Goal: Task Accomplishment & Management: Use online tool/utility

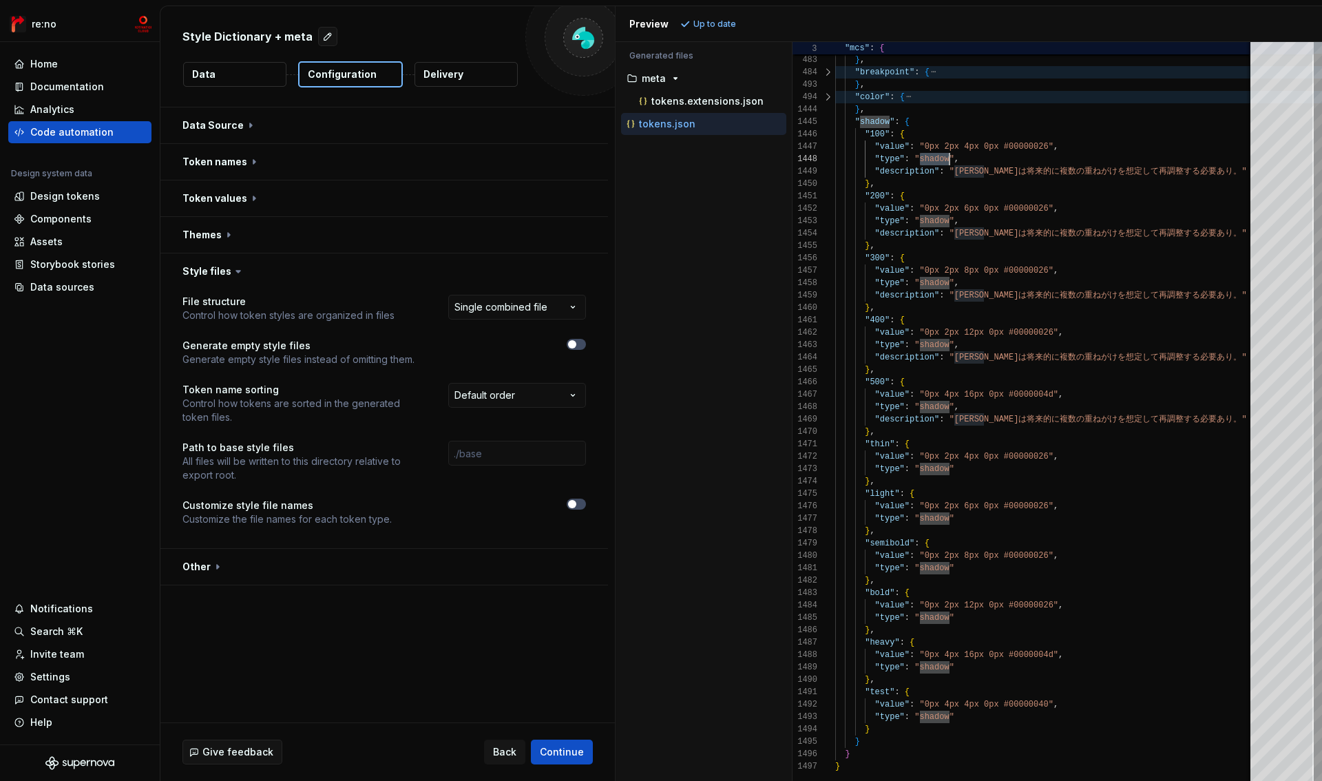
scroll to position [62, 114]
click at [227, 276] on button "button" at bounding box center [384, 271] width 448 height 36
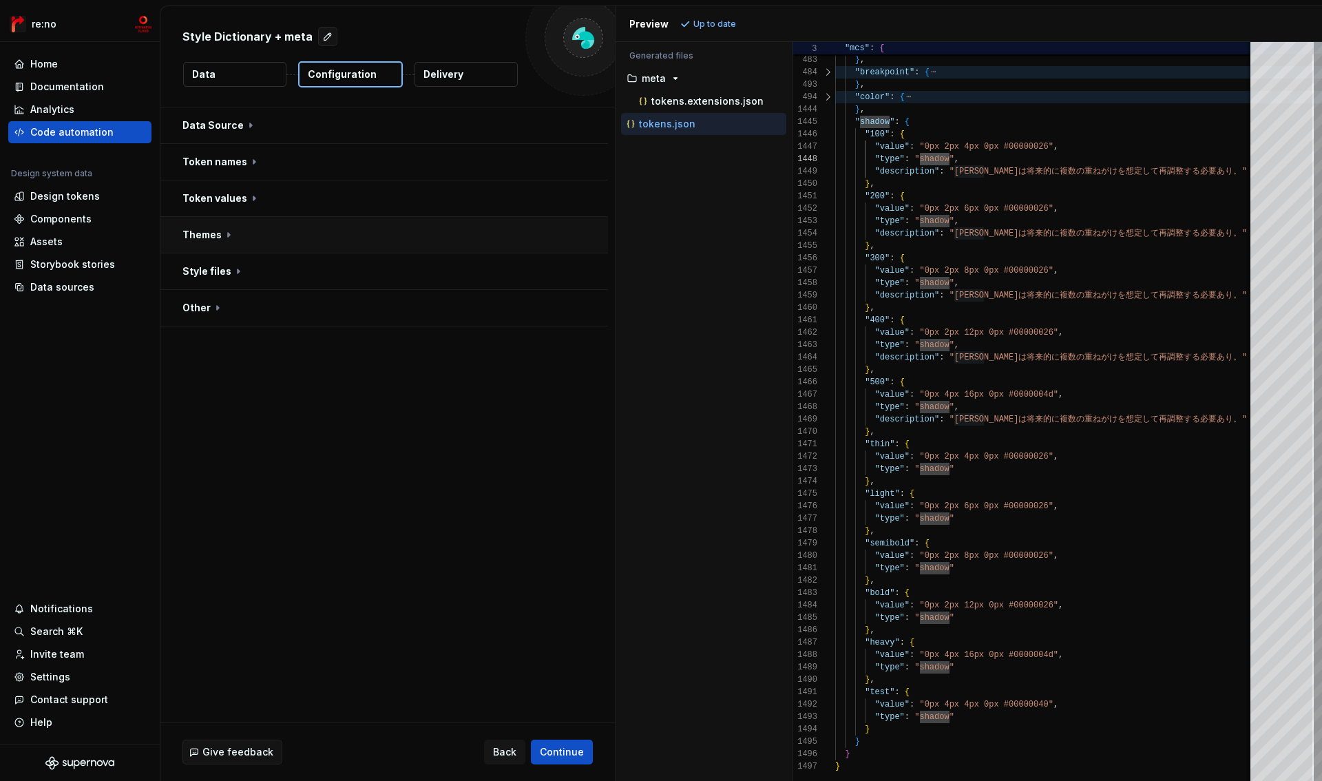
click at [203, 233] on button "button" at bounding box center [384, 235] width 448 height 36
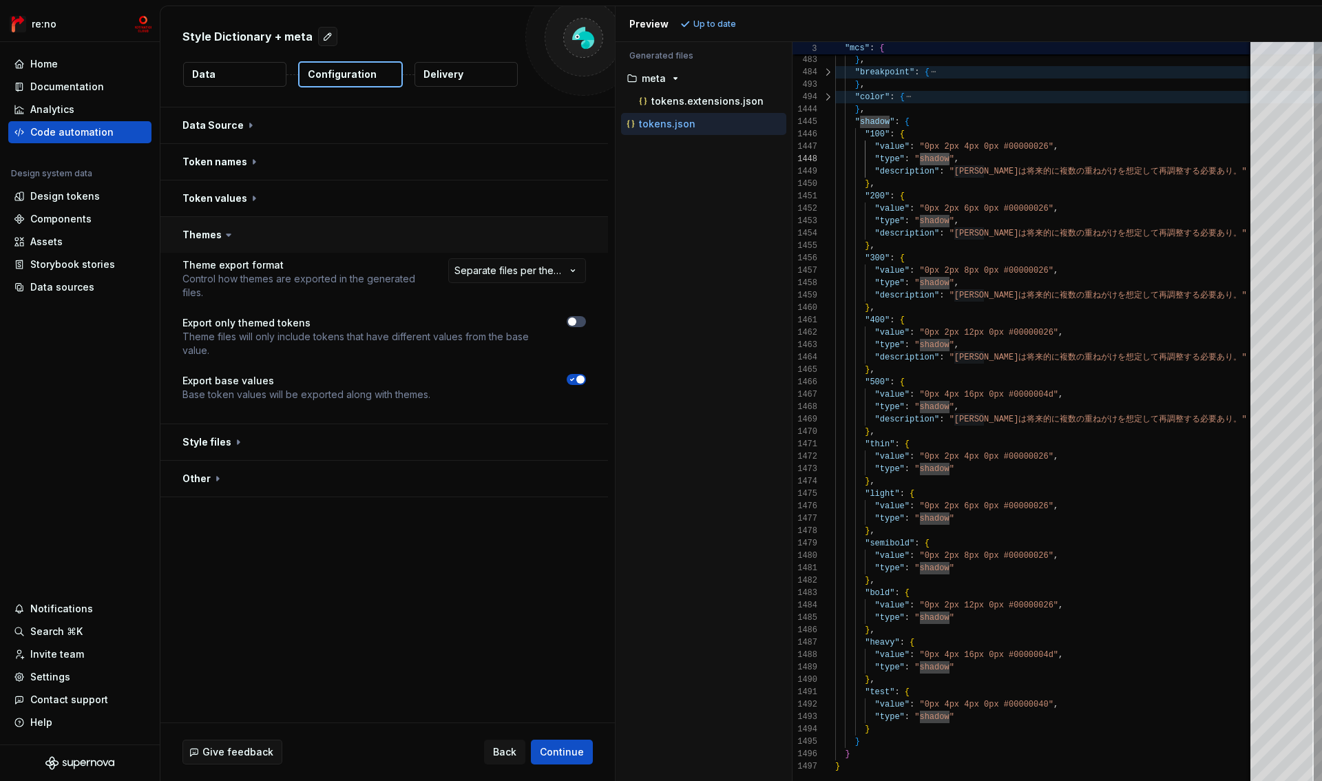
click at [203, 233] on button "button" at bounding box center [384, 235] width 448 height 36
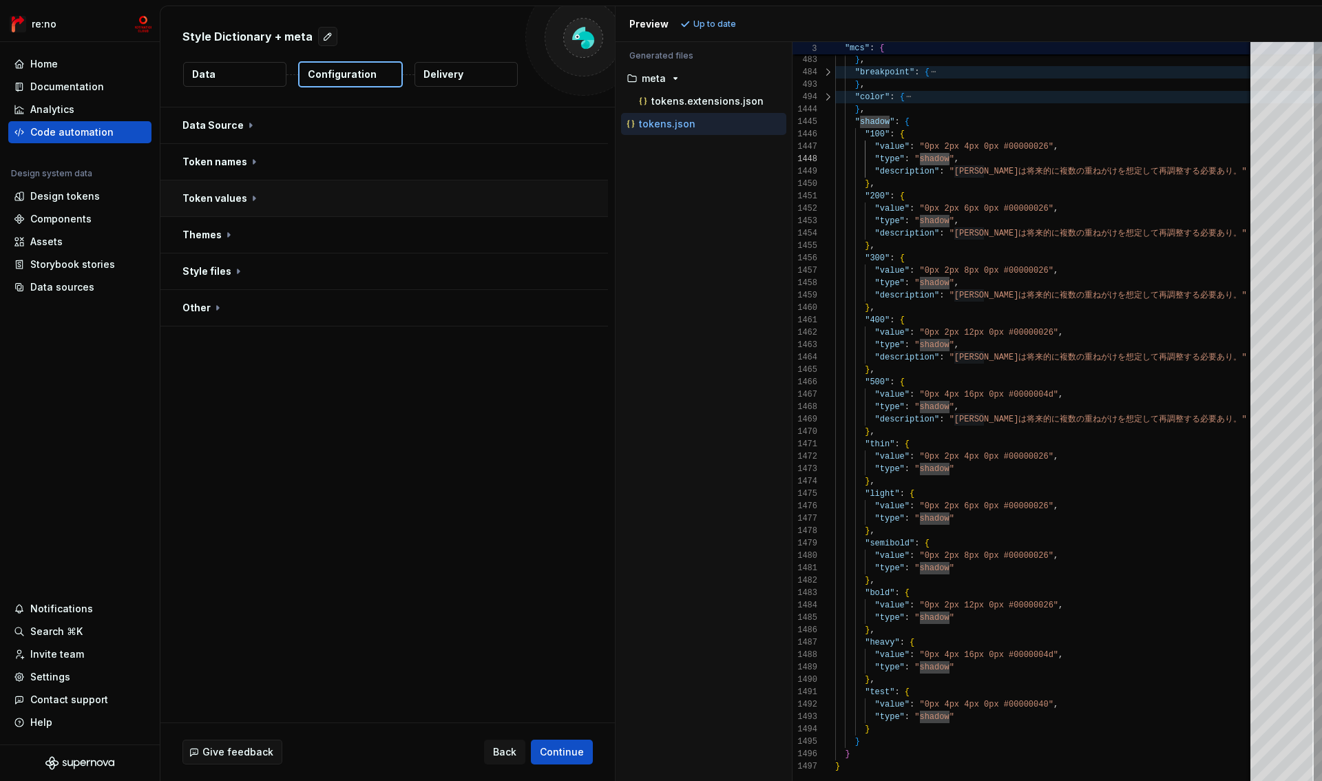
click at [208, 198] on button "button" at bounding box center [384, 198] width 448 height 36
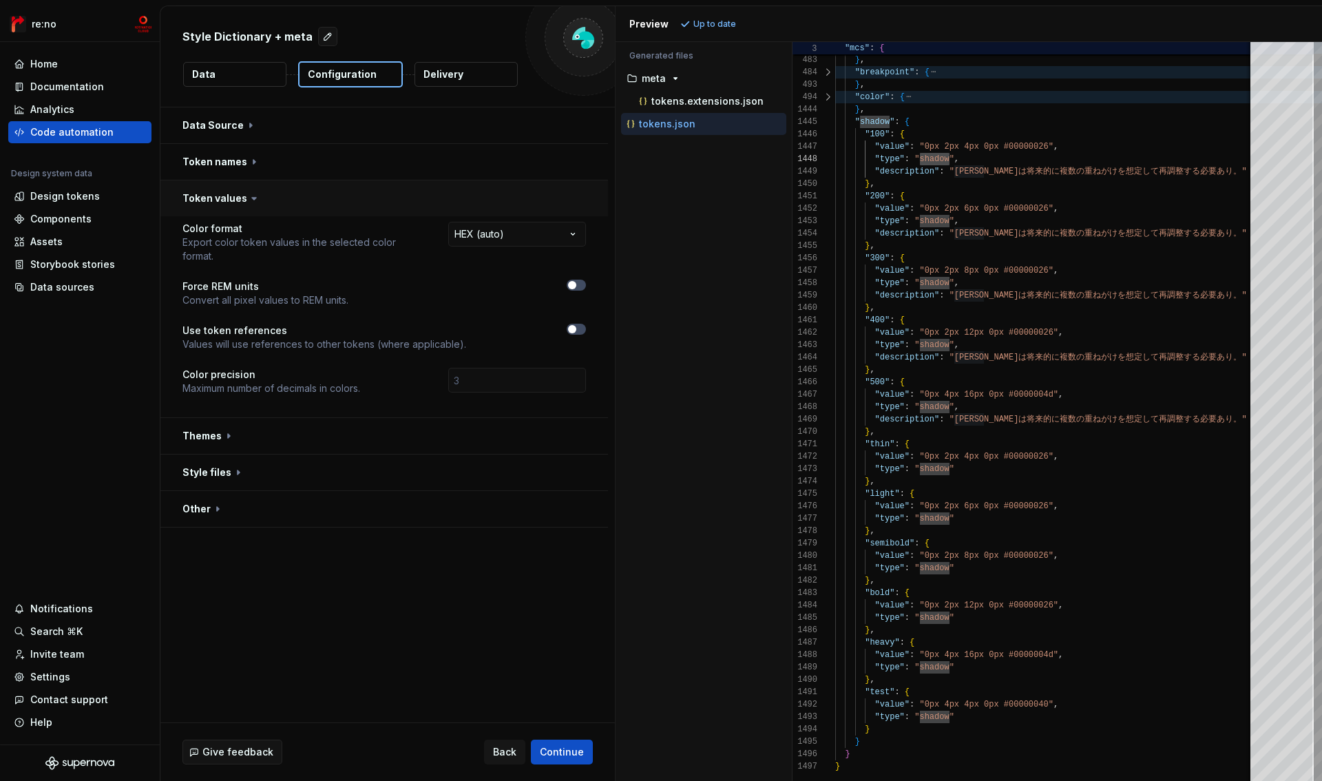
click at [208, 198] on button "button" at bounding box center [384, 198] width 448 height 36
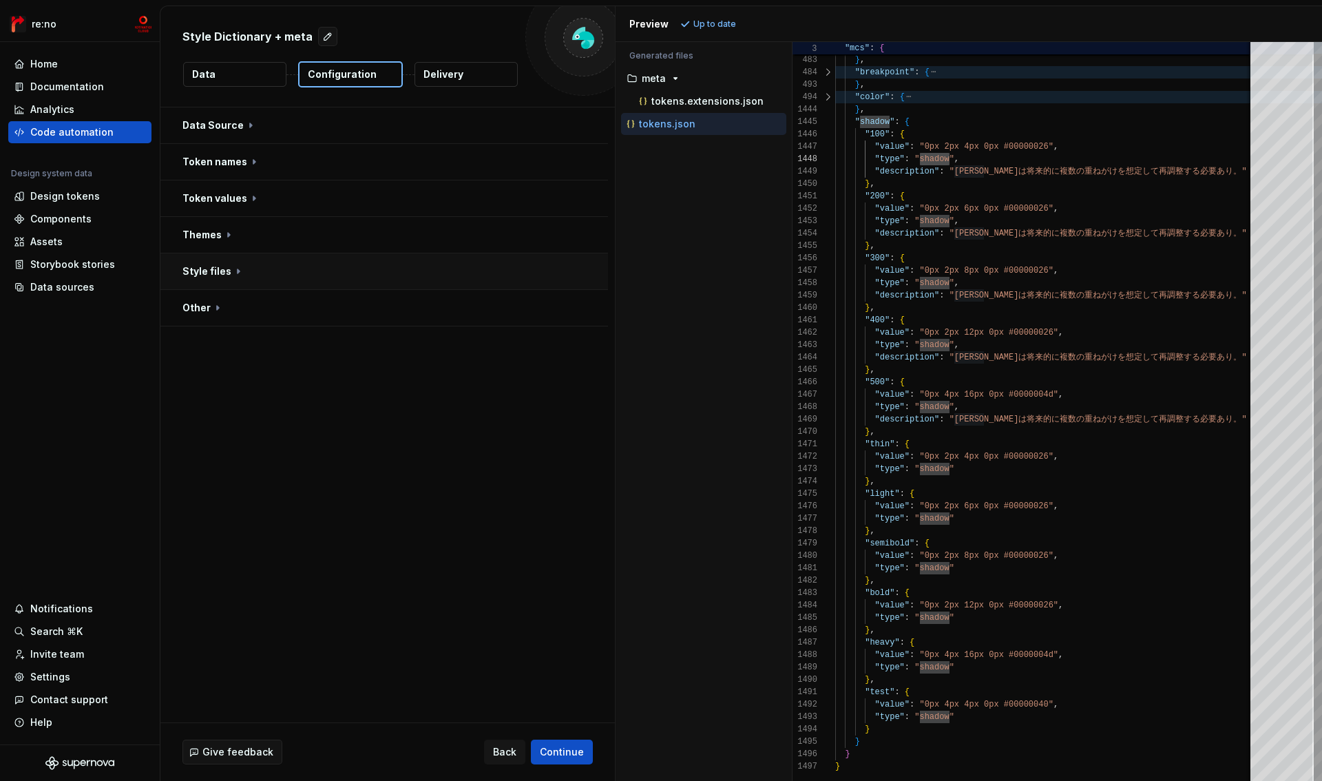
click at [208, 264] on button "button" at bounding box center [384, 271] width 448 height 36
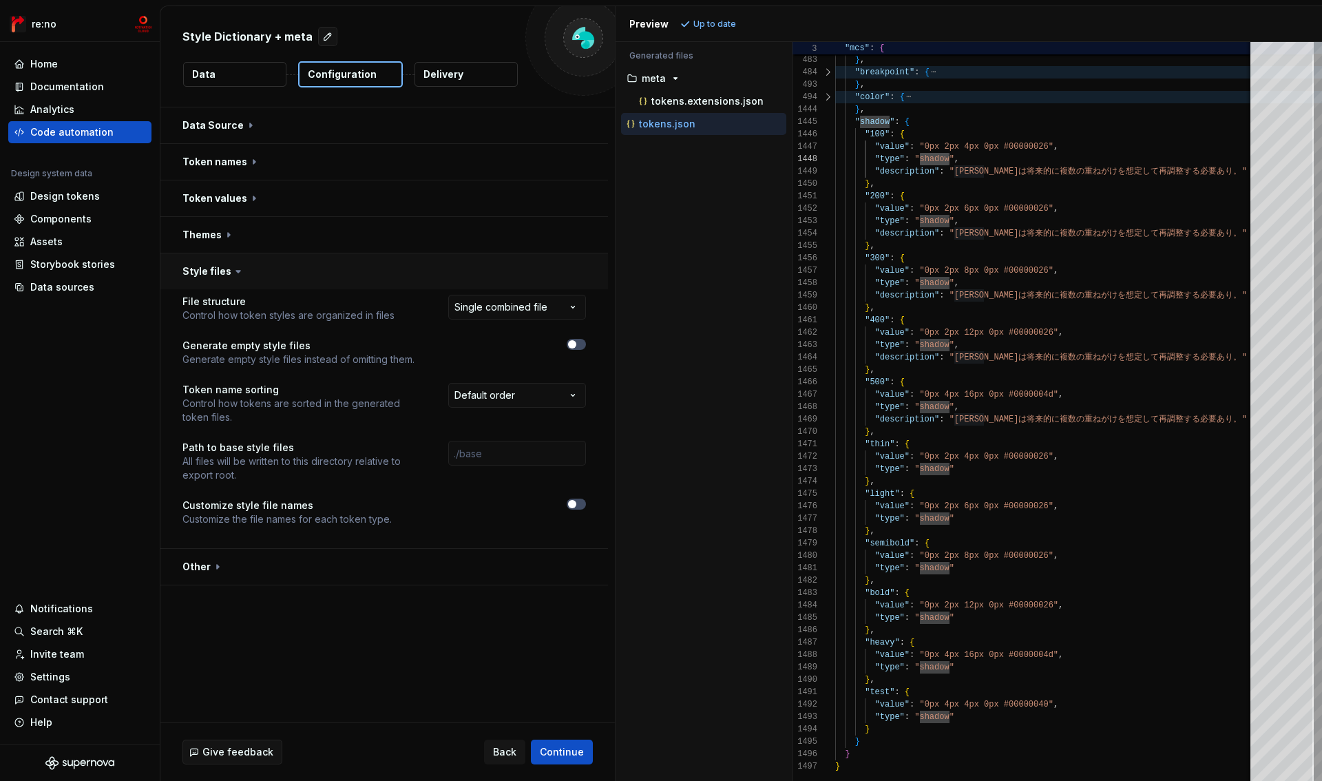
click at [211, 271] on button "button" at bounding box center [384, 271] width 448 height 36
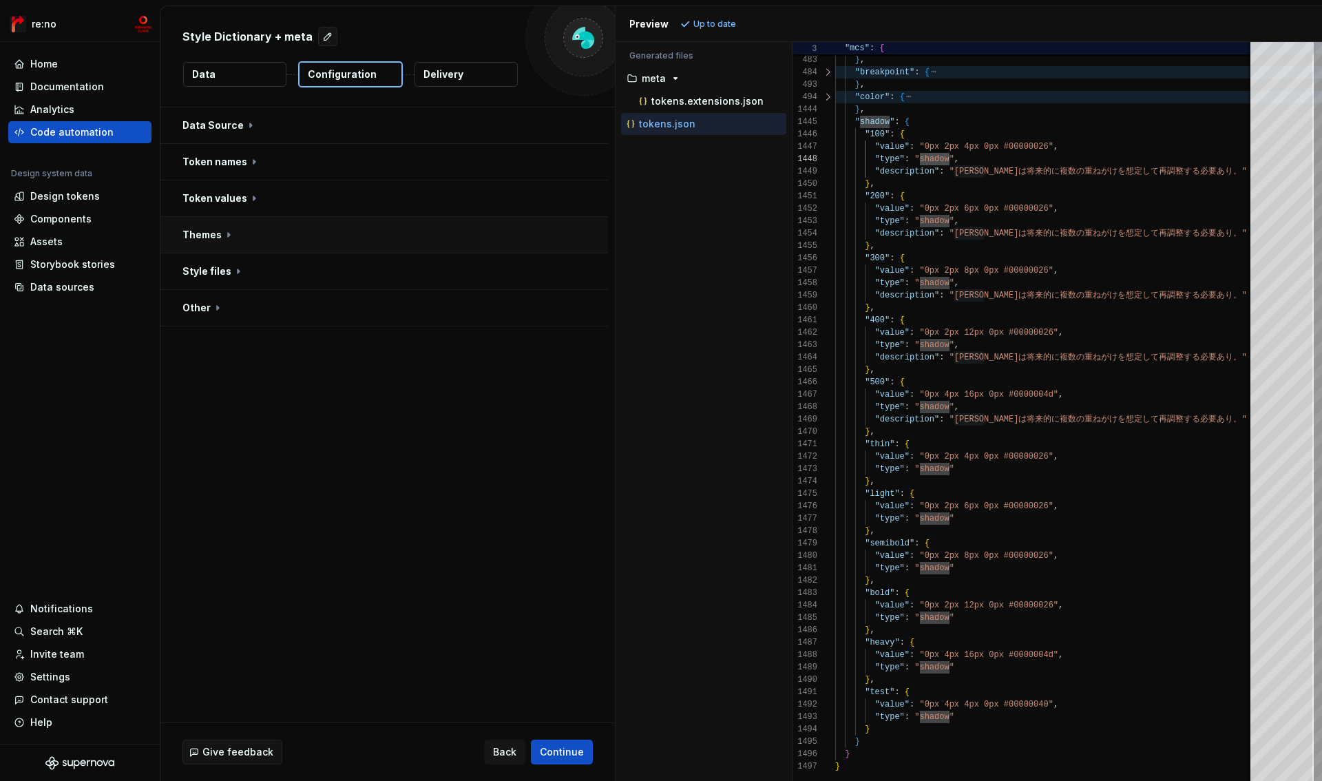
click at [214, 235] on button "button" at bounding box center [384, 235] width 448 height 36
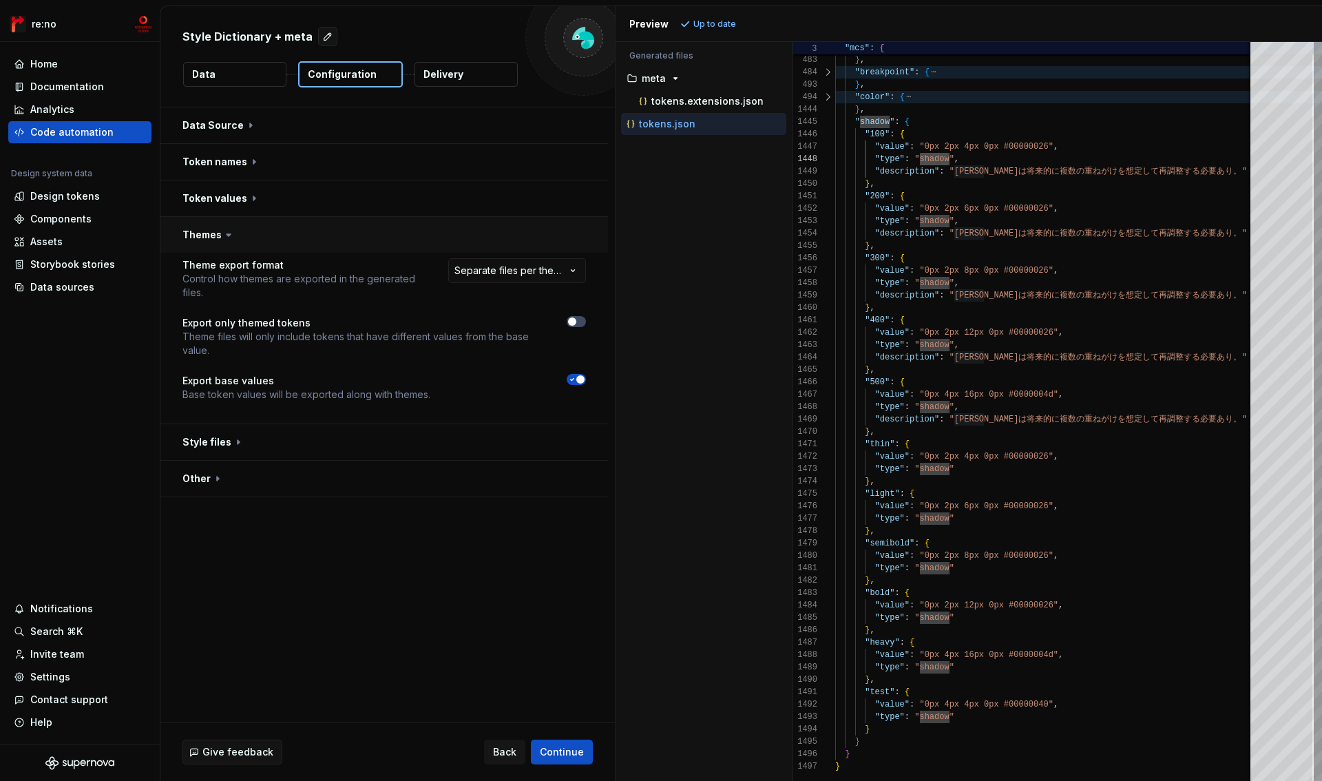
click at [214, 235] on button "button" at bounding box center [384, 235] width 448 height 36
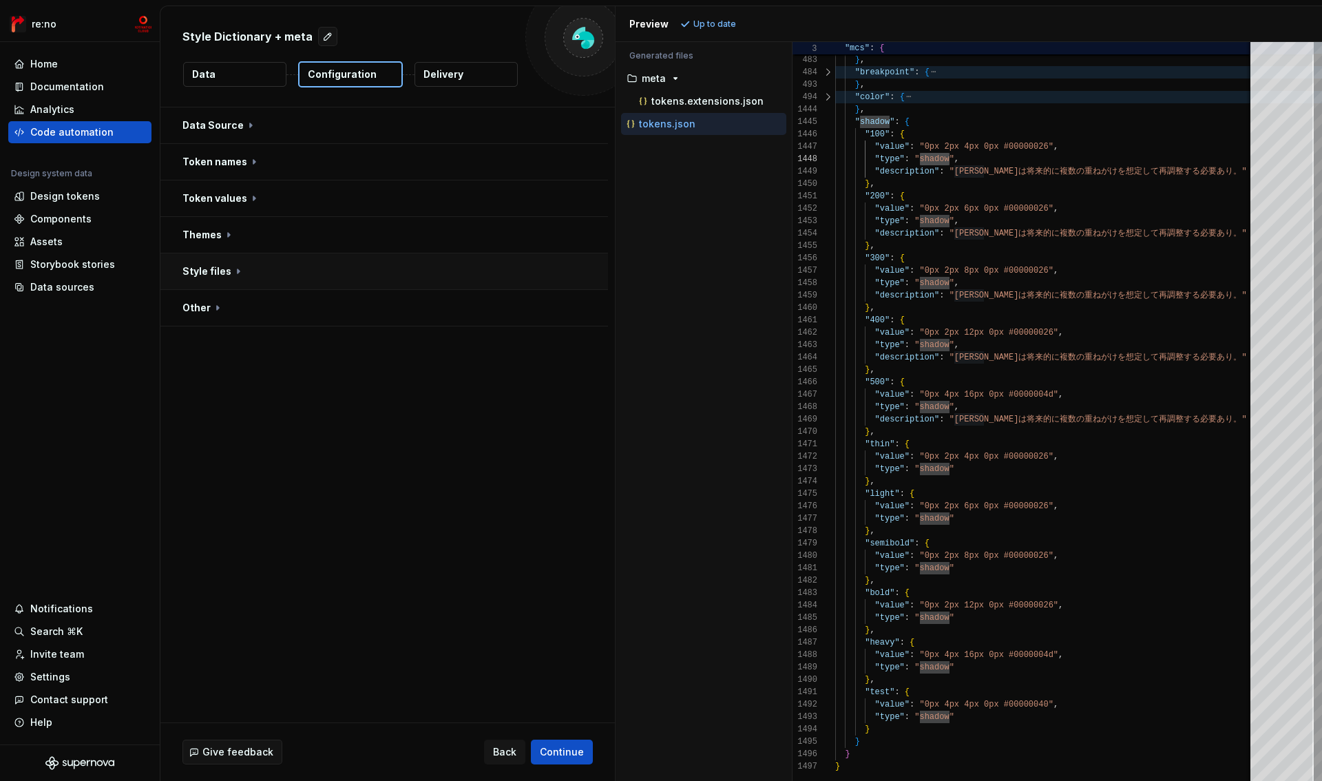
click at [209, 269] on button "button" at bounding box center [384, 271] width 448 height 36
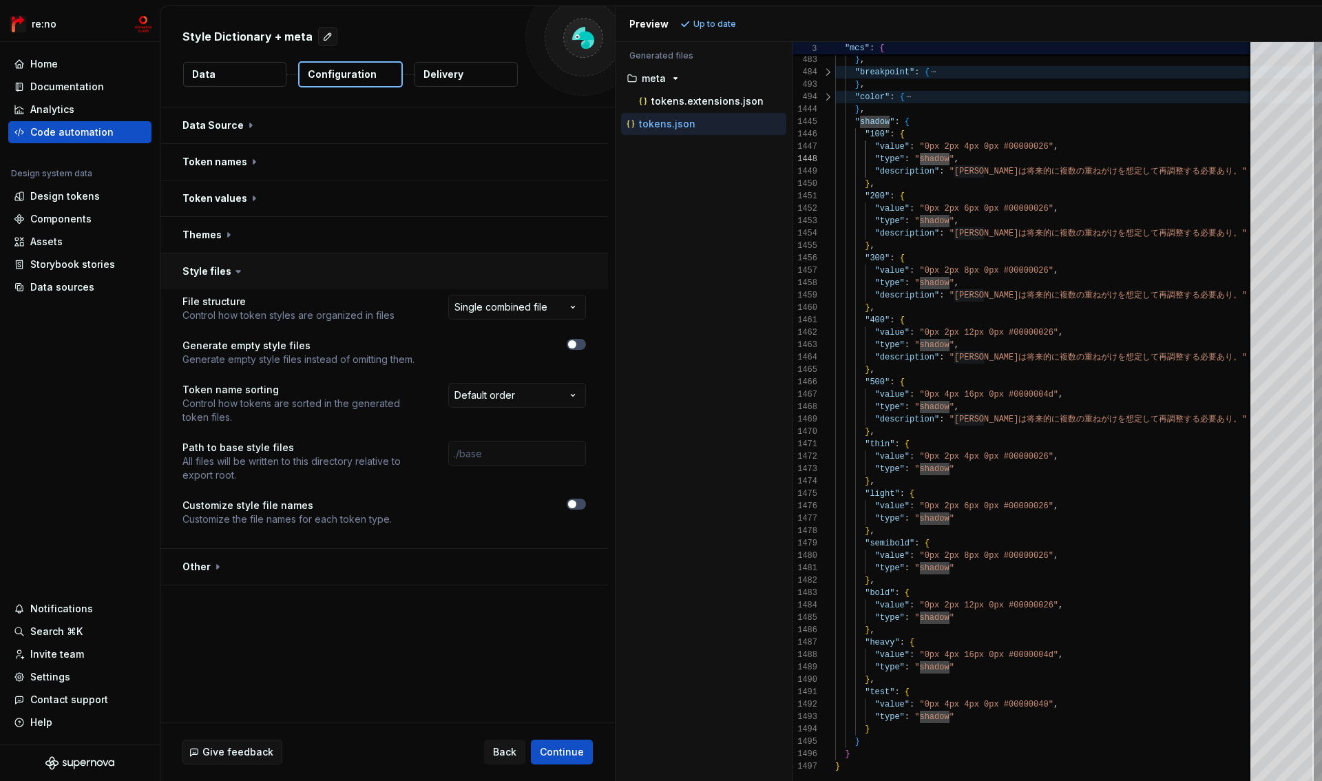
click at [209, 269] on button "button" at bounding box center [384, 271] width 448 height 36
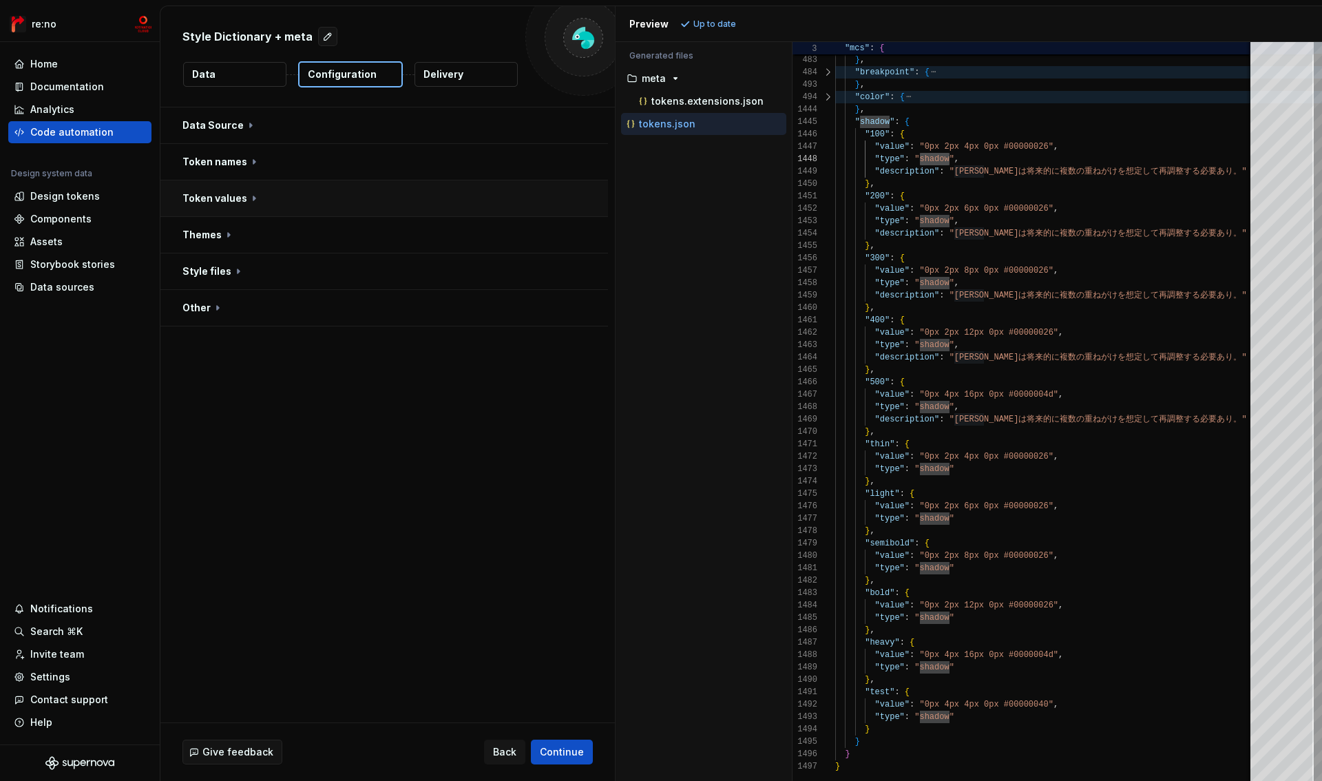
click at [218, 191] on button "button" at bounding box center [384, 198] width 448 height 36
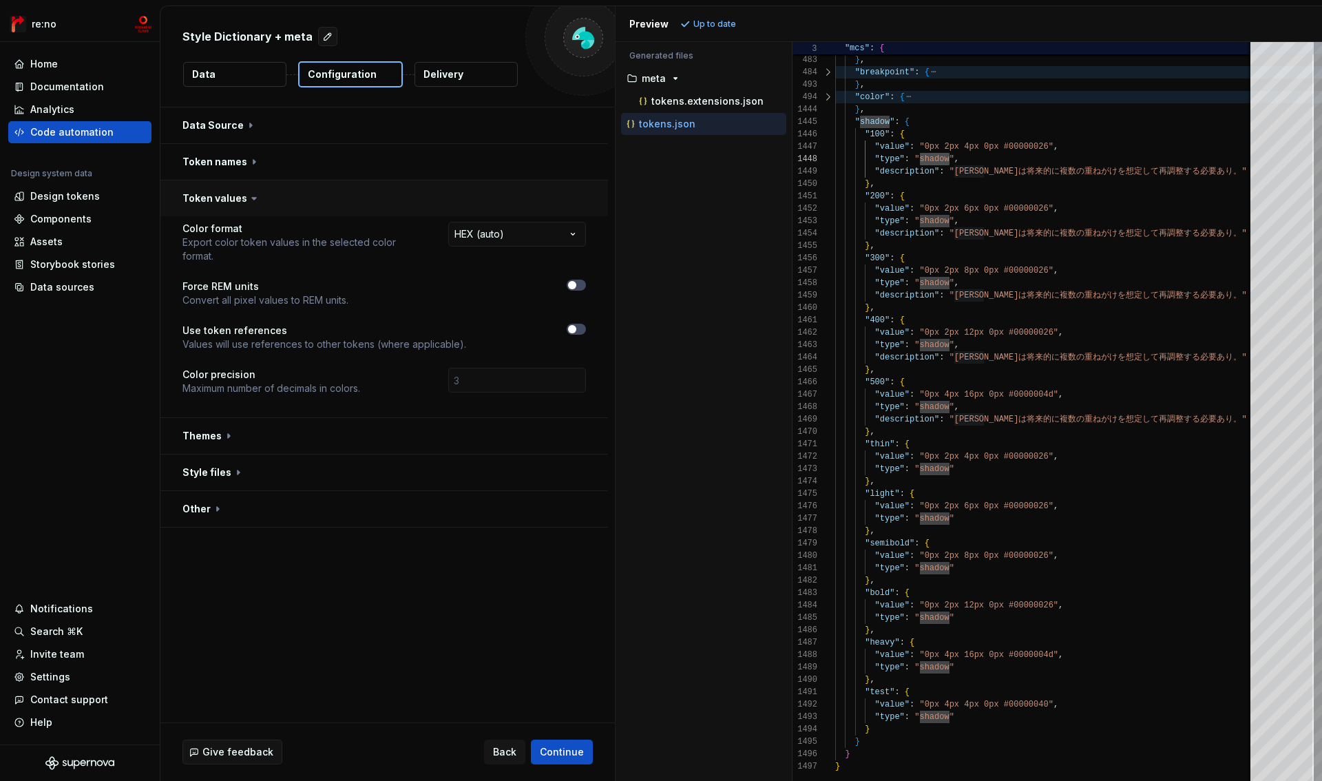
click at [218, 191] on button "button" at bounding box center [384, 198] width 448 height 36
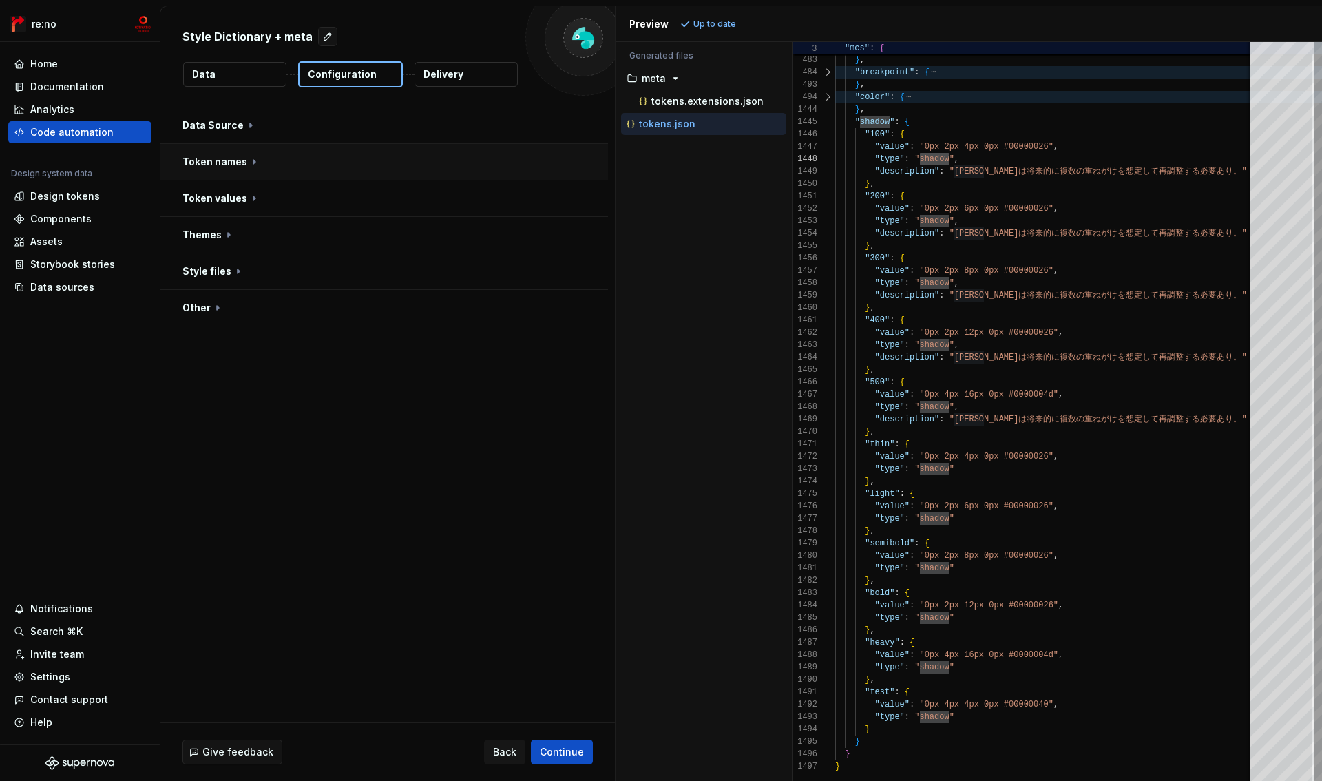
click at [220, 161] on button "button" at bounding box center [384, 162] width 448 height 36
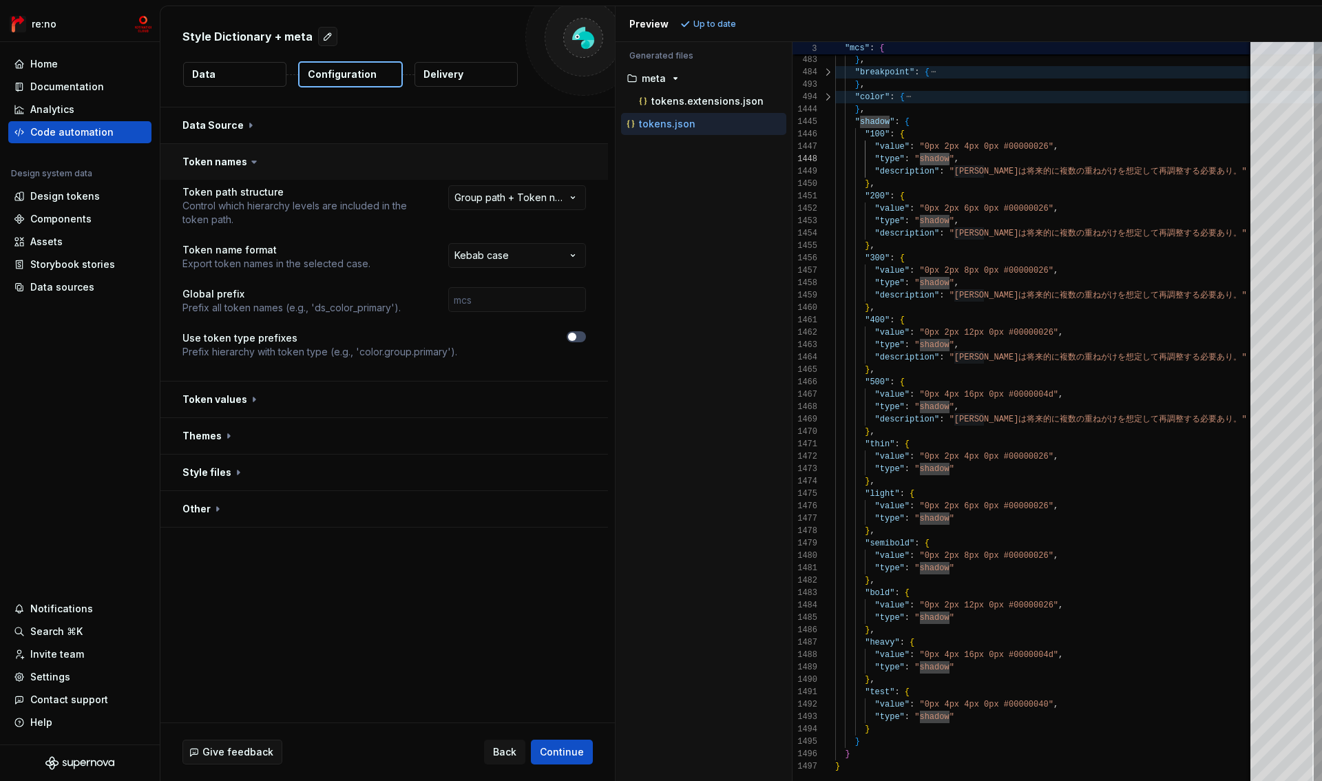
click at [220, 161] on button "button" at bounding box center [384, 162] width 448 height 36
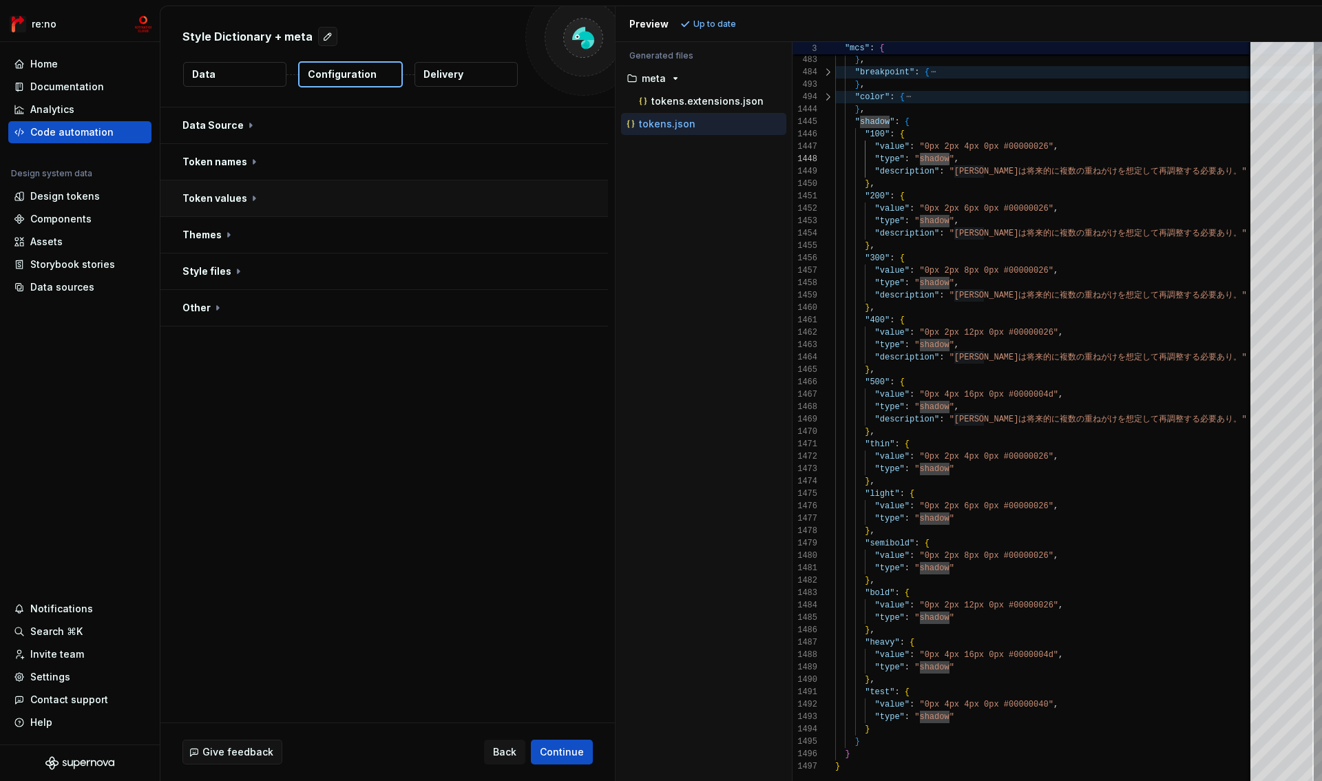
click at [218, 192] on button "button" at bounding box center [384, 198] width 448 height 36
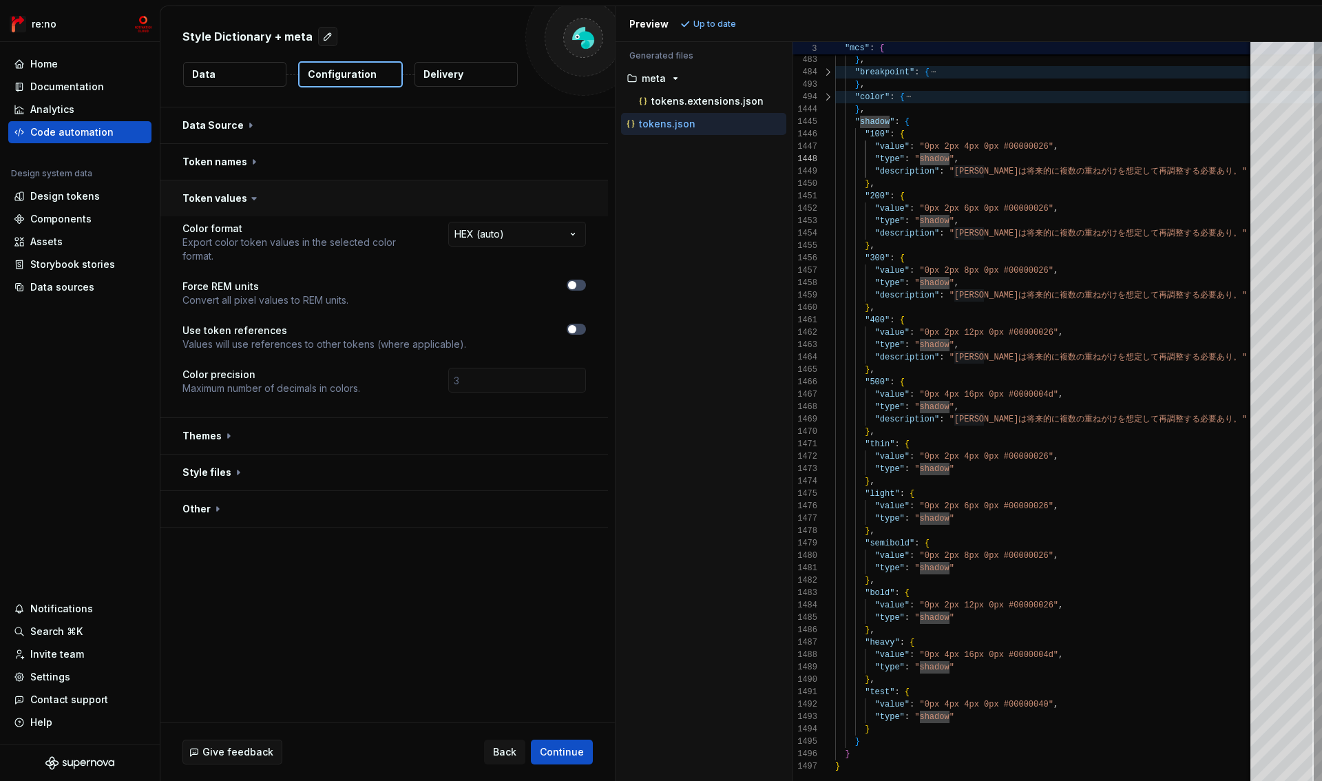
click at [218, 191] on button "button" at bounding box center [384, 198] width 448 height 36
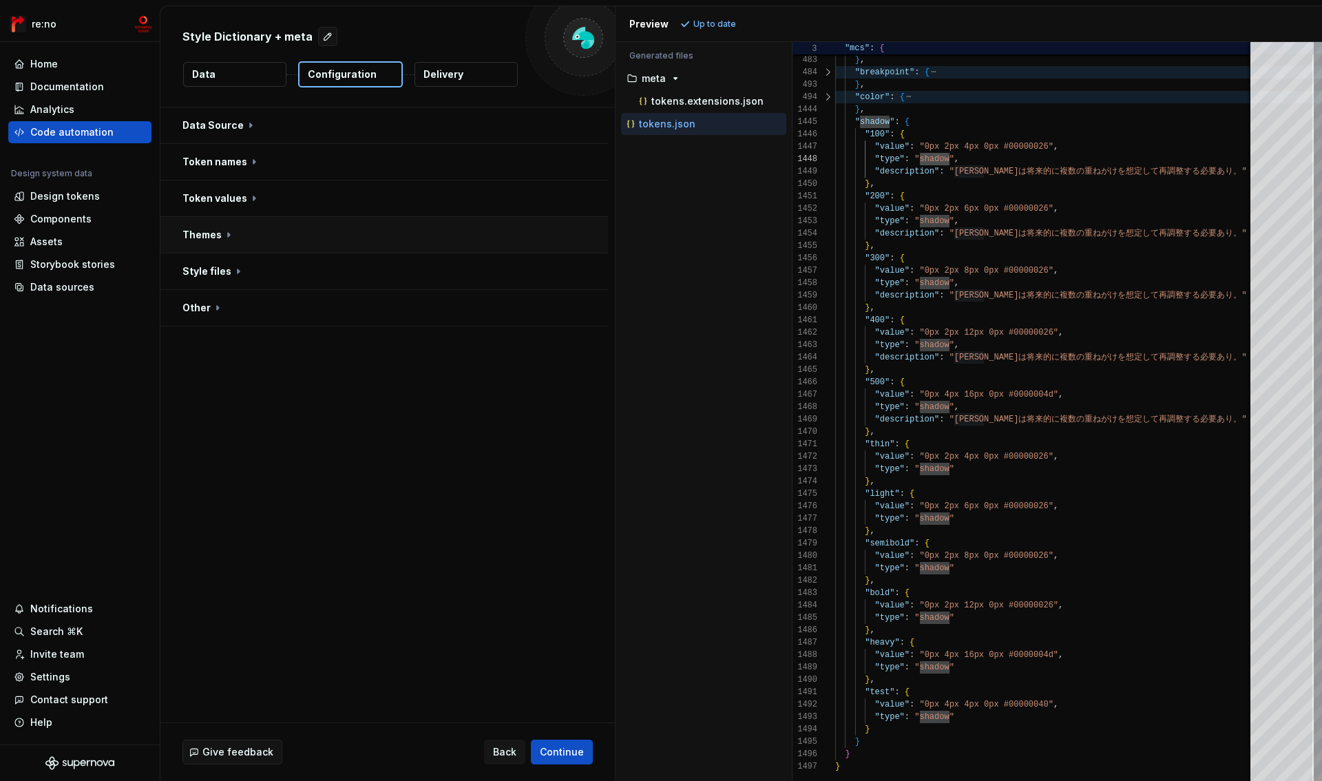
click at [218, 233] on button "button" at bounding box center [384, 235] width 448 height 36
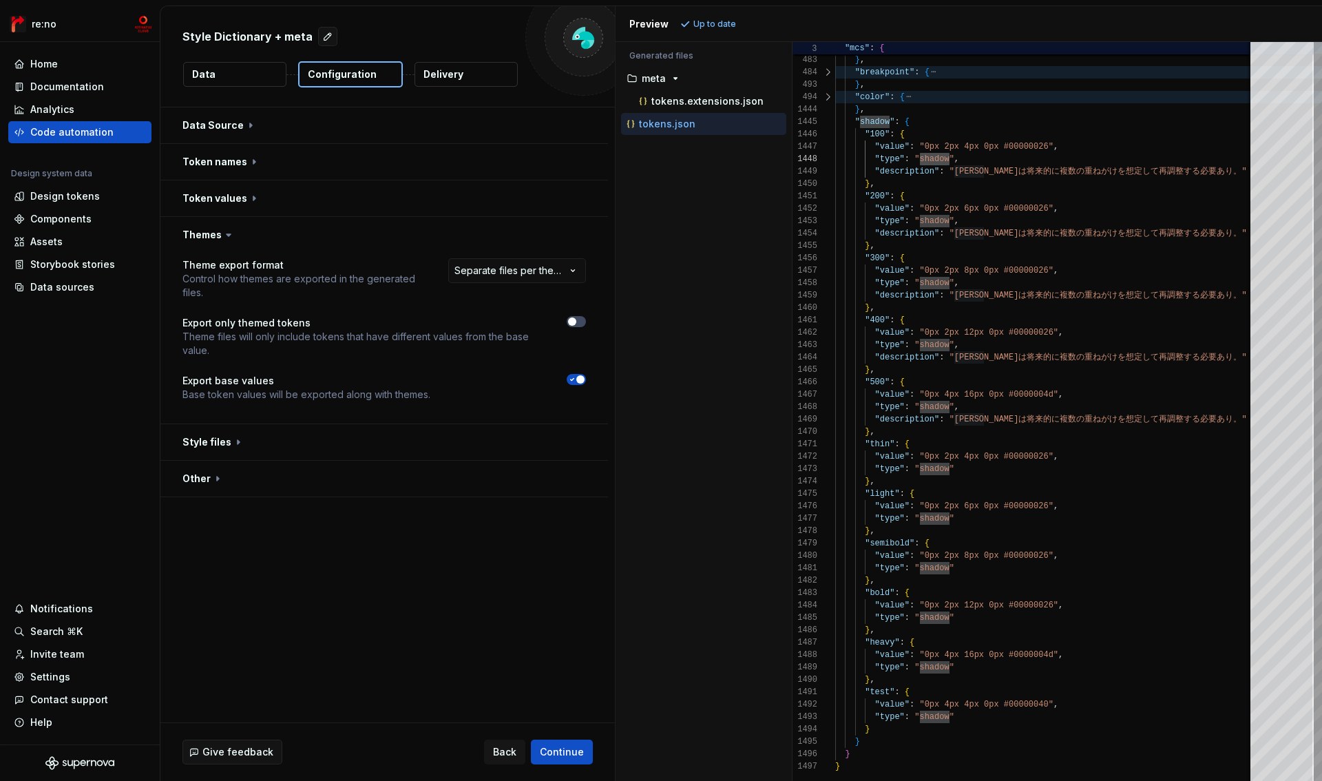
click at [222, 231] on icon at bounding box center [229, 235] width 14 height 14
click at [210, 233] on button "button" at bounding box center [384, 235] width 448 height 36
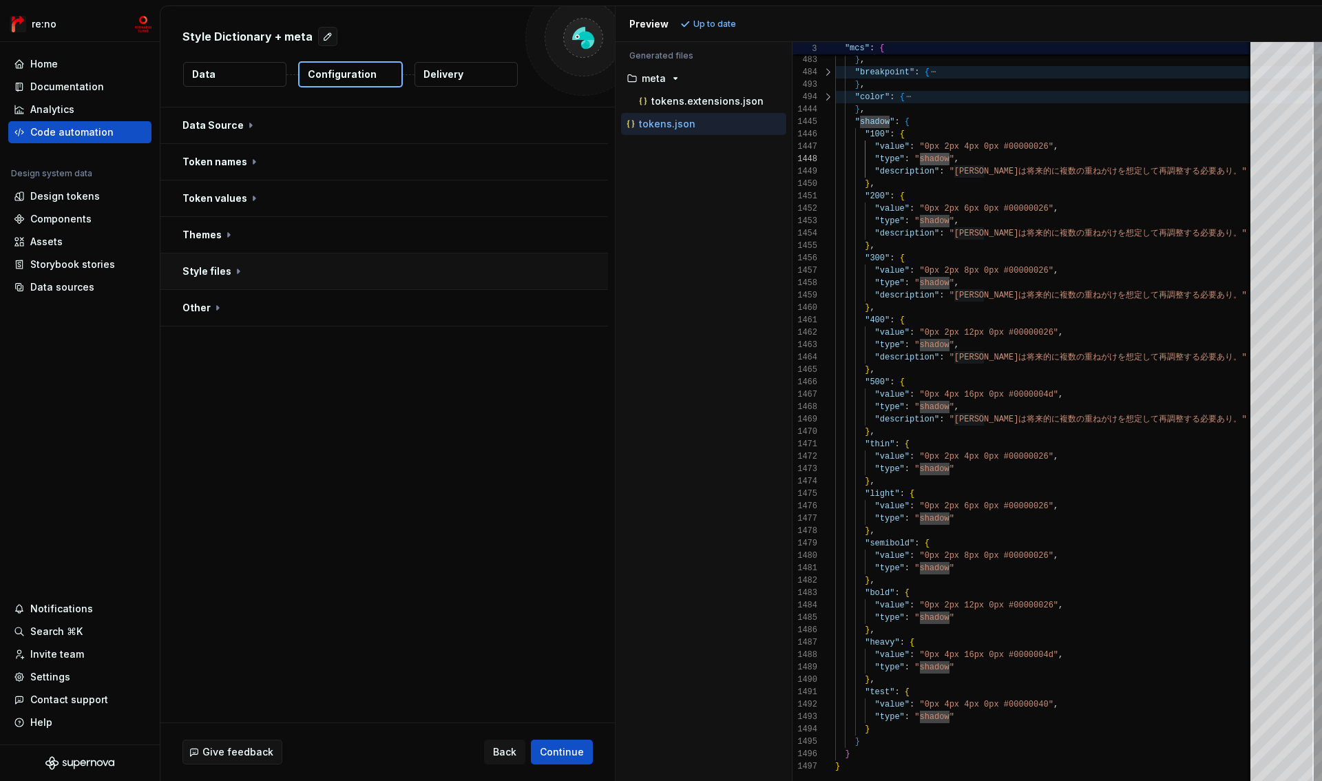
click at [210, 269] on button "button" at bounding box center [384, 271] width 448 height 36
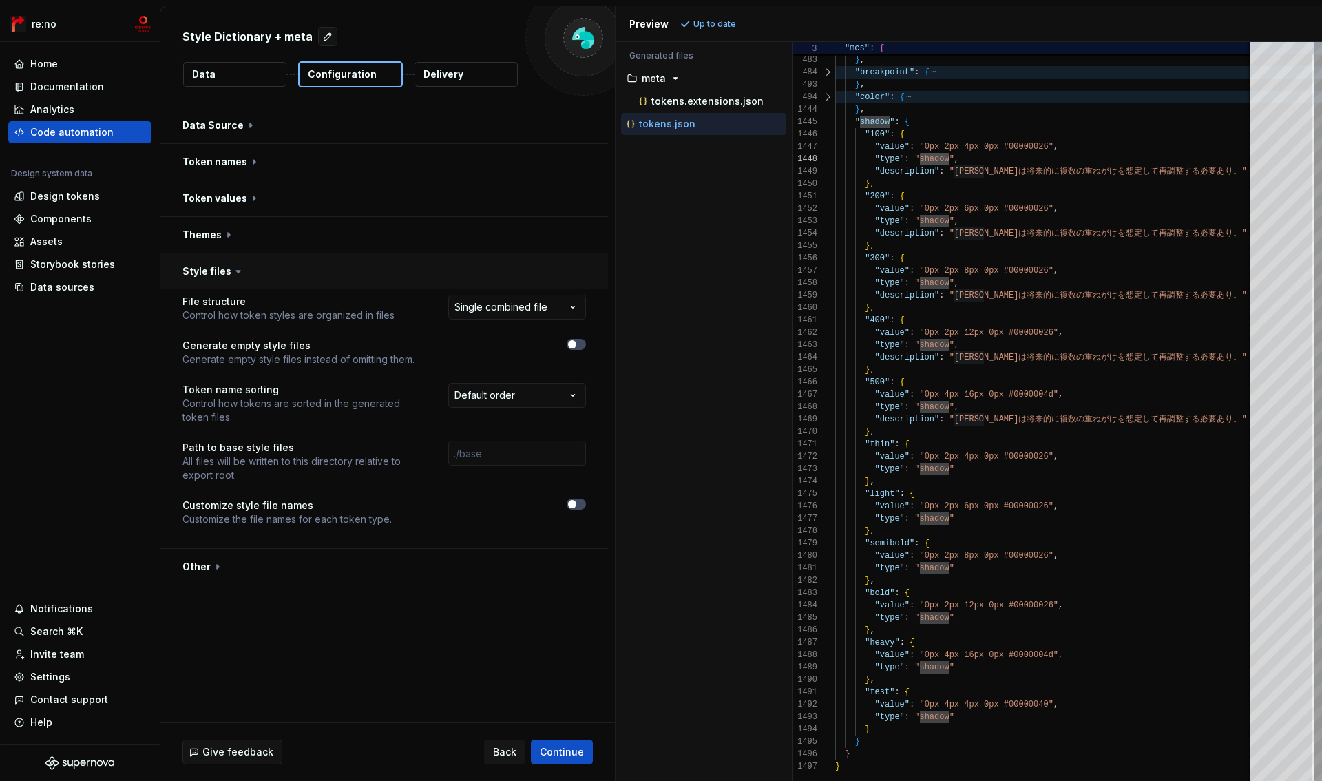
click at [210, 269] on button "button" at bounding box center [384, 271] width 448 height 36
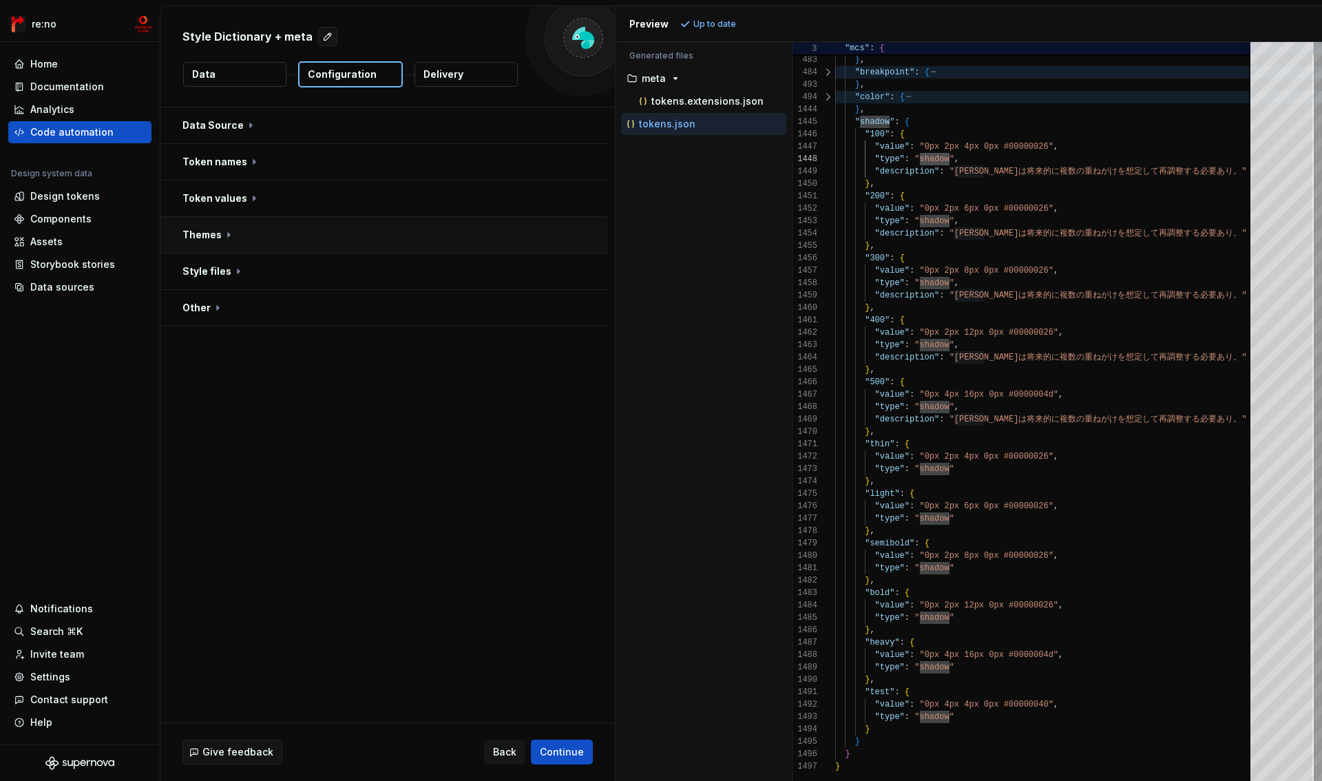
click at [211, 238] on button "button" at bounding box center [384, 235] width 448 height 36
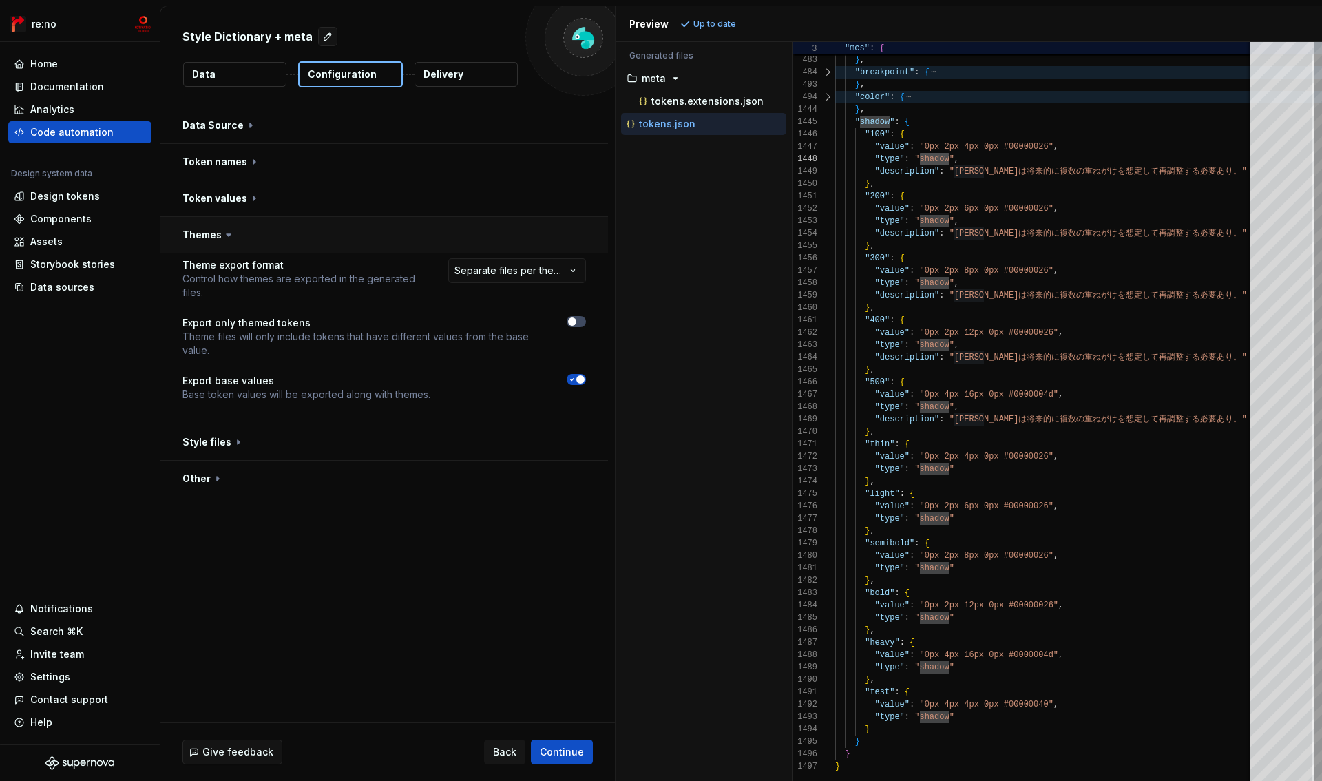
click at [211, 238] on button "button" at bounding box center [384, 235] width 448 height 36
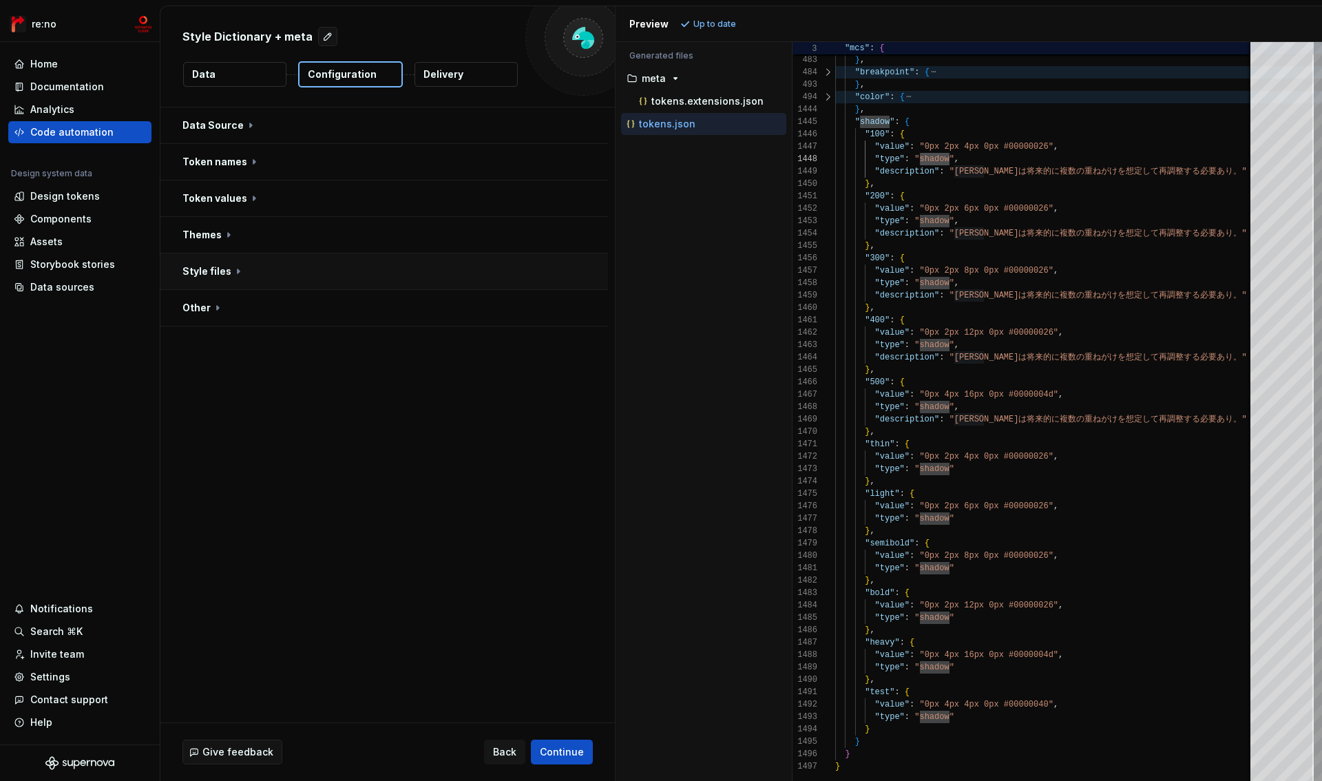
click at [206, 272] on button "button" at bounding box center [384, 271] width 448 height 36
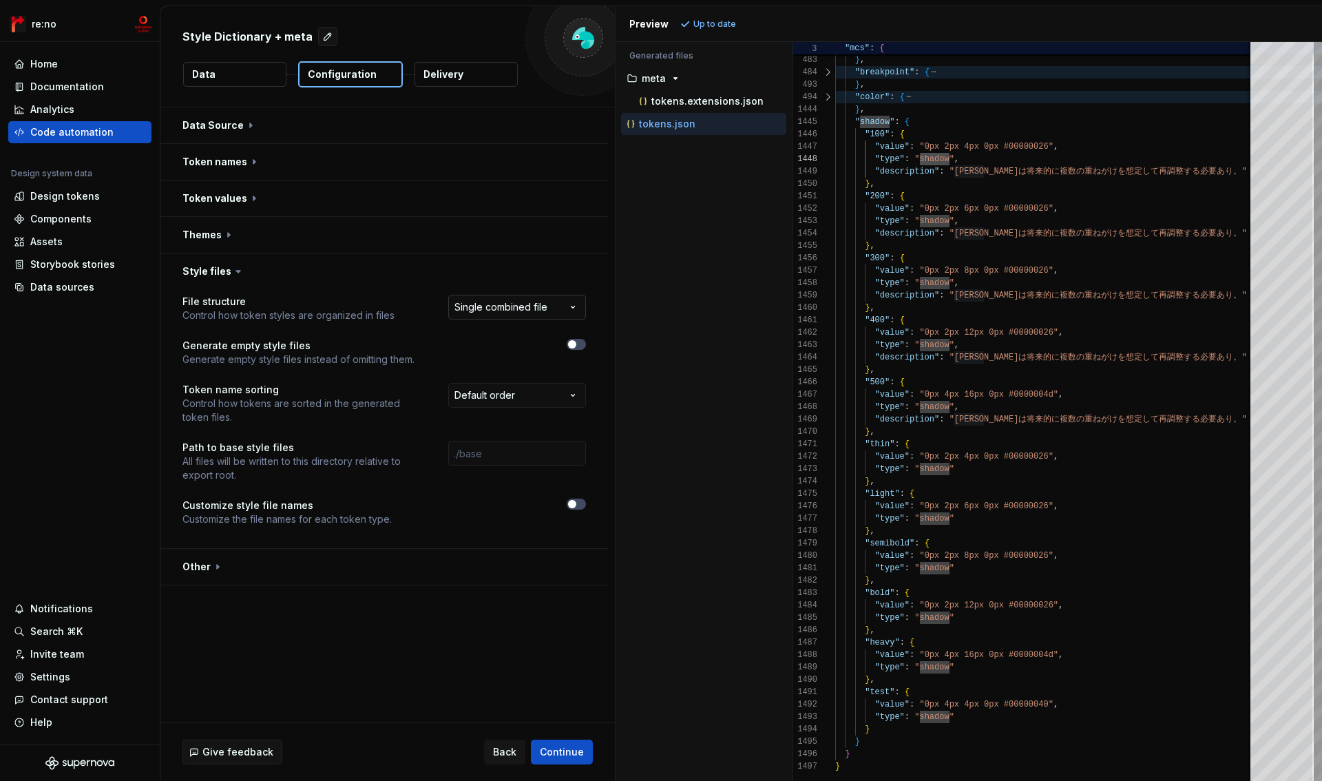
click at [514, 305] on html "**********" at bounding box center [661, 390] width 1322 height 781
click at [572, 507] on span "button" at bounding box center [572, 504] width 8 height 8
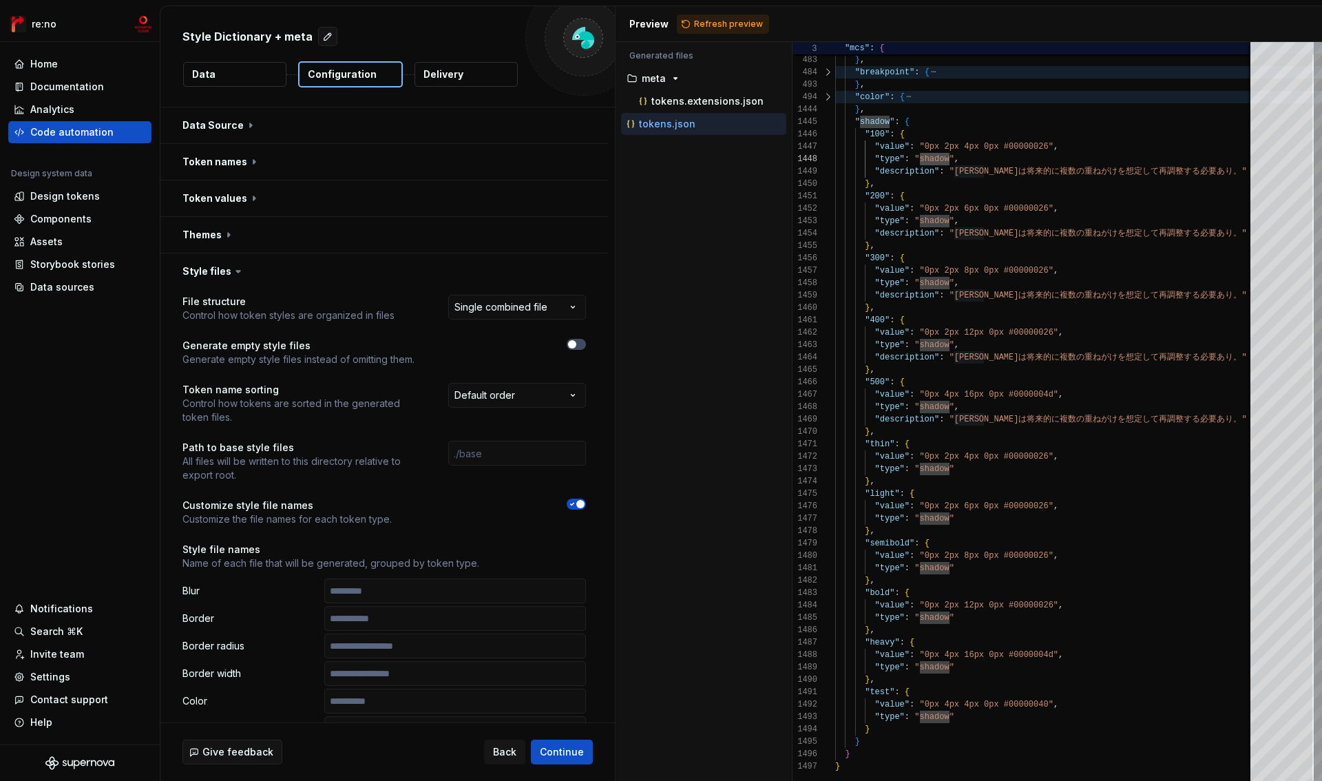
click at [572, 507] on icon "button" at bounding box center [572, 504] width 11 height 8
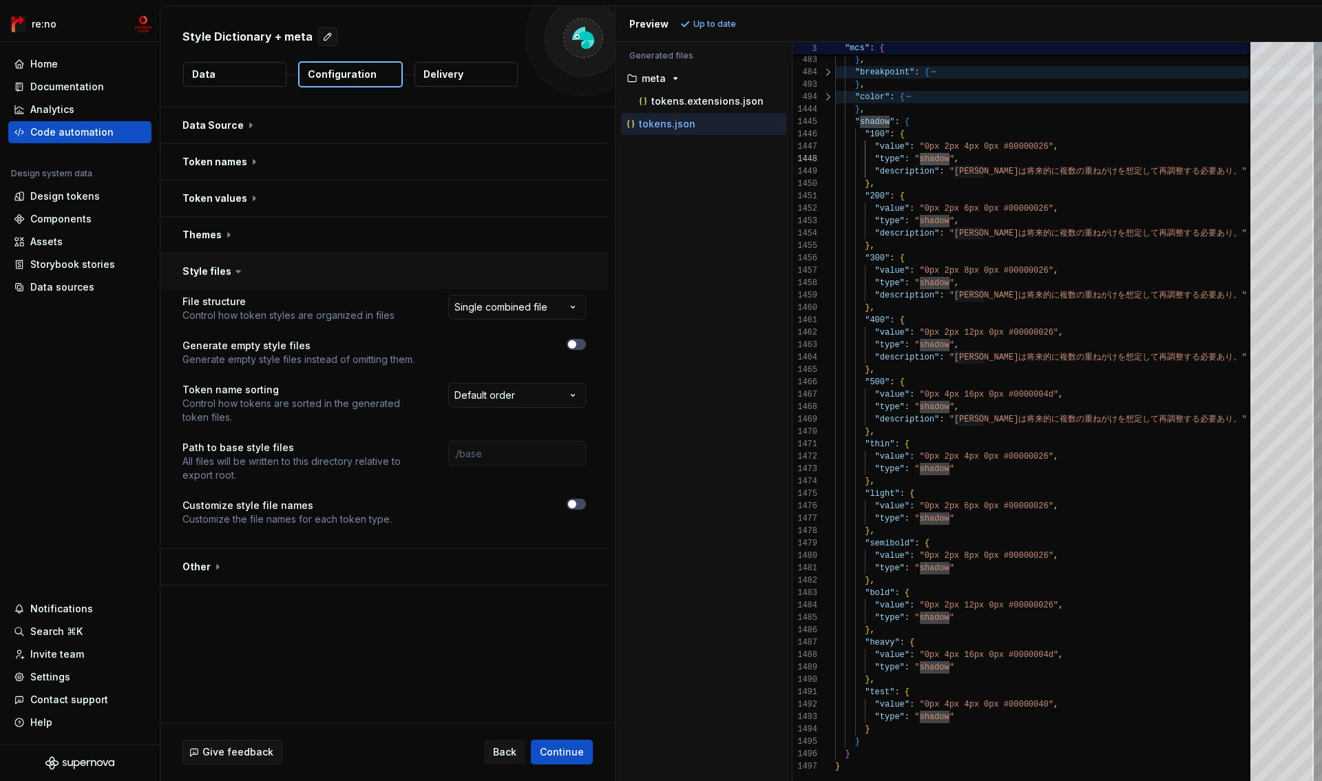
click at [291, 278] on button "button" at bounding box center [384, 271] width 448 height 36
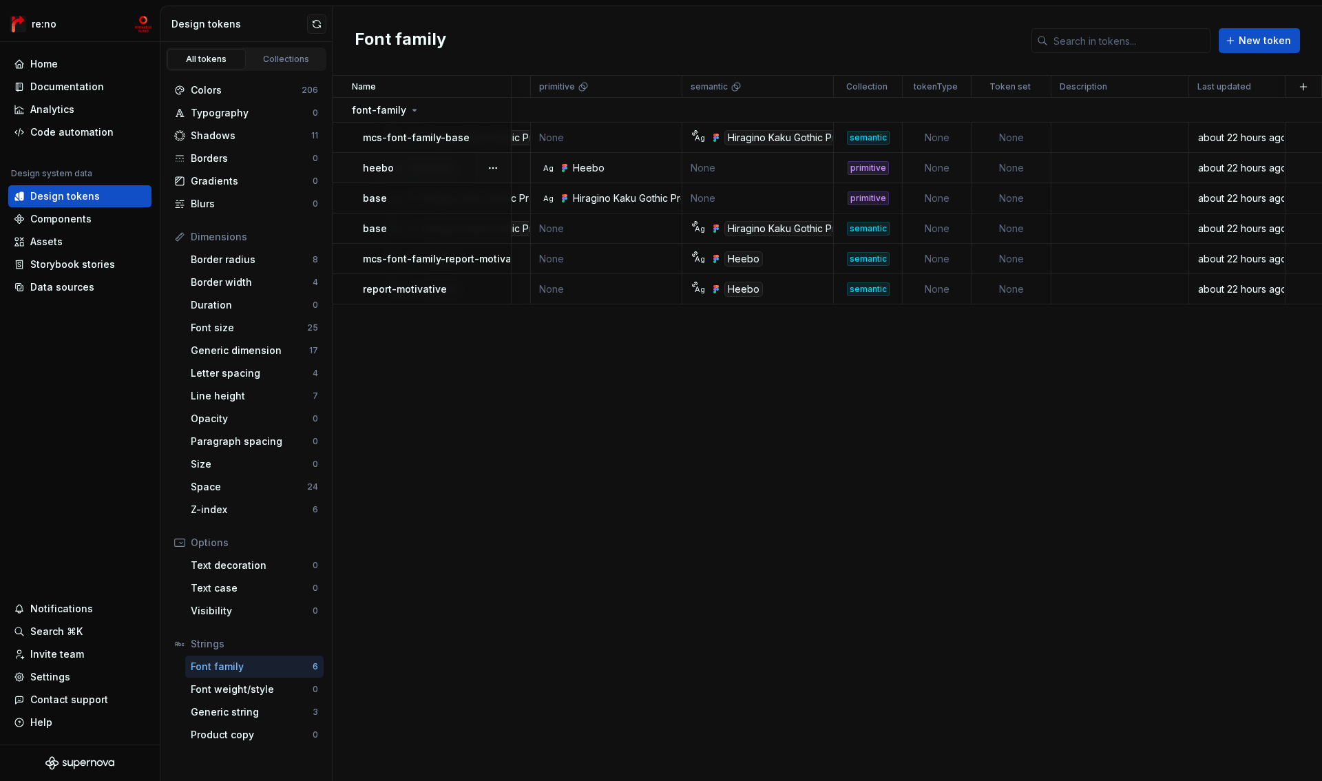
scroll to position [0, 276]
click at [231, 136] on div "Shadows" at bounding box center [251, 136] width 121 height 14
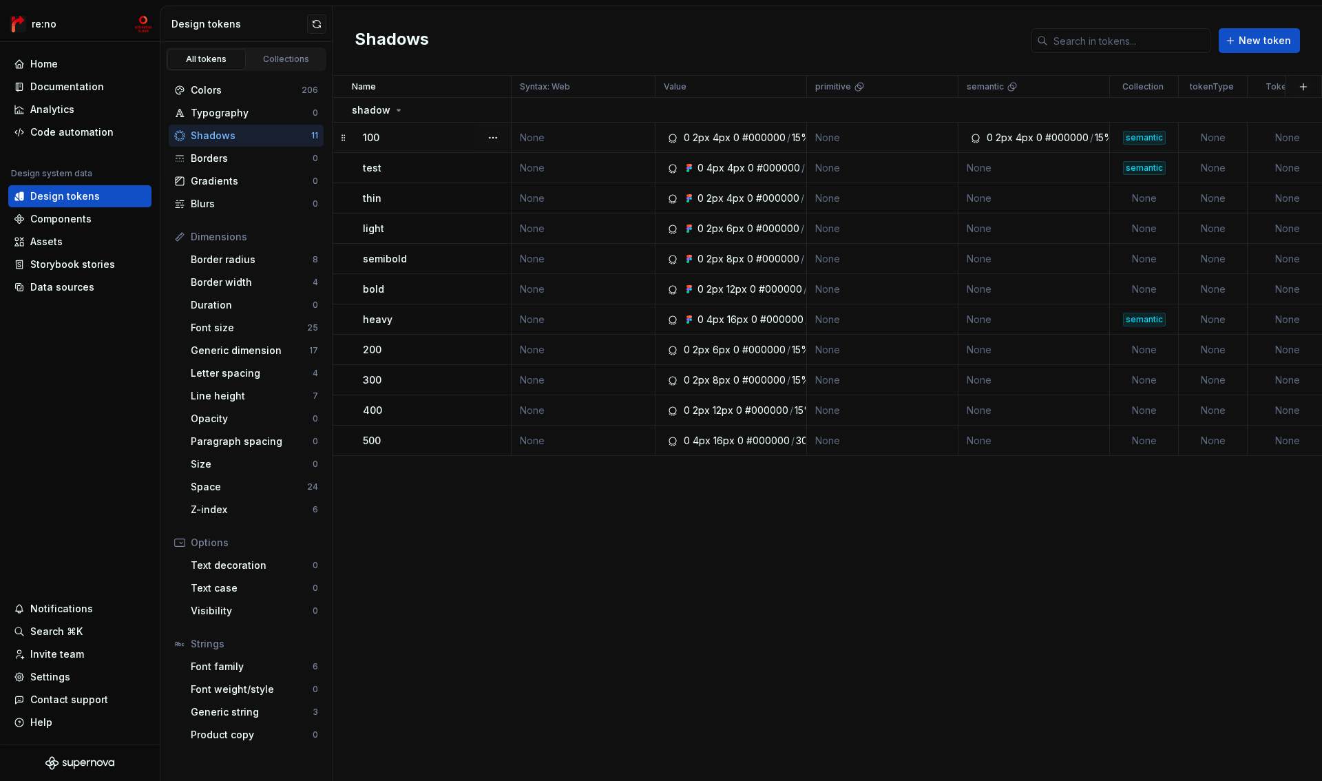
click at [1149, 137] on div "semantic" at bounding box center [1144, 138] width 43 height 14
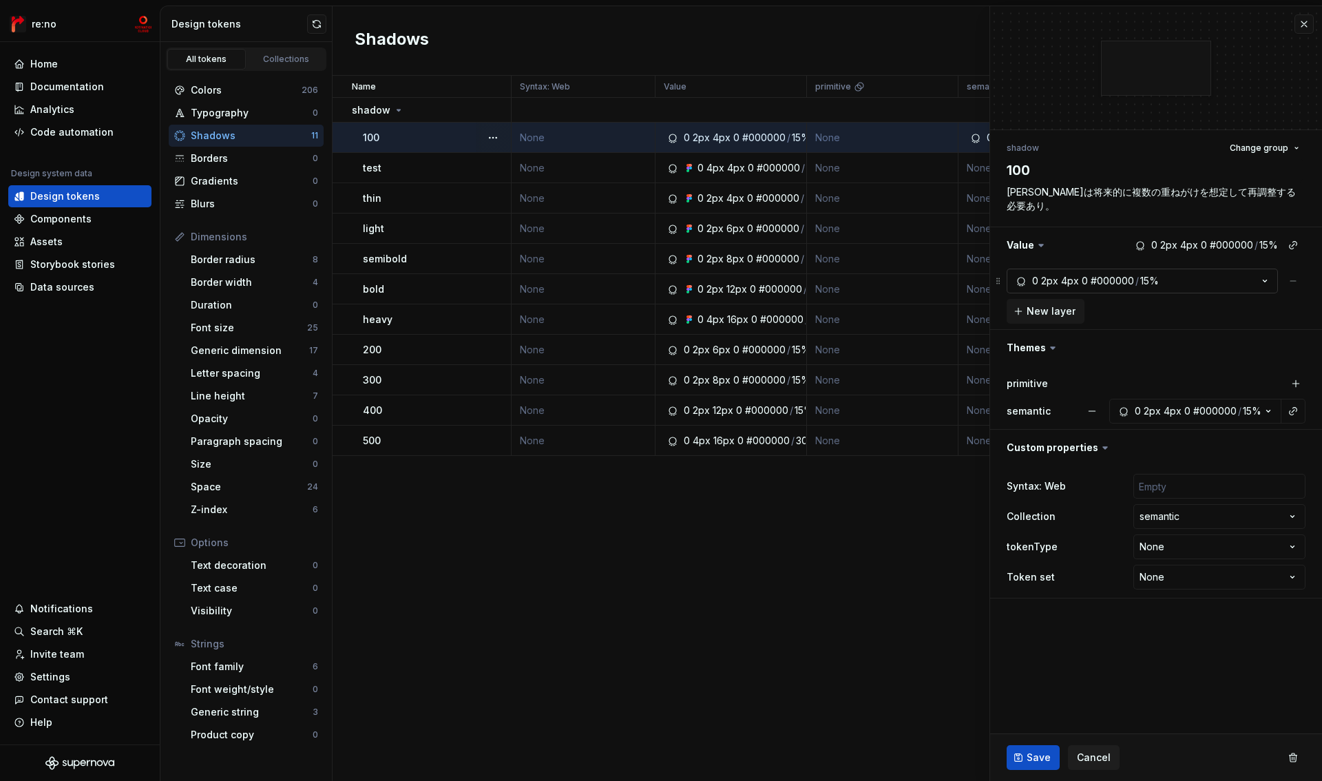
type textarea "*"
click at [1207, 519] on html "re:no Home Documentation Analytics Code automation Design system data Design to…" at bounding box center [661, 390] width 1322 height 781
select select
click at [1033, 762] on span "Save" at bounding box center [1039, 758] width 24 height 14
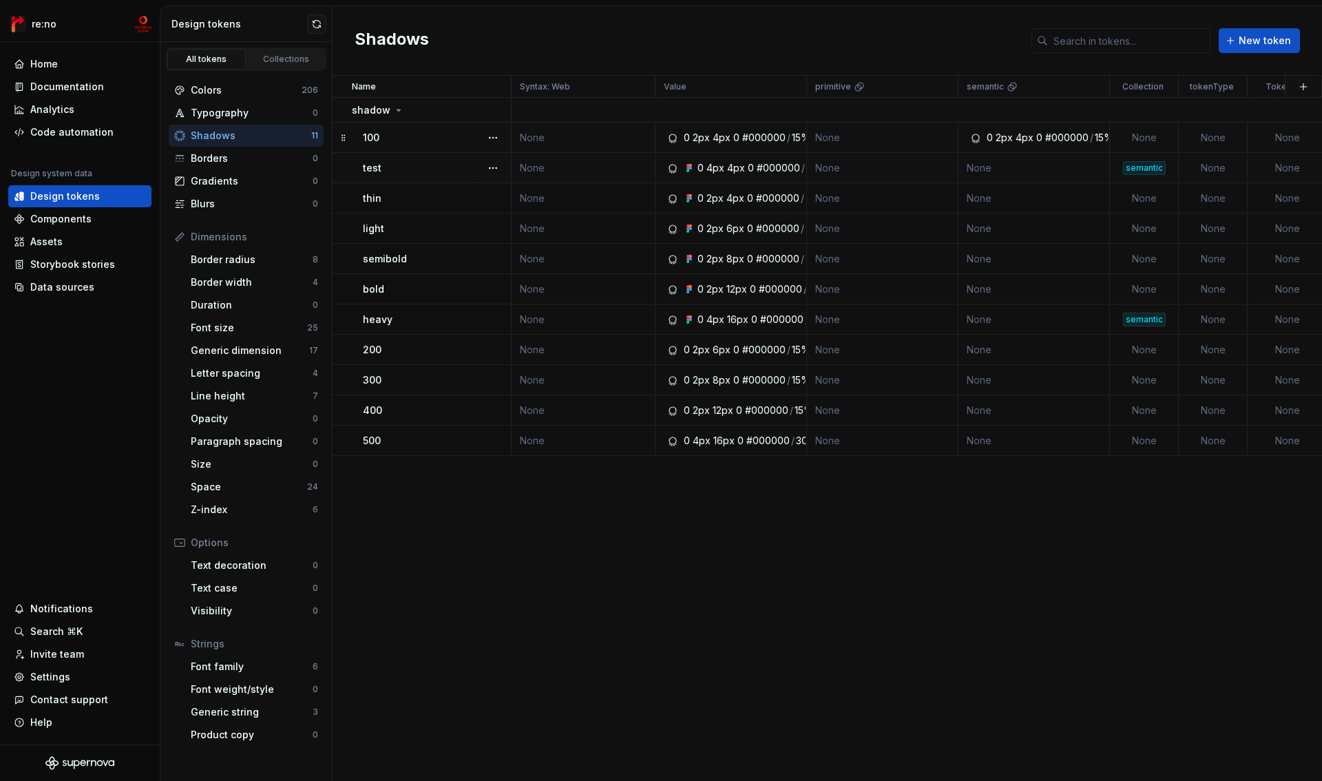
click at [1147, 167] on div "semantic" at bounding box center [1144, 168] width 43 height 14
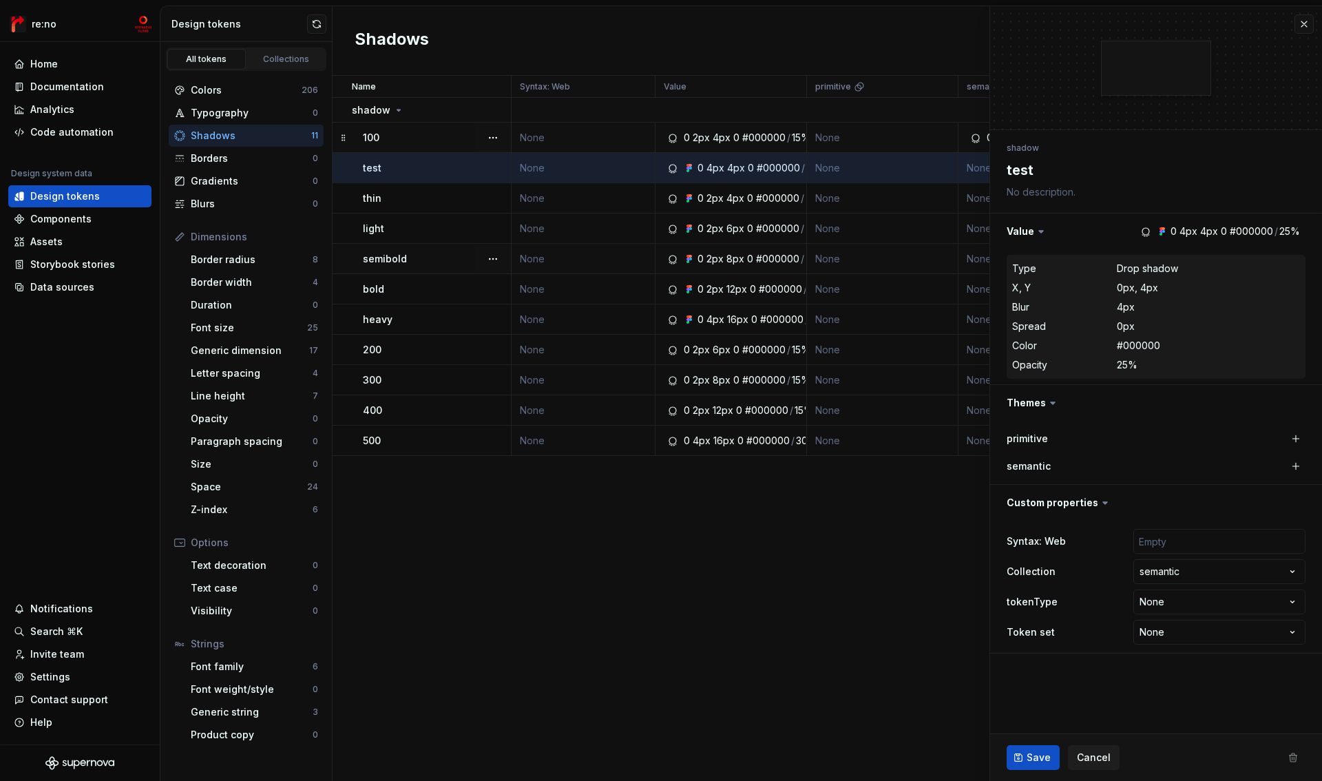
type textarea "*"
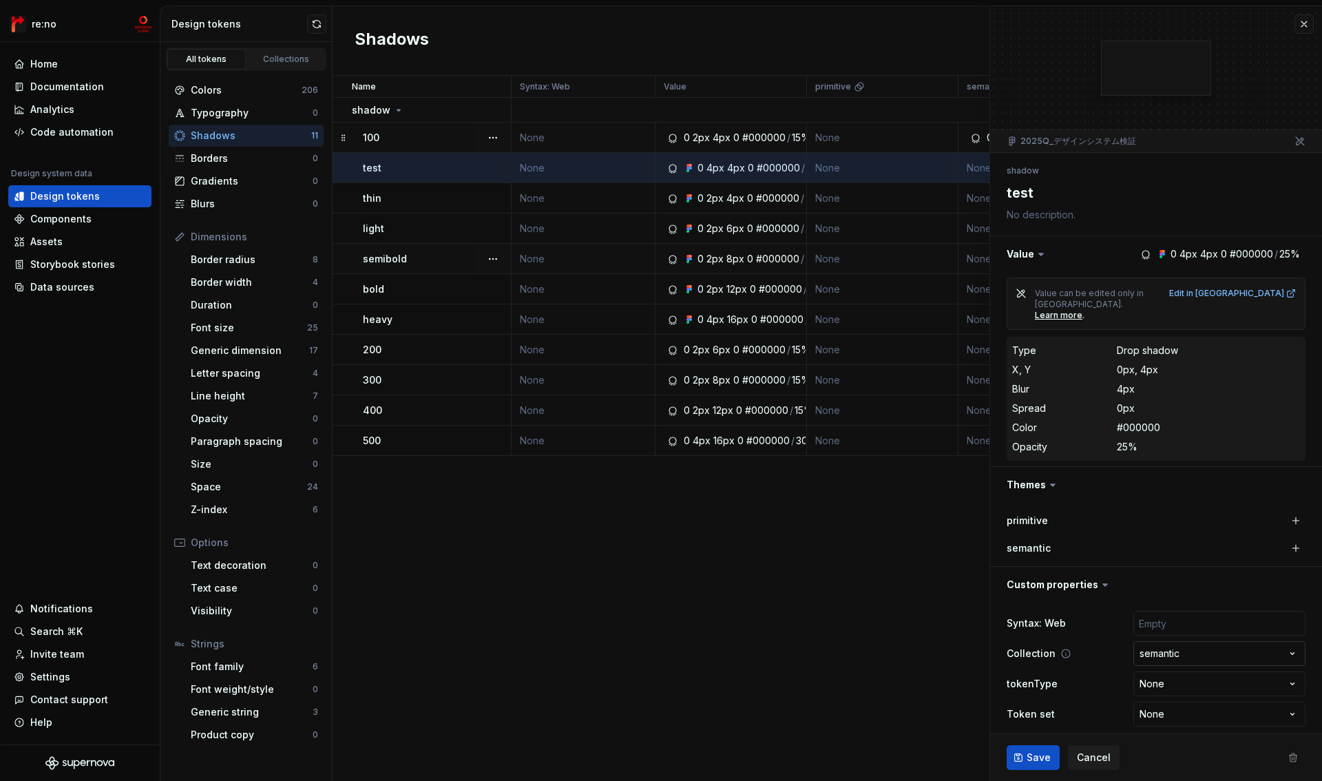
click at [1169, 629] on html "re:no Home Documentation Analytics Code automation Design system data Design to…" at bounding box center [661, 390] width 1322 height 781
select select
click at [1033, 762] on span "Save" at bounding box center [1039, 758] width 24 height 14
click at [446, 201] on div "thin" at bounding box center [436, 198] width 147 height 14
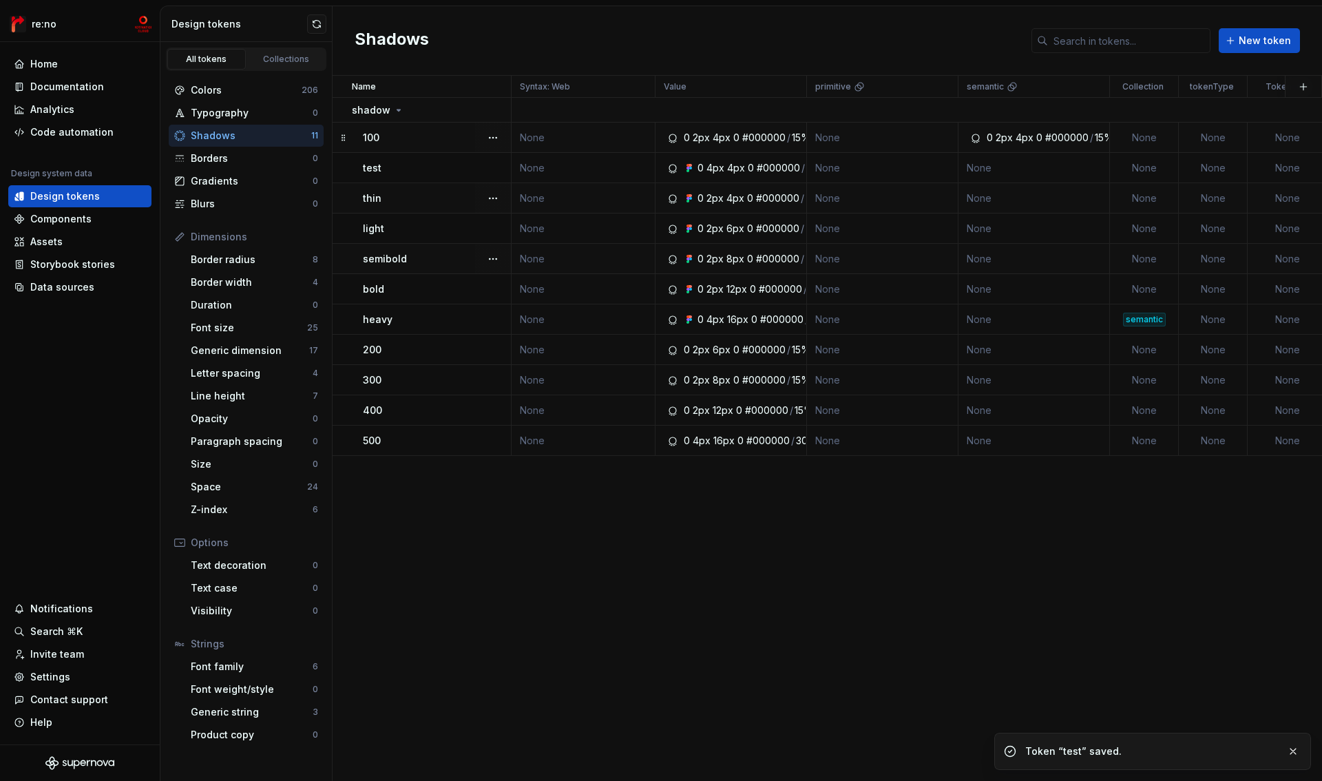
click at [447, 203] on div "thin" at bounding box center [436, 198] width 147 height 14
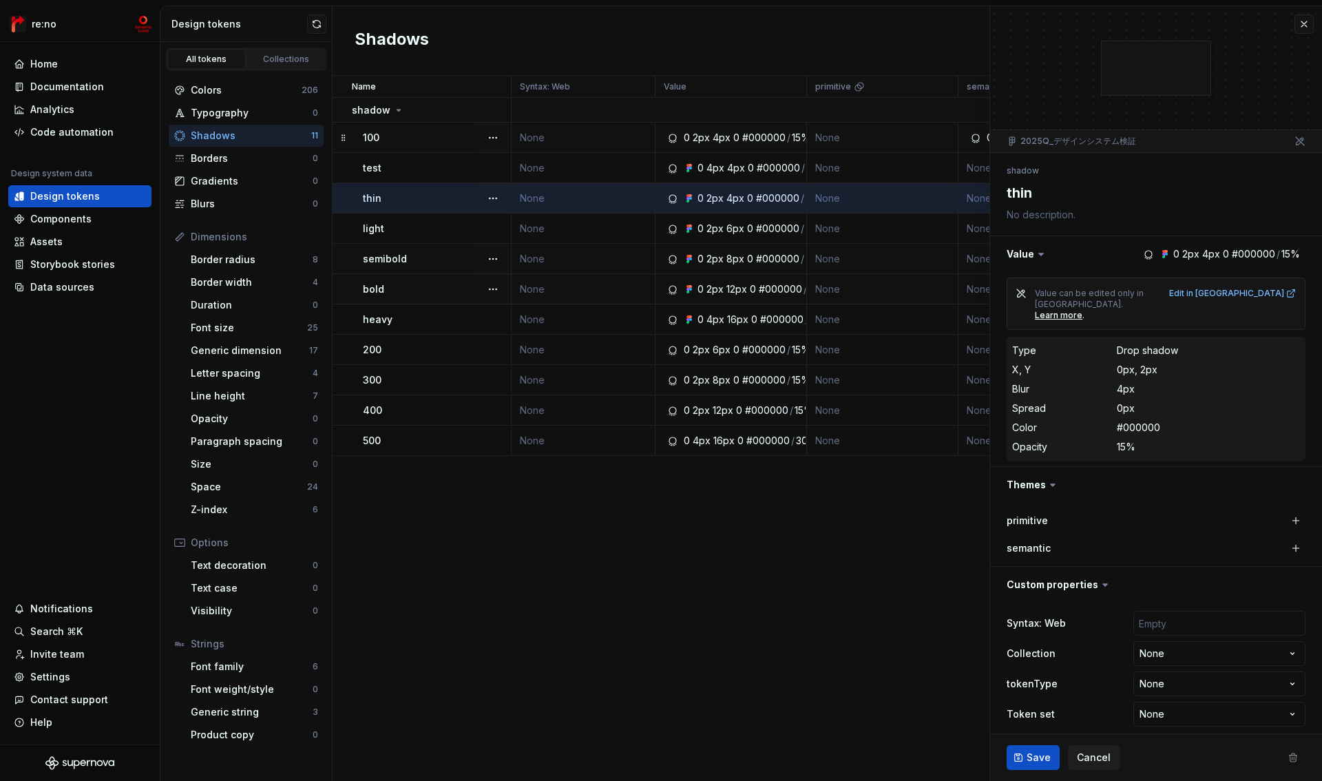
type textarea "*"
click at [1162, 641] on html "re:no Home Documentation Analytics Code automation Design system data Design to…" at bounding box center [661, 390] width 1322 height 781
select select "**********"
click at [1032, 758] on span "Save" at bounding box center [1039, 758] width 24 height 14
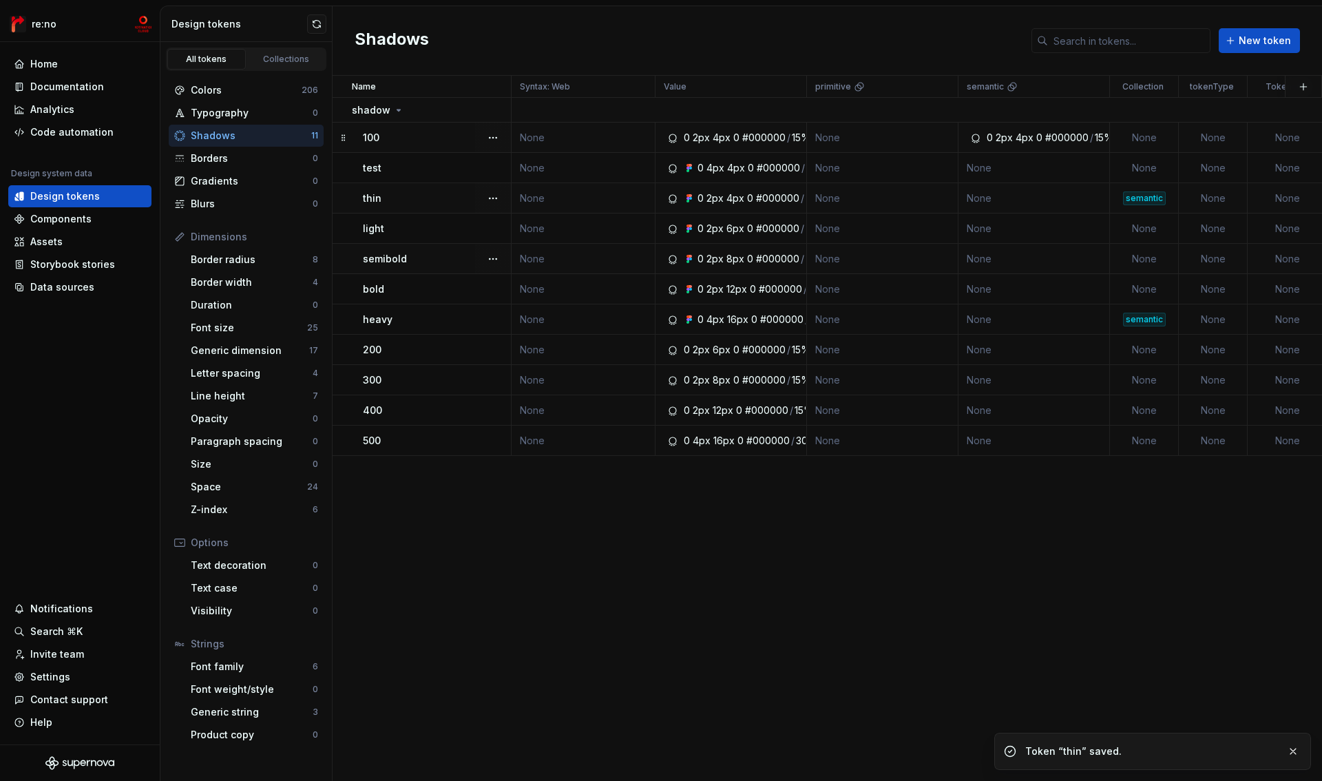
click at [424, 229] on div "light" at bounding box center [436, 229] width 147 height 14
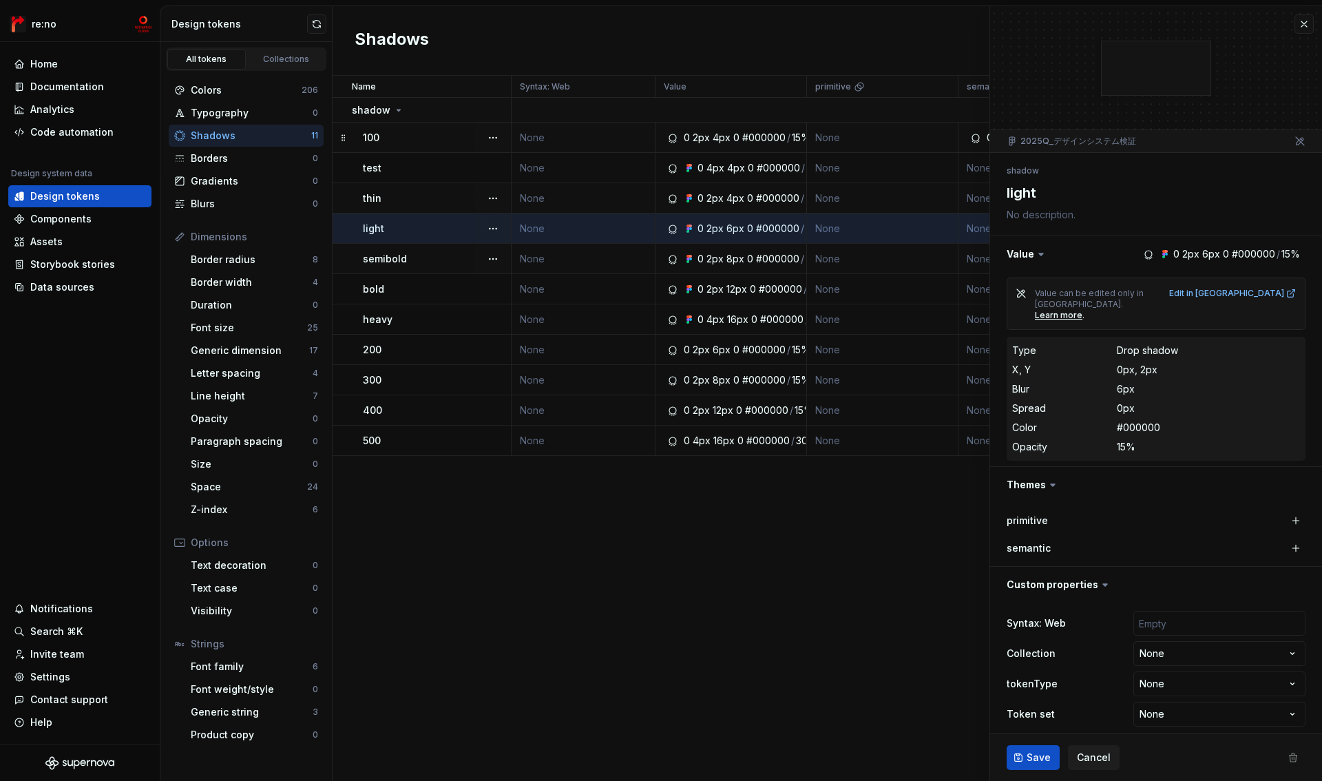
type textarea "*"
click at [1176, 635] on html "re:no Home Documentation Analytics Code automation Design system data Design to…" at bounding box center [661, 390] width 1322 height 781
select select "**********"
click at [1032, 758] on span "Save" at bounding box center [1039, 758] width 24 height 14
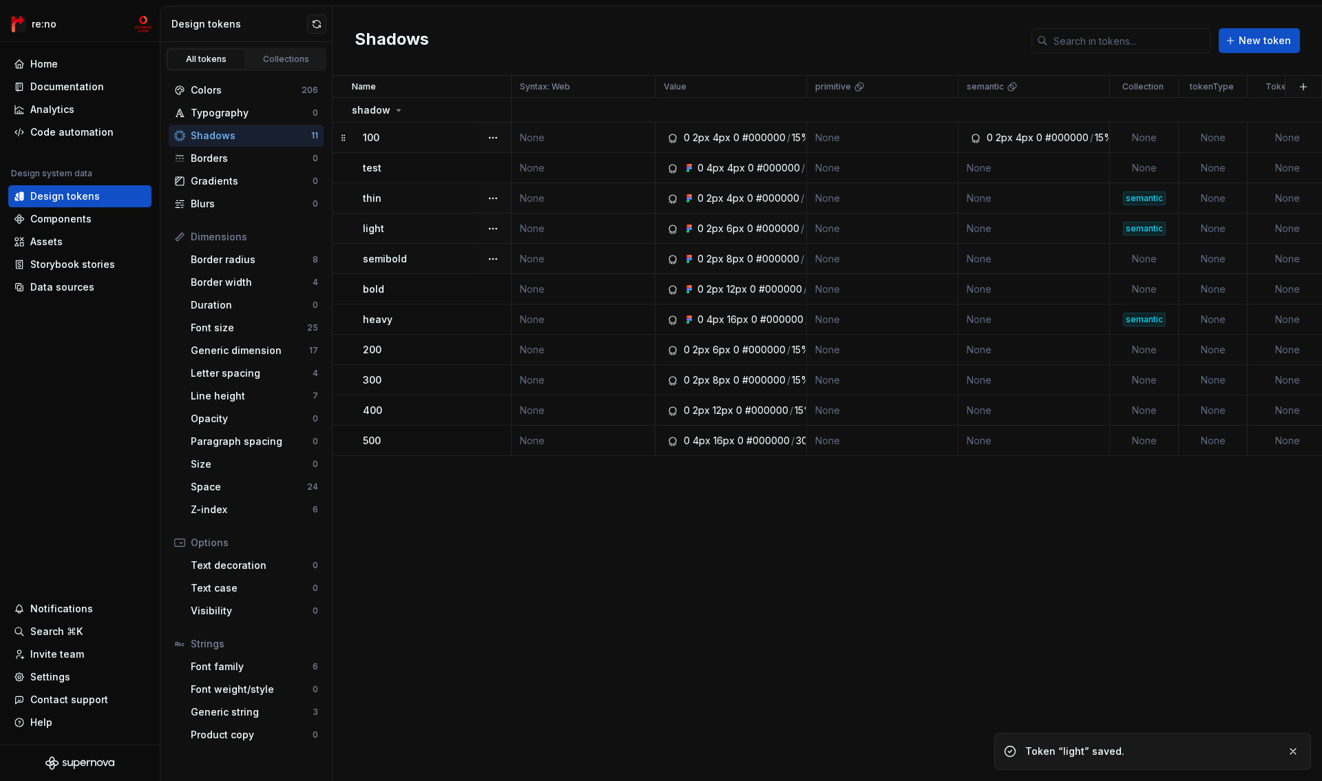
click at [435, 255] on div "semibold" at bounding box center [436, 259] width 147 height 14
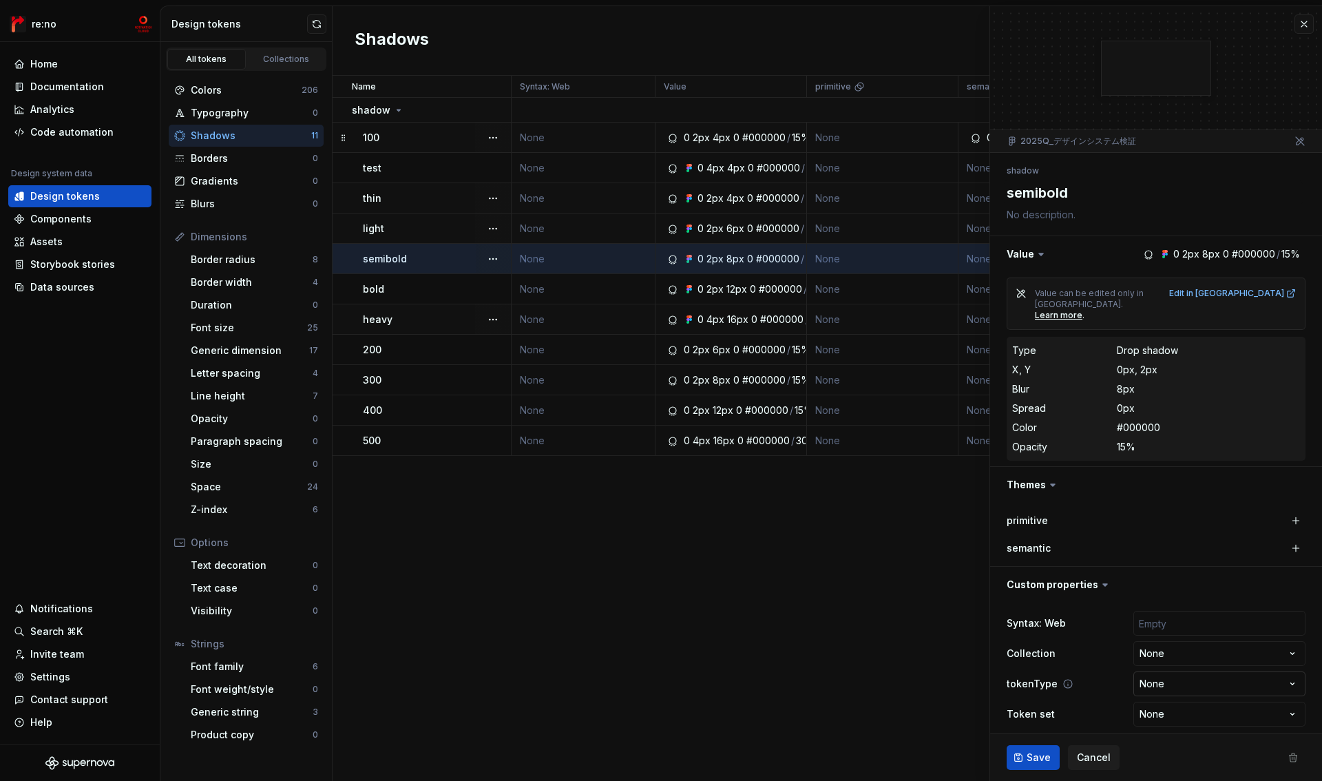
type textarea "*"
click at [1176, 663] on html "re:no Home Documentation Analytics Code automation Design system data Design to…" at bounding box center [661, 390] width 1322 height 781
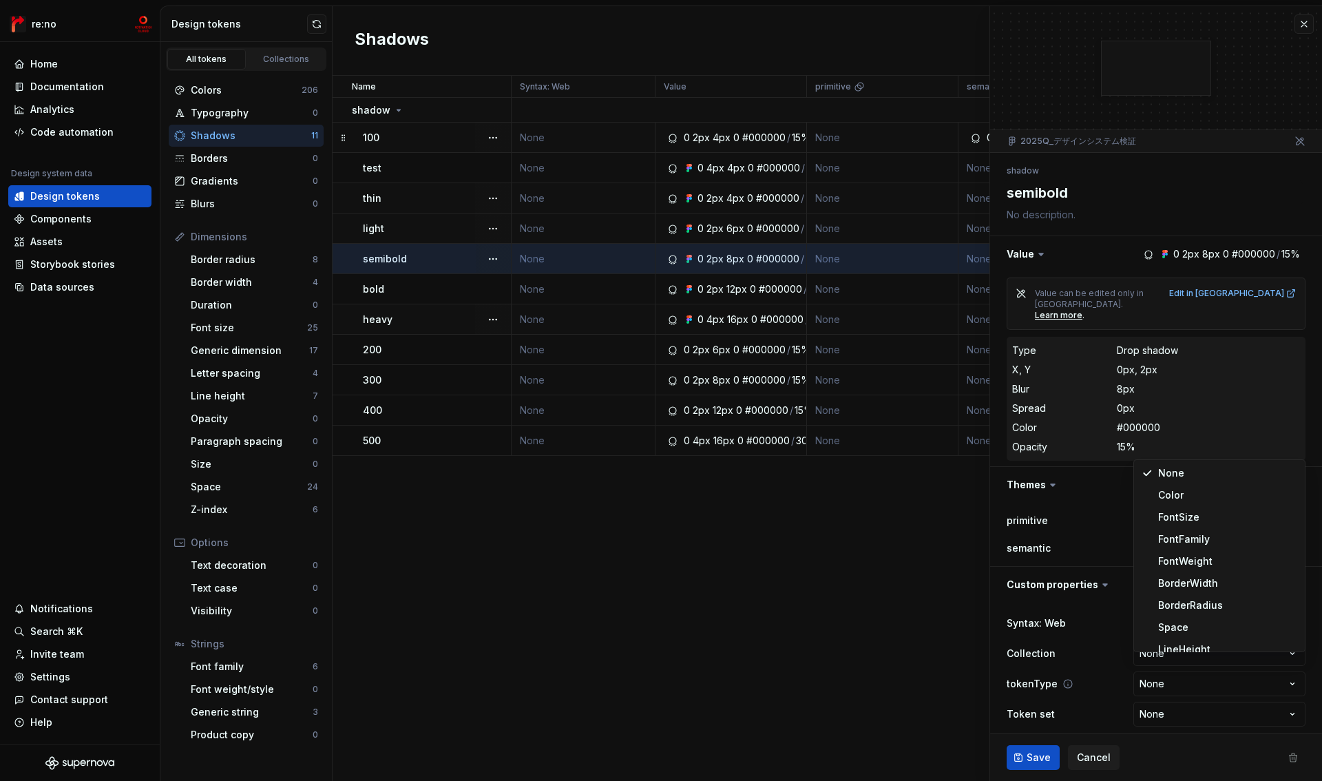
click at [1090, 662] on html "re:no Home Documentation Analytics Code automation Design system data Design to…" at bounding box center [661, 390] width 1322 height 781
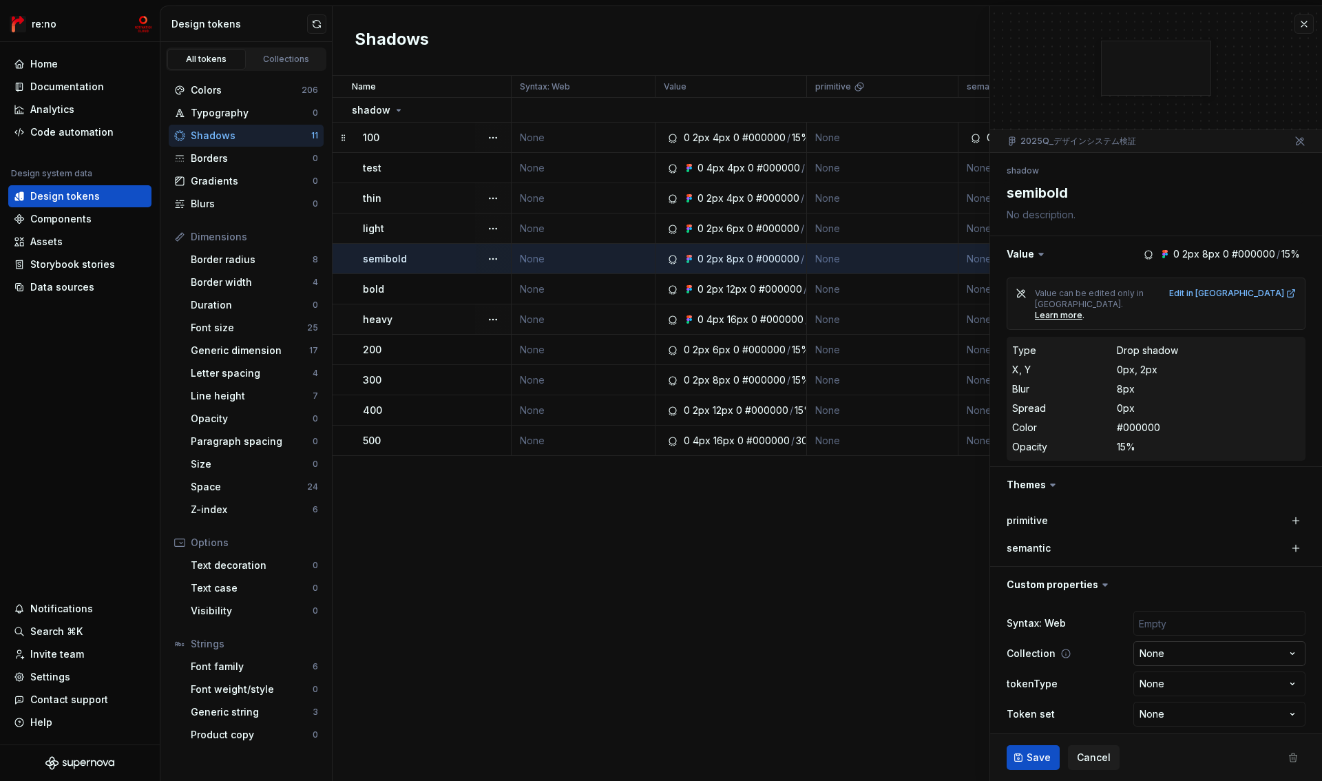
click at [1164, 634] on html "re:no Home Documentation Analytics Code automation Design system data Design to…" at bounding box center [661, 390] width 1322 height 781
select select "**********"
click at [1030, 765] on button "Save" at bounding box center [1033, 757] width 53 height 25
click at [391, 291] on div "bold" at bounding box center [436, 289] width 147 height 14
click at [375, 286] on p "bold" at bounding box center [373, 289] width 21 height 14
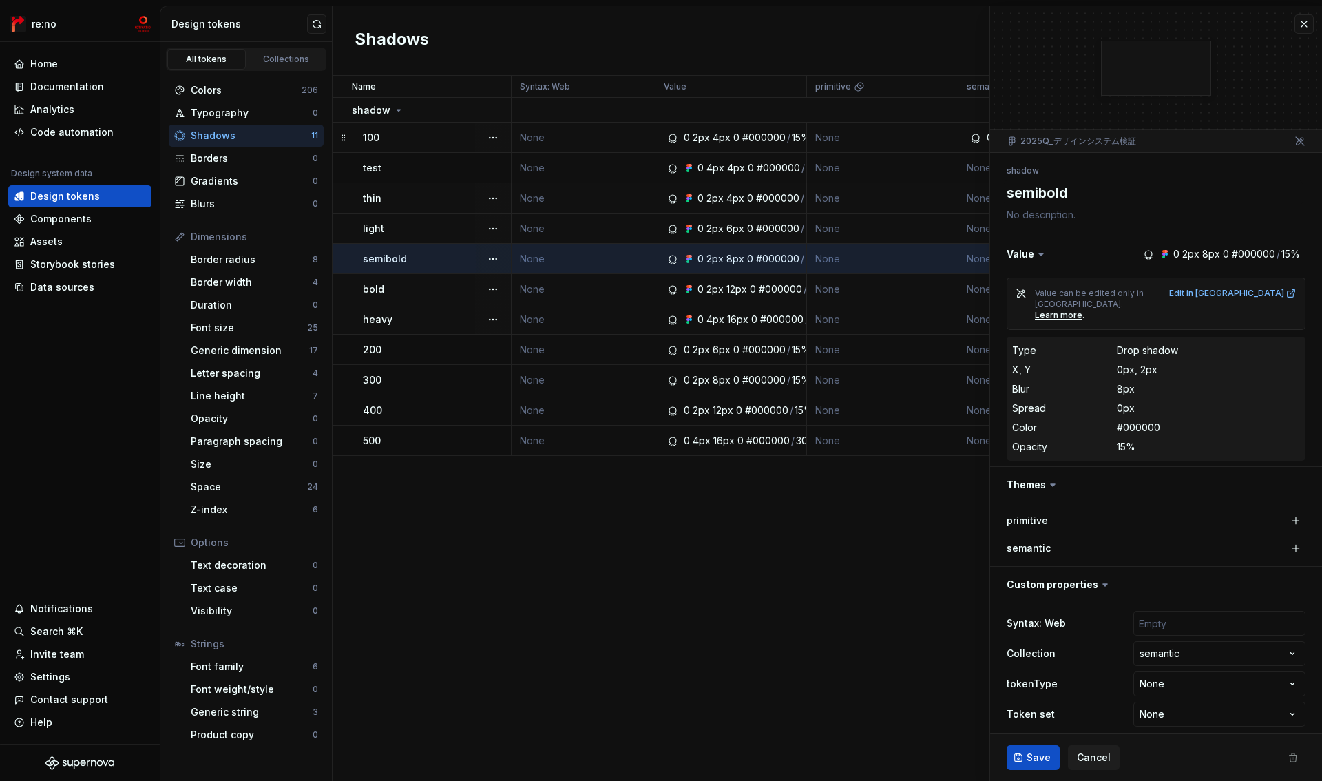
click at [421, 286] on div "bold" at bounding box center [436, 289] width 147 height 14
click at [1308, 23] on button "button" at bounding box center [1304, 23] width 19 height 19
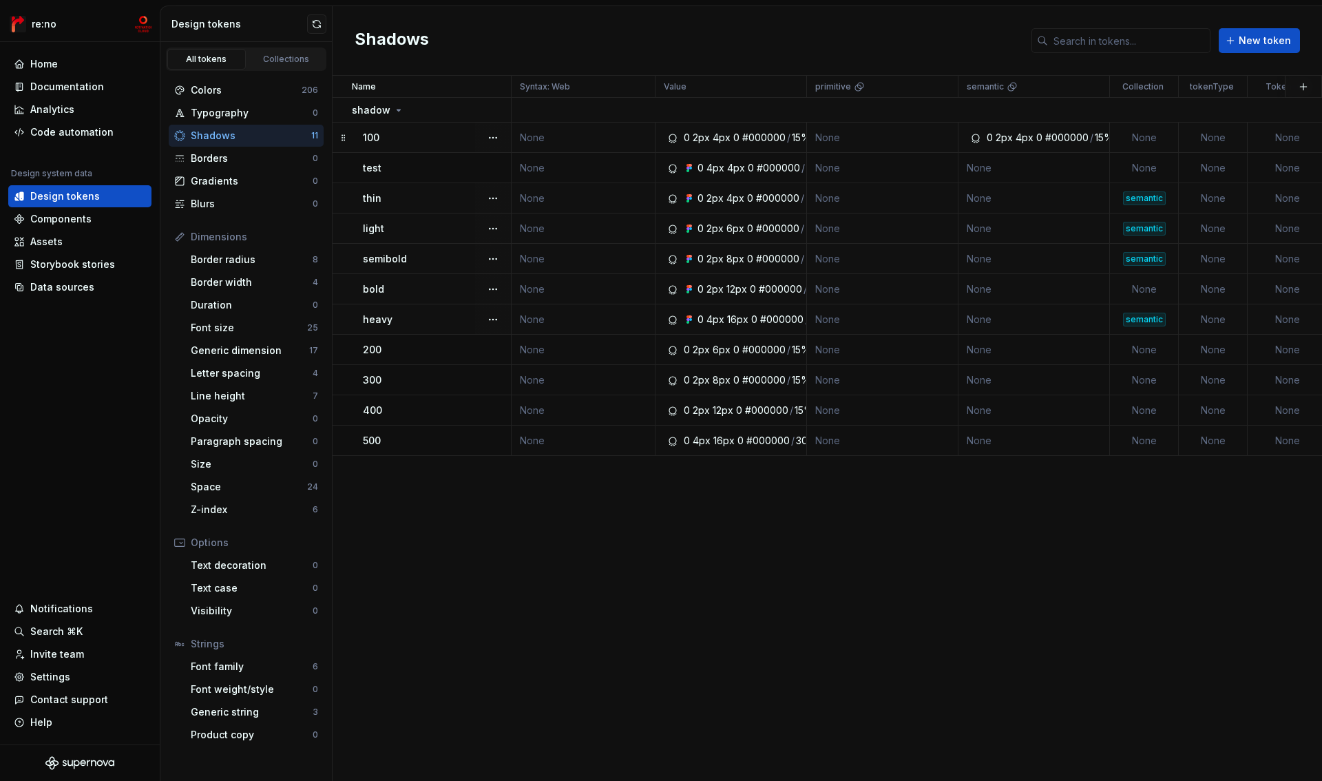
click at [395, 292] on div "bold" at bounding box center [436, 289] width 147 height 14
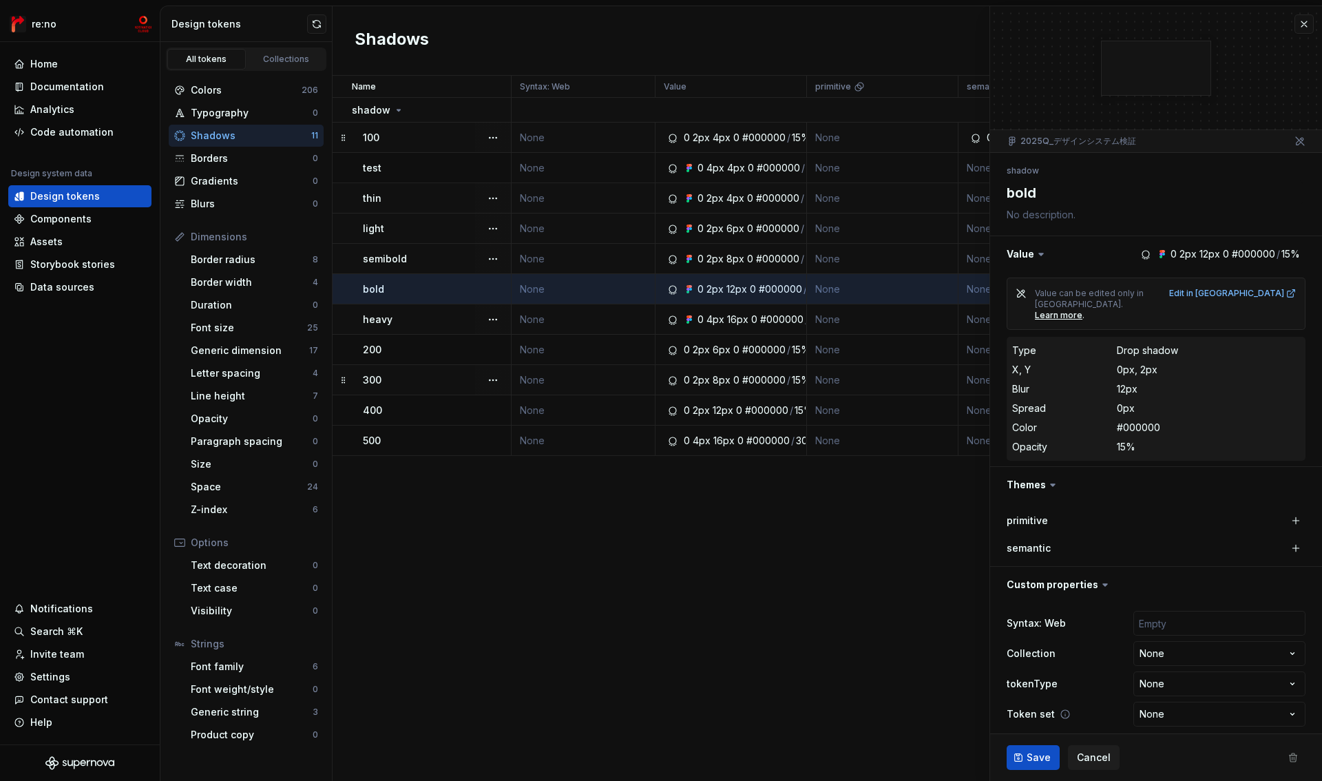
type textarea "*"
click at [1180, 636] on html "re:no Home Documentation Analytics Code automation Design system data Design to…" at bounding box center [661, 390] width 1322 height 781
select select "**********"
click at [1026, 754] on button "Save" at bounding box center [1033, 757] width 53 height 25
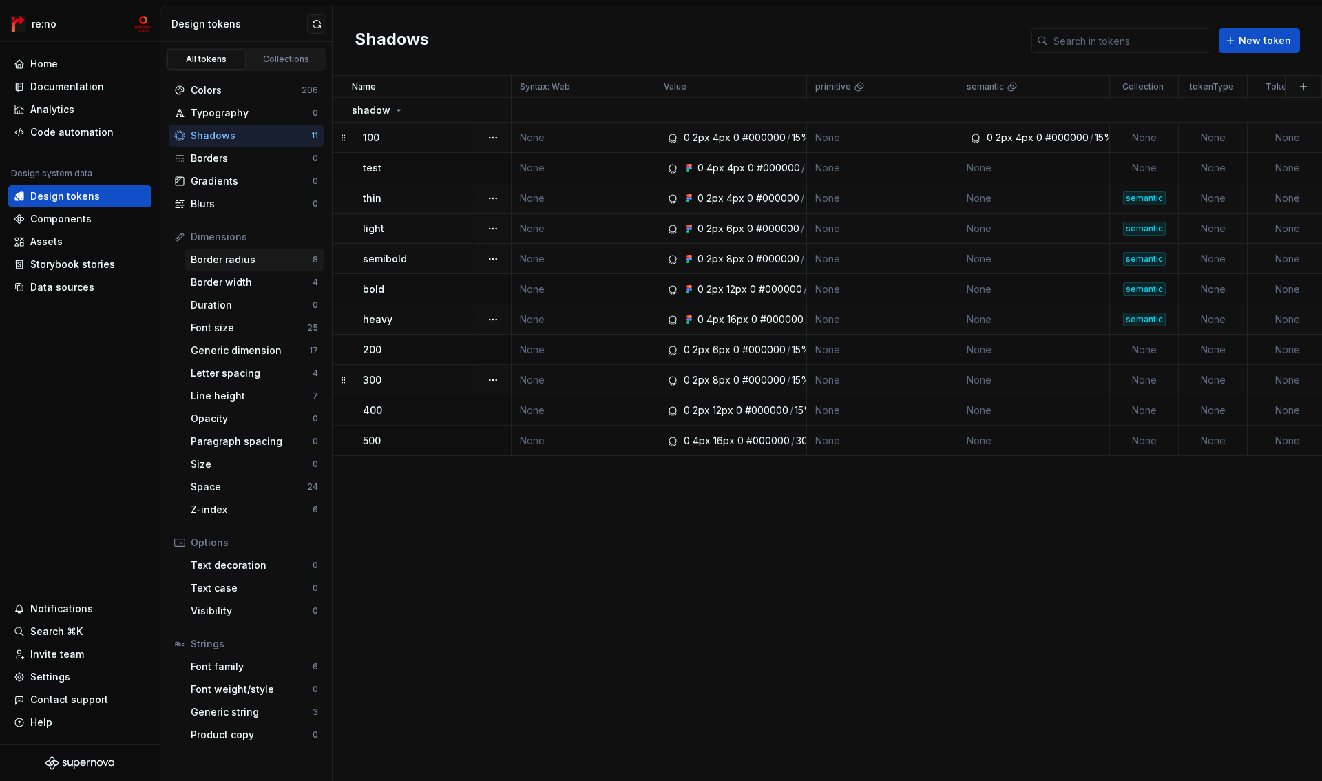
click at [260, 255] on div "Border radius" at bounding box center [252, 260] width 122 height 14
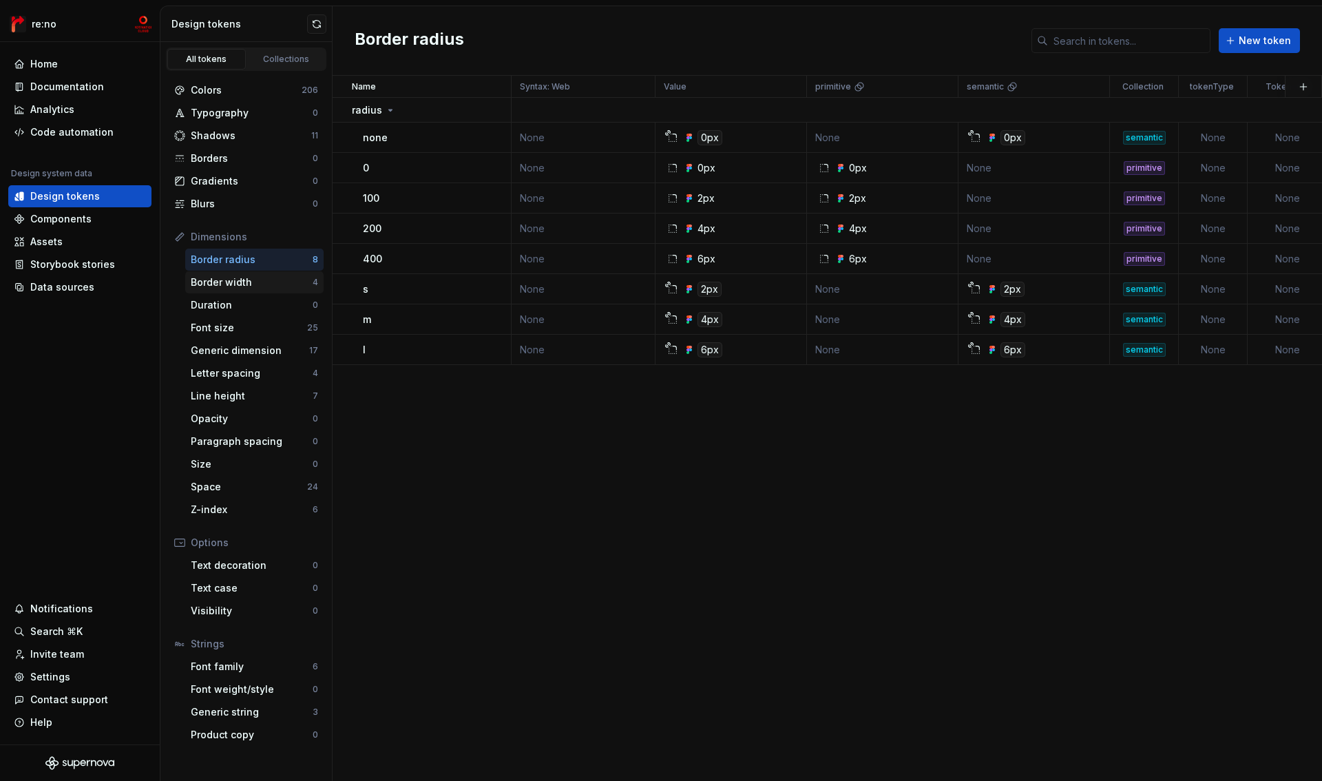
click at [262, 286] on div "Border width" at bounding box center [252, 282] width 122 height 14
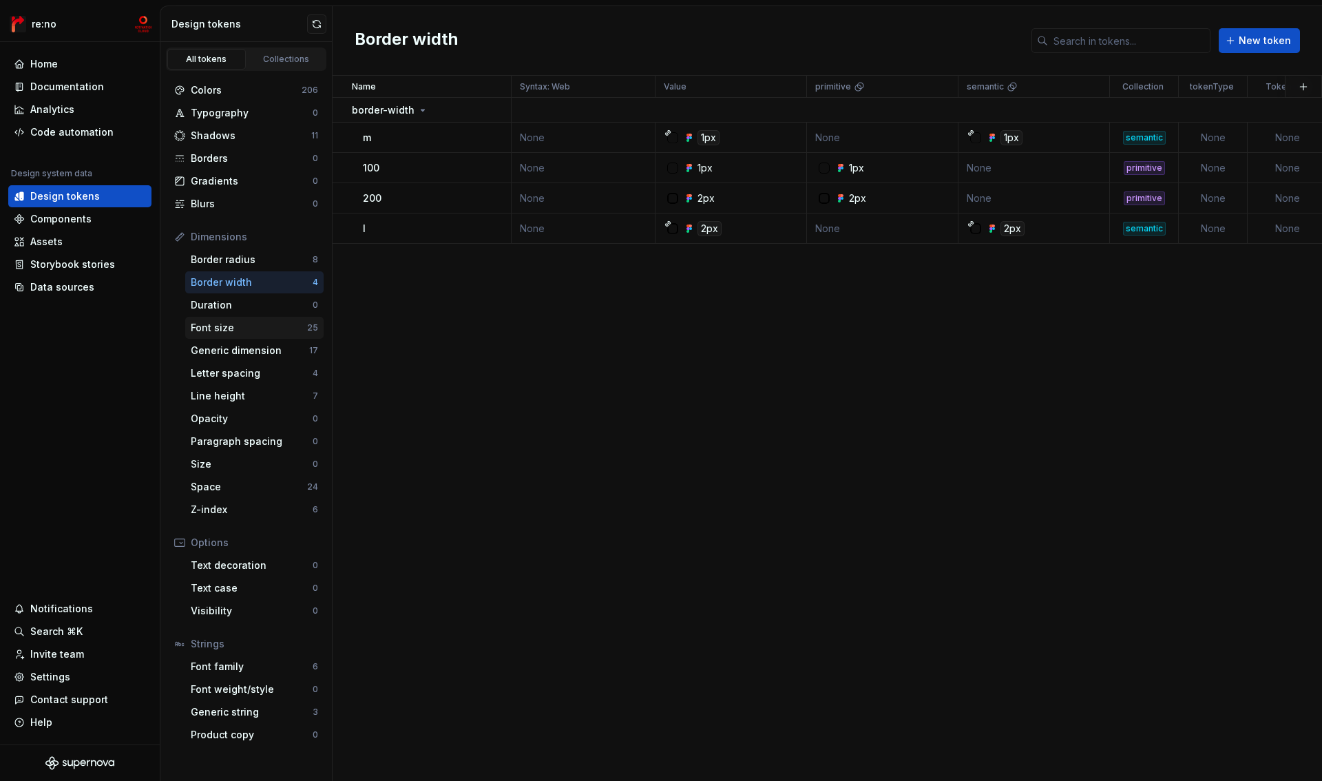
click at [260, 331] on div "Font size" at bounding box center [249, 328] width 116 height 14
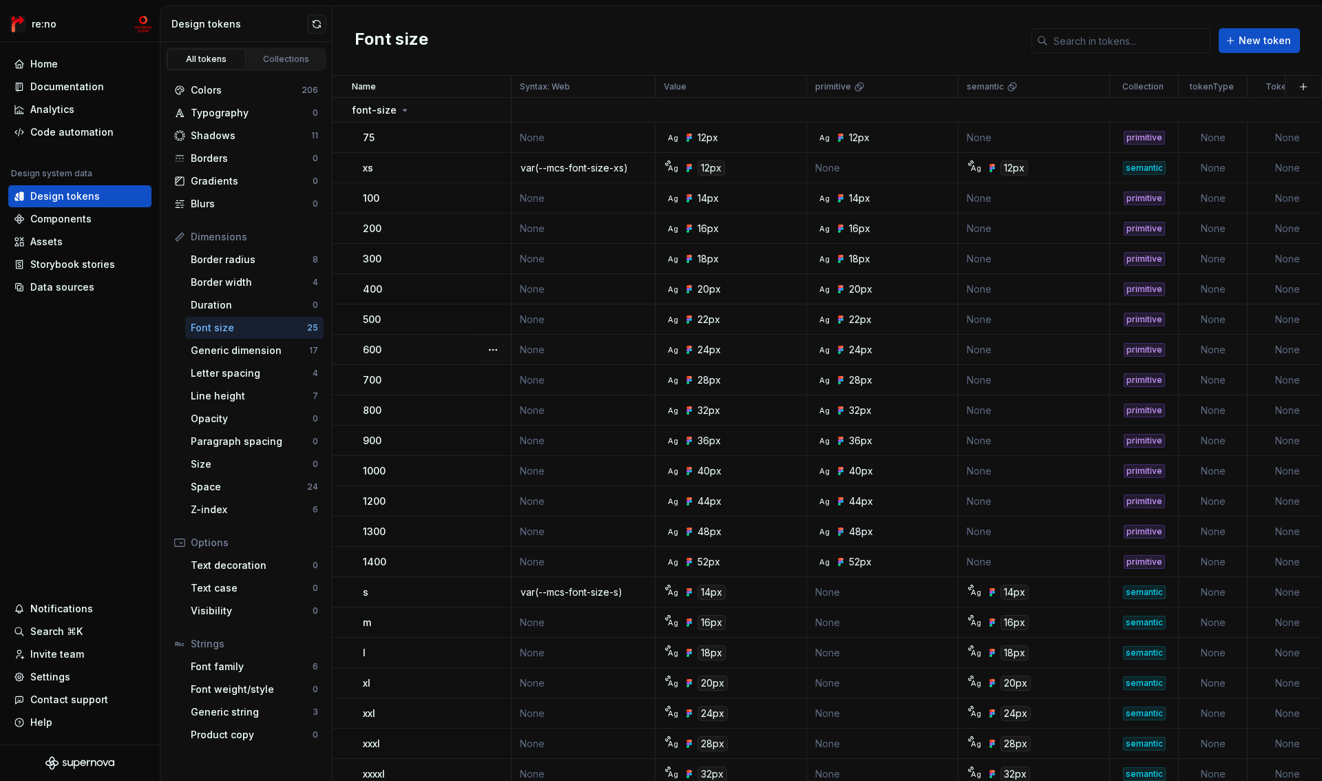
scroll to position [107, 0]
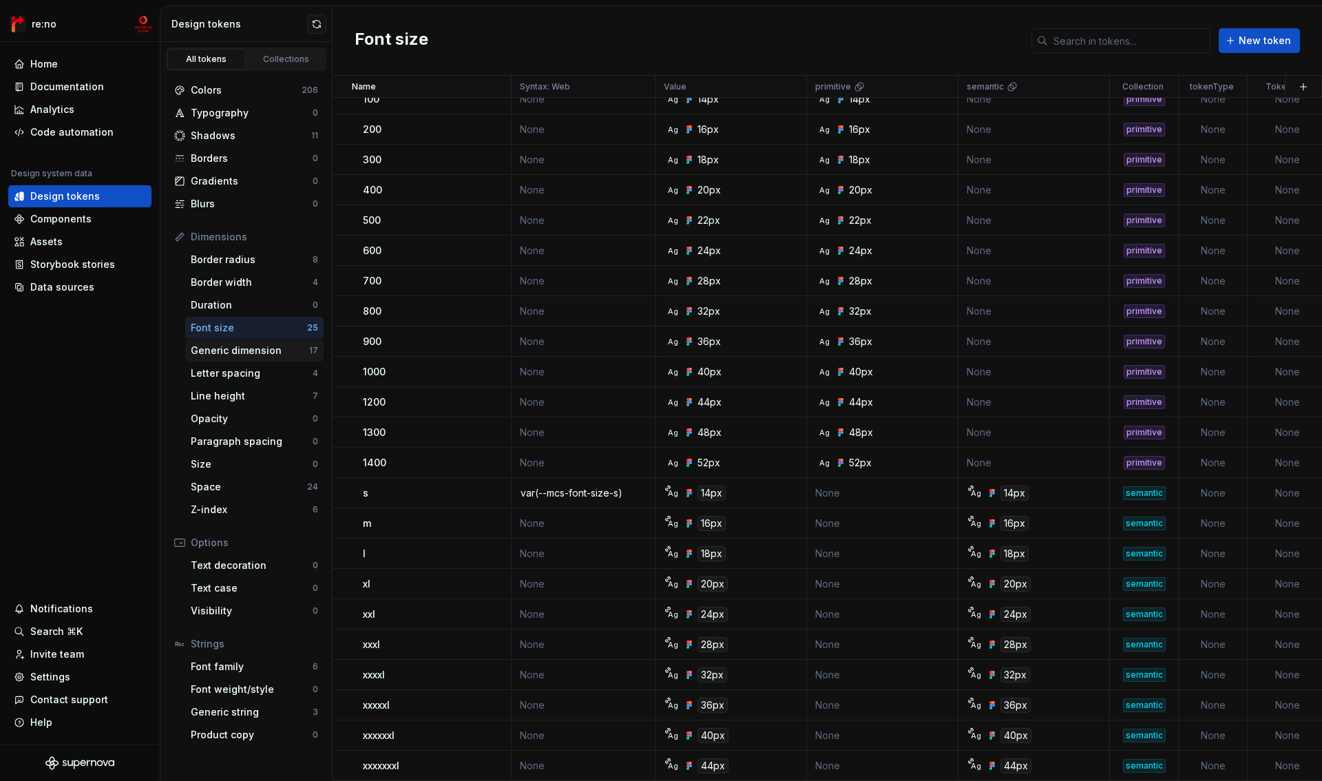
click at [253, 349] on div "Generic dimension" at bounding box center [250, 351] width 118 height 14
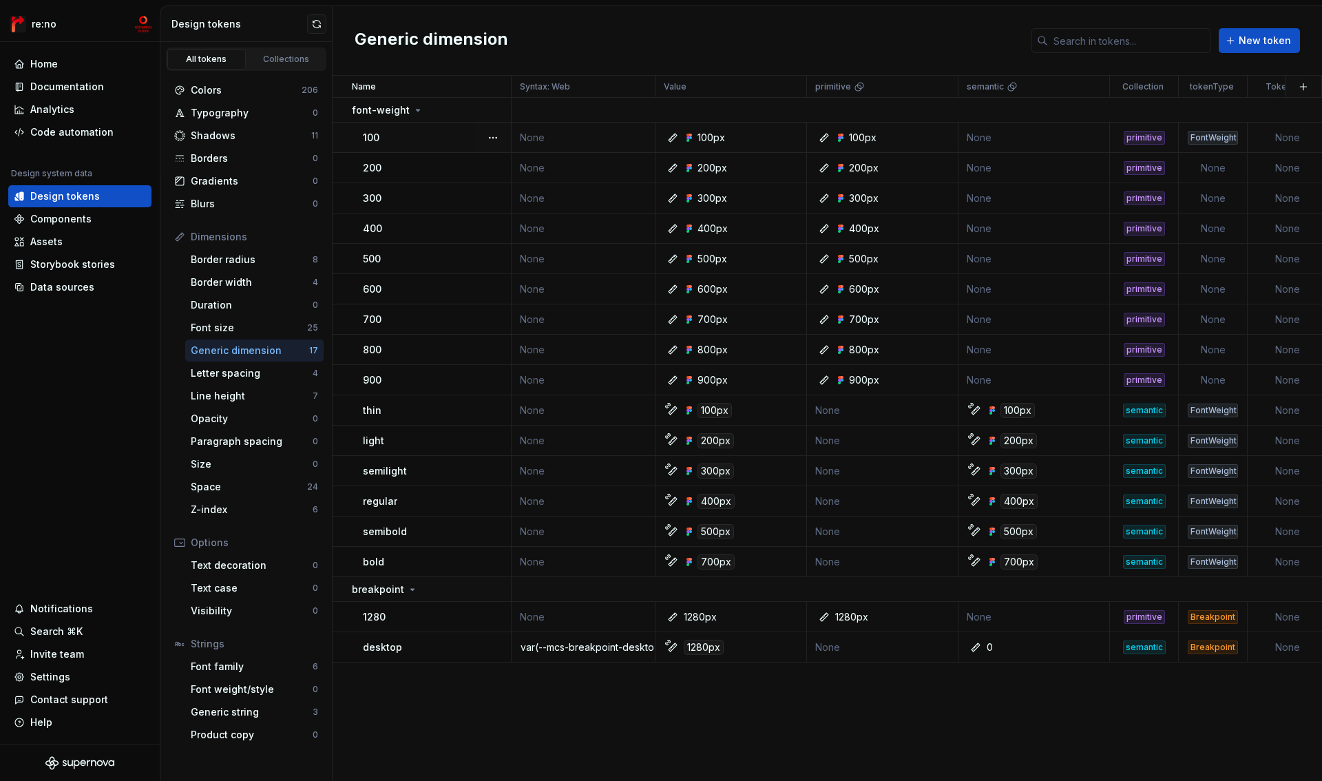
click at [1226, 146] on td "FontWeight" at bounding box center [1213, 138] width 69 height 30
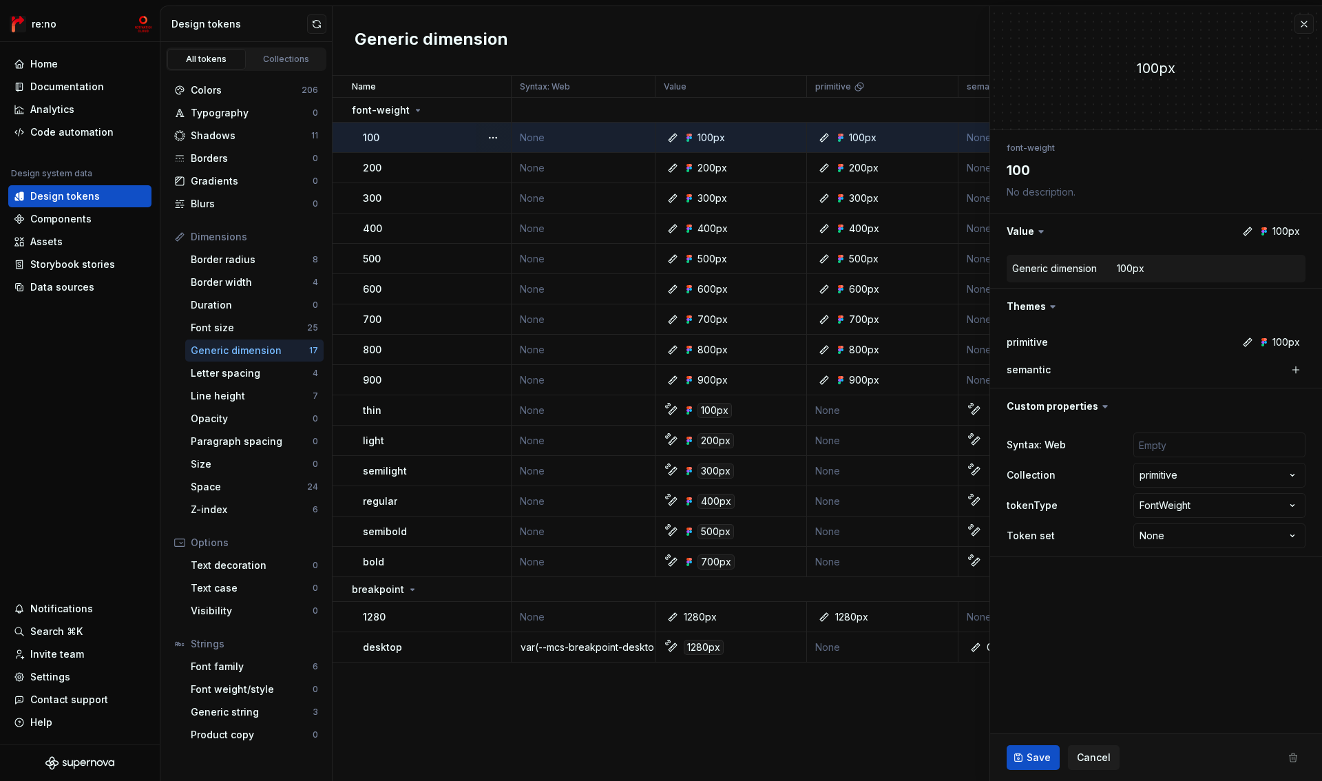
type textarea "*"
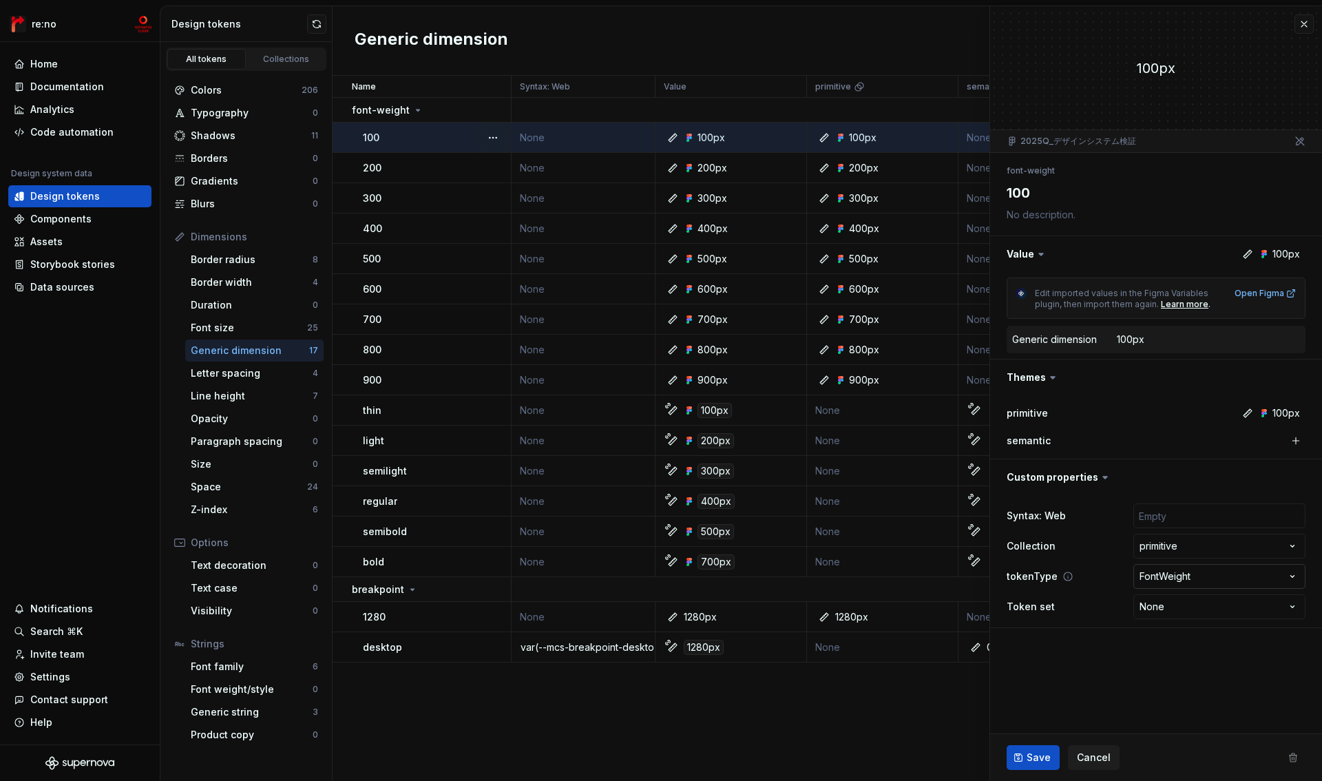
click at [1189, 575] on html "re:no Home Documentation Analytics Code automation Design system data Design to…" at bounding box center [661, 390] width 1322 height 781
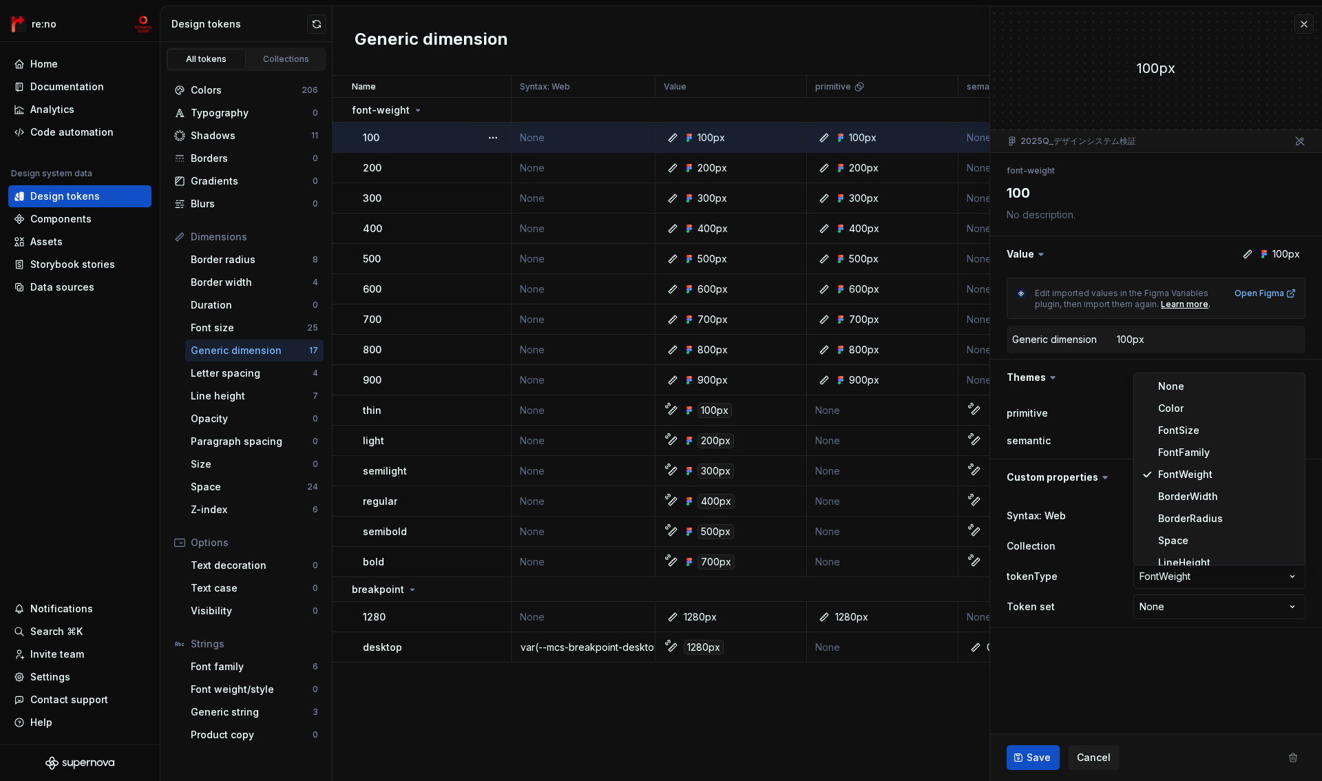
select select
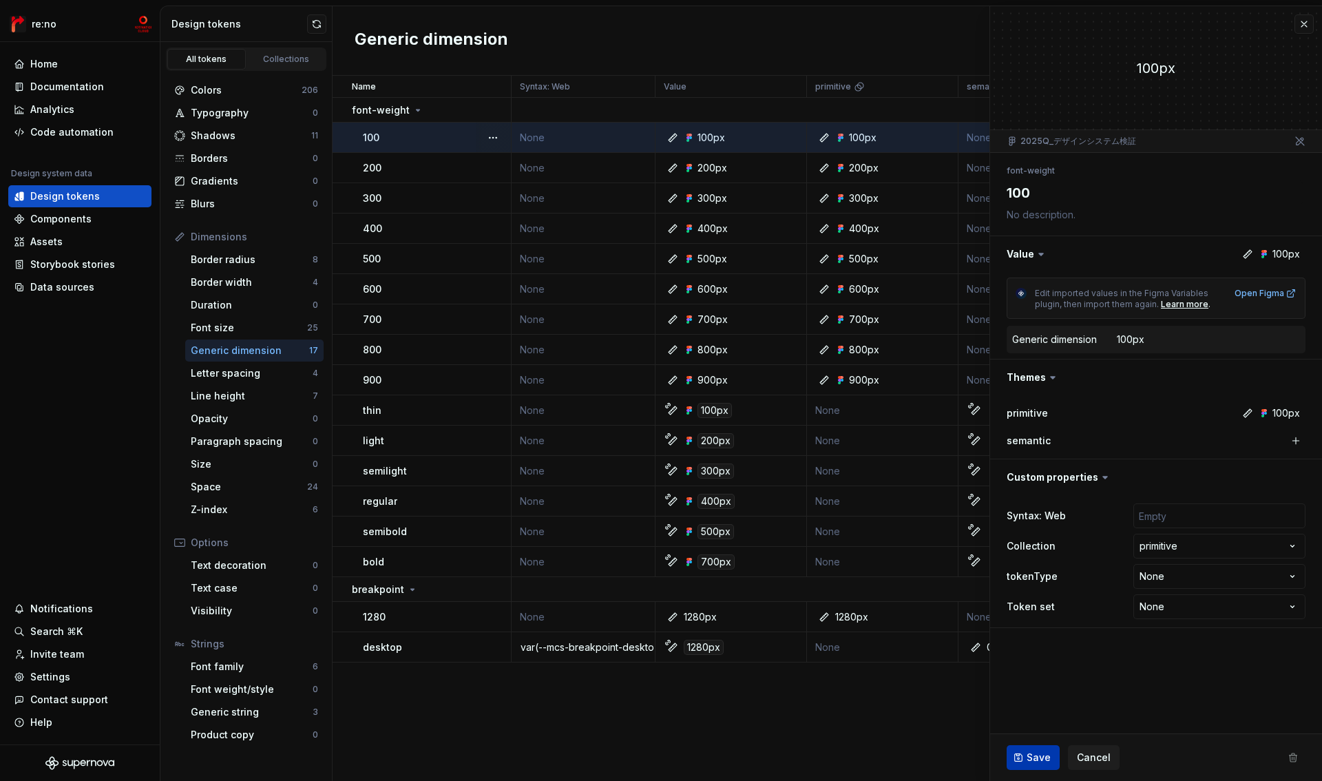
click at [1032, 755] on span "Save" at bounding box center [1039, 758] width 24 height 14
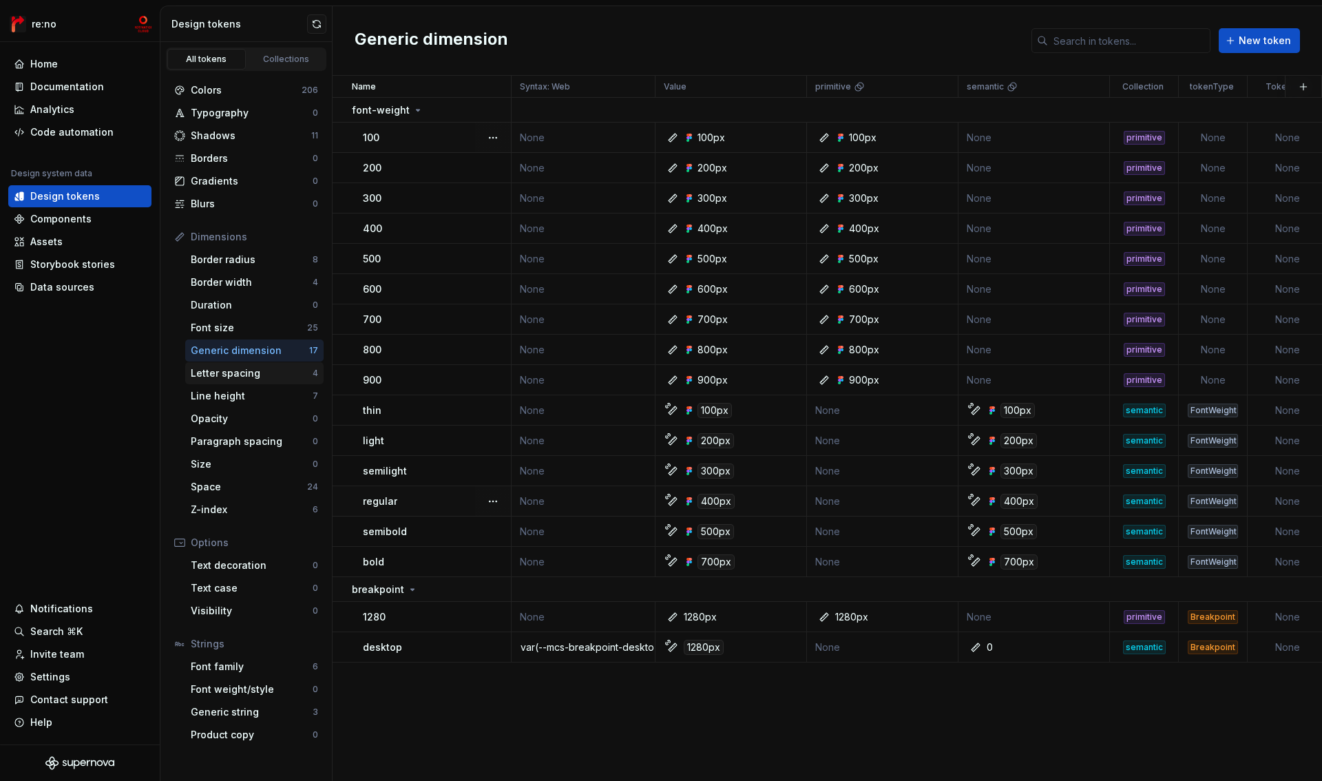
click at [242, 371] on div "Letter spacing" at bounding box center [252, 373] width 122 height 14
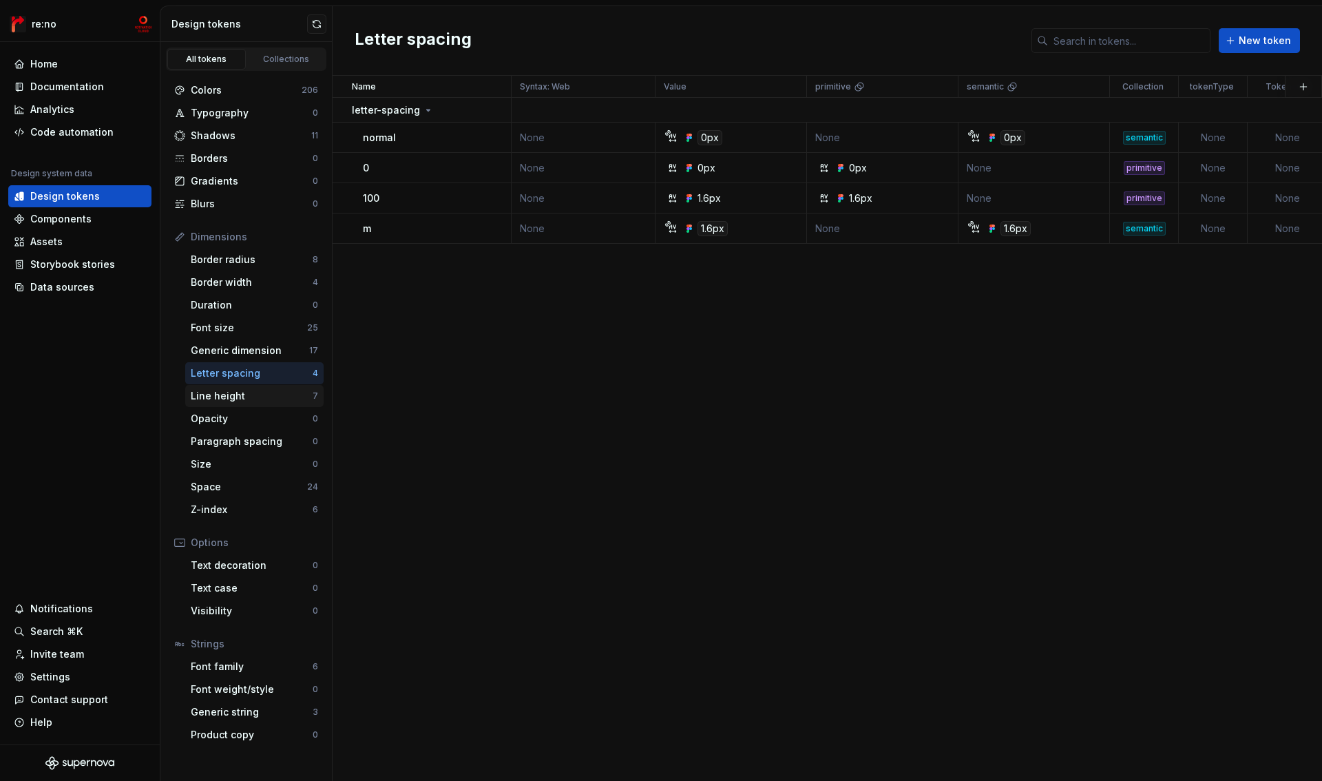
click at [239, 402] on div "Line height" at bounding box center [252, 396] width 122 height 14
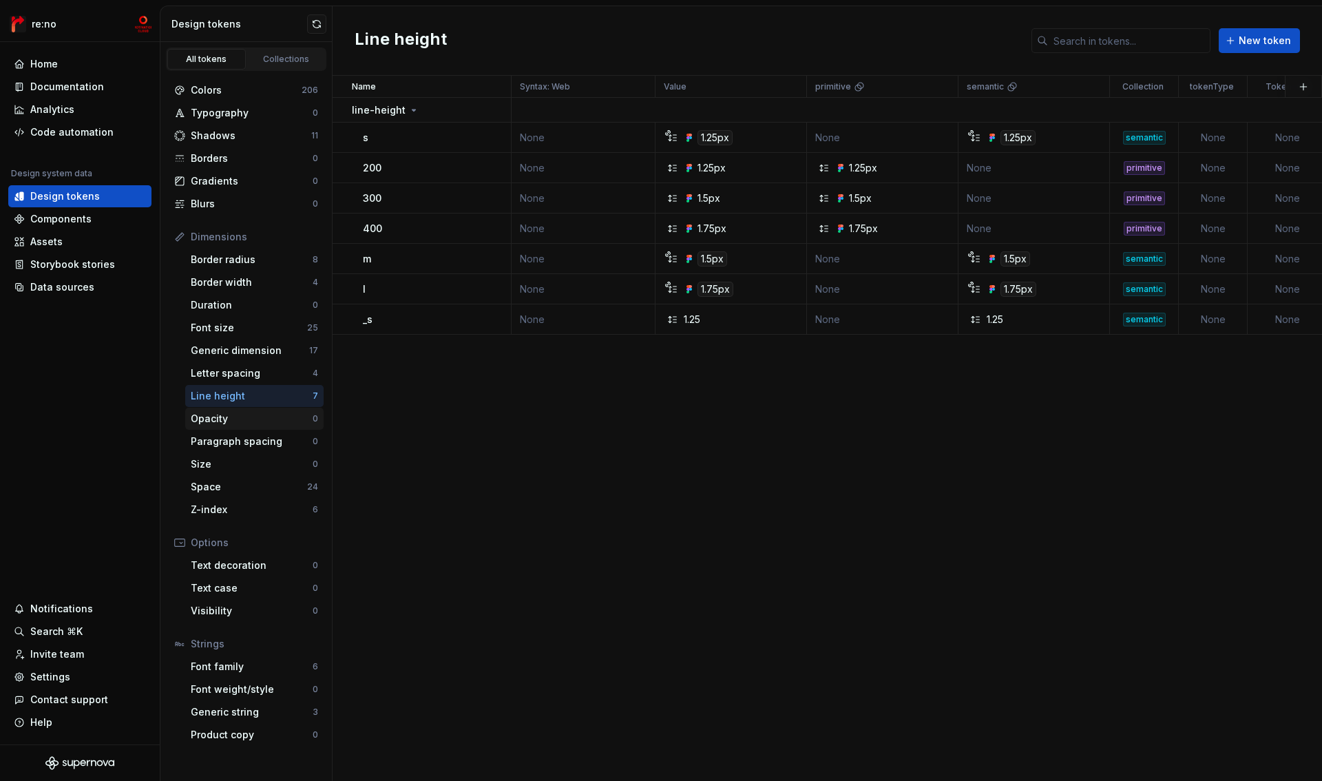
click at [231, 422] on div "Opacity" at bounding box center [252, 419] width 122 height 14
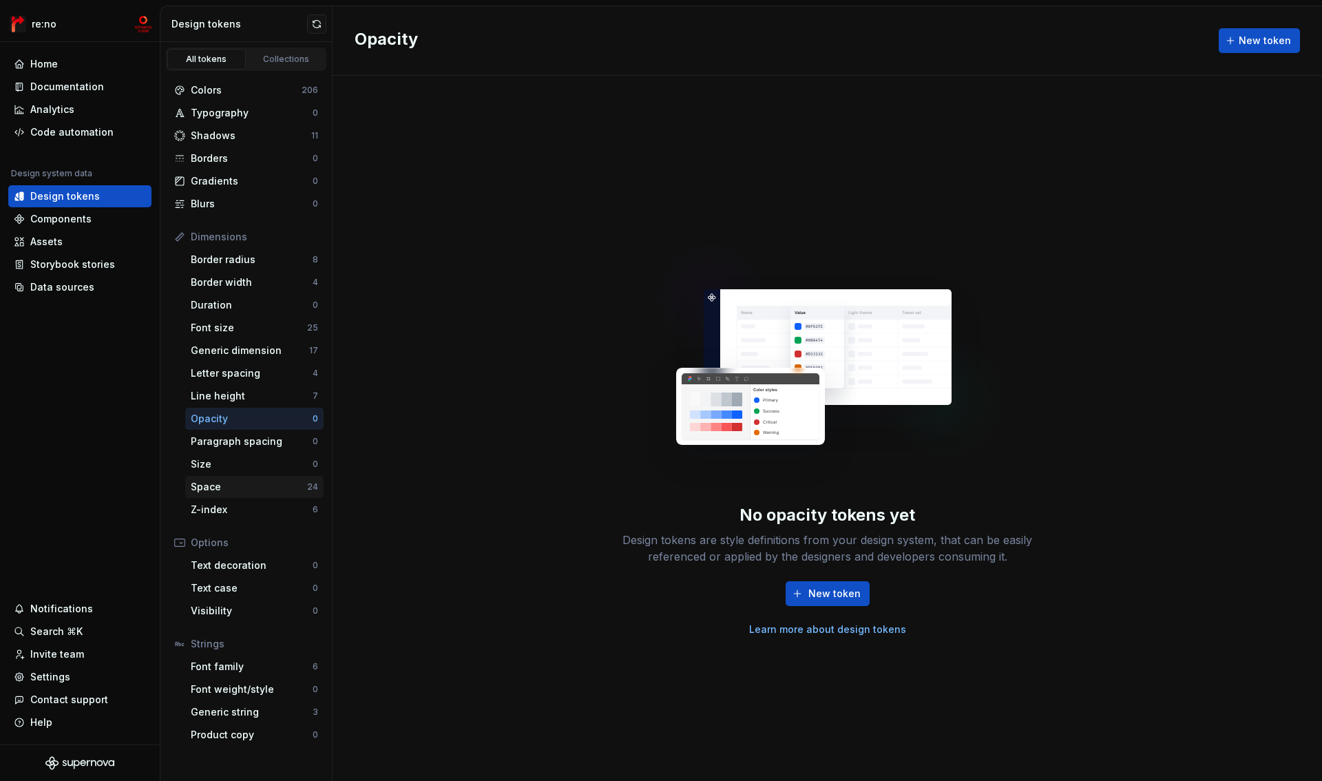
click at [231, 486] on div "Space" at bounding box center [249, 487] width 116 height 14
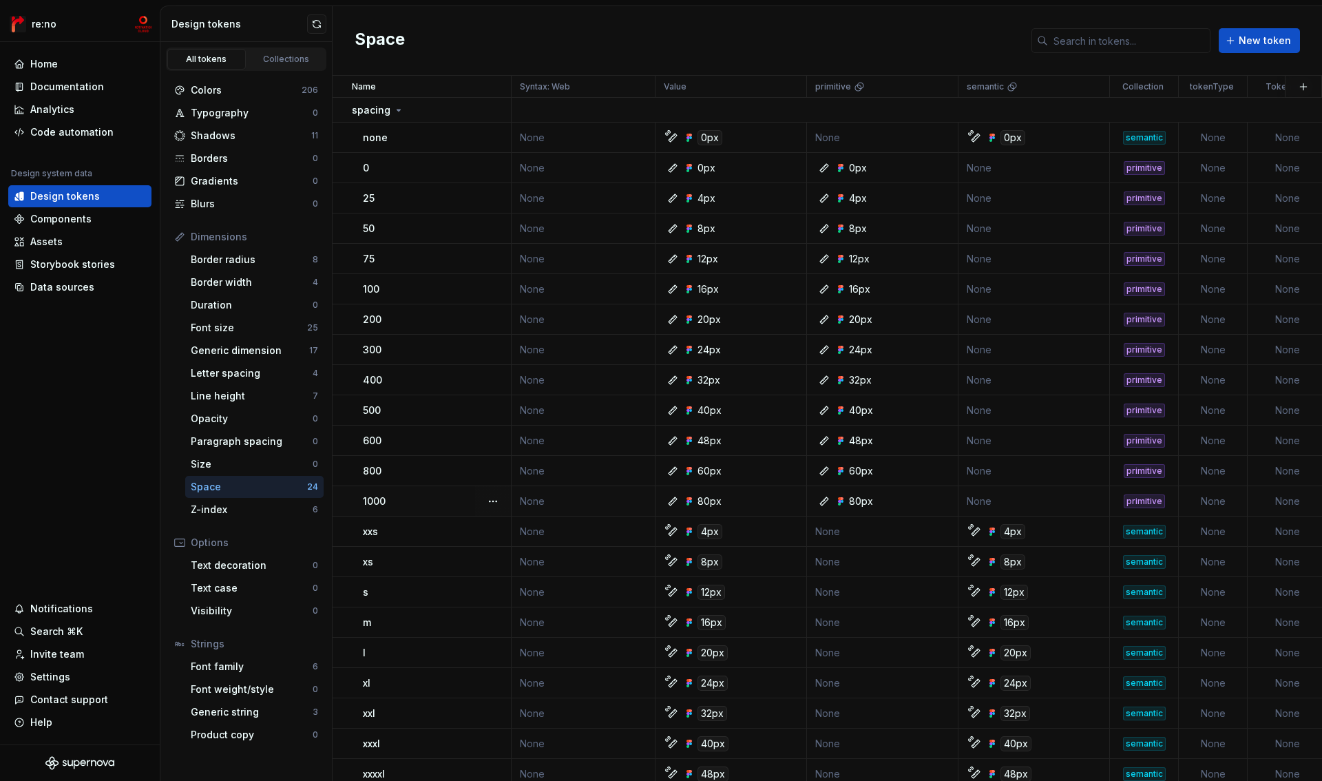
scroll to position [76, 0]
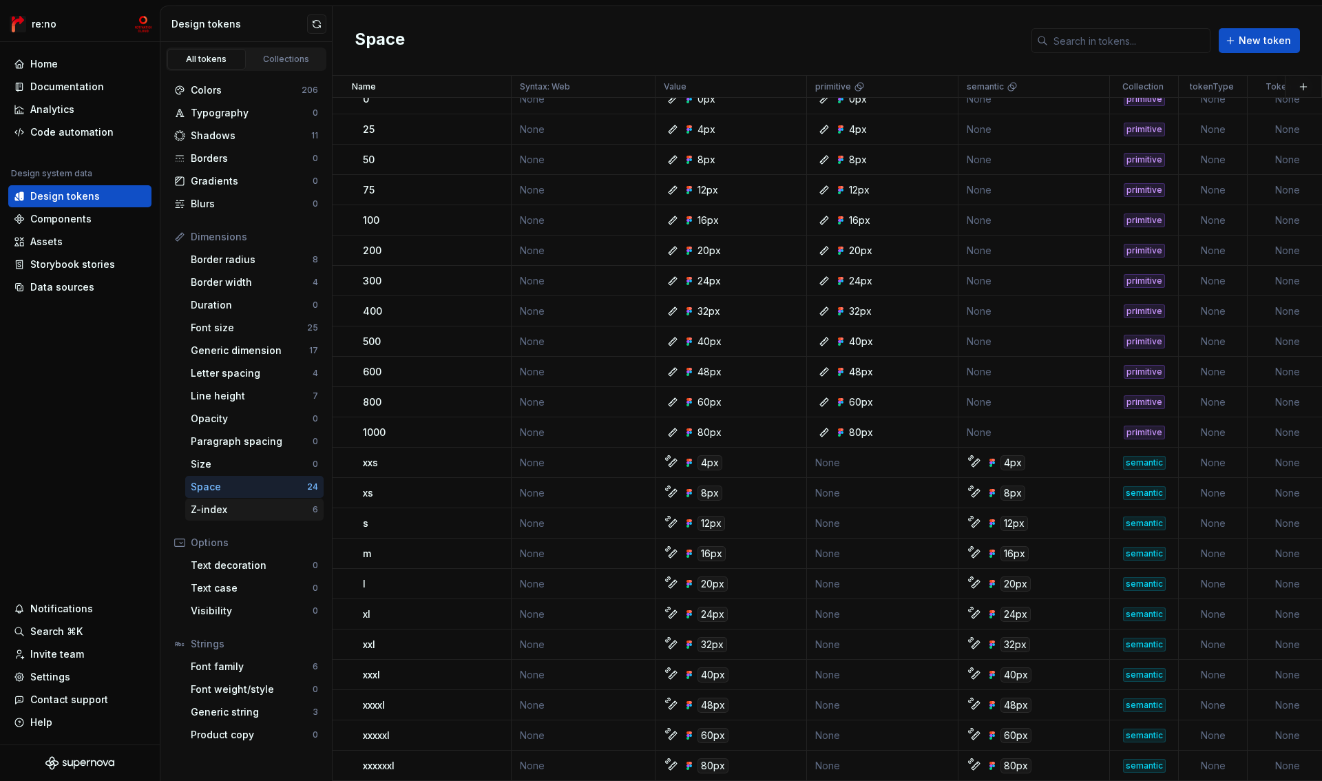
click at [253, 506] on div "Z-index" at bounding box center [252, 510] width 122 height 14
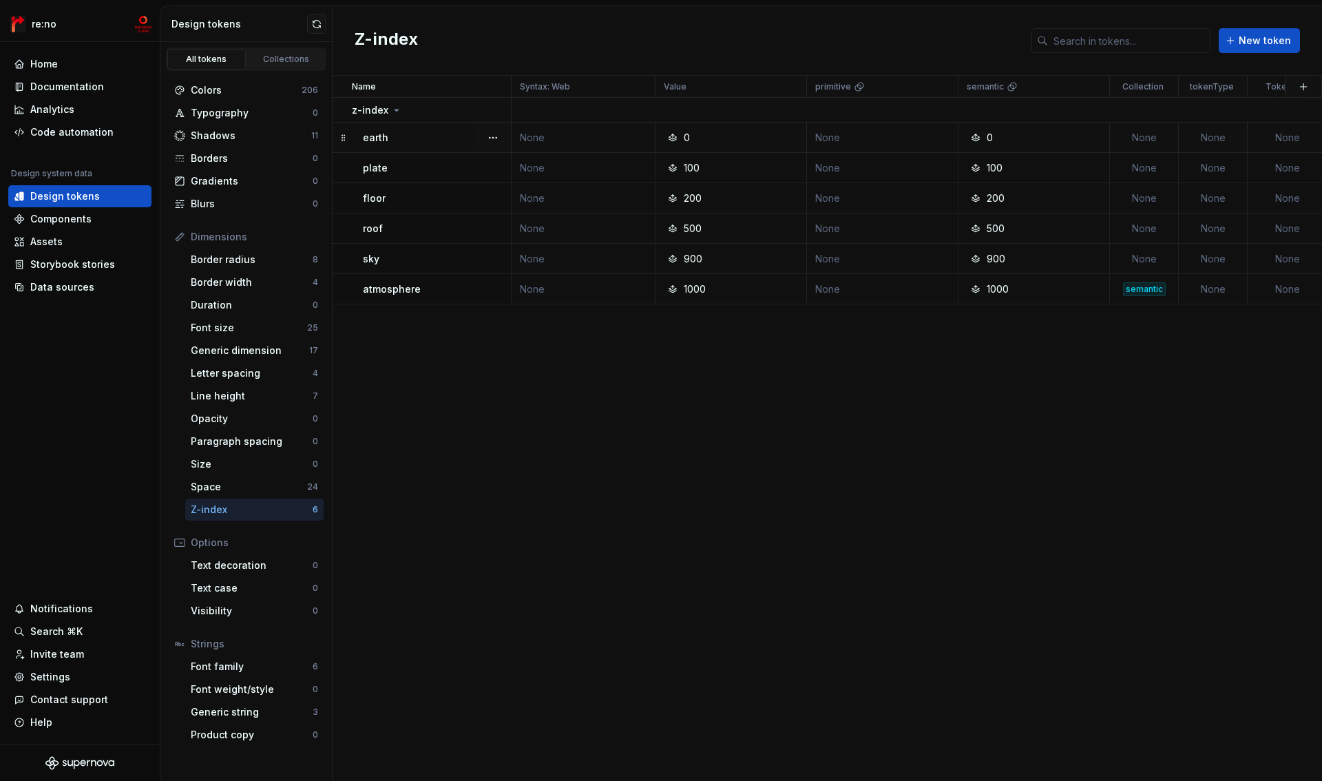
click at [1142, 134] on td "None" at bounding box center [1144, 138] width 69 height 30
type textarea "*"
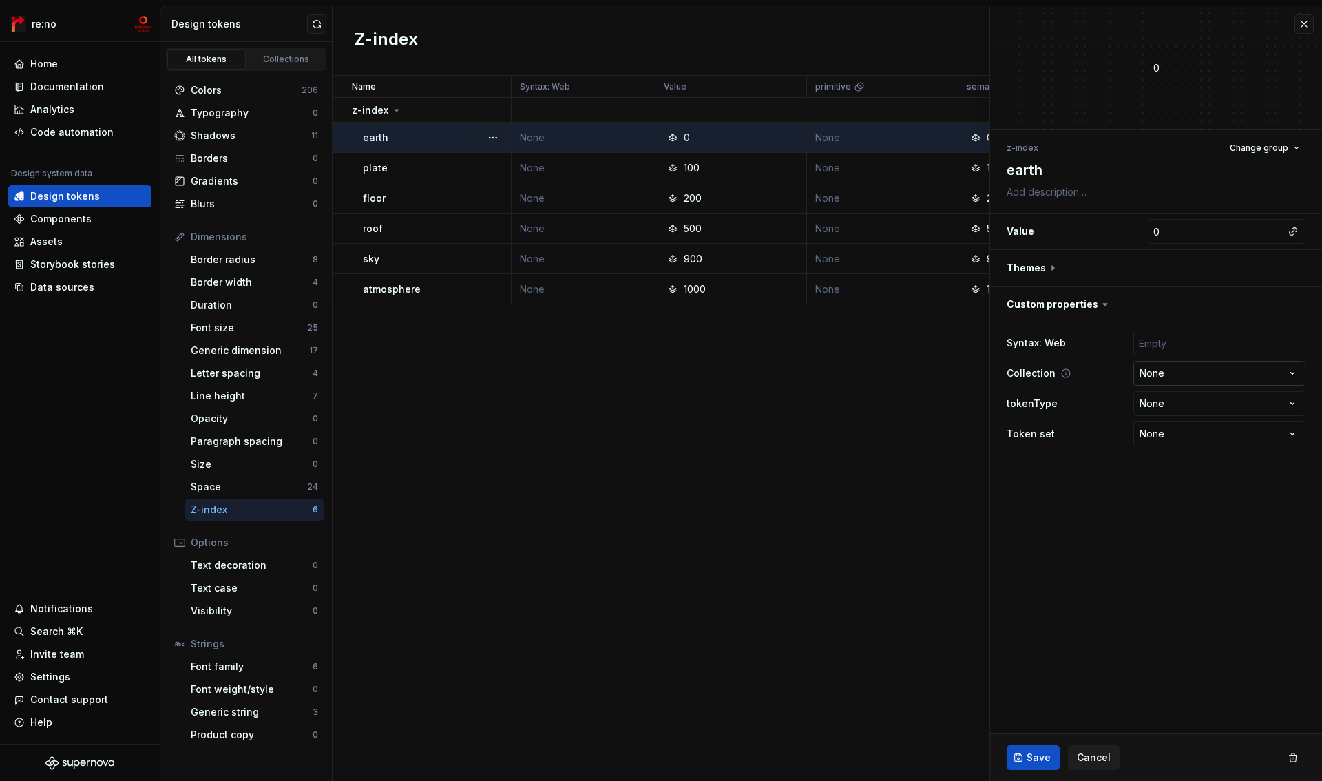
click at [1158, 375] on html "re:no Home Documentation Analytics Code automation Design system data Design to…" at bounding box center [661, 390] width 1322 height 781
select select "**********"
click at [1037, 748] on button "Save" at bounding box center [1033, 757] width 53 height 25
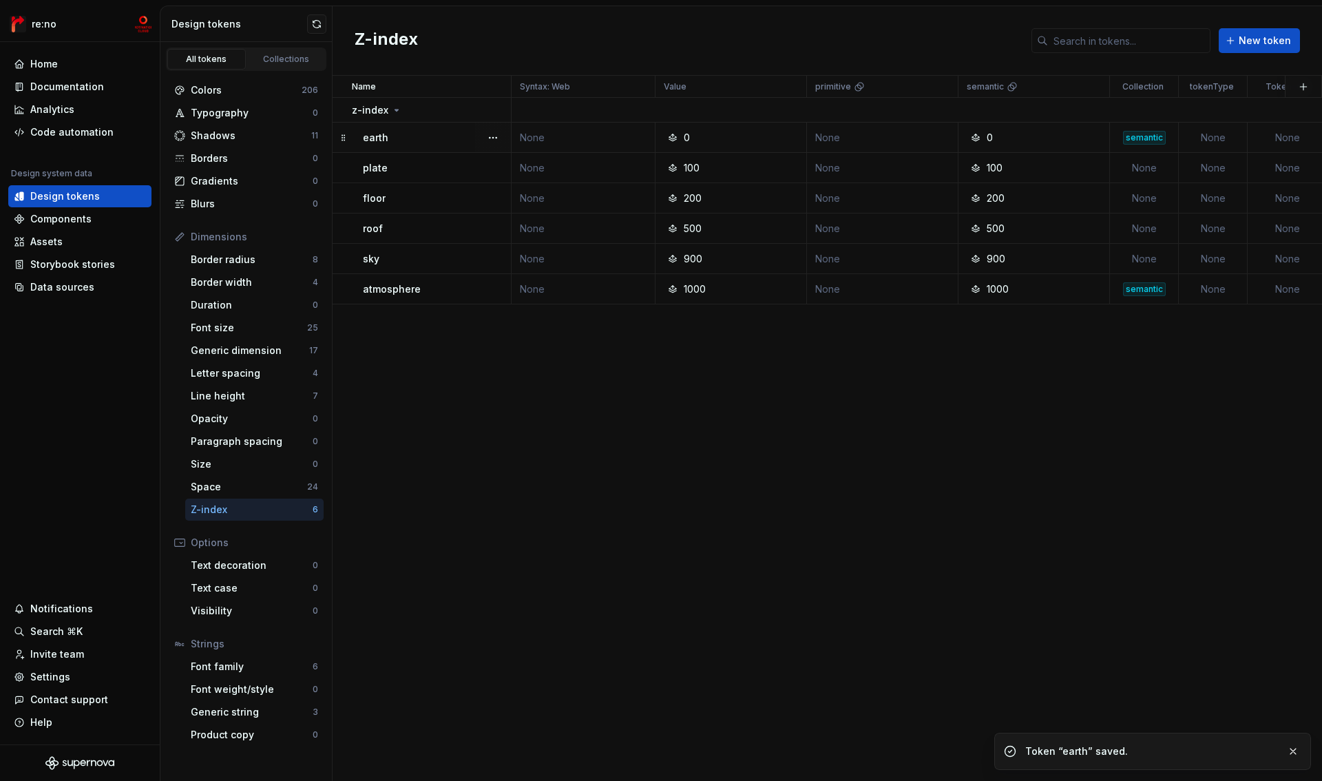
click at [402, 174] on div "plate" at bounding box center [436, 168] width 147 height 14
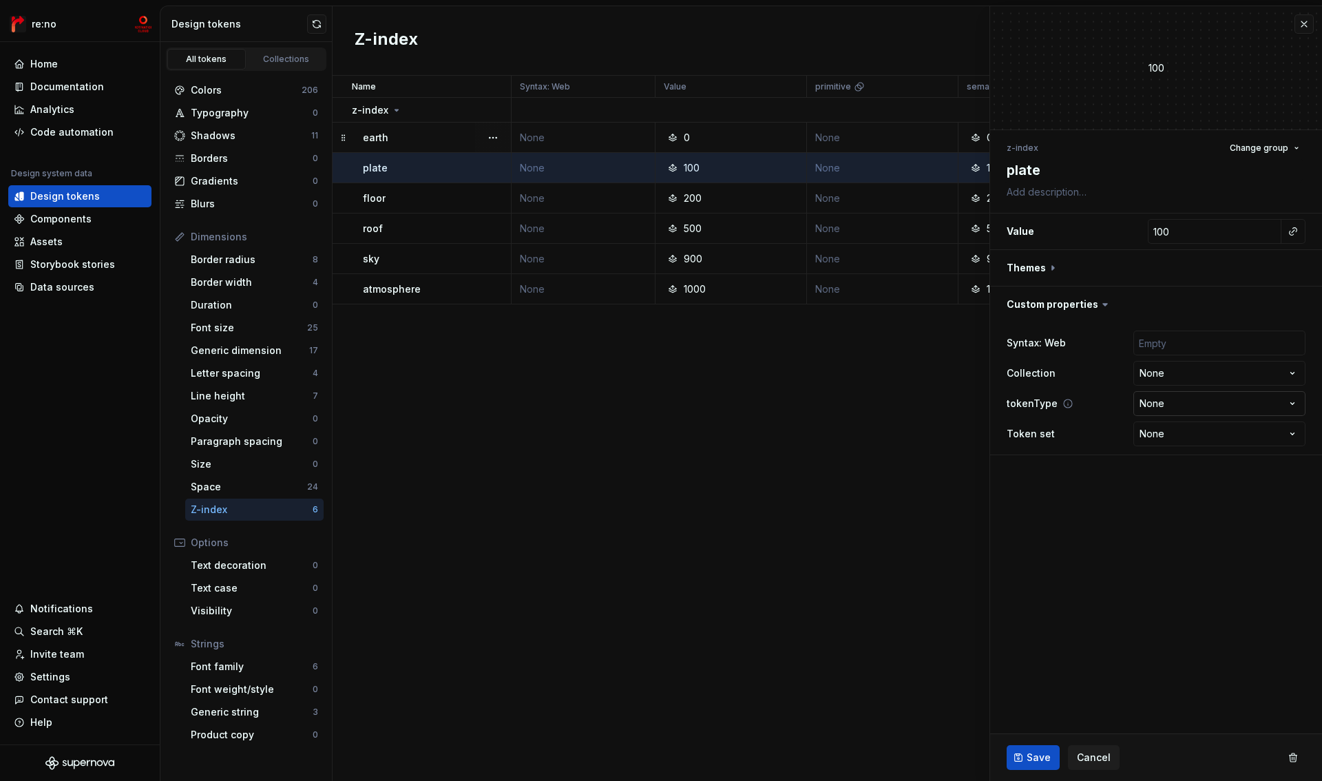
type textarea "*"
click at [1164, 374] on html "re:no Home Documentation Analytics Code automation Design system data Design to…" at bounding box center [661, 390] width 1322 height 781
select select "**********"
click at [1038, 750] on button "Save" at bounding box center [1033, 757] width 53 height 25
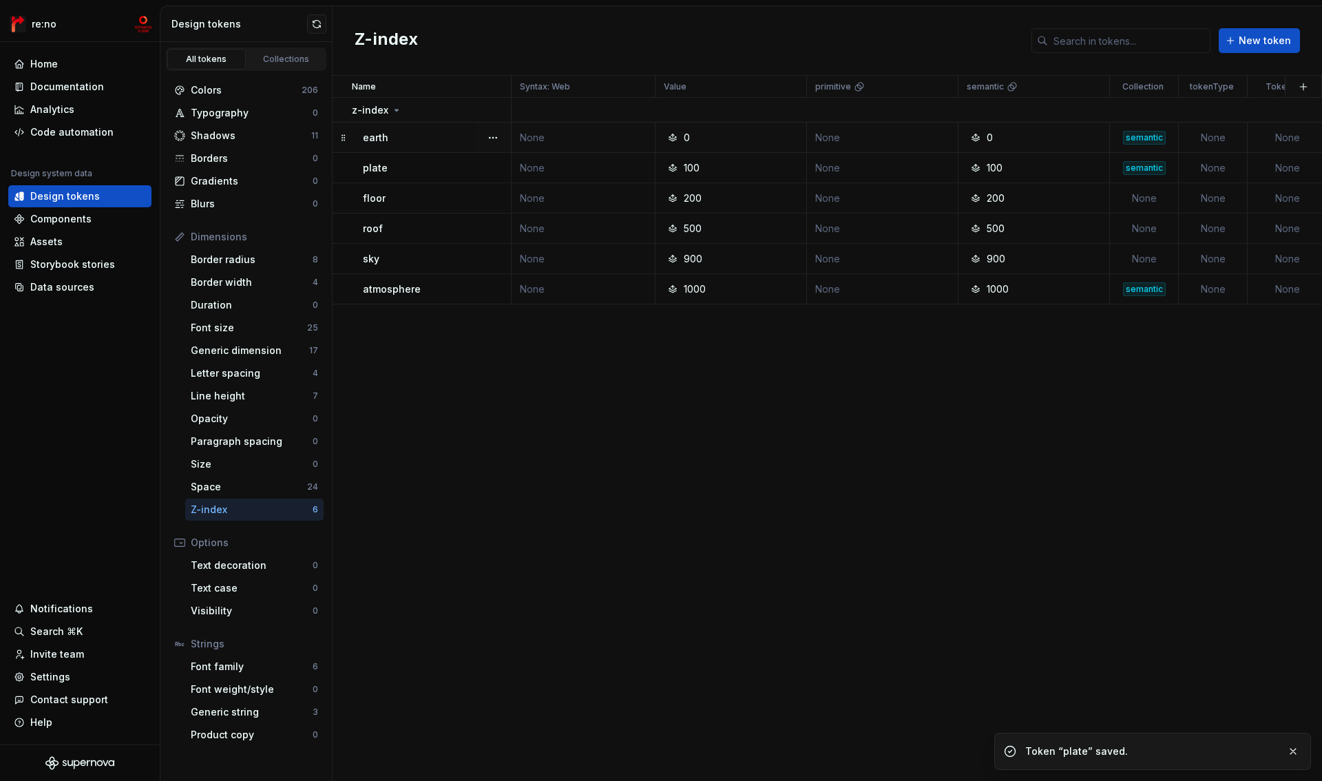
click at [417, 202] on div "floor" at bounding box center [436, 198] width 147 height 14
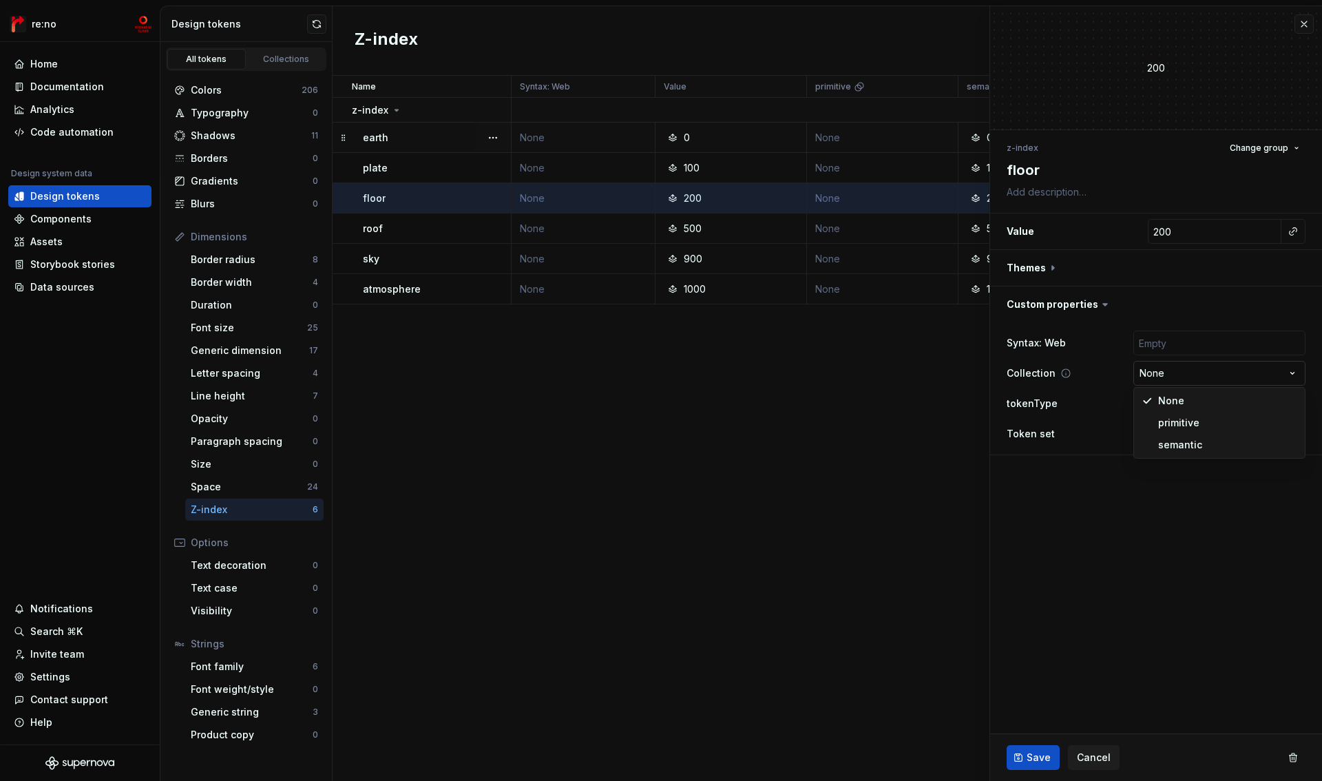
click at [1154, 377] on html "re:no Home Documentation Analytics Code automation Design system data Design to…" at bounding box center [661, 390] width 1322 height 781
type textarea "*"
select select "**********"
click at [1047, 761] on button "Save" at bounding box center [1033, 757] width 53 height 25
click at [376, 231] on p "roof" at bounding box center [373, 229] width 20 height 14
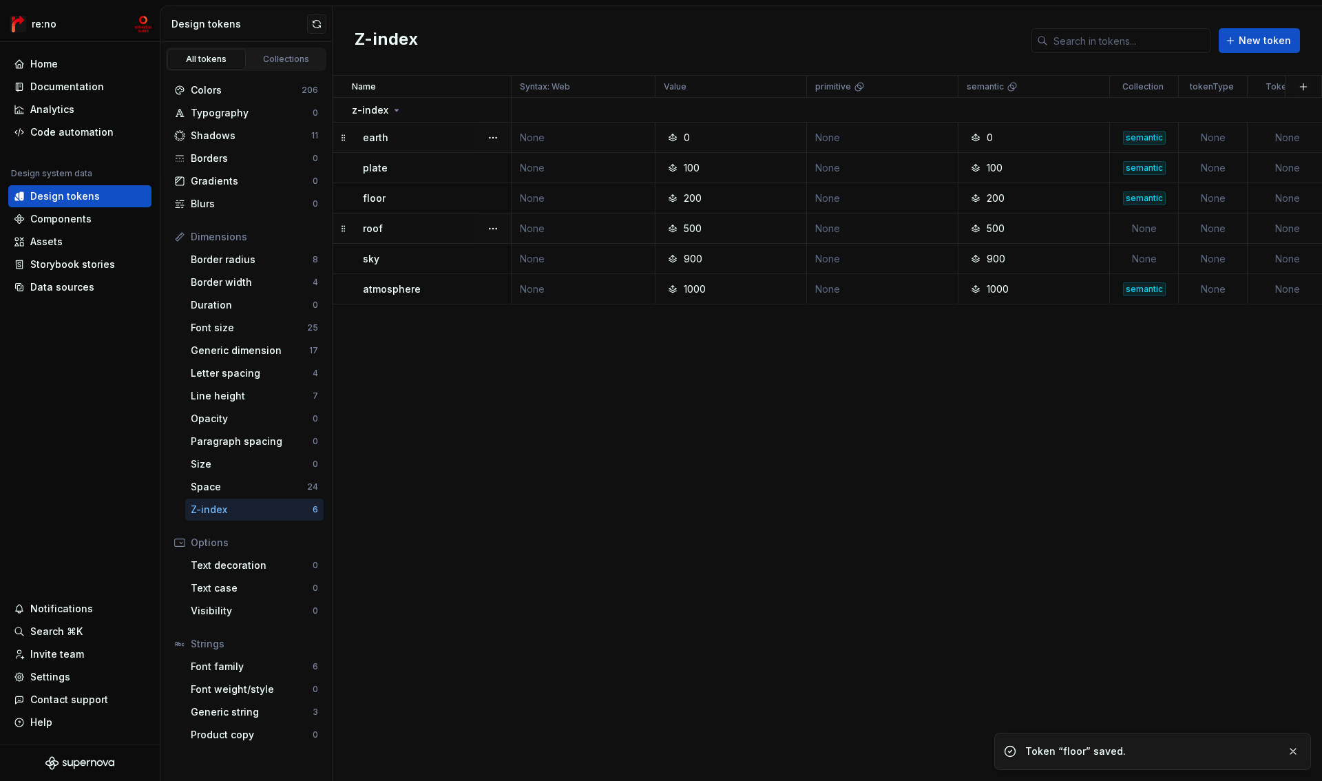
click at [410, 225] on div "roof" at bounding box center [436, 229] width 147 height 14
type textarea "*"
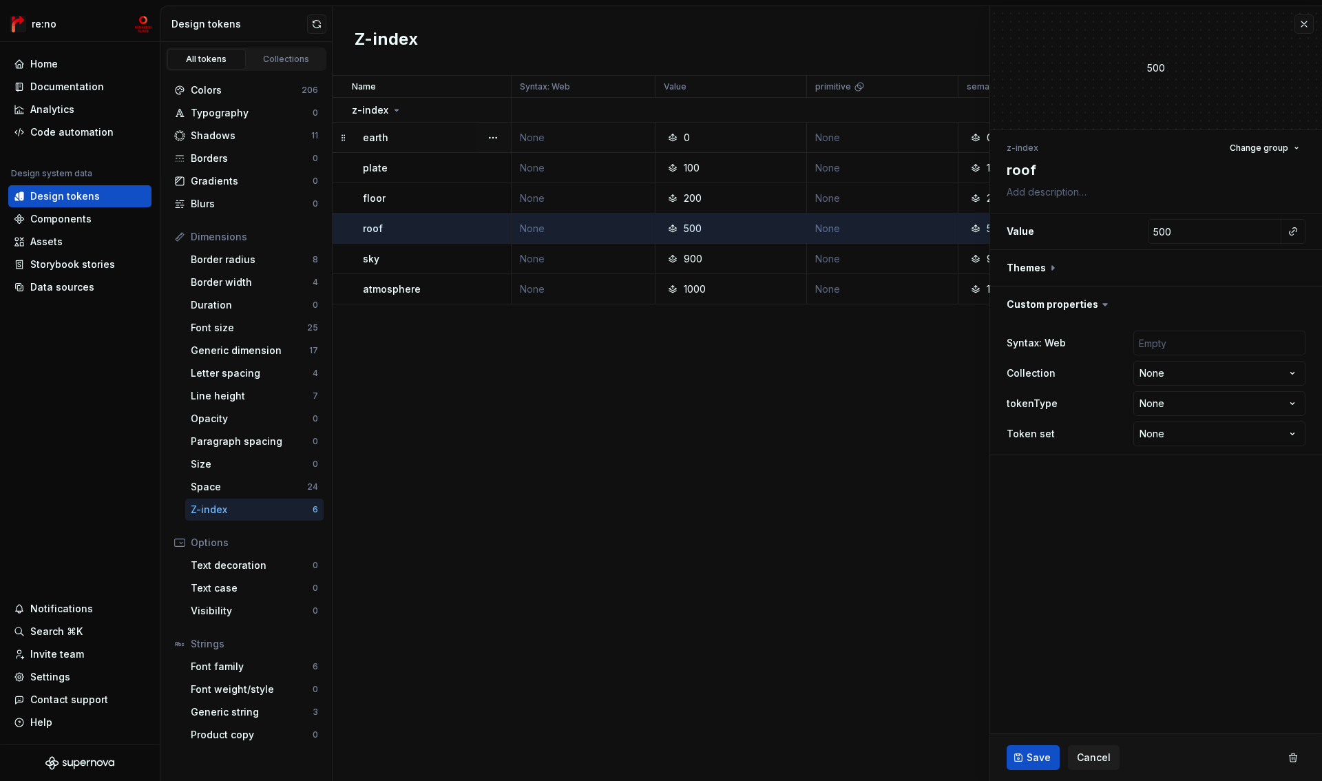
click at [1175, 372] on html "re:no Home Documentation Analytics Code automation Design system data Design to…" at bounding box center [661, 390] width 1322 height 781
select select "**********"
click at [1032, 758] on span "Save" at bounding box center [1039, 758] width 24 height 14
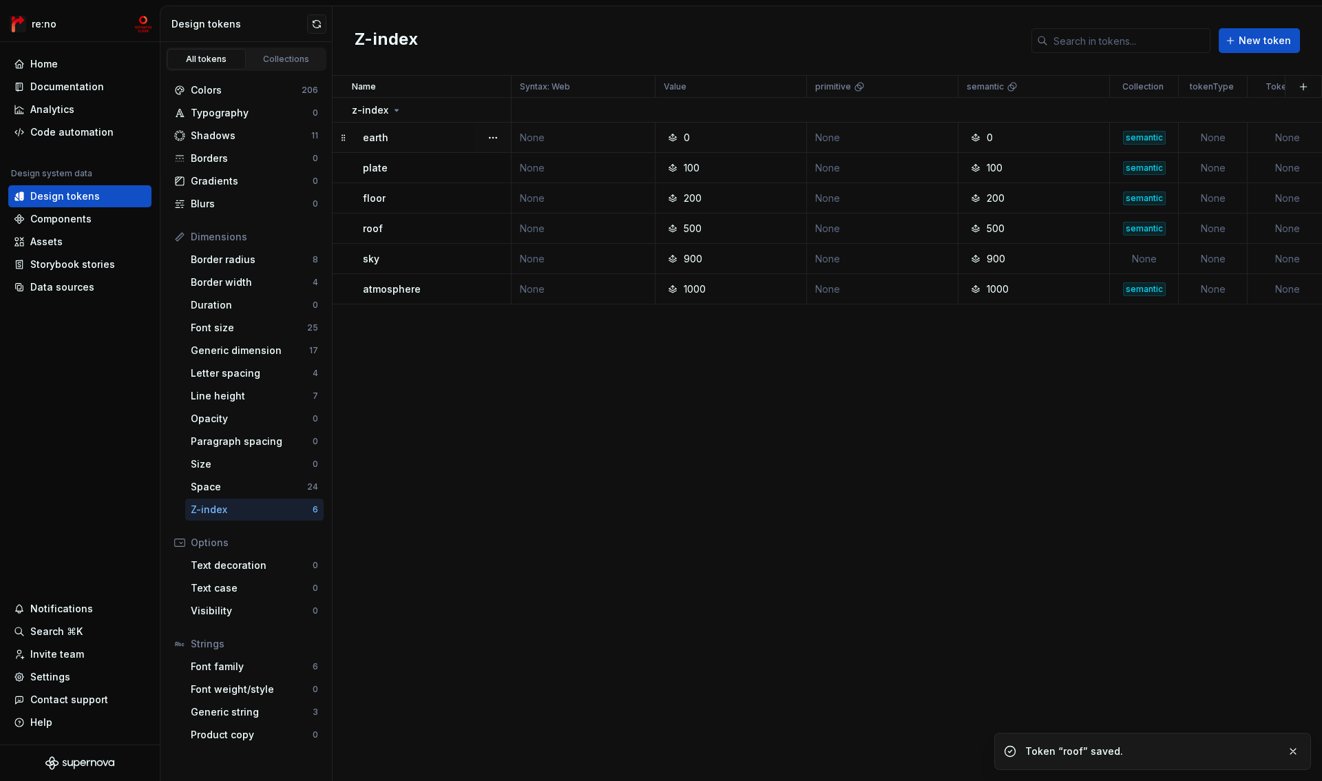
click at [446, 262] on div "sky" at bounding box center [436, 259] width 147 height 14
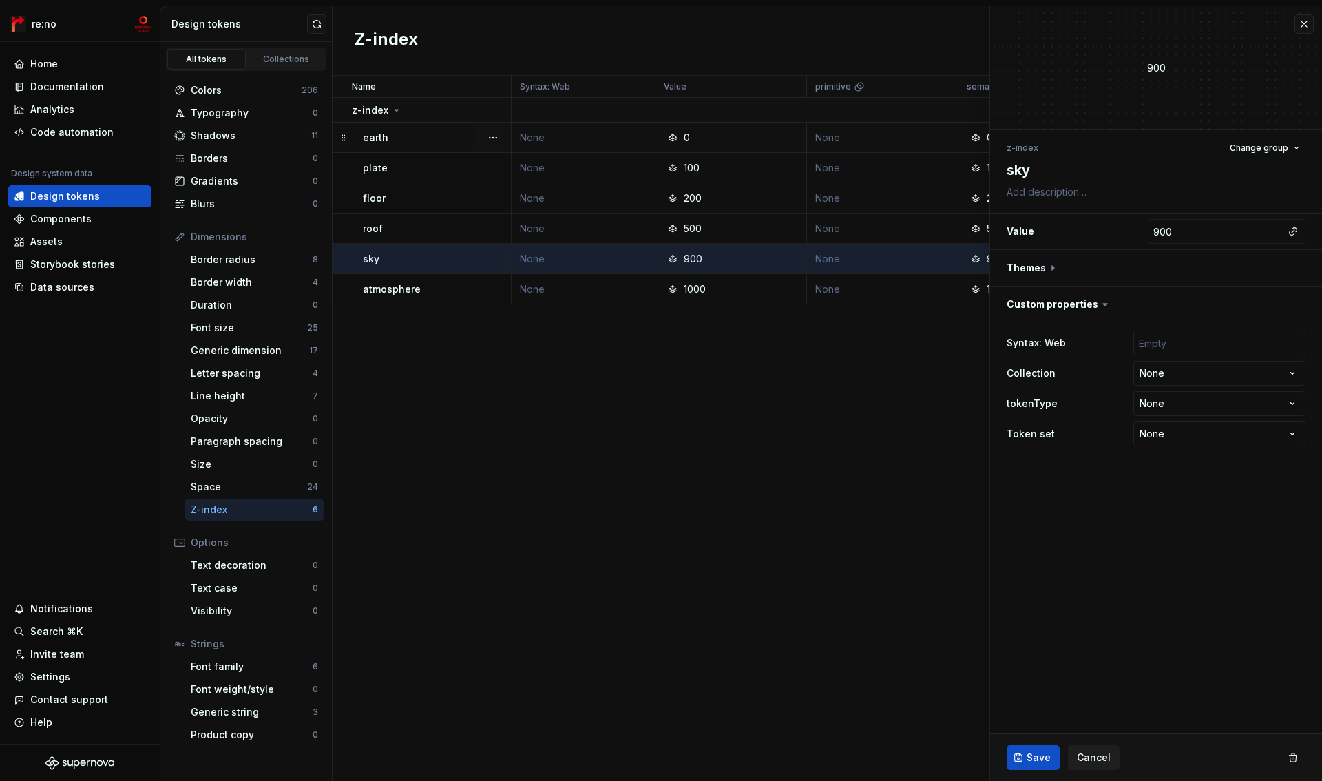
type textarea "*"
click at [1183, 368] on html "re:no Home Documentation Analytics Code automation Design system data Design to…" at bounding box center [661, 390] width 1322 height 781
select select "**********"
click at [1027, 759] on span "Save" at bounding box center [1039, 758] width 24 height 14
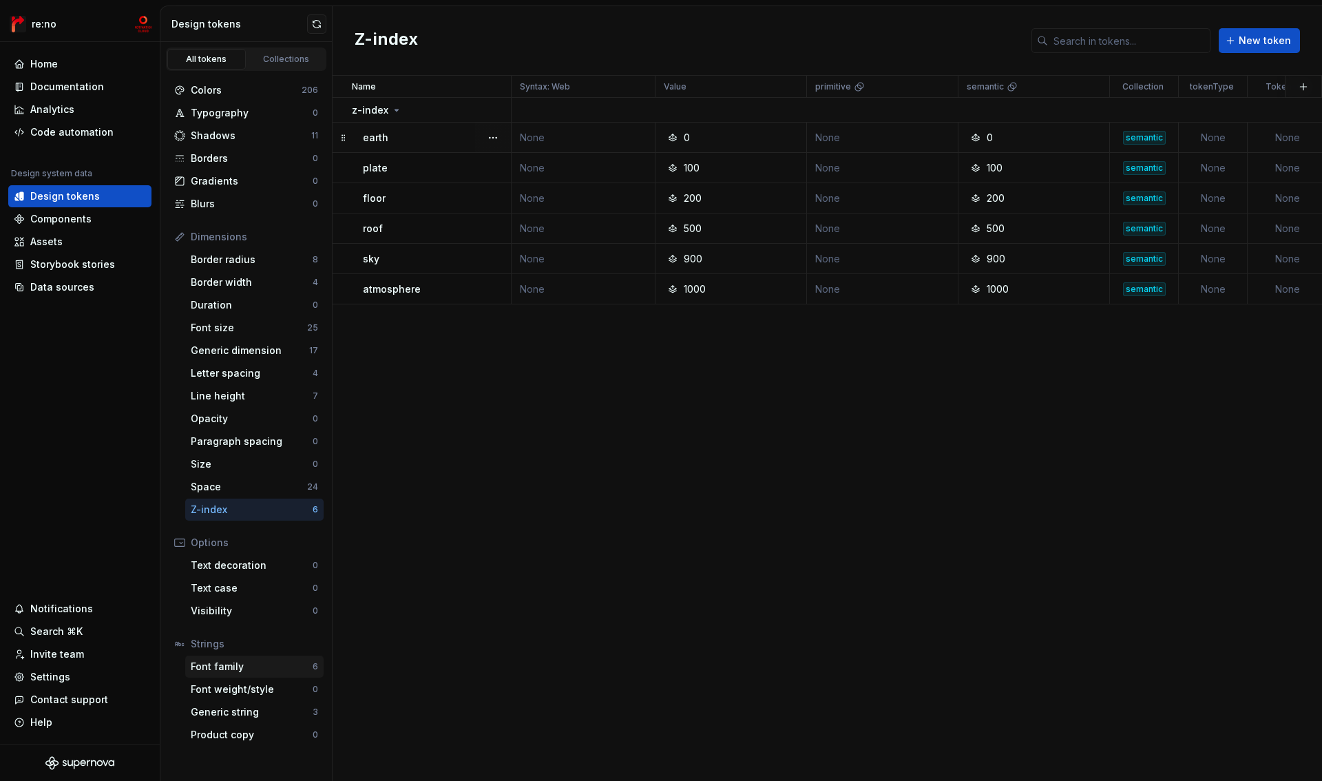
click at [258, 674] on div "Font family 6" at bounding box center [254, 667] width 138 height 22
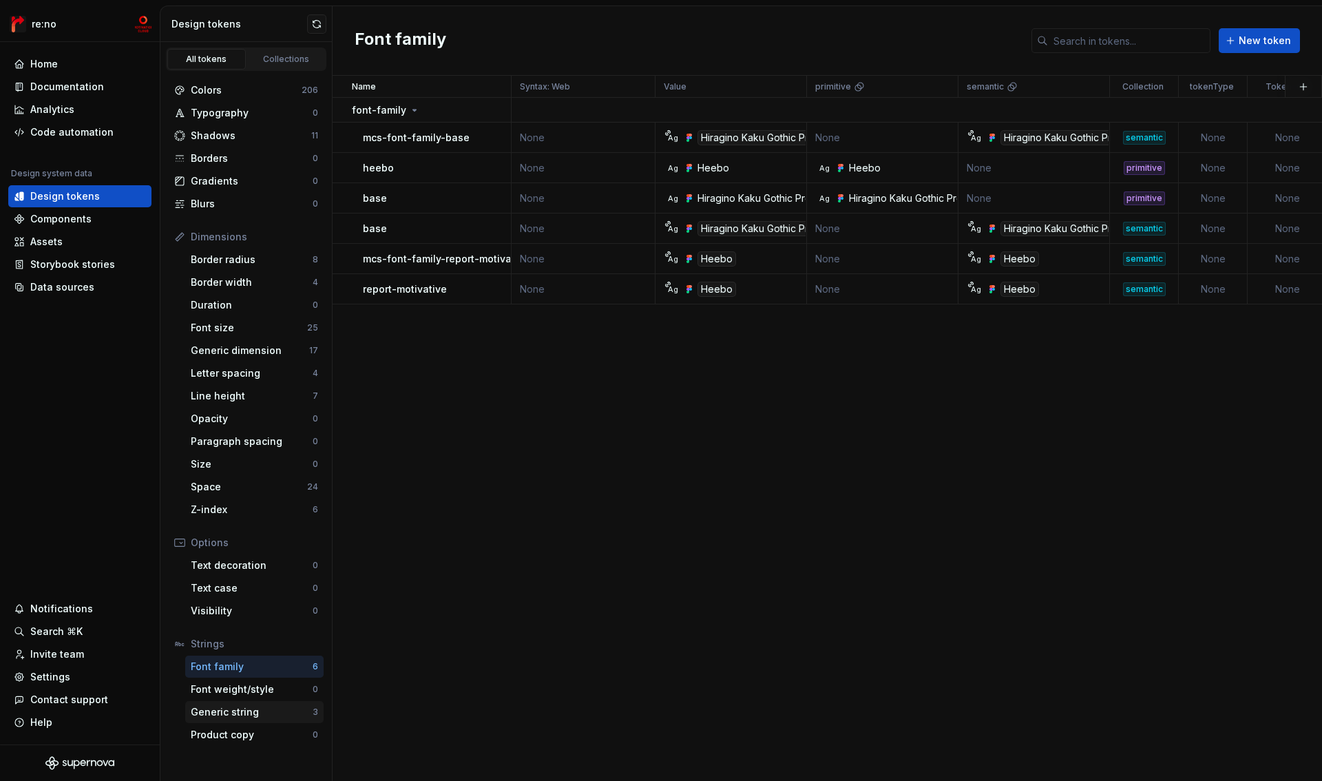
click at [264, 710] on div "Generic string" at bounding box center [252, 712] width 122 height 14
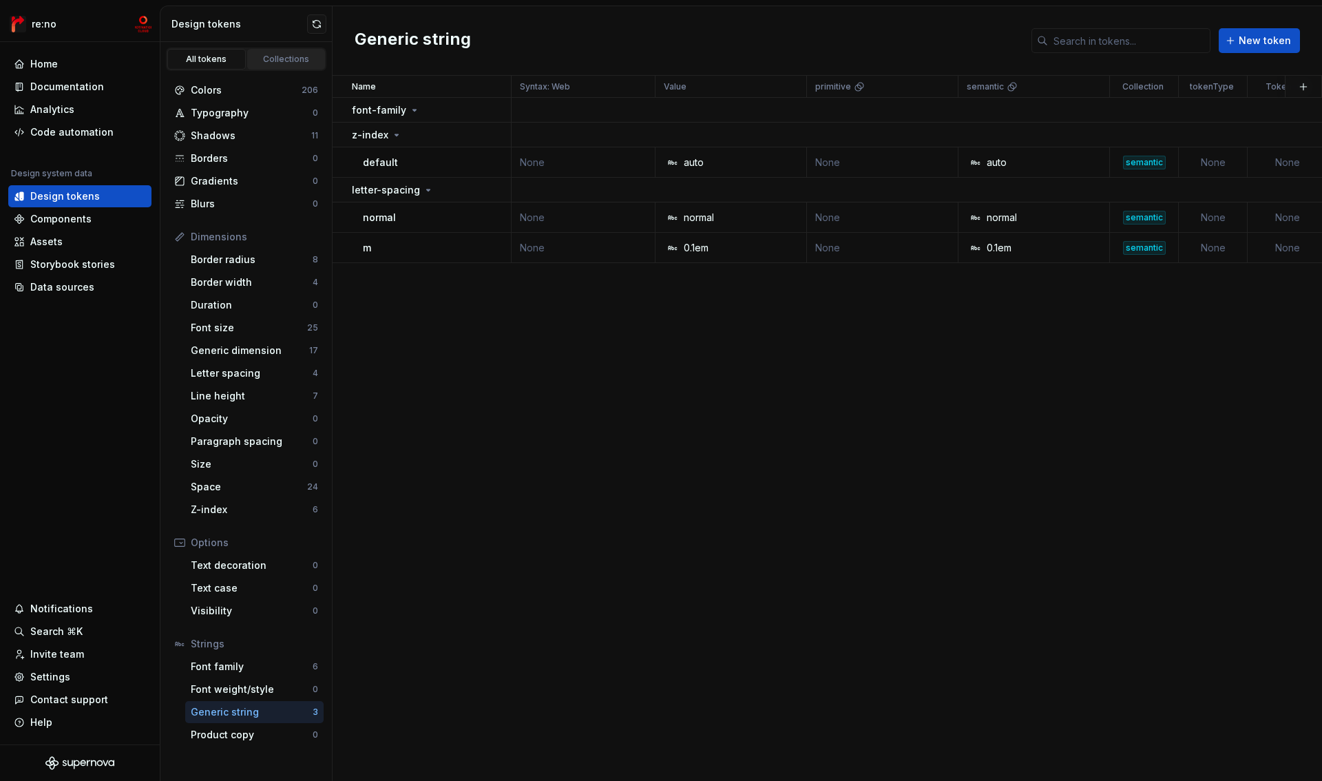
click at [290, 58] on div "Collections" at bounding box center [286, 59] width 69 height 11
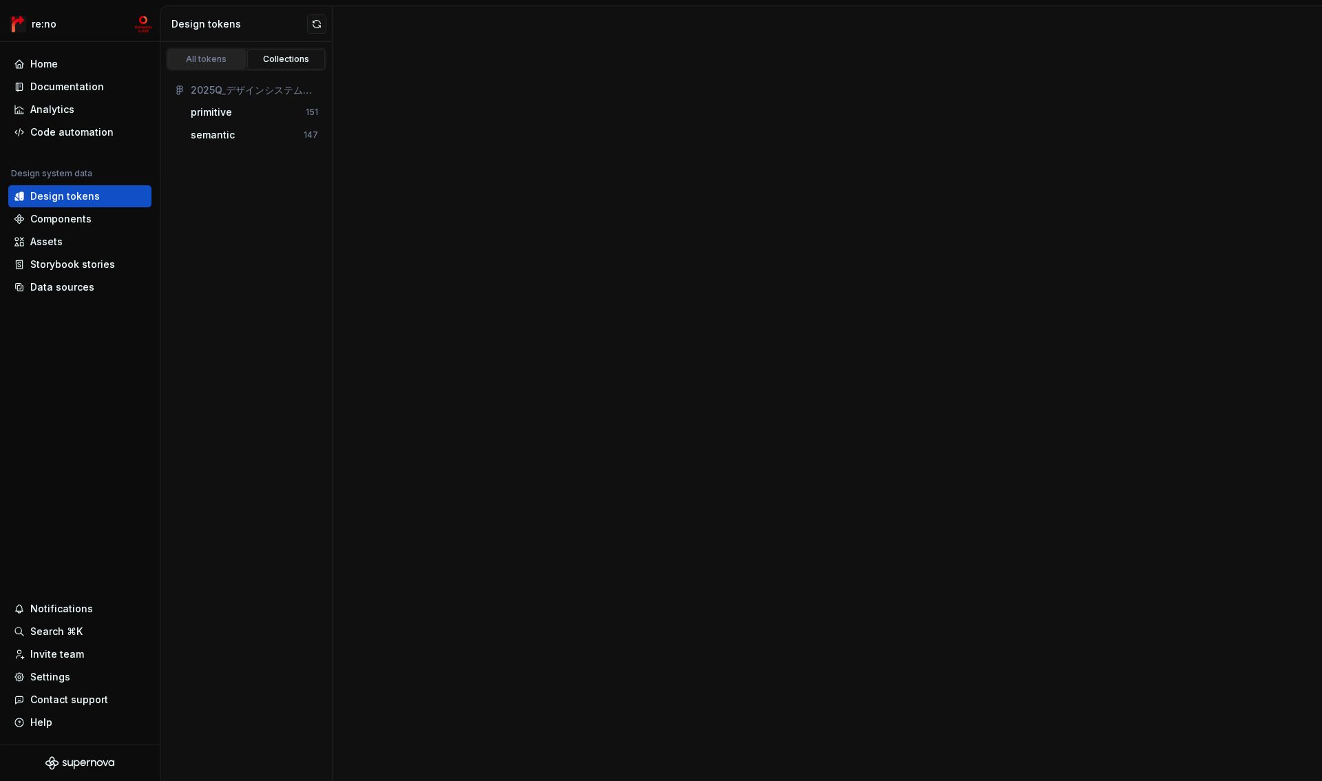
click at [214, 59] on div "All tokens" at bounding box center [206, 59] width 69 height 11
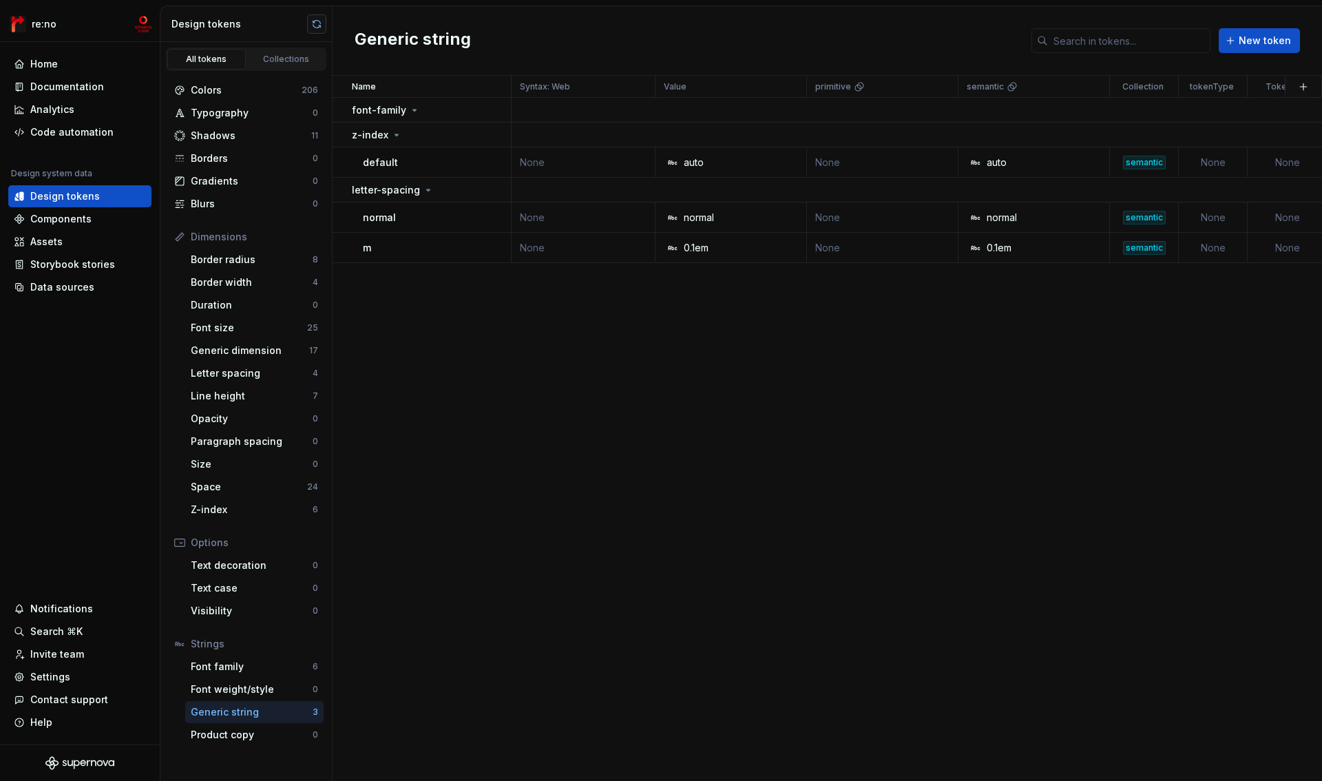
click at [320, 23] on button "button" at bounding box center [316, 23] width 19 height 19
click at [240, 705] on div "Generic string" at bounding box center [252, 712] width 122 height 14
click at [1215, 163] on td "None" at bounding box center [1213, 162] width 69 height 30
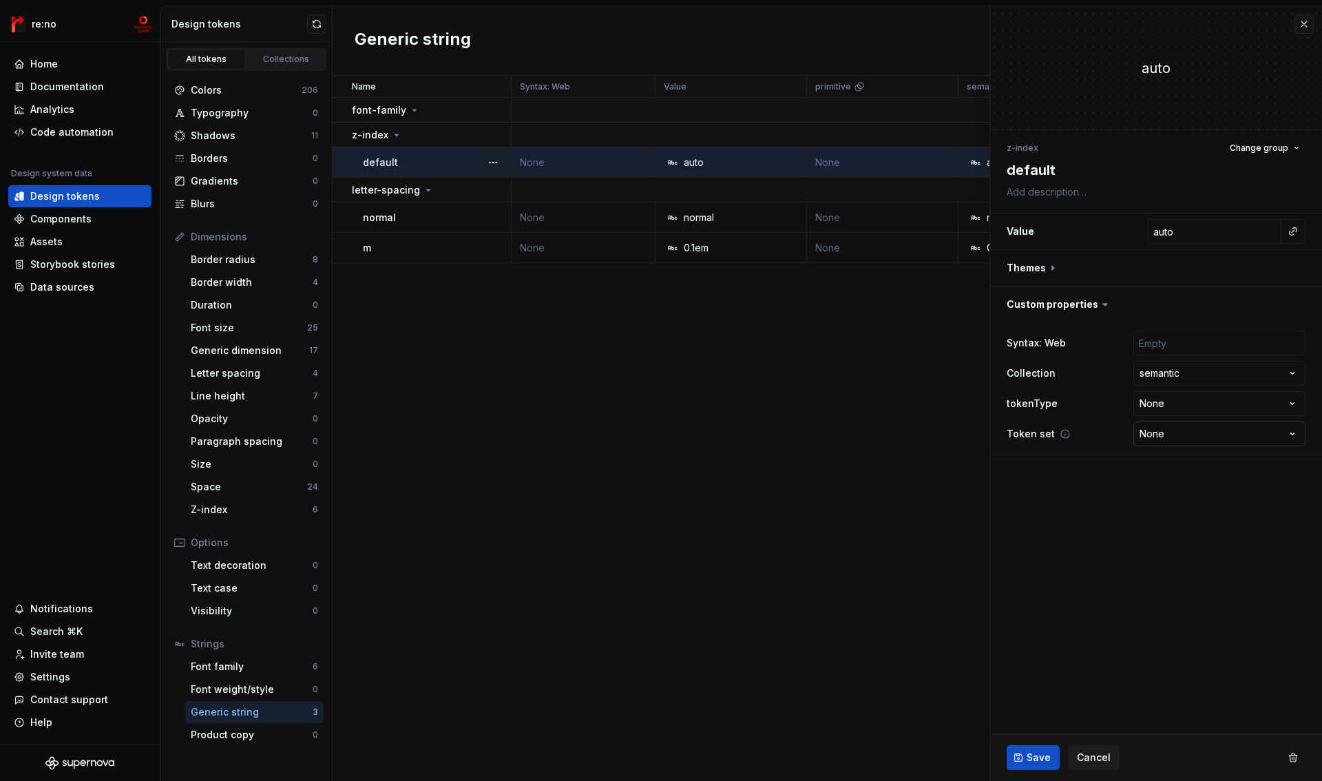
type textarea "*"
click at [1160, 407] on html "re:no Home Documentation Analytics Code automation Design system data Design to…" at bounding box center [661, 390] width 1322 height 781
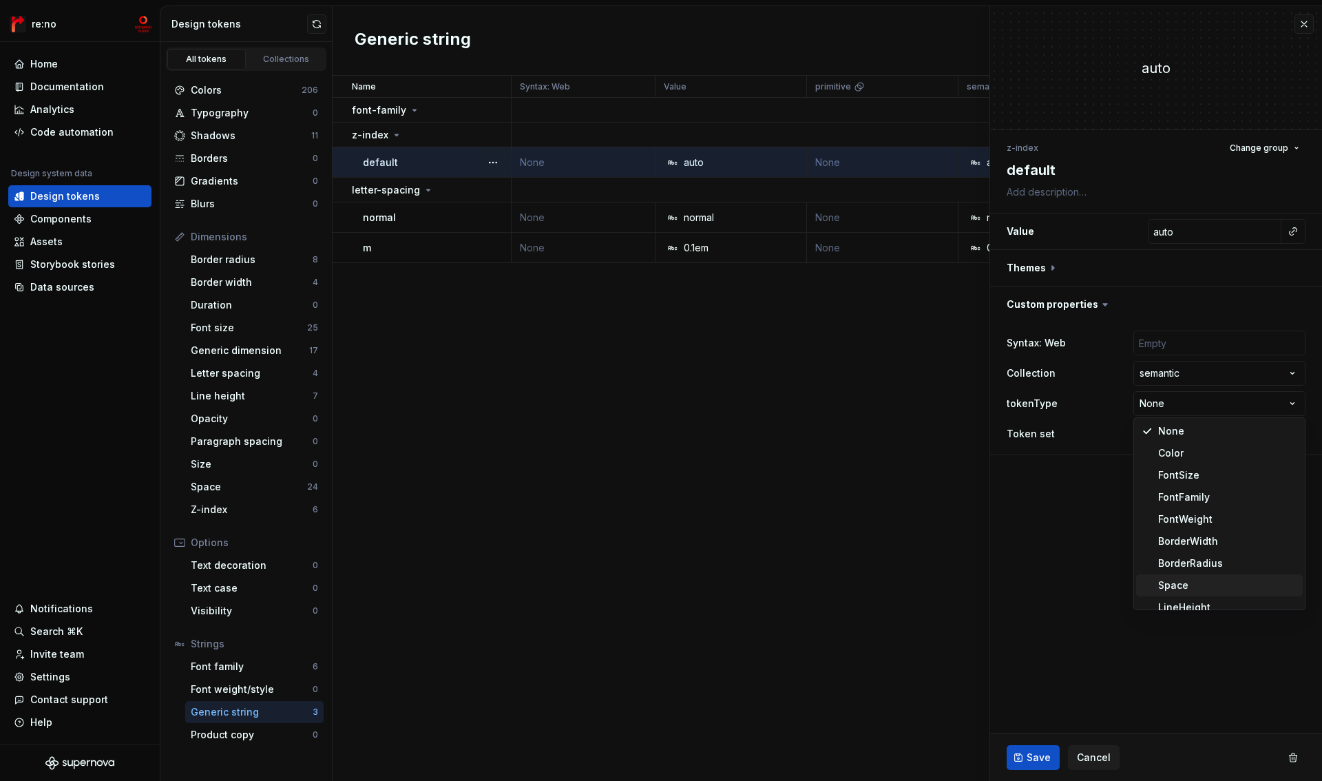
scroll to position [99, 0]
select select "**********"
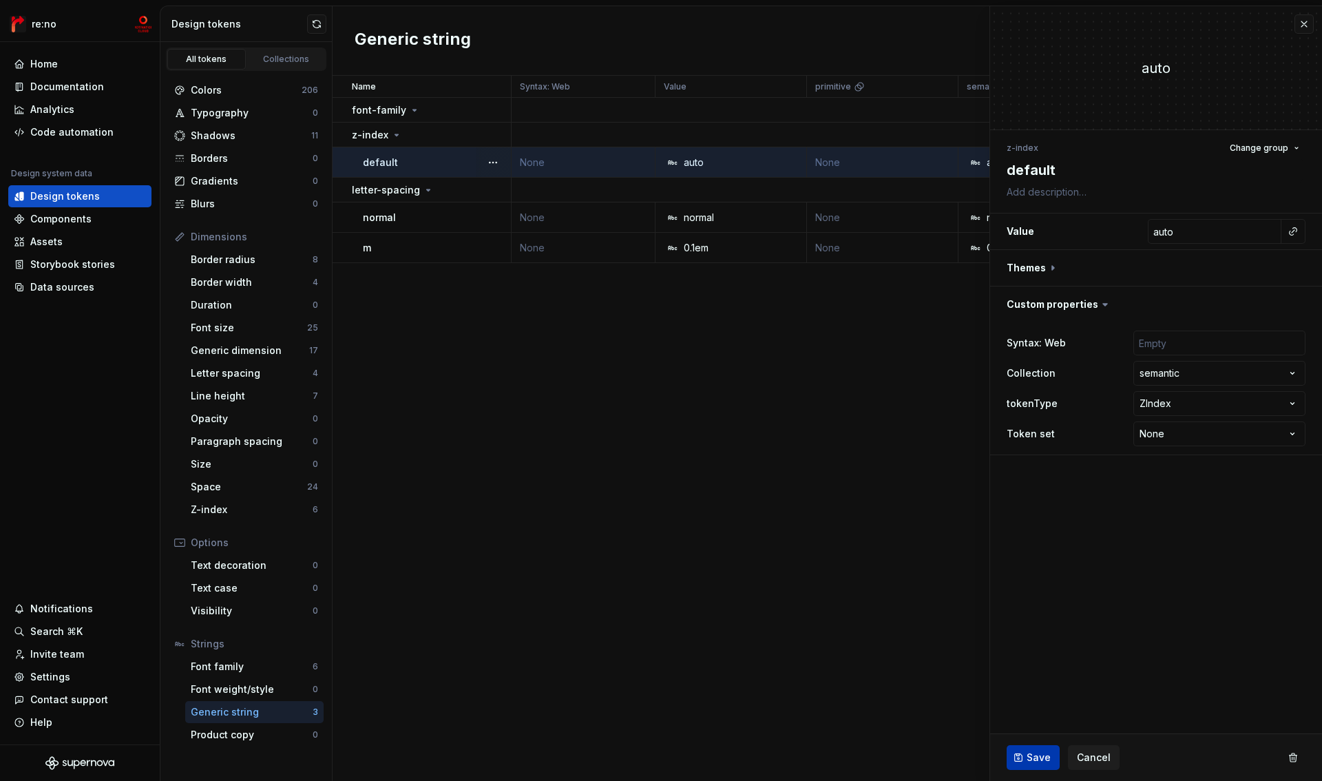
click at [1037, 752] on span "Save" at bounding box center [1039, 758] width 24 height 14
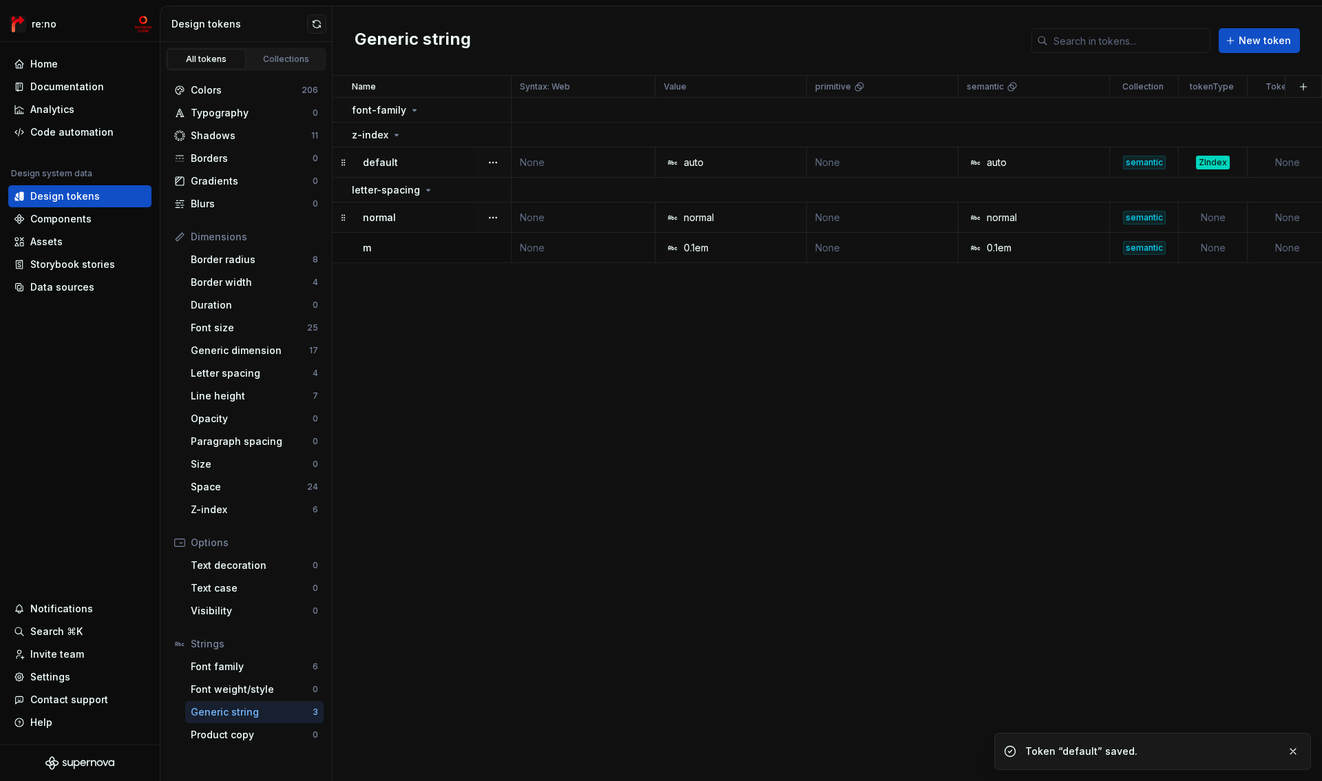
click at [1217, 218] on td "None" at bounding box center [1213, 217] width 69 height 30
type textarea "*"
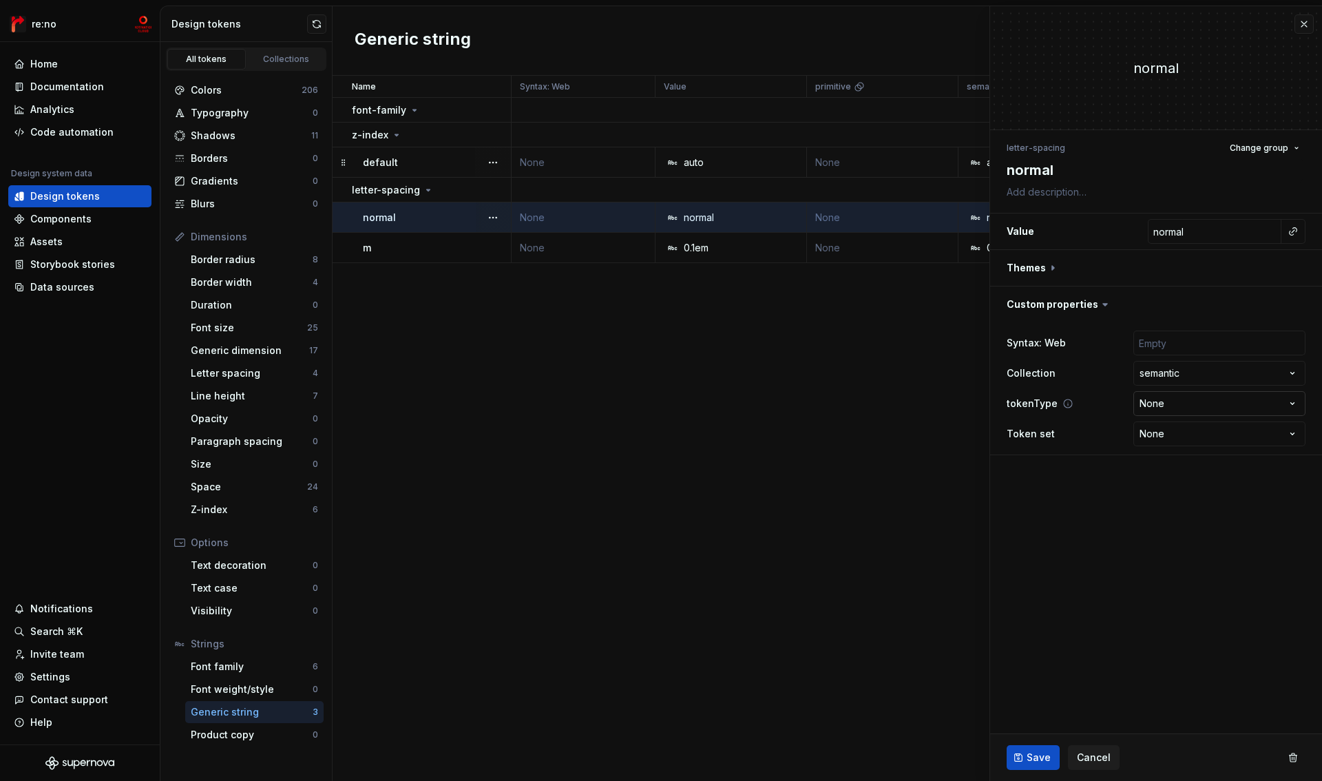
click at [1156, 404] on html "re:no Home Documentation Analytics Code automation Design system data Design to…" at bounding box center [661, 390] width 1322 height 781
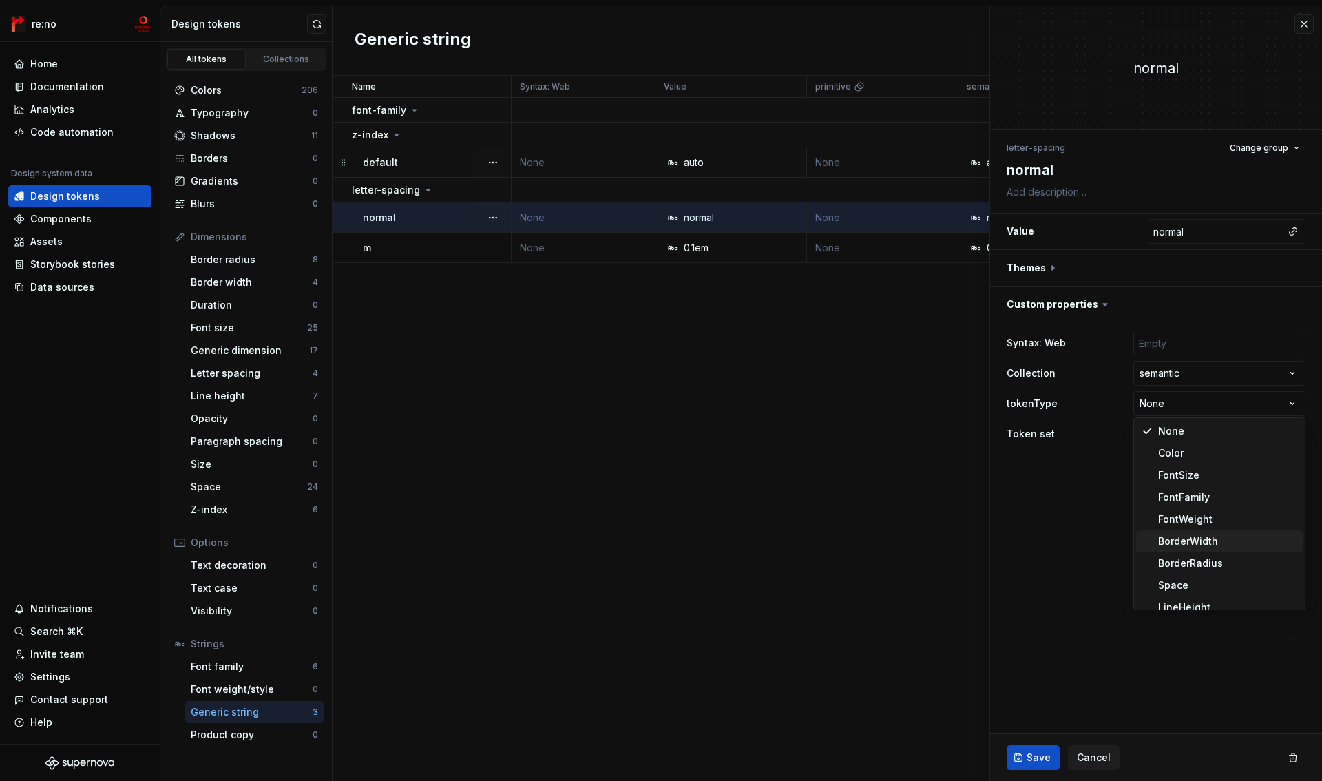
scroll to position [99, 0]
select select "**********"
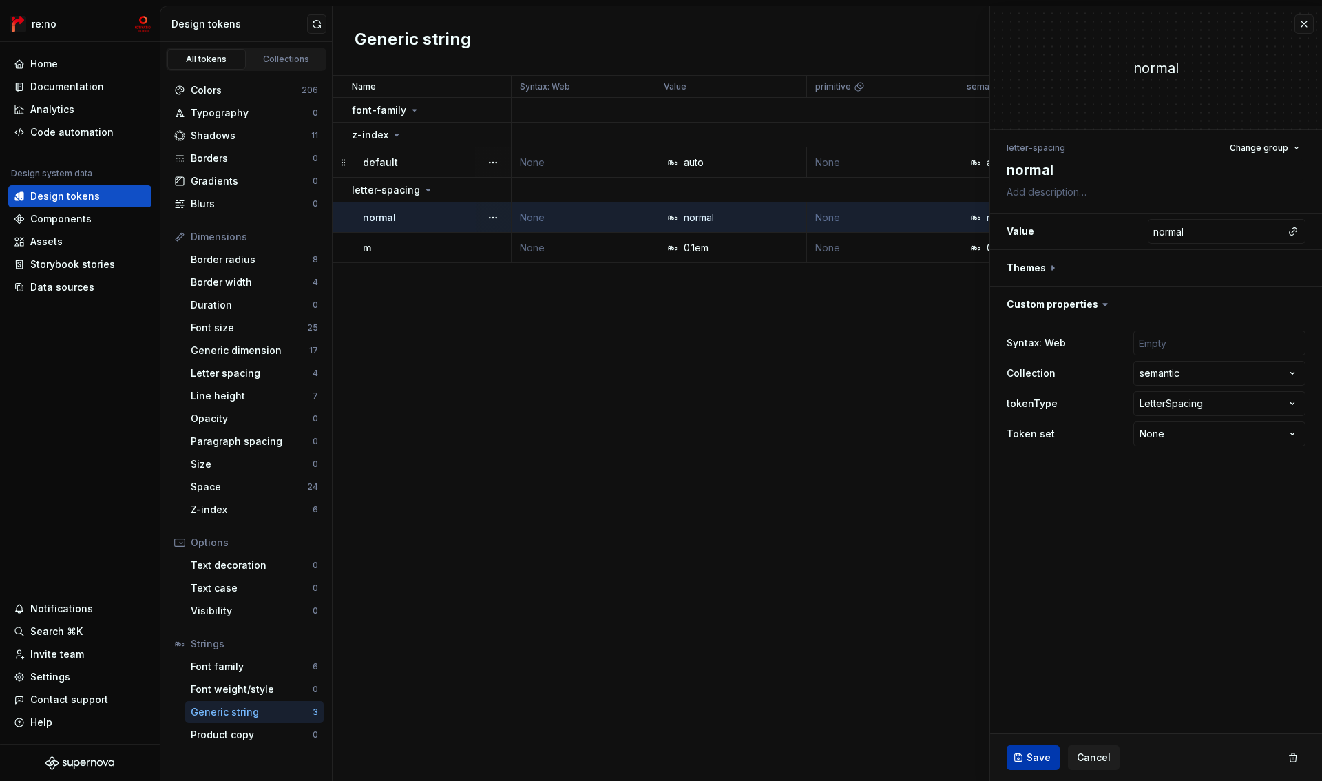
click at [1043, 753] on span "Save" at bounding box center [1039, 758] width 24 height 14
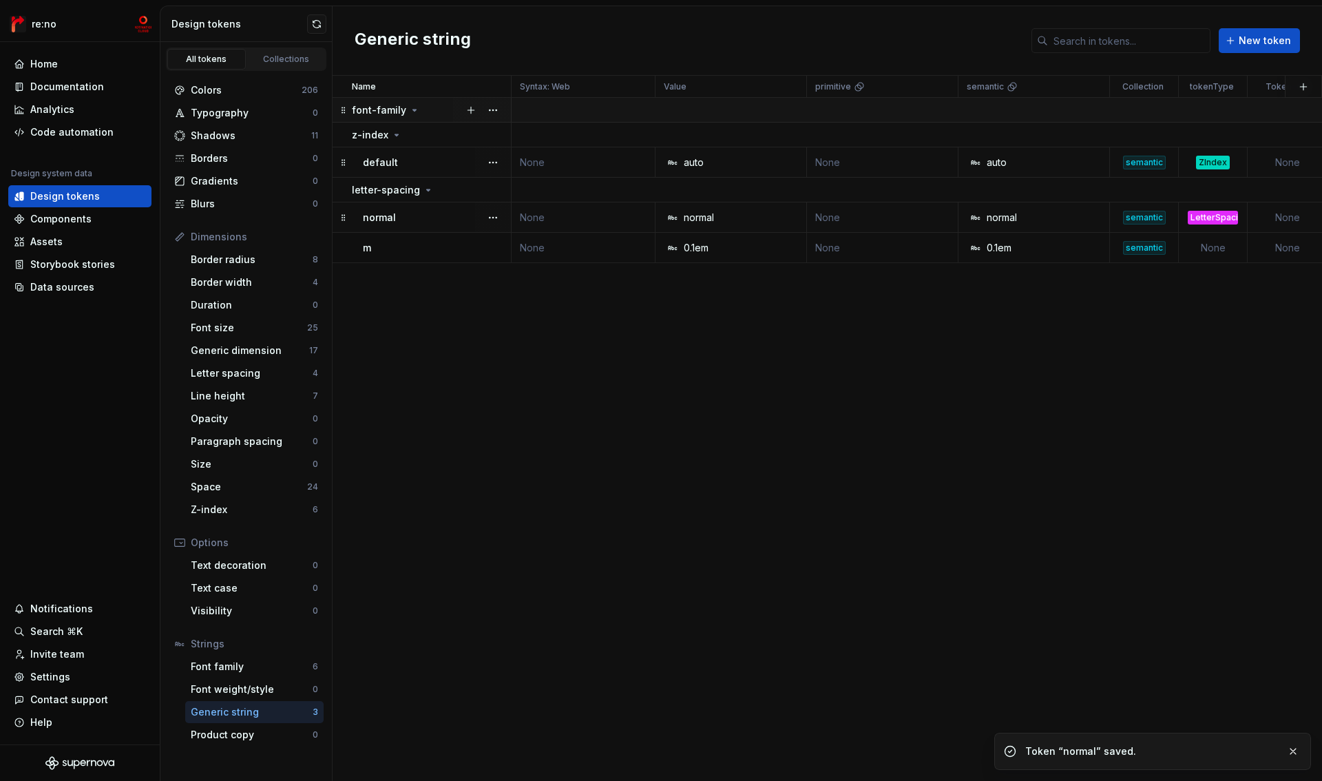
click at [409, 111] on icon at bounding box center [414, 110] width 11 height 11
click at [414, 110] on icon at bounding box center [414, 109] width 1 height 3
click at [494, 110] on button "button" at bounding box center [492, 110] width 19 height 19
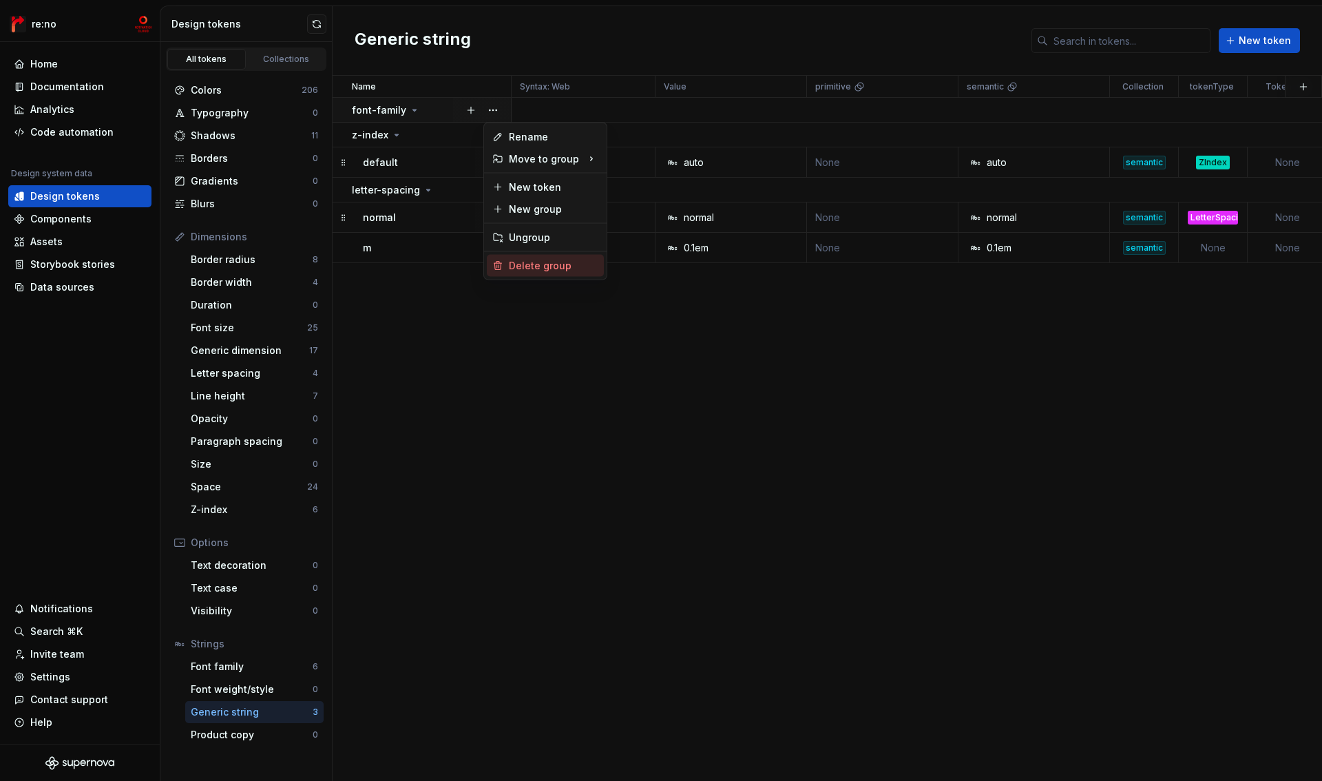
click at [541, 267] on div "Delete group" at bounding box center [554, 266] width 90 height 14
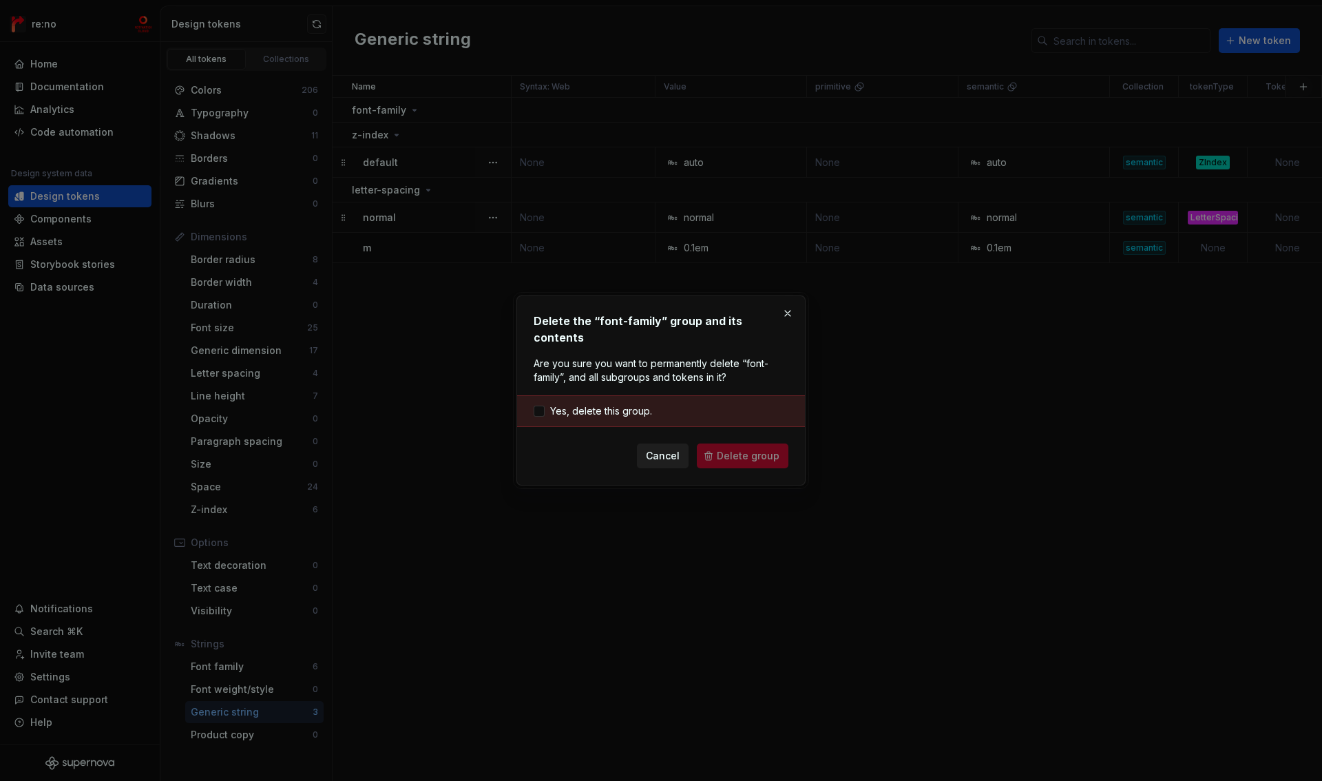
click at [664, 449] on span "Cancel" at bounding box center [663, 456] width 34 height 14
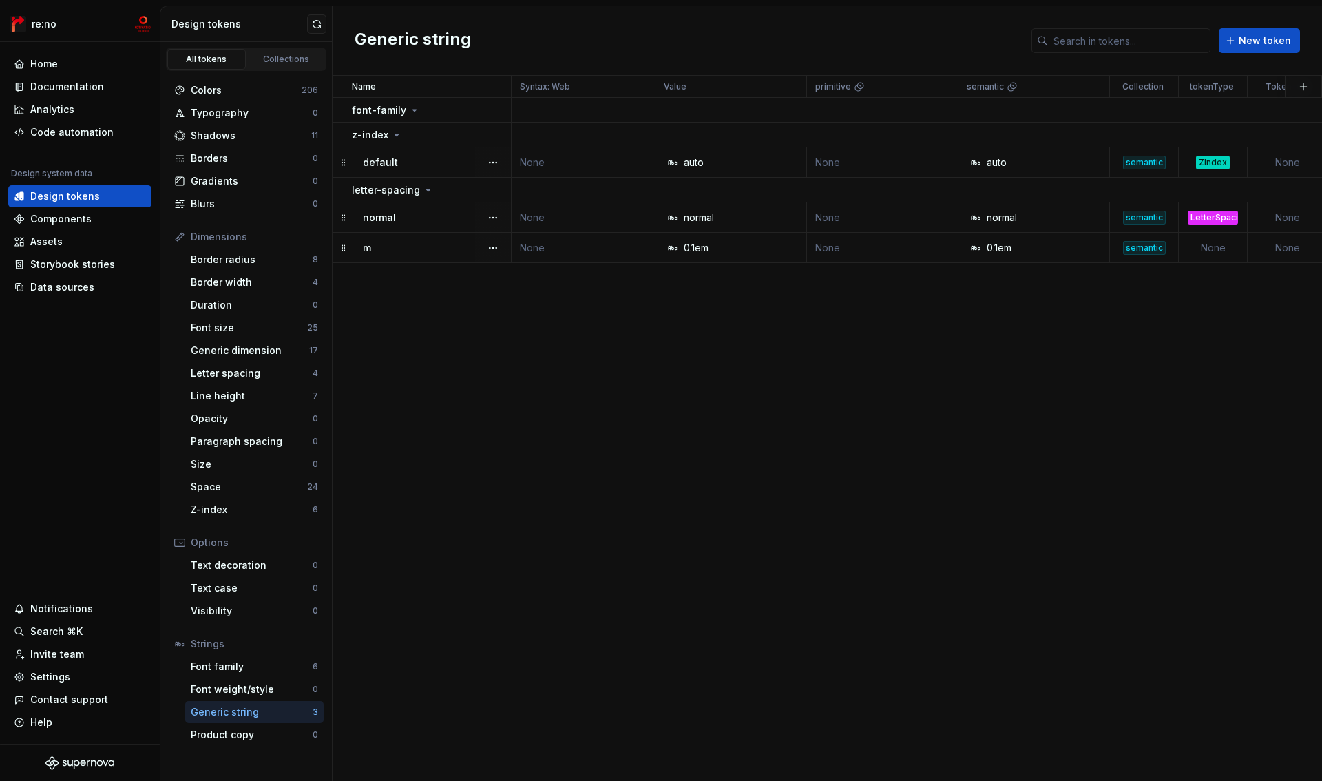
click at [1219, 253] on td "None" at bounding box center [1213, 248] width 69 height 30
type textarea "*"
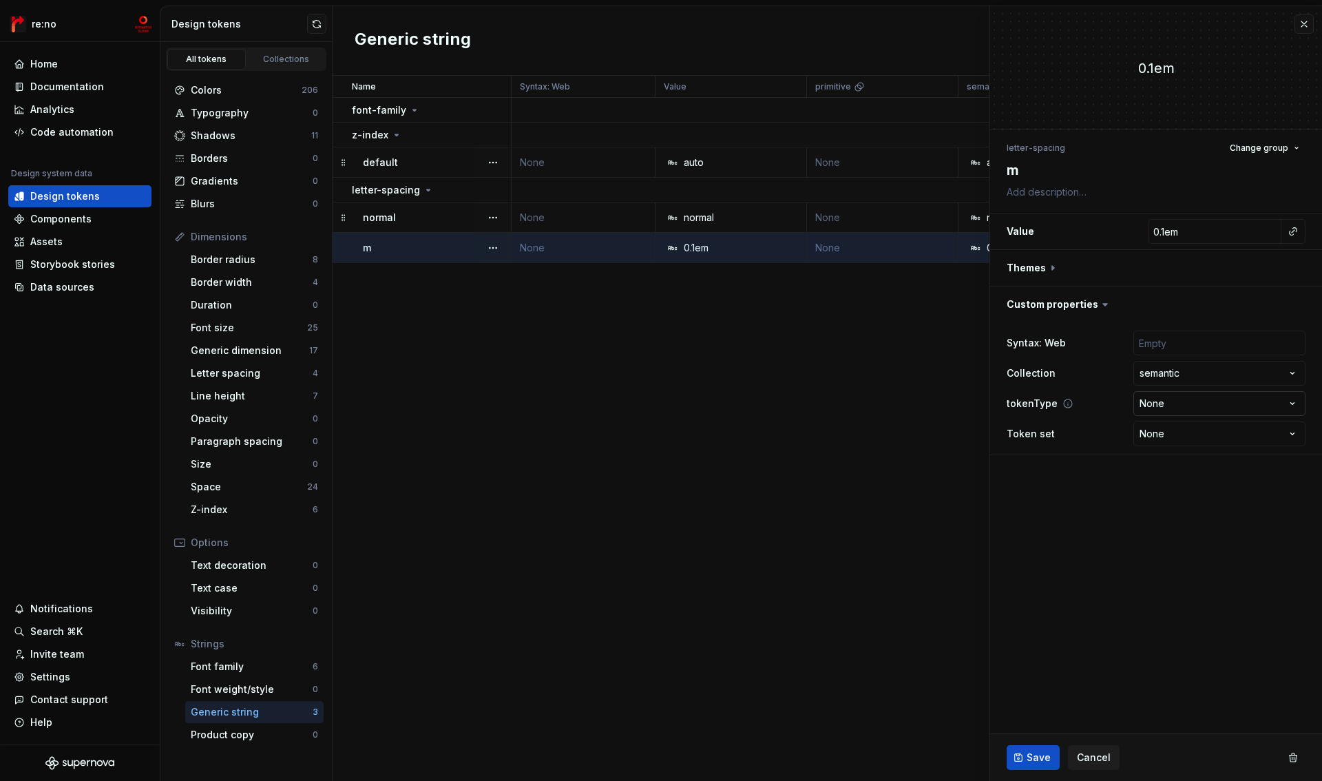
click at [1162, 402] on html "re:no Home Documentation Analytics Code automation Design system data Design to…" at bounding box center [661, 390] width 1322 height 781
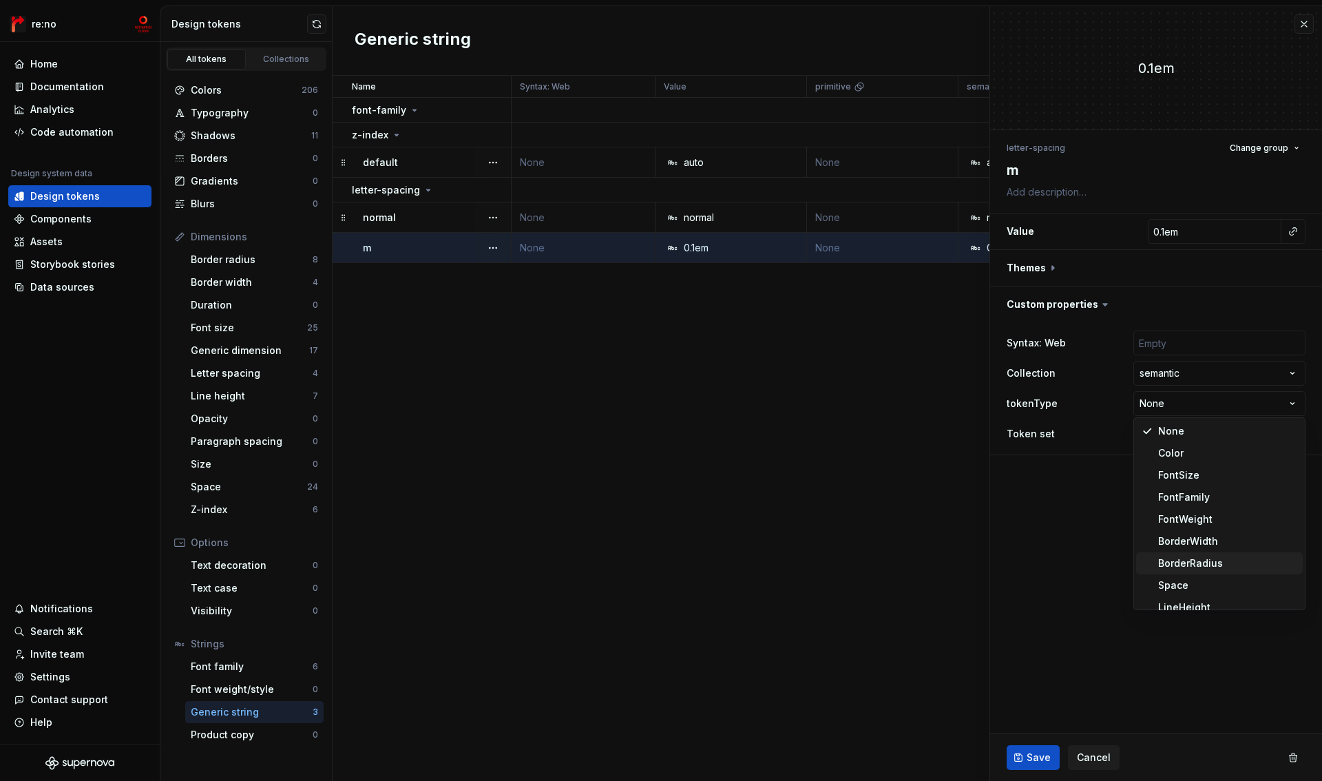
scroll to position [99, 0]
select select "**********"
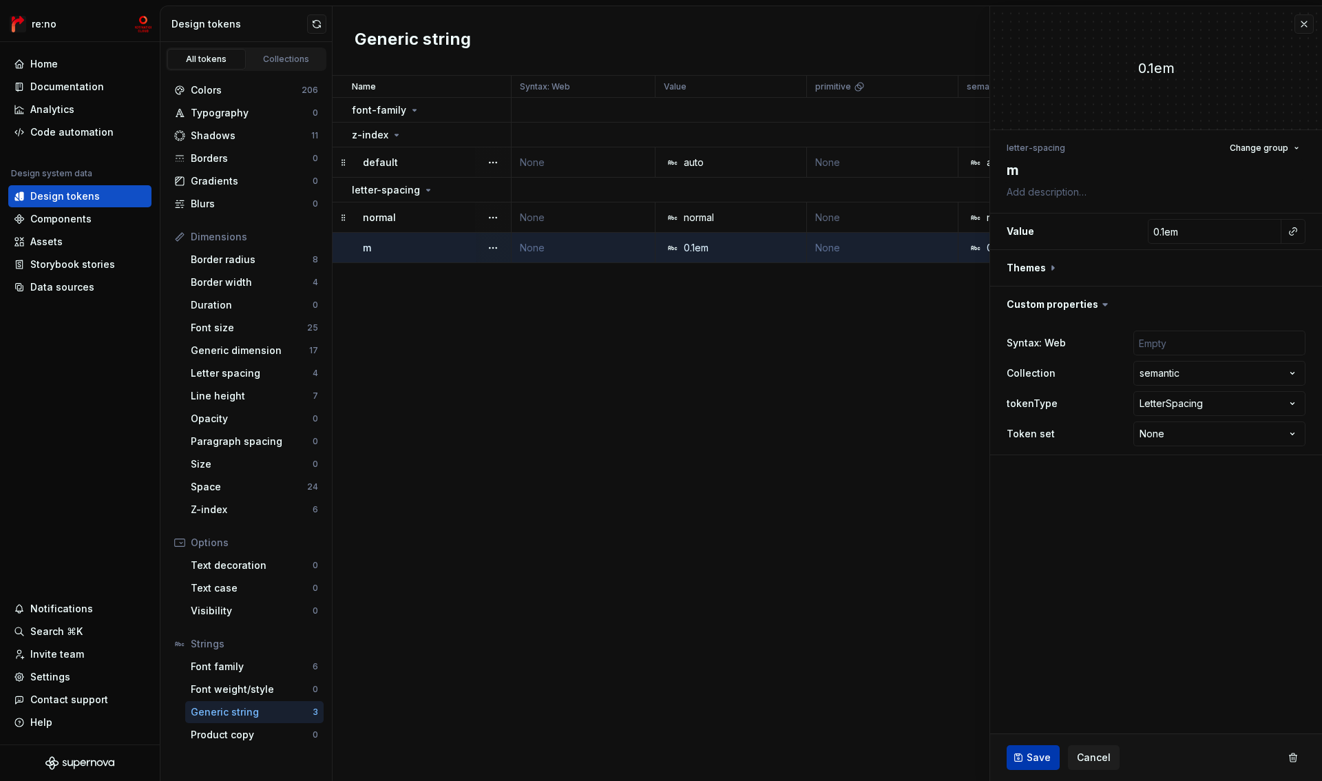
click at [1035, 760] on span "Save" at bounding box center [1039, 758] width 24 height 14
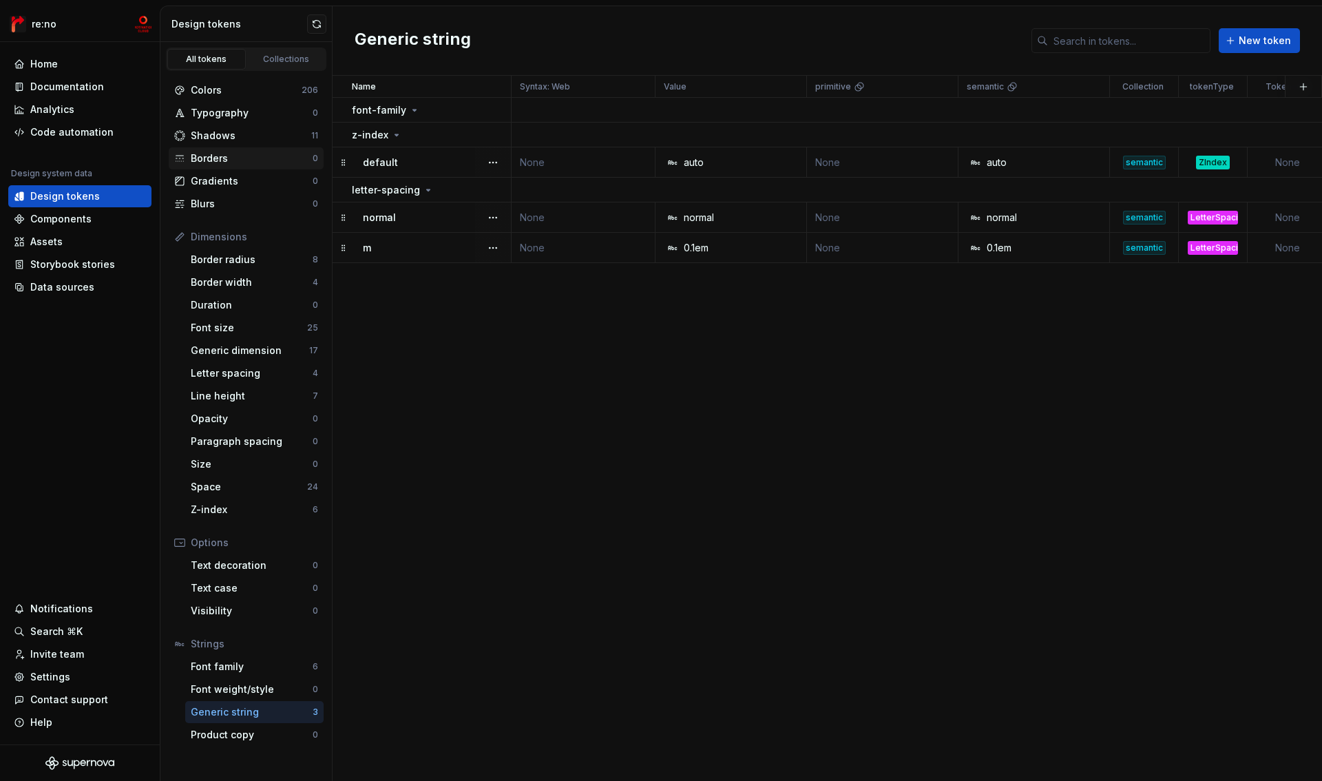
click at [224, 156] on div "Borders" at bounding box center [252, 159] width 122 height 14
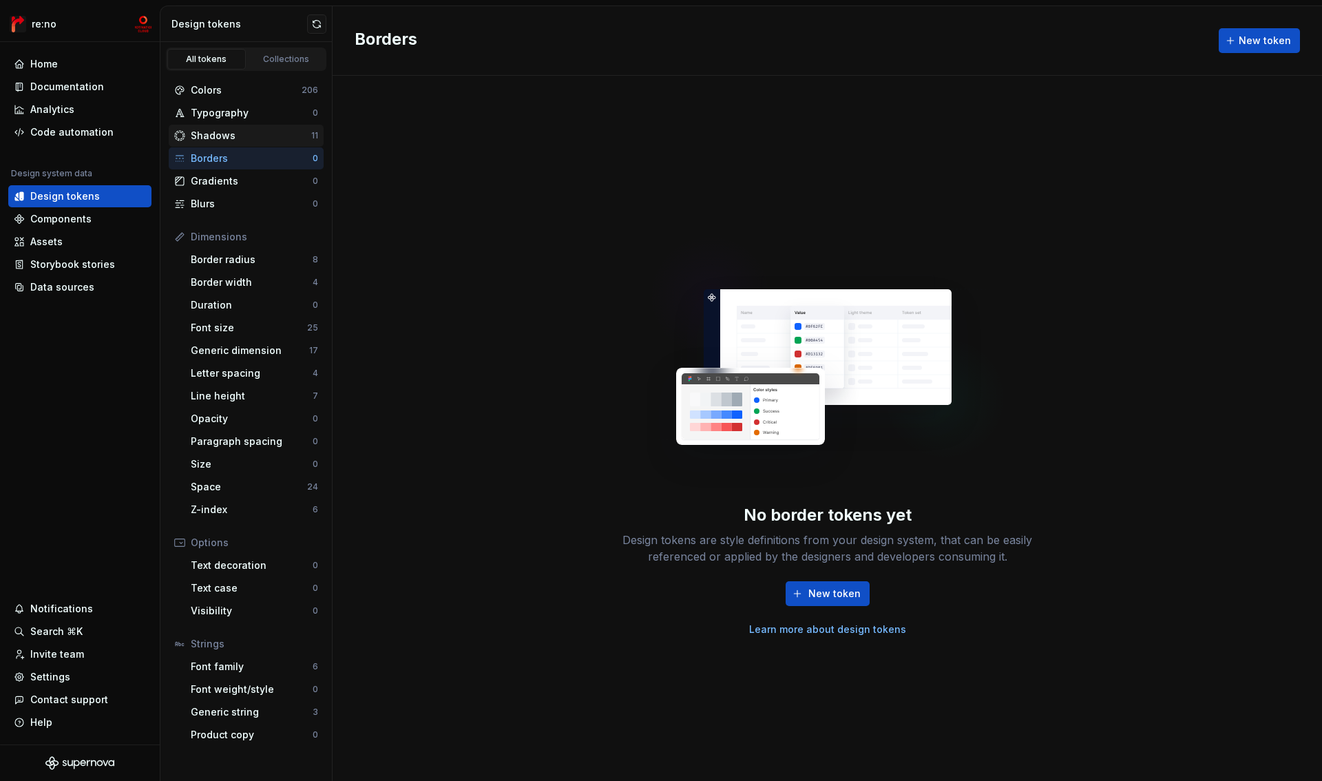
click at [230, 132] on div "Shadows" at bounding box center [251, 136] width 121 height 14
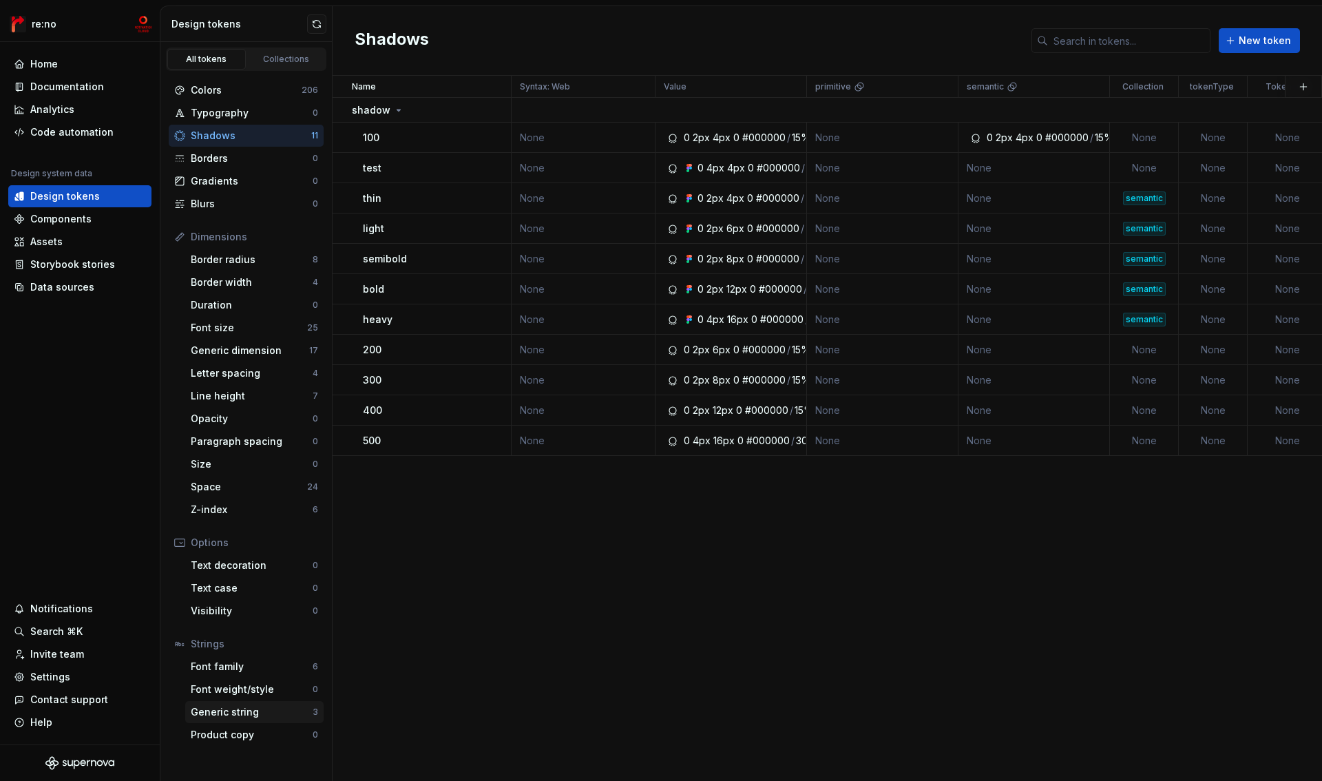
click at [255, 713] on div "Generic string" at bounding box center [252, 712] width 122 height 14
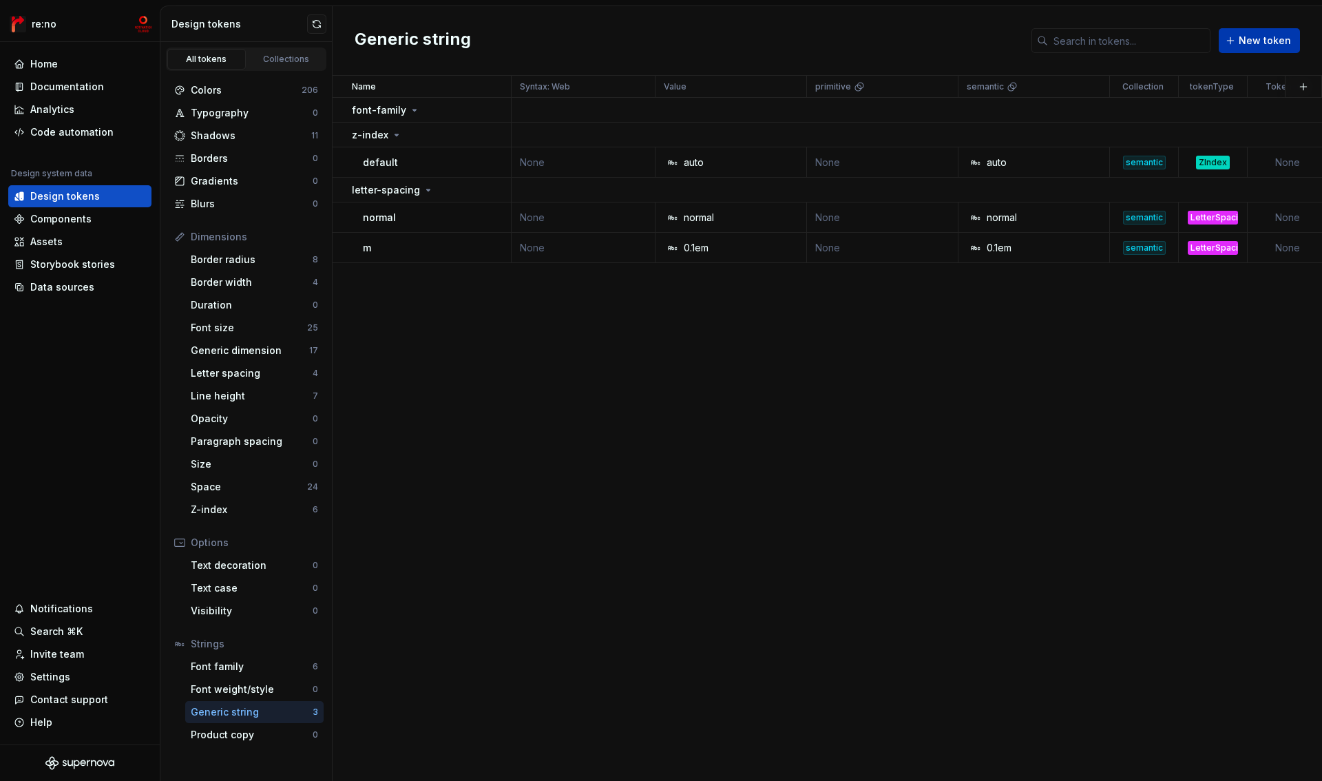
click at [1273, 45] on span "New token" at bounding box center [1265, 41] width 52 height 14
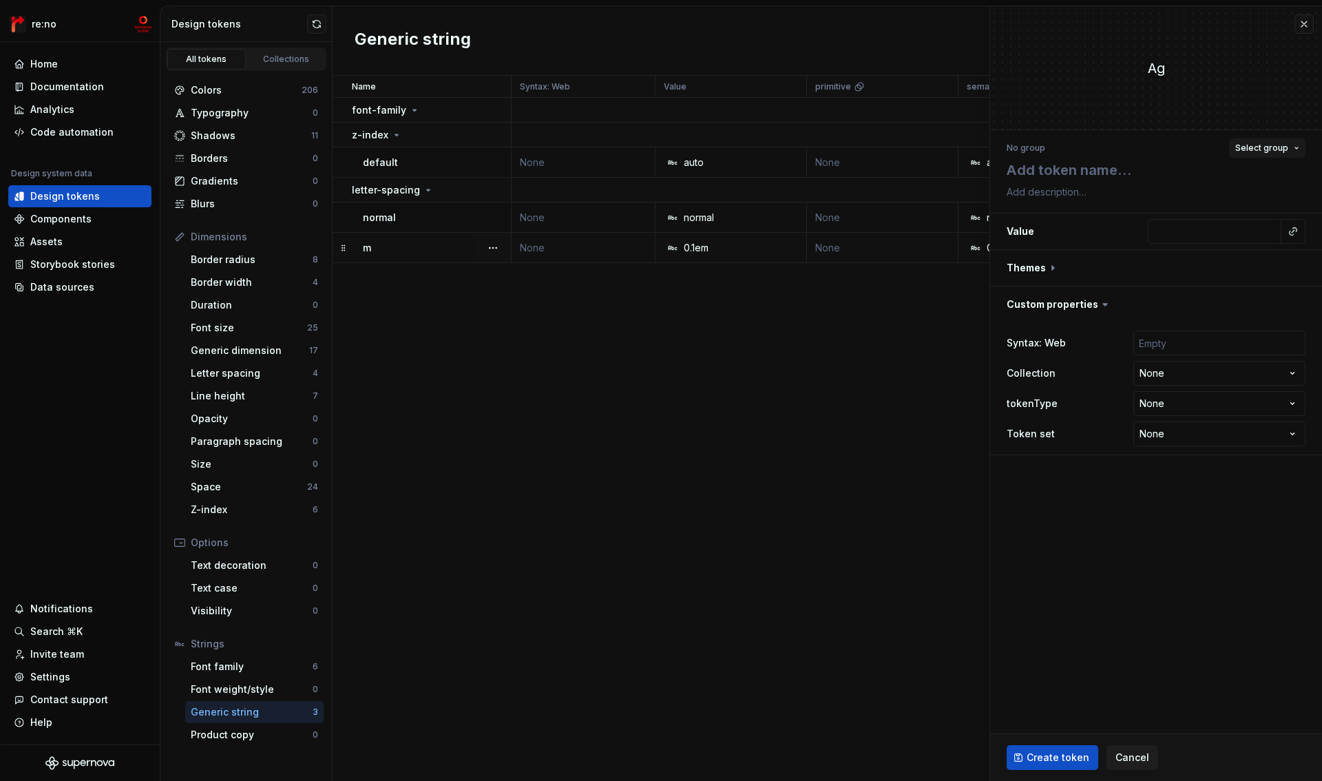
click at [1280, 147] on span "Select group" at bounding box center [1261, 148] width 53 height 11
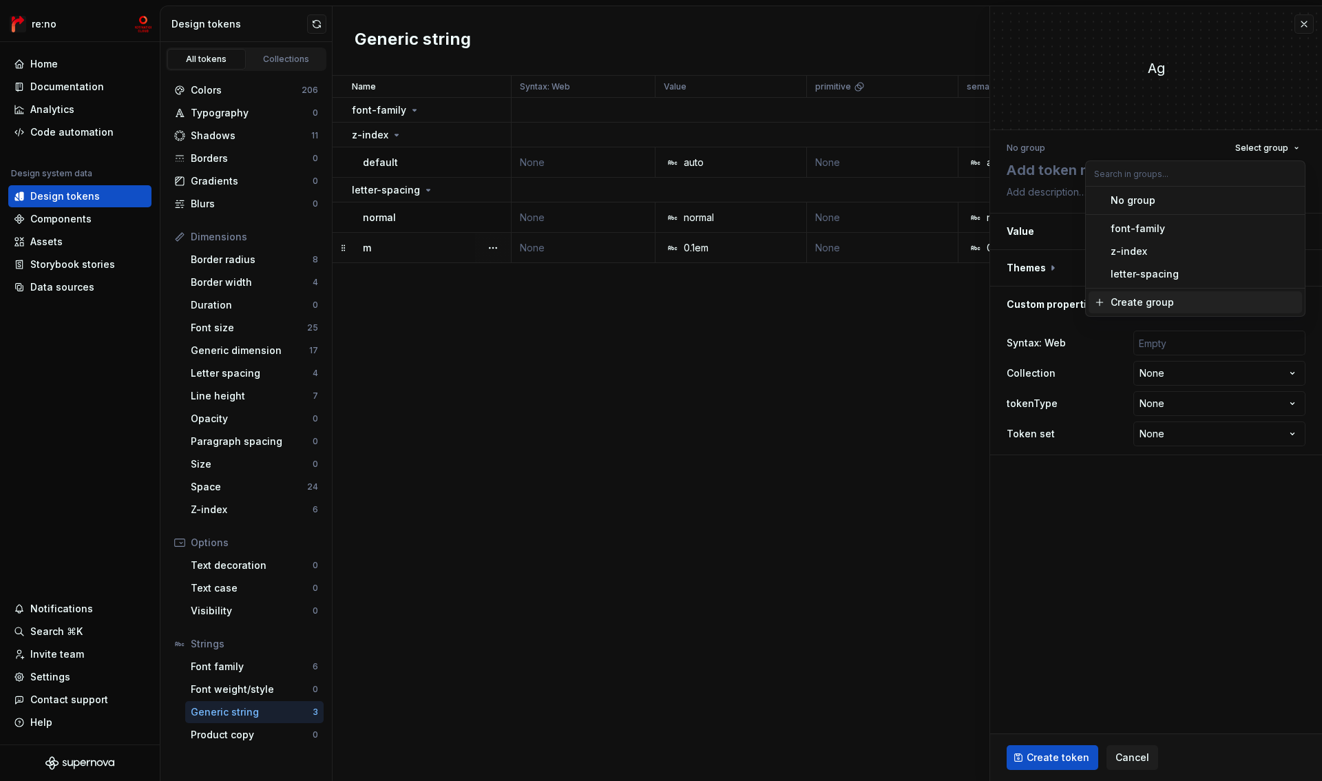
click at [1138, 298] on div "Create group" at bounding box center [1142, 302] width 63 height 14
type textarea "*"
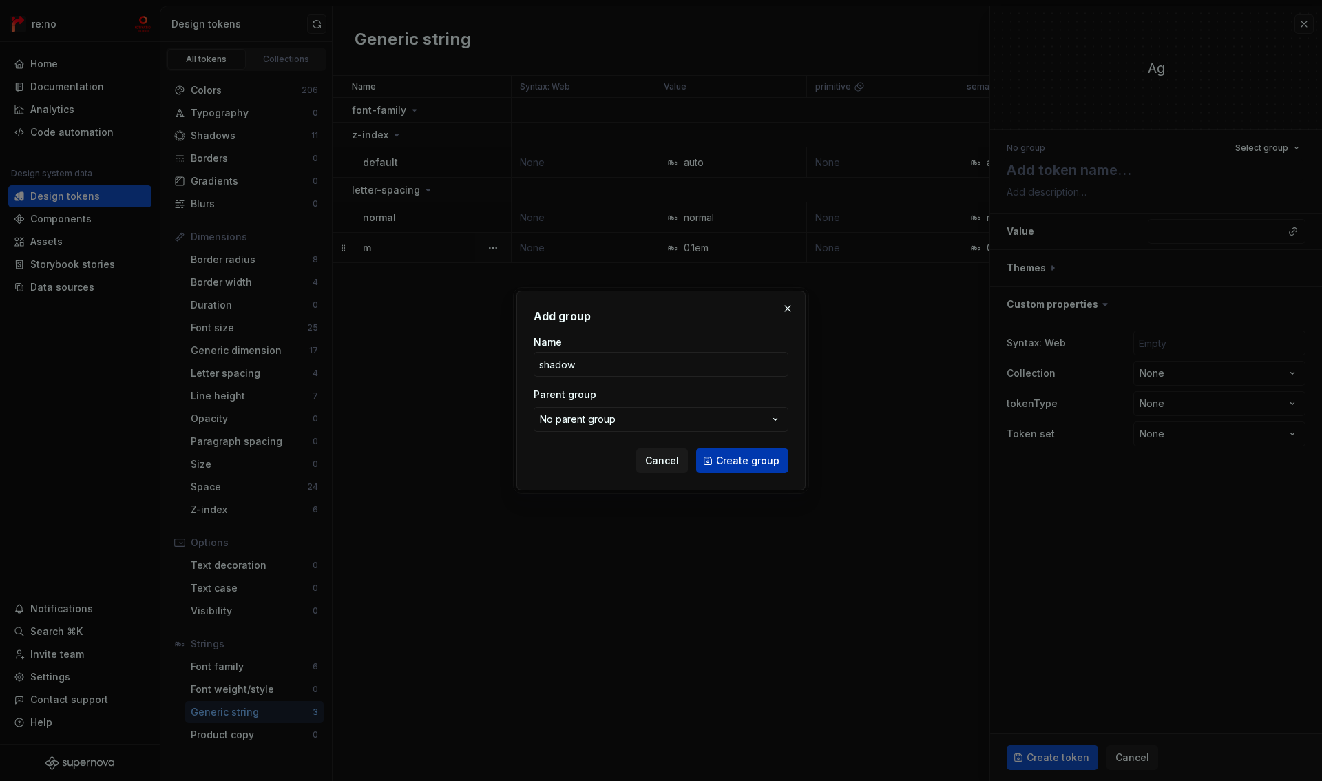
type input "shadow"
click at [774, 461] on span "Create group" at bounding box center [747, 461] width 63 height 14
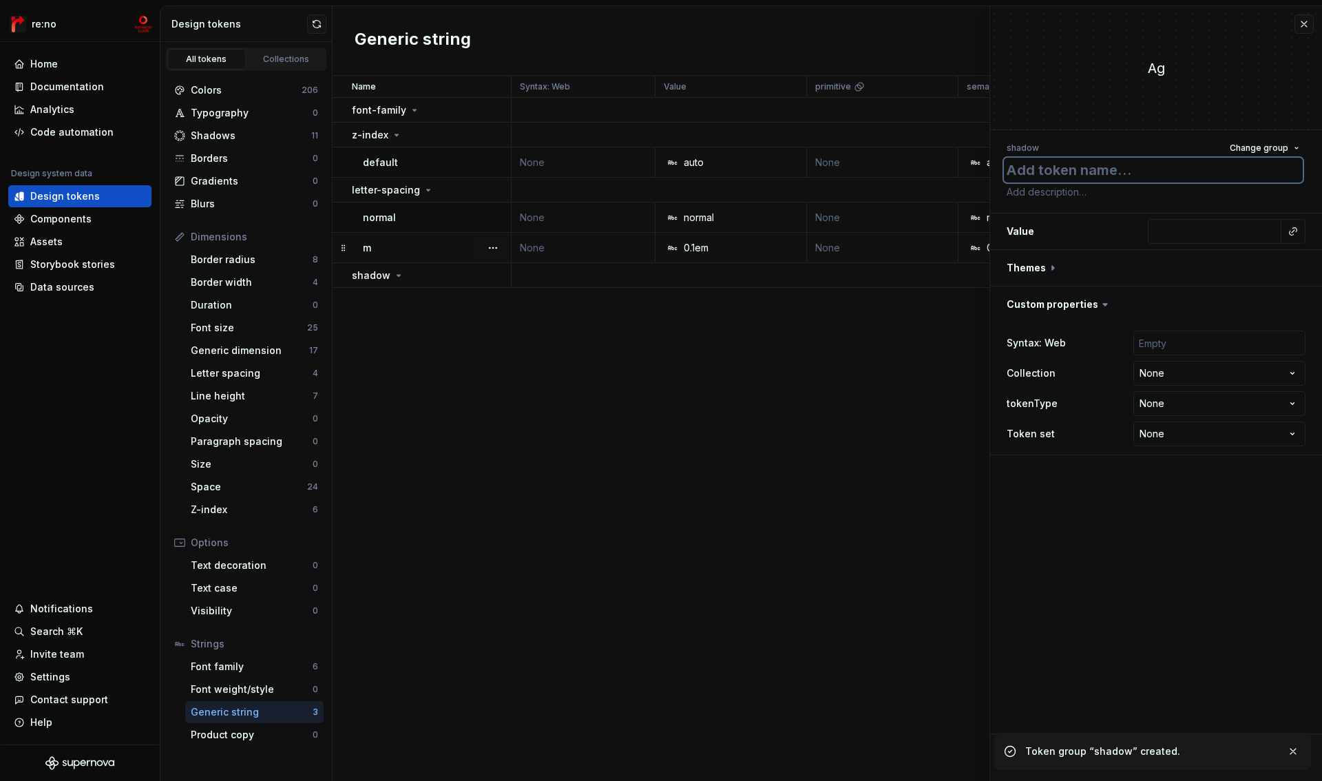
click at [1050, 176] on textarea at bounding box center [1153, 170] width 299 height 25
paste textarea "shadow-none"
type textarea "*"
type textarea "shadow-none"
type textarea "*"
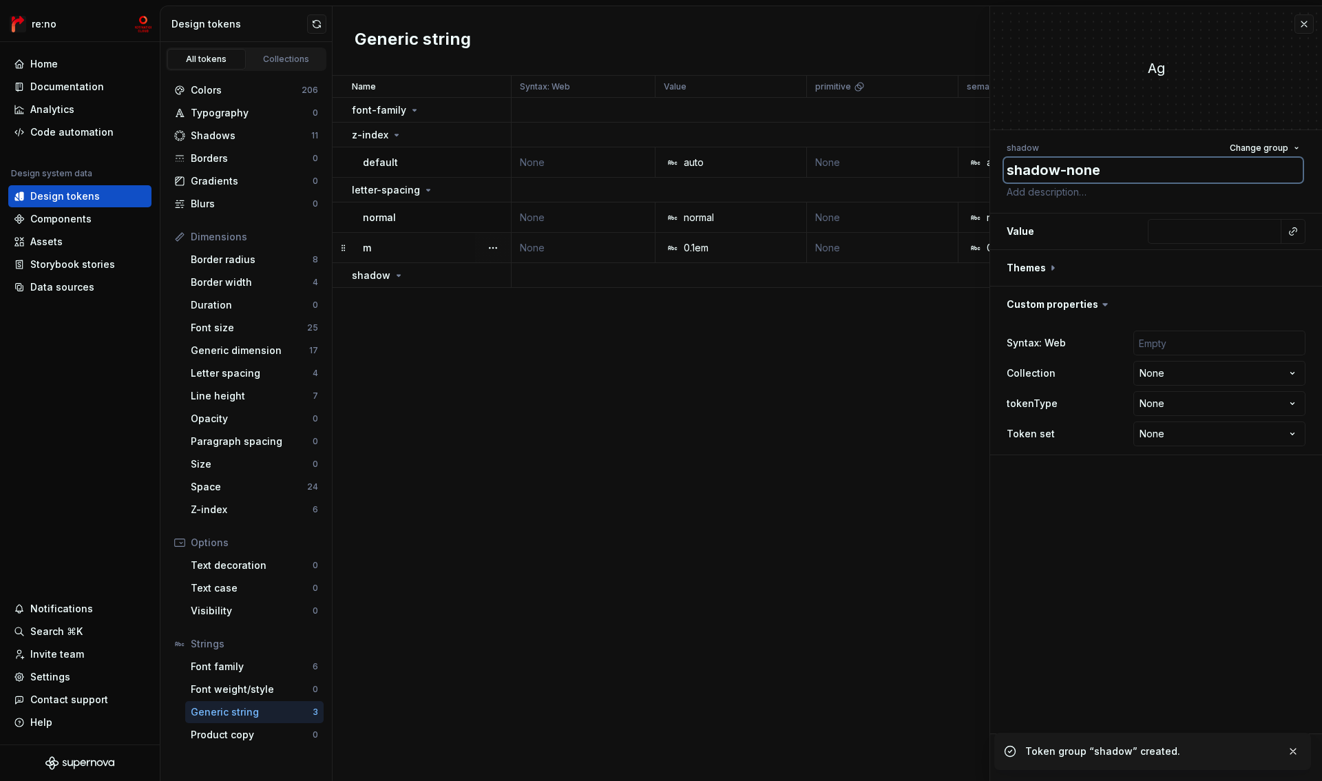
type textarea "shadow-"
type textarea "*"
type textarea "shadow"
paste textarea "none"
type textarea "*"
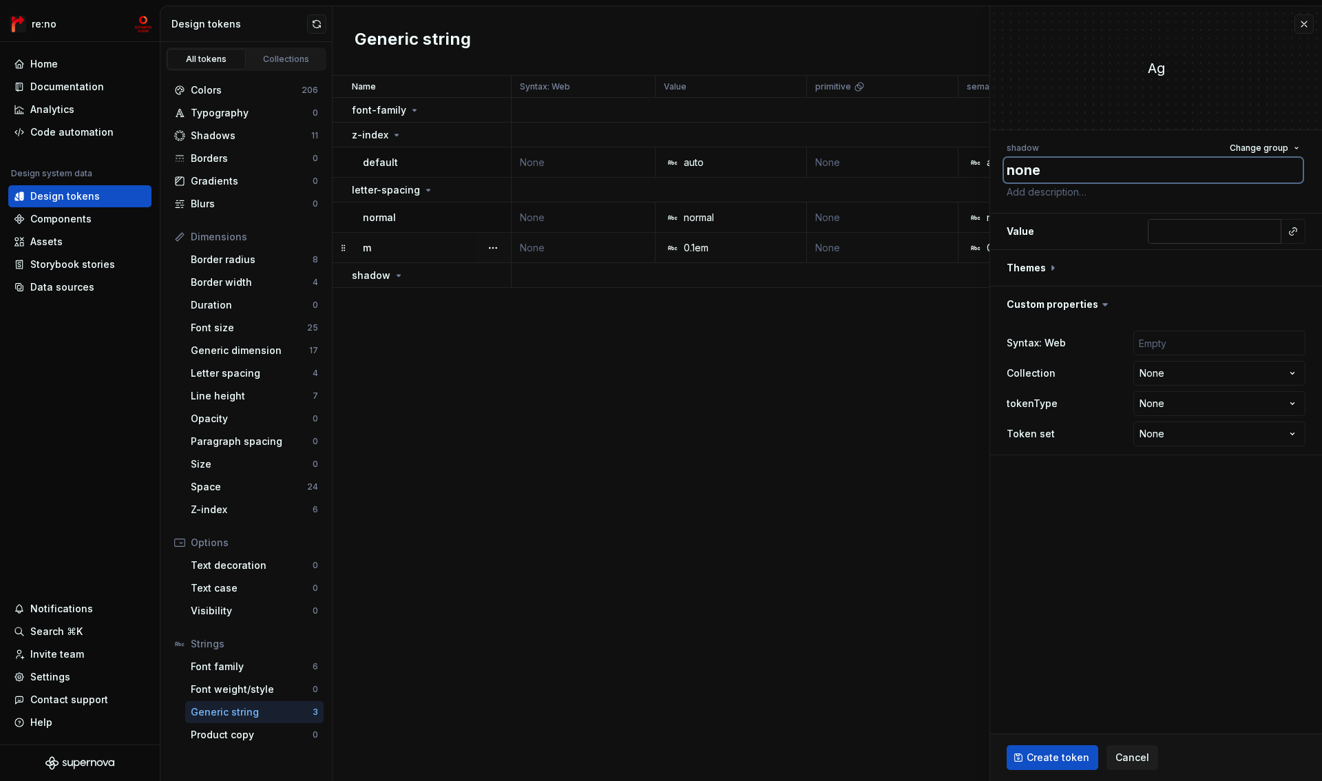
type textarea "none"
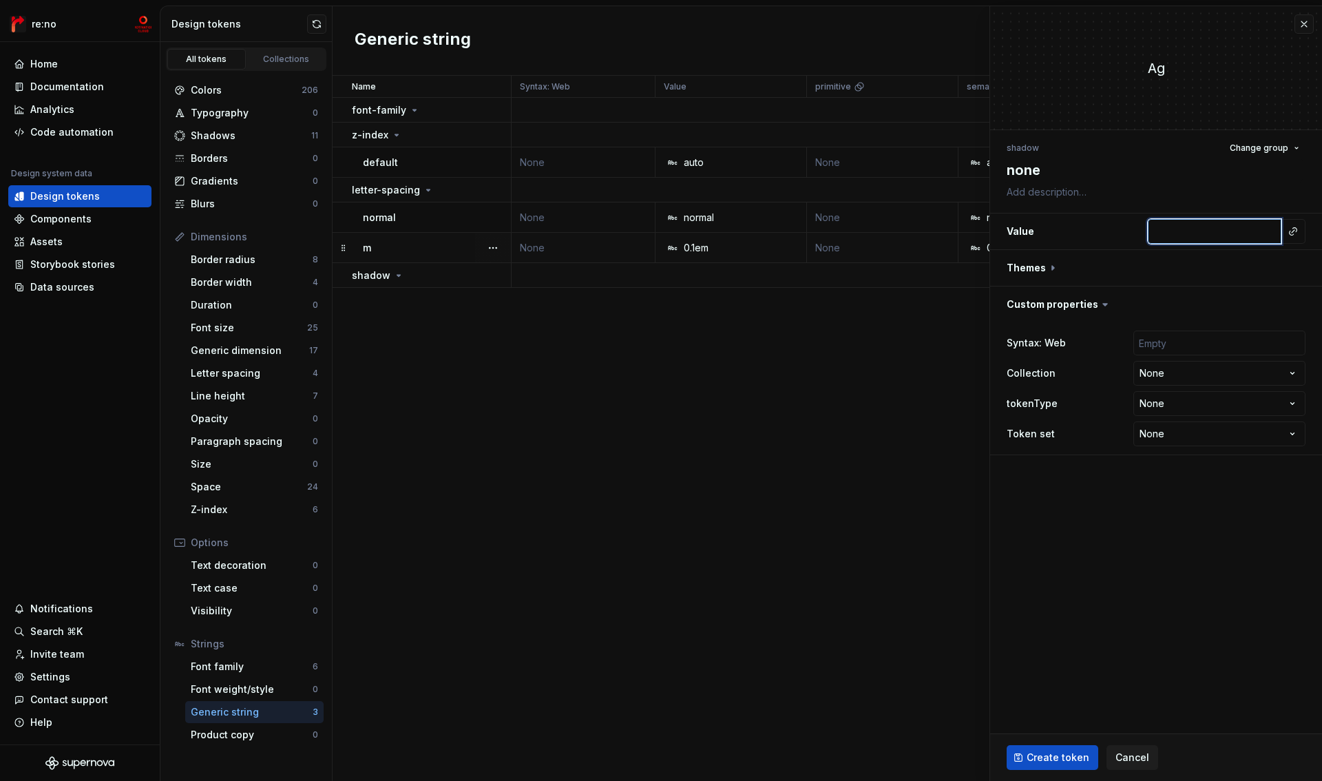
click at [1206, 234] on input "text" at bounding box center [1215, 231] width 134 height 25
type textarea "*"
type input "n"
type textarea "*"
type input "no"
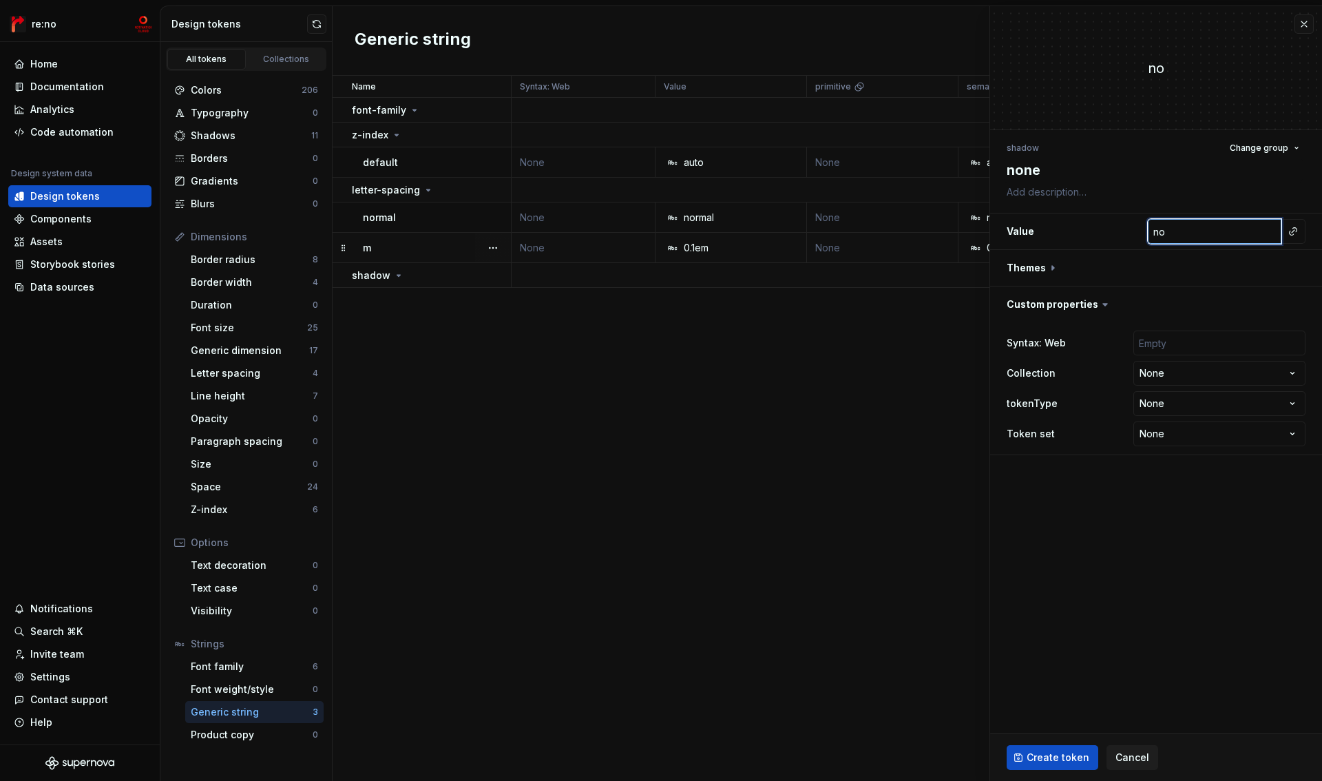
type textarea "*"
type input "non"
type textarea "*"
type input "none"
type textarea "*"
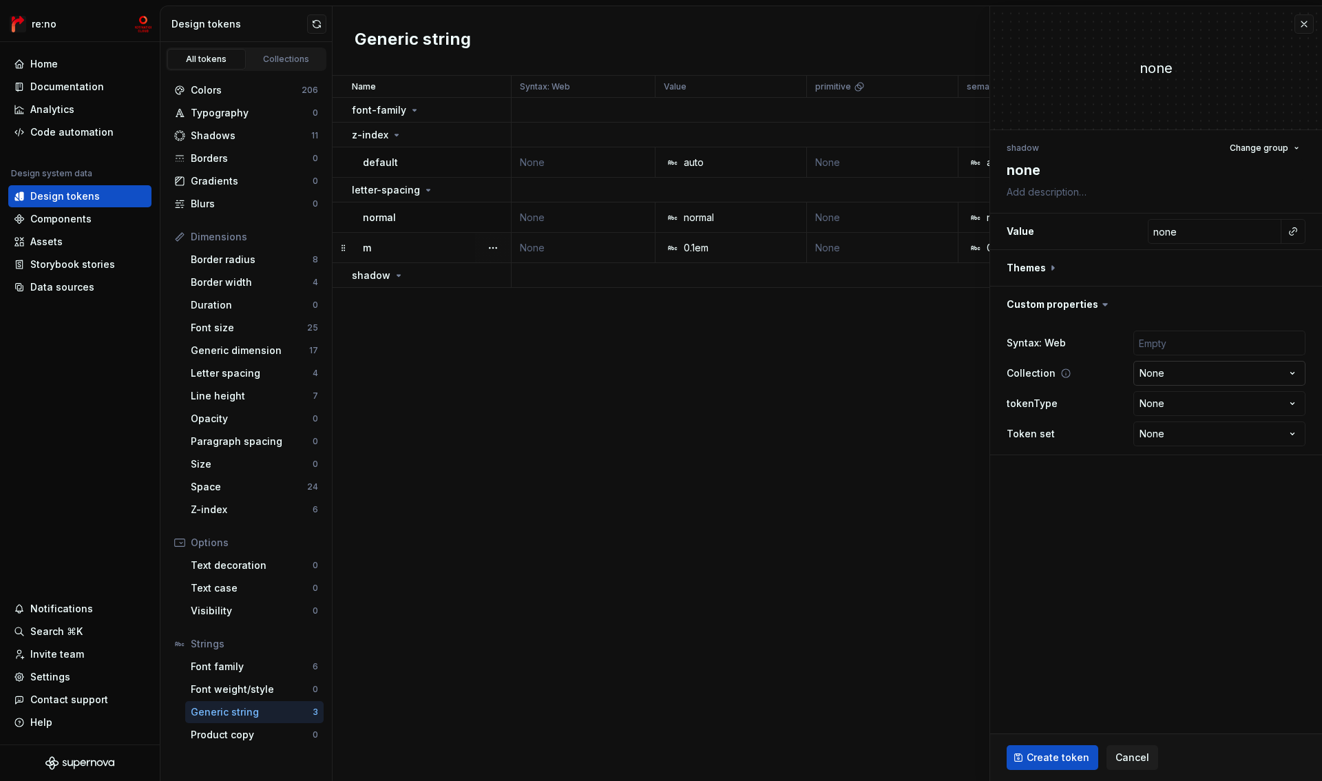
click at [1184, 375] on html "re:no Home Documentation Analytics Code automation Design system data Design to…" at bounding box center [661, 390] width 1322 height 781
select select "**********"
type textarea "*"
click at [1156, 408] on html "re:no Home Documentation Analytics Code automation Design system data Design to…" at bounding box center [661, 390] width 1322 height 781
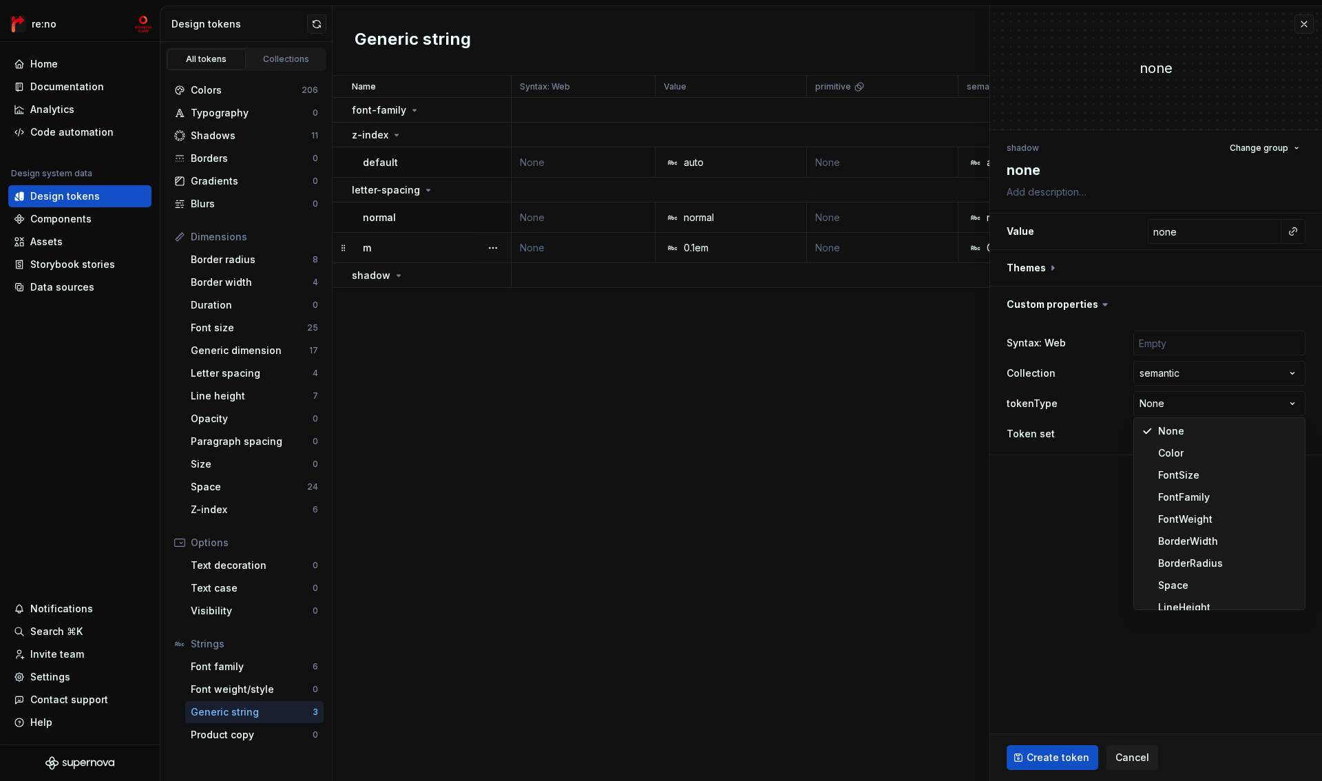
scroll to position [99, 0]
select select "**********"
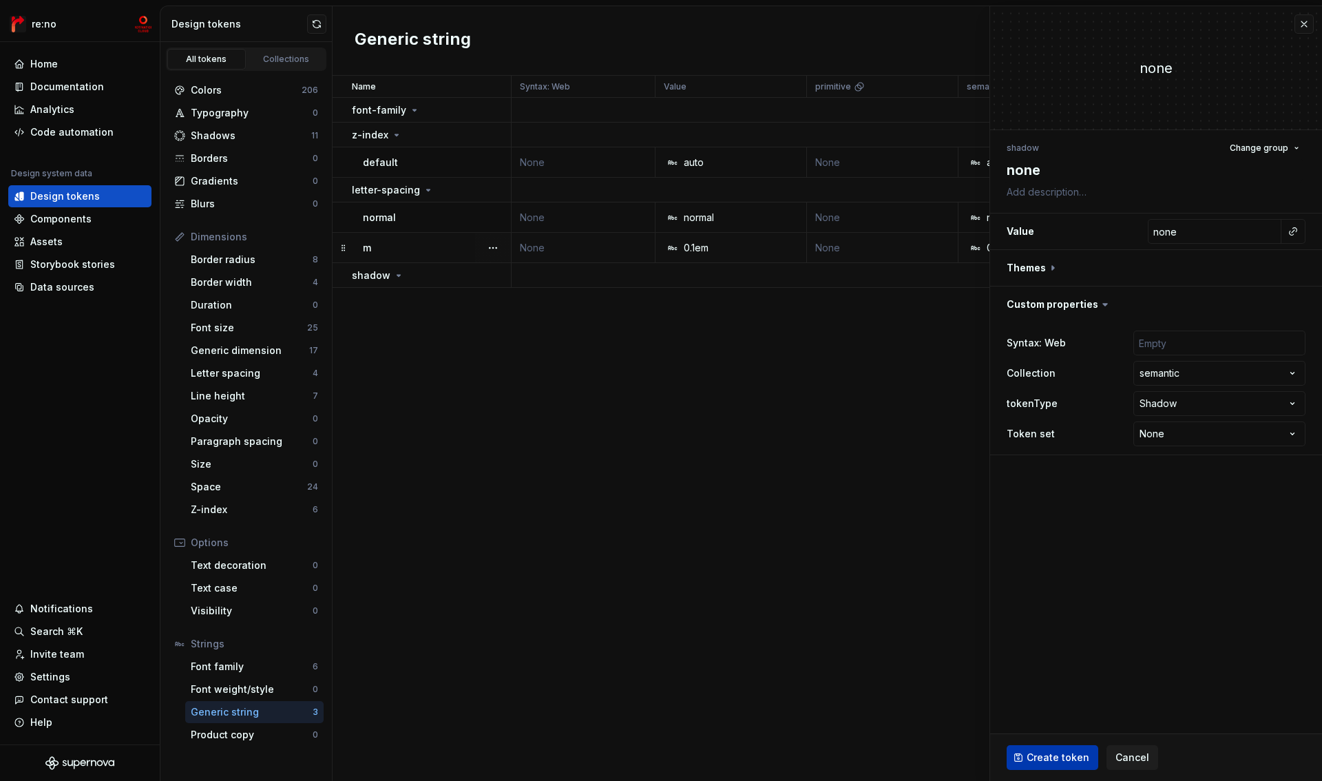
click at [1048, 747] on button "Create token" at bounding box center [1053, 757] width 92 height 25
type textarea "*"
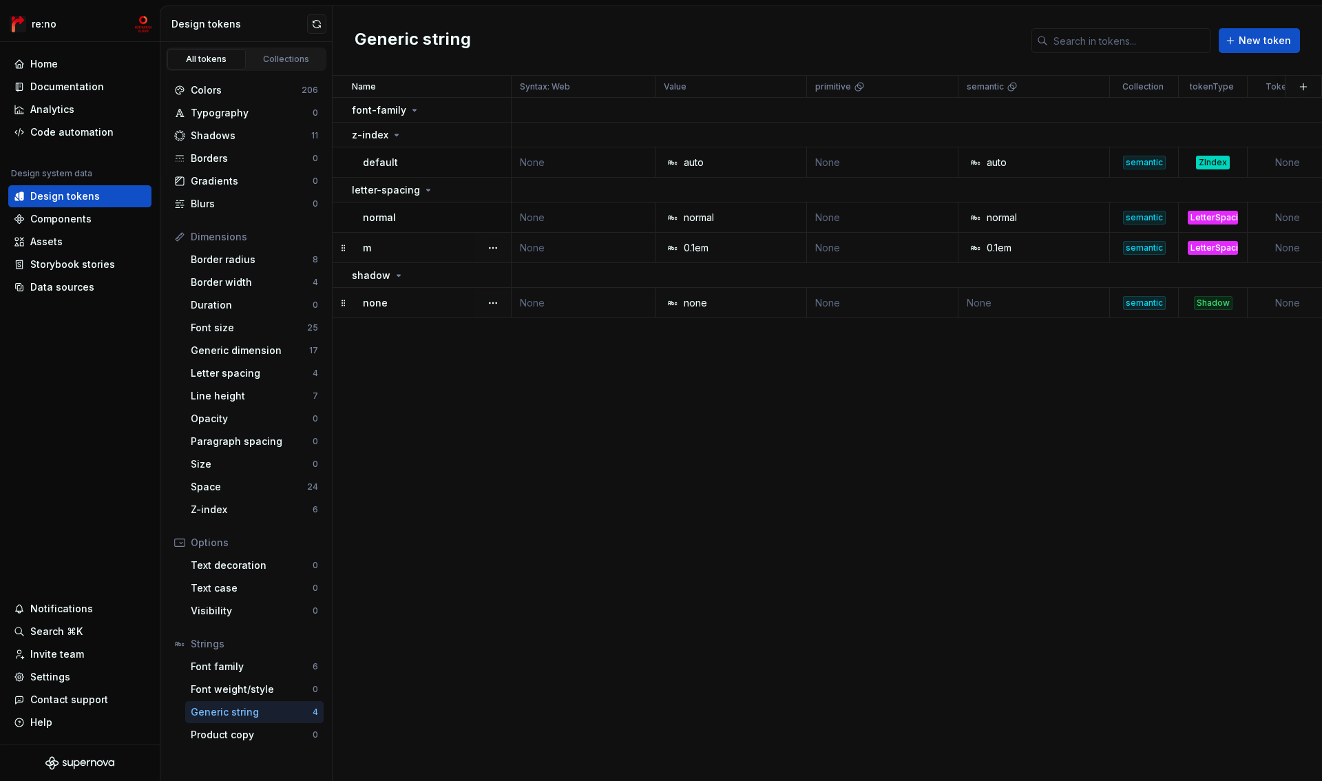
click at [464, 303] on div "none" at bounding box center [436, 303] width 147 height 14
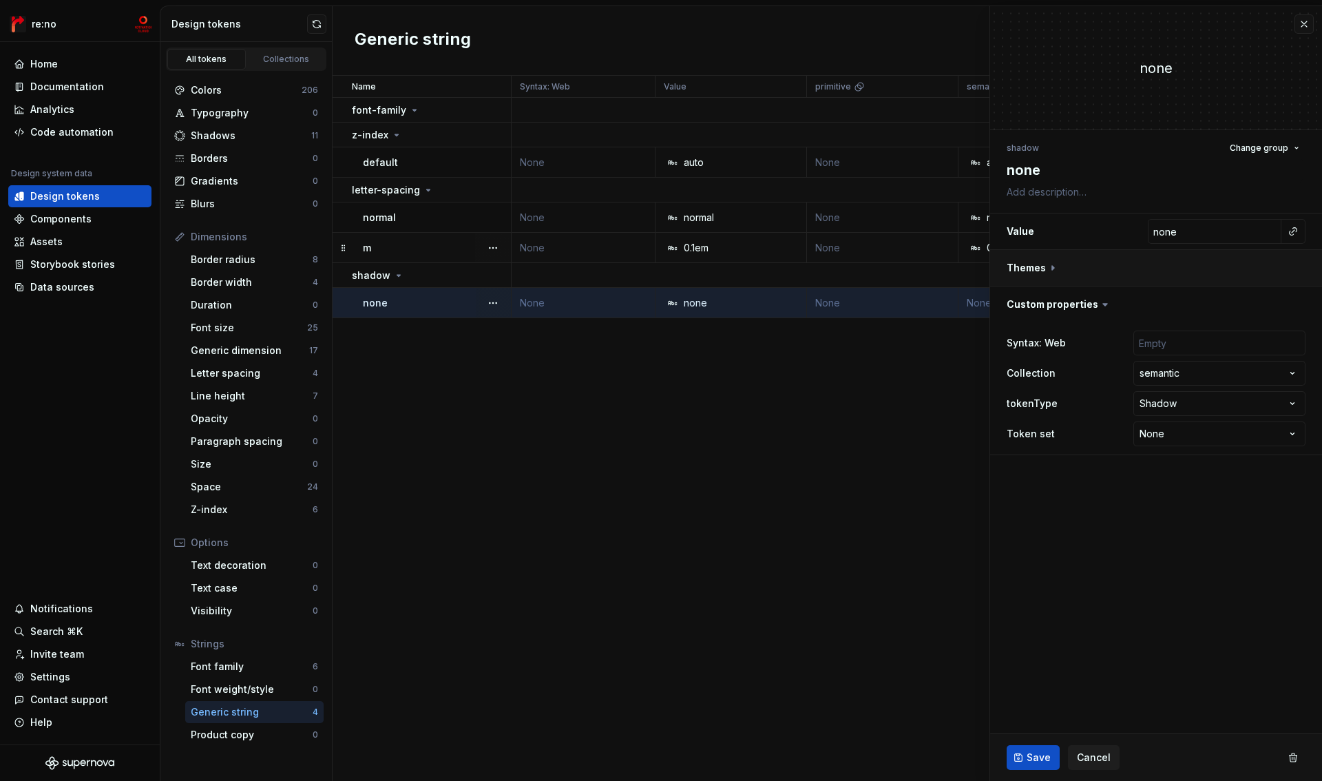
click at [1037, 262] on button "button" at bounding box center [1156, 268] width 332 height 36
click at [1297, 332] on button "button" at bounding box center [1295, 331] width 19 height 19
click at [1023, 762] on button "Save" at bounding box center [1033, 757] width 53 height 25
type textarea "*"
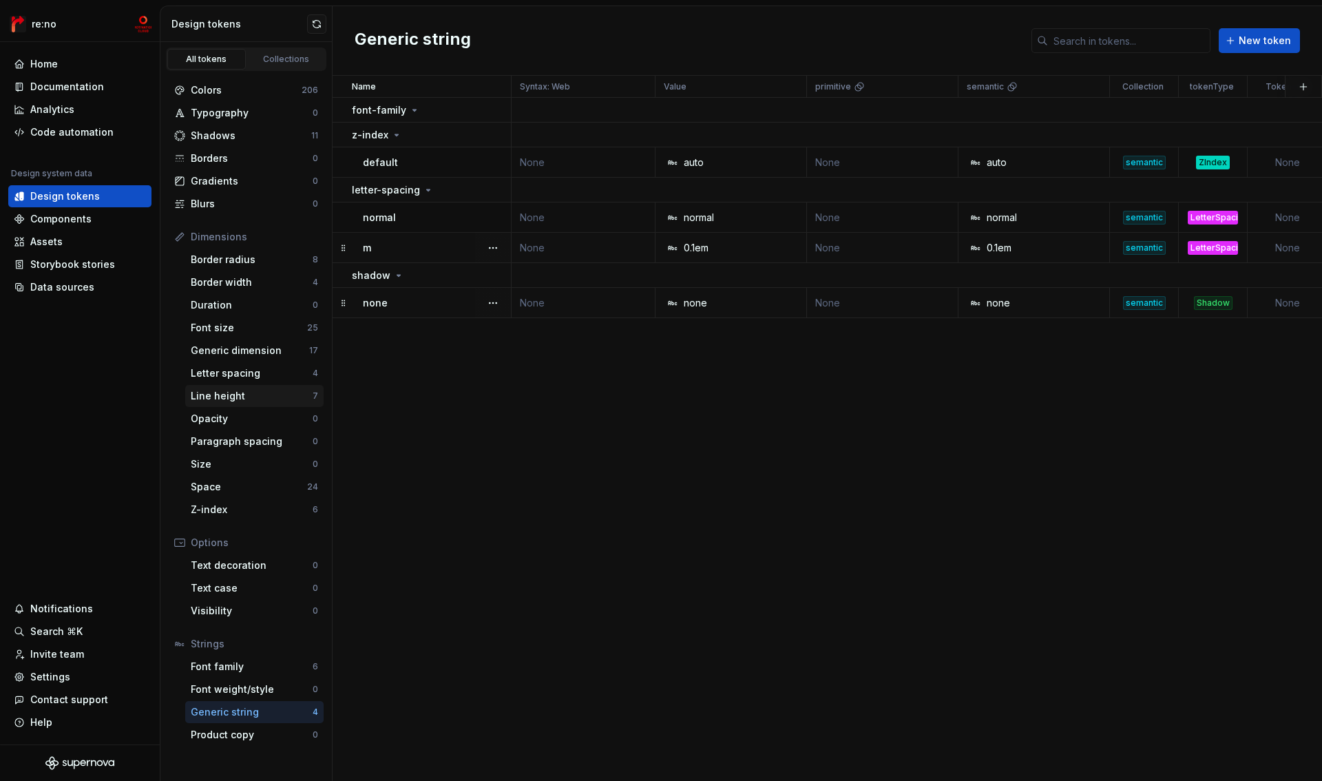
click at [235, 393] on div "Line height" at bounding box center [252, 396] width 122 height 14
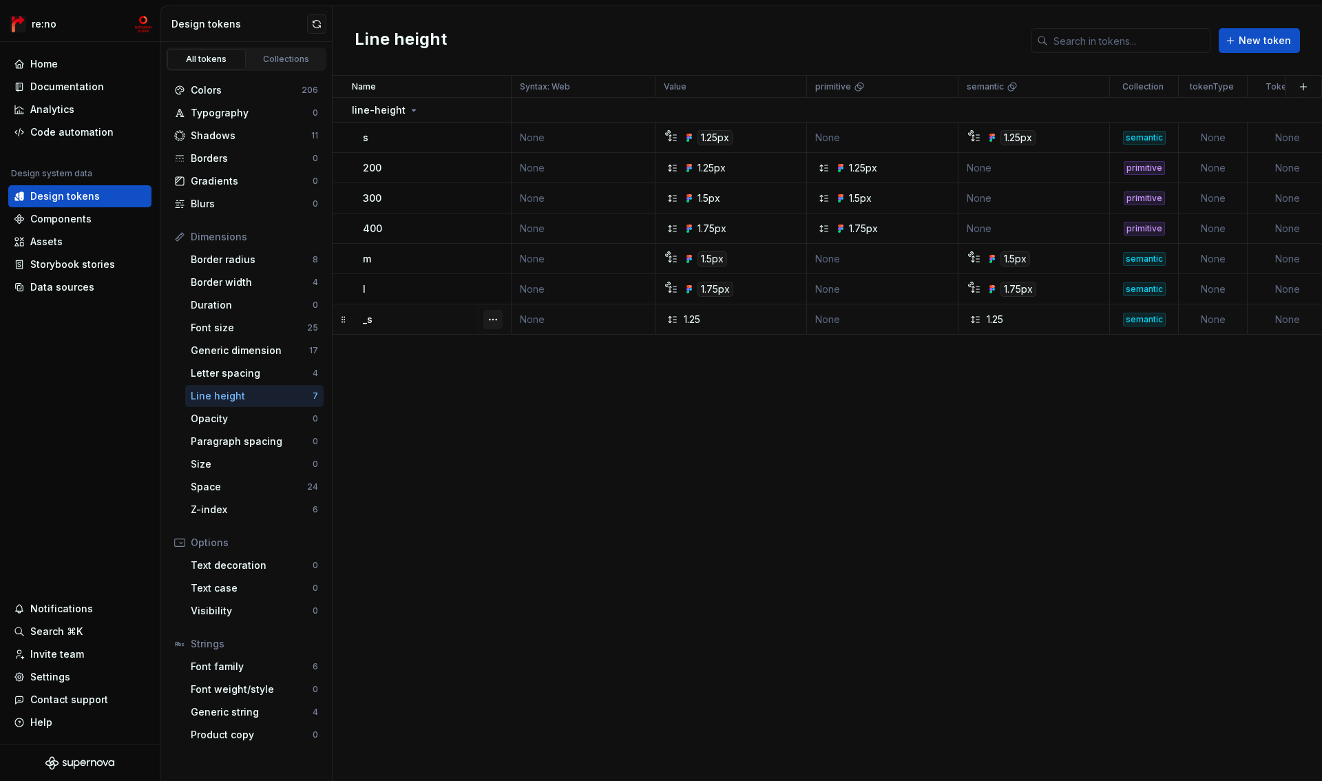
click at [497, 321] on button "button" at bounding box center [492, 319] width 19 height 19
click at [524, 396] on div "Delete token" at bounding box center [554, 397] width 90 height 14
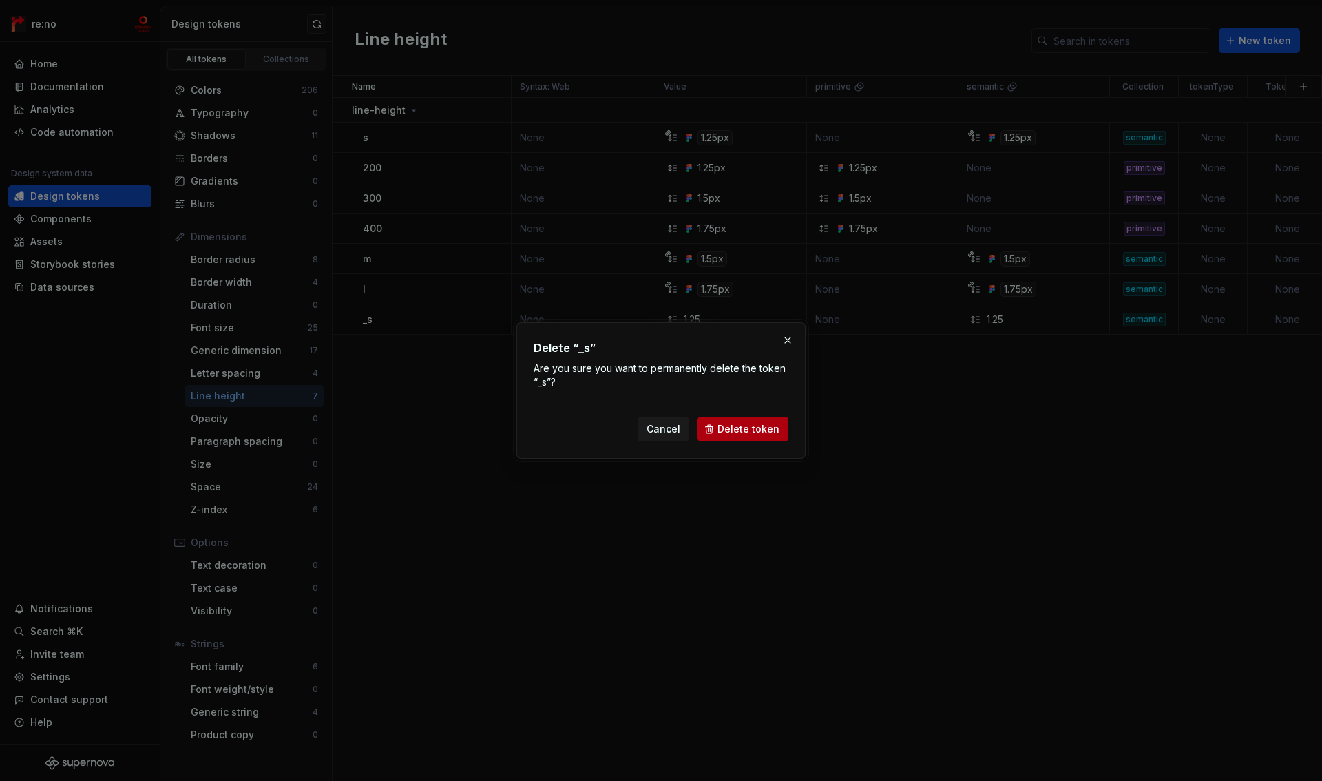
click at [751, 428] on span "Delete token" at bounding box center [749, 429] width 62 height 14
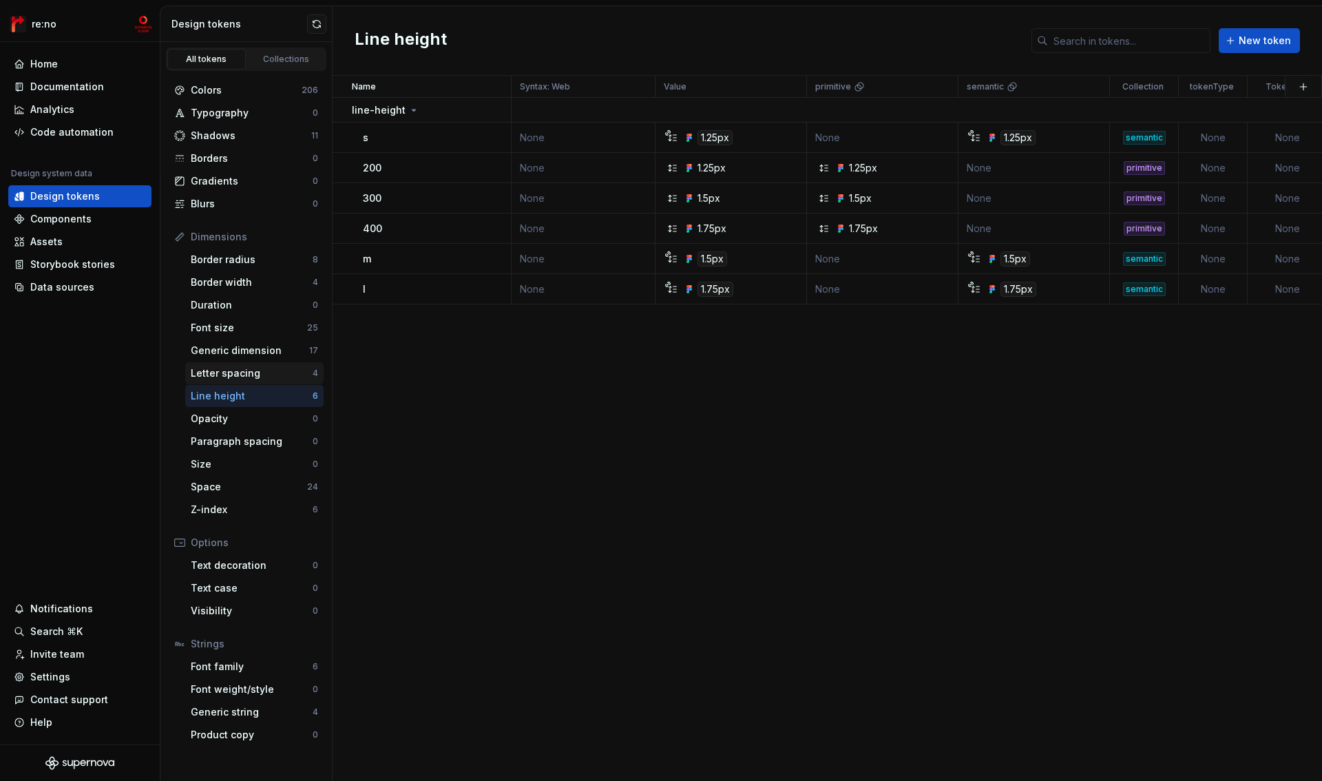
click at [242, 368] on div "Letter spacing" at bounding box center [252, 373] width 122 height 14
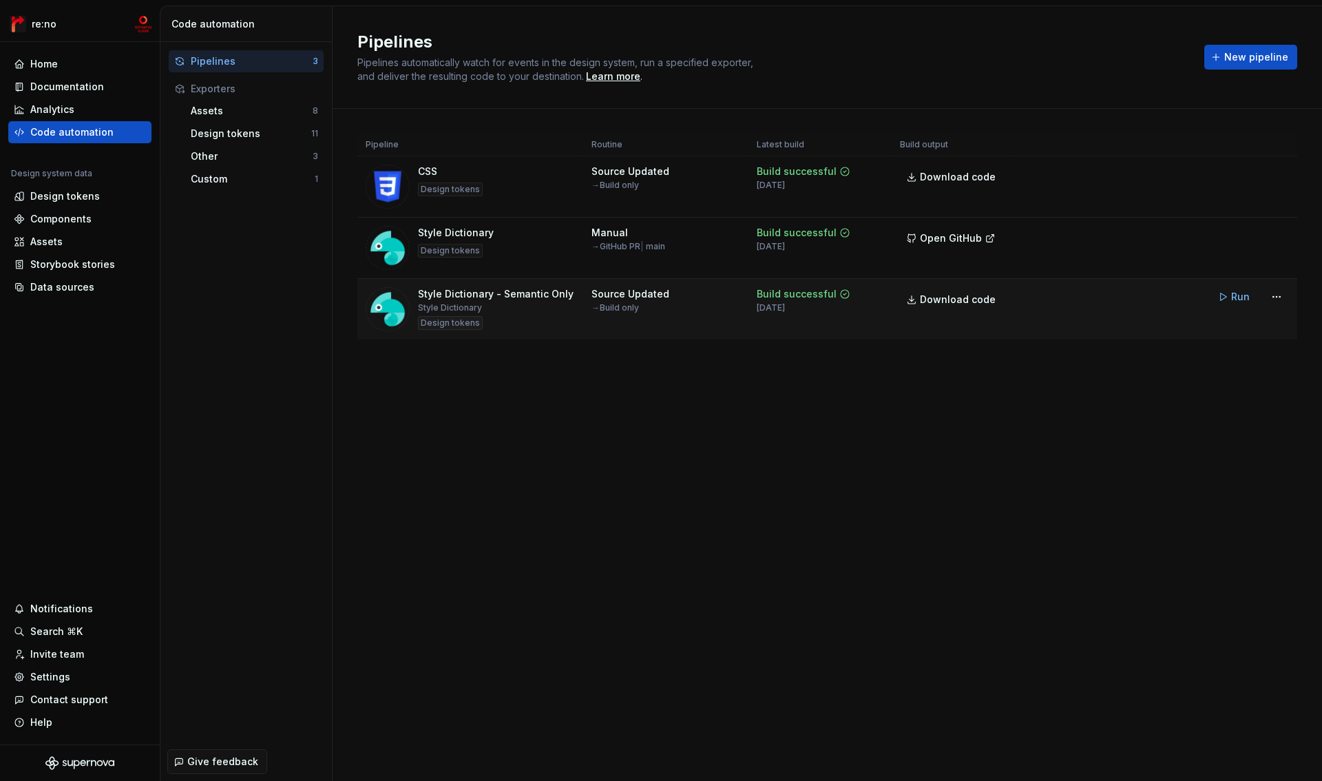
click at [654, 335] on td "Source Updated → Build only" at bounding box center [665, 309] width 165 height 61
click at [1279, 296] on html "re:no Home Documentation Analytics Code automation Design system data Design to…" at bounding box center [661, 390] width 1322 height 781
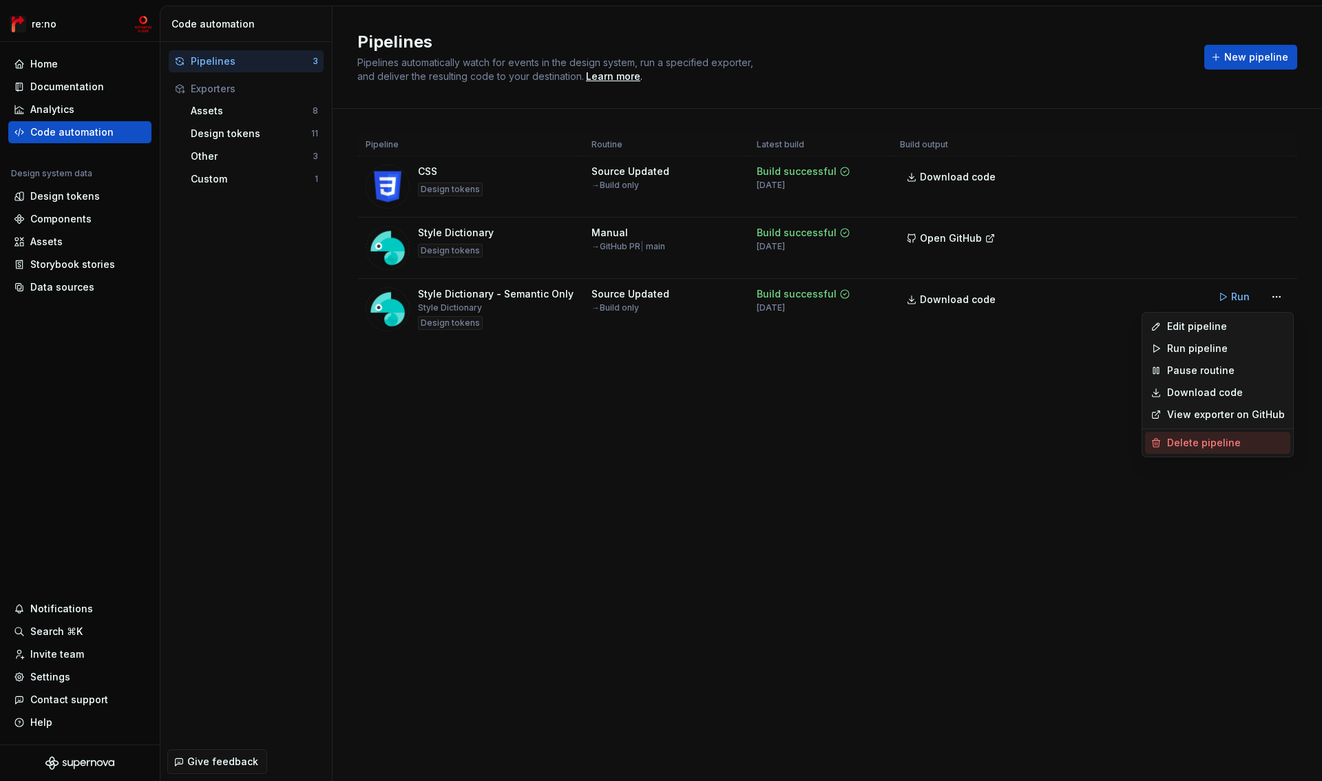
click at [1200, 440] on div "Delete pipeline" at bounding box center [1226, 443] width 118 height 14
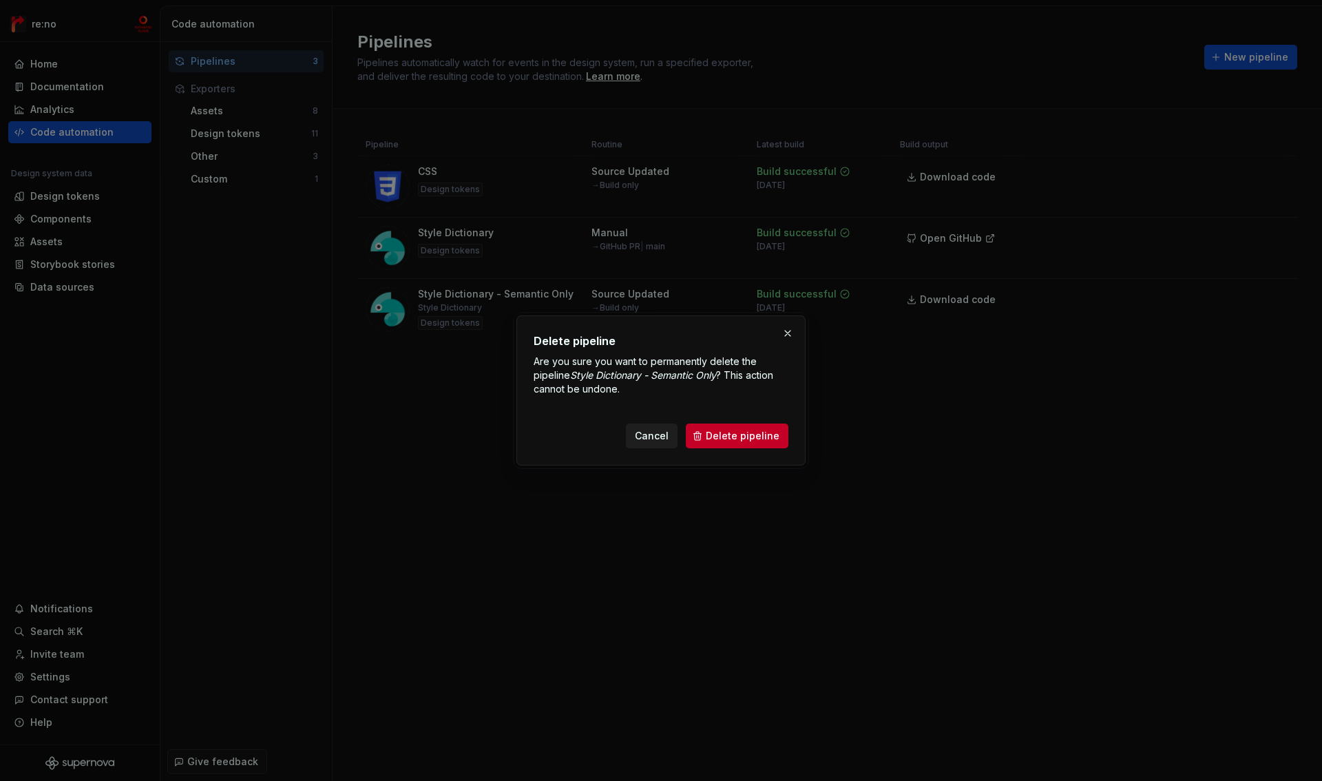
click at [666, 434] on span "Cancel" at bounding box center [652, 436] width 34 height 14
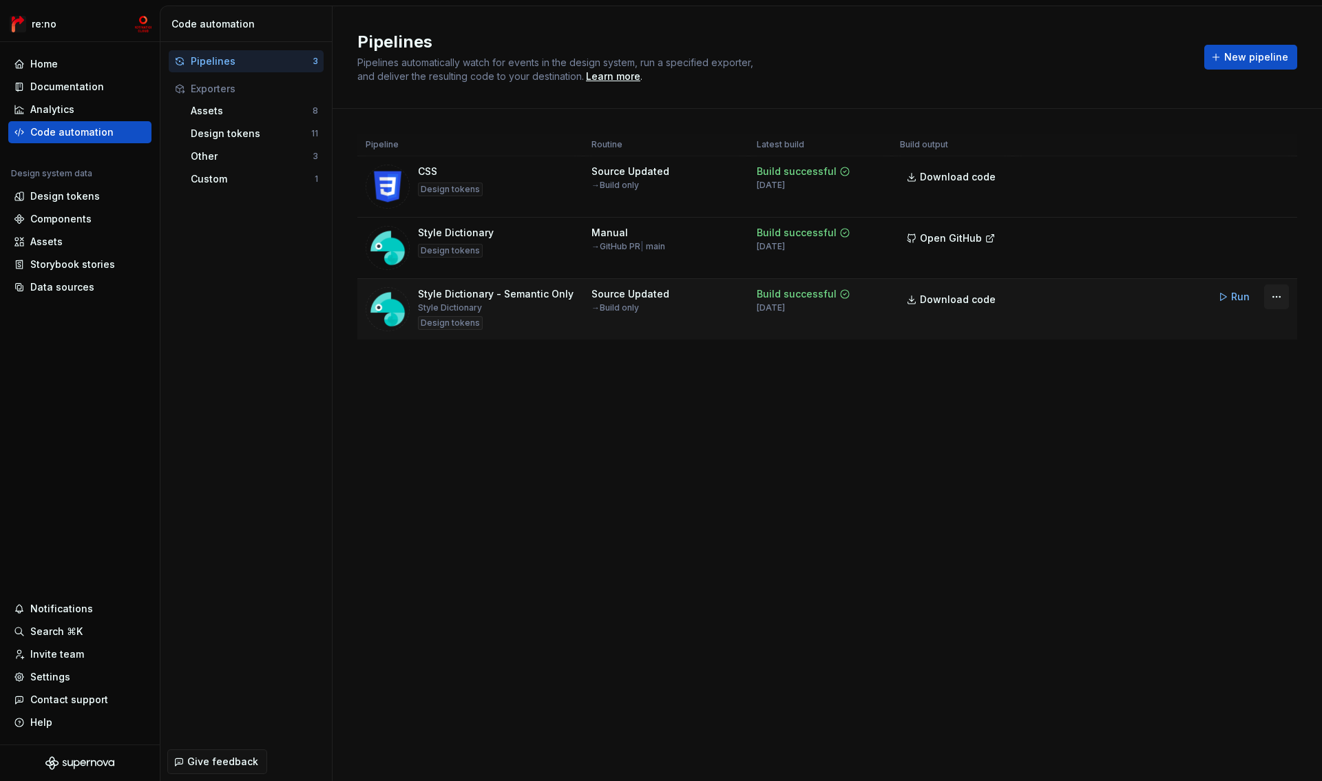
click at [1284, 295] on html "re:no Home Documentation Analytics Code automation Design system data Design to…" at bounding box center [661, 390] width 1322 height 781
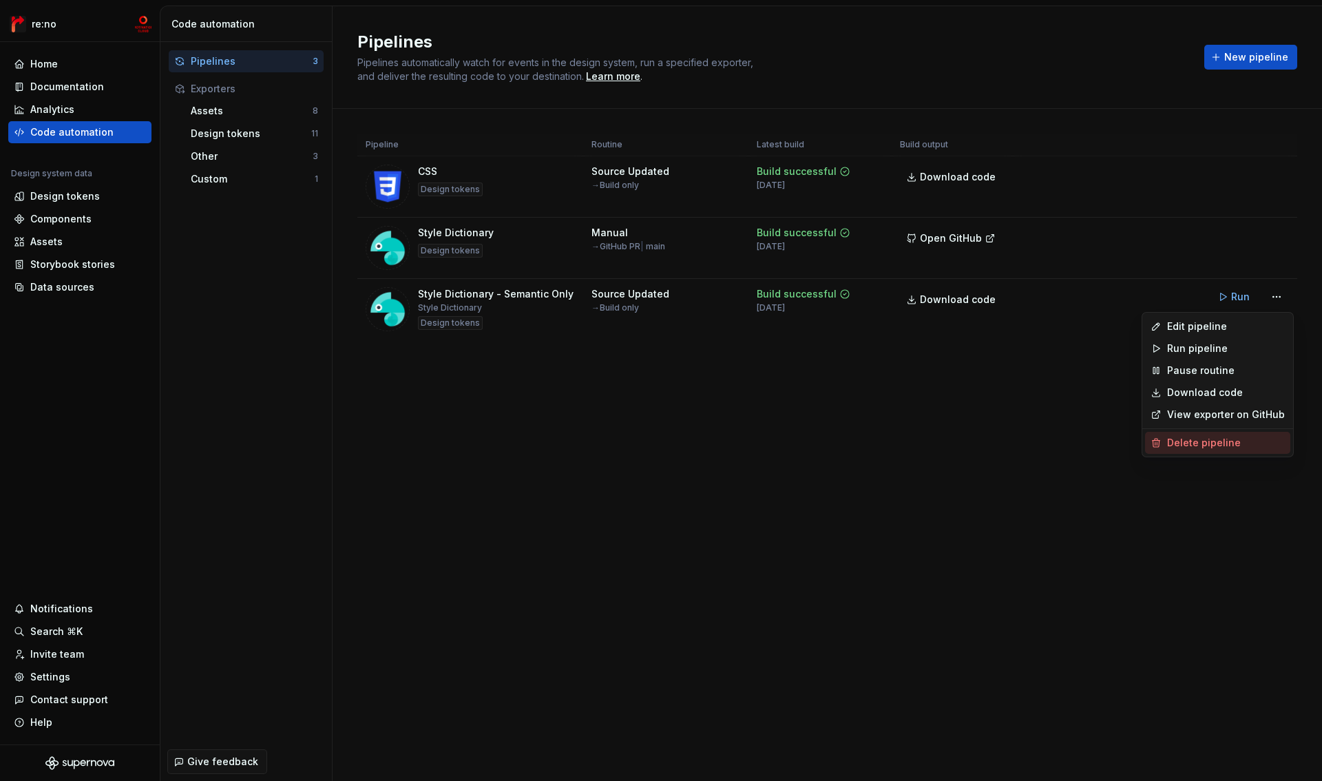
click at [1204, 443] on div "Delete pipeline" at bounding box center [1226, 443] width 118 height 14
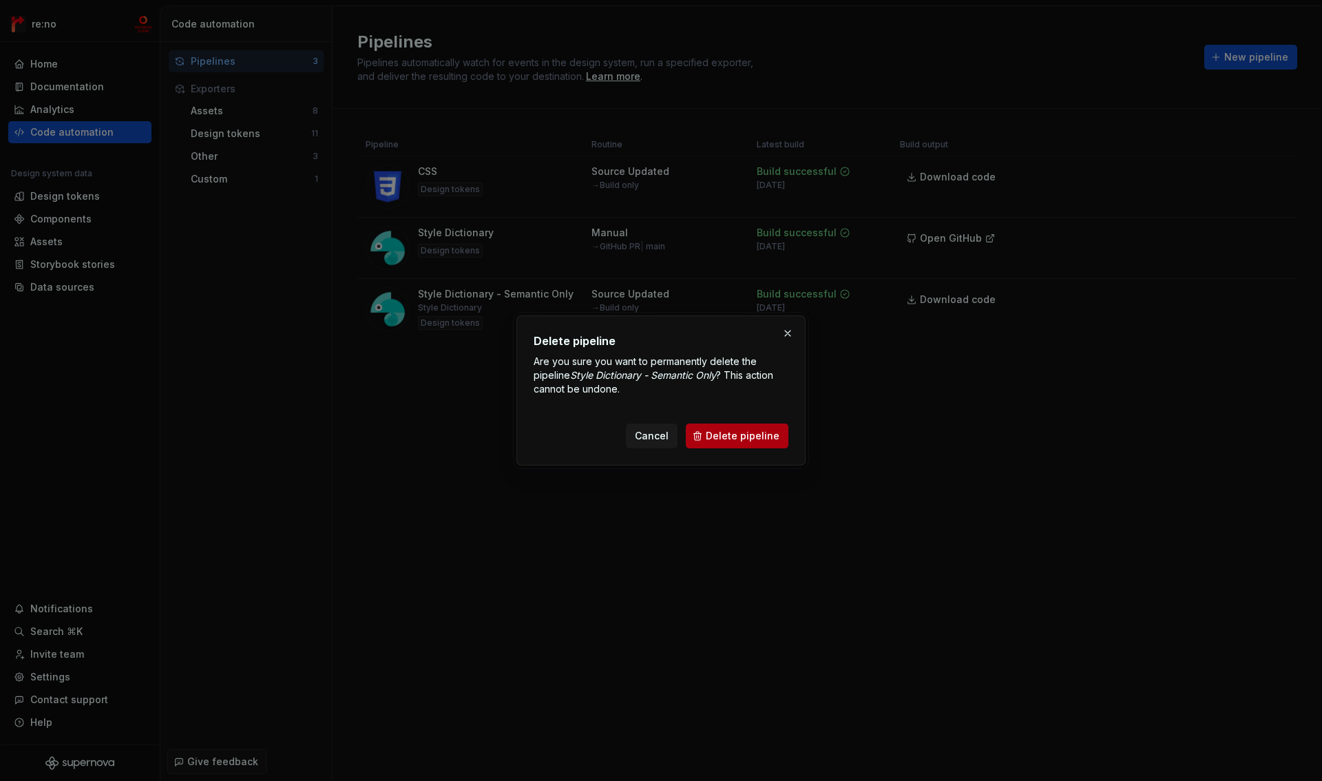
click at [747, 430] on span "Delete pipeline" at bounding box center [743, 436] width 74 height 14
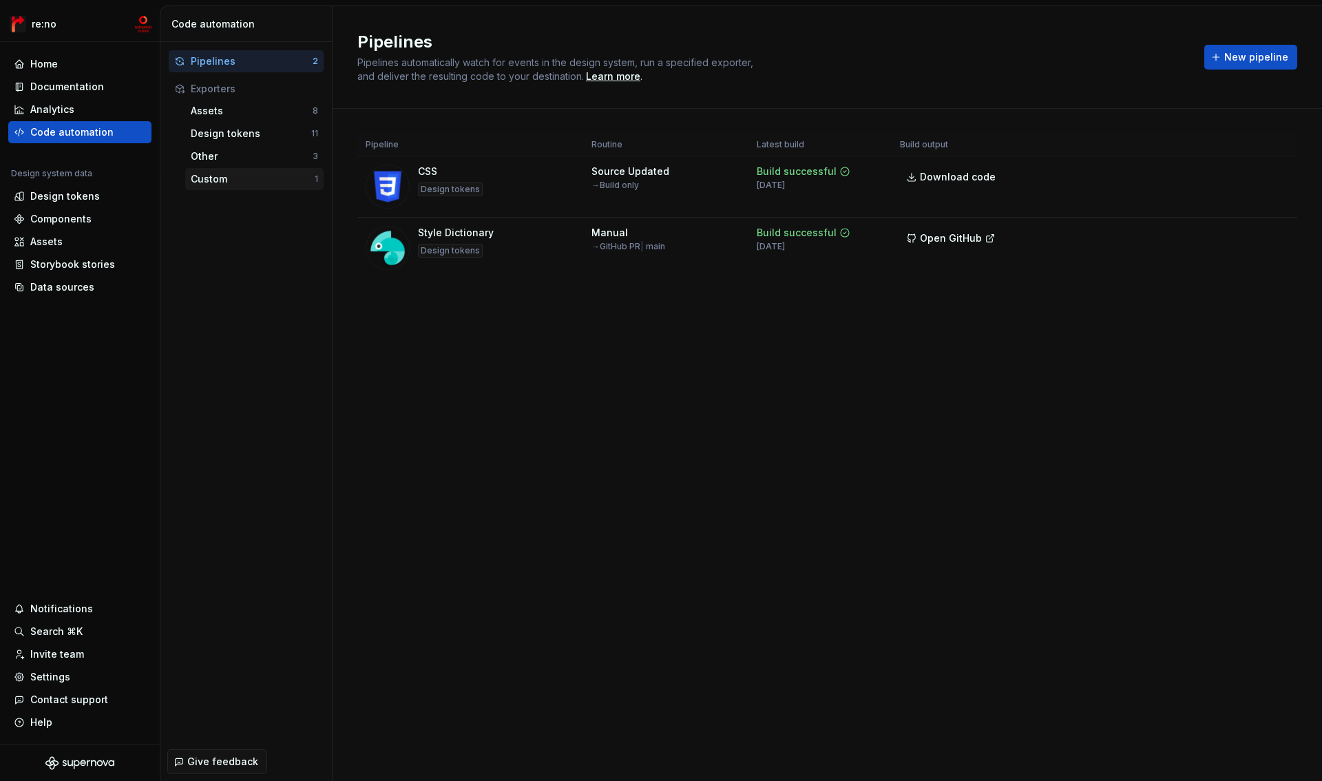
click at [280, 182] on div "Custom" at bounding box center [253, 179] width 124 height 14
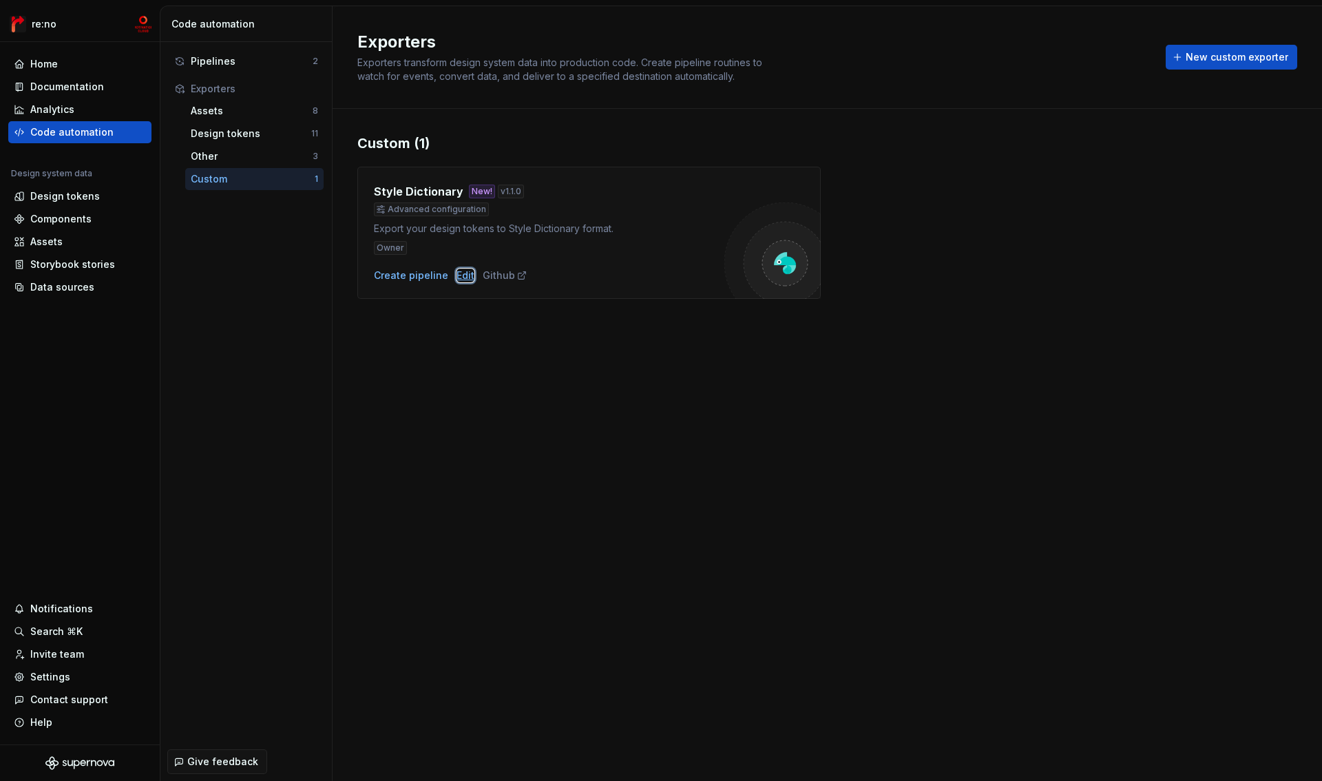
click at [460, 276] on div "Edit" at bounding box center [466, 276] width 18 height 14
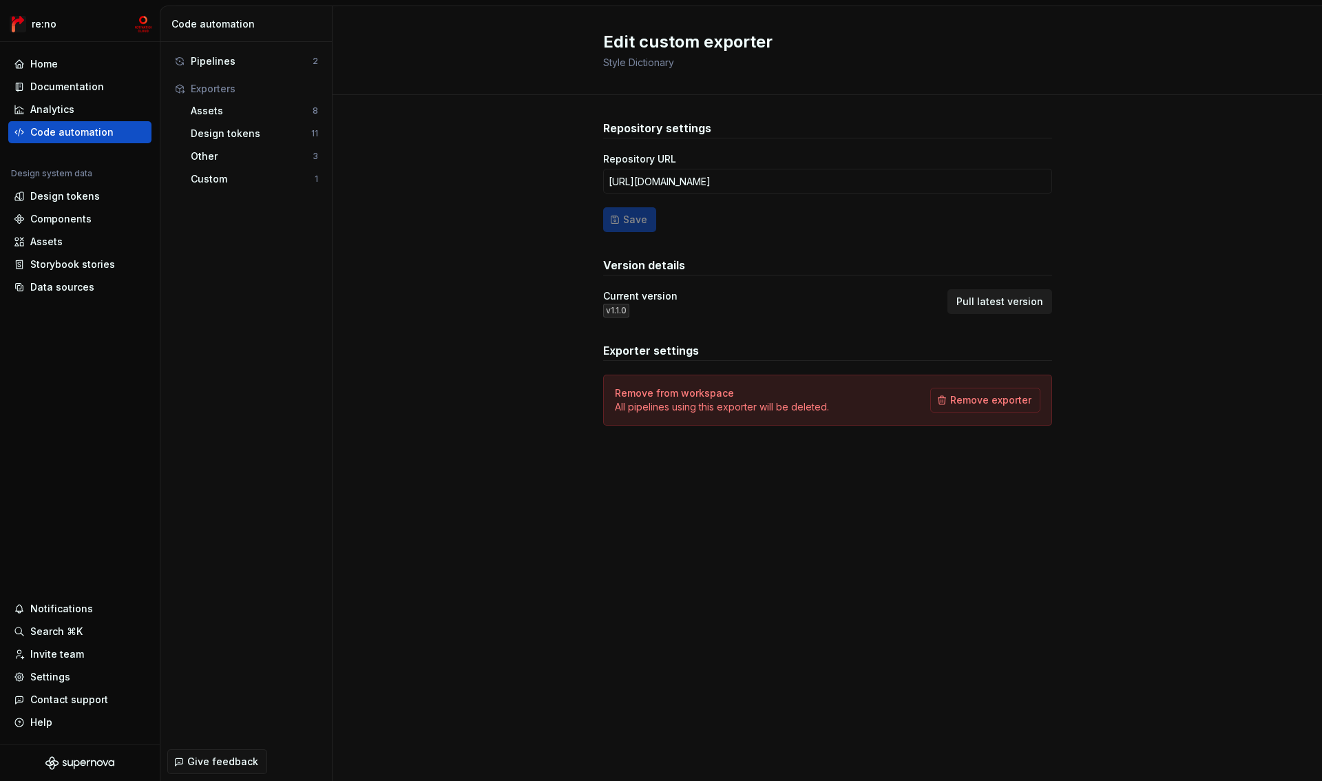
click at [1005, 303] on span "Pull latest version" at bounding box center [1000, 302] width 87 height 14
click at [232, 174] on div "Custom" at bounding box center [253, 179] width 124 height 14
click at [251, 129] on div "Design tokens" at bounding box center [251, 134] width 121 height 14
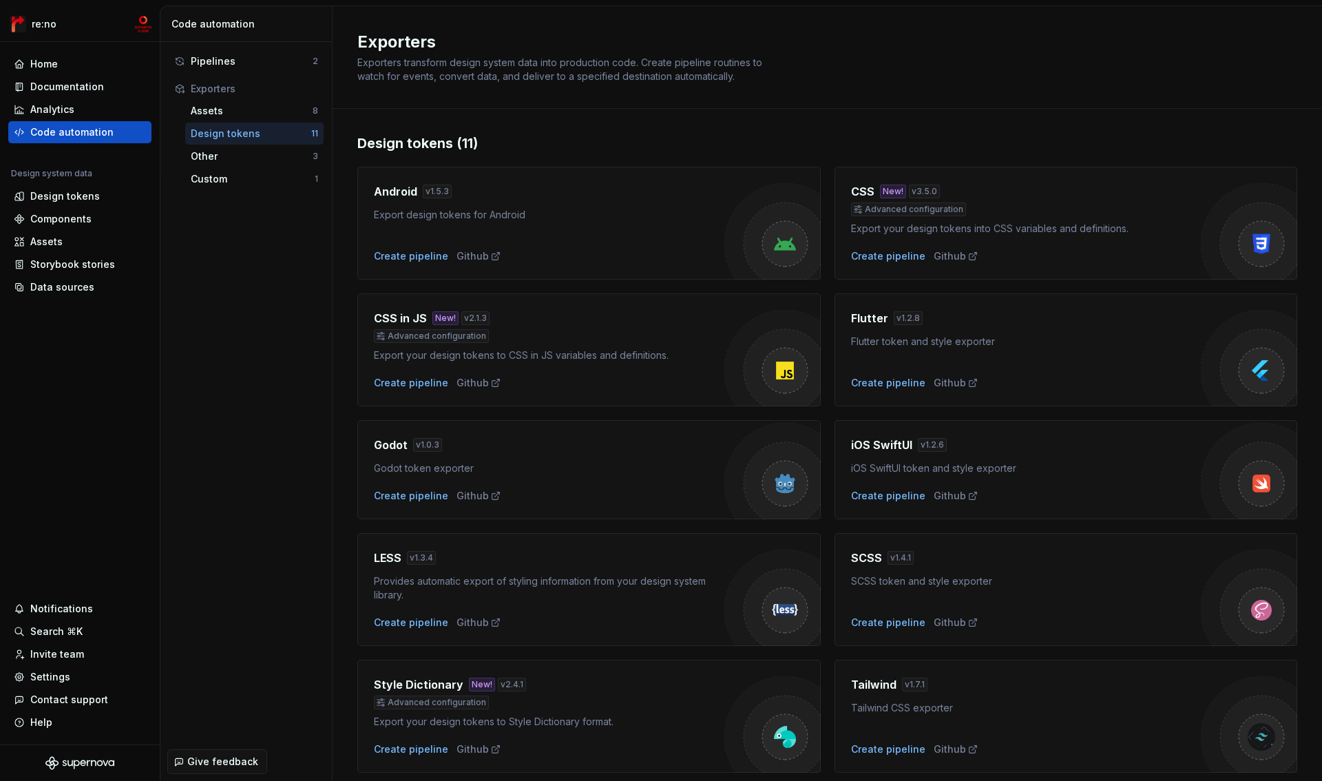
scroll to position [171, 0]
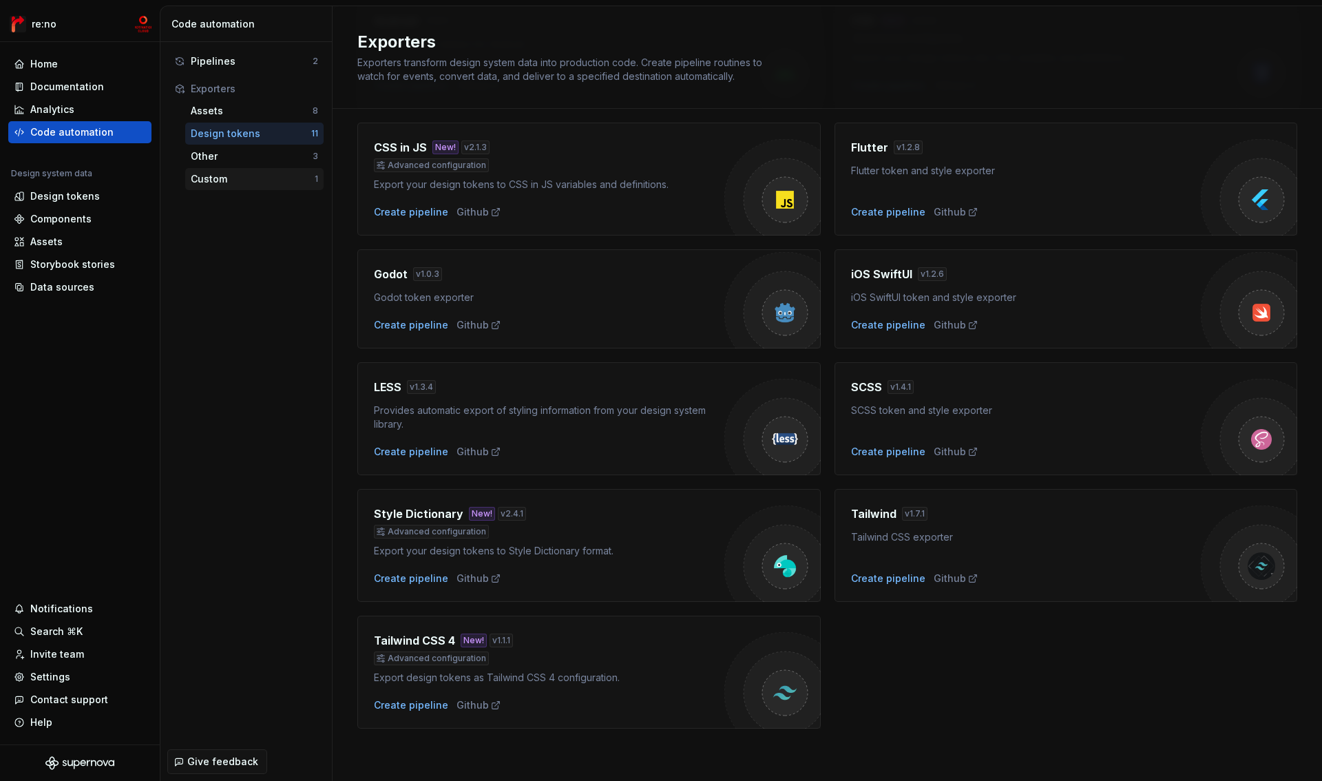
click at [202, 184] on div "Custom" at bounding box center [253, 179] width 124 height 14
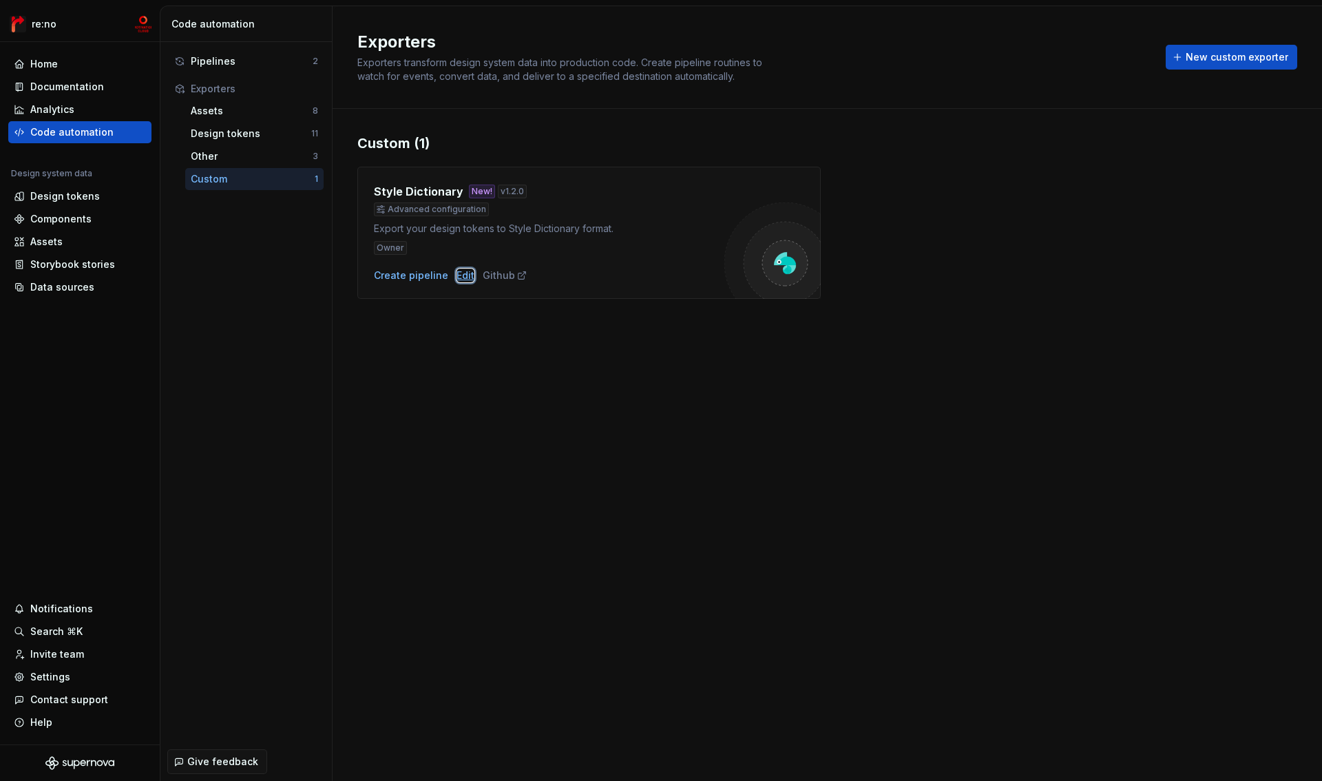
click at [459, 275] on div "Edit" at bounding box center [466, 276] width 18 height 14
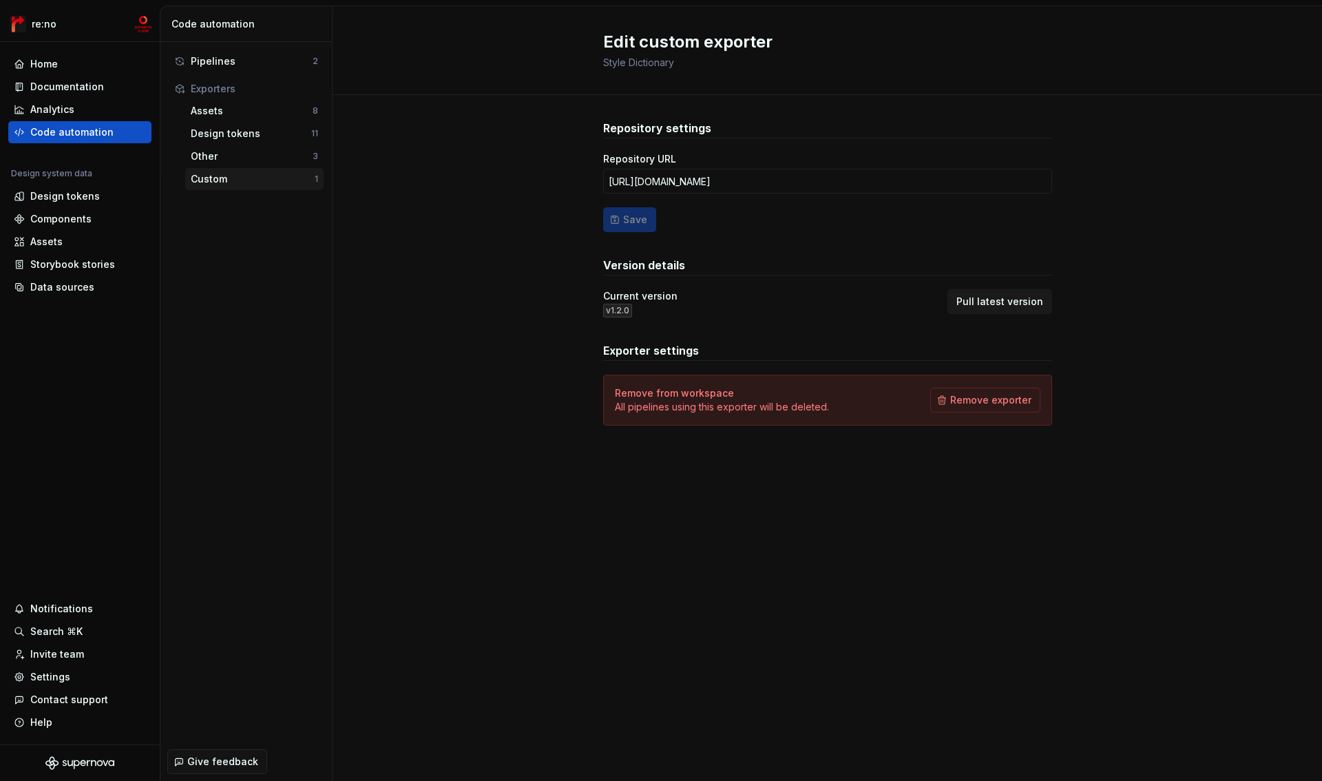
click at [251, 175] on div "Custom" at bounding box center [253, 179] width 124 height 14
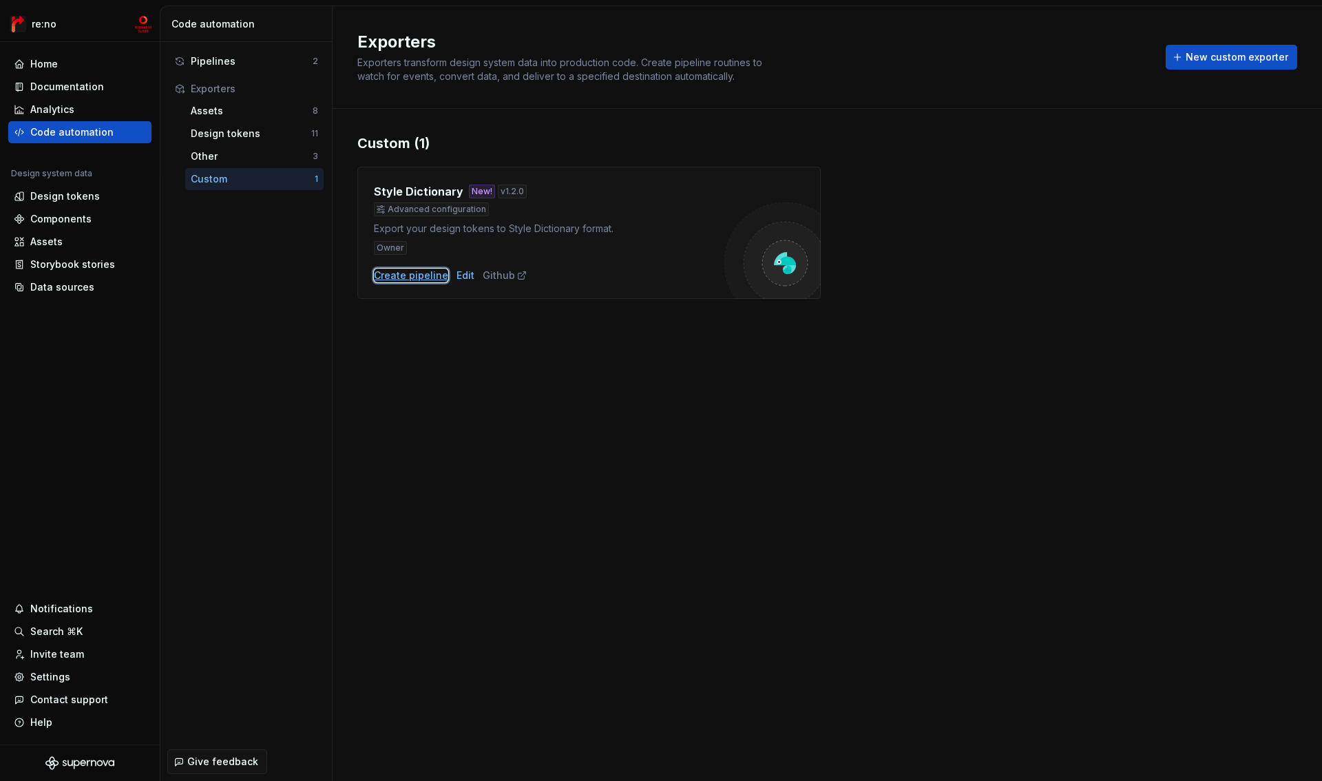
click at [424, 270] on div "Create pipeline" at bounding box center [411, 276] width 74 height 14
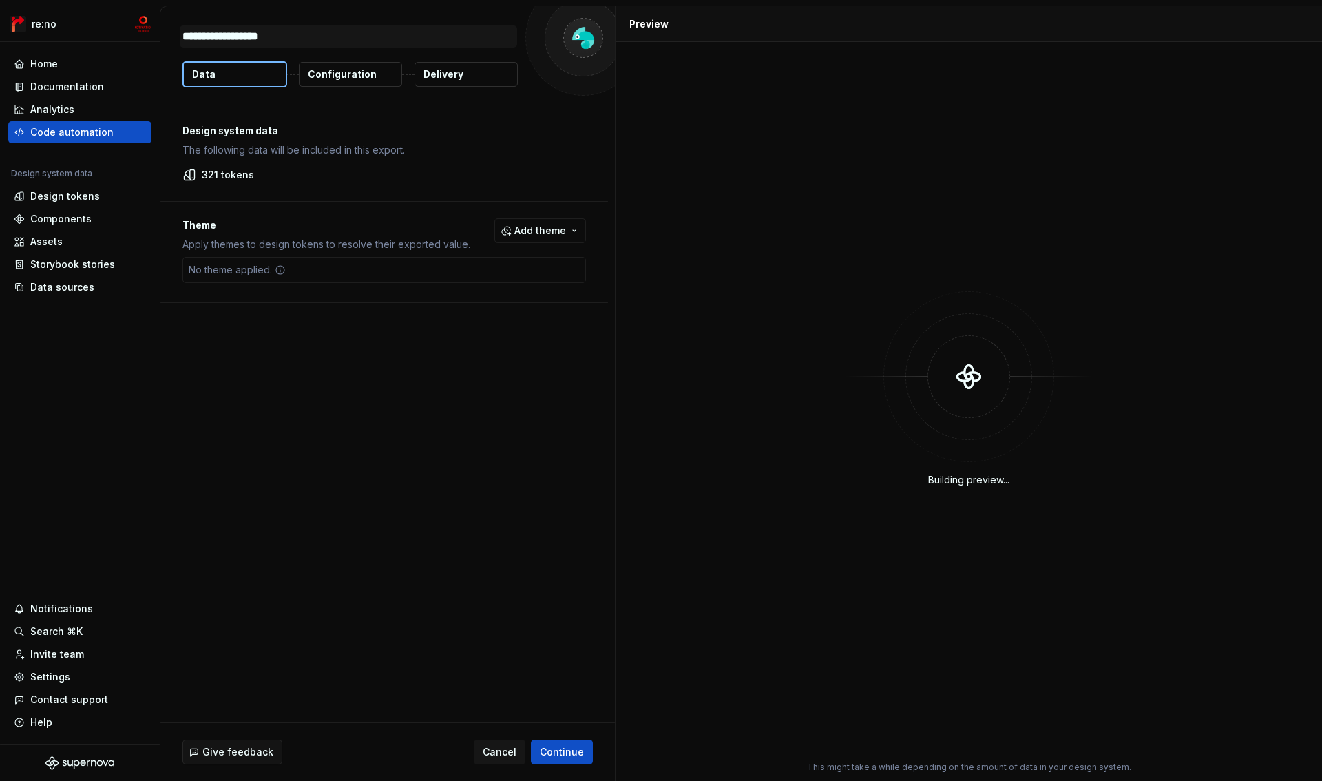
click at [313, 40] on textarea "**********" at bounding box center [348, 36] width 337 height 22
click at [314, 40] on textarea "**********" at bounding box center [348, 36] width 337 height 22
type textarea "*"
type textarea "**********"
type textarea "*"
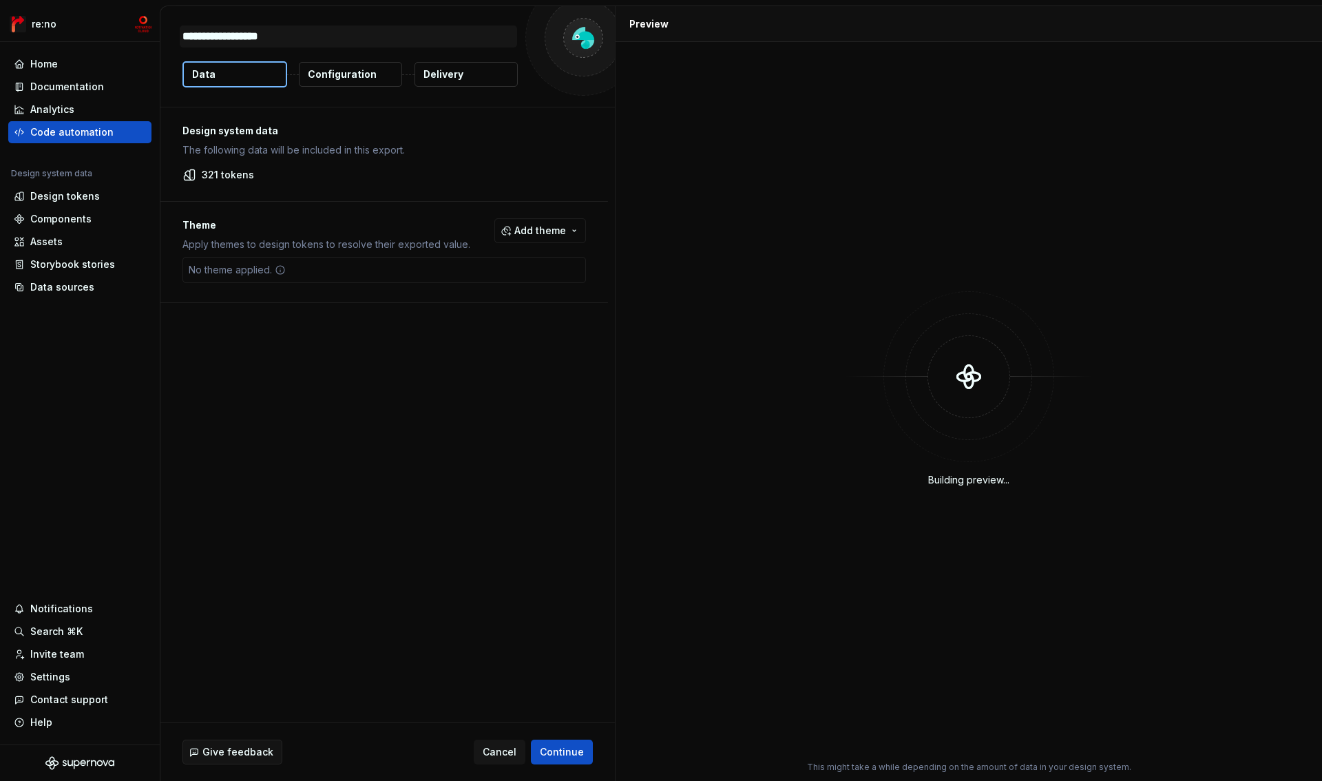
type textarea "**********"
type textarea "*"
type textarea "**********"
type textarea "*"
type textarea "**********"
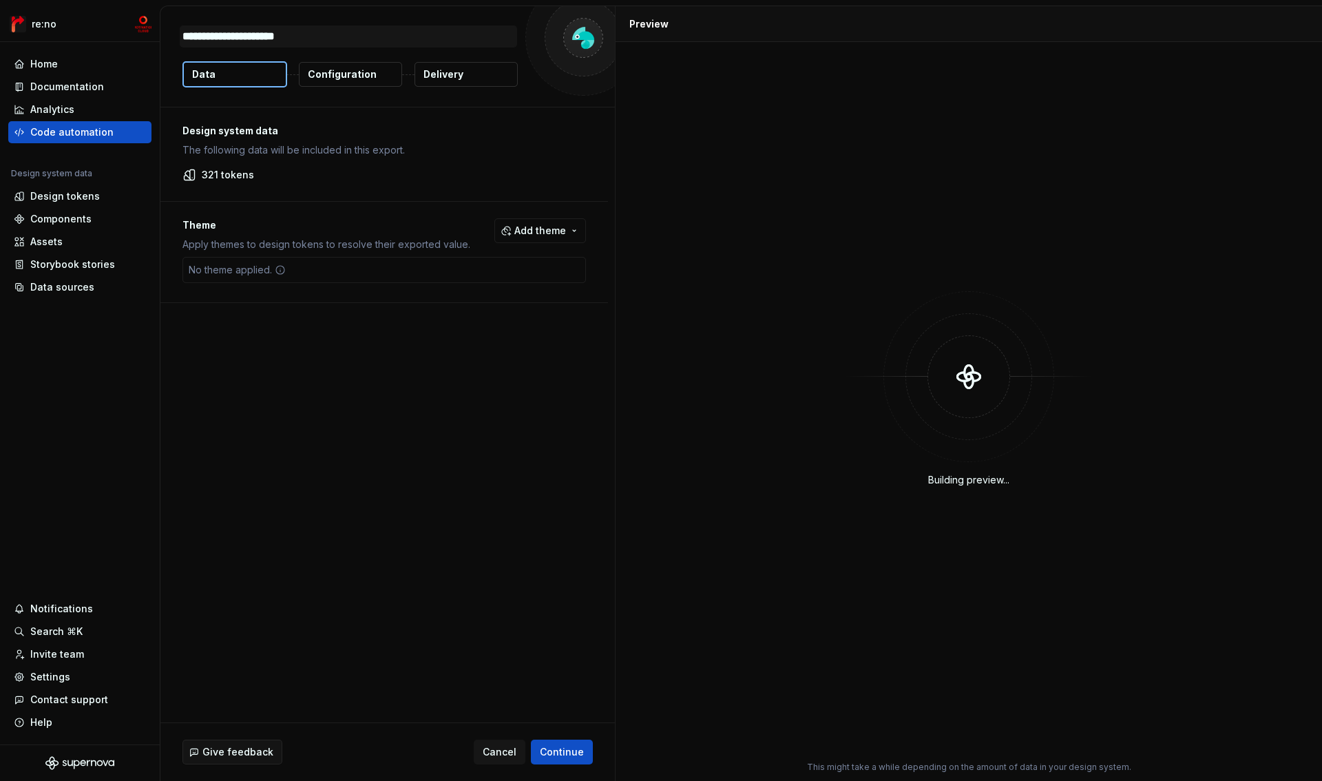
type textarea "*"
type textarea "**********"
type textarea "*"
type textarea "**********"
type textarea "*"
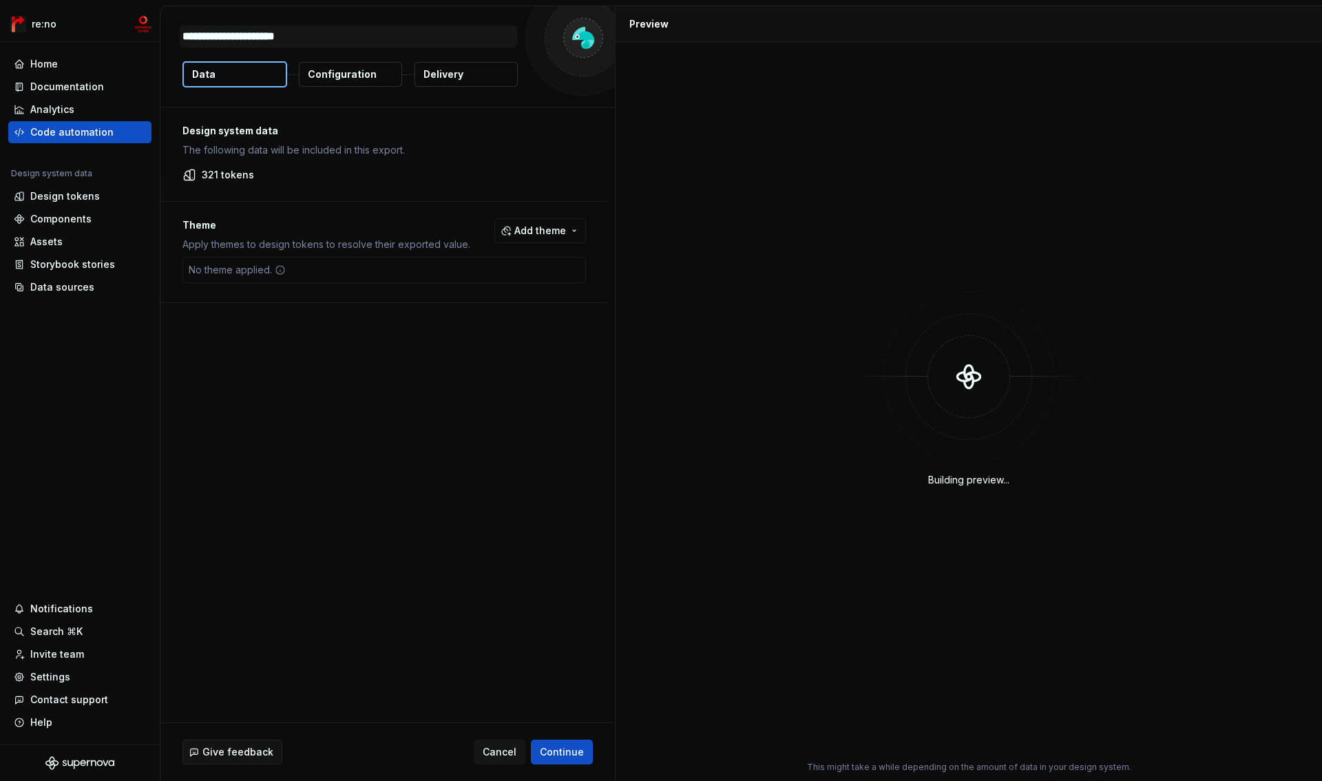
type textarea "**********"
type textarea "*"
type textarea "**********"
type textarea "*"
type textarea "**********"
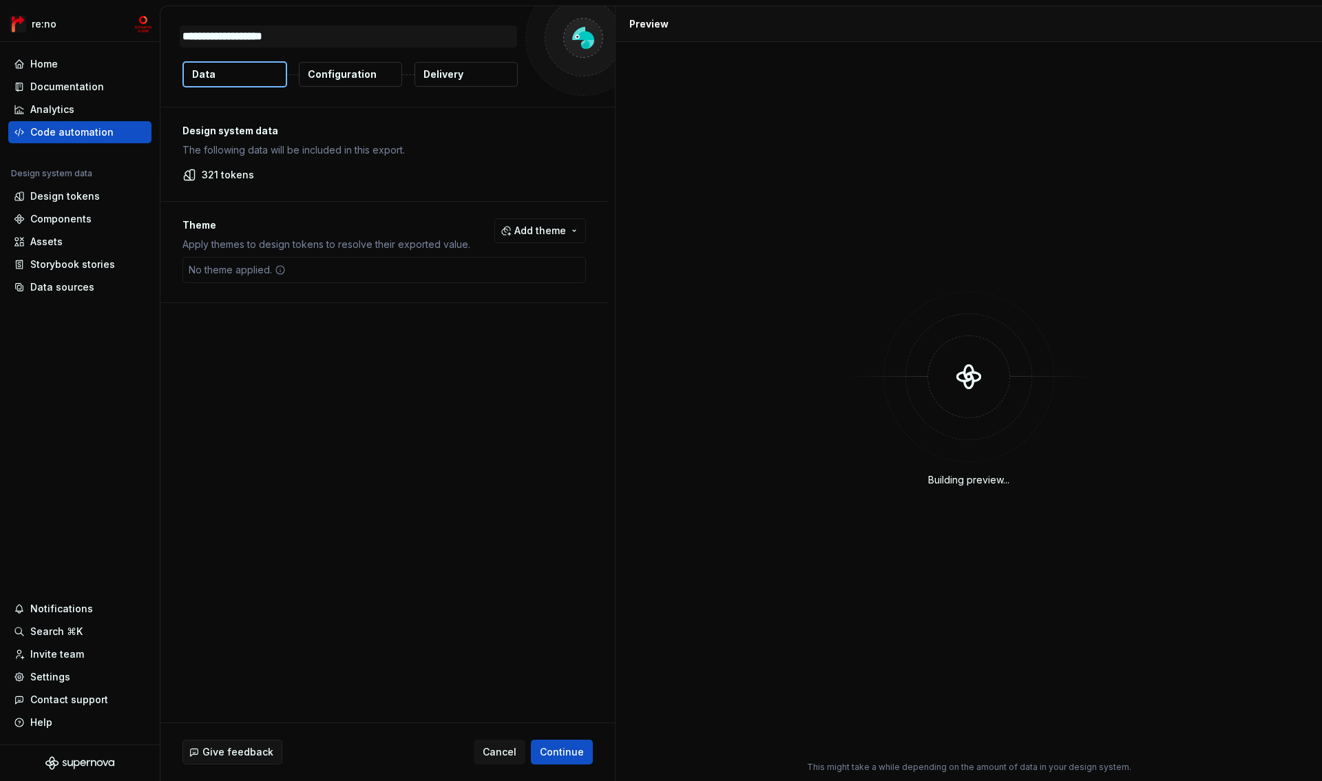
type textarea "*"
type textarea "**********"
type textarea "*"
type textarea "**********"
type textarea "*"
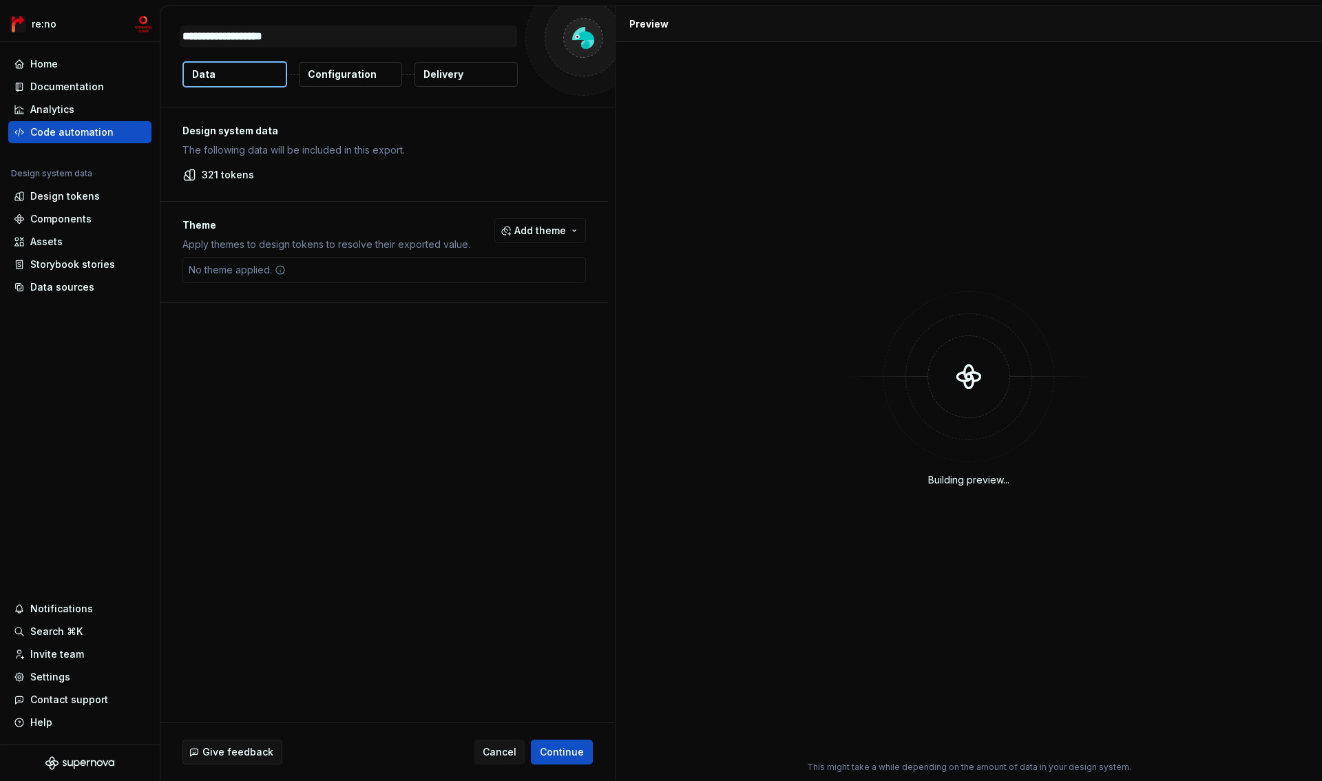
type textarea "**********"
type textarea "*"
type textarea "**********"
type textarea "*"
type textarea "**********"
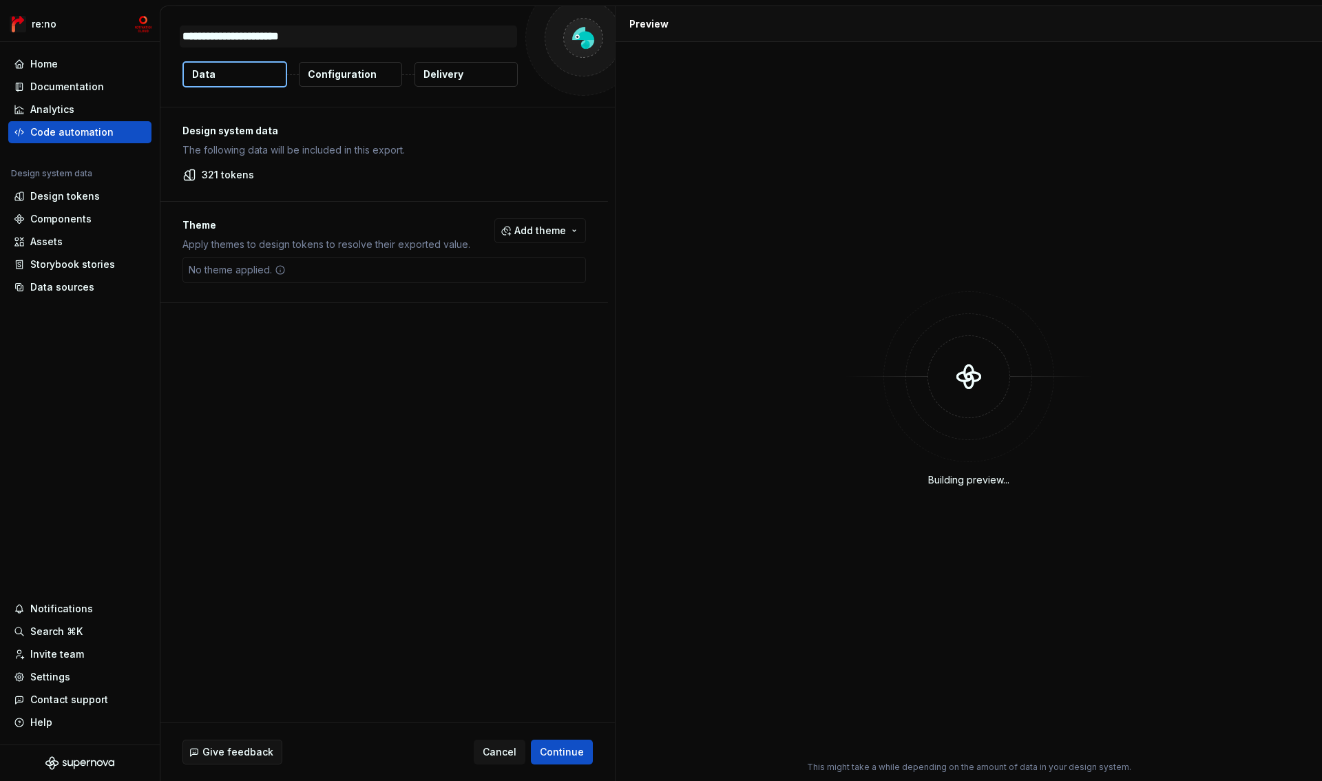
type textarea "*"
type textarea "**********"
type textarea "*"
type textarea "**********"
type textarea "*"
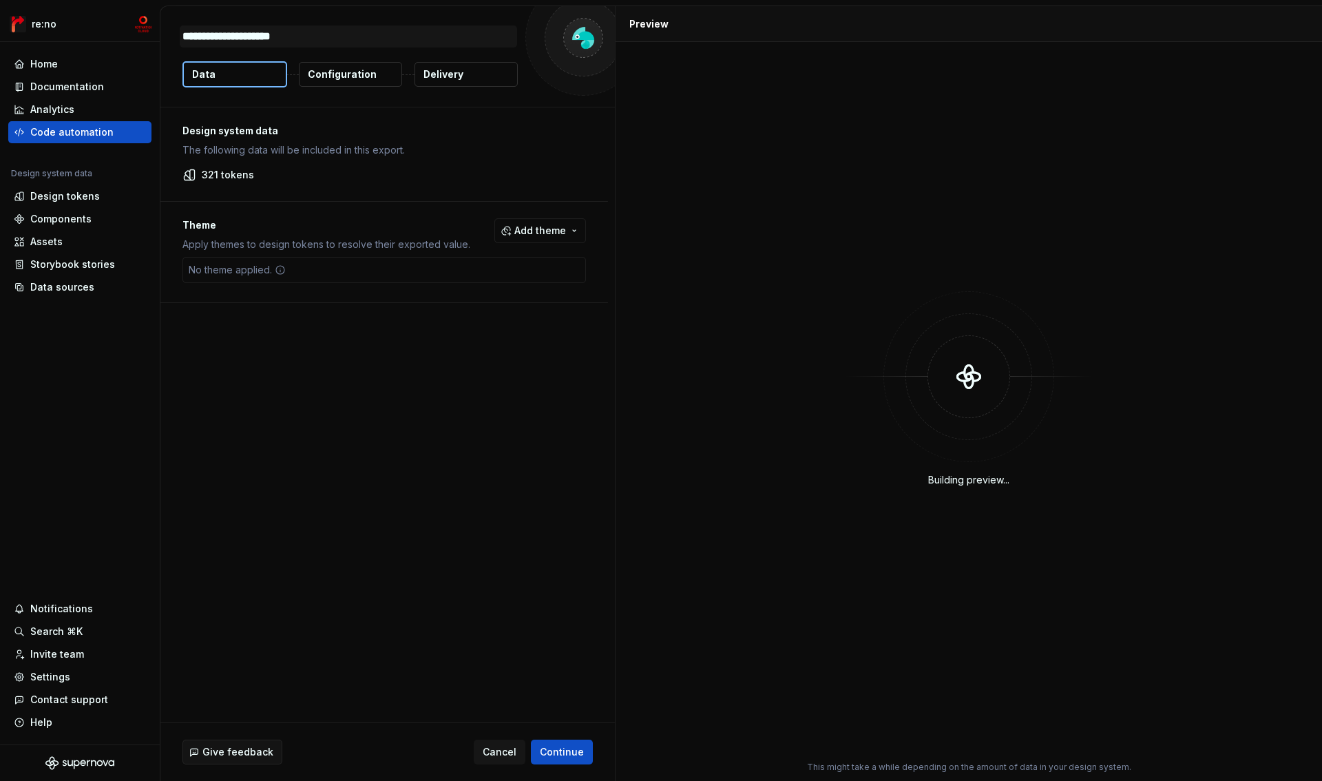
type textarea "**********"
type textarea "*"
type textarea "**********"
type textarea "*"
type textarea "**********"
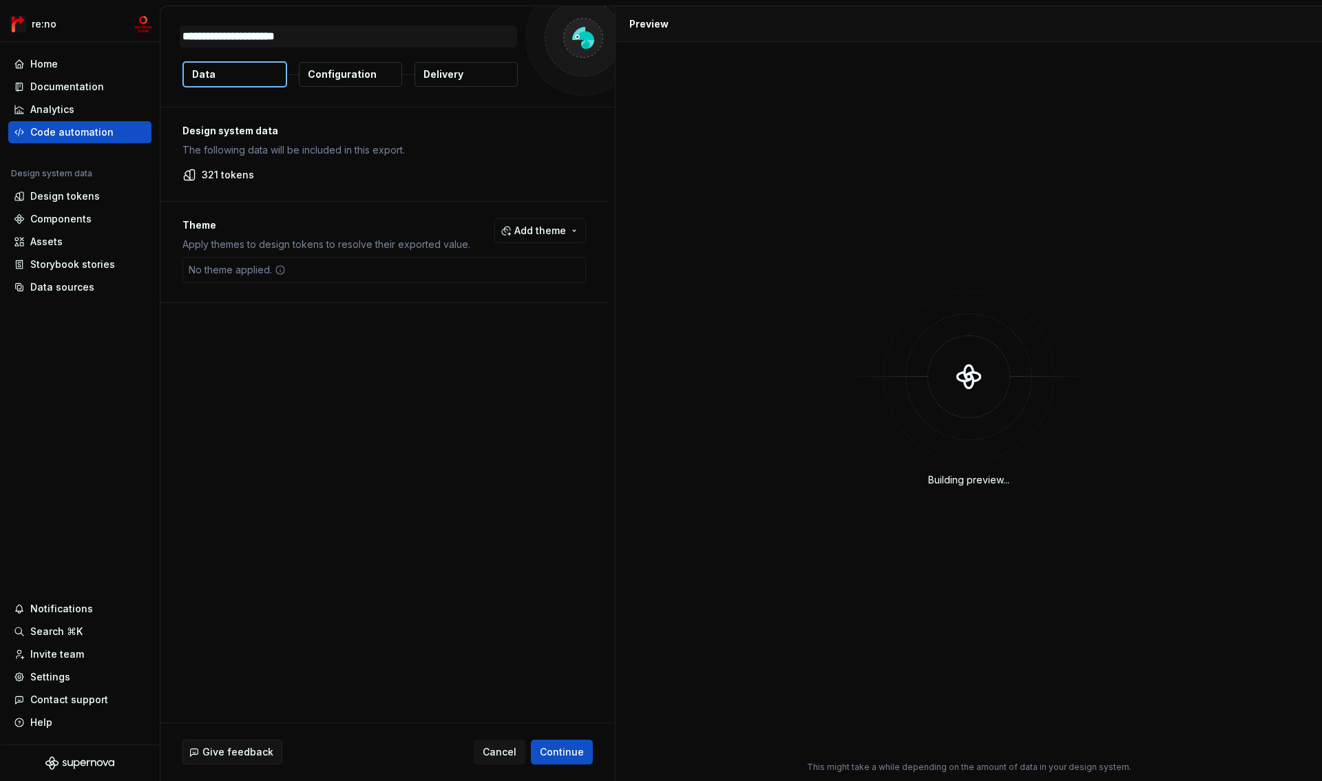
type textarea "*"
type textarea "**********"
click at [335, 286] on div "Theme Apply themes to design tokens to resolve their exported value. Add theme …" at bounding box center [384, 252] width 448 height 101
click at [557, 749] on span "Continue" at bounding box center [562, 752] width 44 height 14
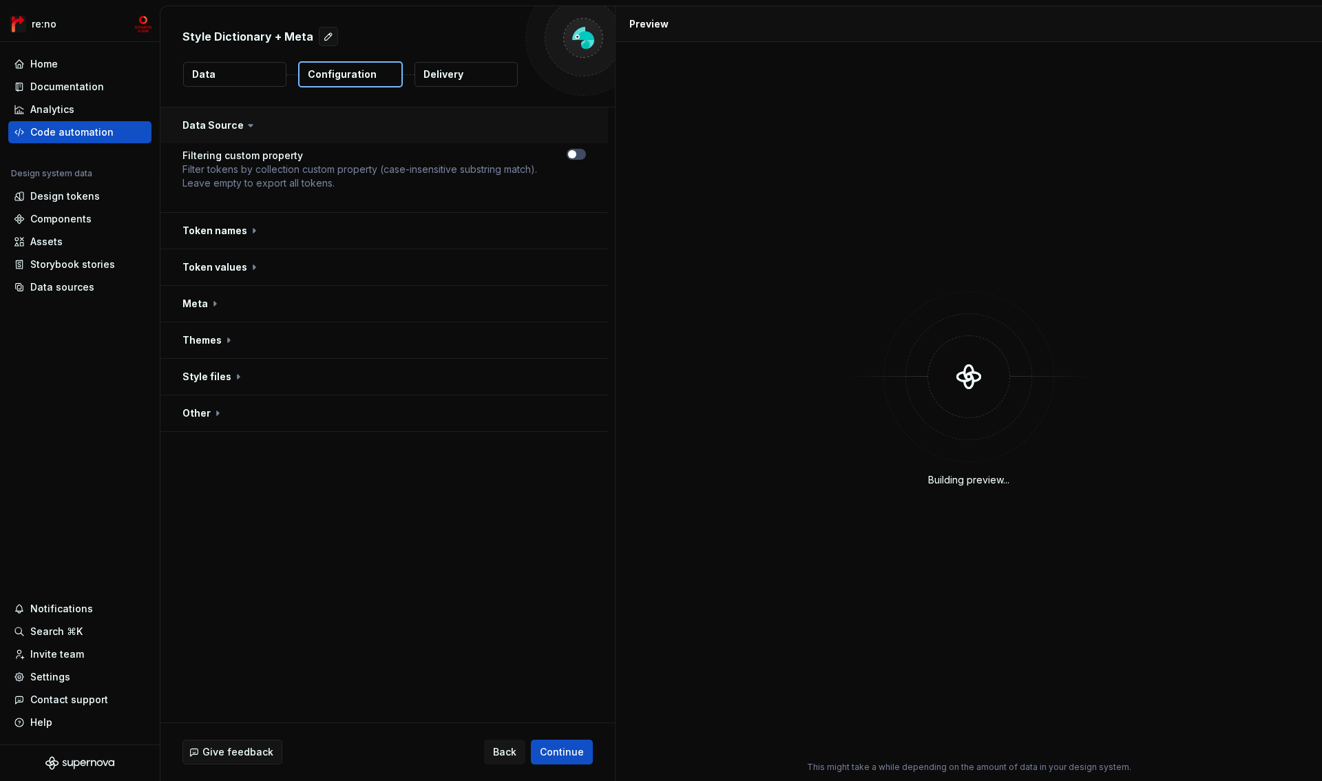
click at [209, 127] on button "button" at bounding box center [384, 125] width 448 height 36
click at [213, 160] on button "button" at bounding box center [384, 162] width 448 height 36
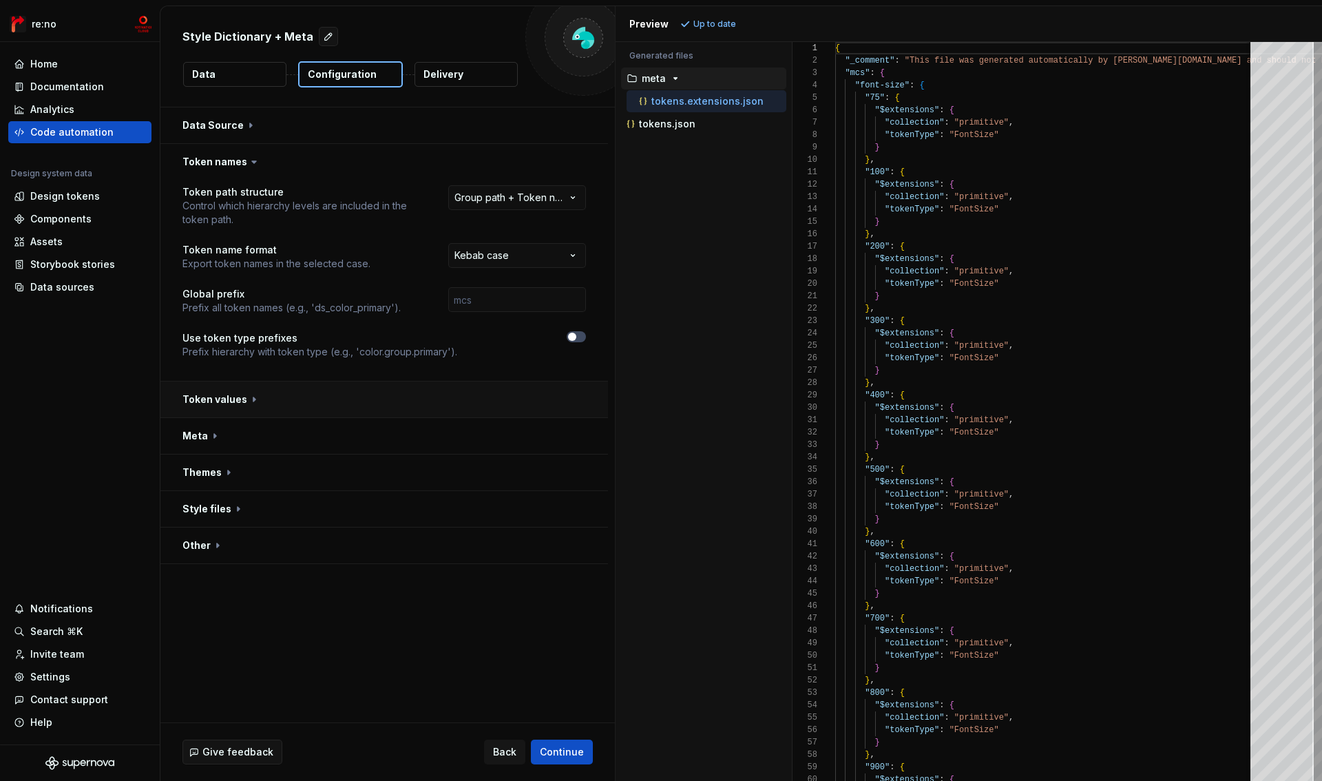
click at [227, 401] on button "button" at bounding box center [384, 400] width 448 height 36
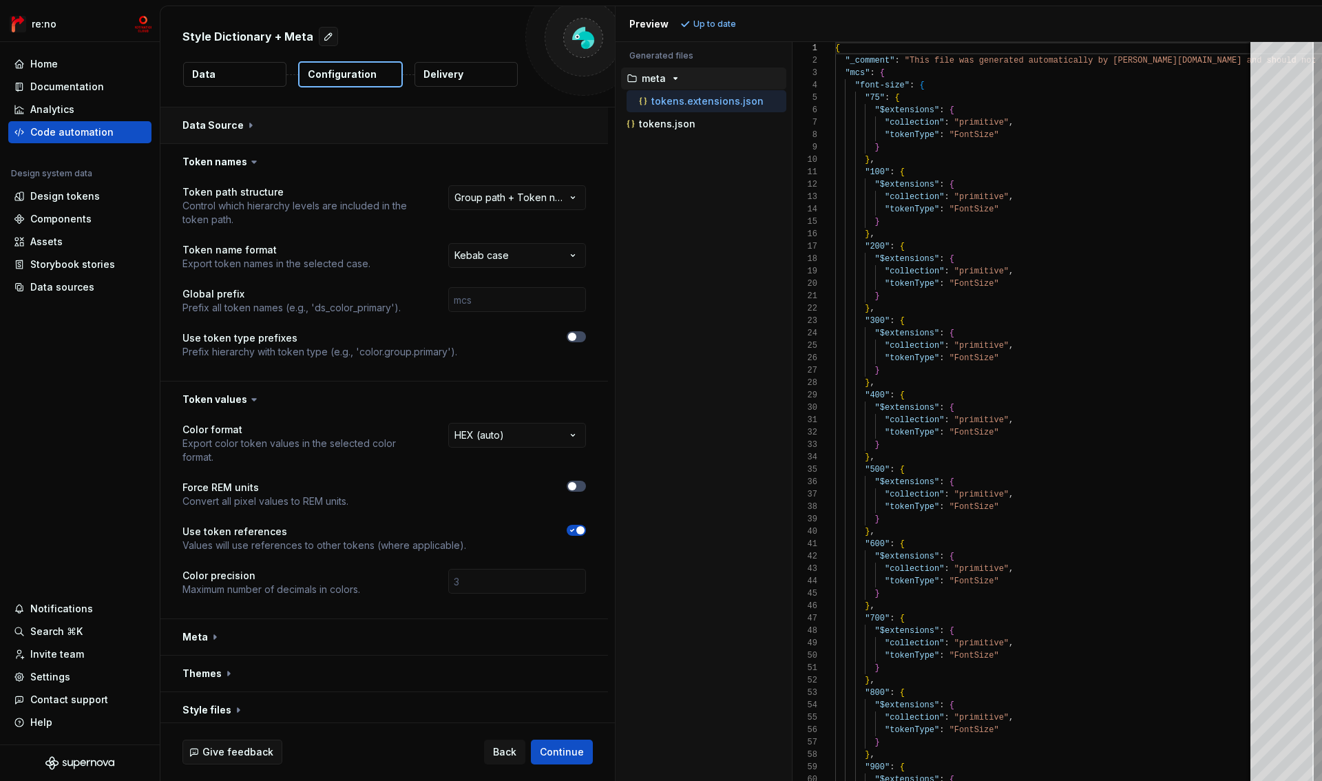
click at [228, 126] on button "button" at bounding box center [384, 125] width 448 height 36
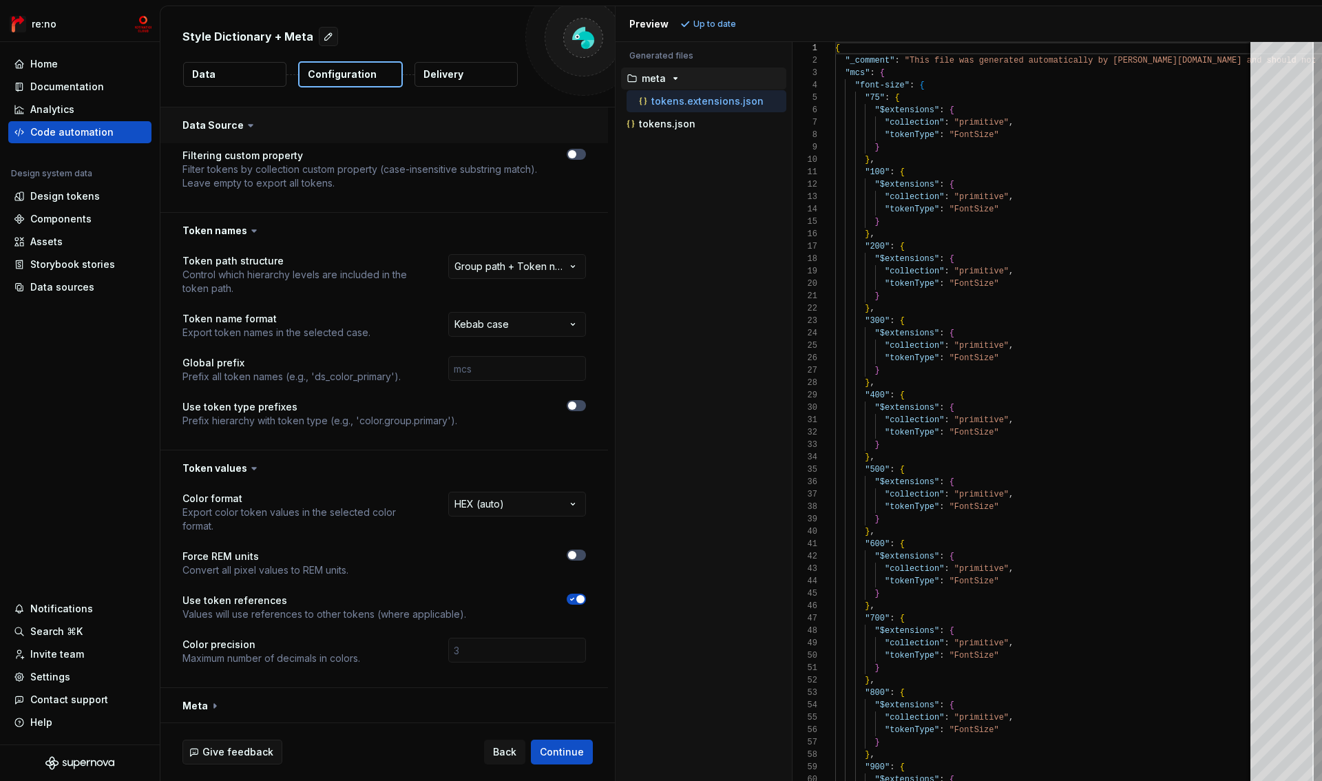
click at [229, 125] on button "button" at bounding box center [384, 125] width 448 height 36
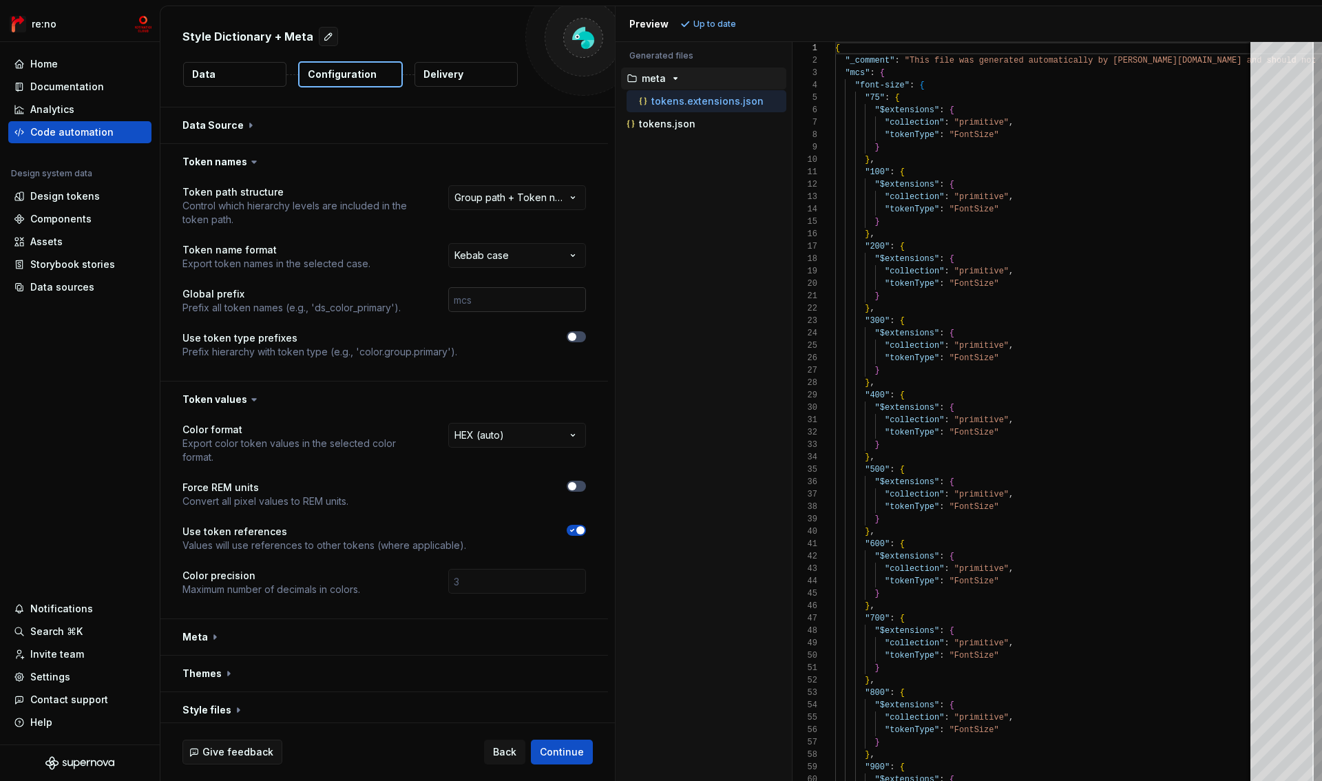
scroll to position [43, 0]
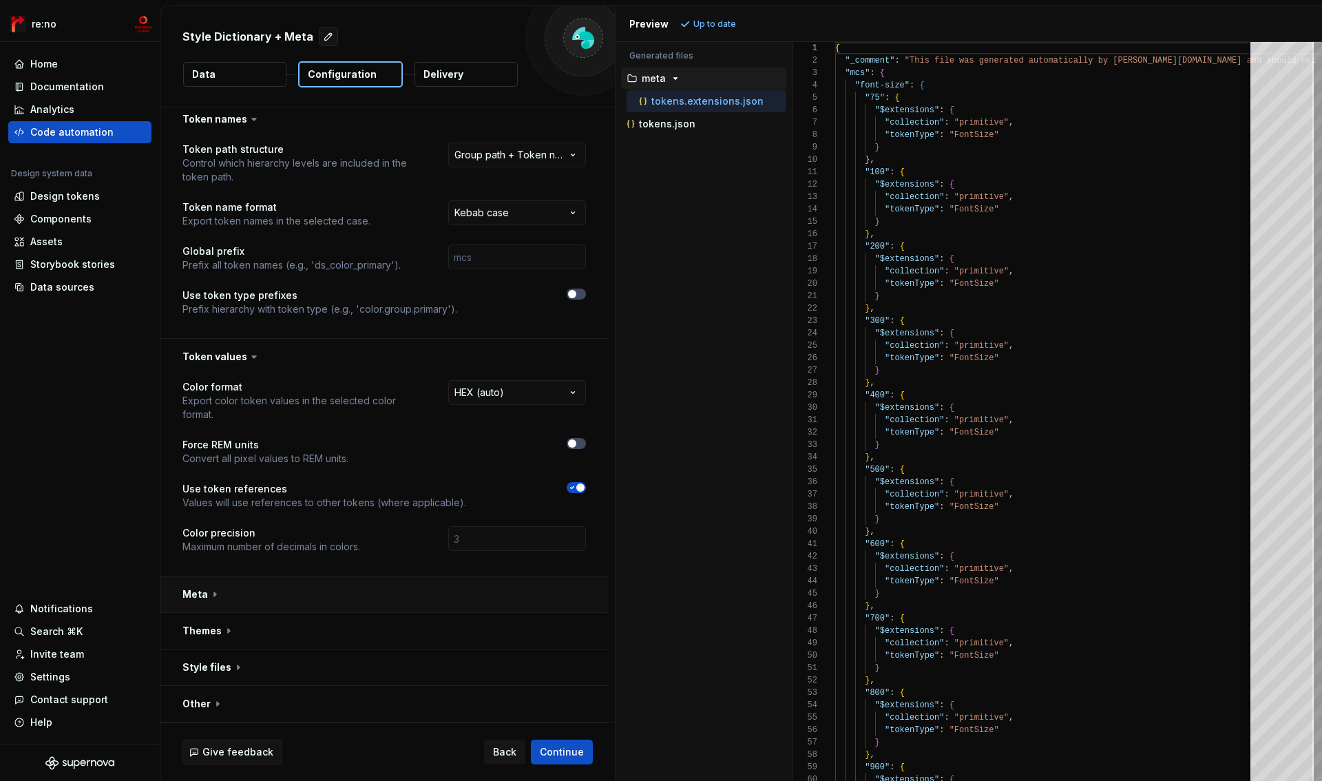
click at [251, 592] on button "button" at bounding box center [384, 594] width 448 height 36
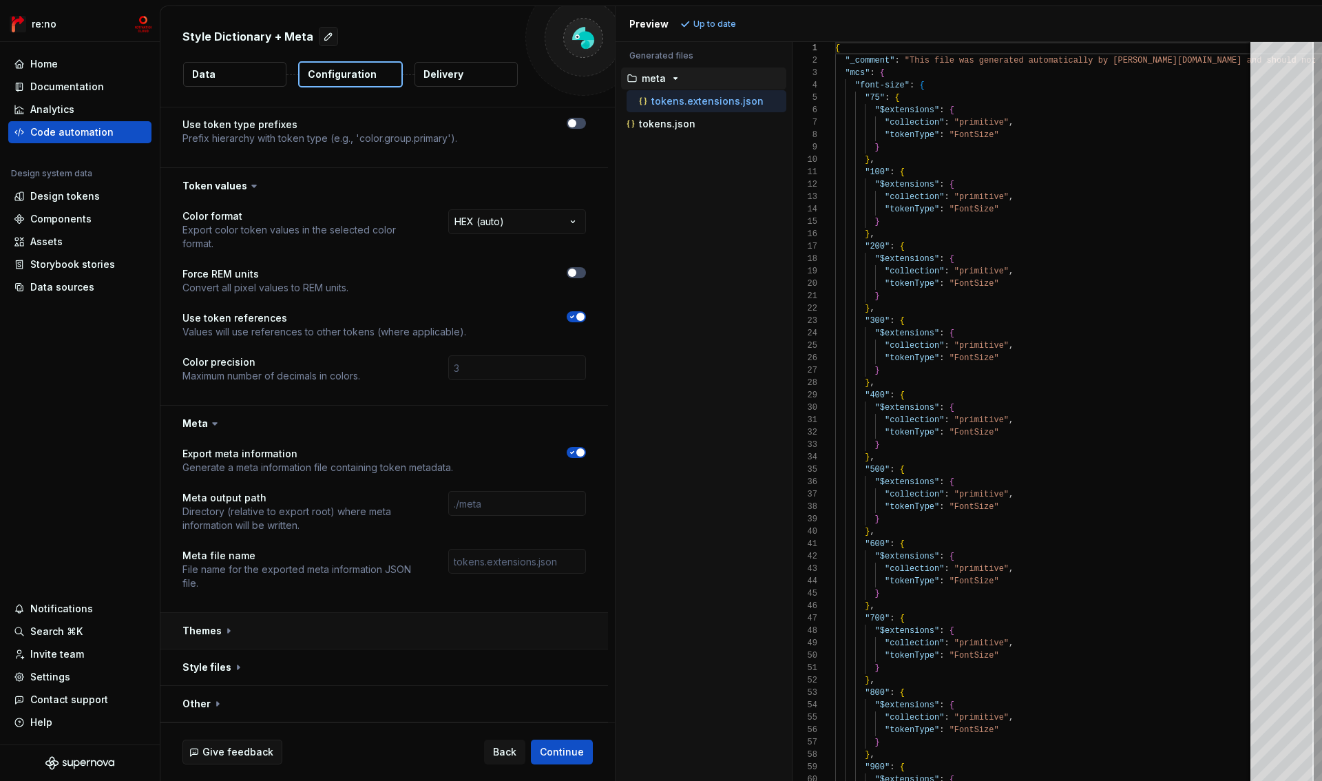
click at [280, 632] on button "button" at bounding box center [384, 631] width 448 height 36
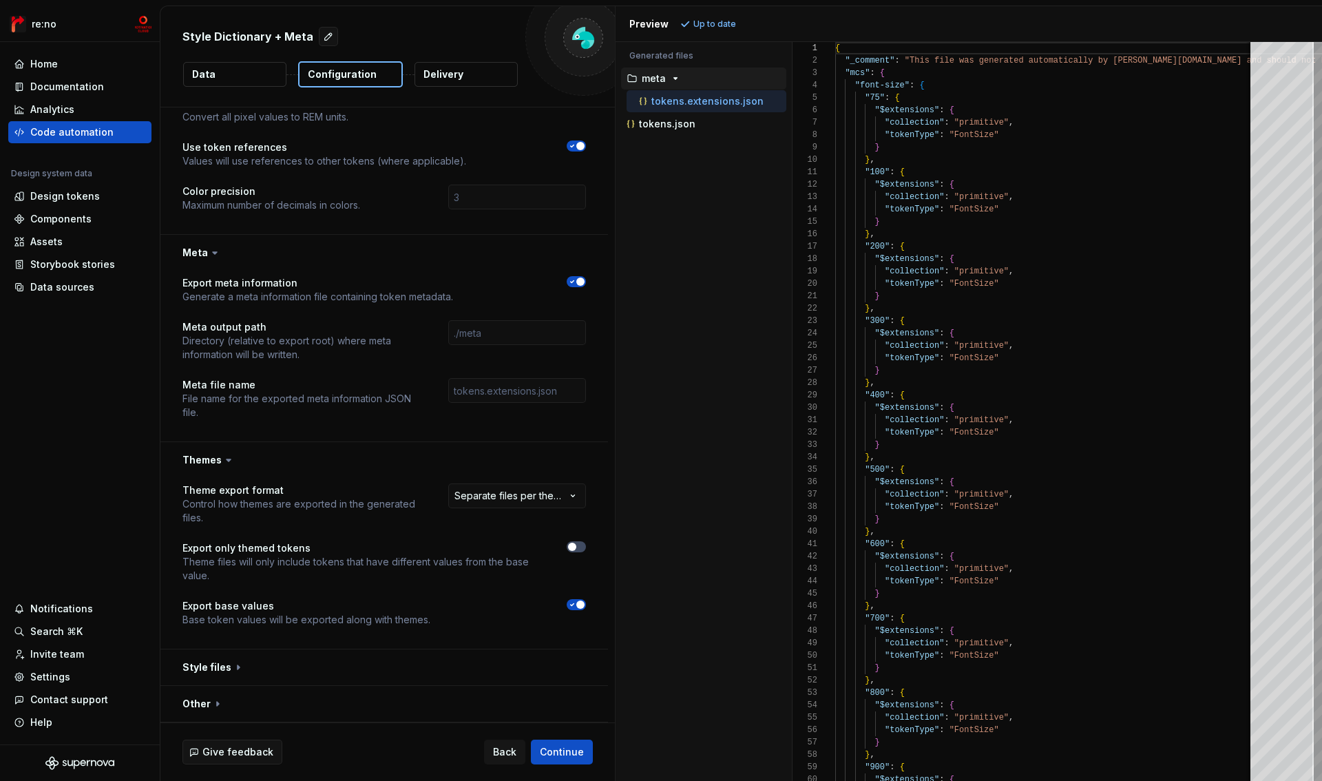
click at [546, 490] on html "**********" at bounding box center [661, 390] width 1322 height 781
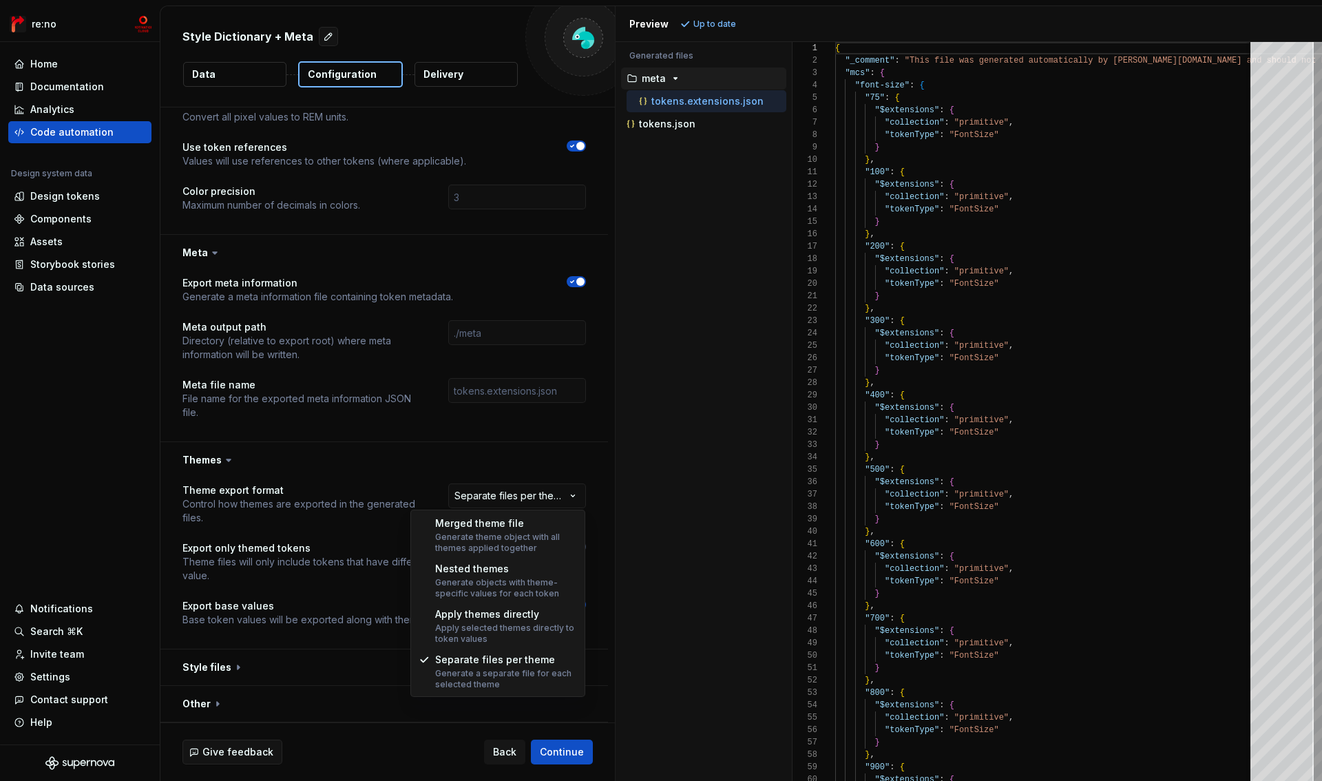
click at [545, 490] on html "**********" at bounding box center [661, 390] width 1322 height 781
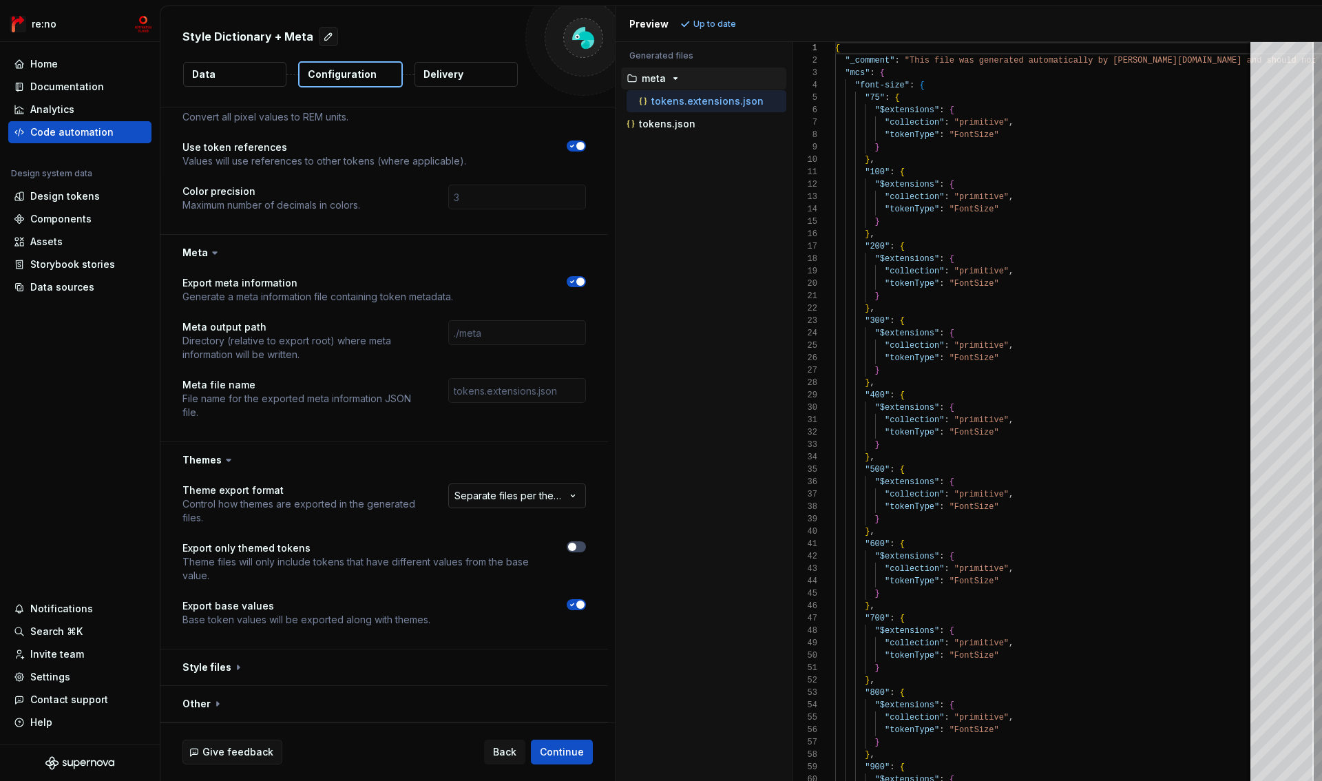
click at [489, 499] on html "**********" at bounding box center [661, 390] width 1322 height 781
click at [725, 28] on span "Refresh preview" at bounding box center [728, 24] width 69 height 11
click at [503, 487] on html "**********" at bounding box center [661, 390] width 1322 height 781
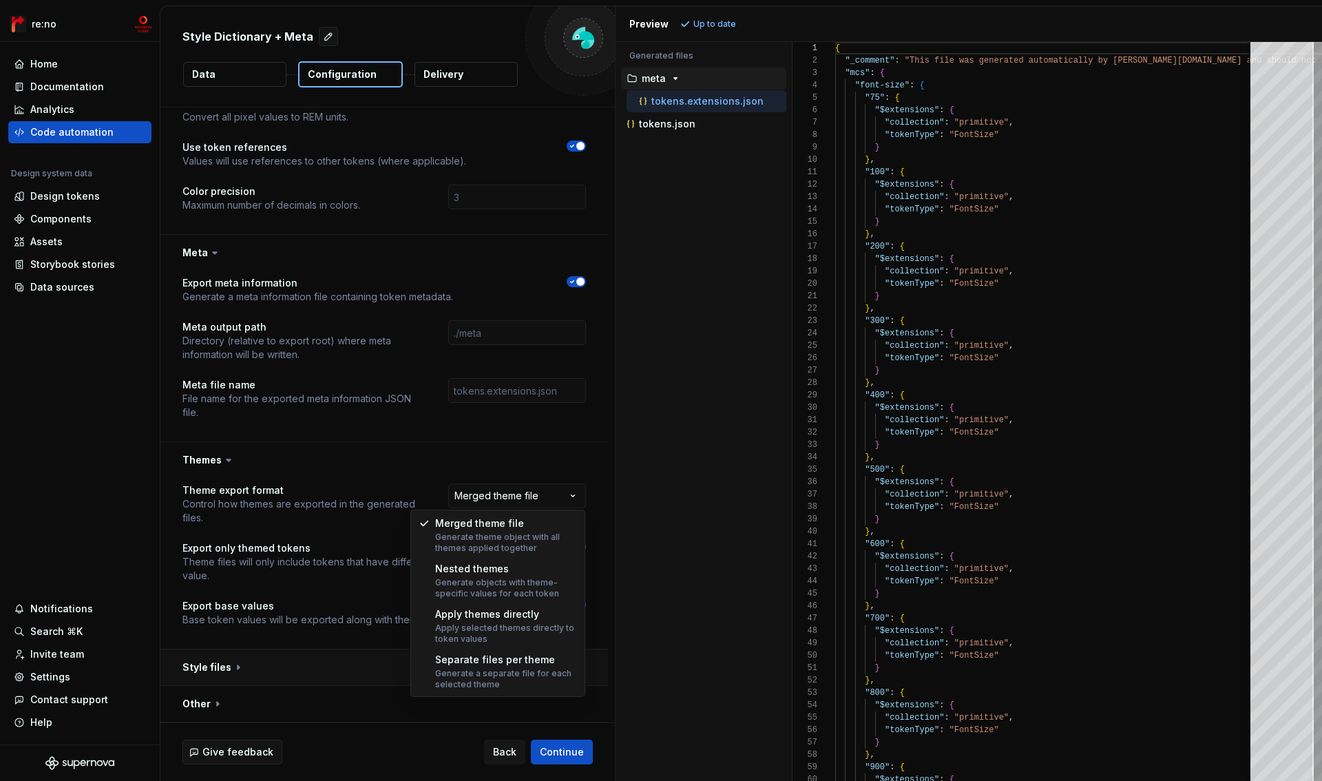
select select "**********"
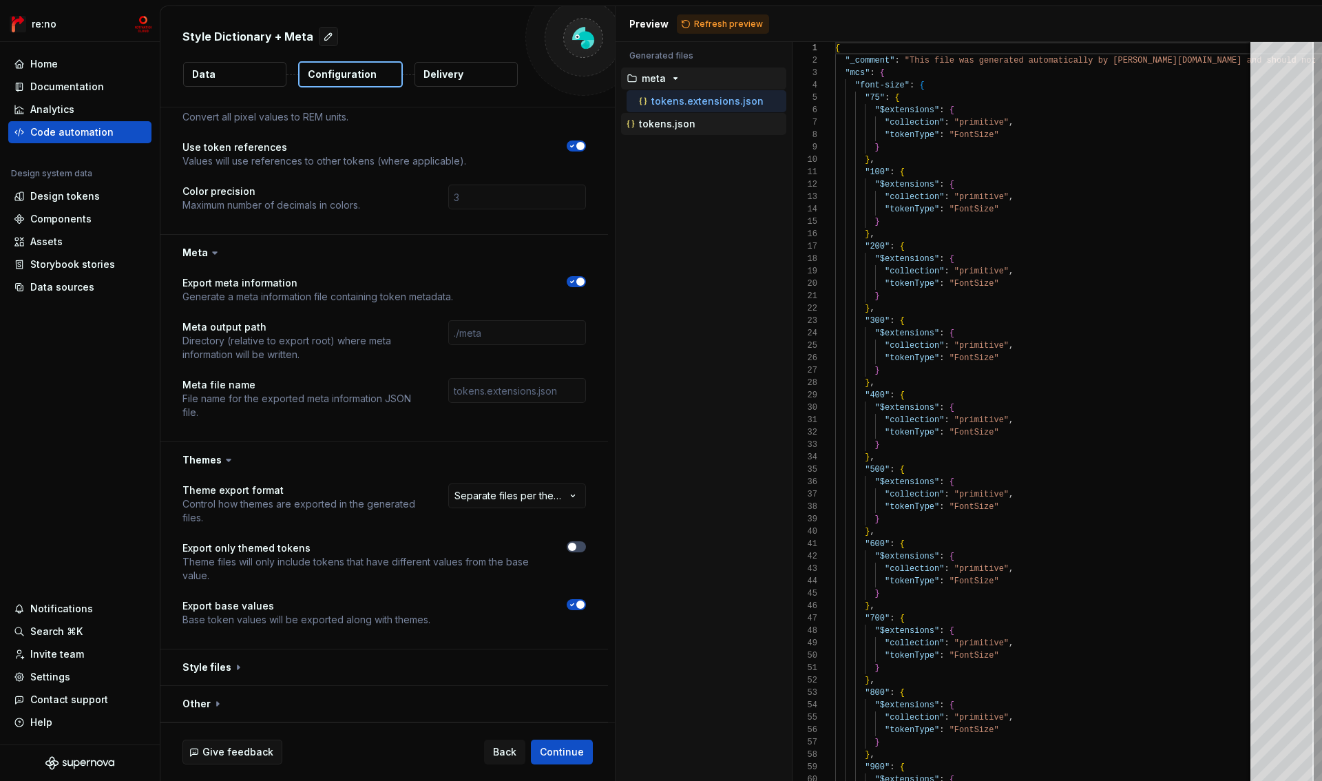
drag, startPoint x: 716, startPoint y: 21, endPoint x: 671, endPoint y: 124, distance: 112.6
click at [716, 21] on span "Refresh preview" at bounding box center [728, 24] width 69 height 11
click at [215, 661] on button "button" at bounding box center [384, 667] width 448 height 36
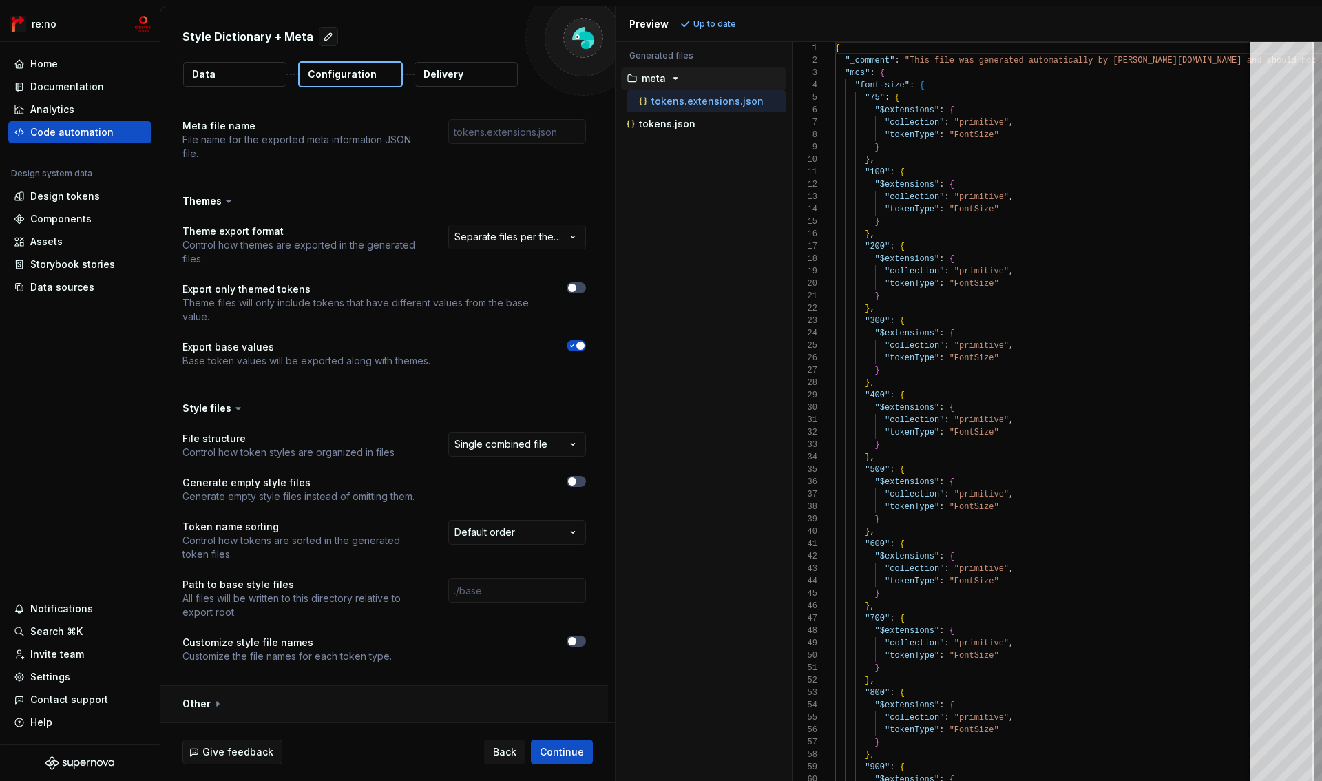
click at [202, 708] on button "button" at bounding box center [384, 704] width 448 height 36
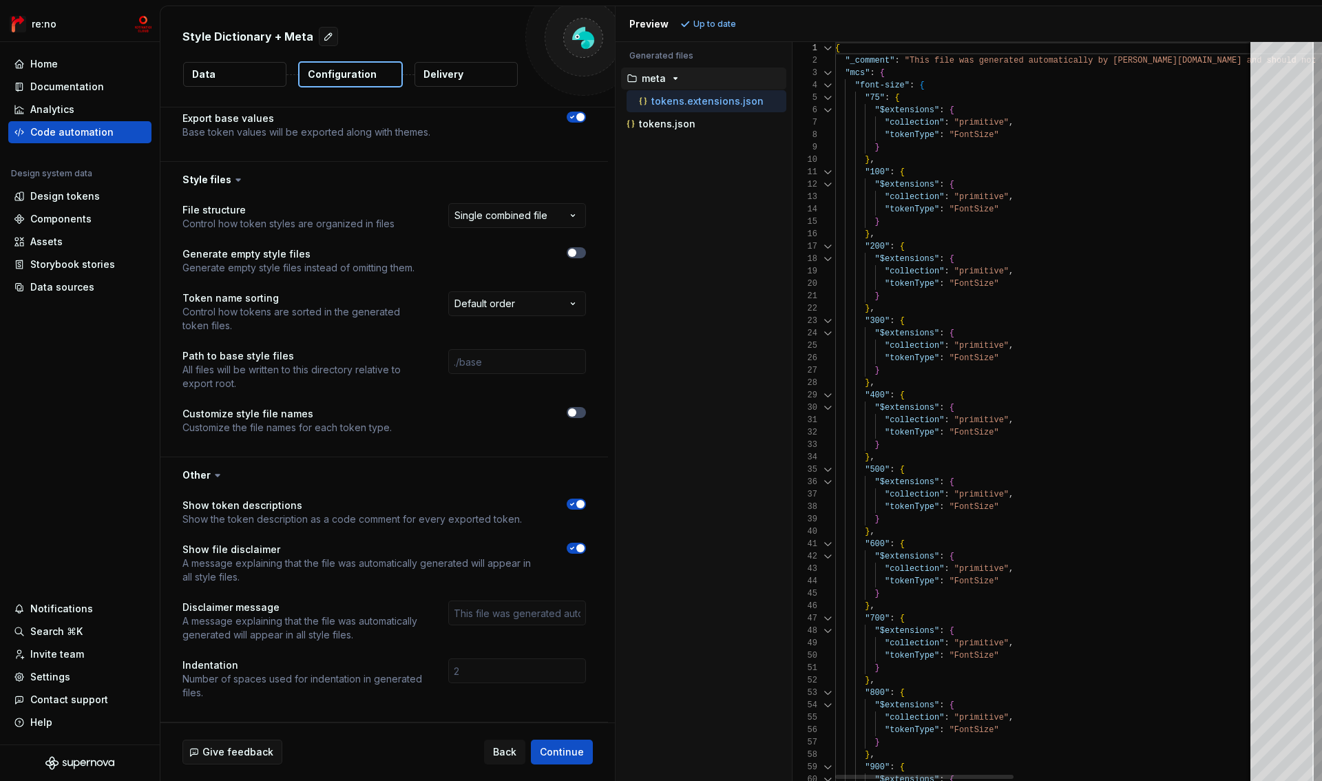
click at [826, 83] on div at bounding box center [828, 85] width 18 height 12
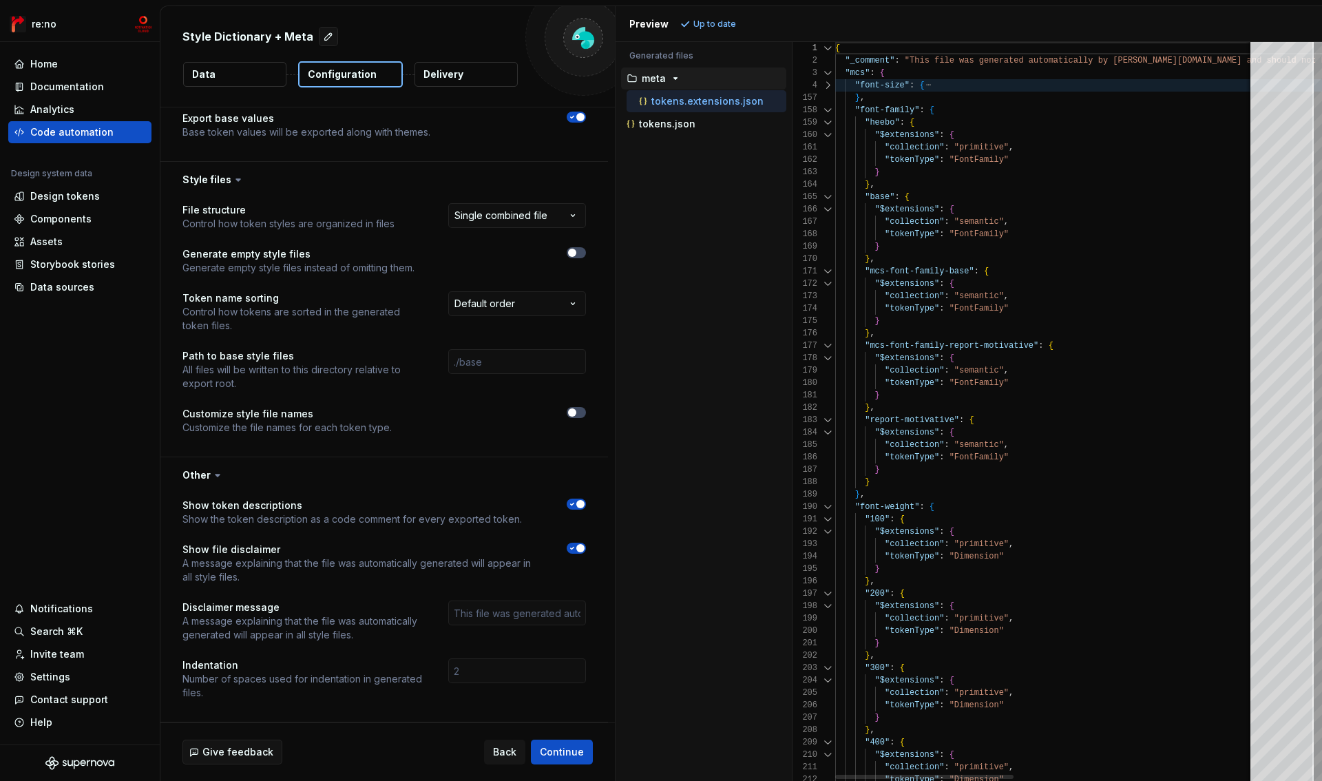
click at [826, 83] on div at bounding box center [828, 85] width 18 height 12
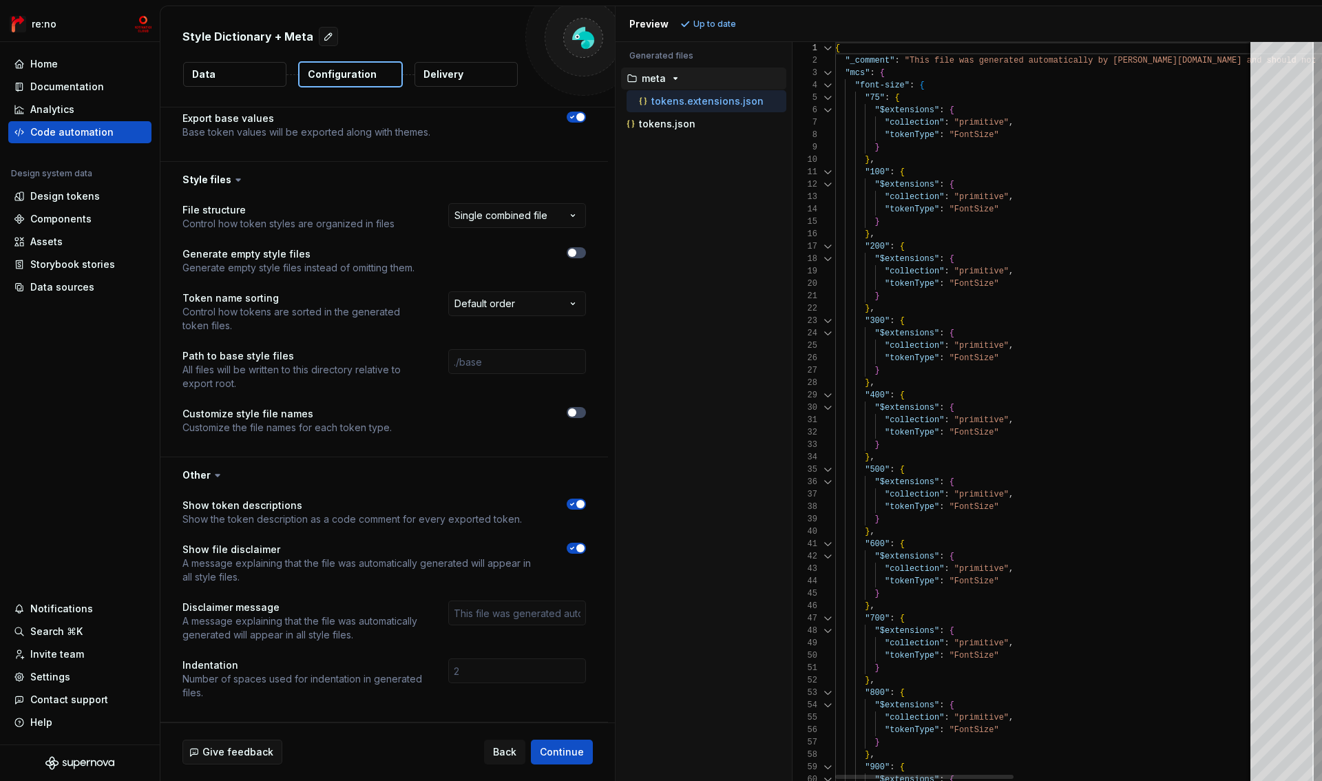
click at [826, 85] on div at bounding box center [828, 85] width 18 height 12
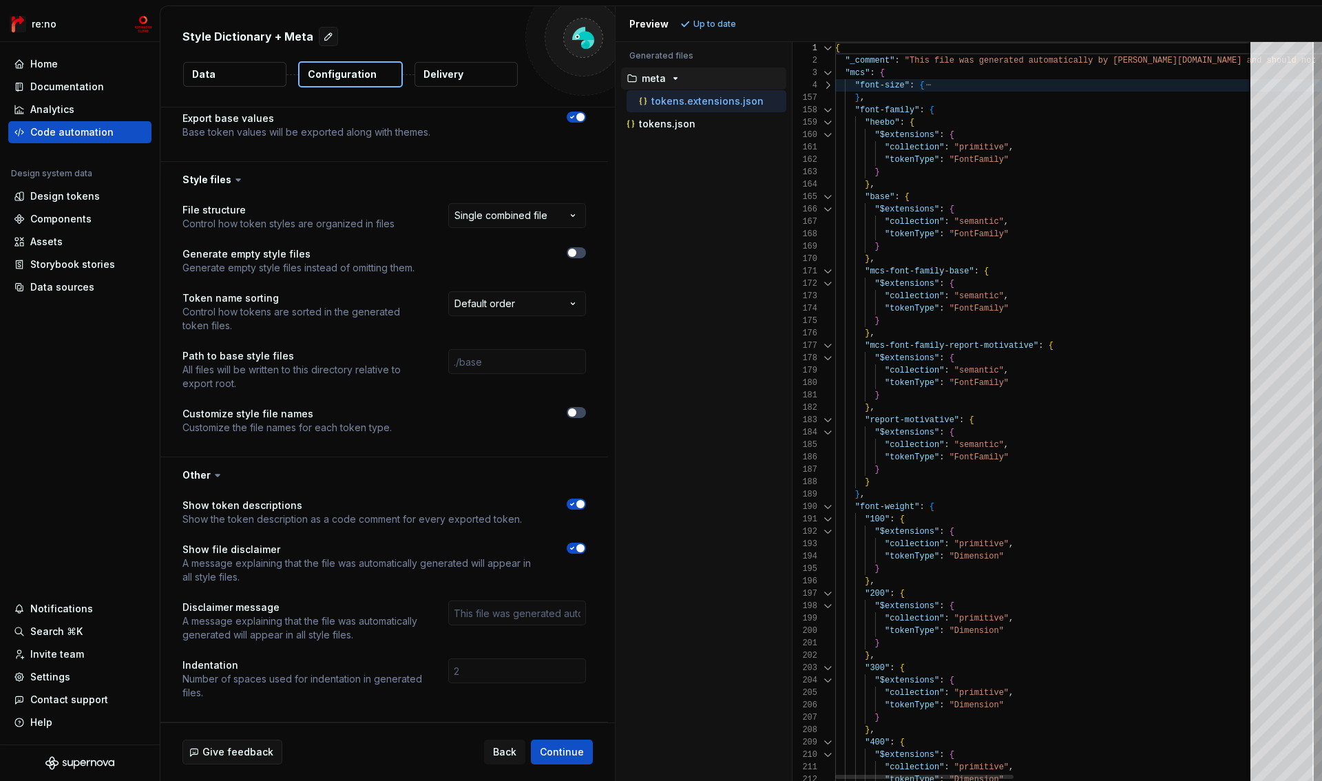
click at [824, 110] on div at bounding box center [828, 110] width 18 height 12
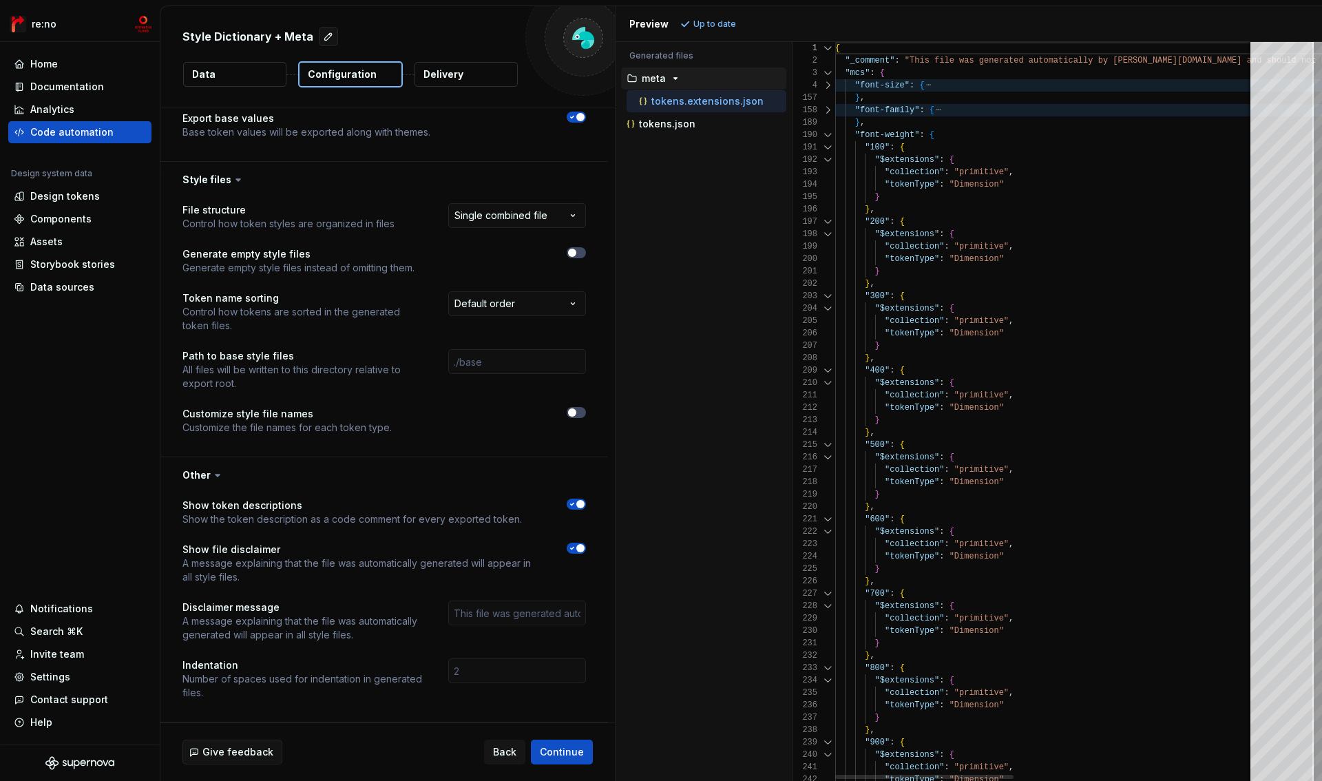
click at [825, 138] on div at bounding box center [828, 135] width 18 height 12
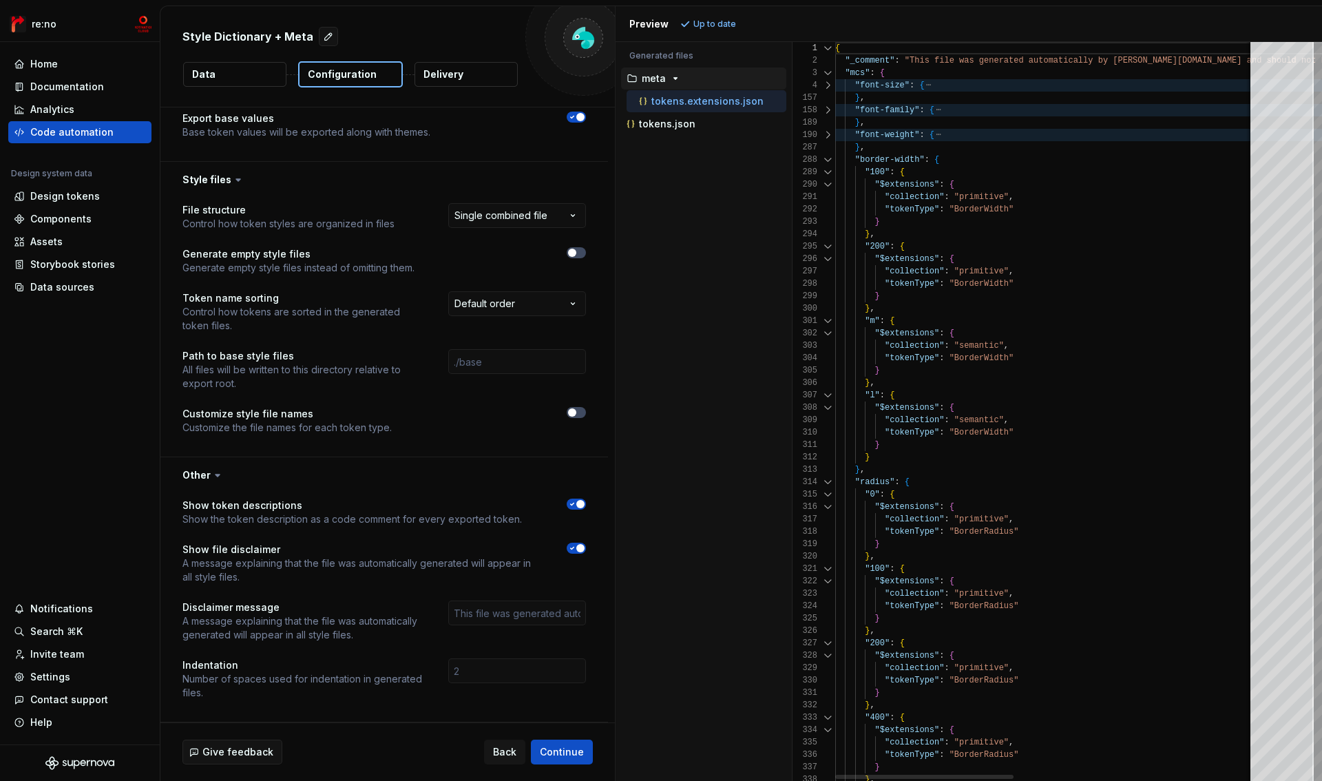
click at [822, 156] on div at bounding box center [828, 160] width 18 height 12
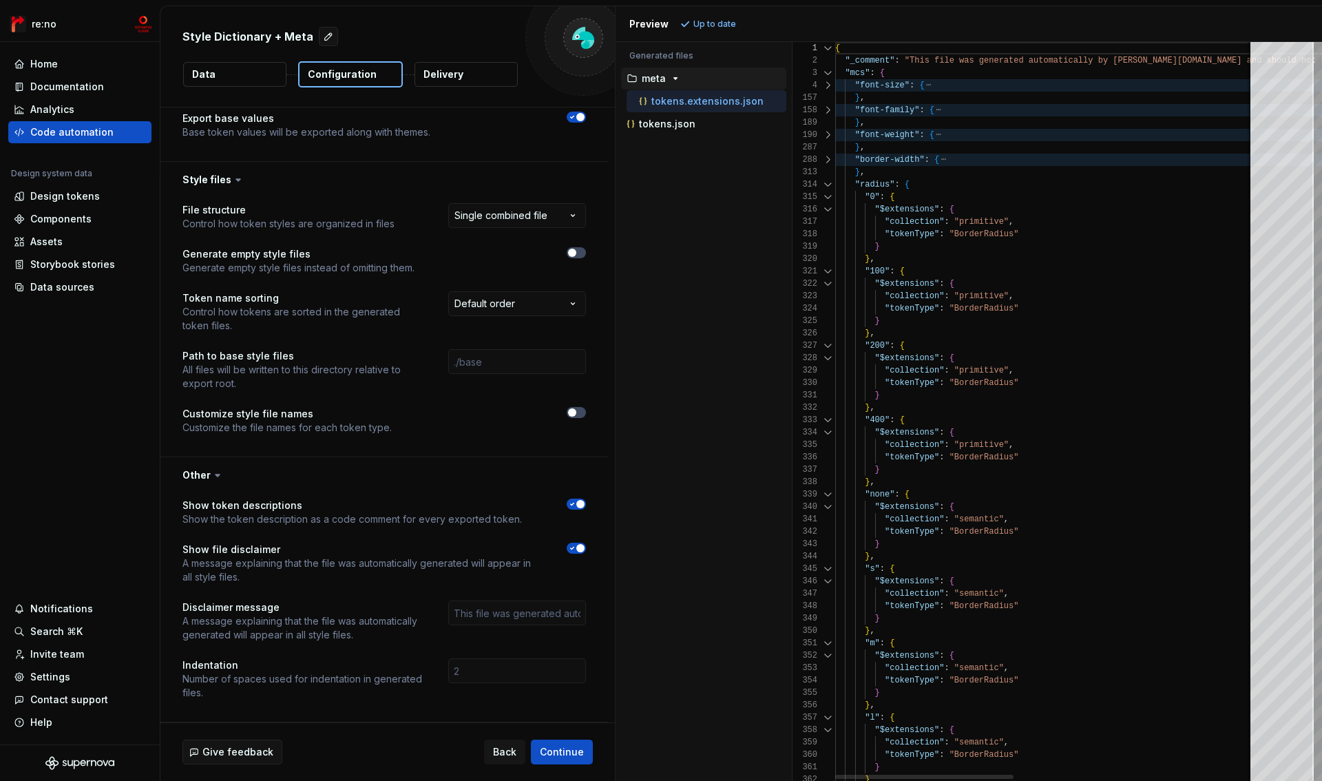
click at [834, 87] on div "1 2 3 4 157 158 189 190 287 288 313 314 315 316 317 318 319 320 321 322 323 324…" at bounding box center [1058, 411] width 530 height 739
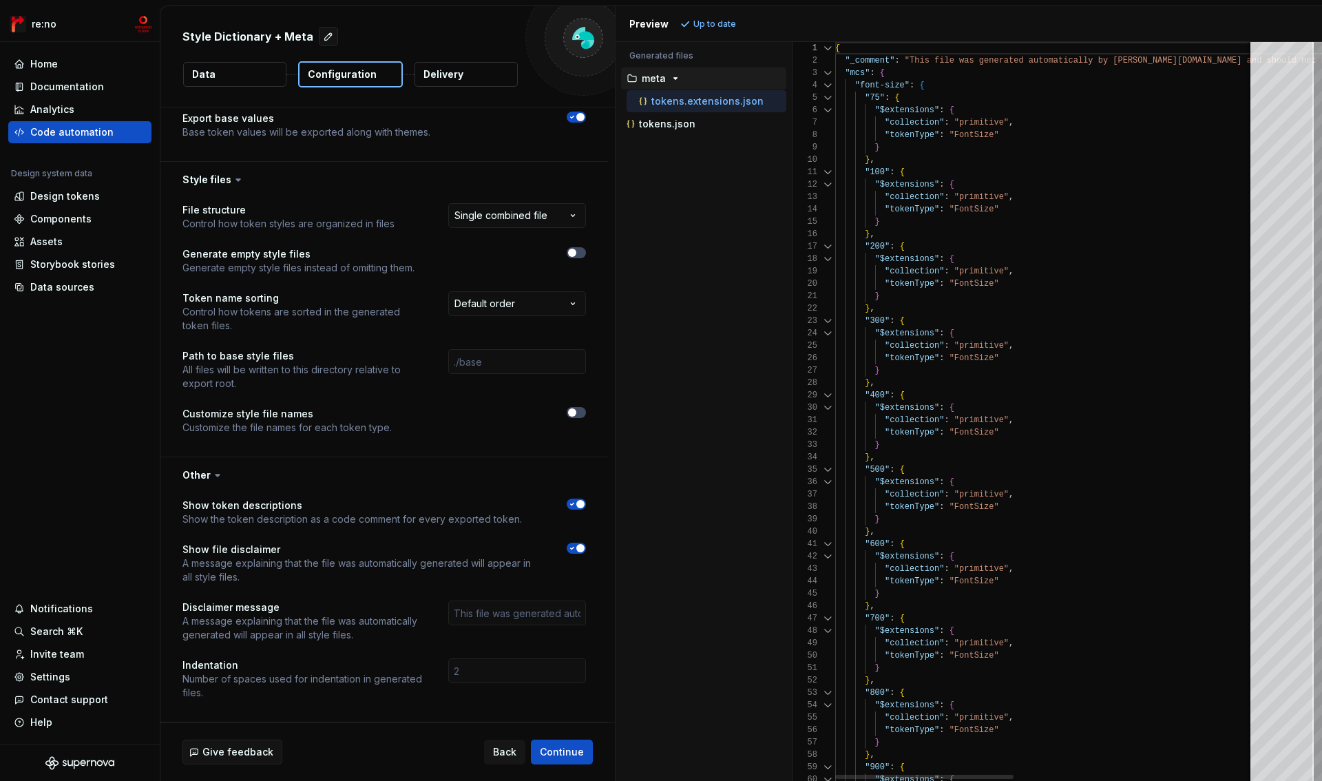
click at [826, 70] on div at bounding box center [828, 73] width 18 height 12
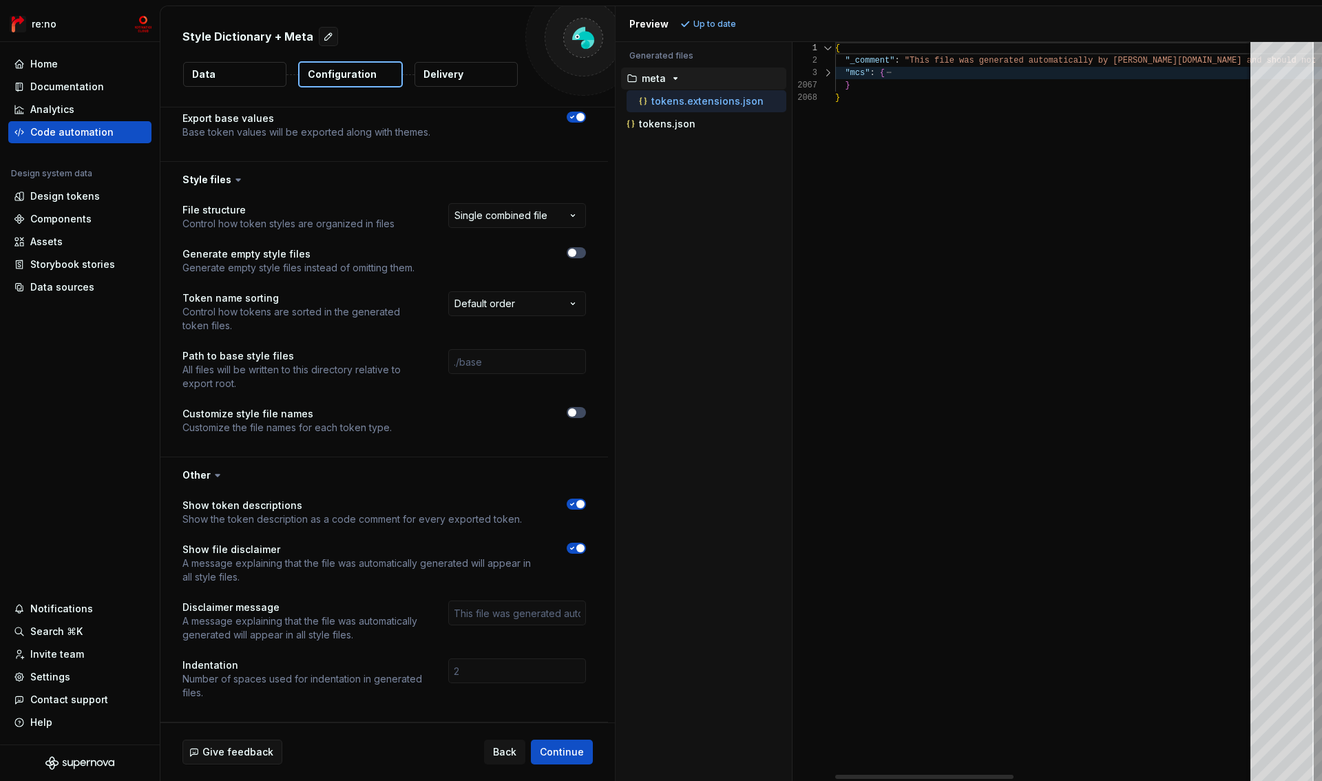
click at [828, 70] on div at bounding box center [828, 73] width 18 height 12
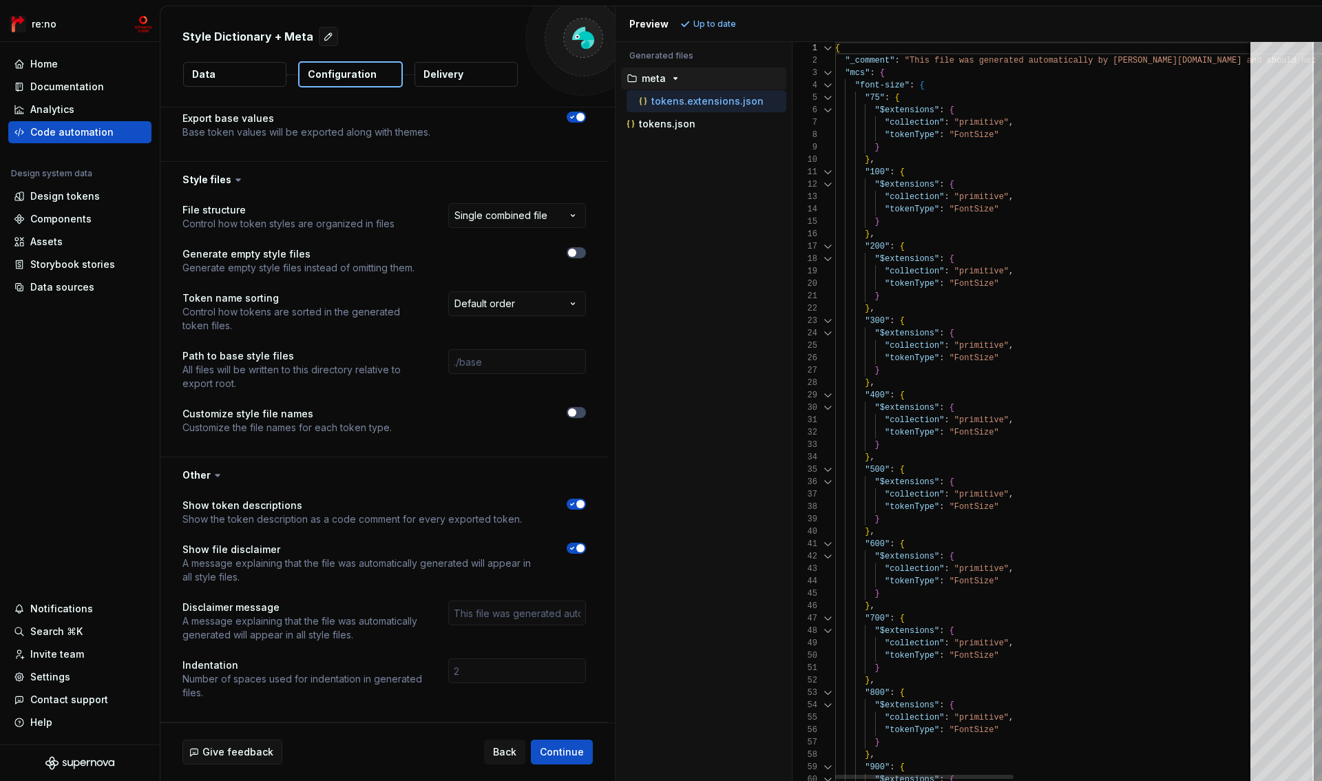
click at [829, 86] on div at bounding box center [828, 85] width 18 height 12
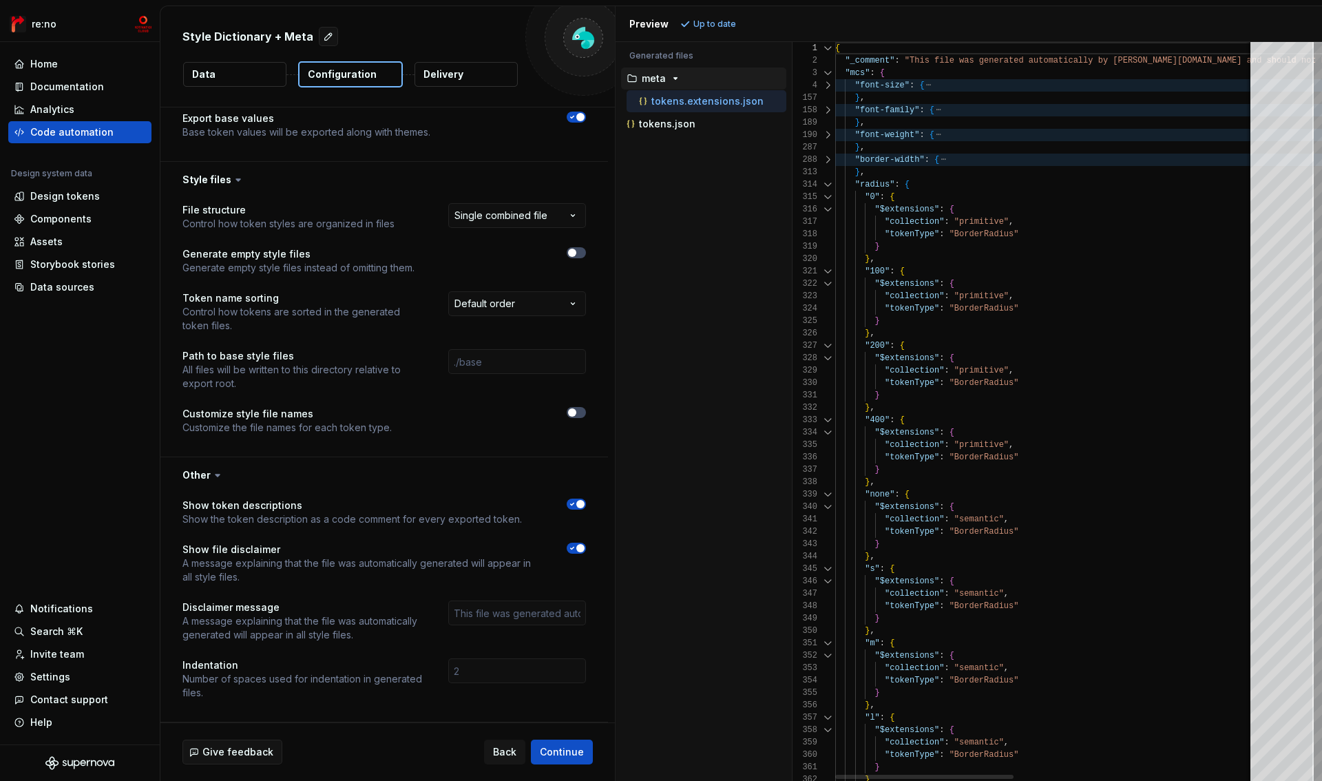
click at [823, 182] on div at bounding box center [828, 184] width 18 height 12
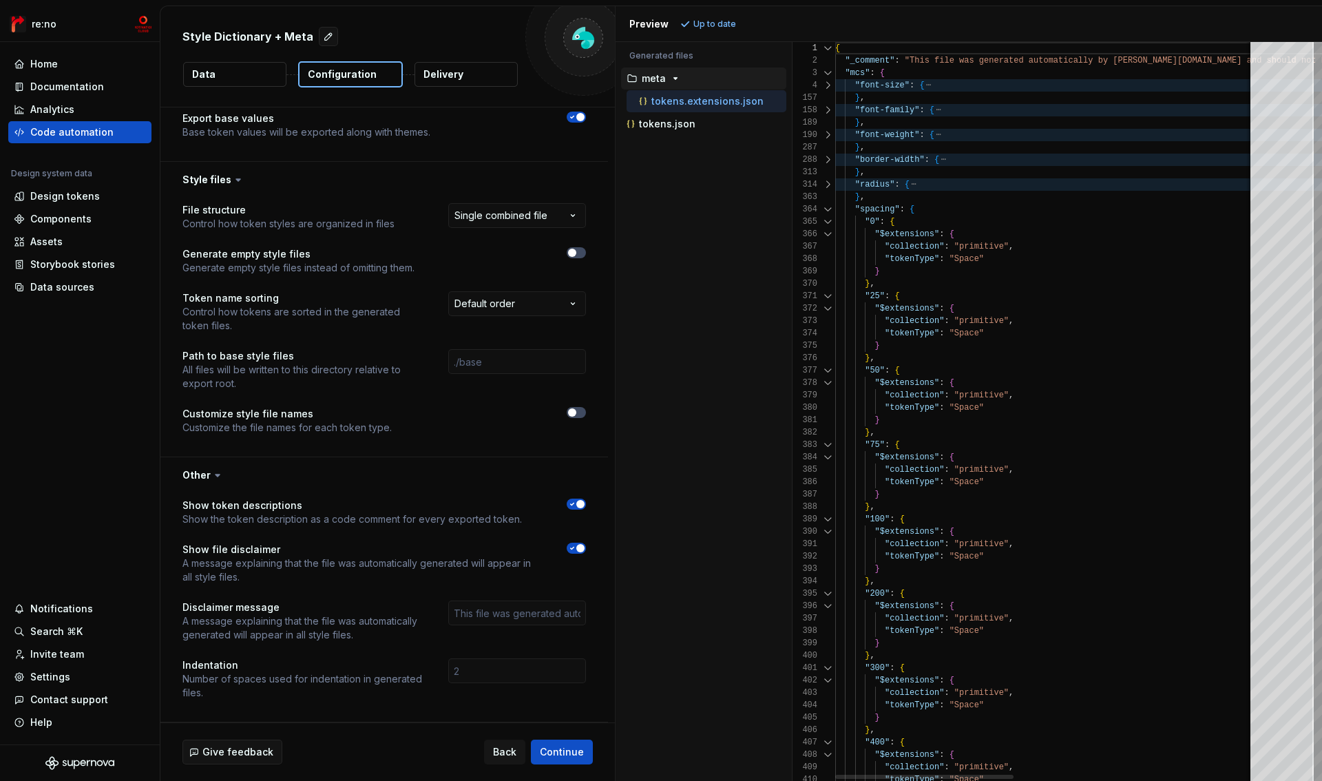
click at [826, 216] on div at bounding box center [828, 222] width 18 height 12
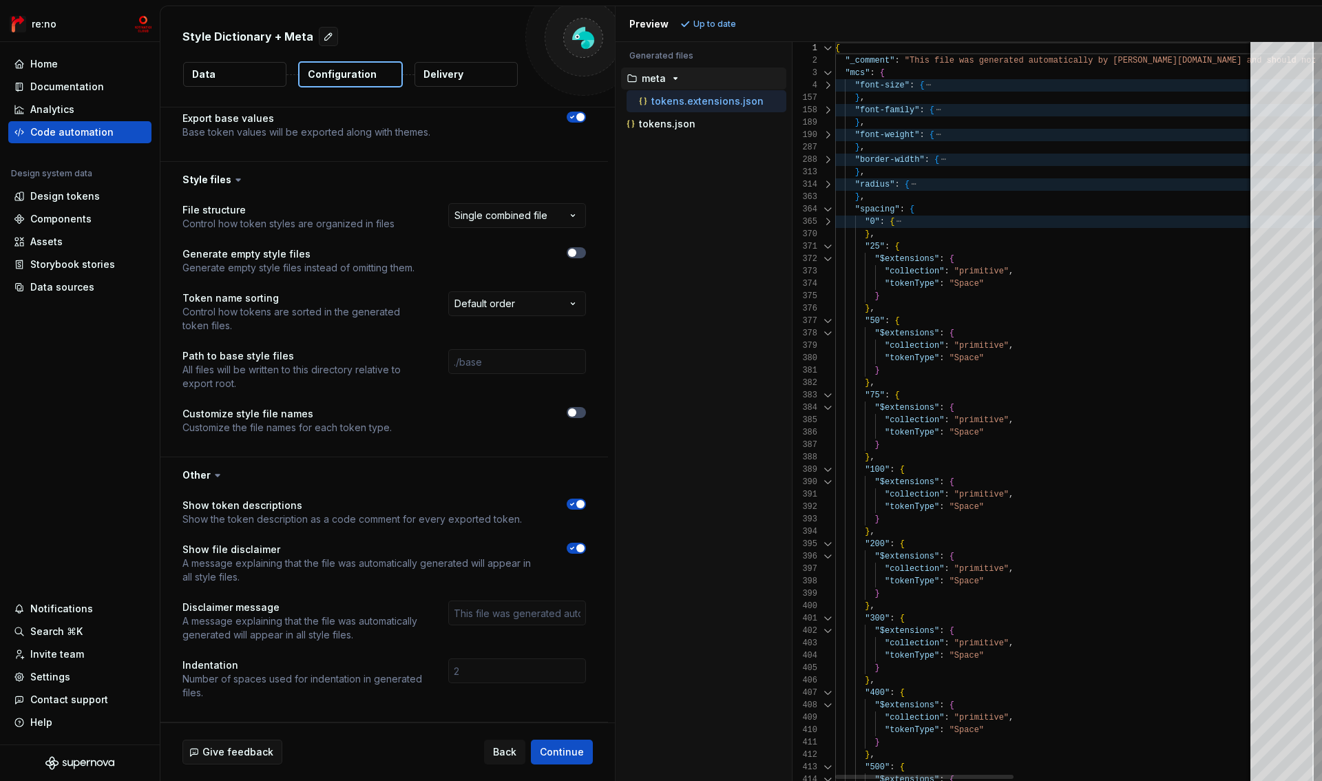
click at [826, 211] on div at bounding box center [828, 209] width 18 height 12
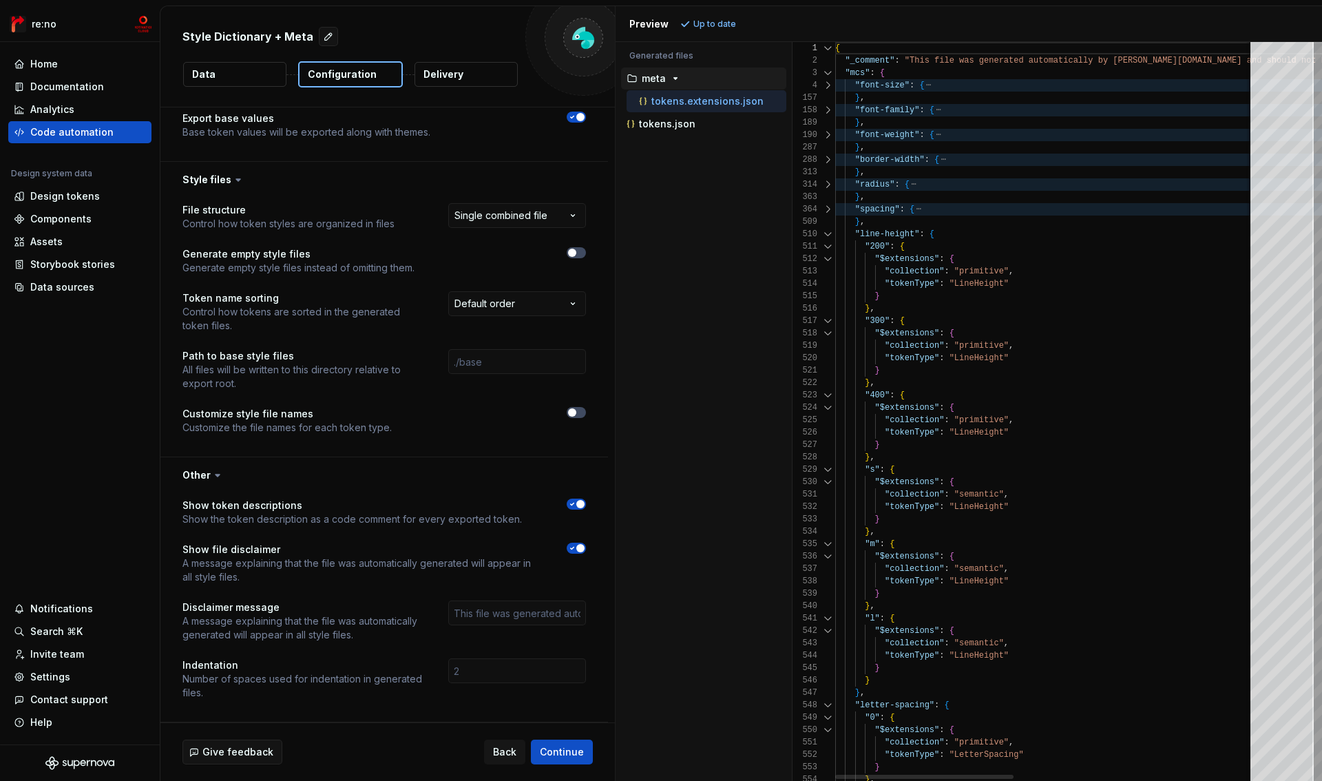
click at [827, 233] on div at bounding box center [828, 234] width 18 height 12
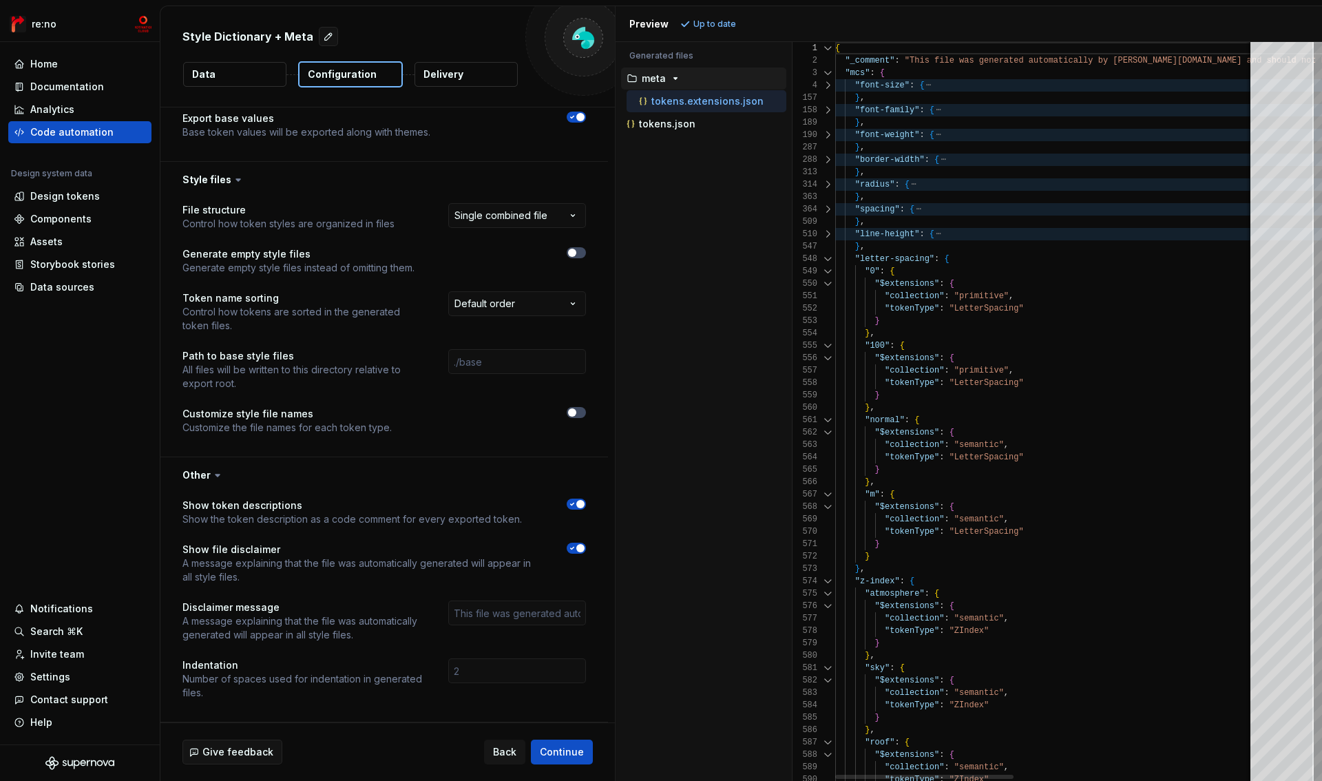
click at [826, 255] on div at bounding box center [828, 259] width 18 height 12
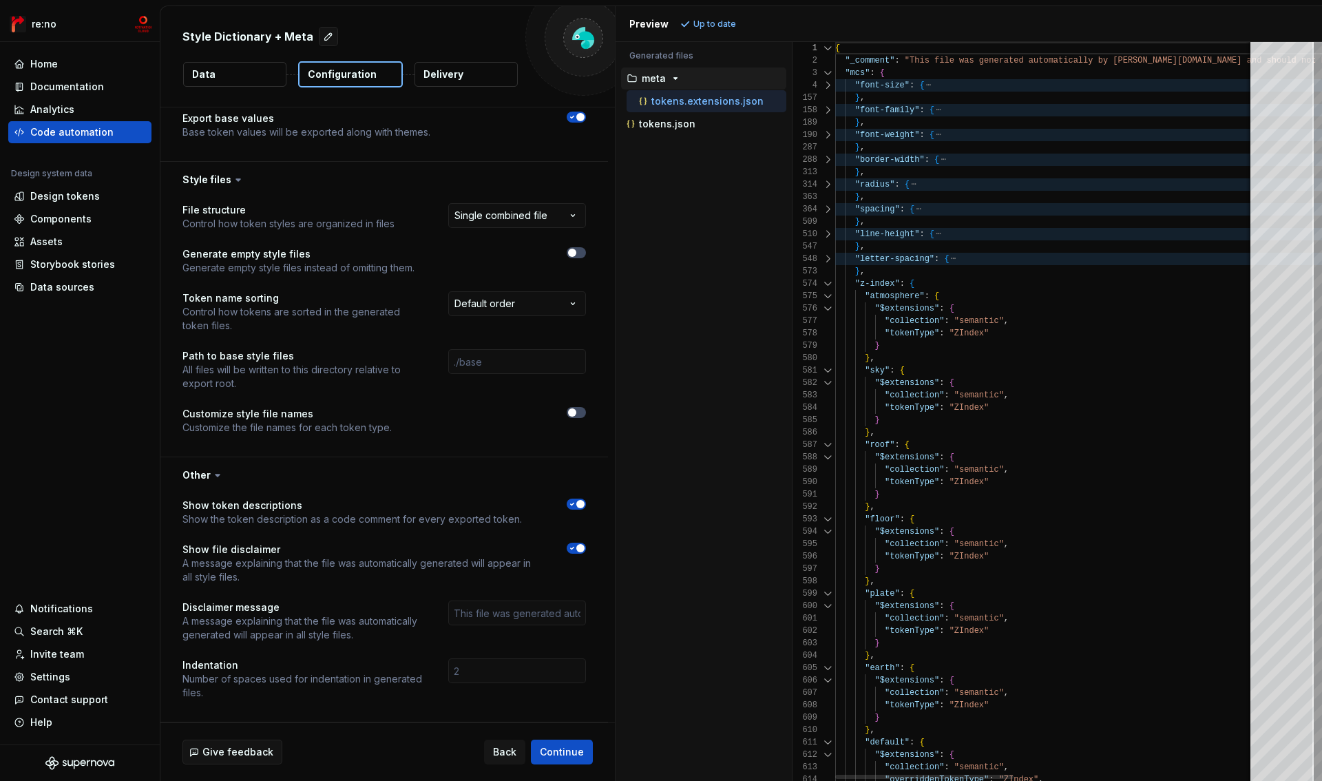
click at [826, 282] on div at bounding box center [828, 284] width 18 height 12
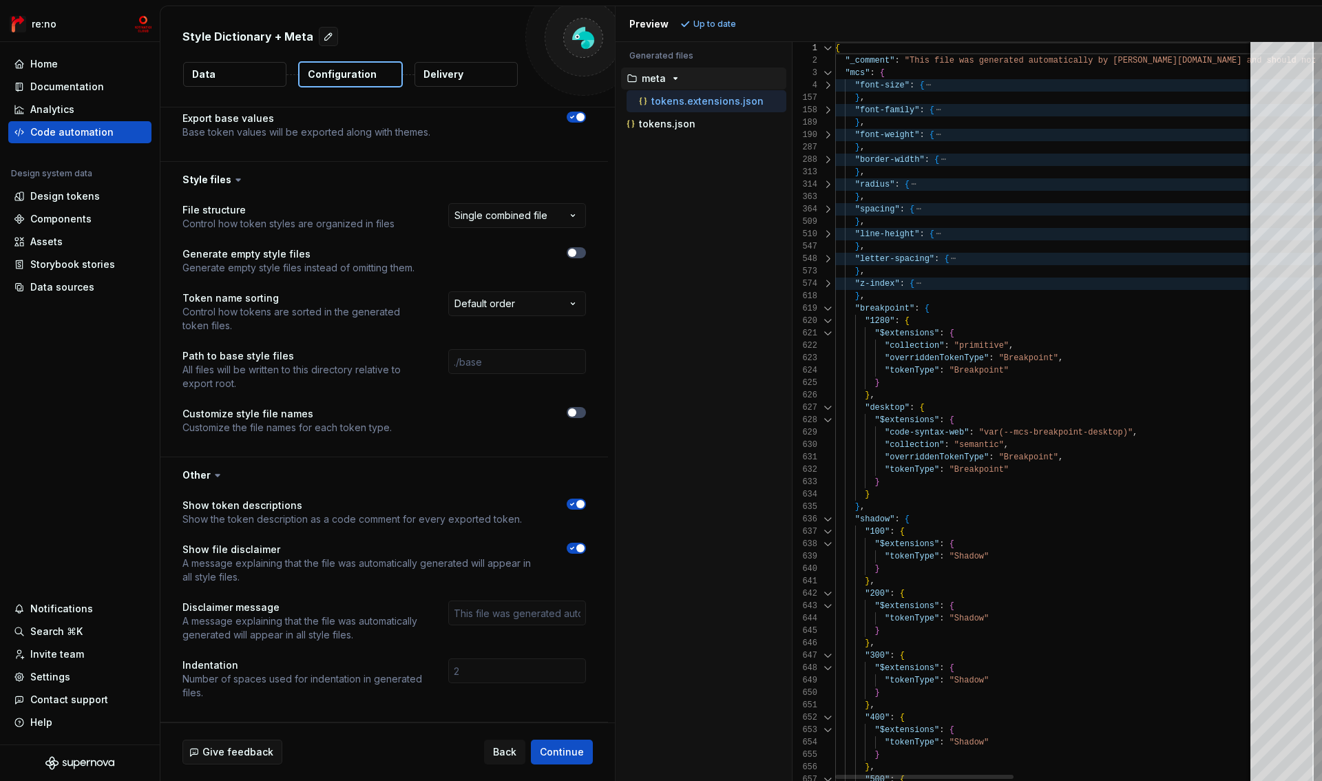
click at [829, 303] on div at bounding box center [828, 308] width 18 height 12
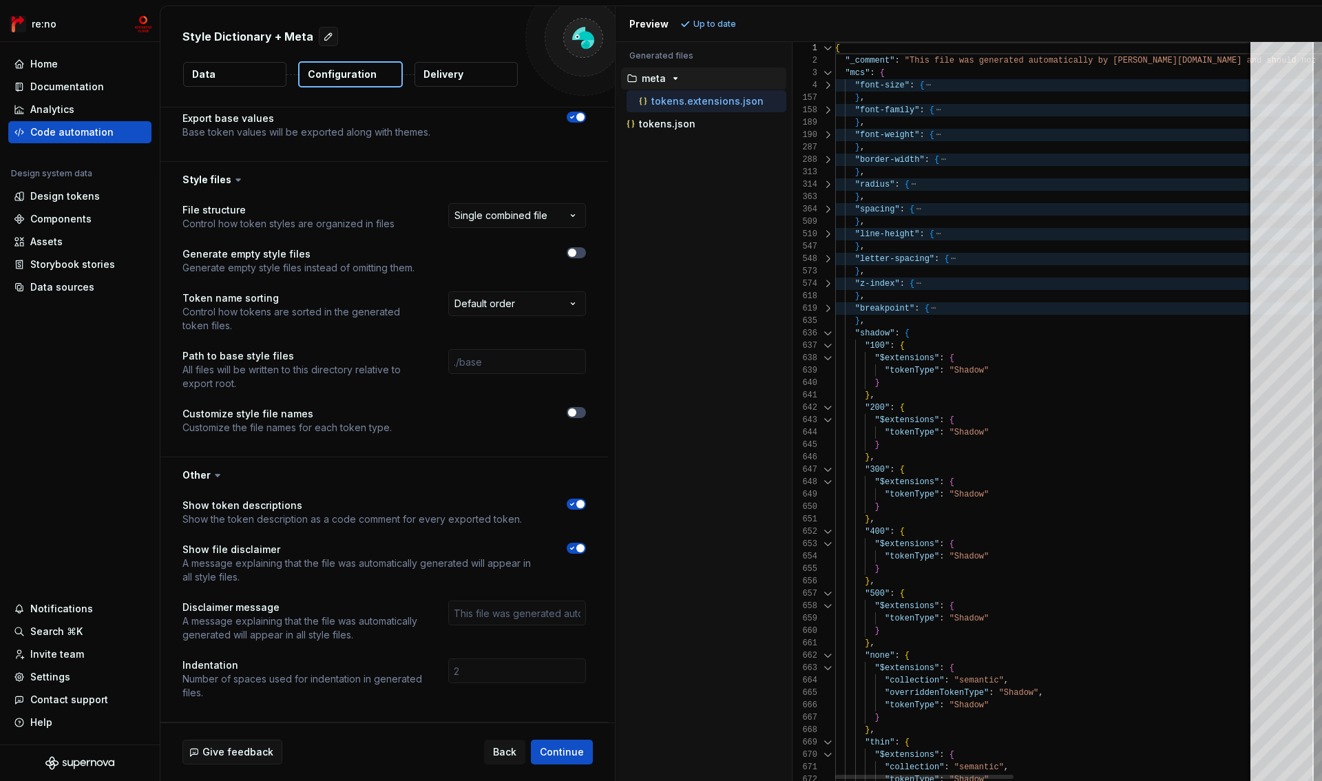
click at [826, 334] on div at bounding box center [828, 333] width 18 height 12
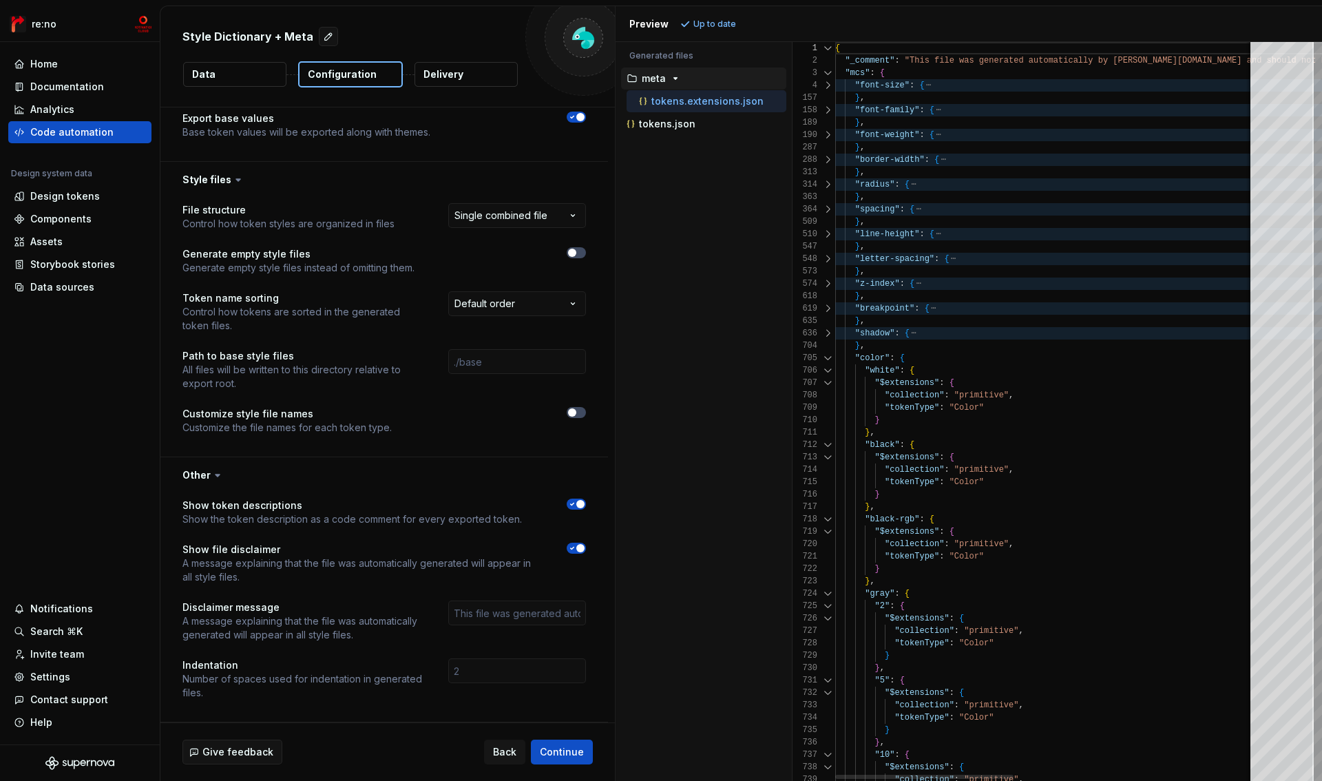
click at [828, 357] on div at bounding box center [828, 358] width 18 height 12
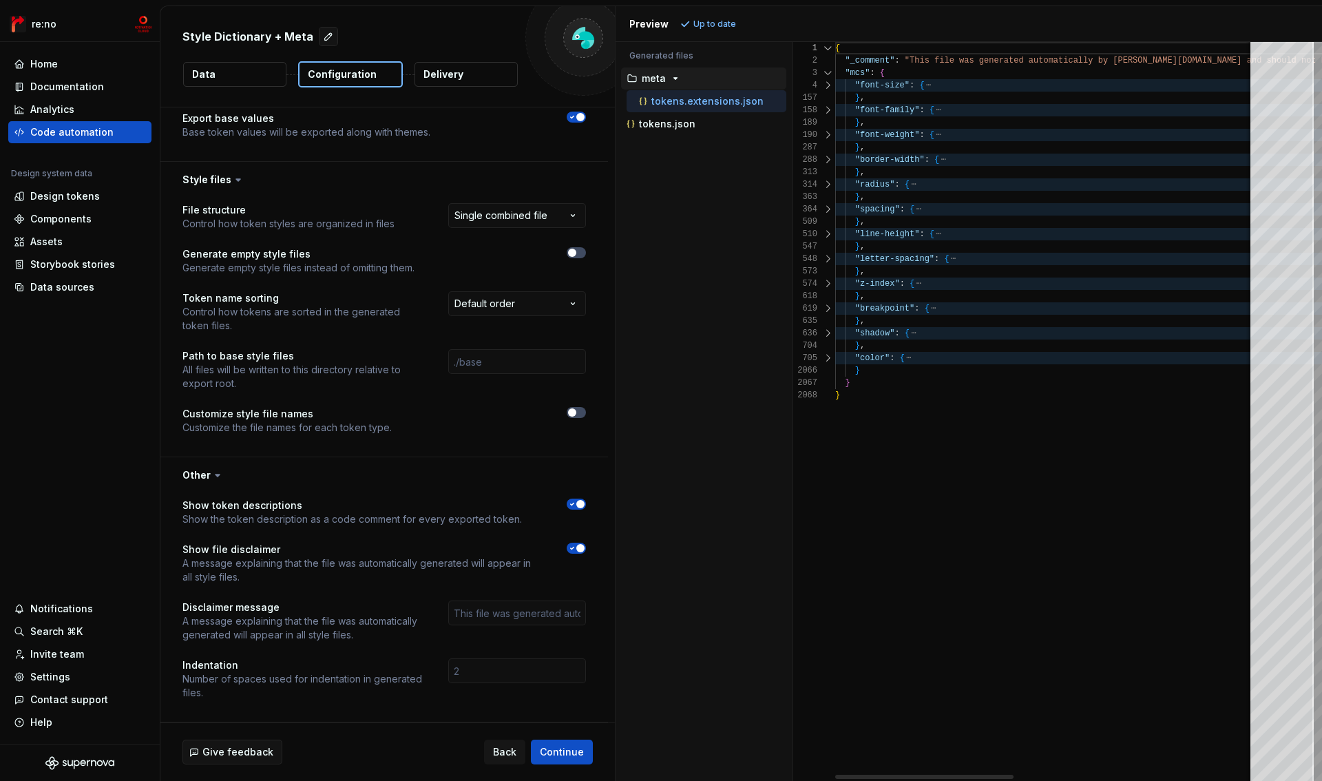
click at [828, 333] on div at bounding box center [828, 333] width 18 height 12
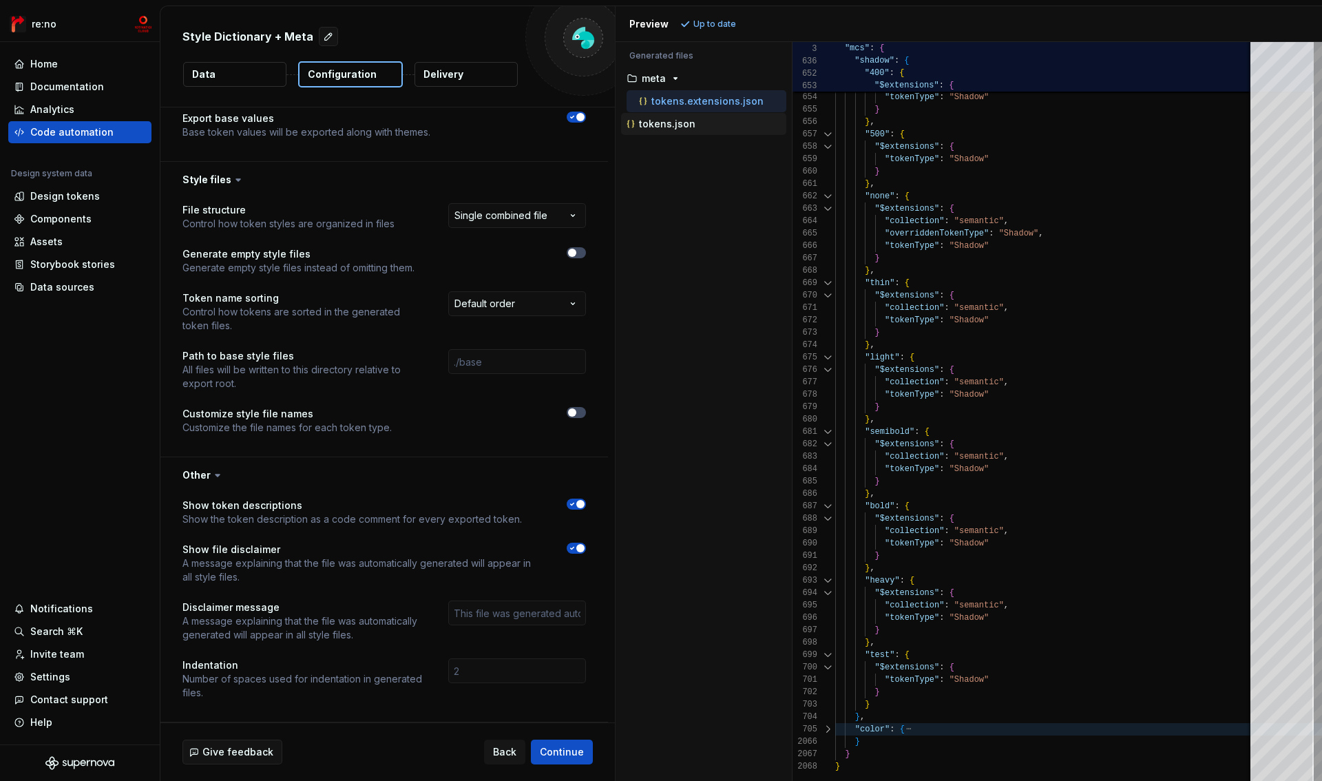
click at [658, 127] on p "tokens.json" at bounding box center [667, 123] width 56 height 11
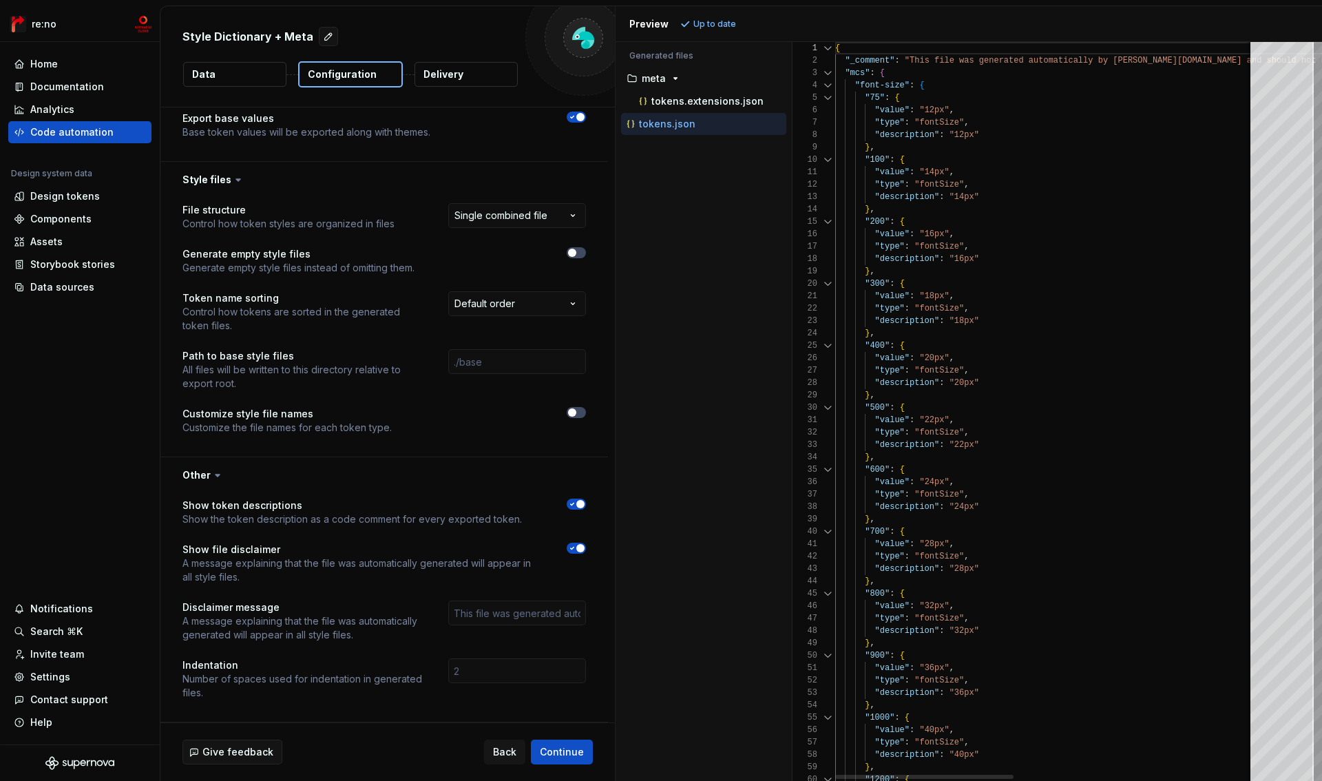
scroll to position [37, 10]
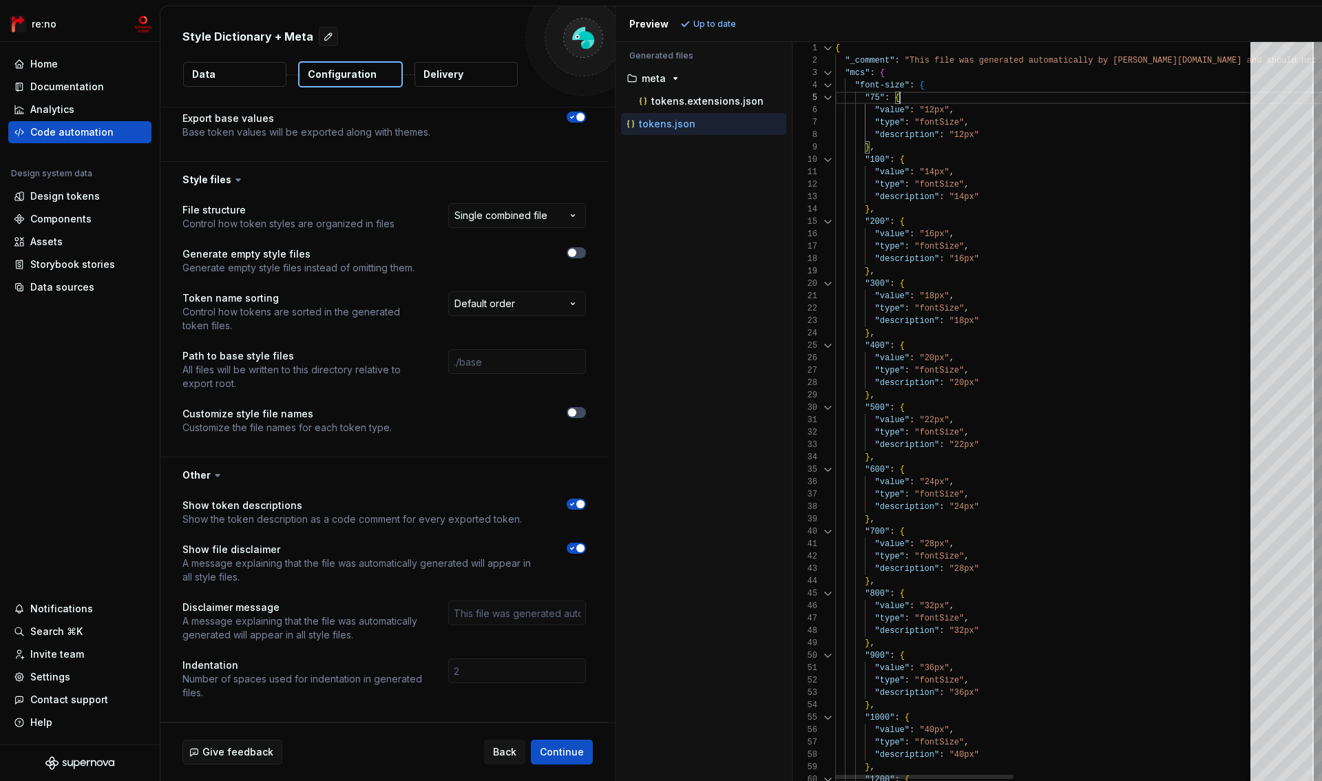
click at [829, 84] on div at bounding box center [828, 85] width 18 height 12
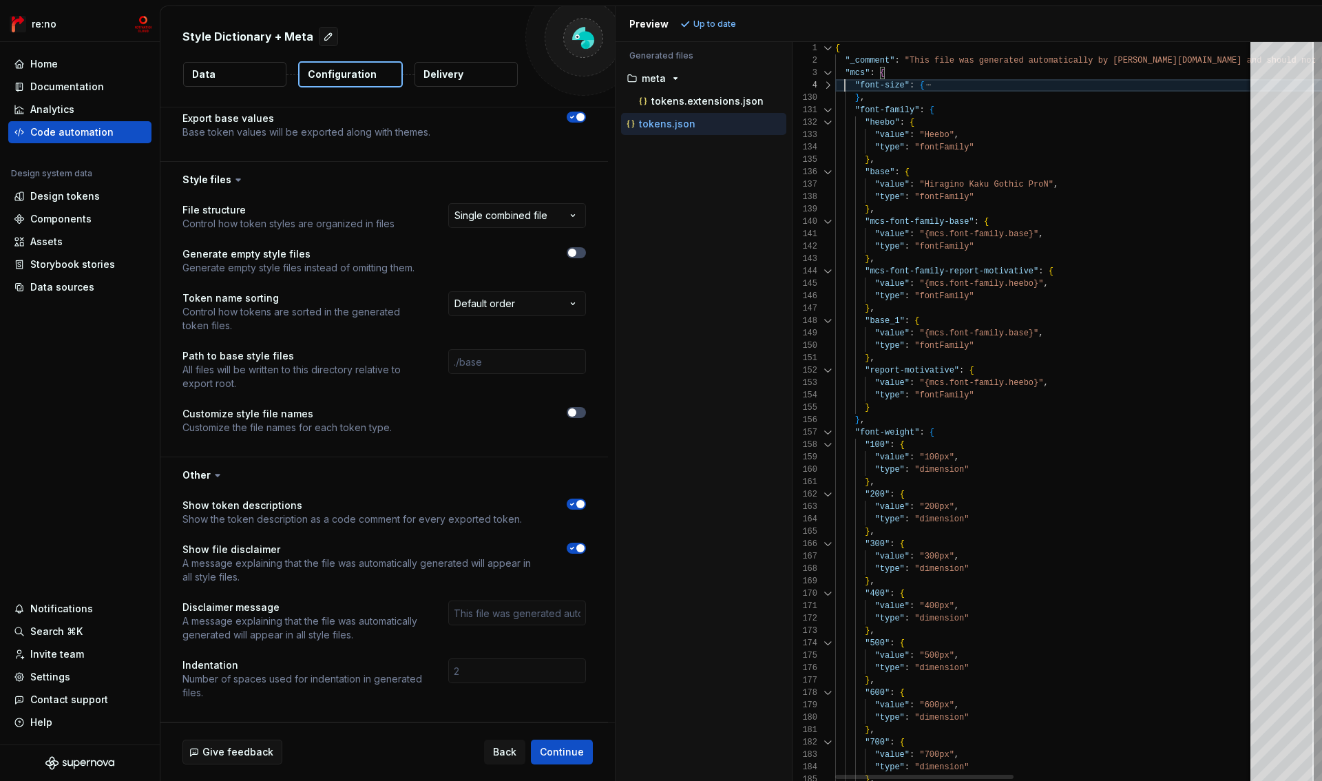
click at [826, 112] on div at bounding box center [828, 110] width 18 height 12
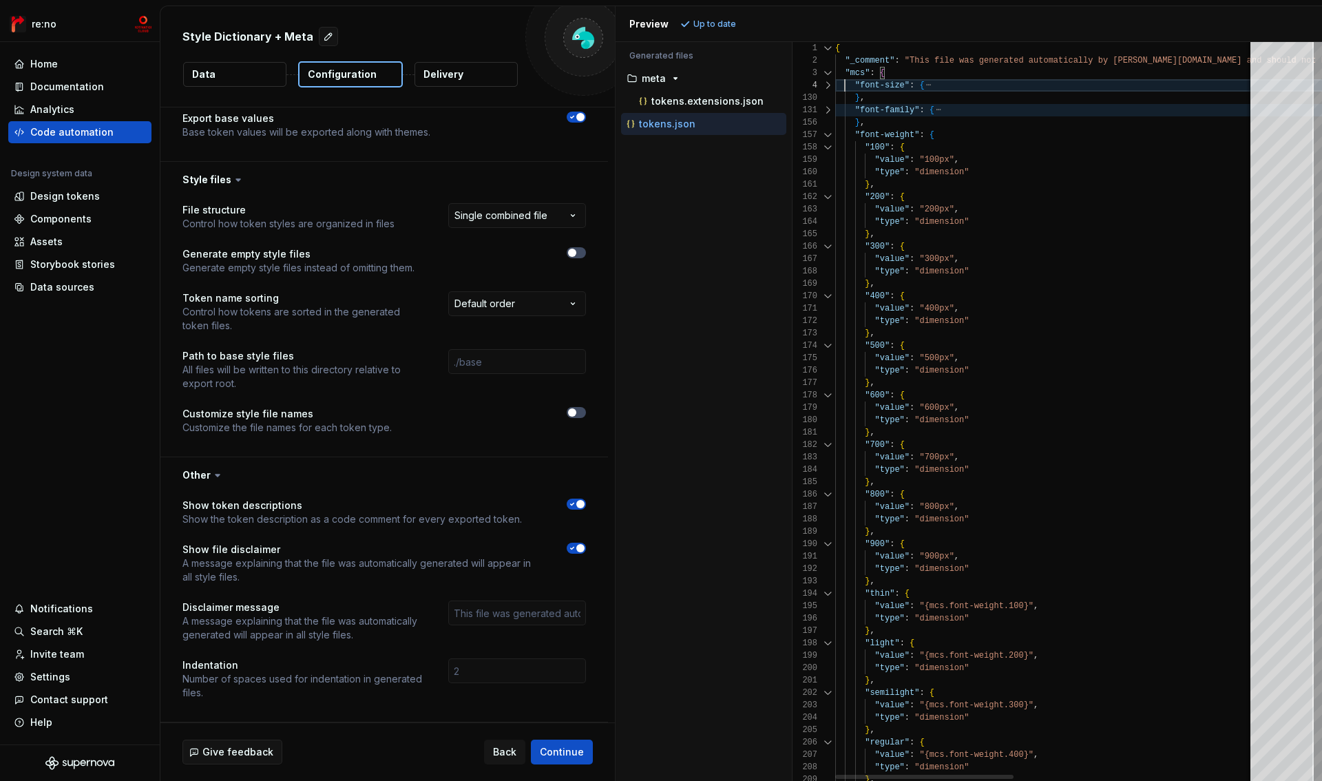
click at [820, 136] on div at bounding box center [828, 135] width 18 height 12
click at [826, 133] on div at bounding box center [828, 135] width 18 height 12
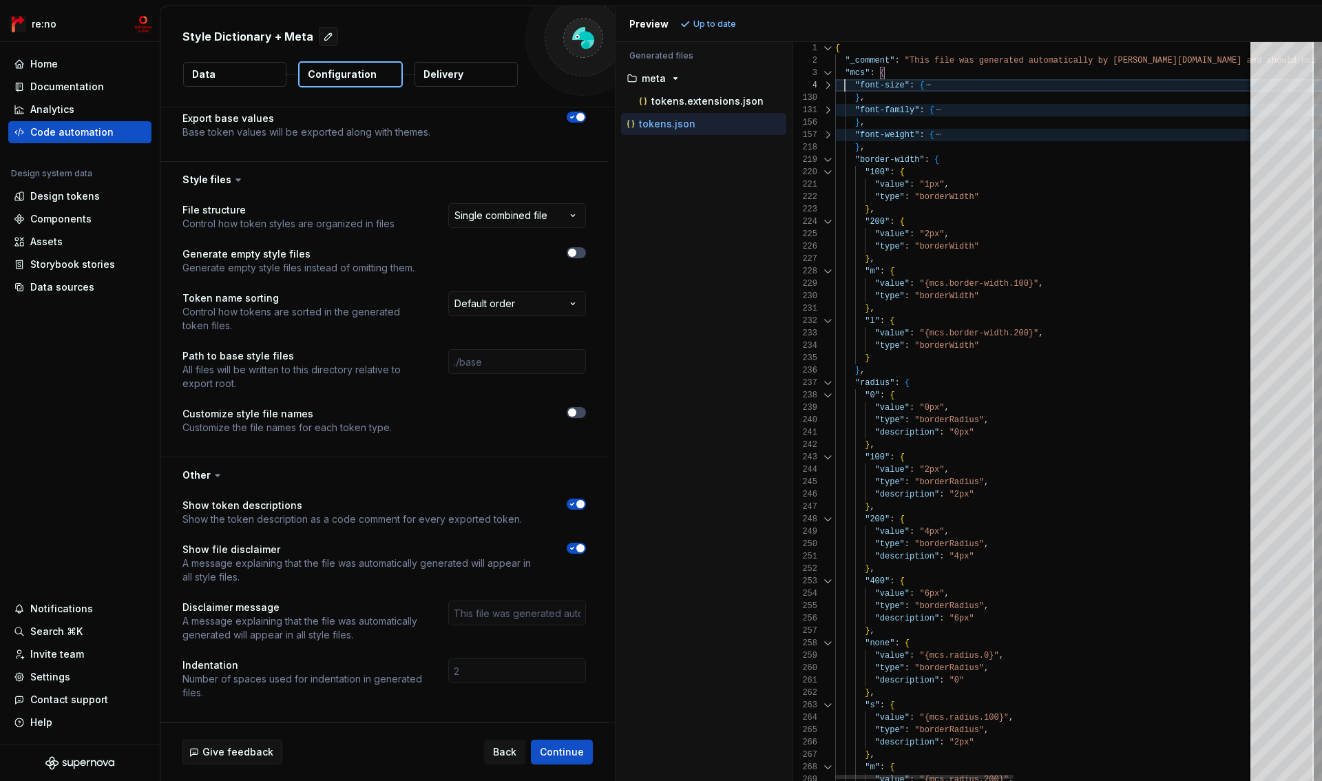
click at [829, 157] on div at bounding box center [828, 160] width 18 height 12
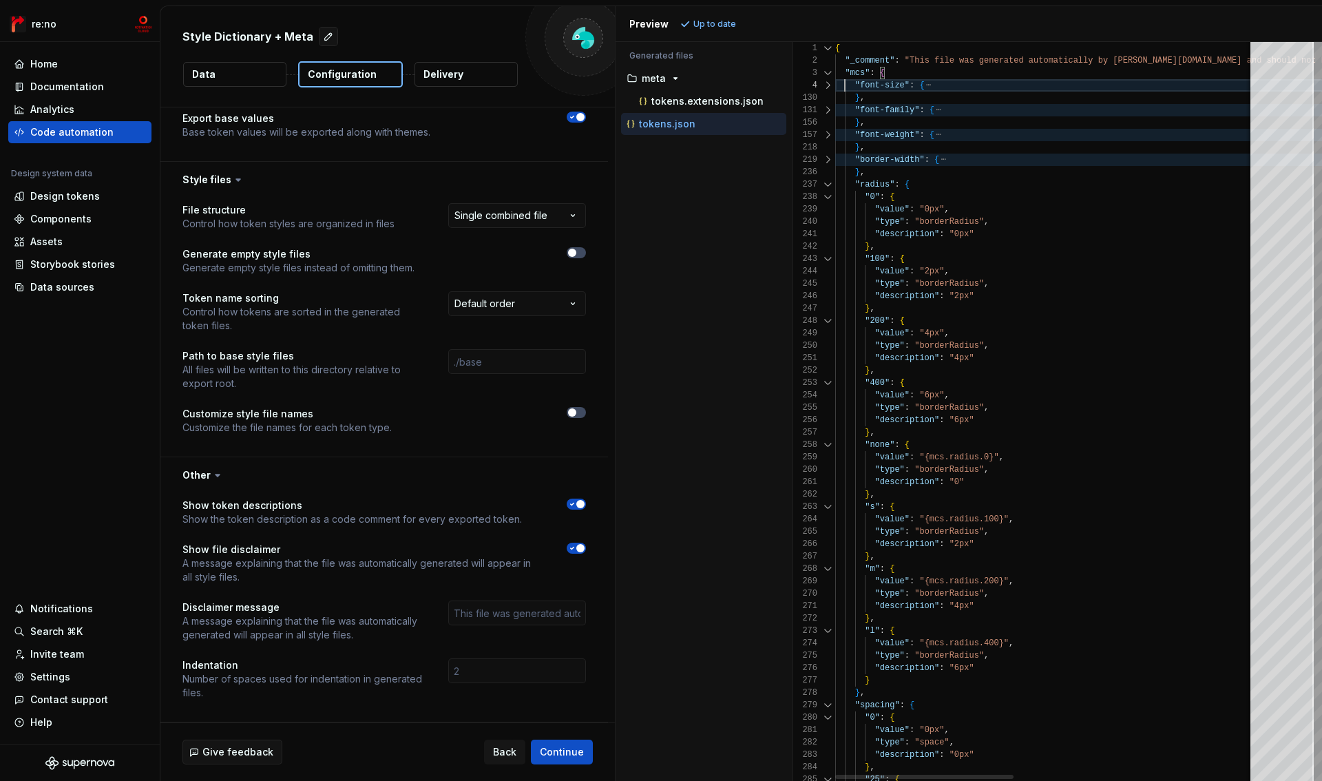
click at [828, 180] on div at bounding box center [828, 184] width 18 height 12
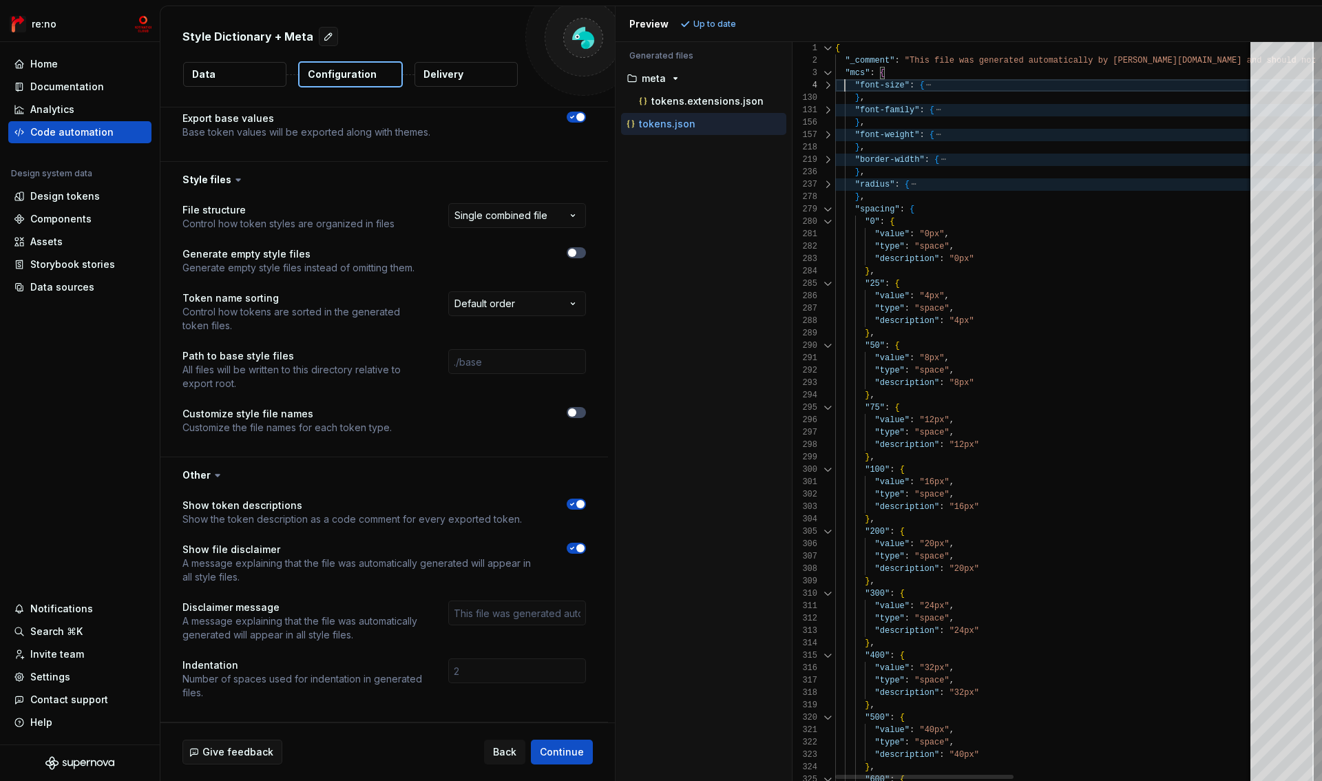
click at [824, 208] on div at bounding box center [828, 209] width 18 height 12
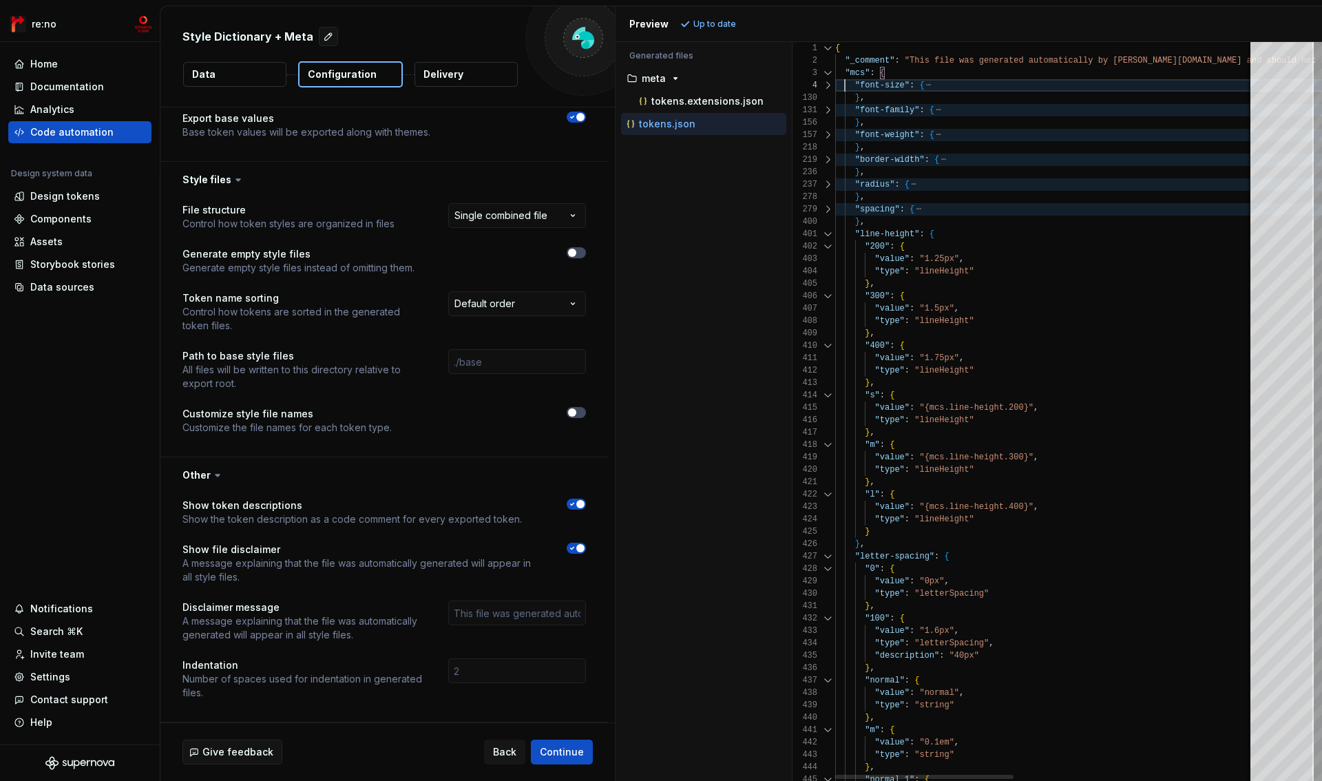
click at [831, 233] on div at bounding box center [828, 234] width 18 height 12
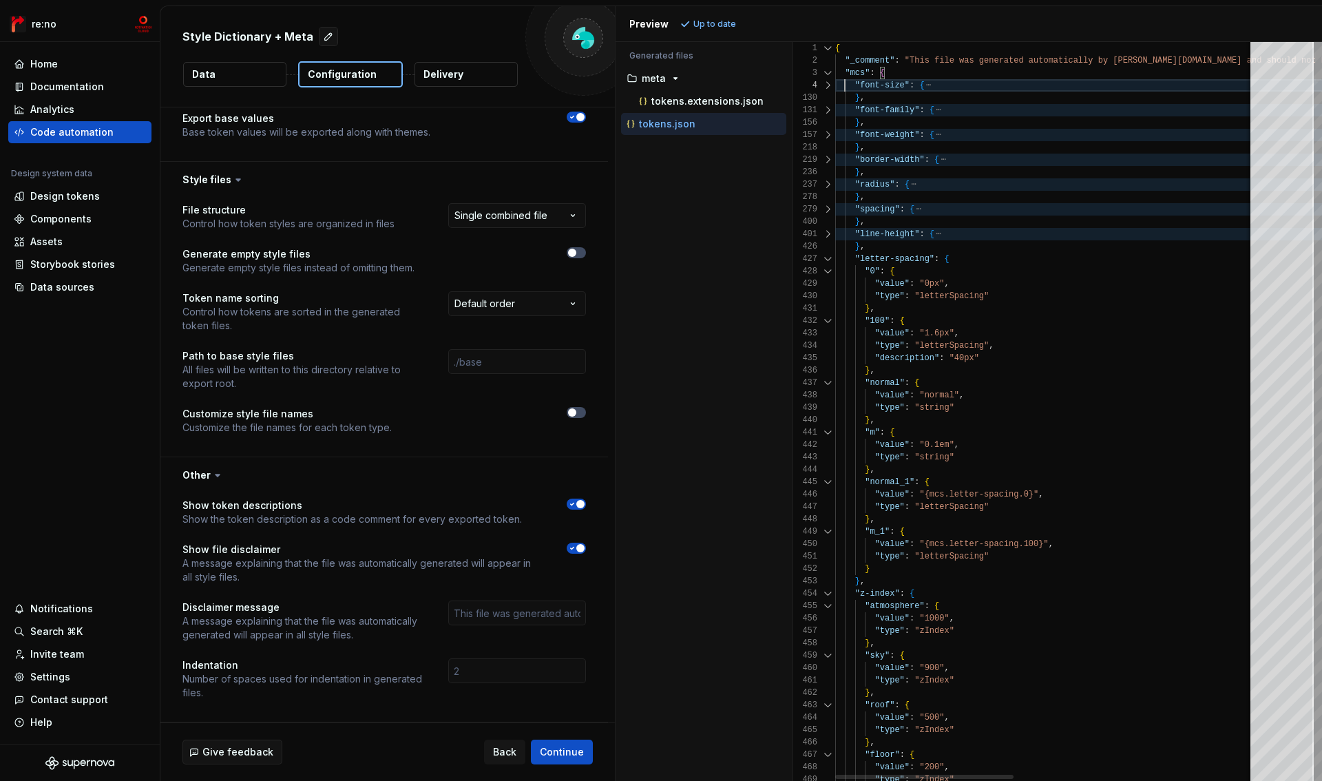
click at [821, 260] on div at bounding box center [828, 259] width 18 height 12
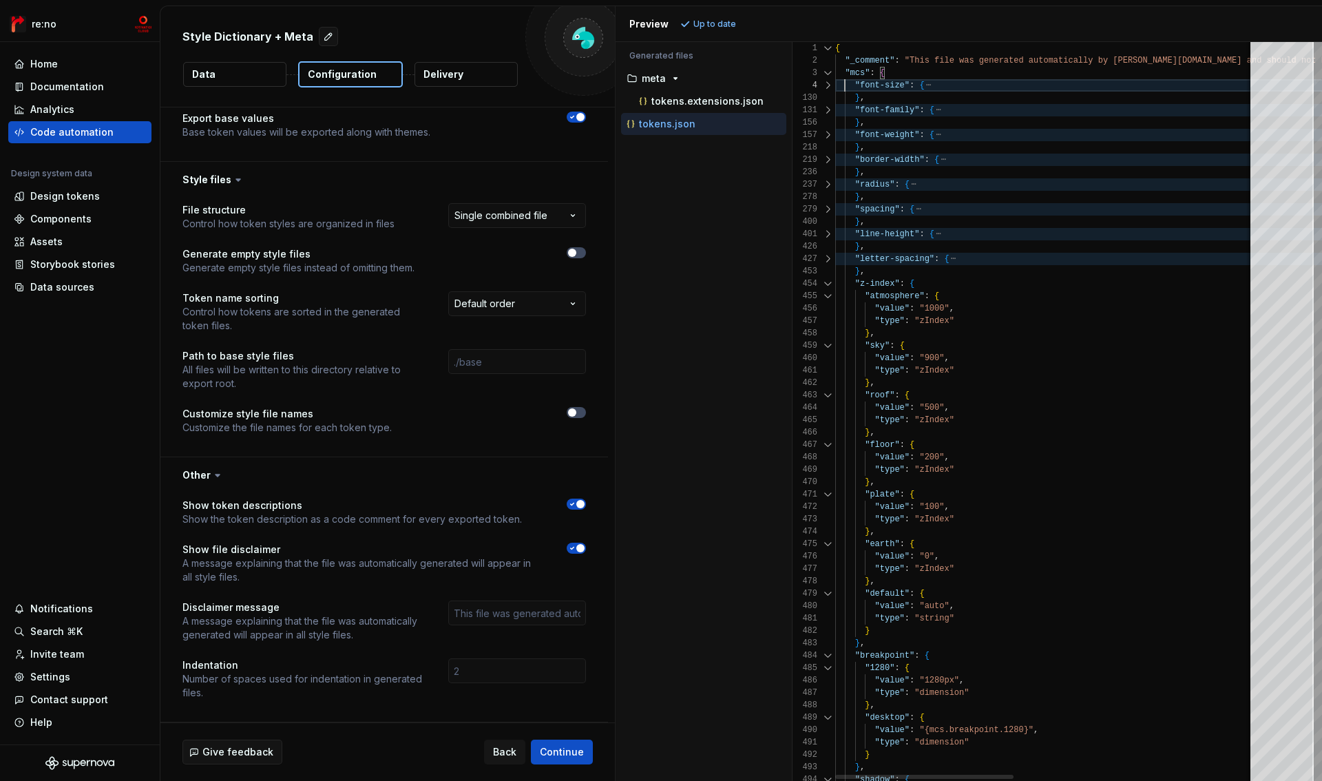
click at [828, 285] on div at bounding box center [828, 284] width 18 height 12
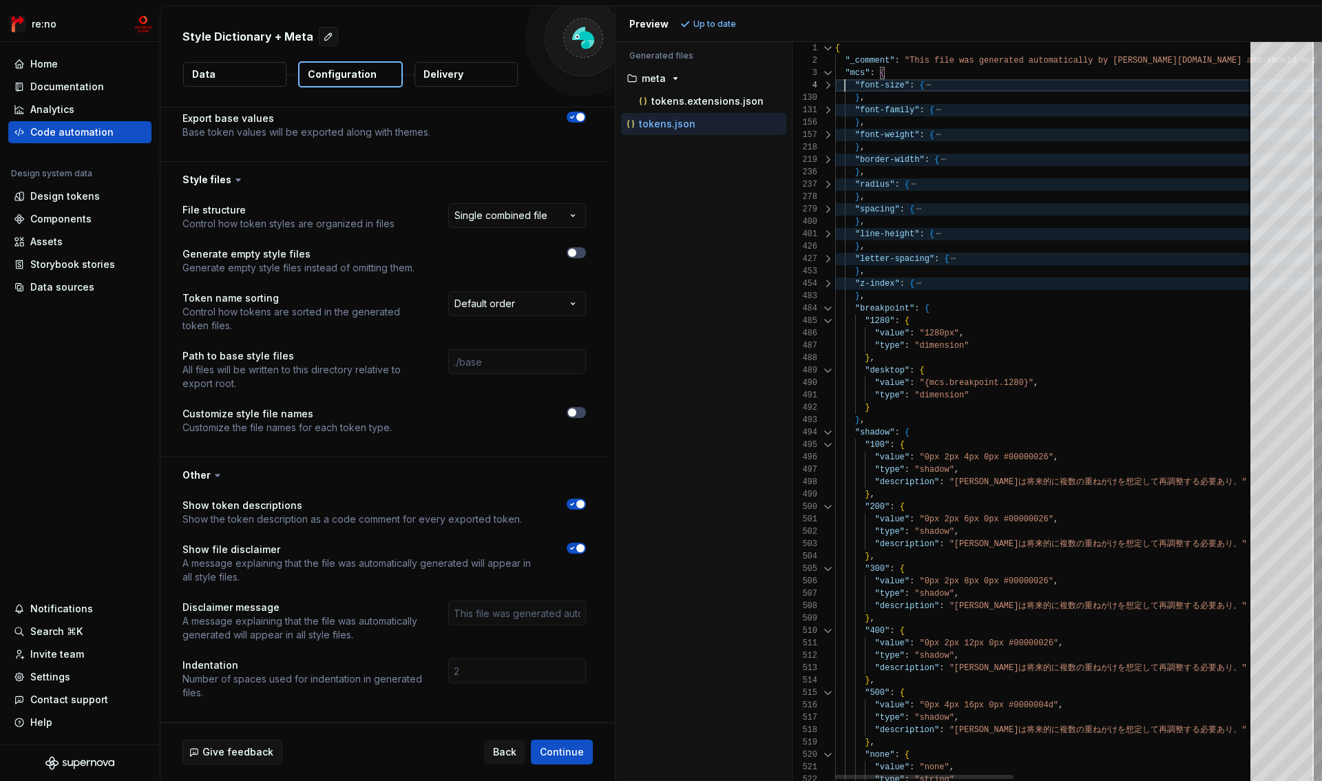
click at [829, 311] on div at bounding box center [828, 308] width 18 height 12
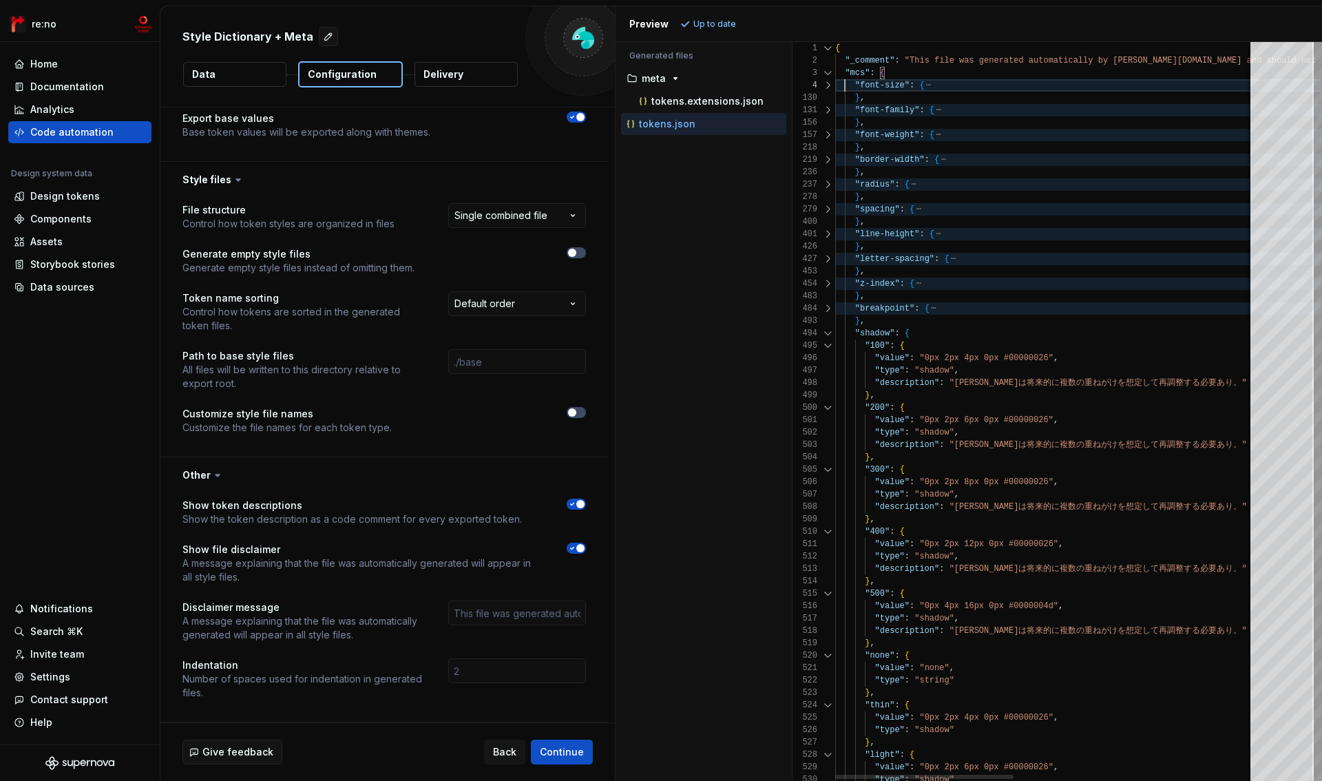
click at [828, 336] on div at bounding box center [828, 333] width 18 height 12
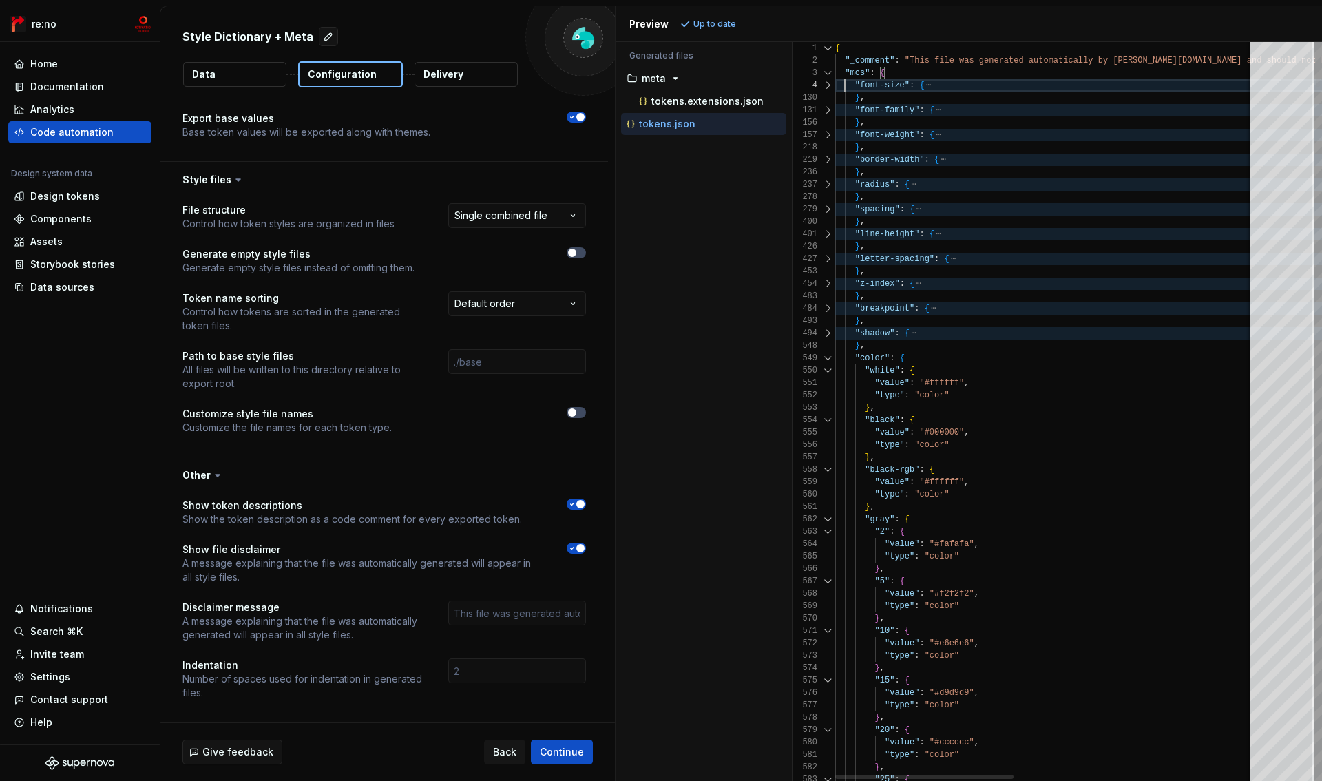
click at [828, 333] on div at bounding box center [828, 333] width 18 height 12
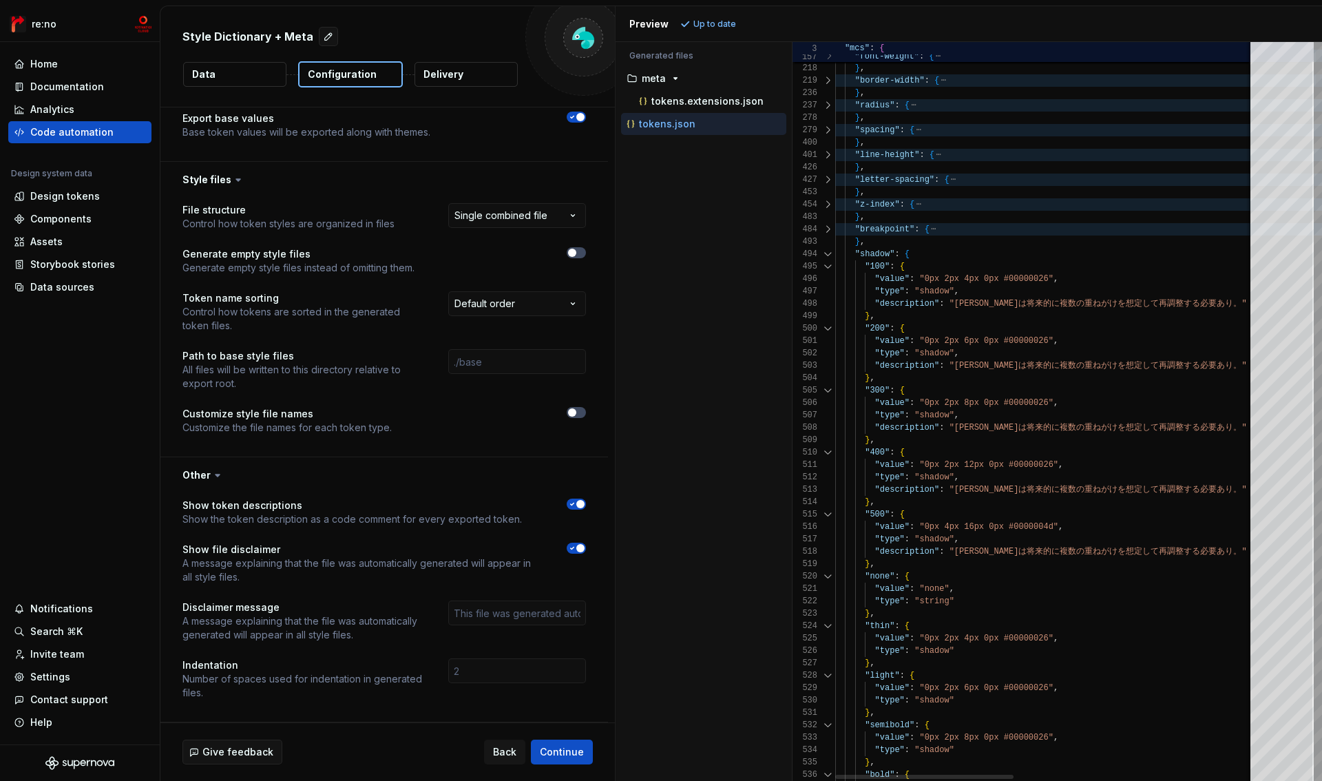
click at [829, 255] on div at bounding box center [828, 254] width 18 height 12
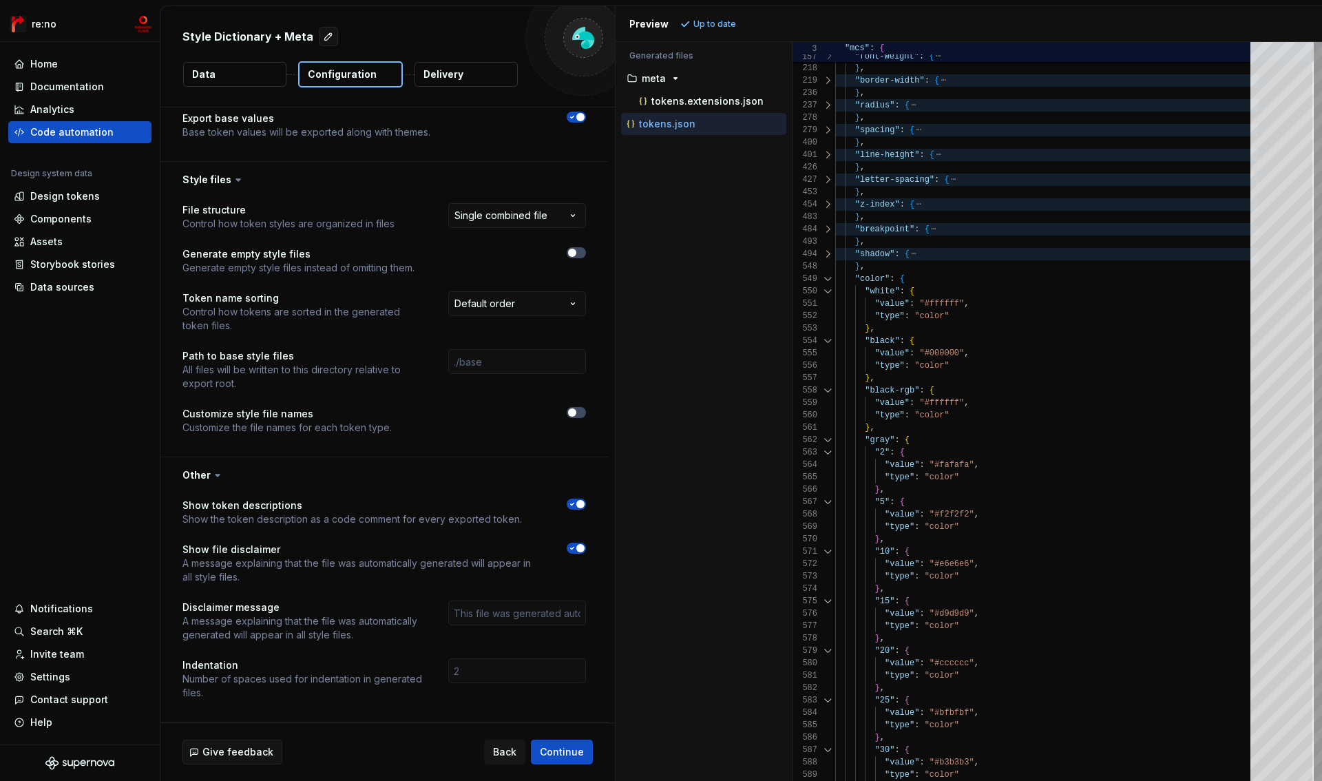
click at [828, 279] on div at bounding box center [828, 279] width 18 height 12
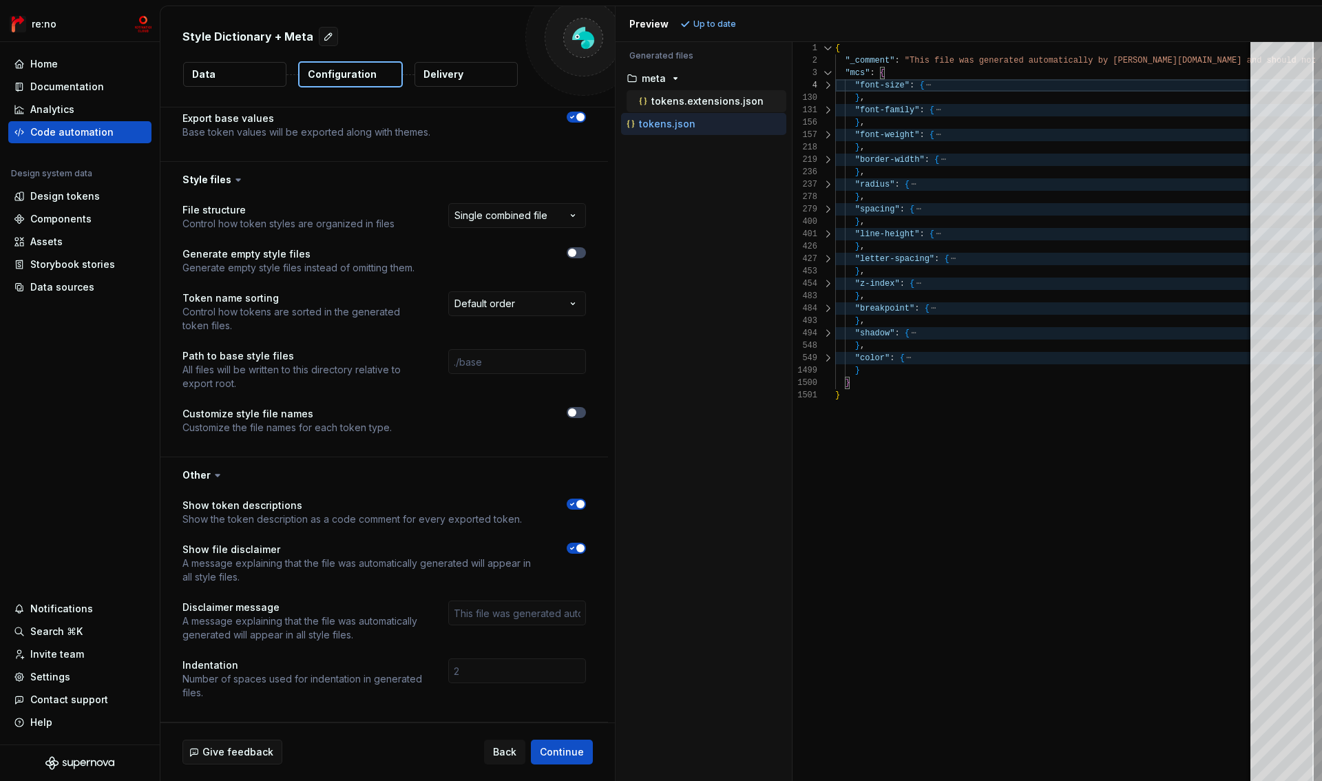
click at [721, 103] on p "tokens.extensions.json" at bounding box center [707, 101] width 112 height 11
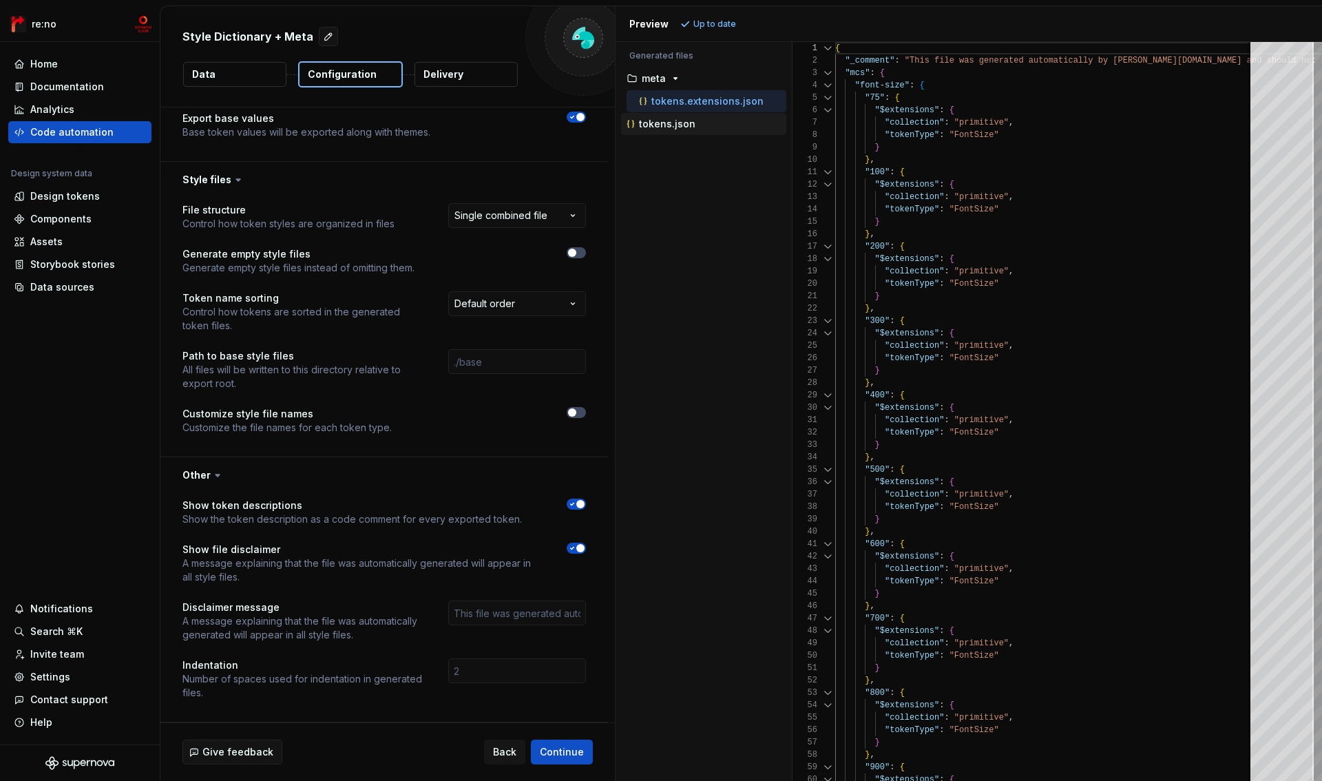
click at [700, 126] on div "tokens.json" at bounding box center [705, 124] width 163 height 14
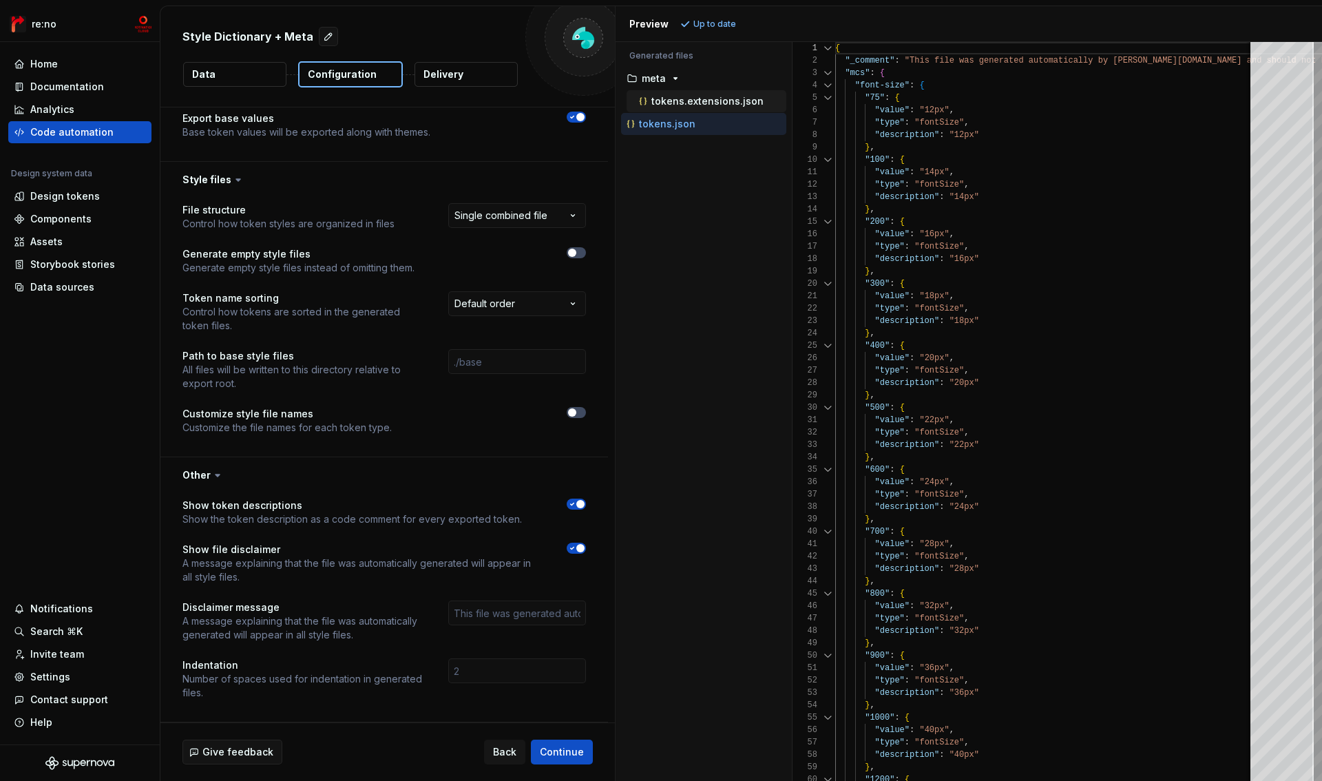
click at [707, 108] on button "tokens.extensions.json" at bounding box center [707, 101] width 160 height 15
type textarea "**********"
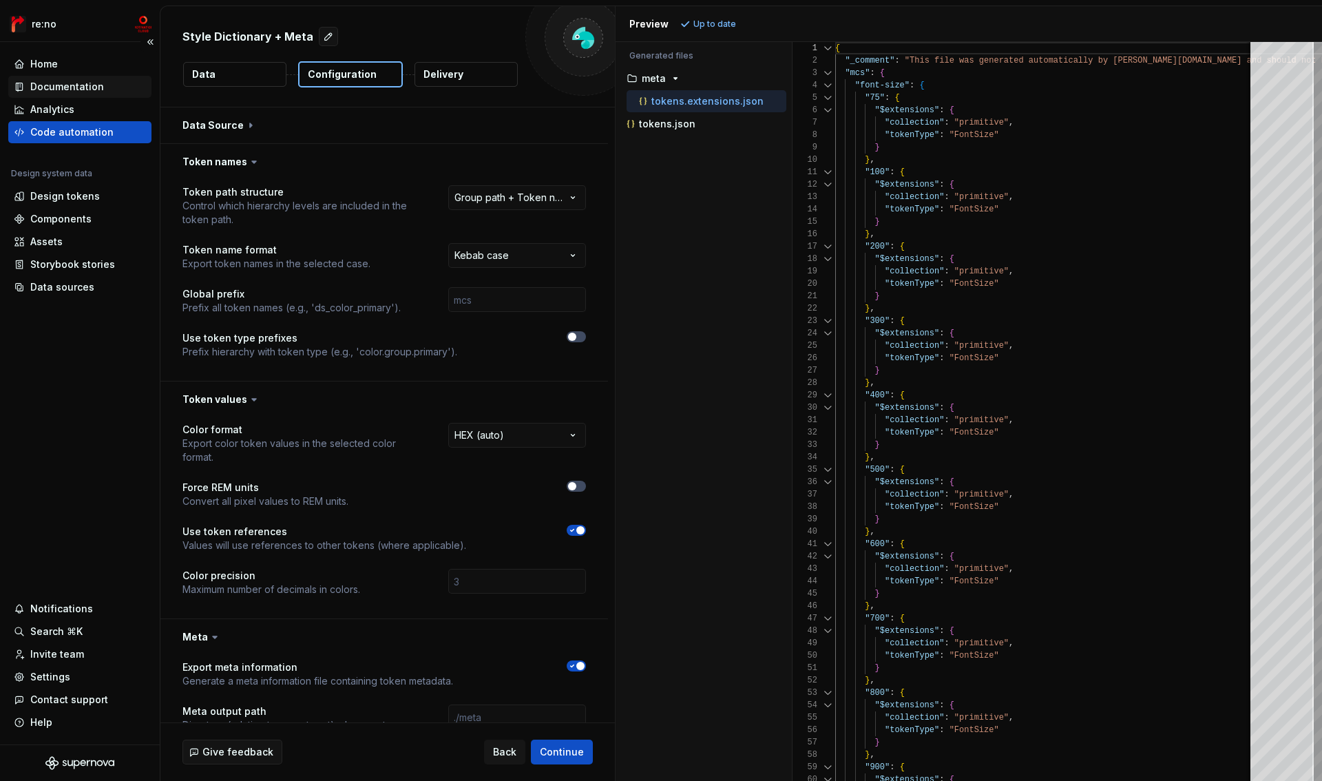
drag, startPoint x: 84, startPoint y: 133, endPoint x: 132, endPoint y: 88, distance: 65.3
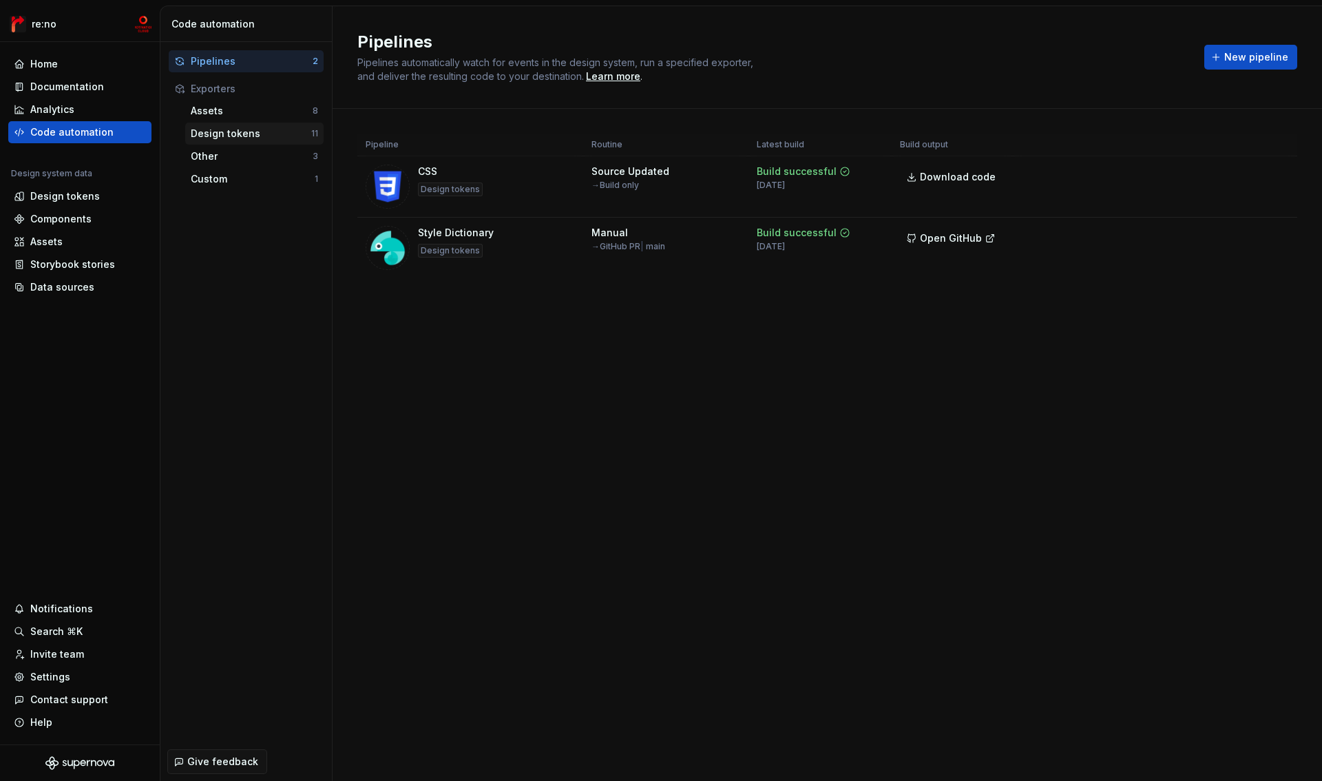
click at [250, 137] on div "Design tokens" at bounding box center [251, 134] width 121 height 14
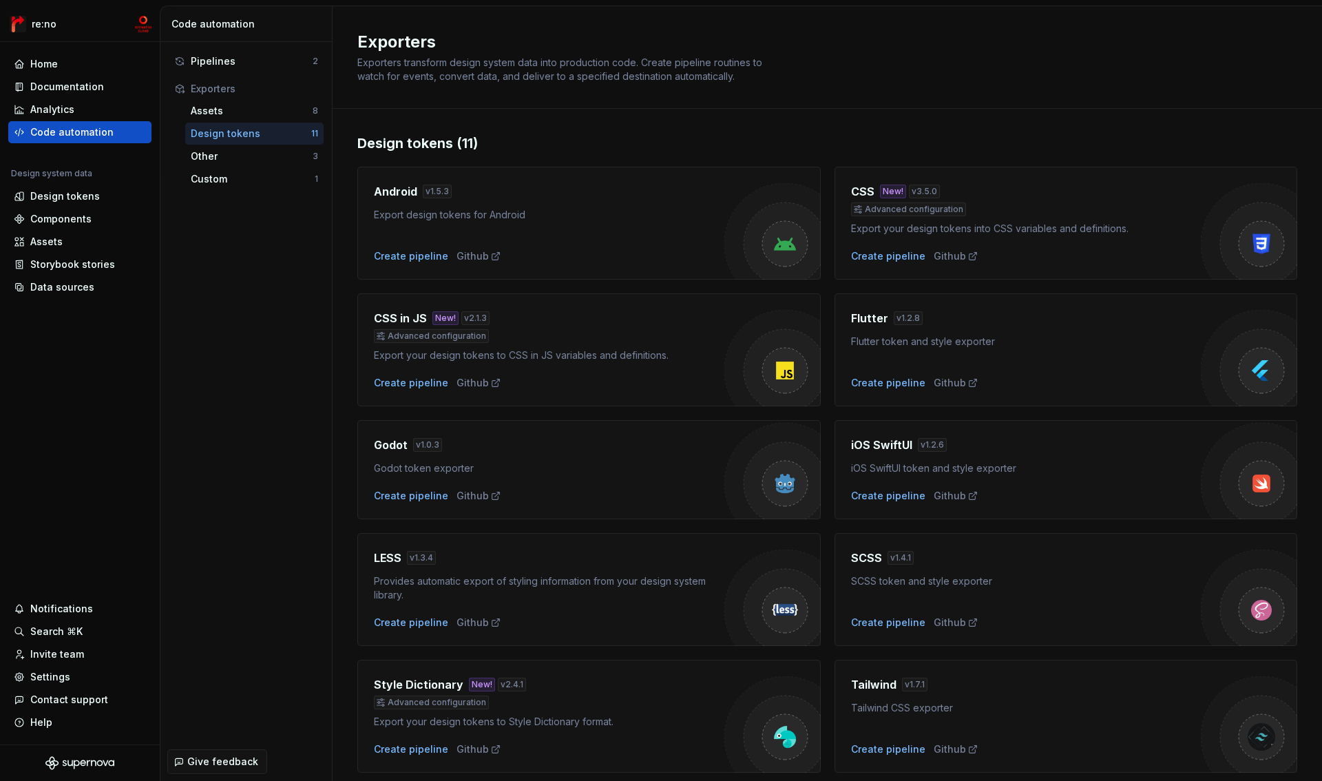
scroll to position [171, 0]
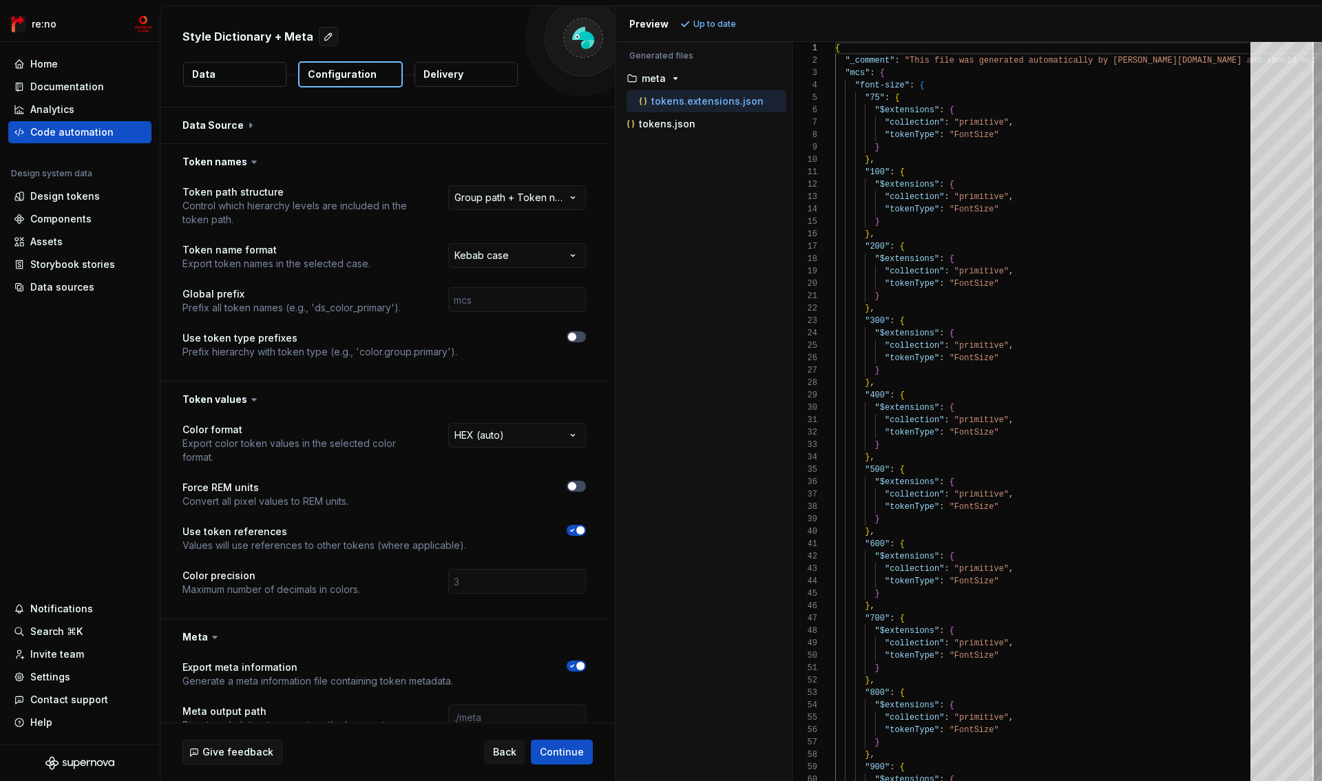
click at [102, 127] on div "Code automation" at bounding box center [71, 132] width 83 height 14
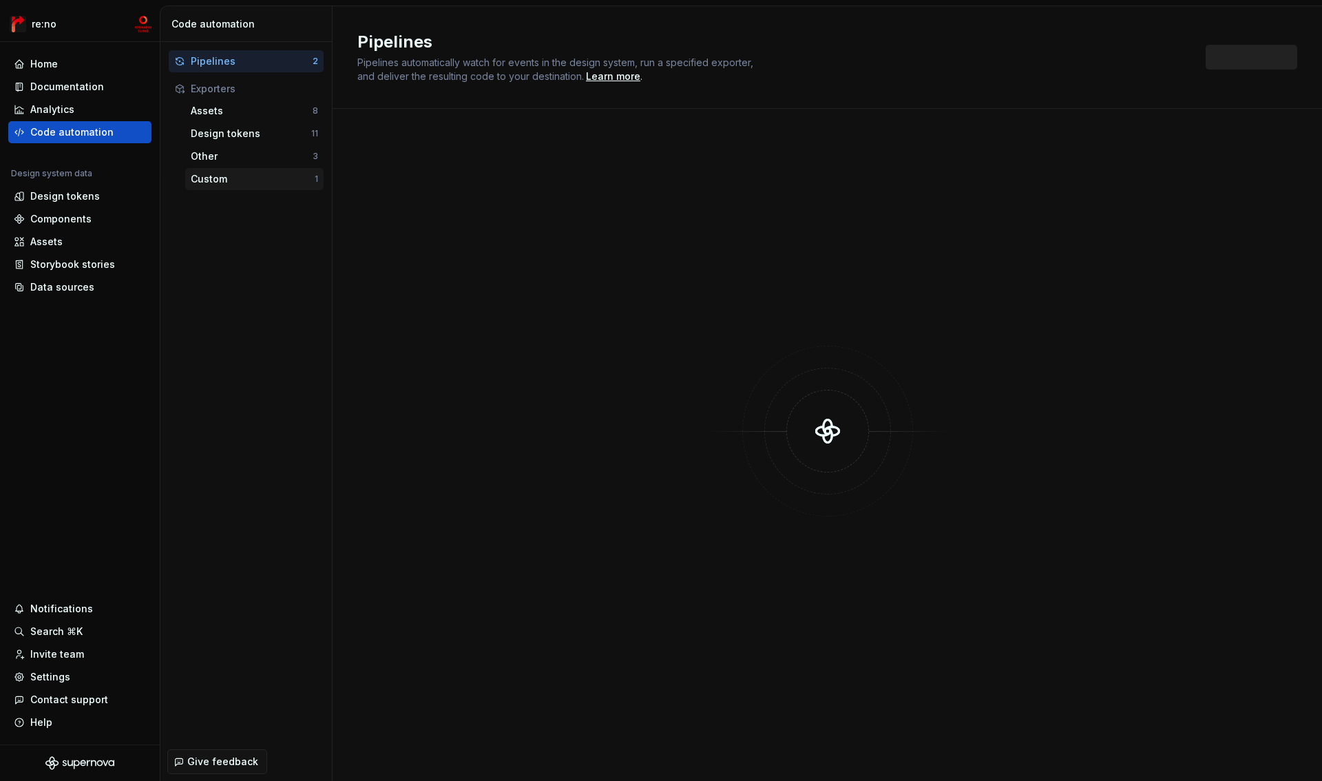
click at [209, 184] on div "Custom" at bounding box center [253, 179] width 124 height 14
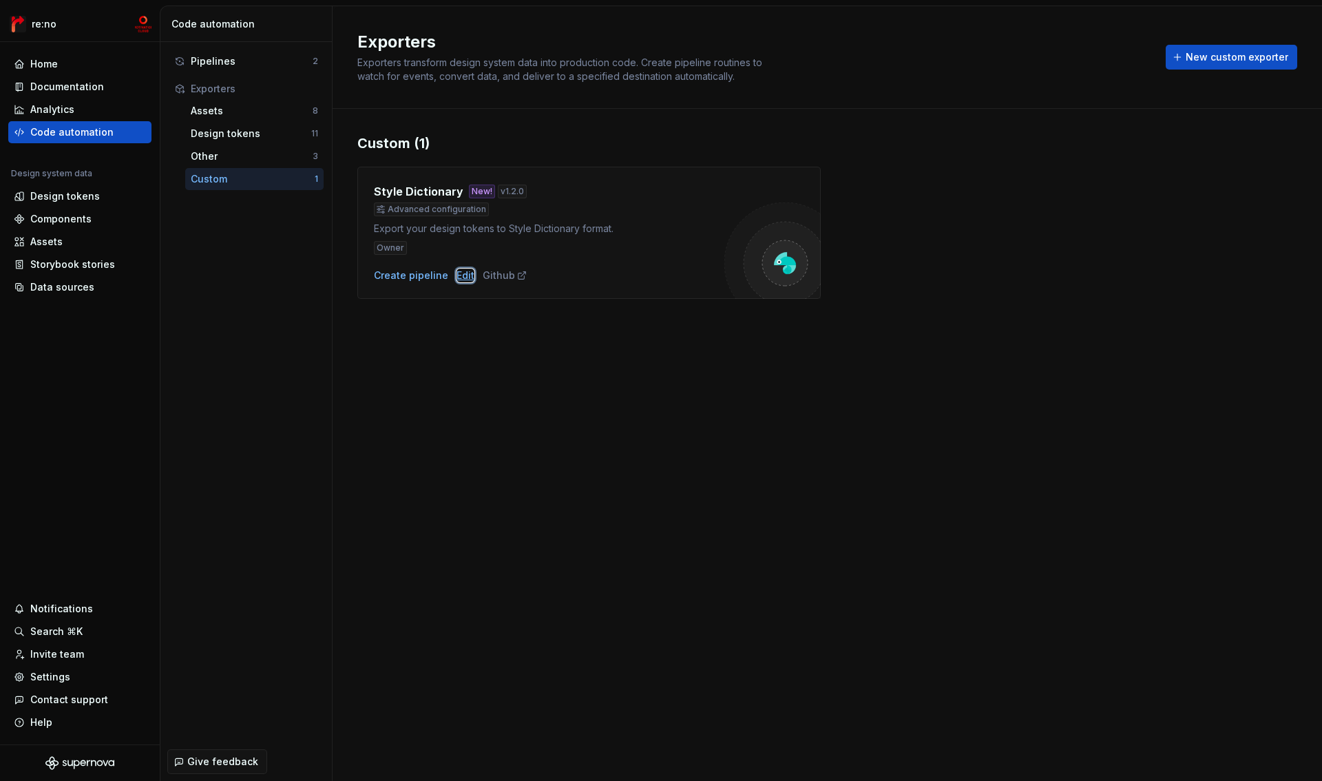
click at [461, 271] on div "Edit" at bounding box center [466, 276] width 18 height 14
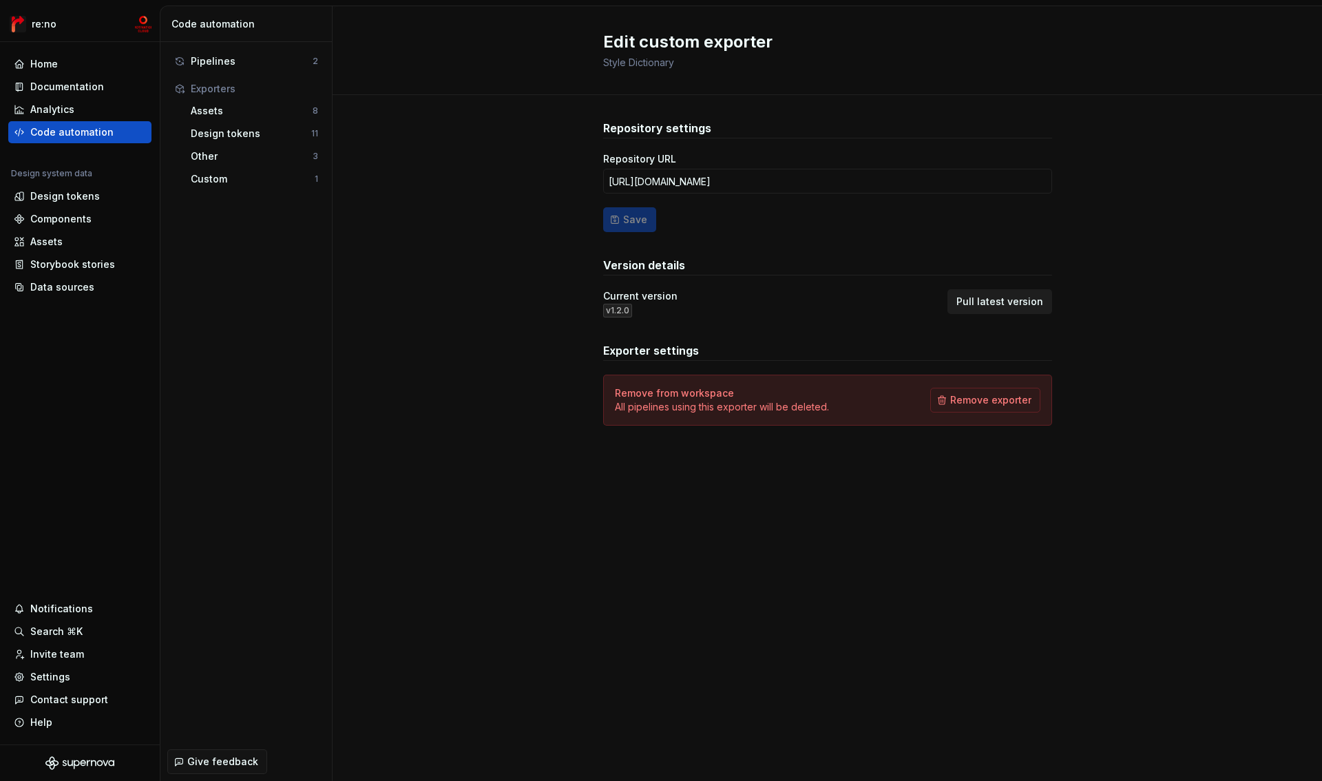
click at [1001, 300] on span "Pull latest version" at bounding box center [1000, 302] width 87 height 14
click at [234, 178] on div "Custom" at bounding box center [253, 179] width 124 height 14
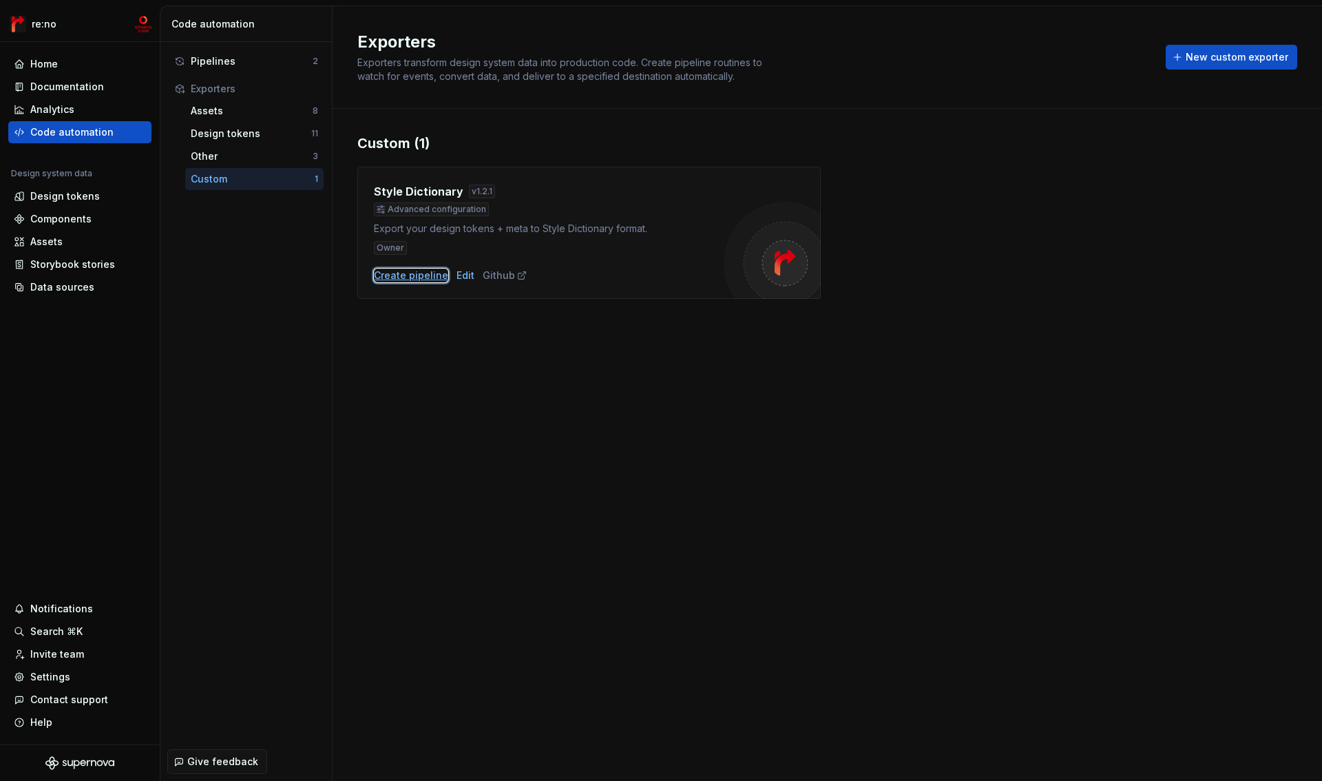
click at [421, 277] on div "Create pipeline" at bounding box center [411, 276] width 74 height 14
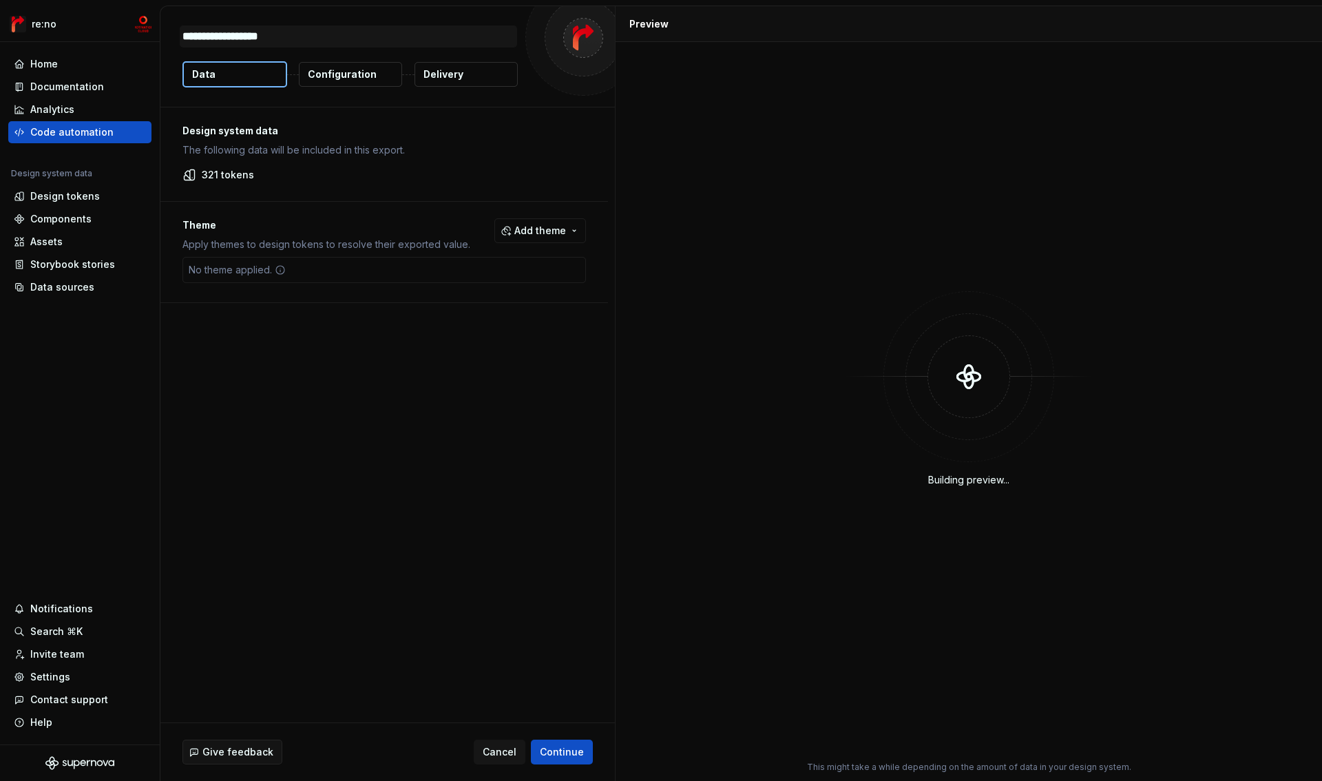
click at [309, 36] on textarea "**********" at bounding box center [348, 36] width 337 height 22
type textarea "*"
type textarea "**********"
type textarea "*"
type textarea "**********"
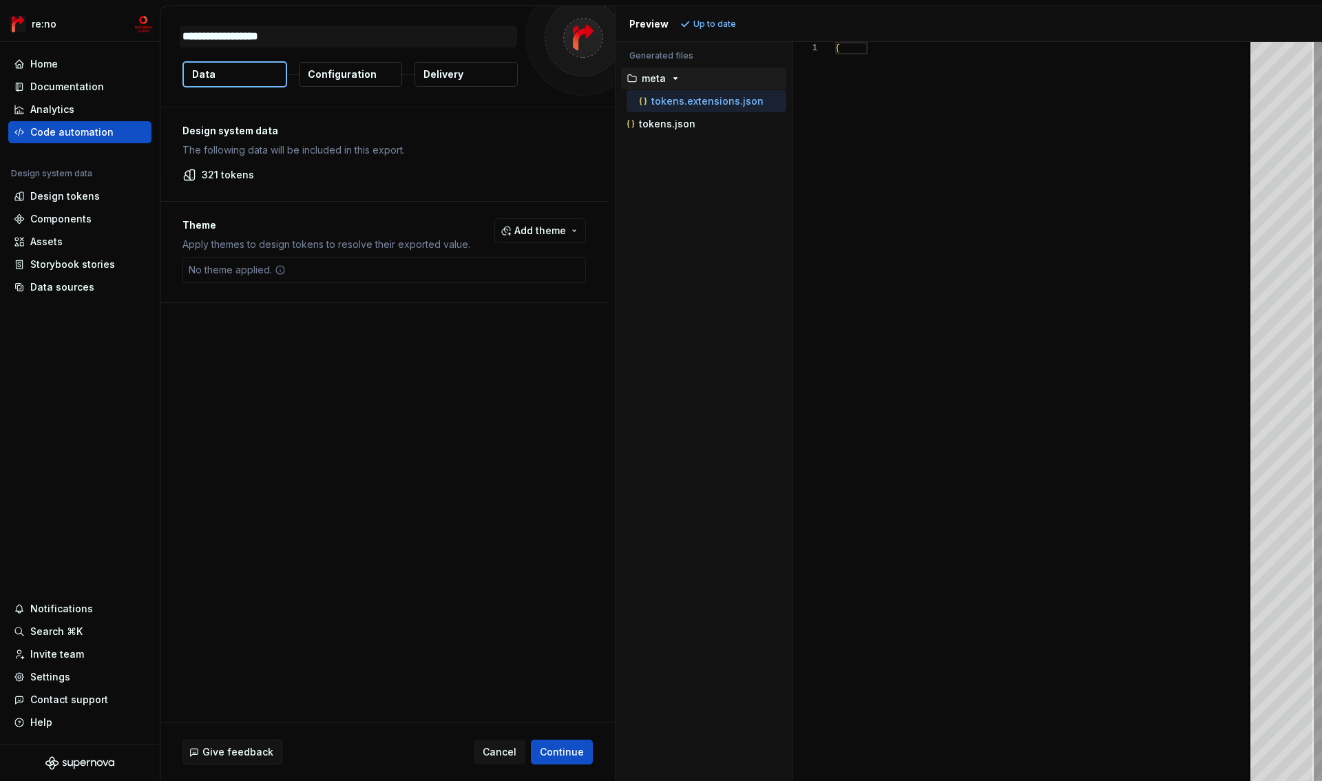
type textarea "*"
type textarea "**********"
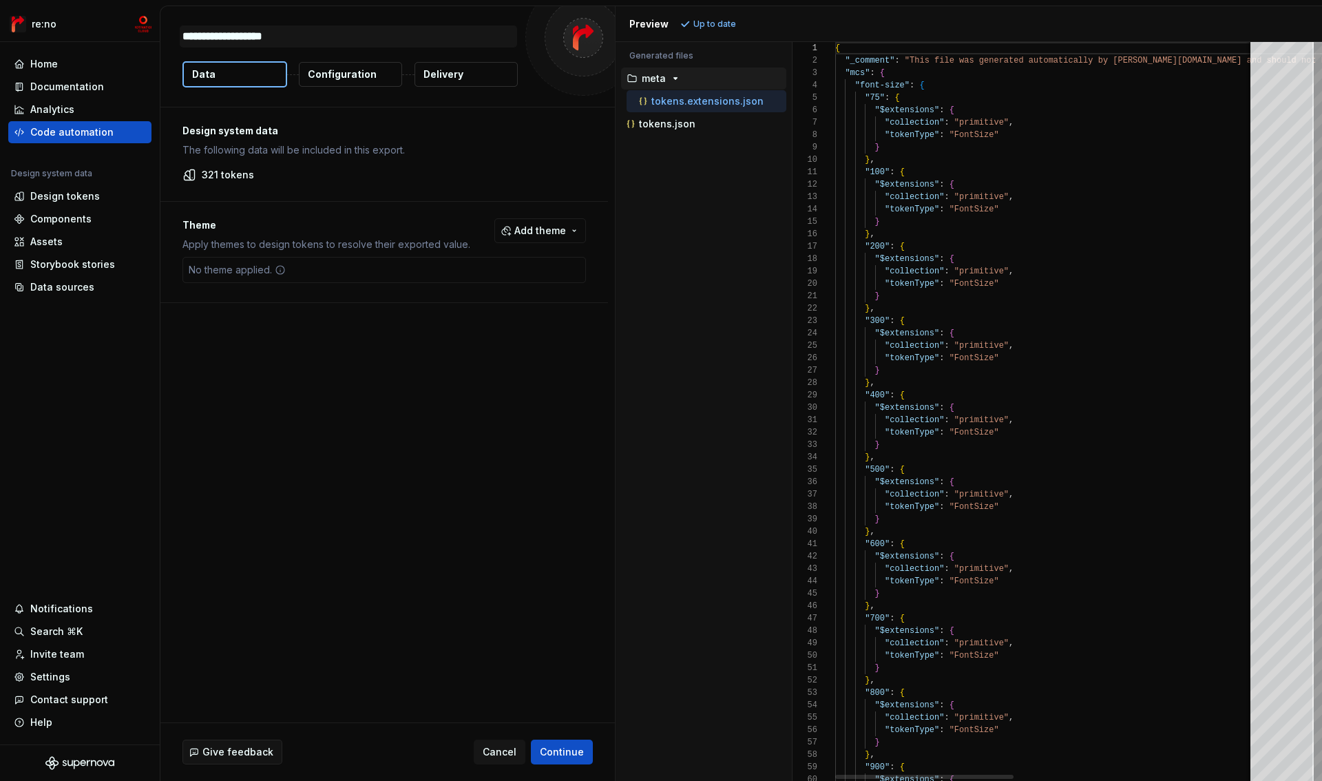
type textarea "*"
type textarea "**********"
type textarea "*"
type textarea "**********"
type textarea "*"
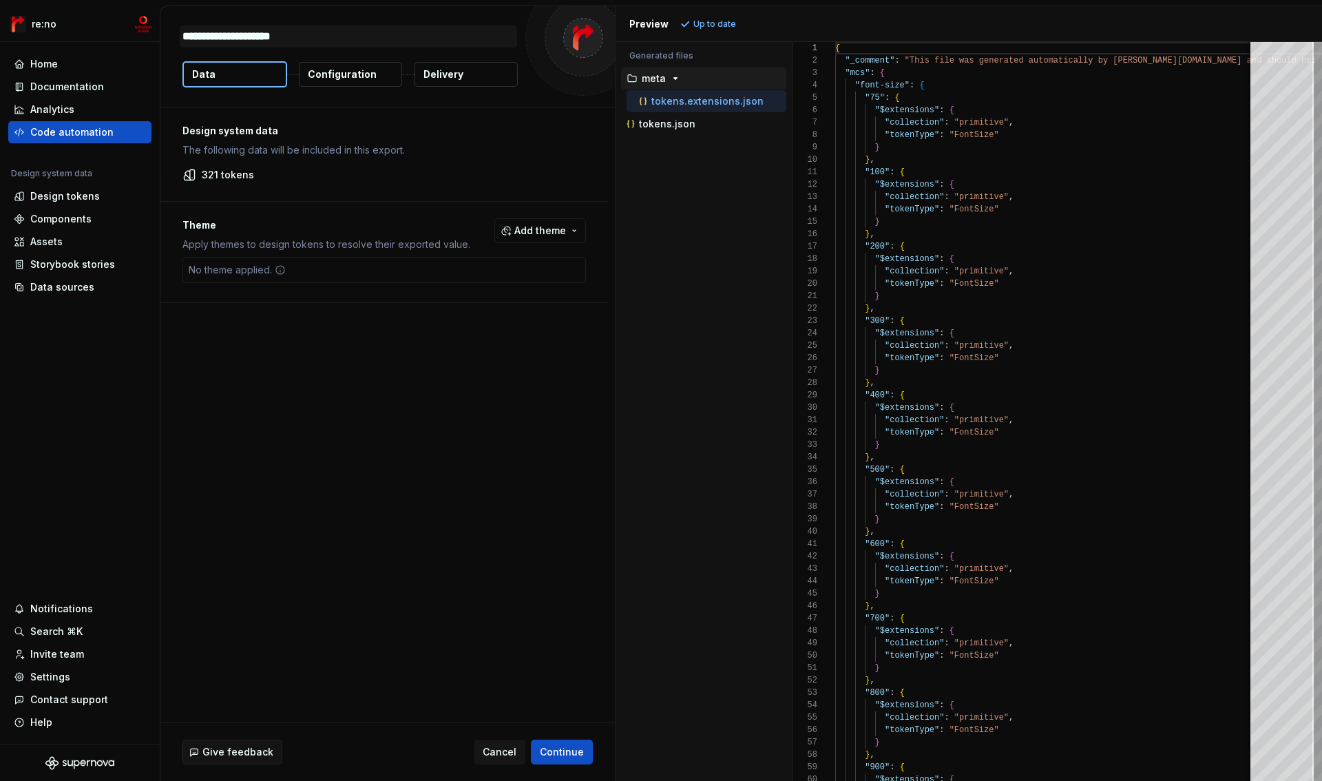
type textarea "**********"
type textarea "*"
type textarea "**********"
type textarea "*"
type textarea "**********"
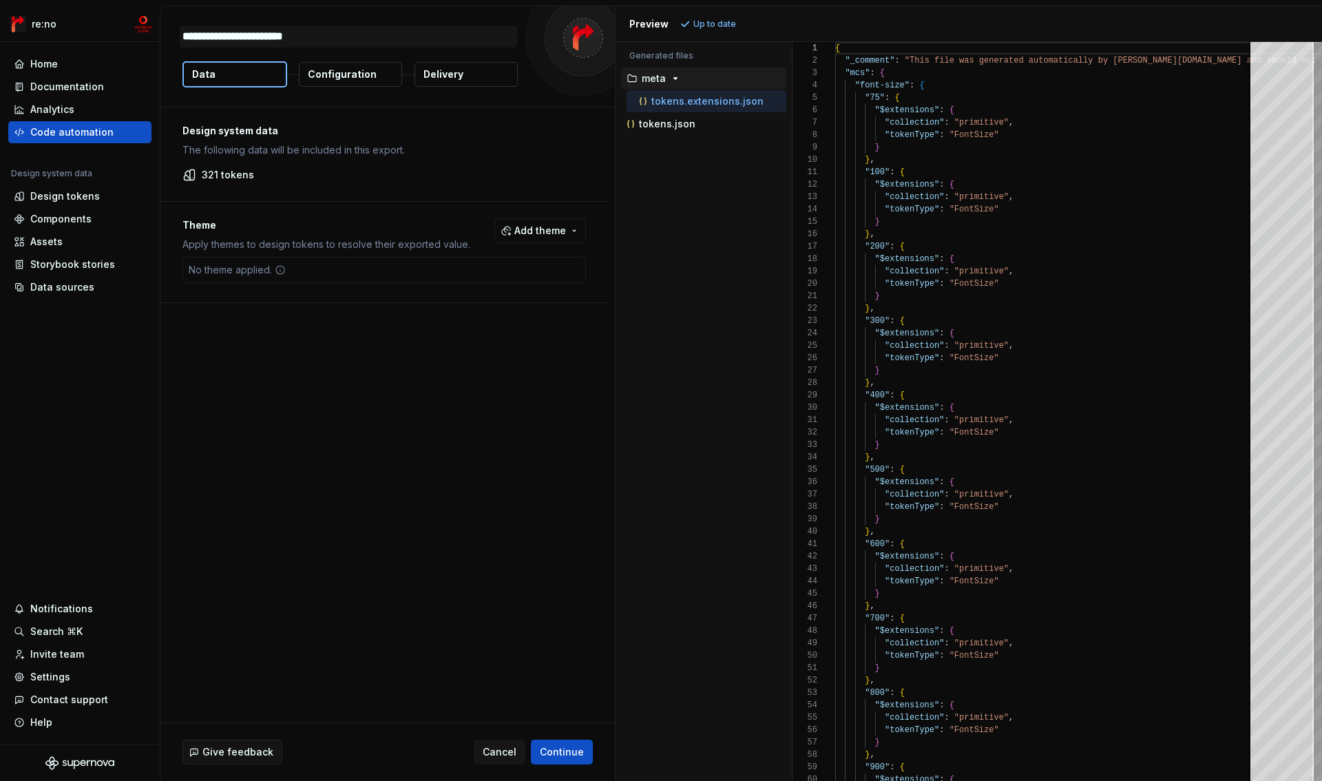
type textarea "*"
type textarea "**********"
type textarea "*"
type textarea "**********"
type textarea "*"
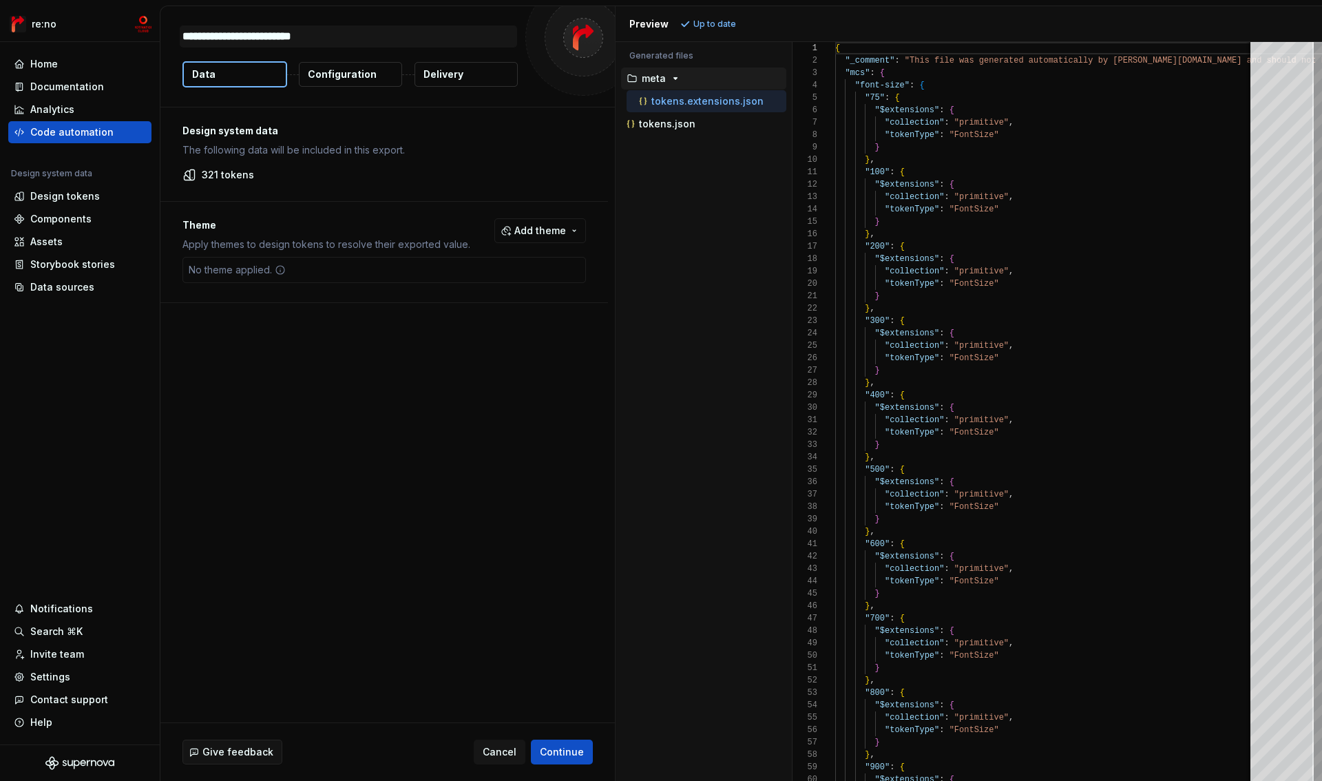
type textarea "**********"
type textarea "*"
type textarea "**********"
type textarea "*"
type textarea "**********"
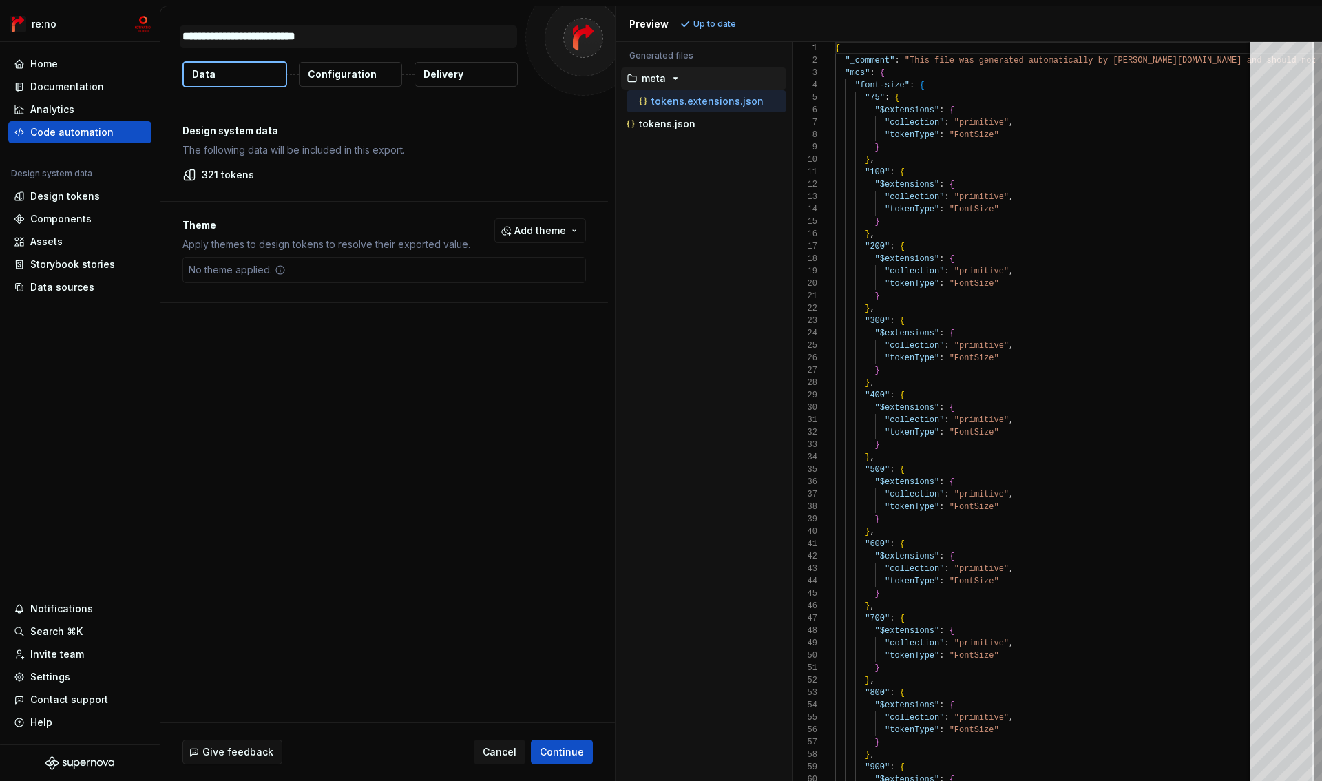
type textarea "*"
type textarea "**********"
type textarea "*"
type textarea "**********"
type textarea "*"
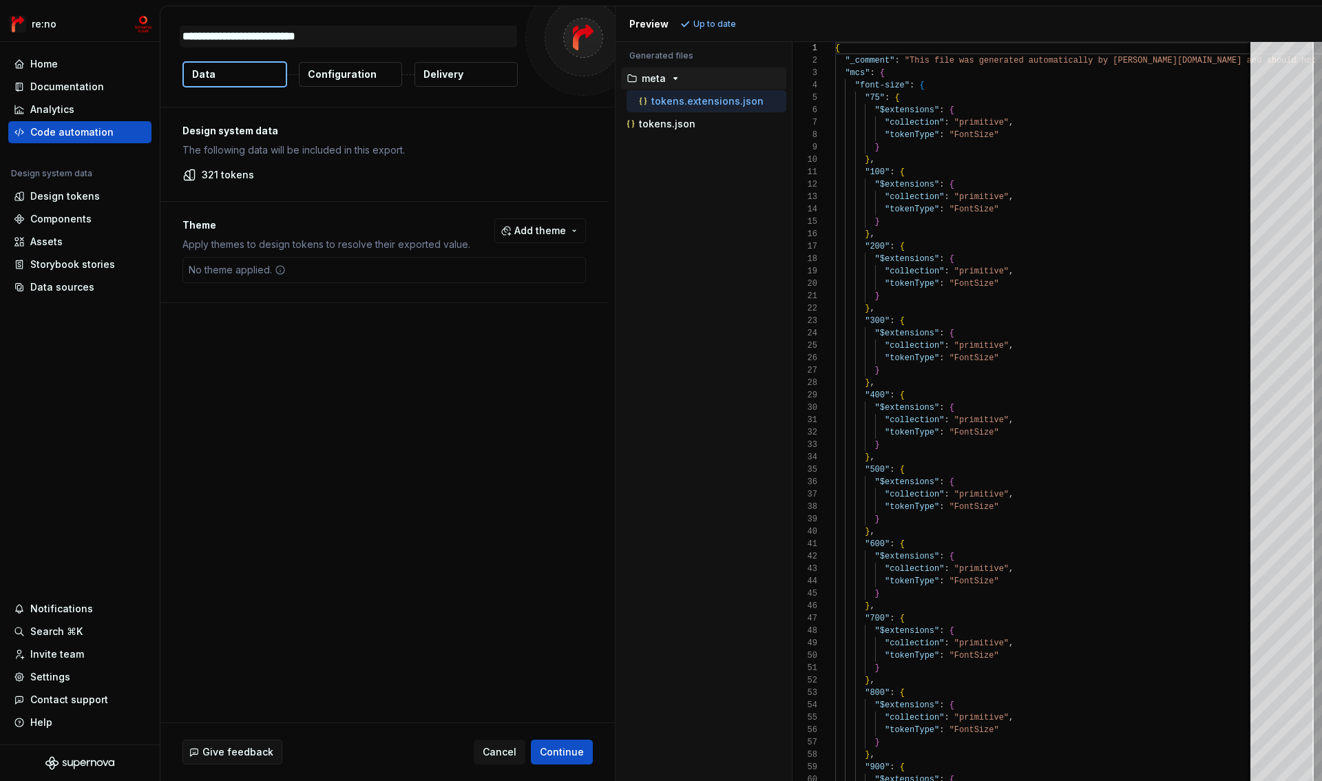
type textarea "**********"
type textarea "*"
type textarea "**********"
type textarea "*"
type textarea "**********"
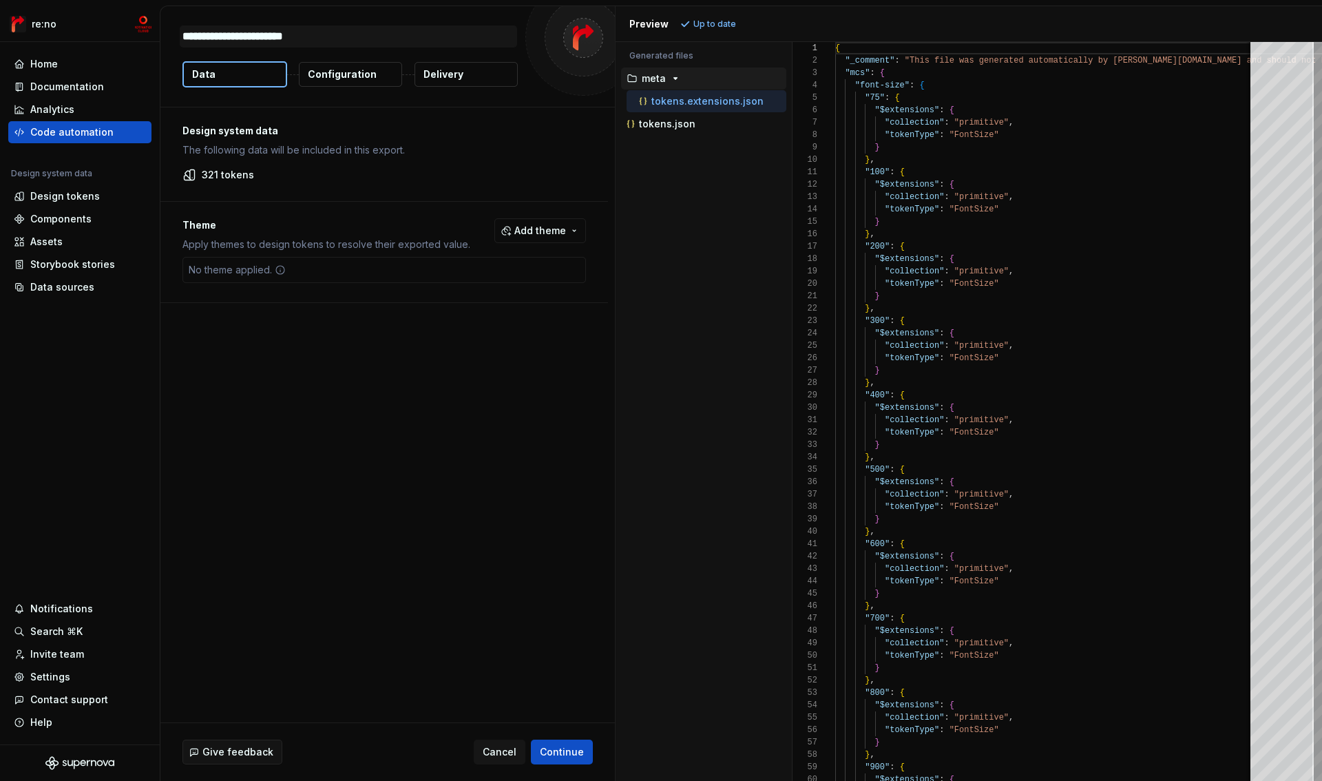
type textarea "*"
type textarea "**********"
type textarea "*"
type textarea "**********"
type textarea "*"
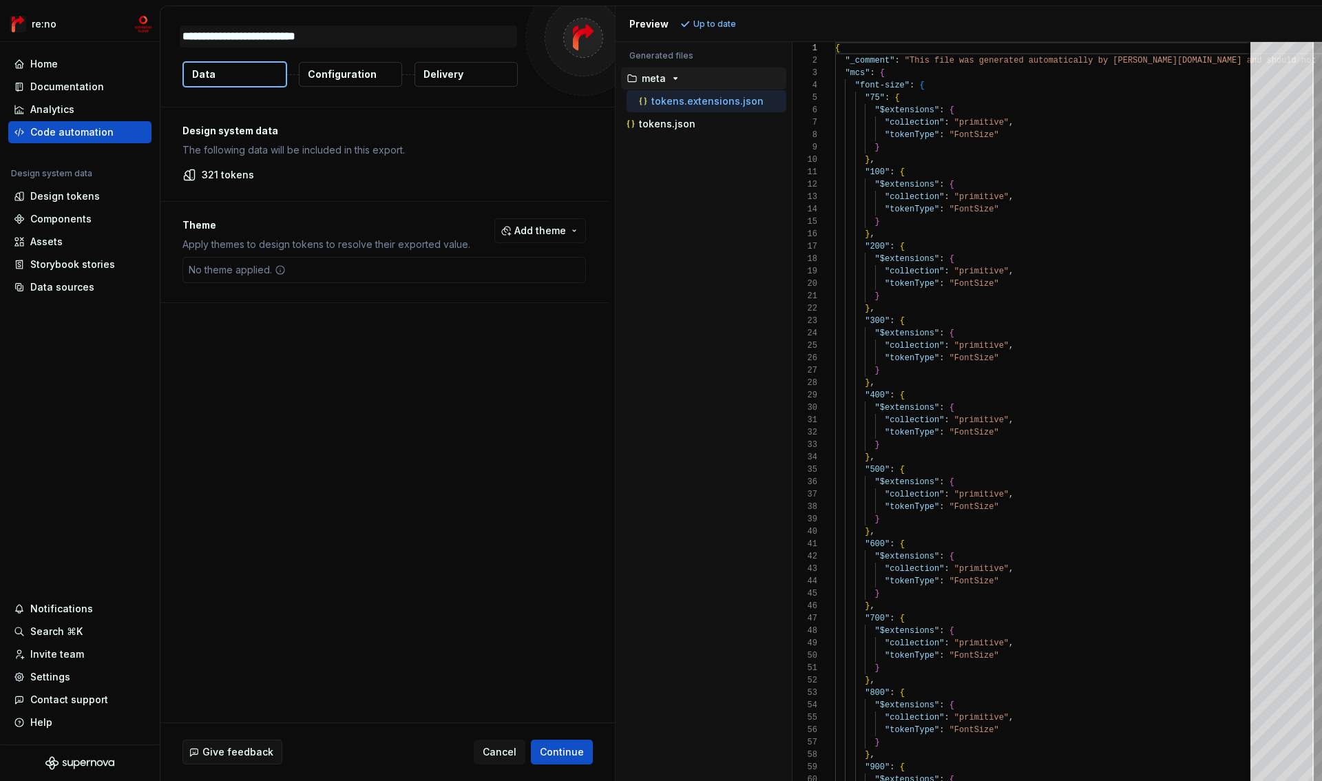
type textarea "**********"
click at [678, 122] on p "tokens.json" at bounding box center [667, 123] width 56 height 11
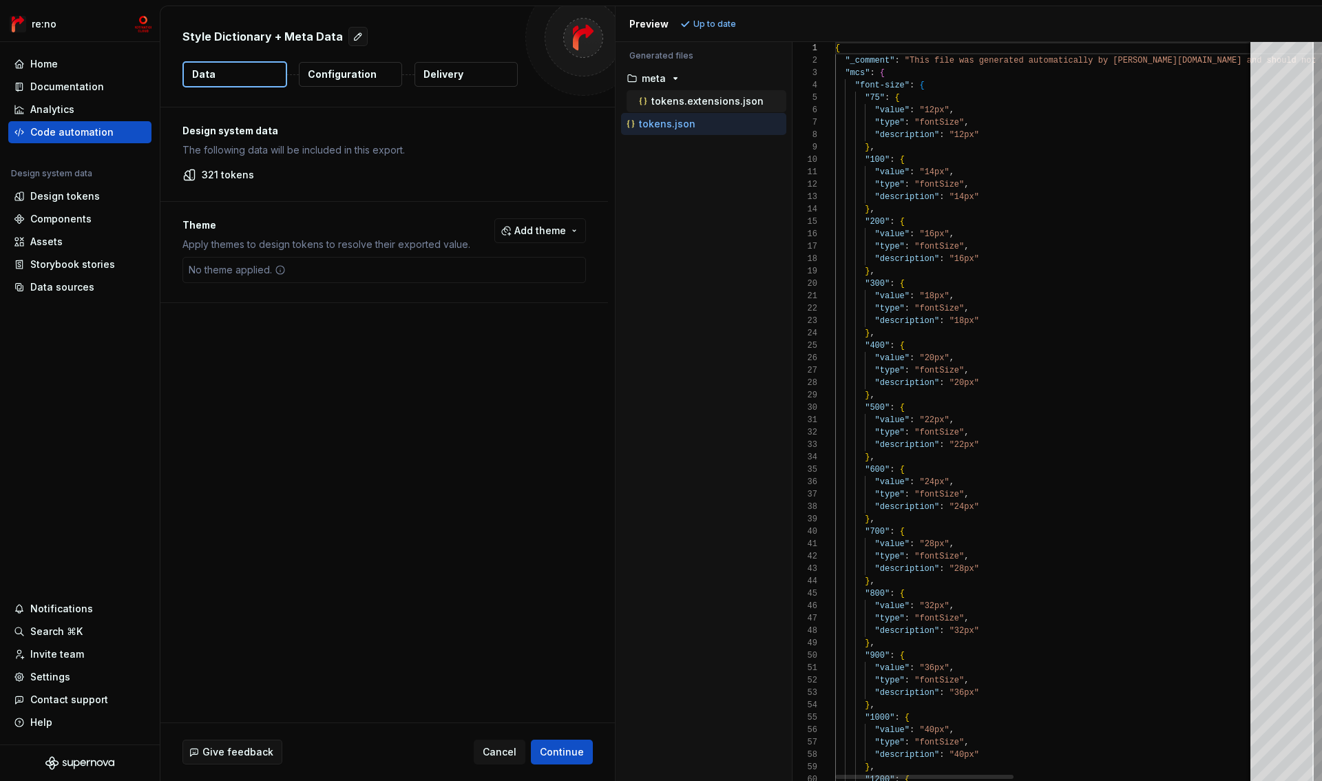
click at [703, 103] on p "tokens.extensions.json" at bounding box center [707, 101] width 112 height 11
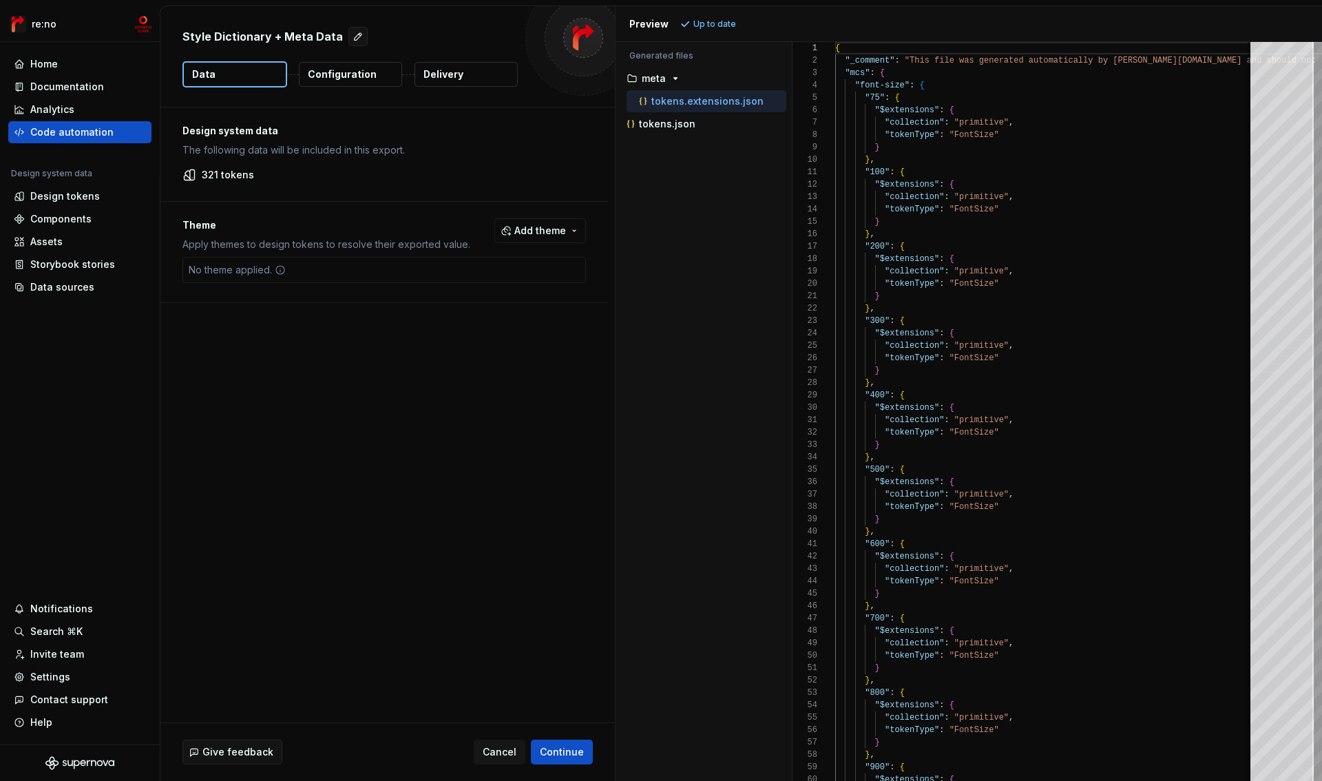
click at [348, 79] on p "Configuration" at bounding box center [342, 74] width 69 height 14
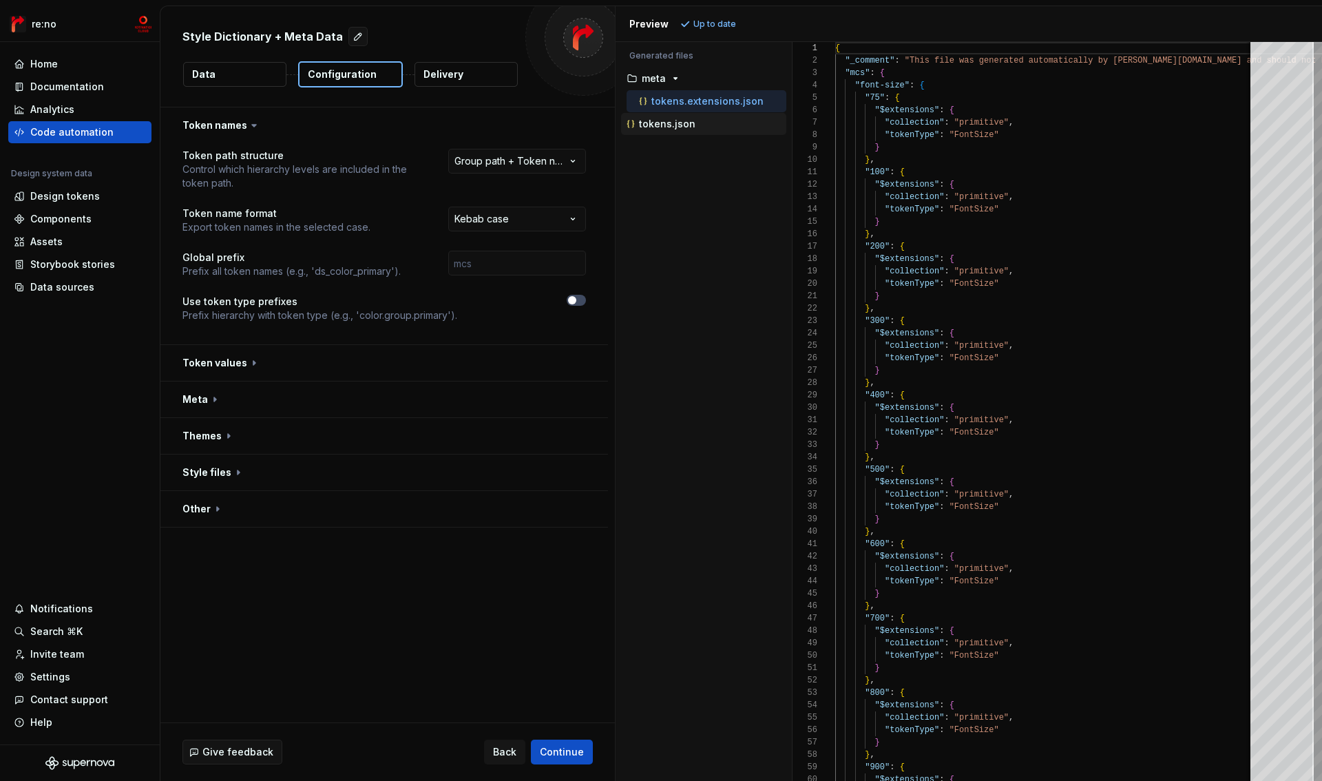
click at [696, 130] on div "tokens.json" at bounding box center [705, 124] width 163 height 14
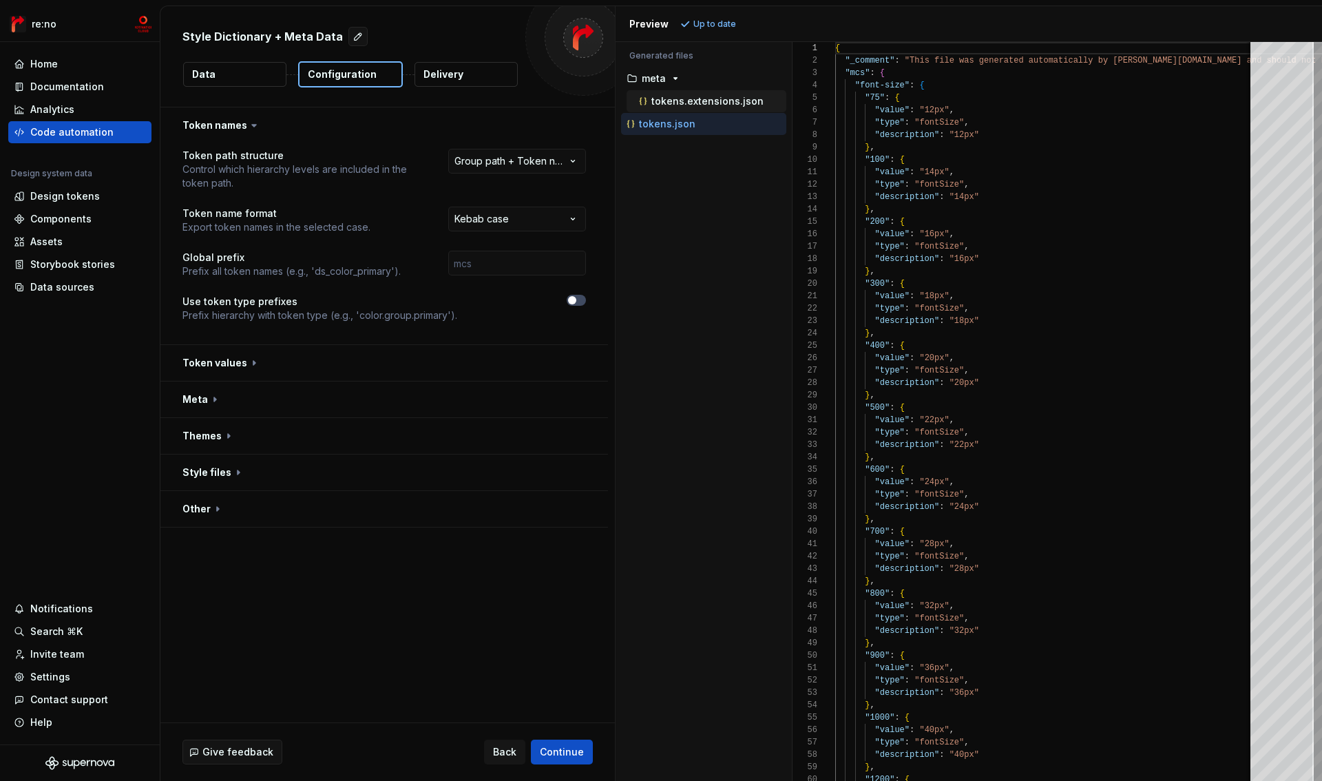
click at [700, 90] on div "tokens.extensions.json" at bounding box center [707, 101] width 160 height 22
click at [700, 104] on p "tokens.extensions.json" at bounding box center [707, 101] width 112 height 11
type textarea "**********"
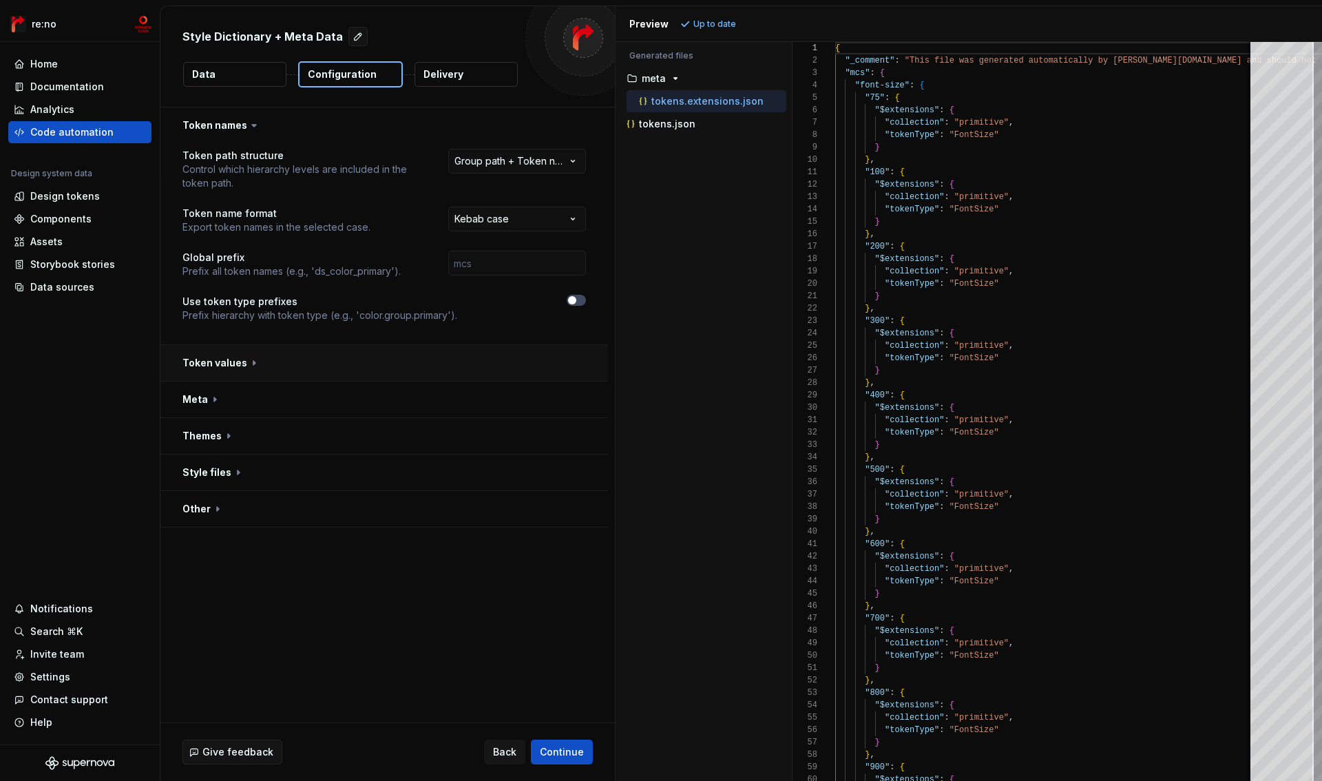
click at [246, 357] on button "button" at bounding box center [384, 363] width 448 height 36
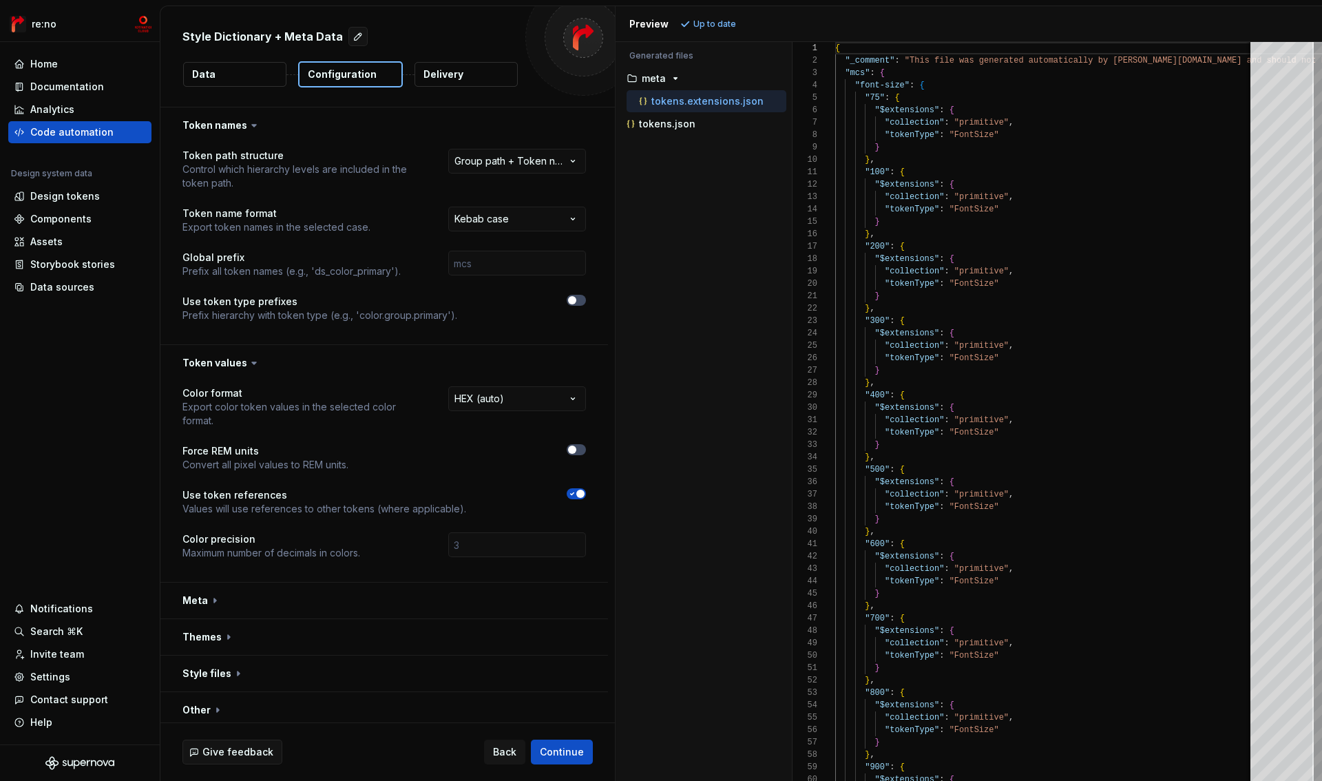
scroll to position [6, 0]
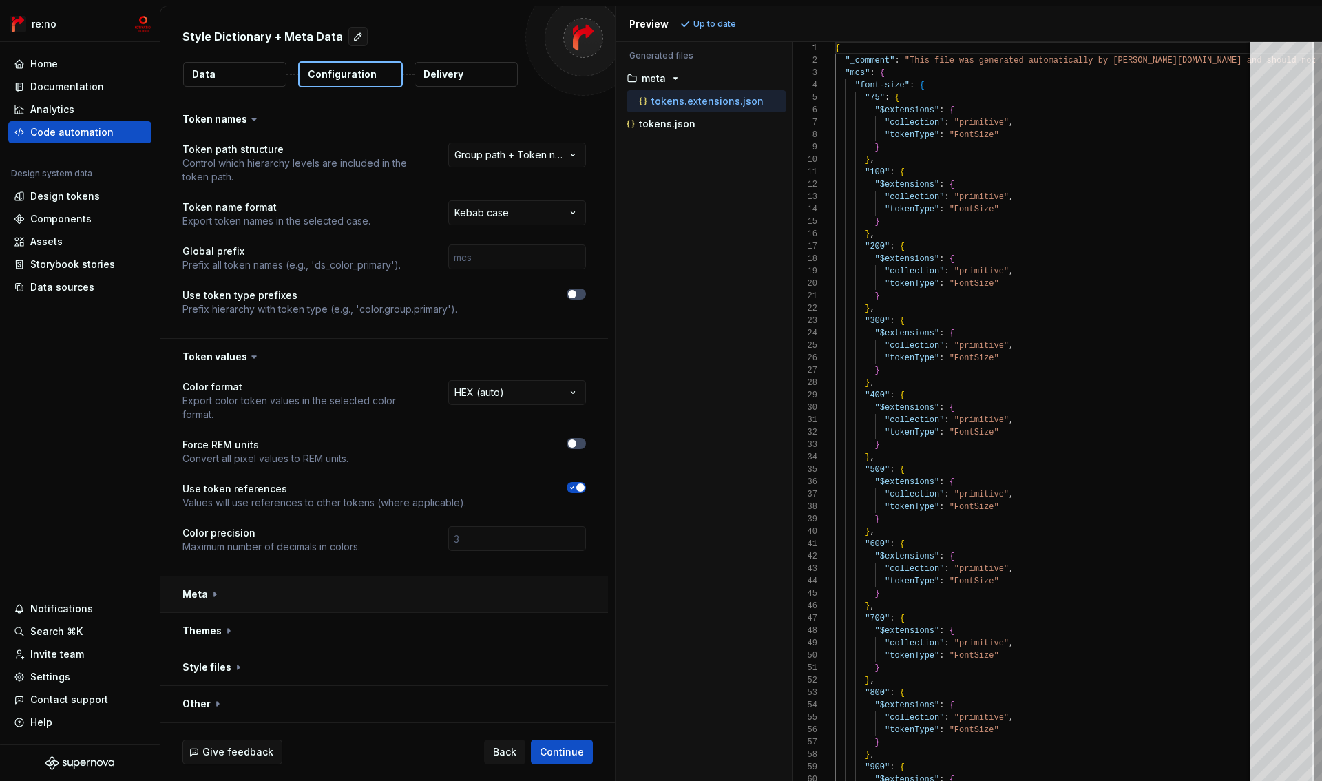
click at [270, 590] on button "button" at bounding box center [384, 594] width 448 height 36
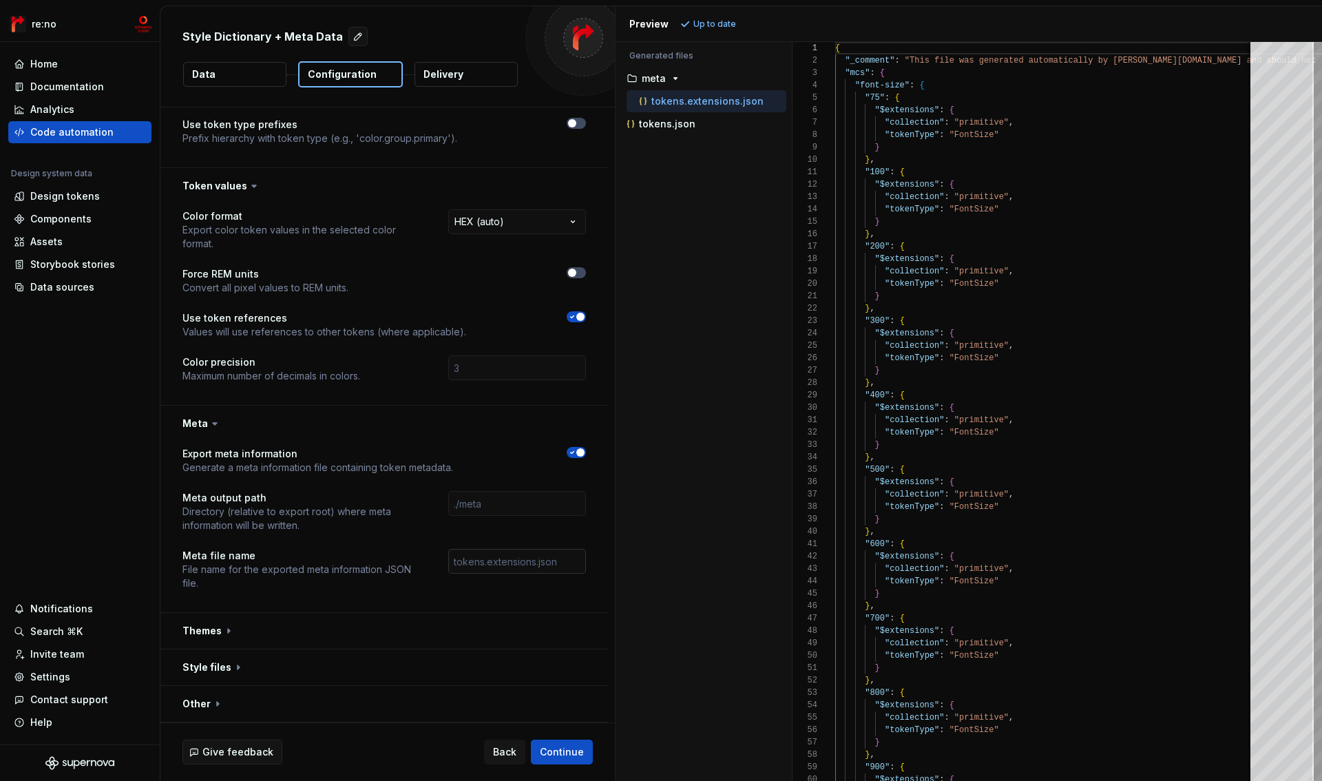
click at [523, 563] on input "text" at bounding box center [517, 561] width 138 height 25
type input "t"
type input "meta.json"
click at [724, 24] on span "Refresh preview" at bounding box center [728, 24] width 69 height 11
click at [583, 450] on span "button" at bounding box center [580, 452] width 8 height 8
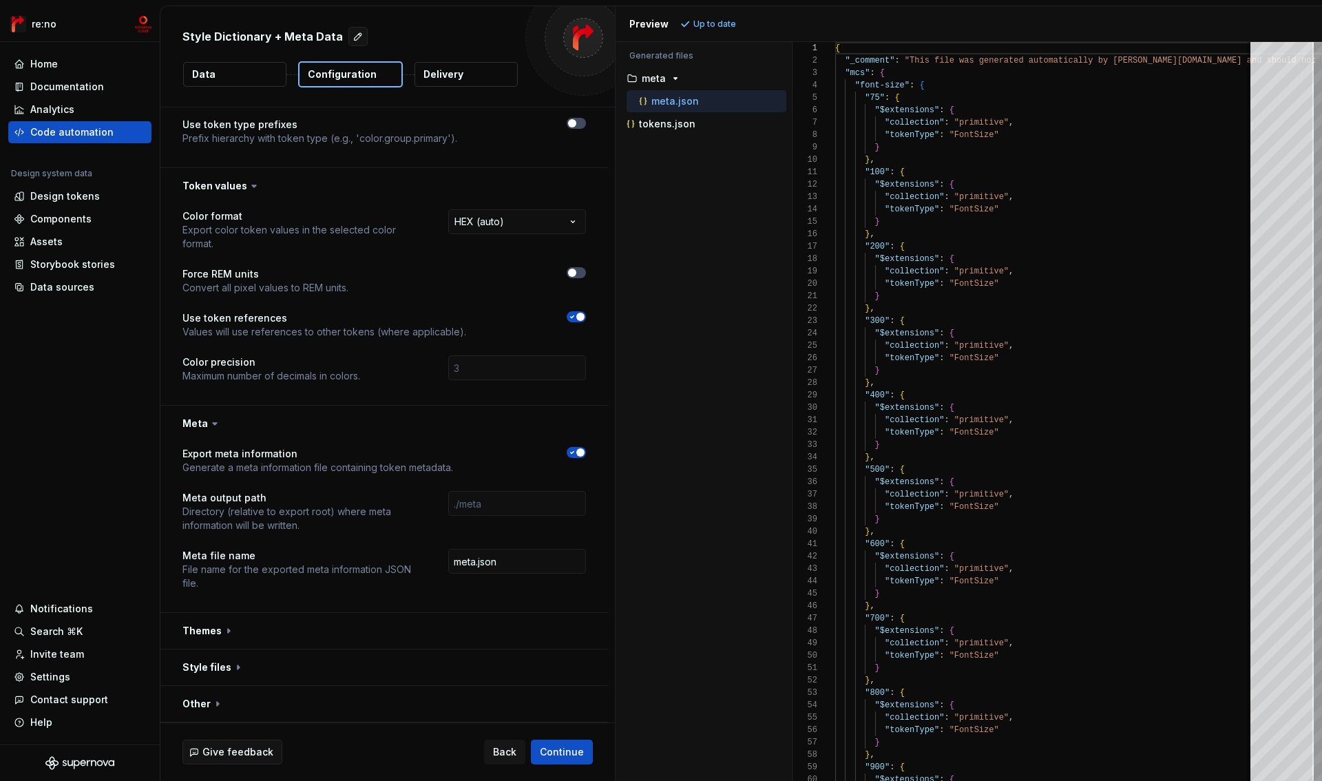
scroll to position [61, 0]
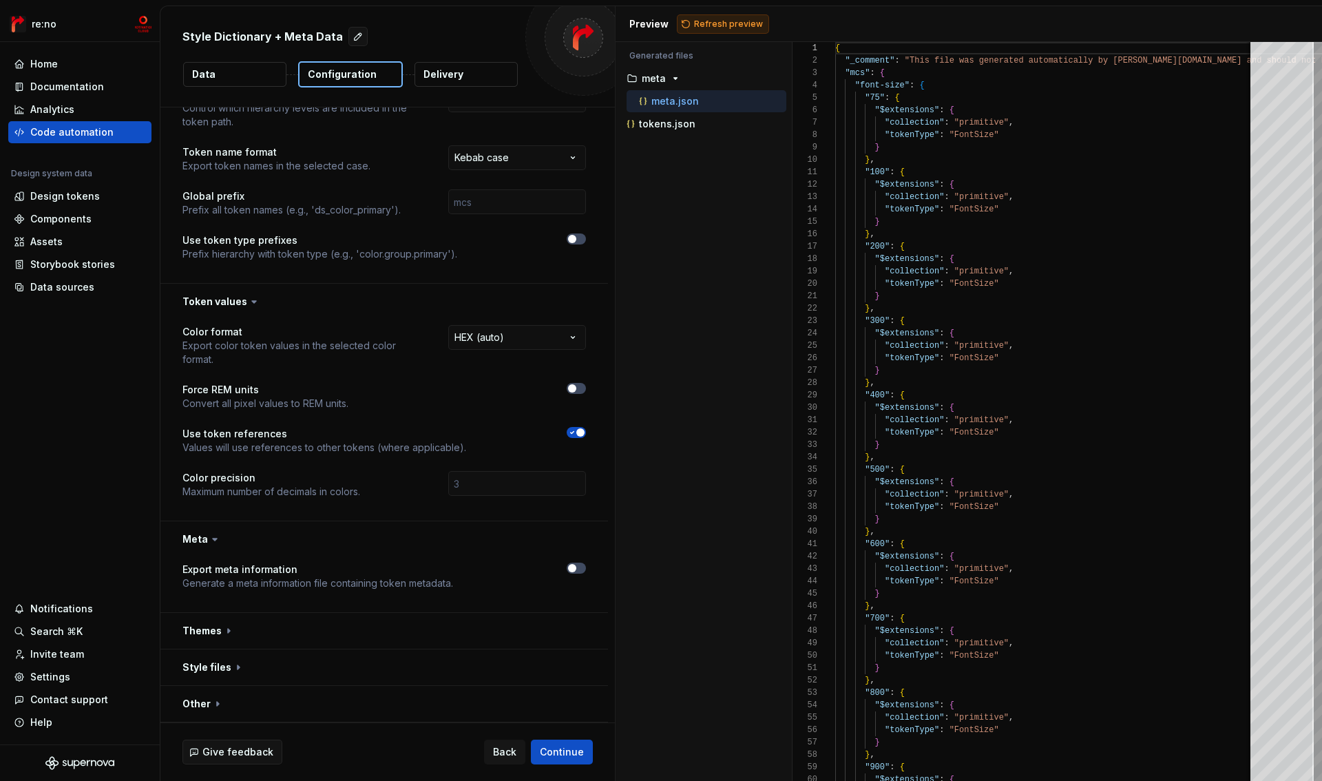
click at [700, 27] on span "Refresh preview" at bounding box center [728, 24] width 69 height 11
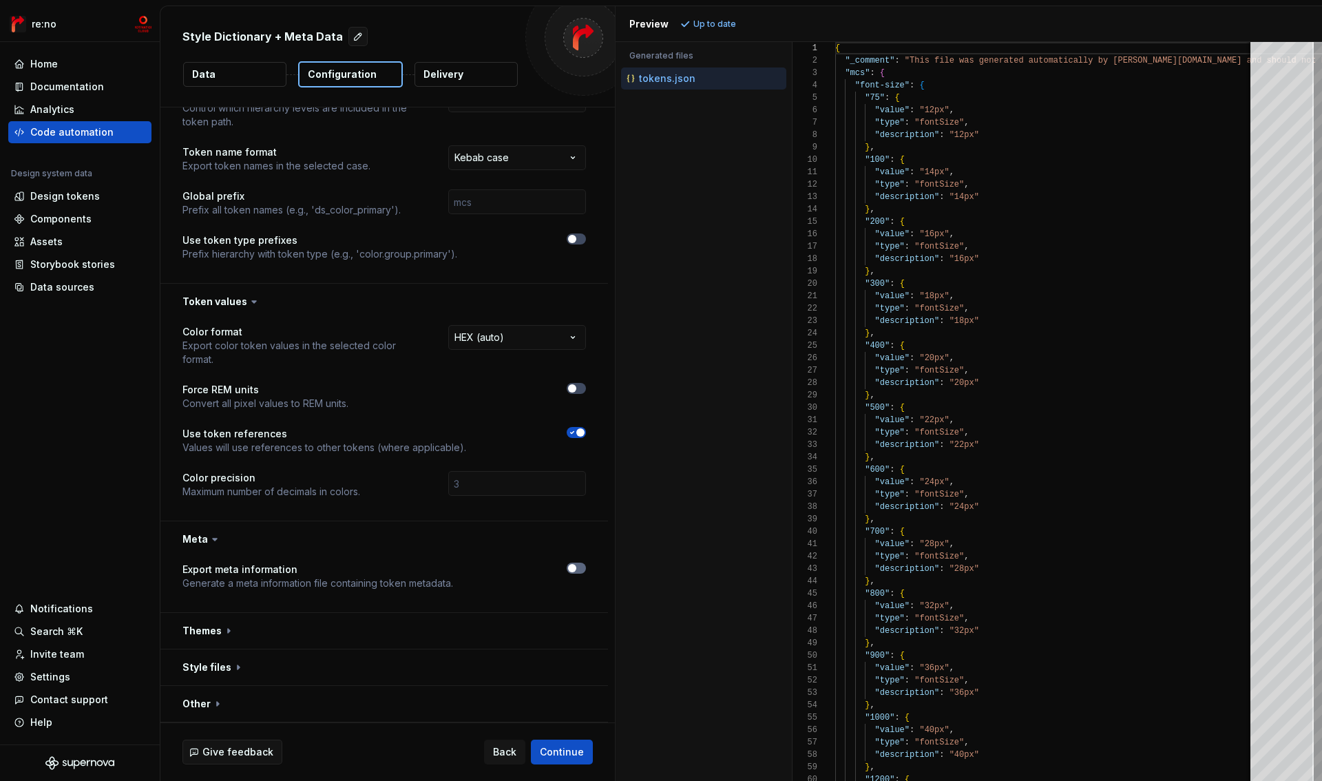
click at [580, 571] on button "button" at bounding box center [576, 568] width 19 height 11
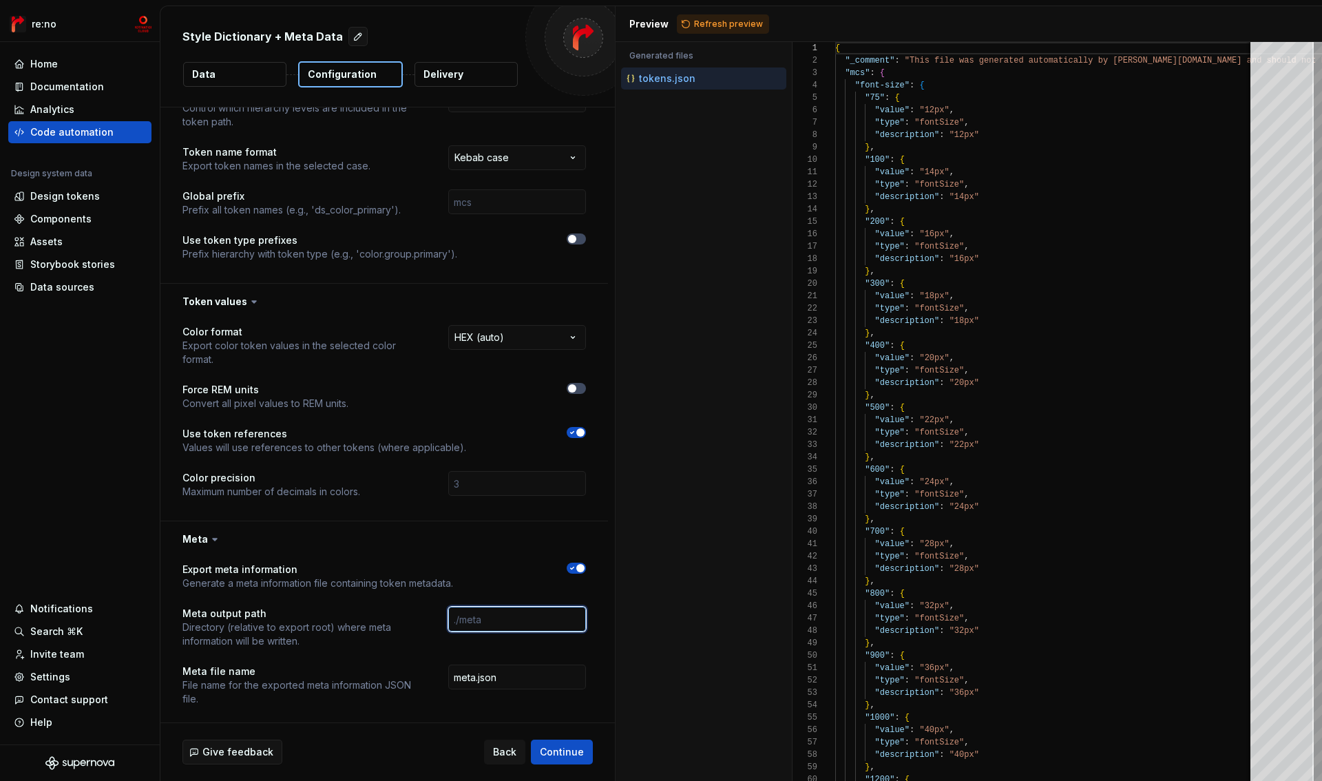
click at [506, 618] on input "text" at bounding box center [517, 619] width 138 height 25
type input "m"
type input "extensions"
click at [716, 24] on span "Refresh preview" at bounding box center [728, 24] width 69 height 11
click at [542, 612] on input "extensions" at bounding box center [517, 619] width 138 height 25
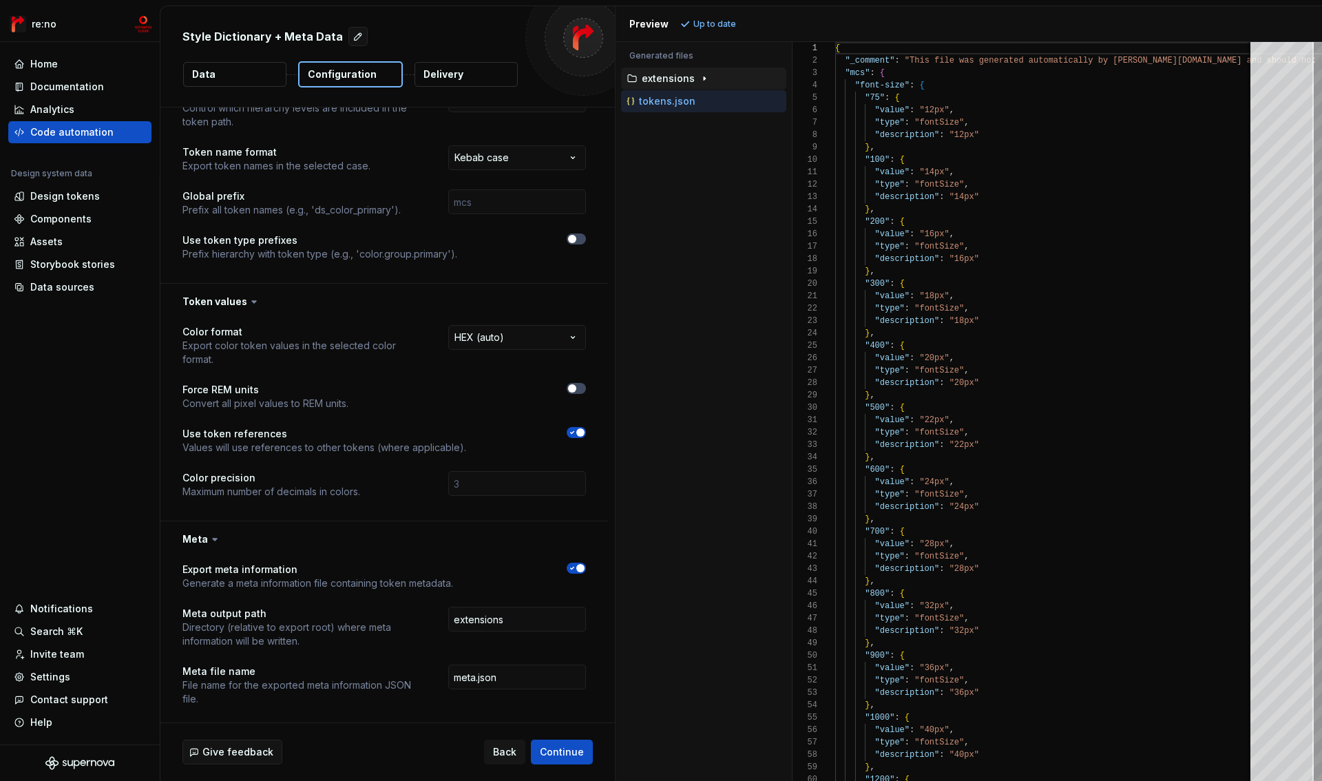
click at [699, 76] on icon "button" at bounding box center [704, 78] width 11 height 11
click at [707, 103] on div "meta.json" at bounding box center [711, 101] width 150 height 14
type textarea "**********"
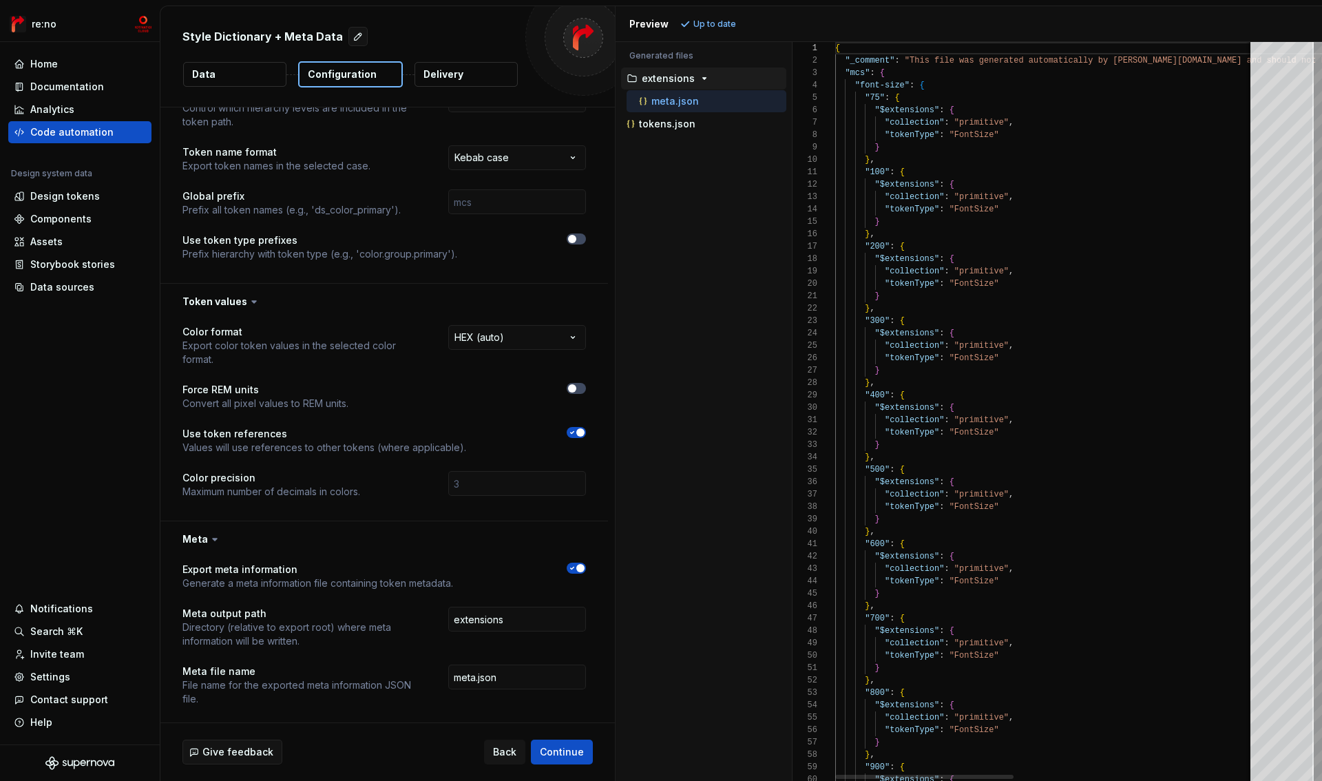
scroll to position [124, 0]
click at [505, 624] on input "extensions" at bounding box center [517, 619] width 138 height 25
click at [512, 676] on input "meta.json" at bounding box center [517, 677] width 138 height 25
click at [717, 22] on span "Refresh preview" at bounding box center [728, 24] width 69 height 11
click at [534, 613] on input "extensions" at bounding box center [517, 619] width 138 height 25
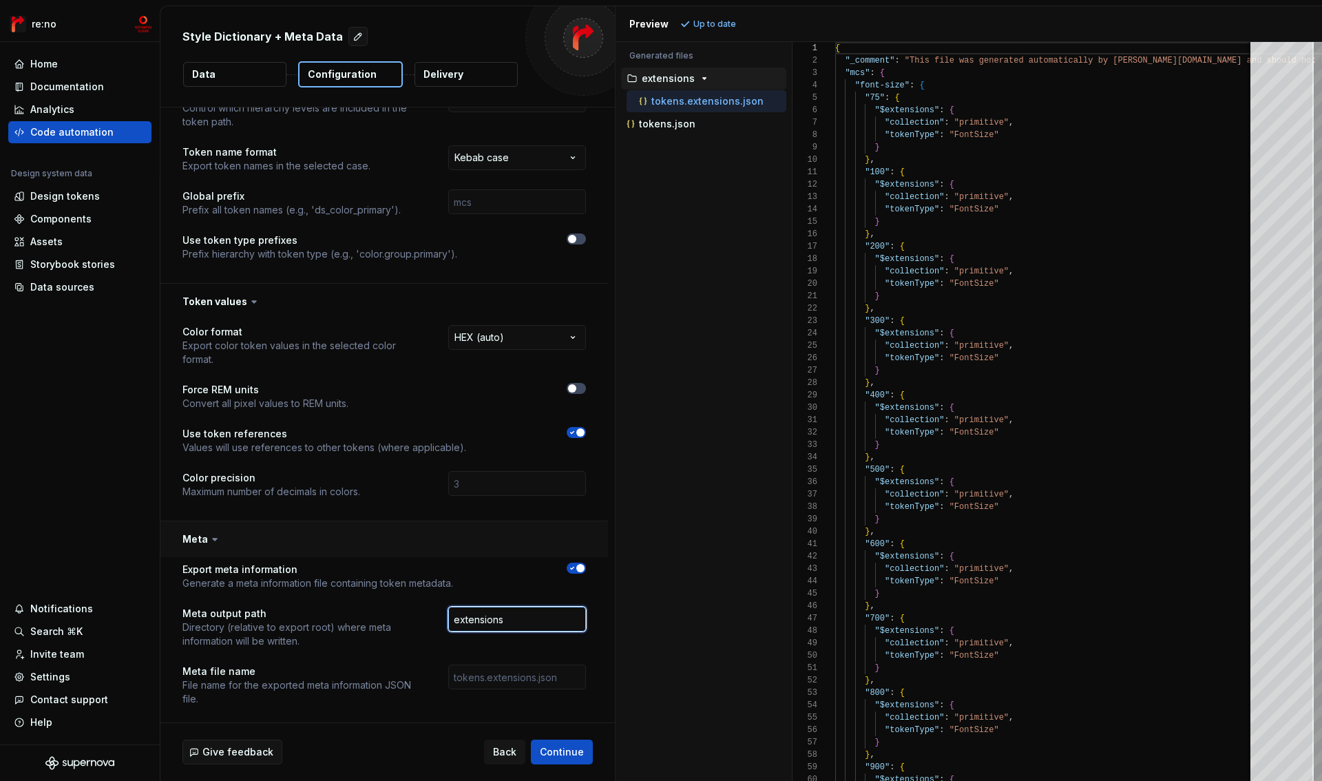
scroll to position [177, 0]
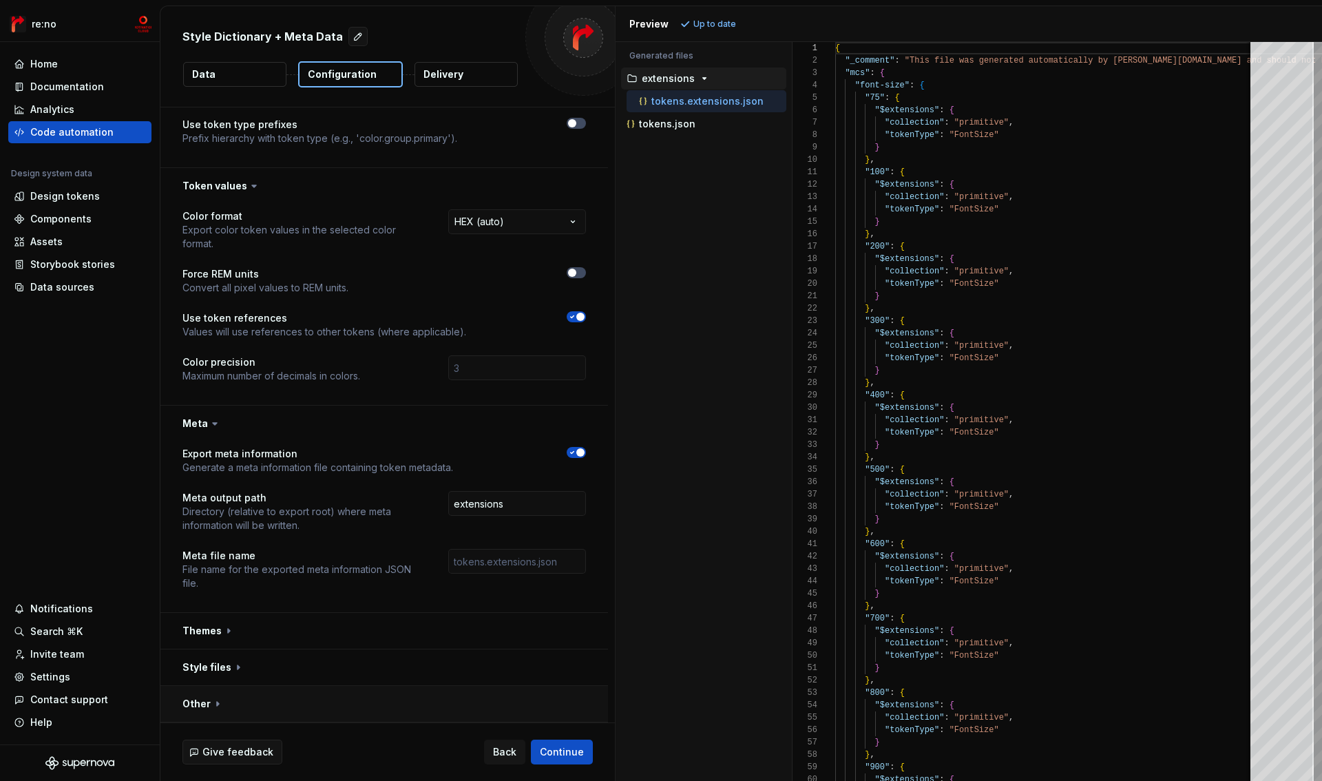
click at [213, 701] on button "button" at bounding box center [384, 704] width 448 height 36
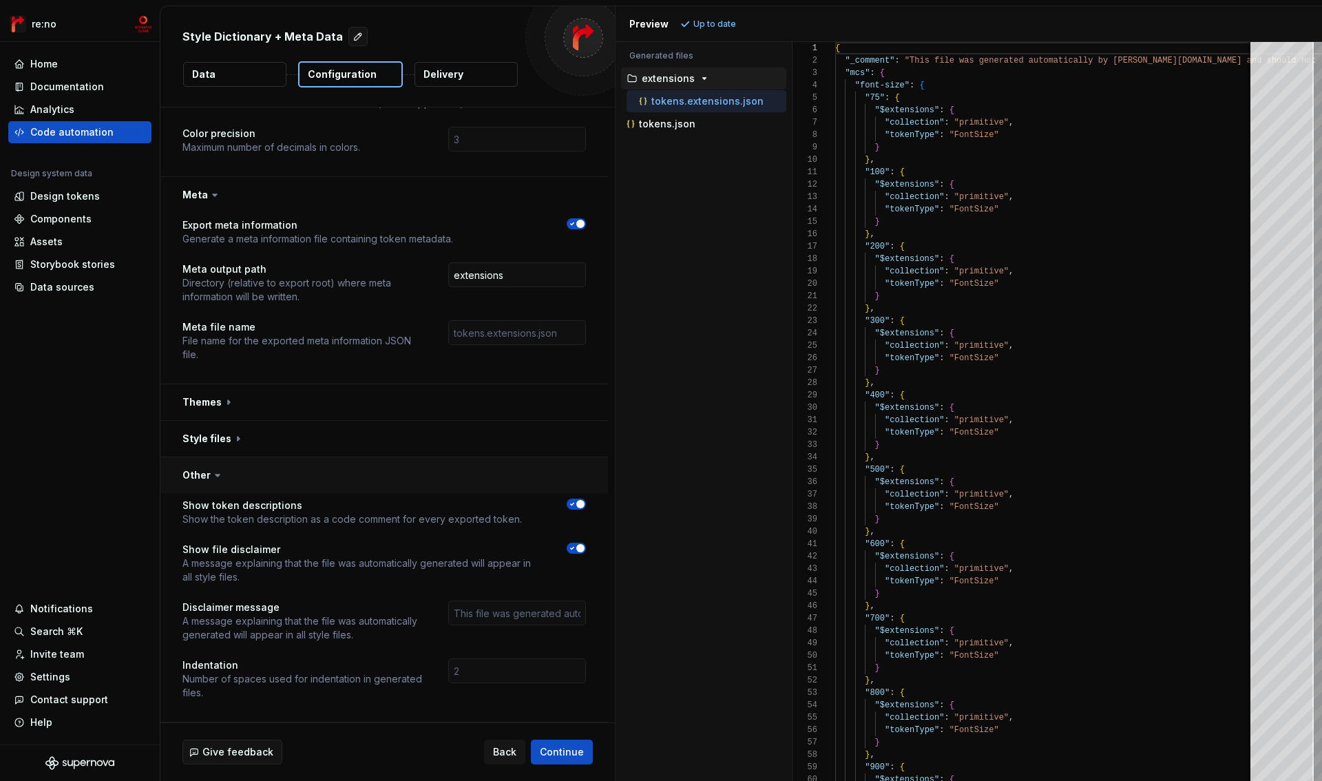
click at [198, 479] on button "button" at bounding box center [384, 475] width 448 height 36
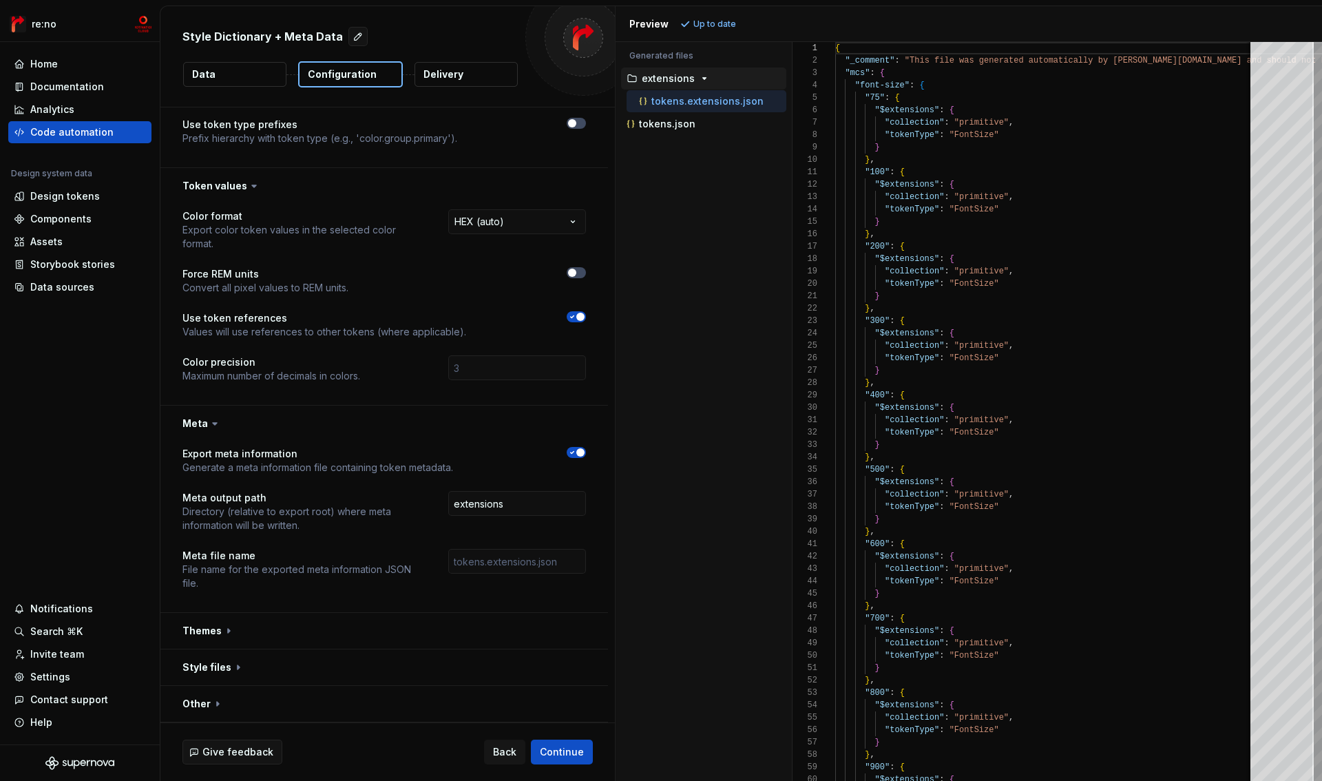
scroll to position [177, 0]
click at [202, 706] on button "button" at bounding box center [384, 704] width 448 height 36
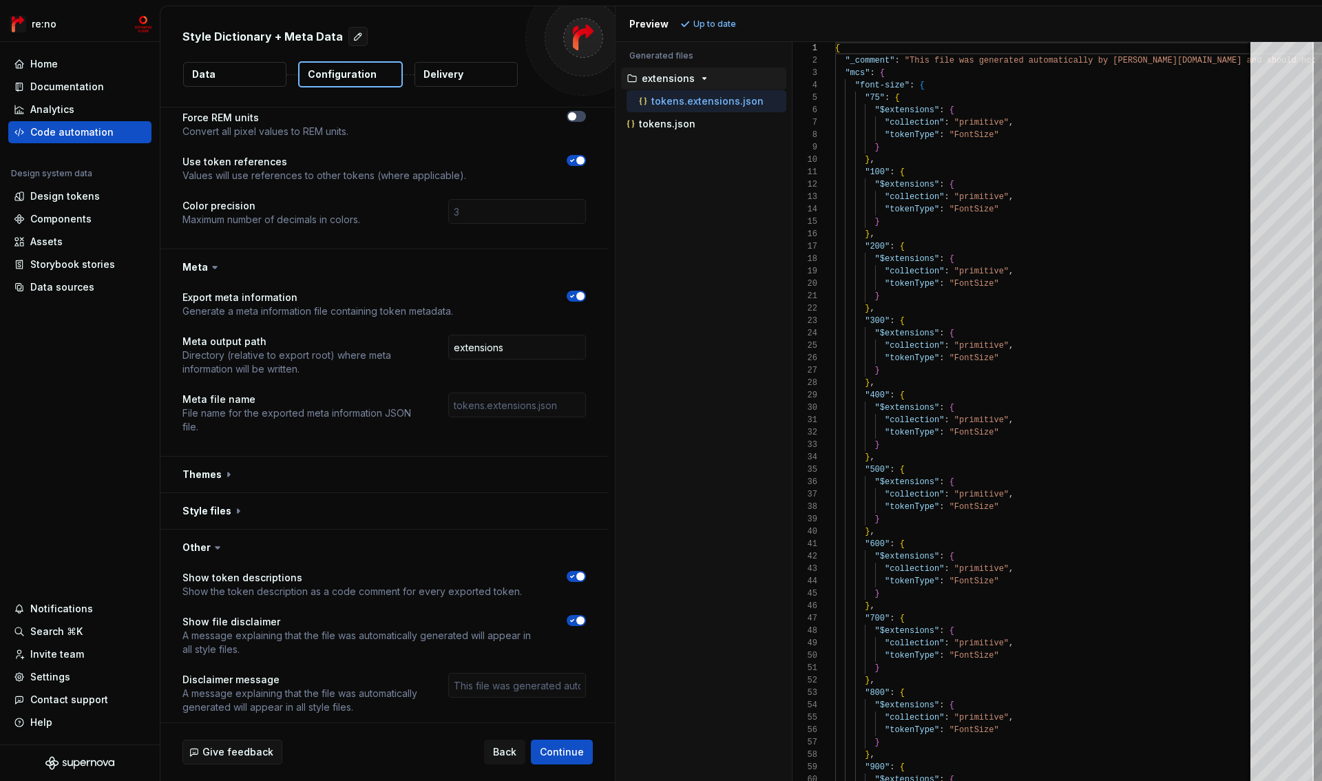
scroll to position [406, 0]
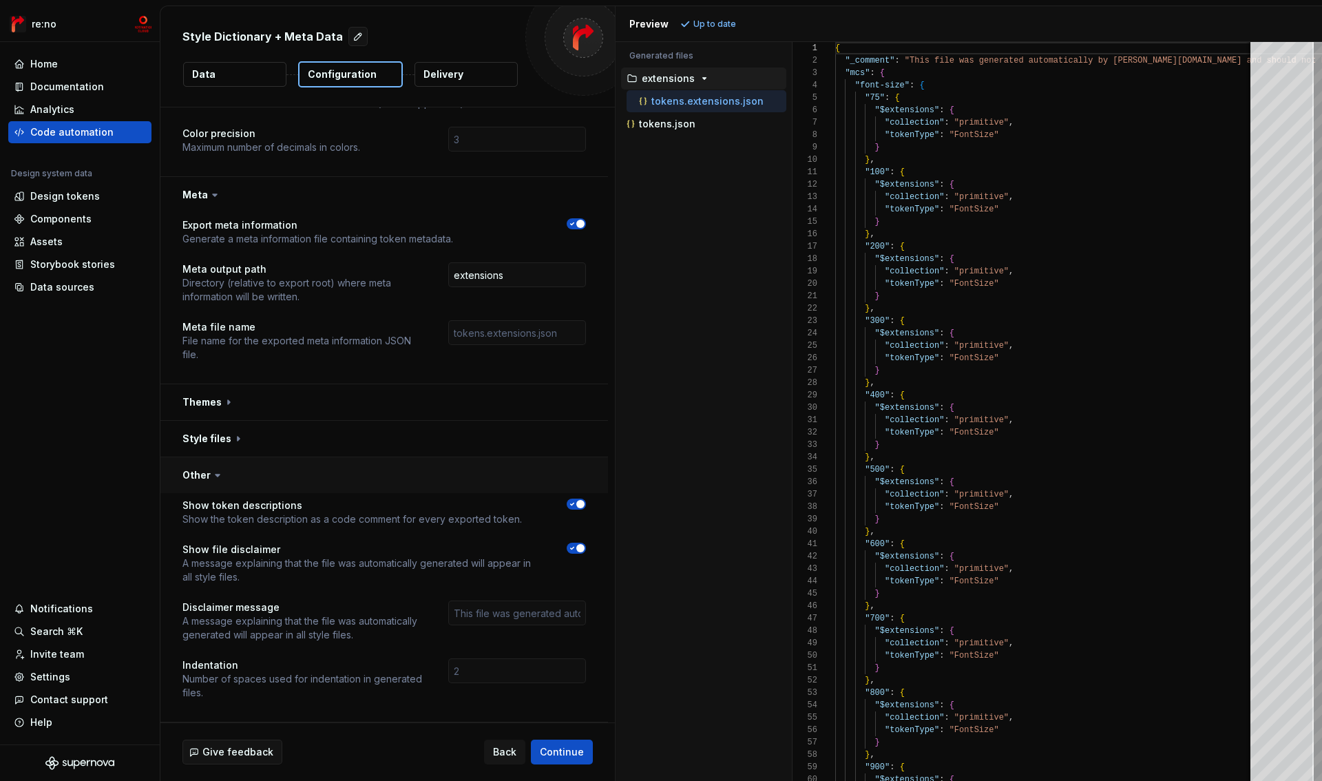
click at [199, 473] on button "button" at bounding box center [384, 475] width 448 height 36
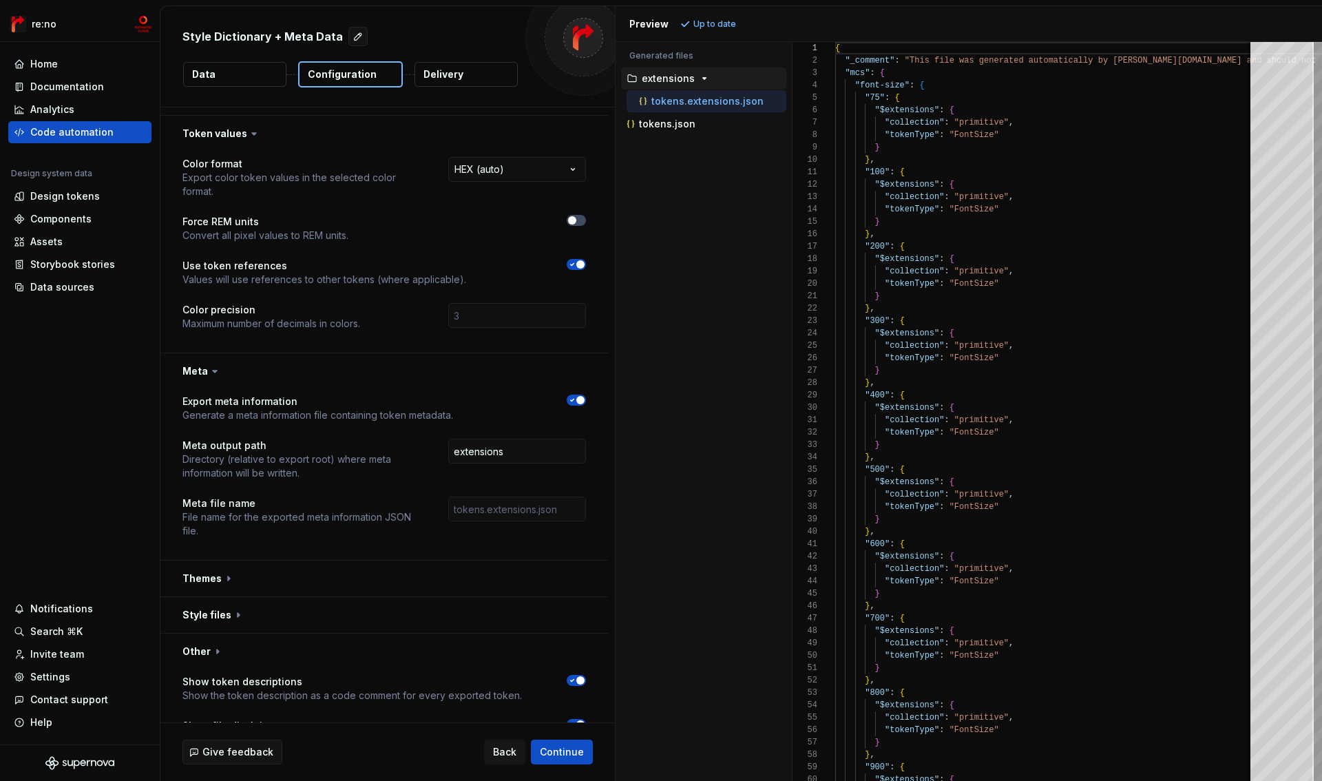
scroll to position [177, 0]
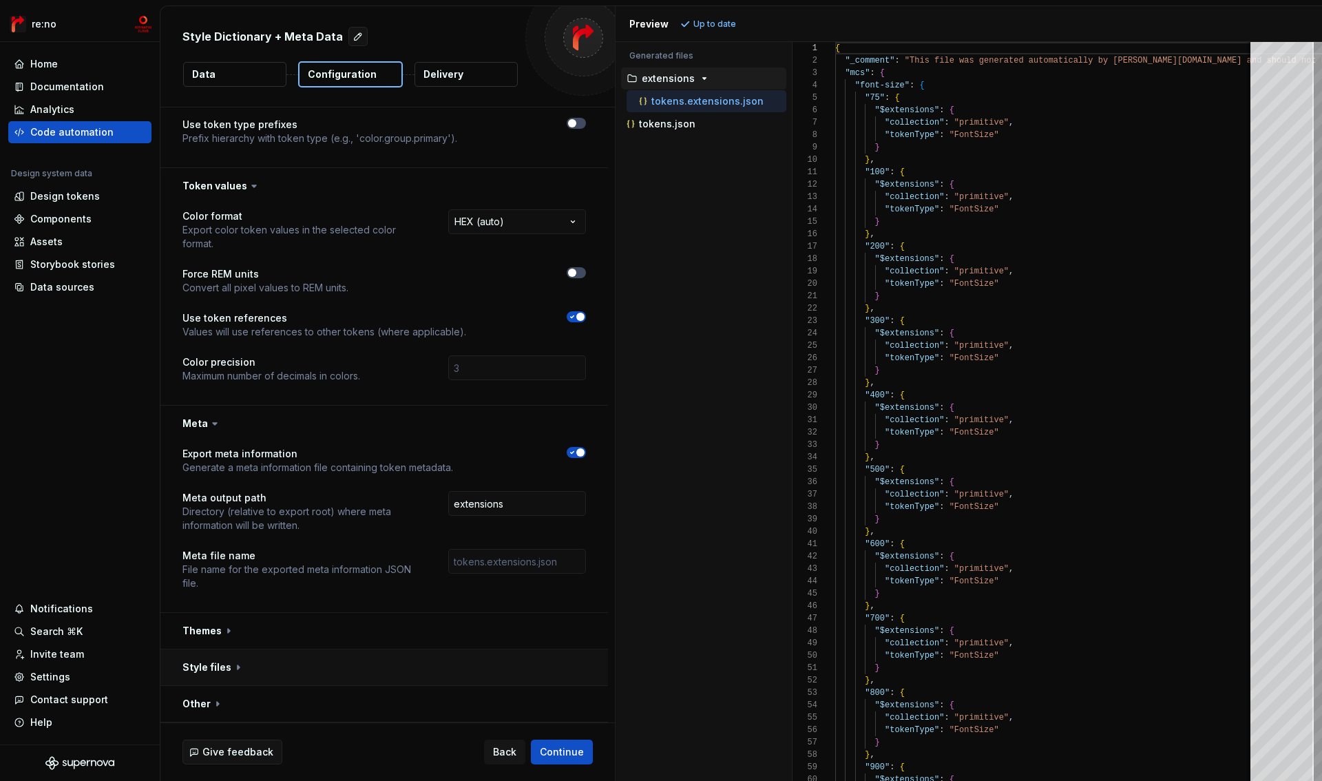
click at [206, 665] on button "button" at bounding box center [384, 667] width 448 height 36
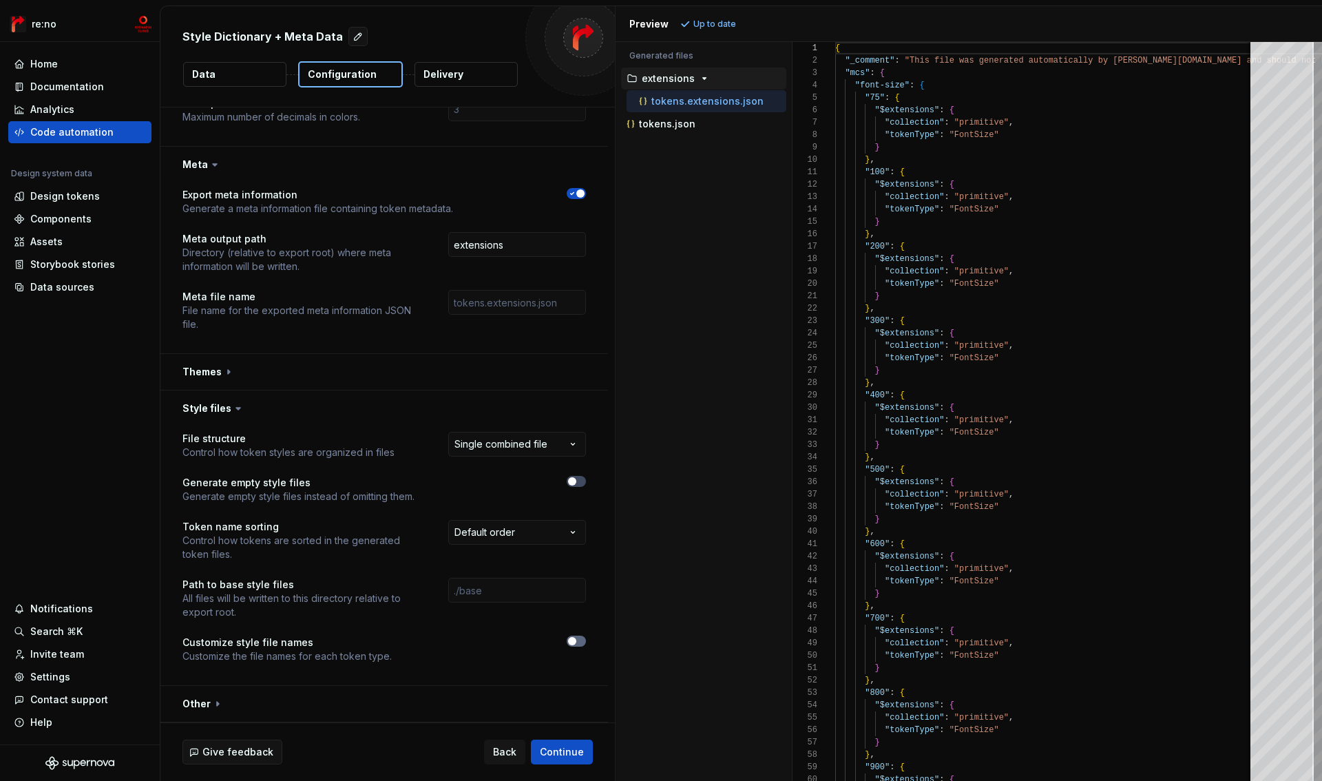
click at [583, 642] on button "button" at bounding box center [576, 641] width 19 height 11
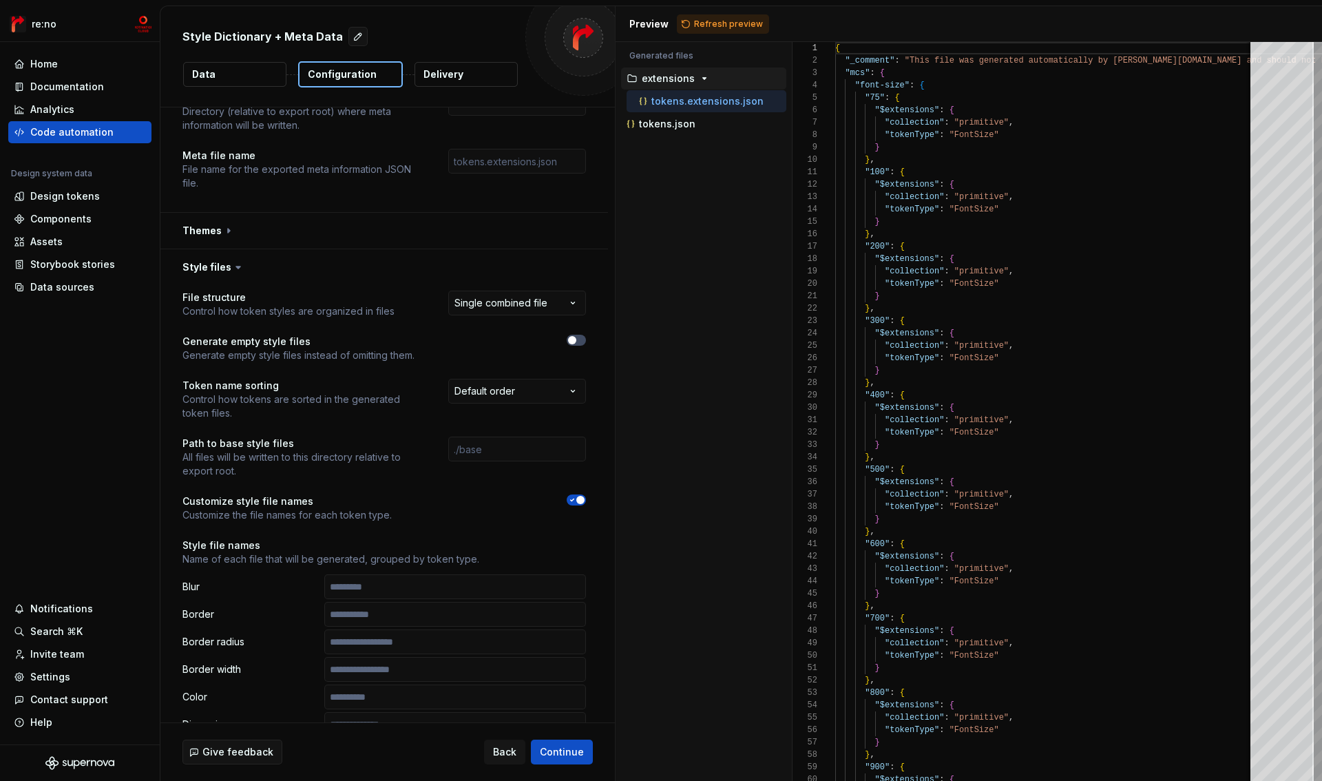
click at [576, 502] on span "button" at bounding box center [580, 500] width 8 height 8
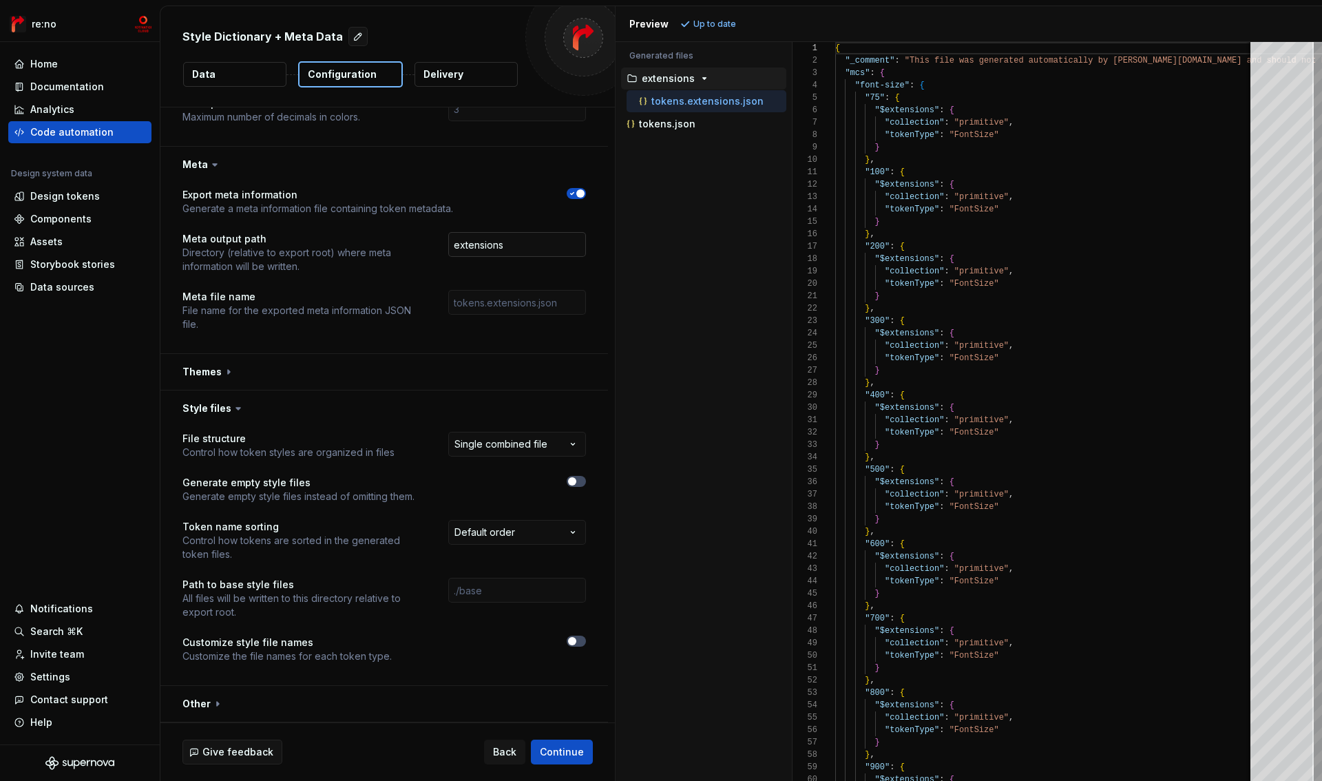
scroll to position [164, 0]
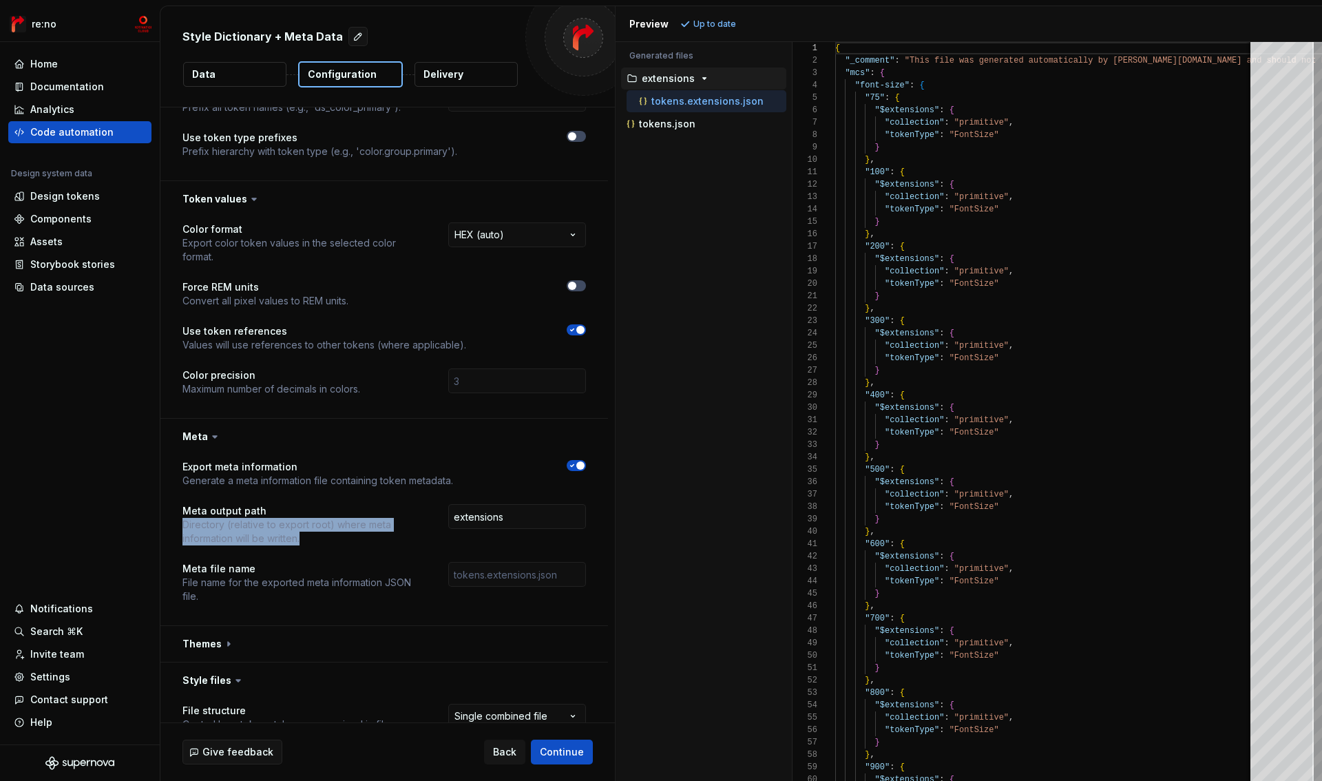
drag, startPoint x: 204, startPoint y: 528, endPoint x: 331, endPoint y: 536, distance: 127.7
click at [331, 536] on p "Directory (relative to export root) where meta information will be written." at bounding box center [302, 532] width 241 height 28
copy p "Directory (relative to export root) where meta information will be written."
drag, startPoint x: 526, startPoint y: 526, endPoint x: 529, endPoint y: 517, distance: 9.4
click at [526, 525] on input "extensions" at bounding box center [517, 516] width 138 height 25
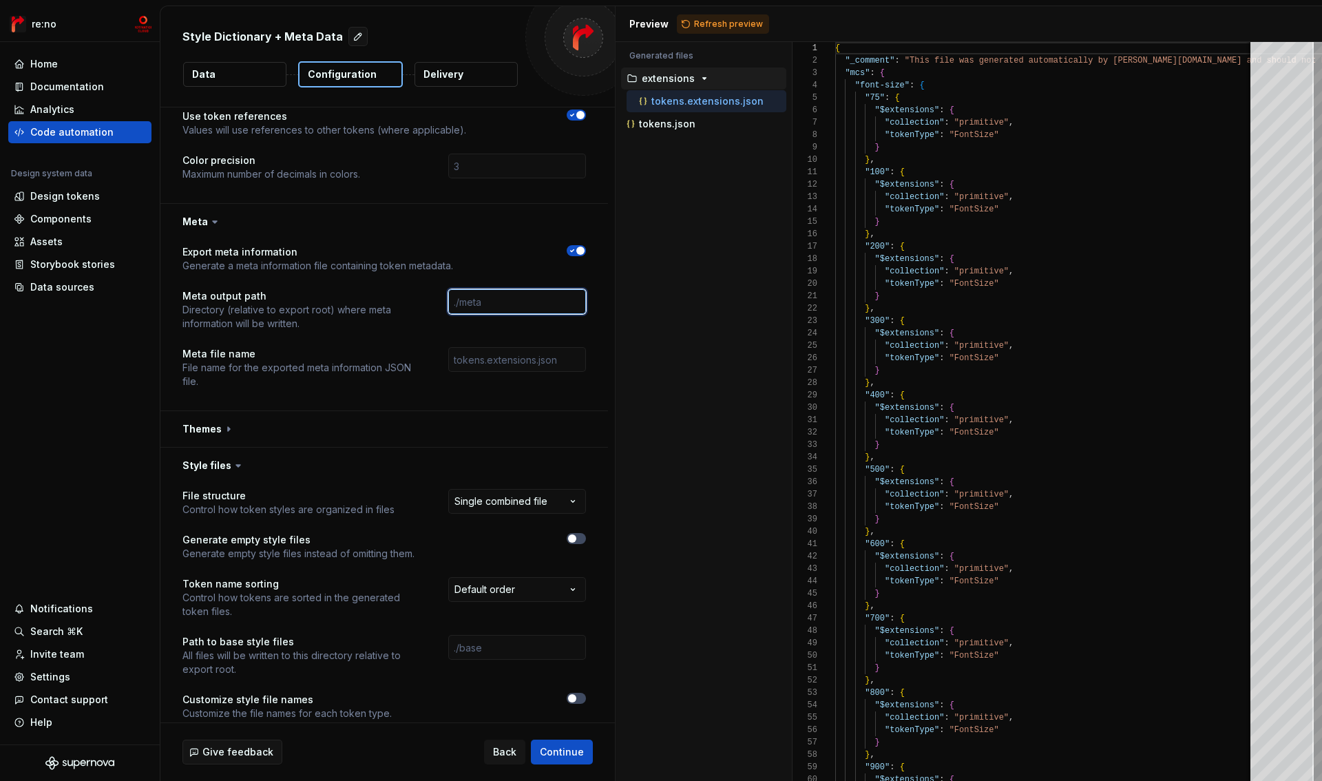
scroll to position [436, 0]
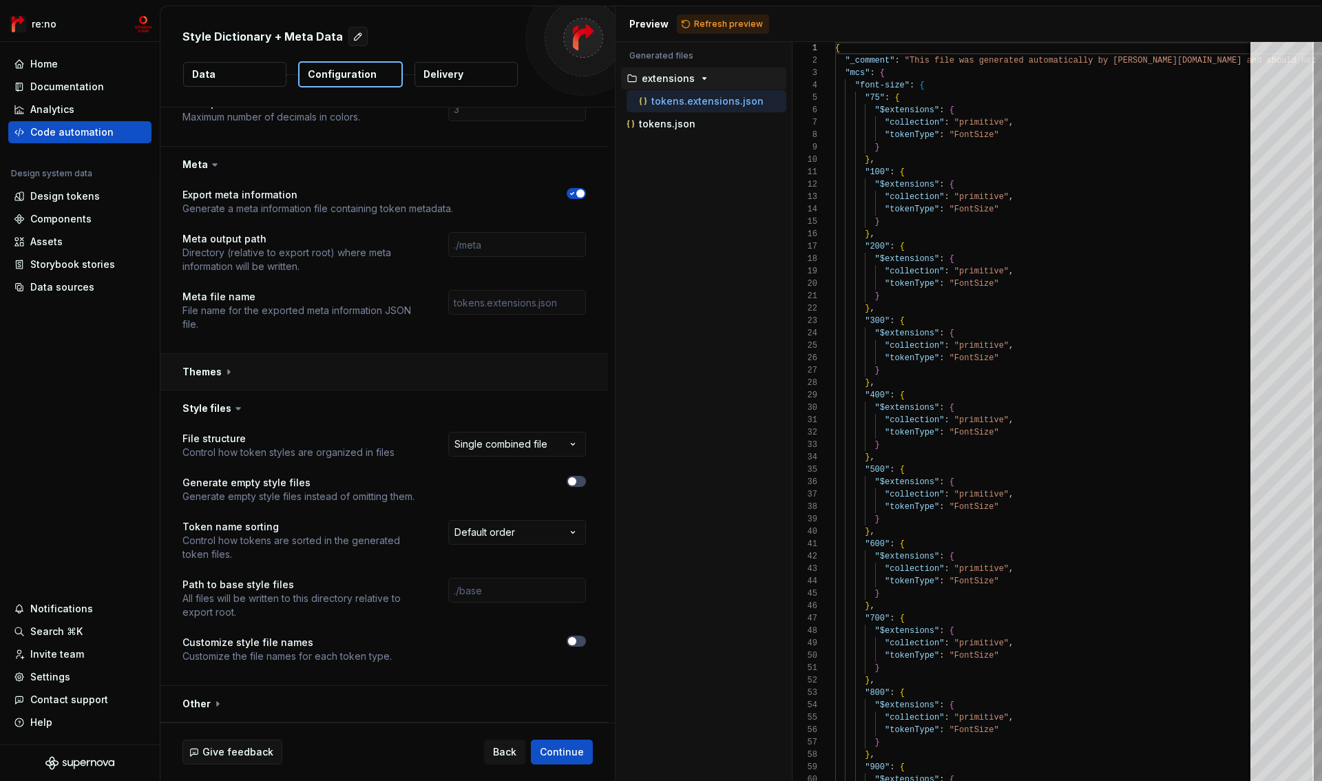
click at [205, 367] on button "button" at bounding box center [384, 372] width 448 height 36
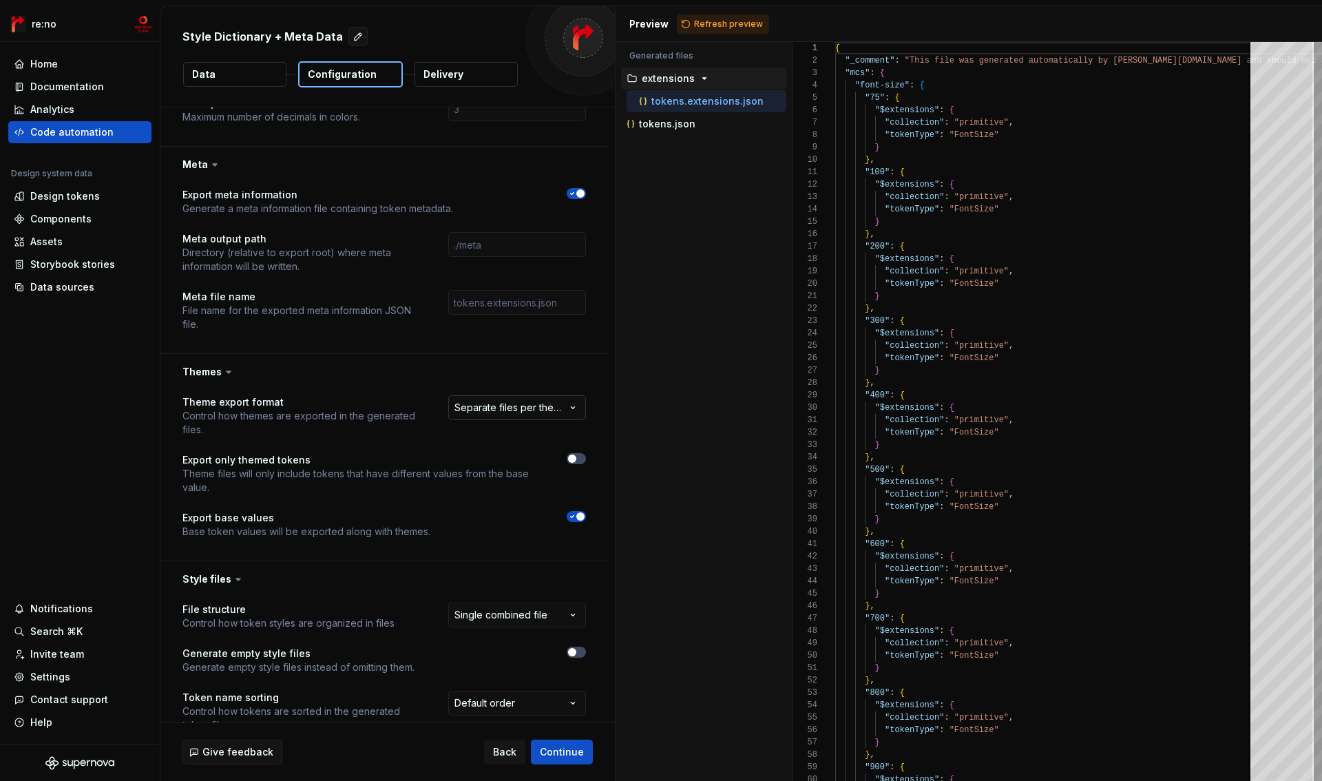
click at [495, 411] on html "**********" at bounding box center [661, 390] width 1322 height 781
click at [711, 23] on span "Refresh preview" at bounding box center [728, 24] width 69 height 11
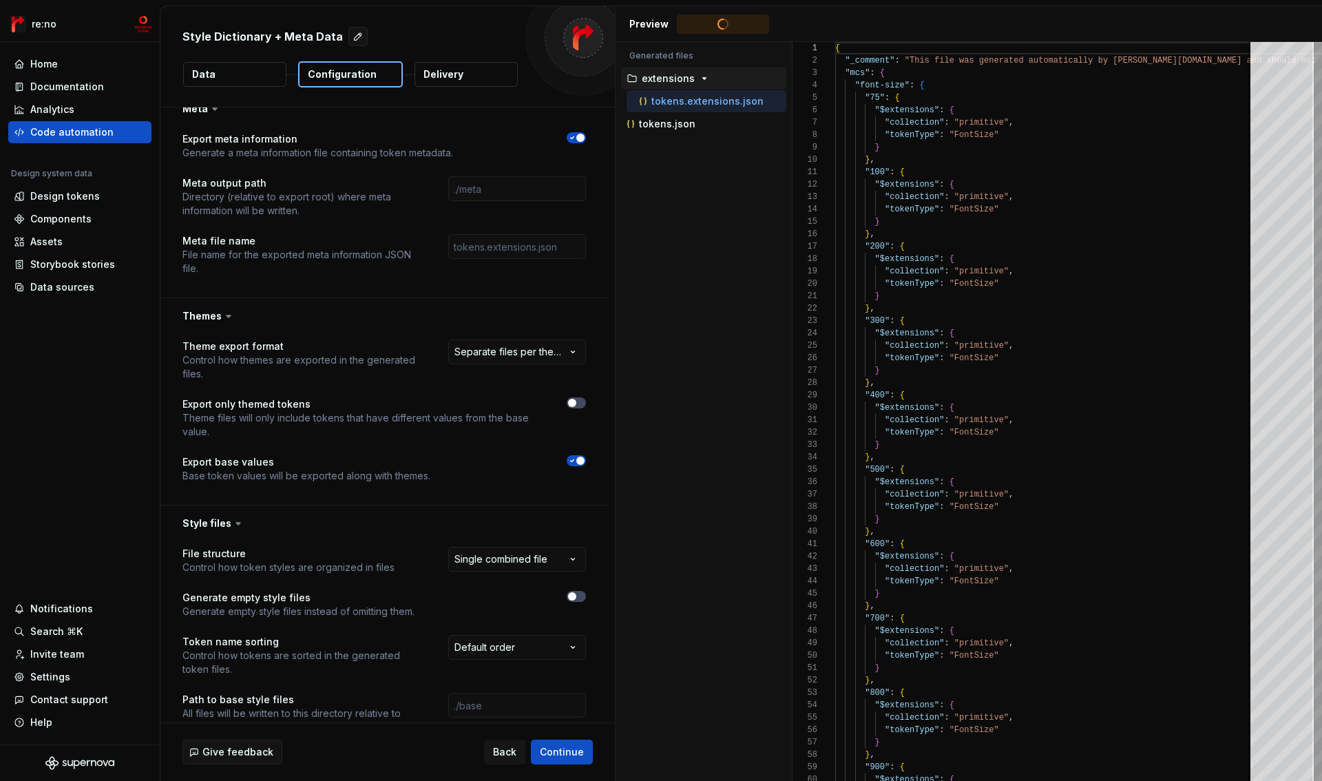
scroll to position [607, 0]
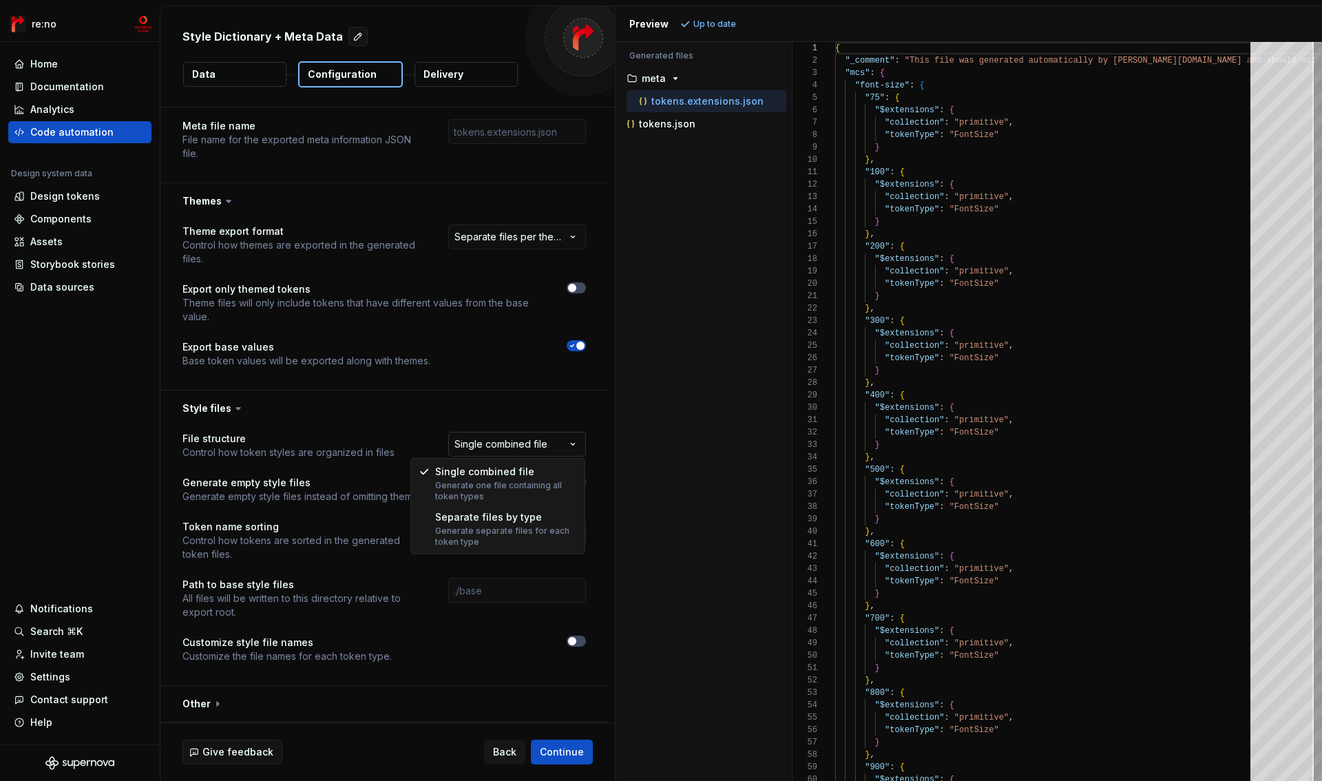
click at [512, 446] on html "**********" at bounding box center [661, 390] width 1322 height 781
select select "**********"
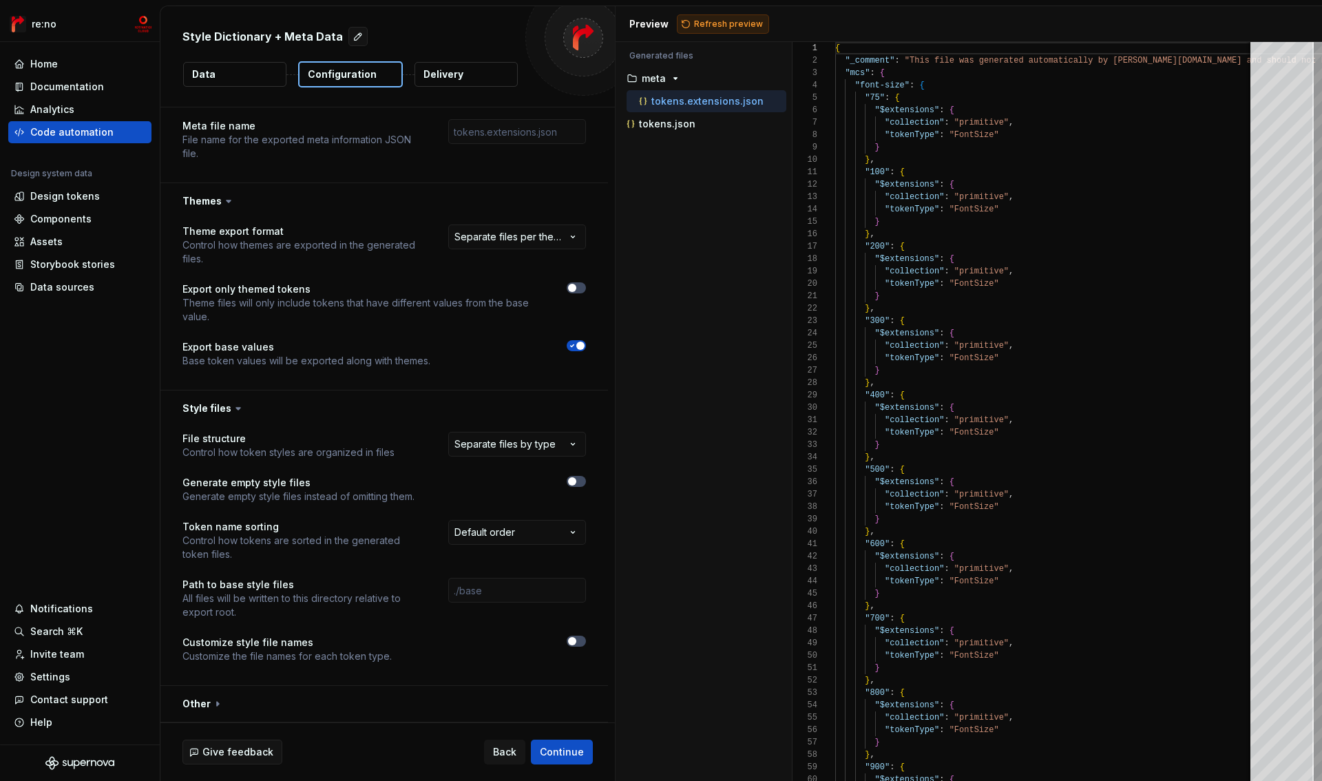
click at [744, 20] on span "Refresh preview" at bounding box center [728, 24] width 69 height 11
click at [667, 76] on div "button" at bounding box center [675, 78] width 17 height 11
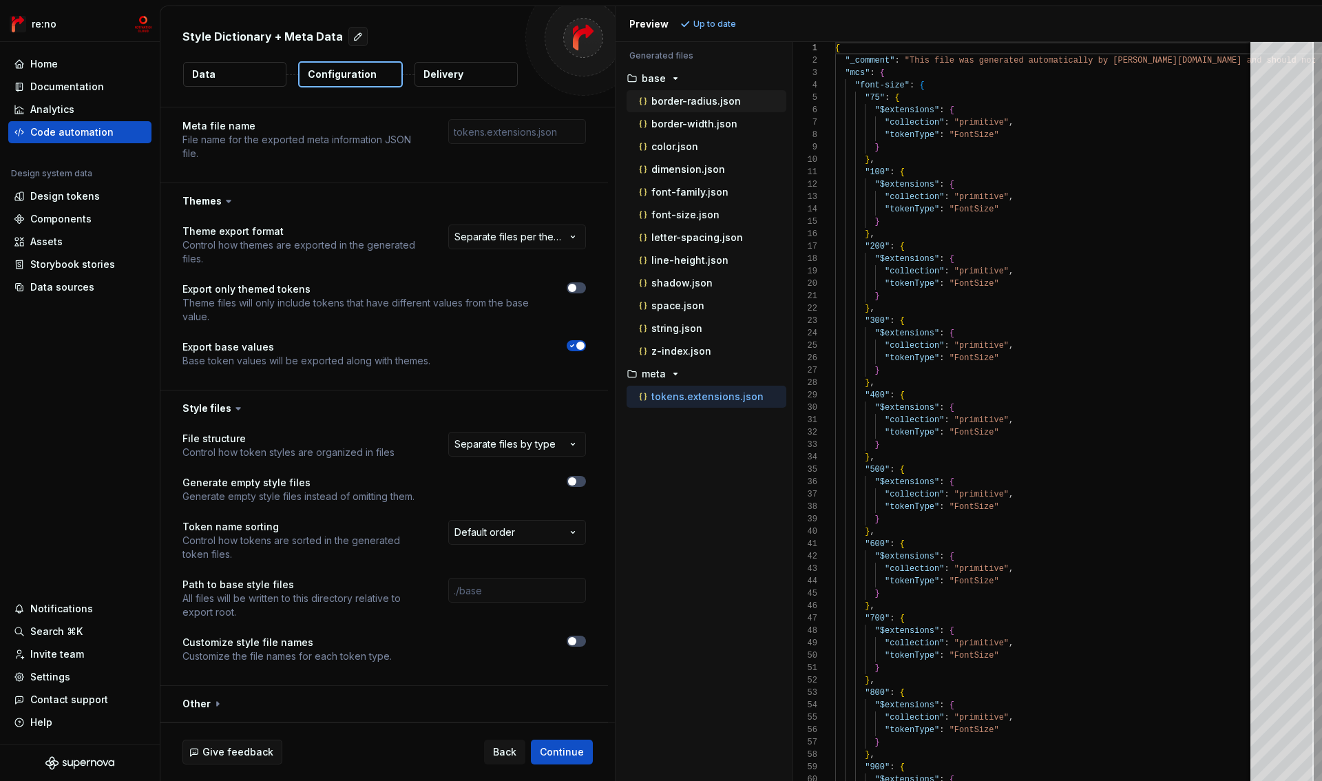
click at [667, 98] on p "border-radius.json" at bounding box center [696, 101] width 90 height 11
type textarea "**********"
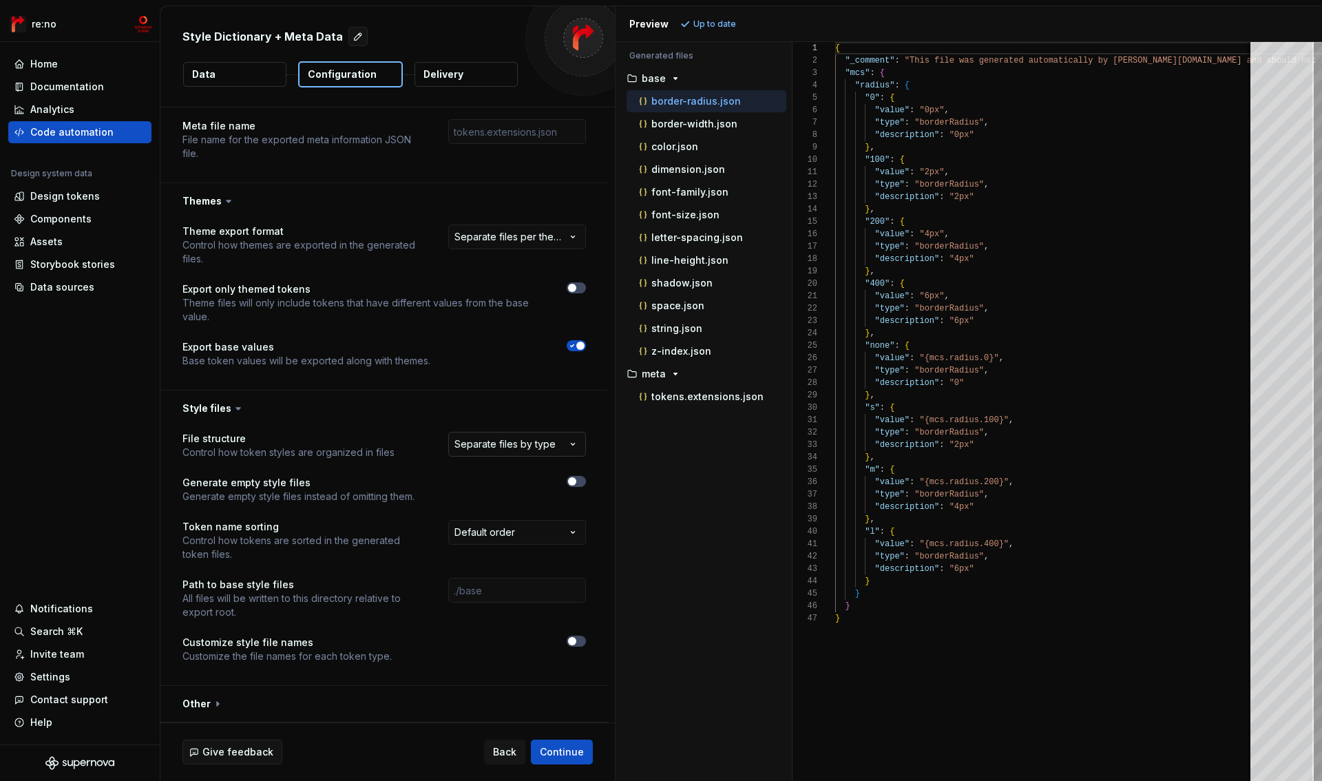
click at [548, 450] on html "**********" at bounding box center [661, 390] width 1322 height 781
select select "**********"
click at [733, 19] on span "Refresh preview" at bounding box center [728, 24] width 69 height 11
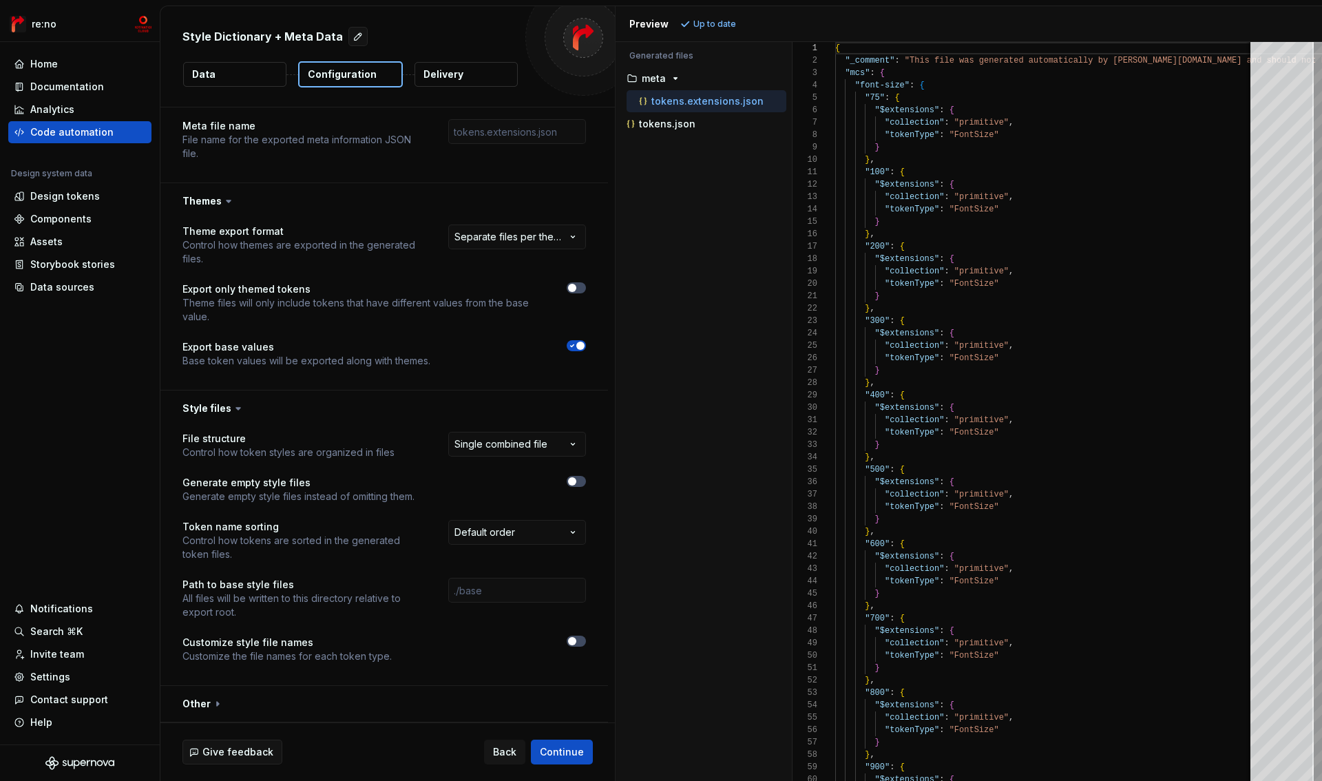
click at [256, 73] on button "Data" at bounding box center [234, 74] width 103 height 25
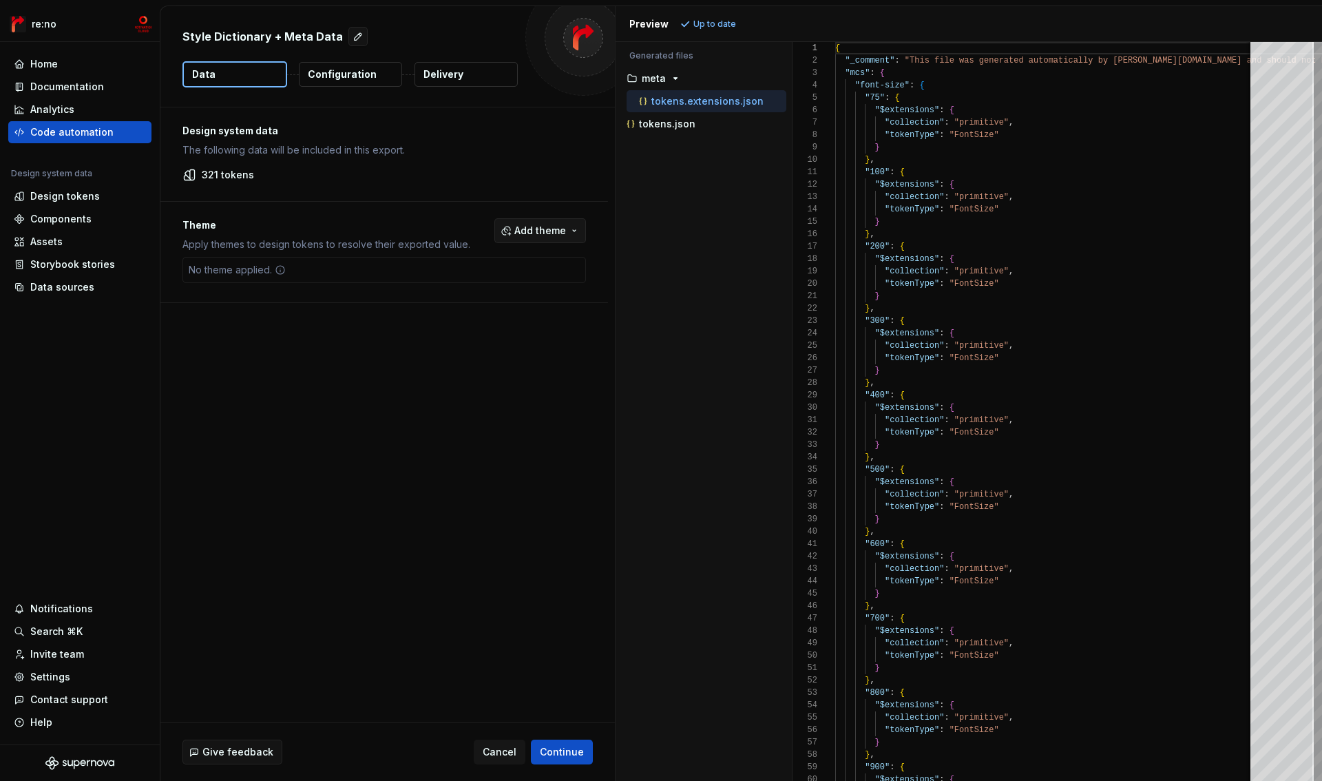
click at [543, 229] on span "Add theme" at bounding box center [540, 231] width 52 height 14
click at [543, 229] on html "re:no Home Documentation Analytics Code automation Design system data Design to…" at bounding box center [661, 390] width 1322 height 781
click at [541, 235] on span "Add theme" at bounding box center [540, 231] width 52 height 14
click at [514, 288] on div "primitive" at bounding box center [511, 286] width 131 height 14
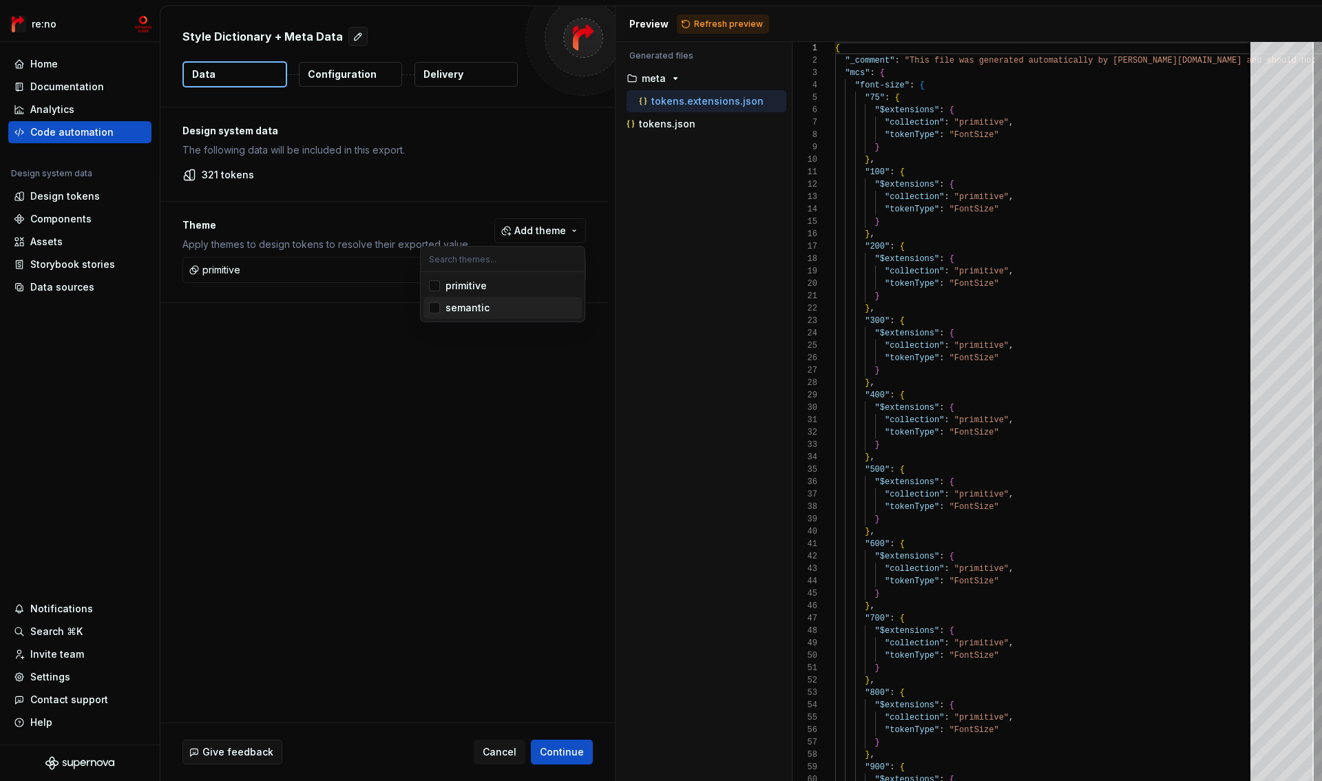
click at [507, 308] on div "semantic" at bounding box center [511, 308] width 131 height 14
click at [500, 348] on html "re:no Home Documentation Analytics Code automation Design system data Design to…" at bounding box center [661, 390] width 1322 height 781
click at [359, 76] on p "Configuration" at bounding box center [342, 74] width 69 height 14
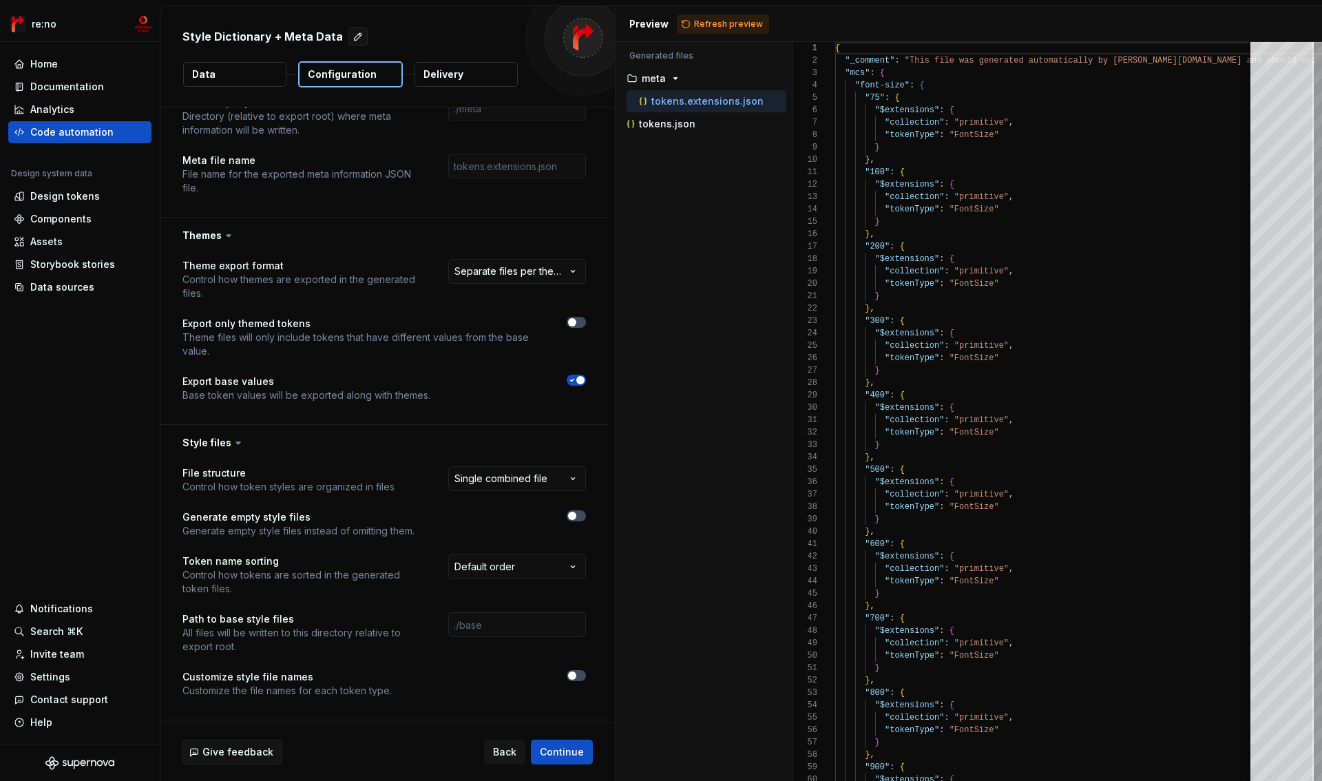
scroll to position [607, 0]
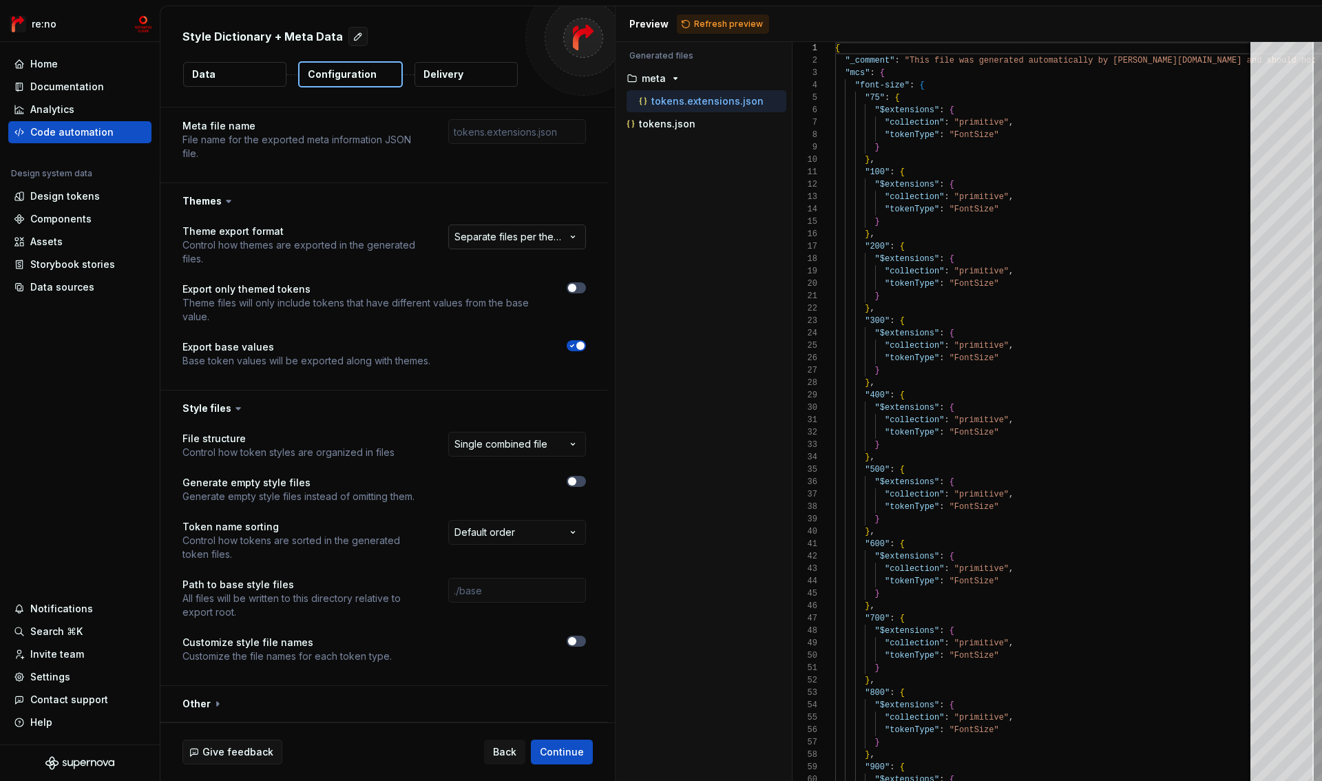
click at [520, 236] on html "**********" at bounding box center [661, 390] width 1322 height 781
click at [583, 346] on span "button" at bounding box center [580, 346] width 8 height 8
click at [578, 346] on button "button" at bounding box center [576, 345] width 19 height 11
click at [578, 348] on span "button" at bounding box center [580, 346] width 8 height 8
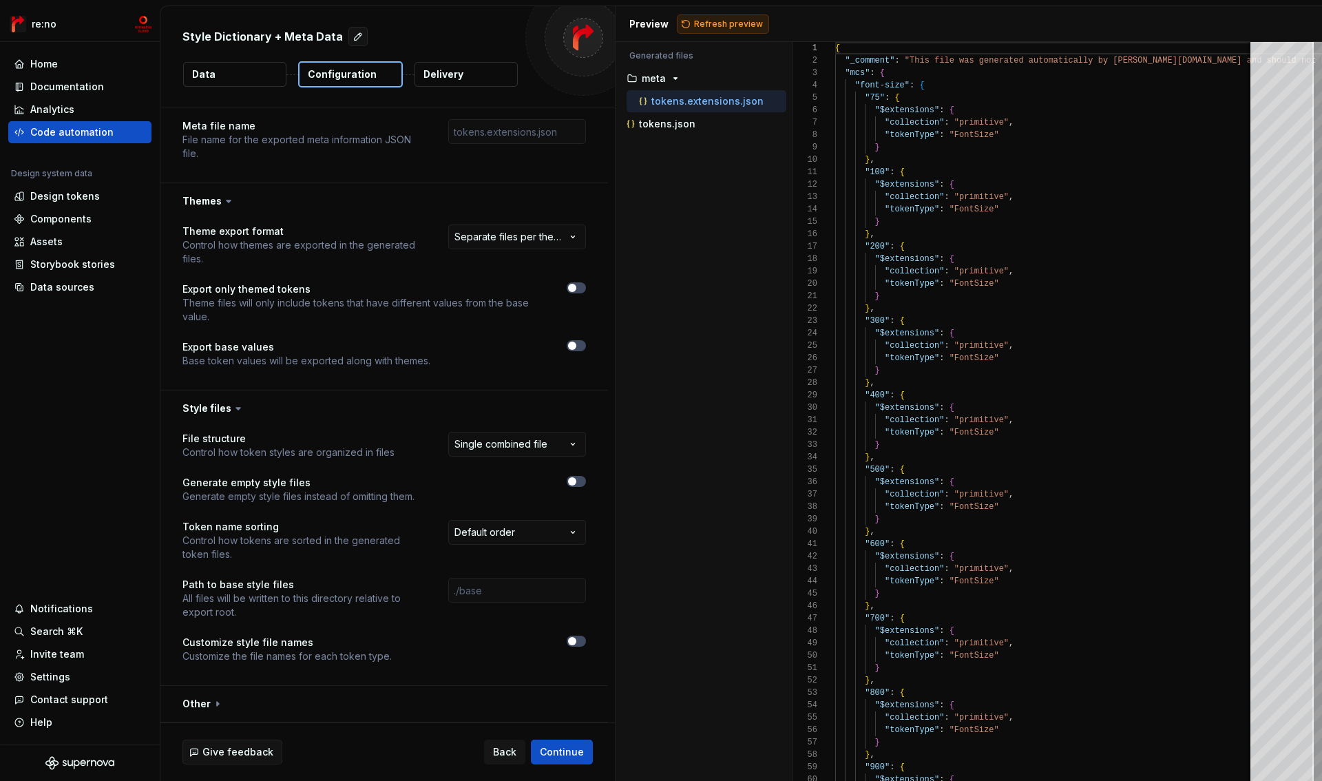
click at [711, 26] on span "Refresh preview" at bounding box center [728, 24] width 69 height 11
drag, startPoint x: 213, startPoint y: 702, endPoint x: 229, endPoint y: 680, distance: 27.0
click at [212, 701] on button "button" at bounding box center [384, 704] width 448 height 36
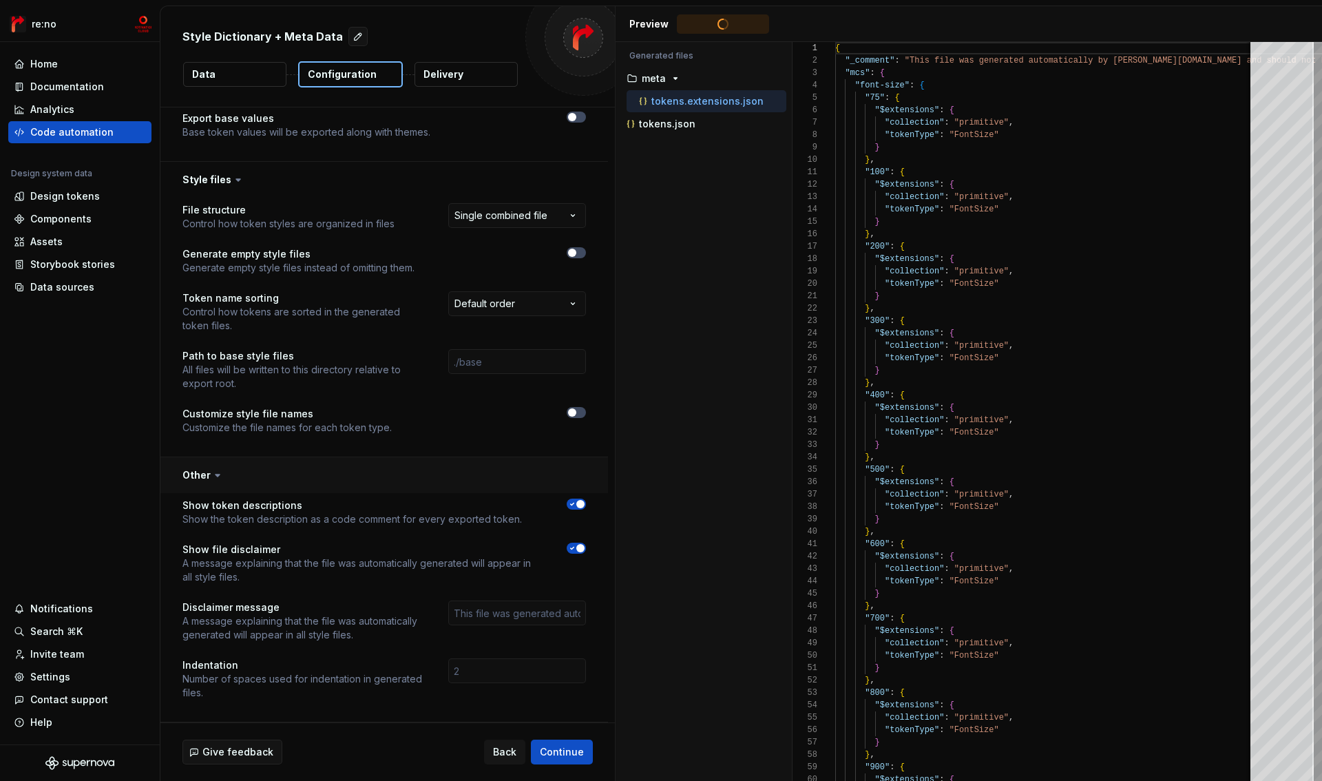
click at [203, 481] on button "button" at bounding box center [384, 475] width 448 height 36
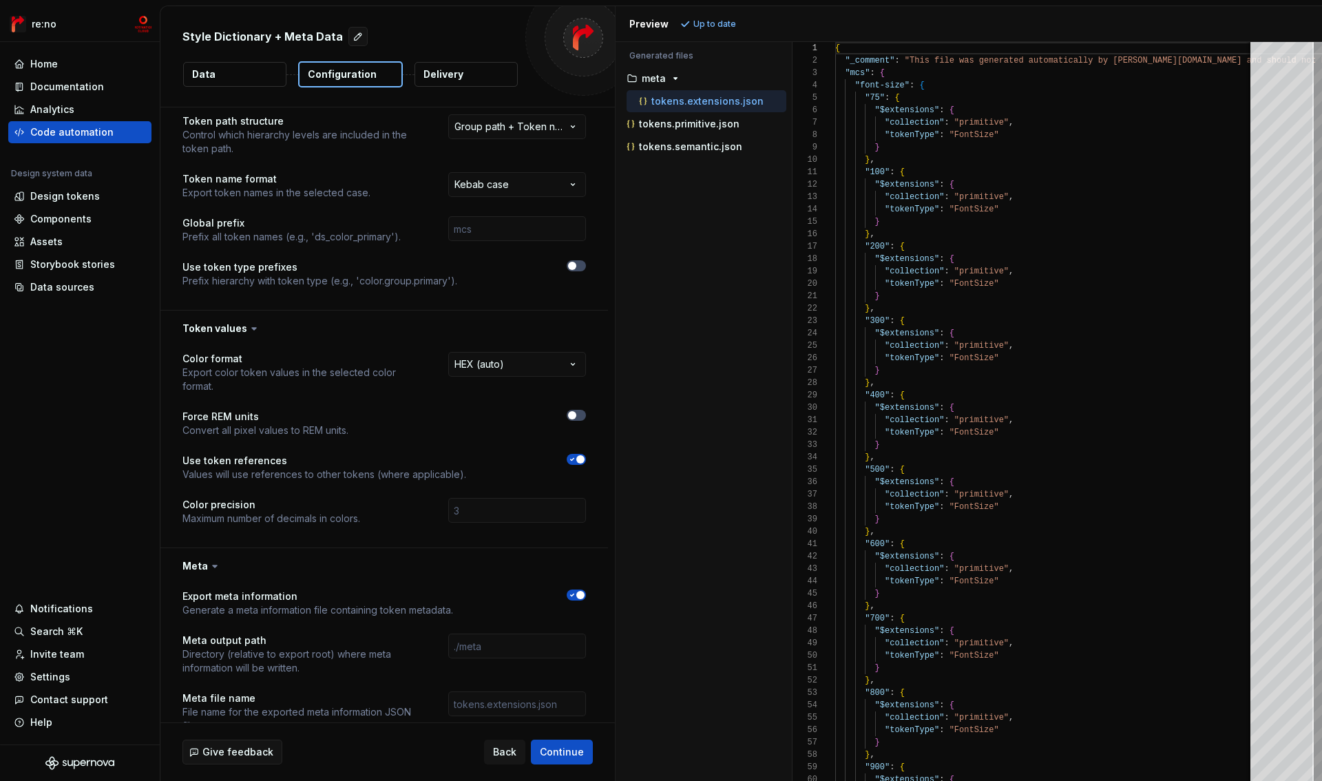
scroll to position [0, 0]
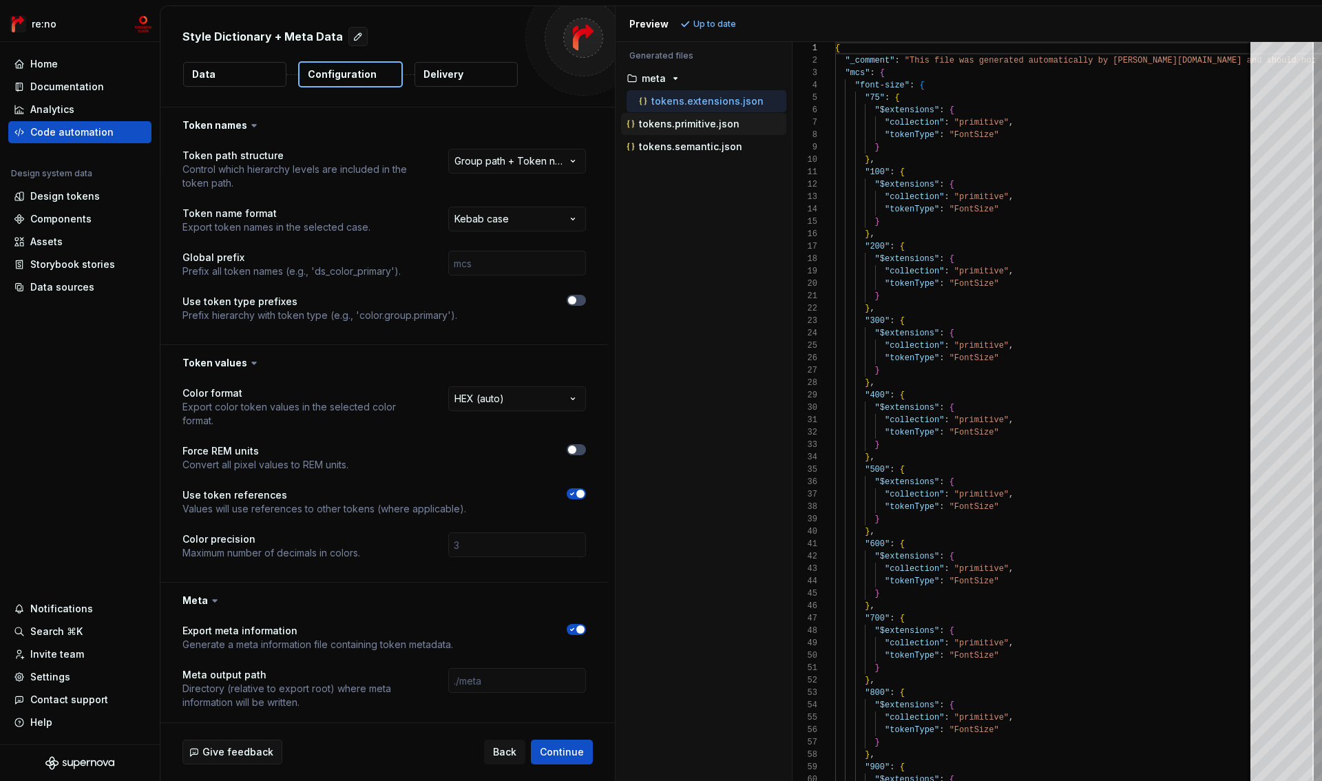
click at [706, 125] on p "tokens.primitive.json" at bounding box center [689, 123] width 101 height 11
type textarea "**********"
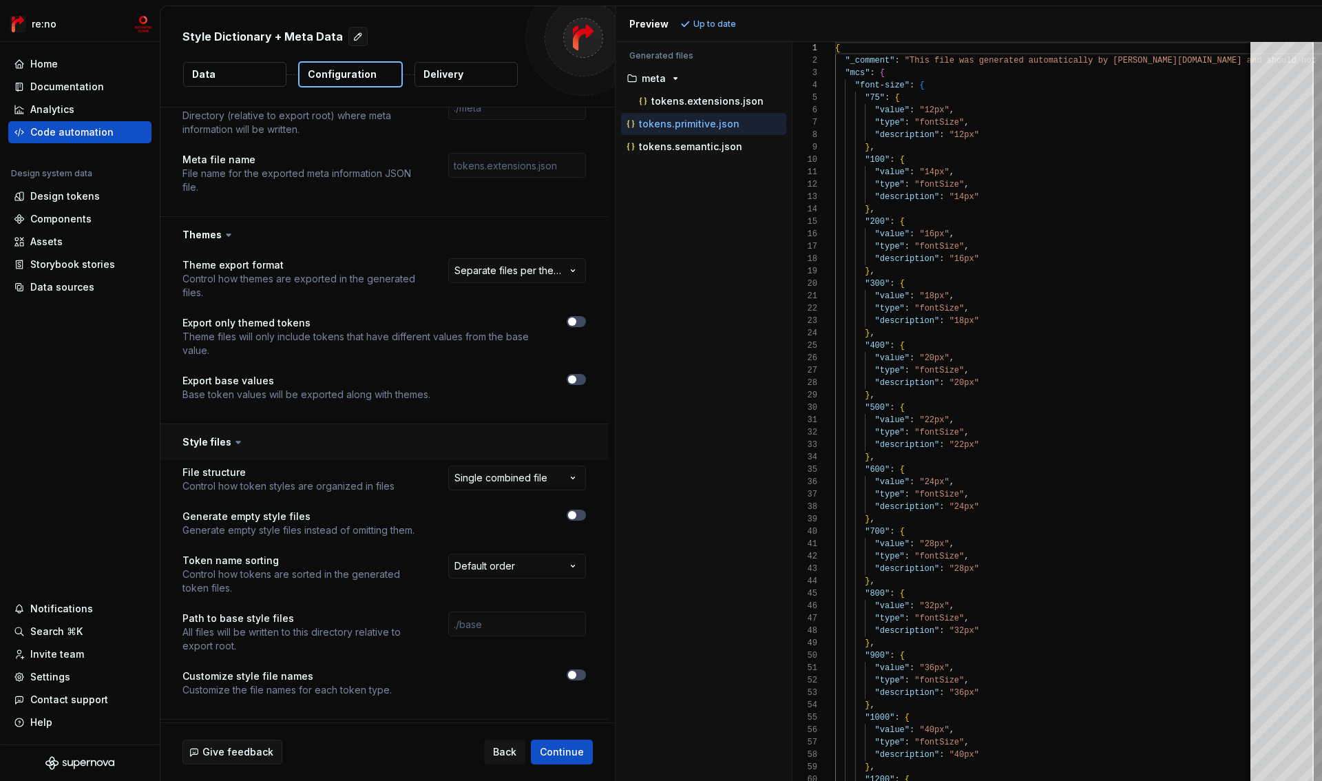
scroll to position [607, 0]
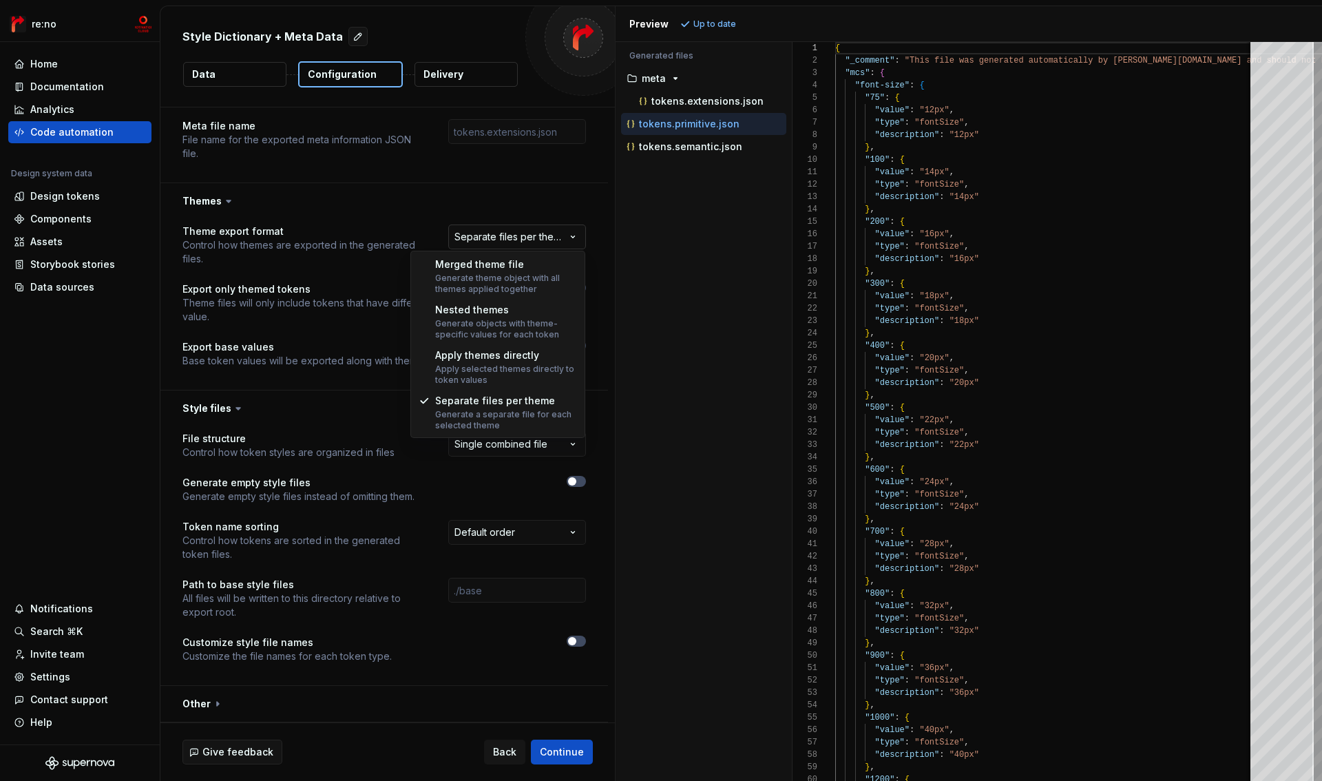
click at [520, 243] on html "**********" at bounding box center [661, 390] width 1322 height 781
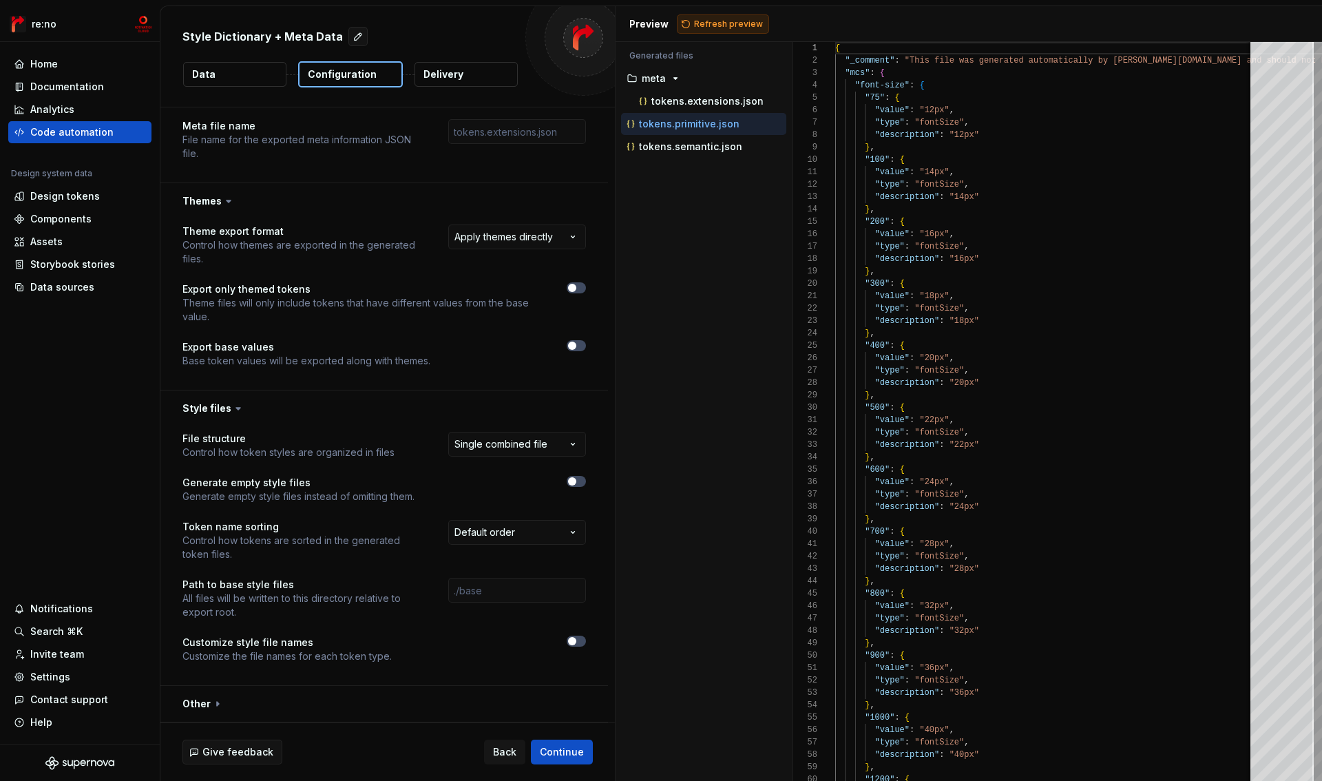
click at [716, 19] on span "Refresh preview" at bounding box center [728, 24] width 69 height 11
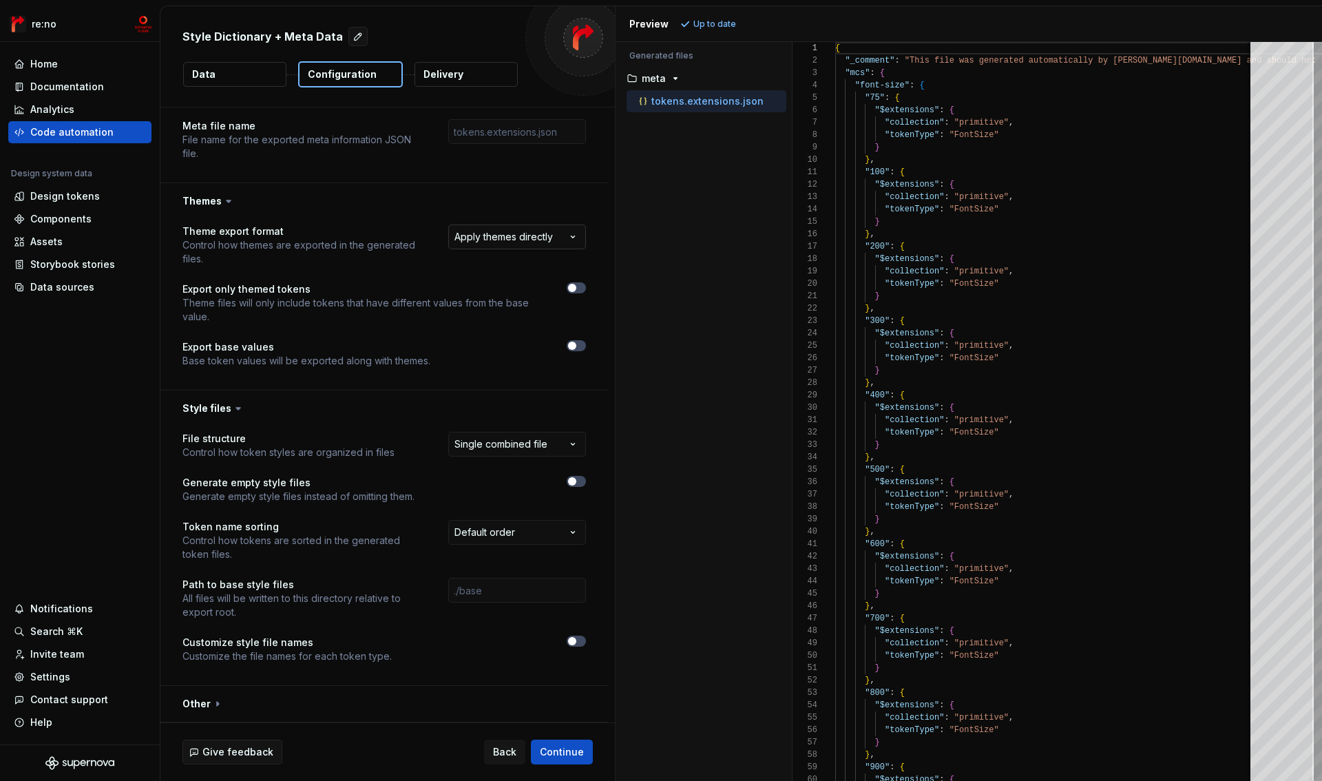
click at [534, 240] on html "**********" at bounding box center [661, 390] width 1322 height 781
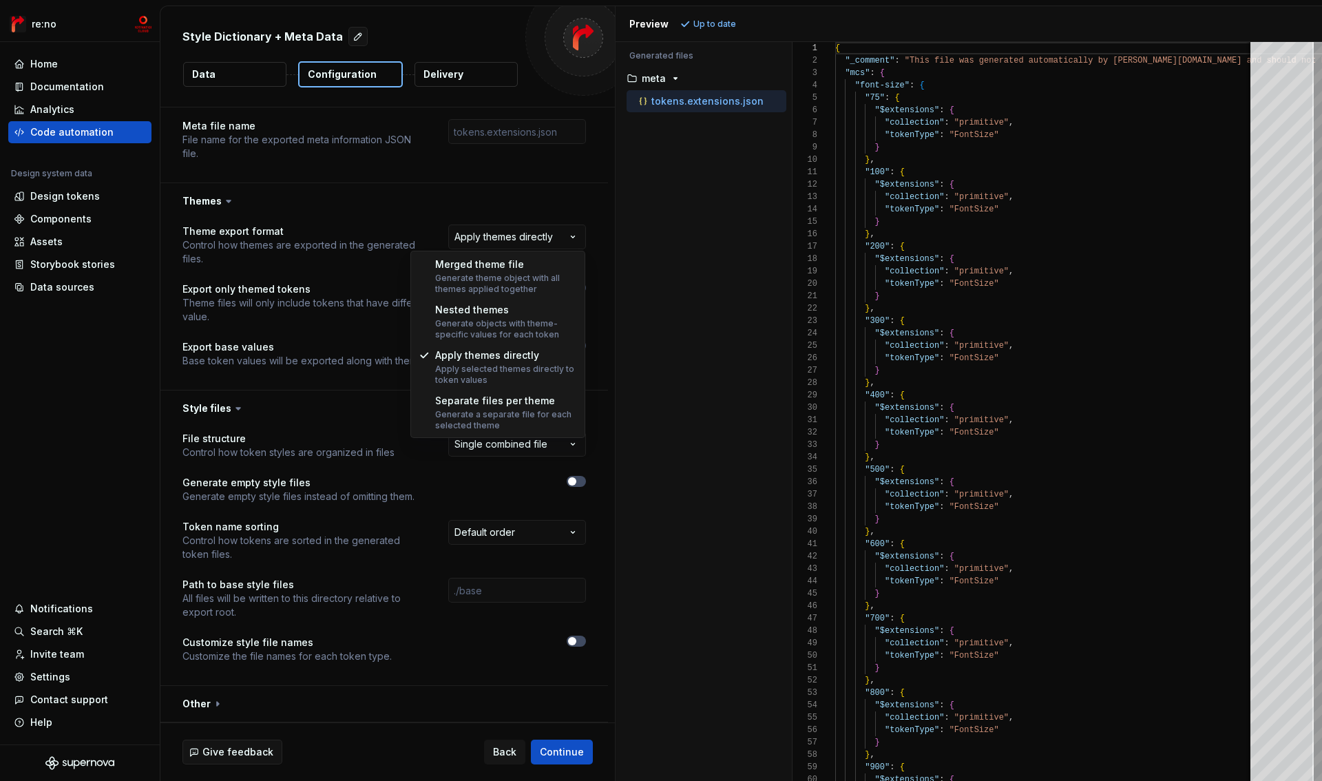
select select "**********"
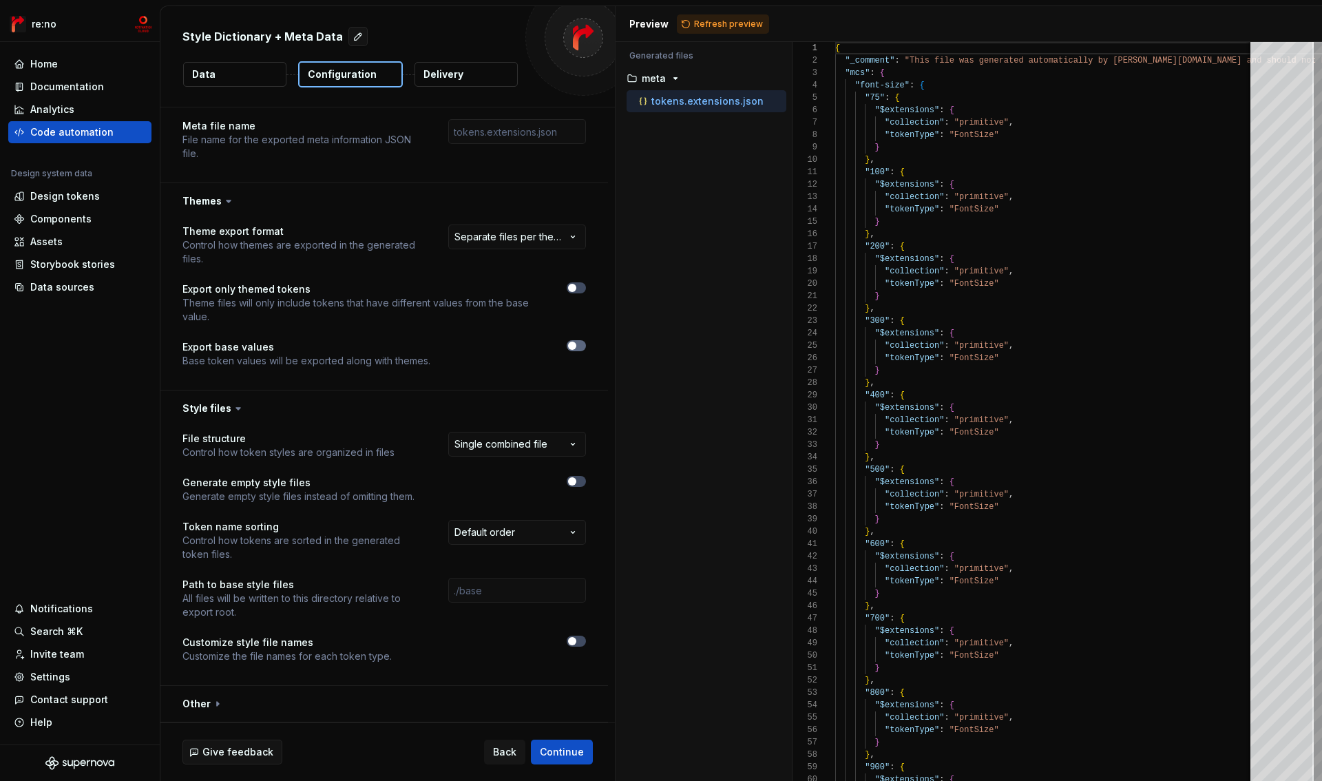
click at [577, 346] on button "button" at bounding box center [576, 345] width 19 height 11
click at [570, 347] on icon "button" at bounding box center [572, 346] width 11 height 8
click at [702, 28] on span "Refresh preview" at bounding box center [728, 24] width 69 height 11
click at [705, 125] on p "tokens.primitive.json" at bounding box center [689, 123] width 101 height 11
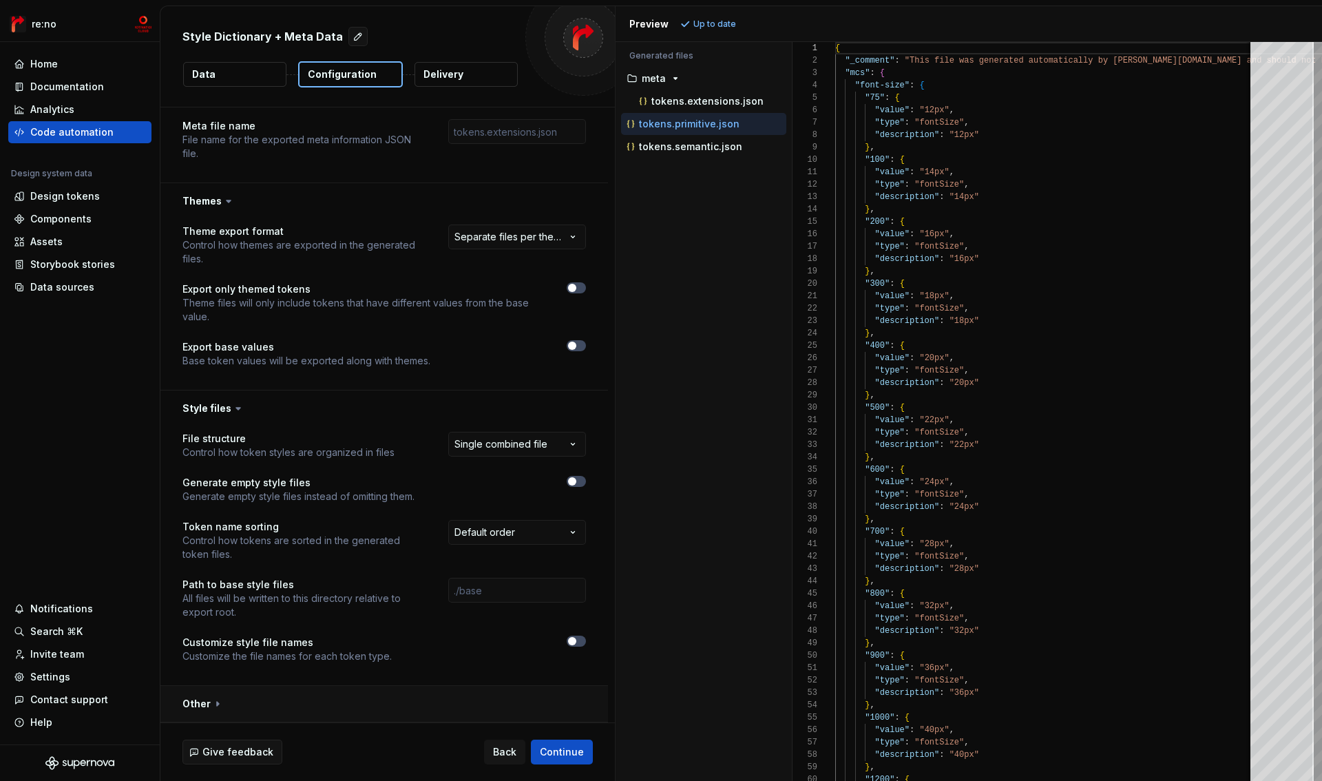
click at [311, 696] on button "button" at bounding box center [384, 704] width 448 height 36
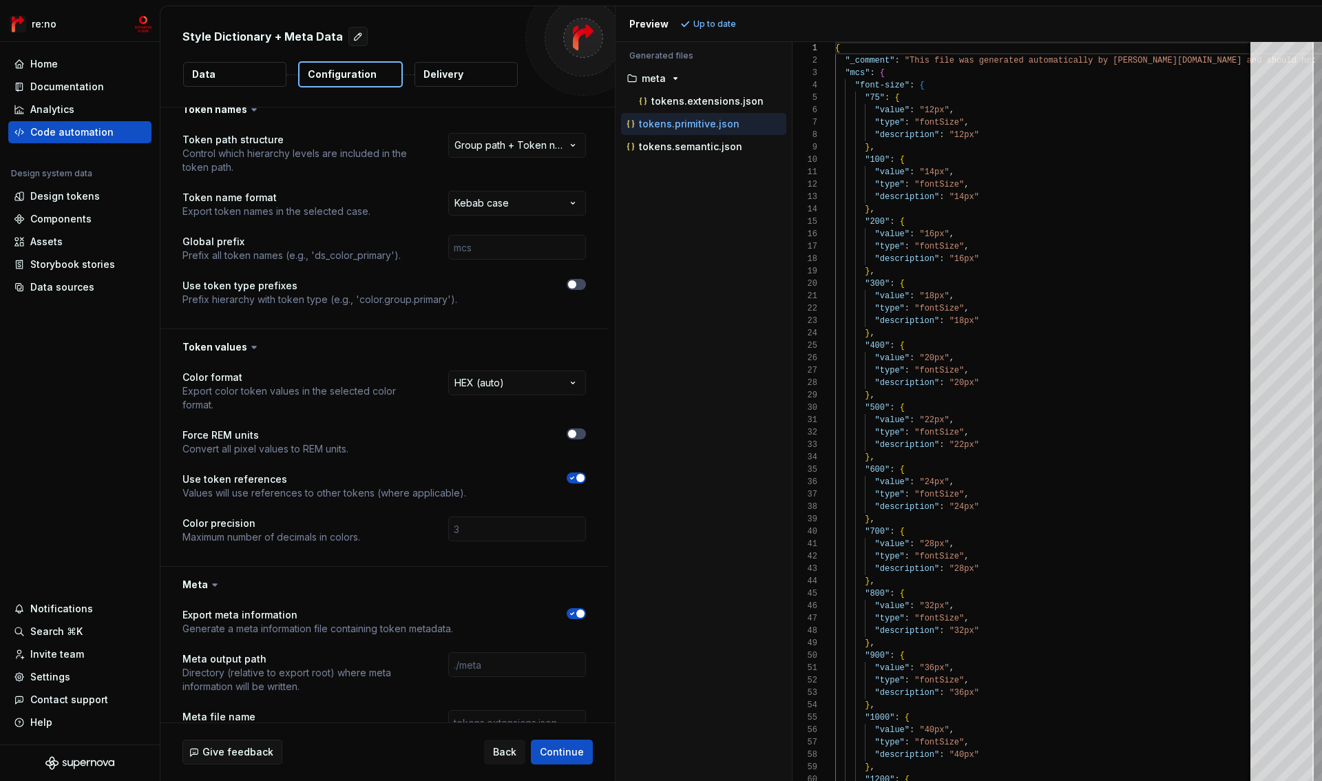
scroll to position [0, 0]
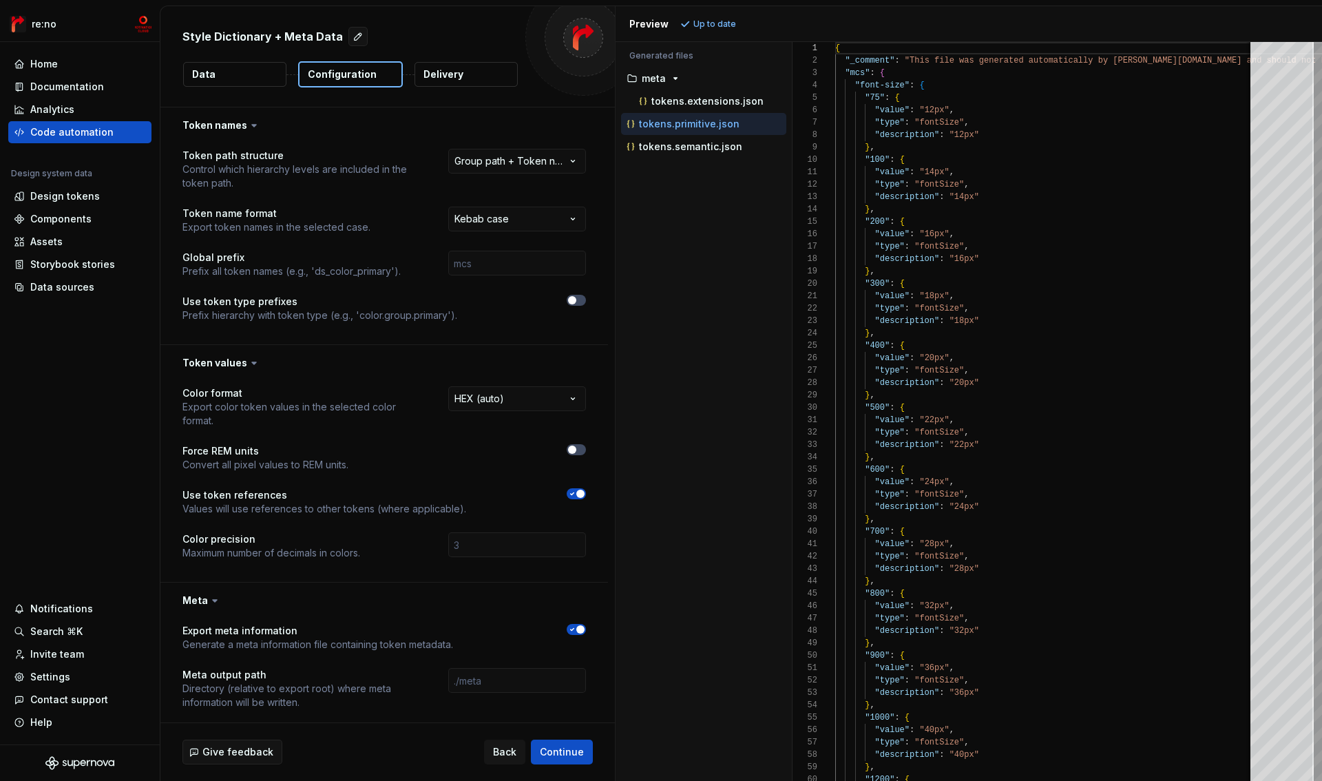
click at [239, 76] on button "Data" at bounding box center [234, 74] width 103 height 25
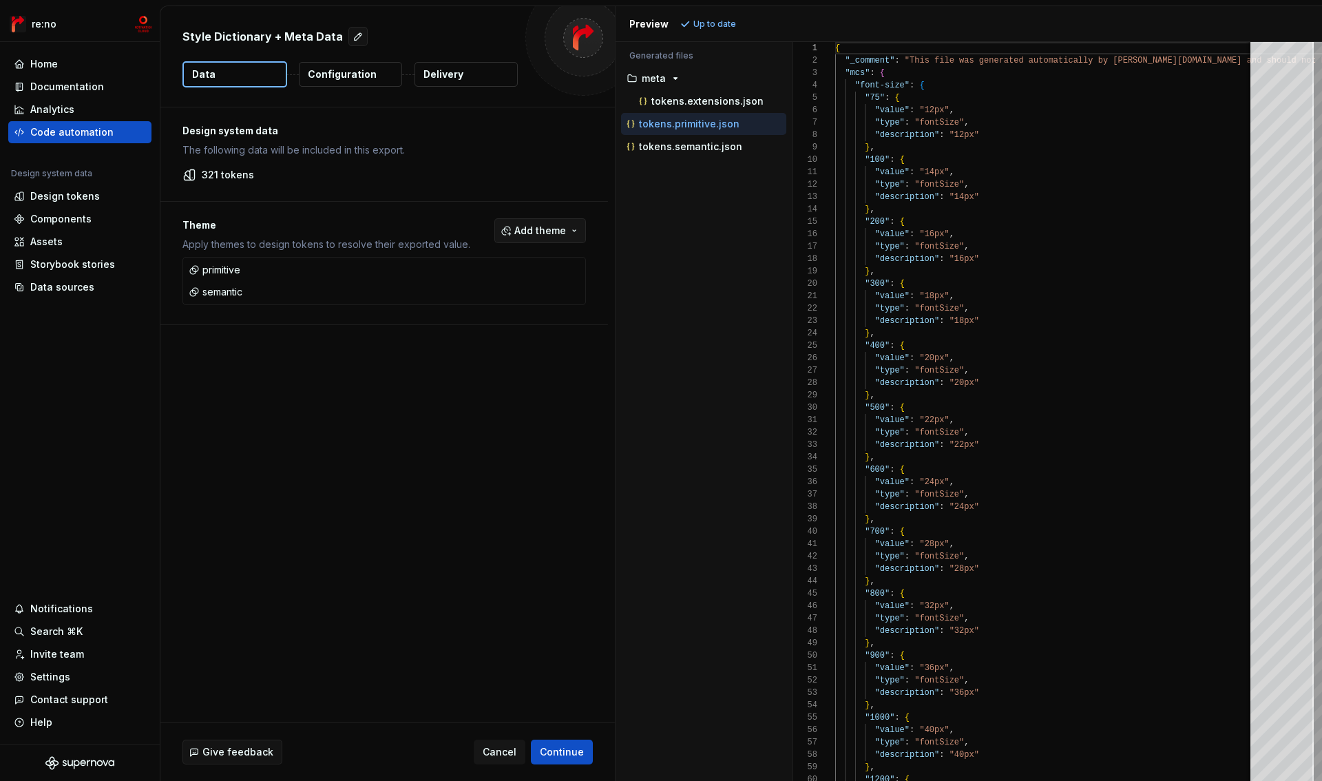
click at [556, 236] on span "Add theme" at bounding box center [540, 231] width 52 height 14
click at [490, 302] on div "semantic" at bounding box center [511, 308] width 131 height 14
click at [490, 289] on div "primitive" at bounding box center [511, 286] width 131 height 14
click at [412, 359] on html "re:no Home Documentation Analytics Code automation Design system data Design to…" at bounding box center [661, 390] width 1322 height 781
click at [689, 103] on p "tokens.extensions.json" at bounding box center [707, 101] width 112 height 11
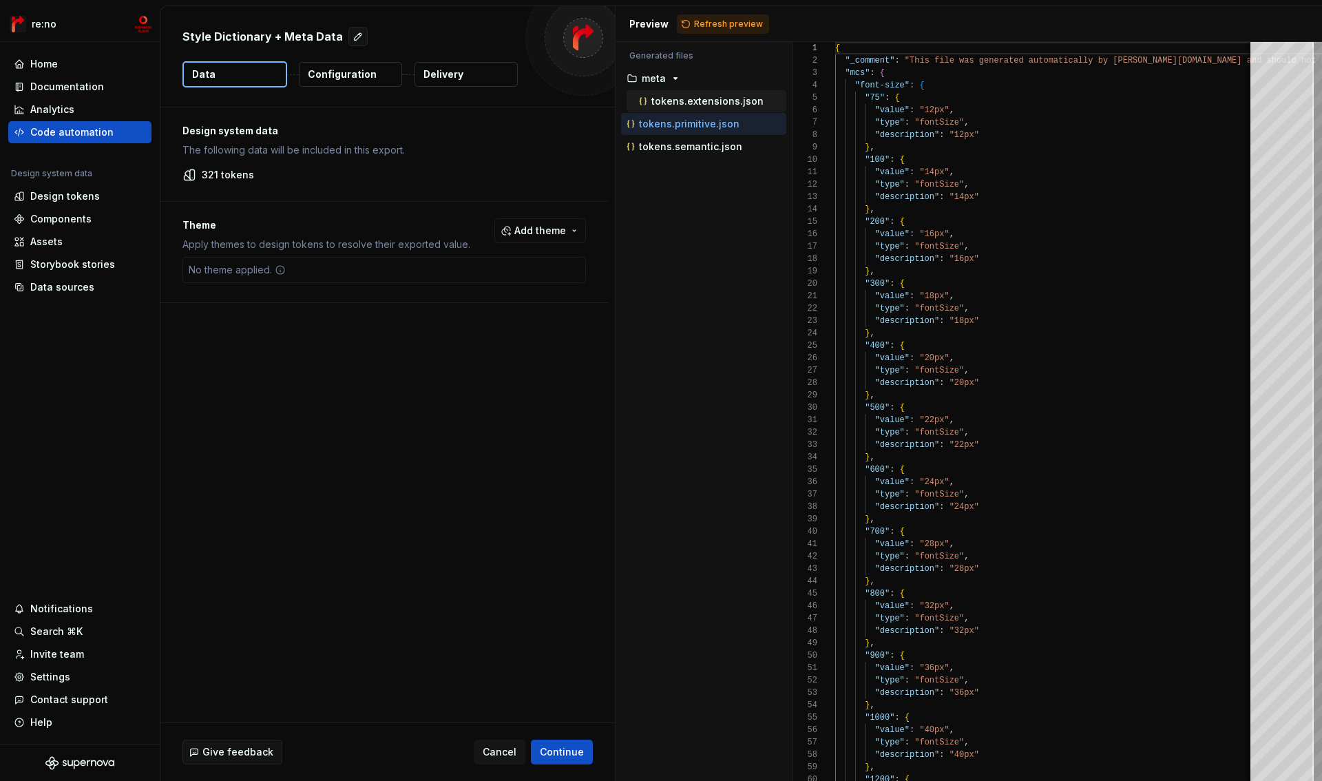
type textarea "**********"
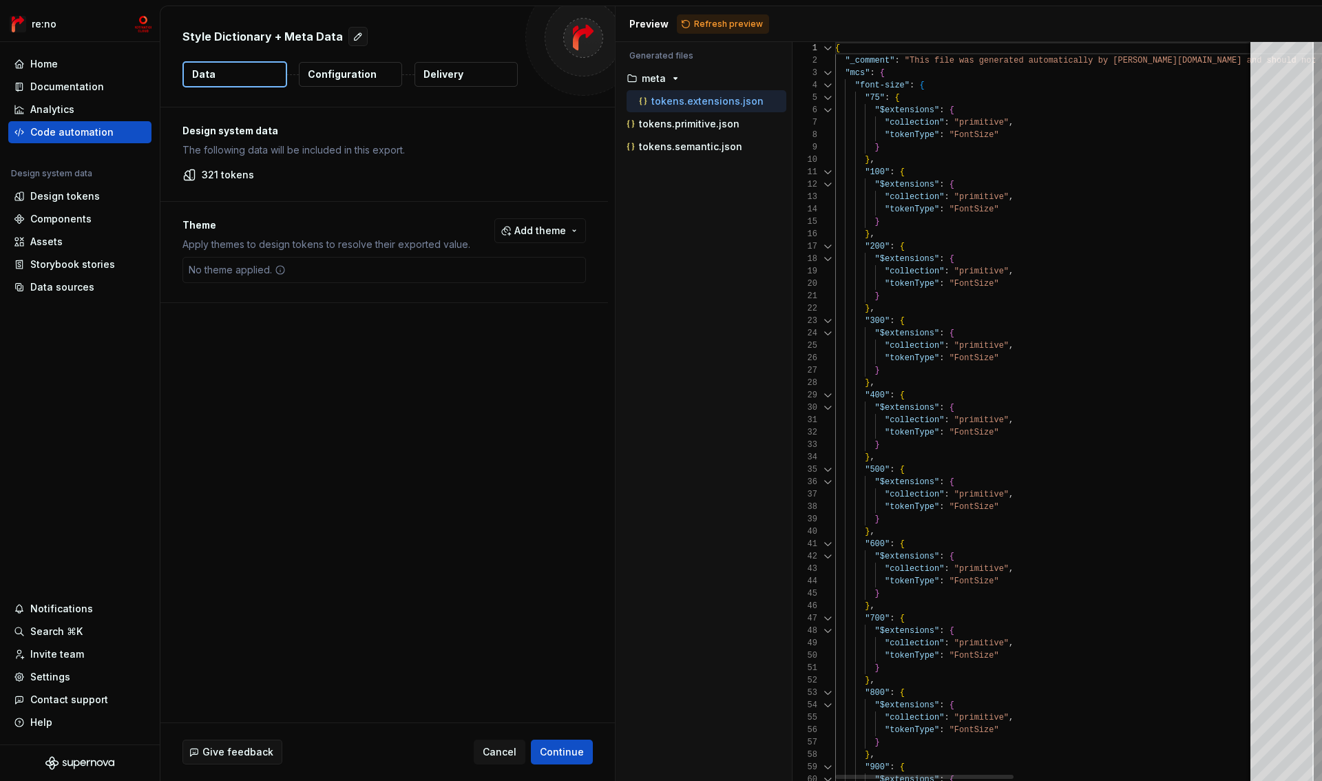
click at [827, 86] on div at bounding box center [828, 85] width 18 height 12
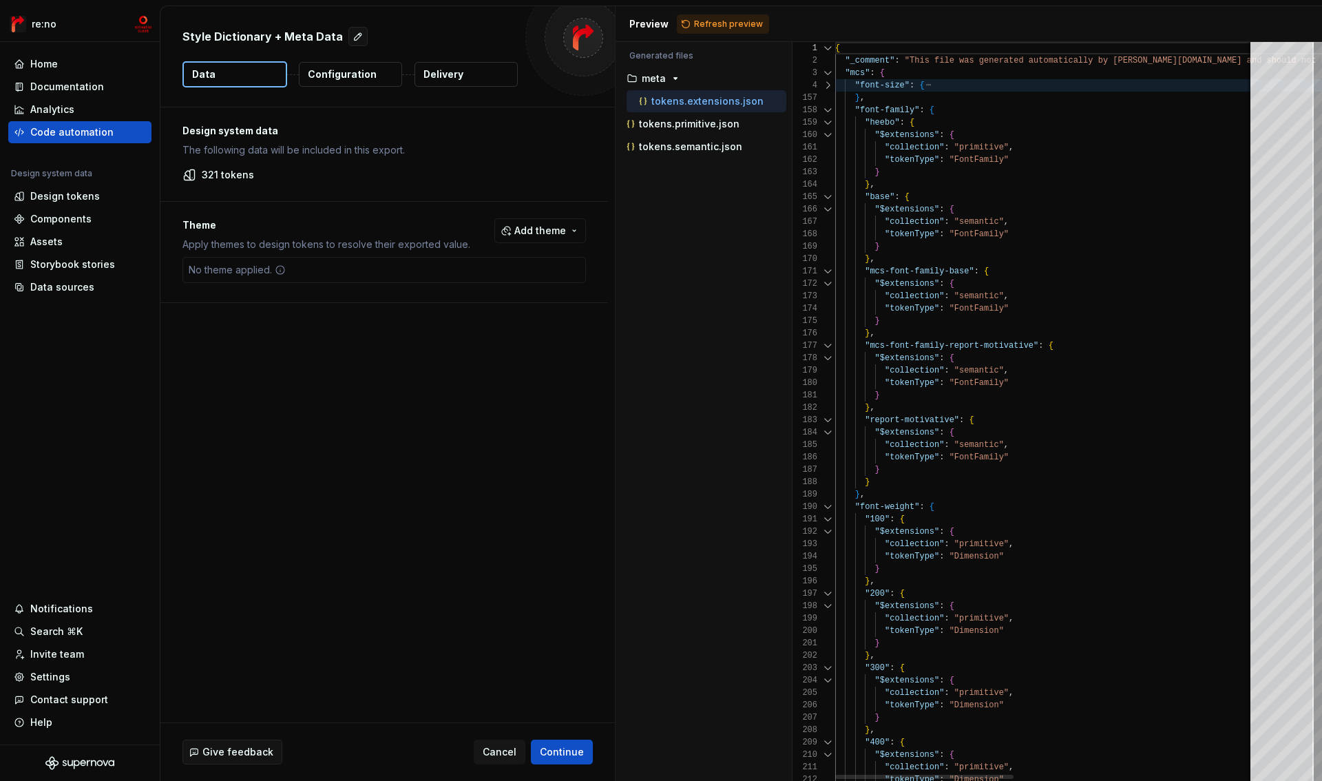
click at [827, 112] on div at bounding box center [828, 110] width 18 height 12
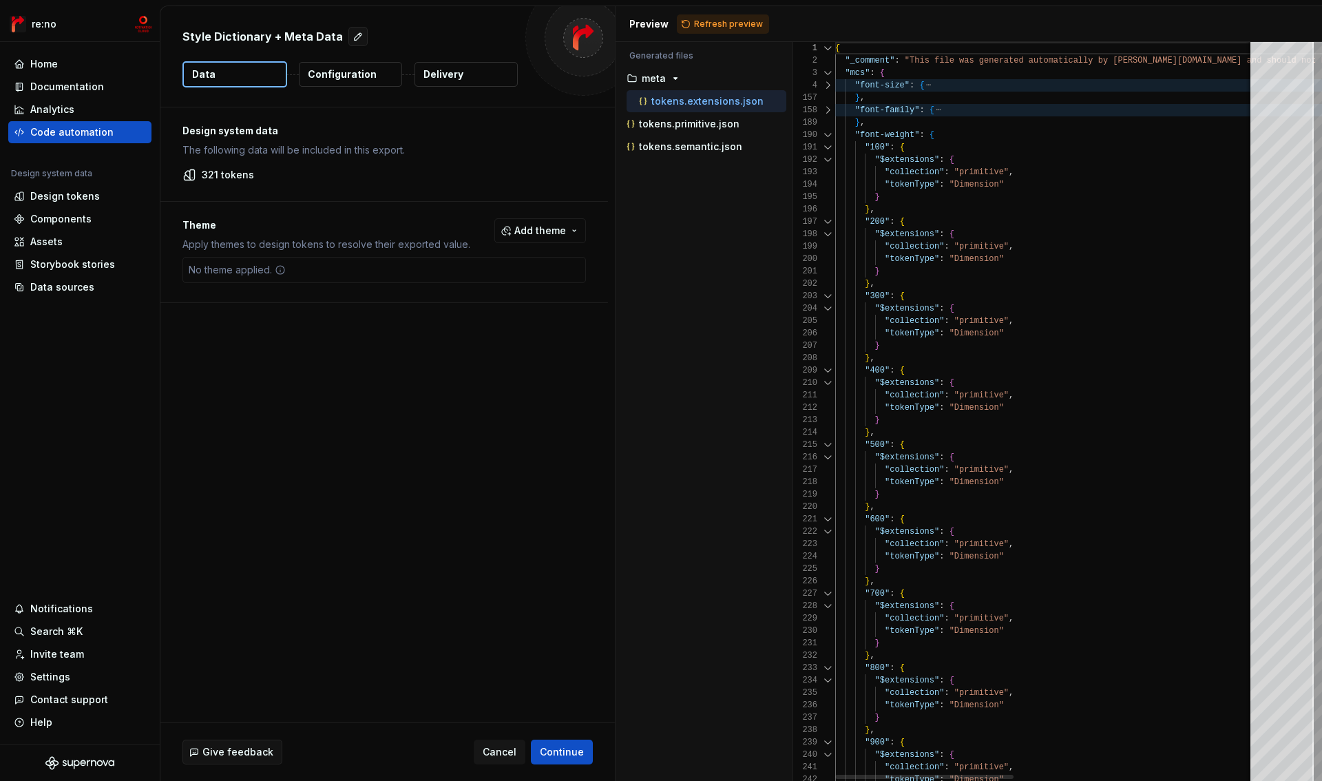
click at [827, 140] on div at bounding box center [828, 135] width 18 height 12
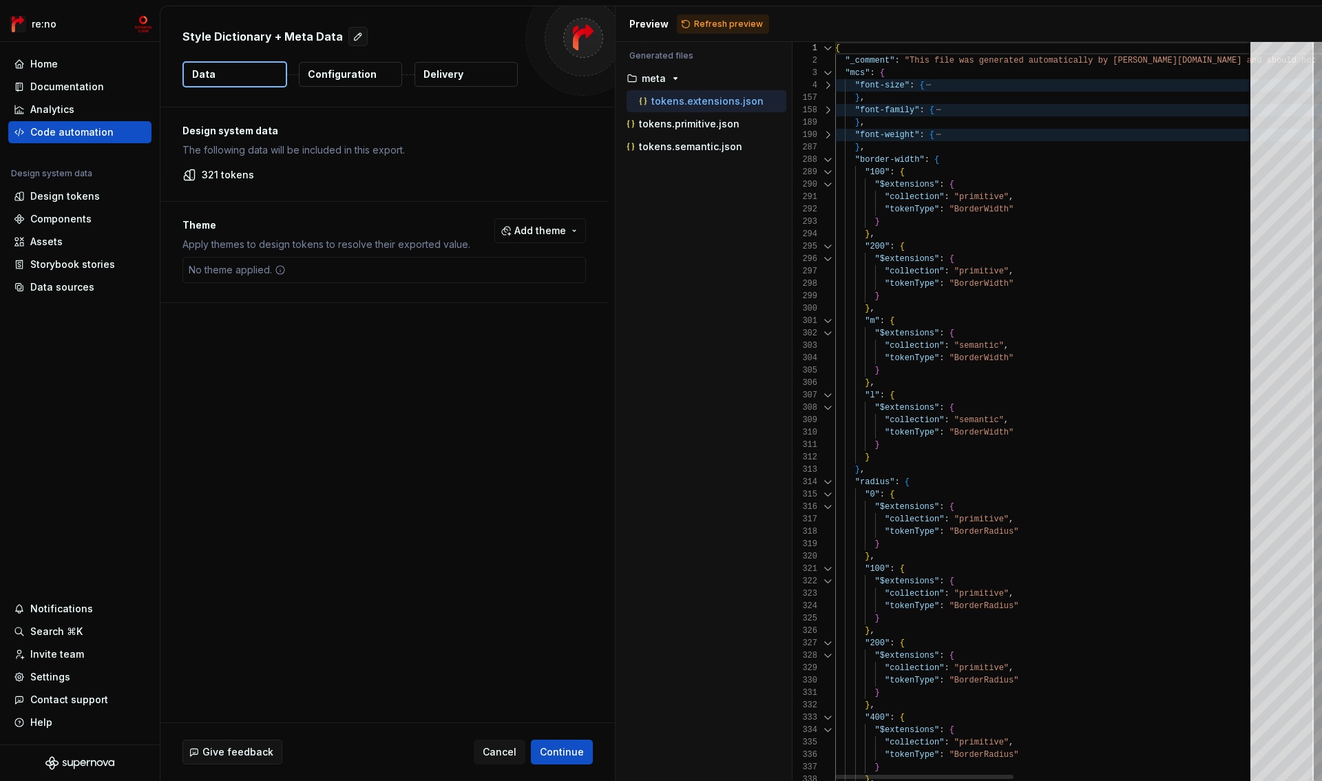
click at [827, 159] on div at bounding box center [828, 160] width 18 height 12
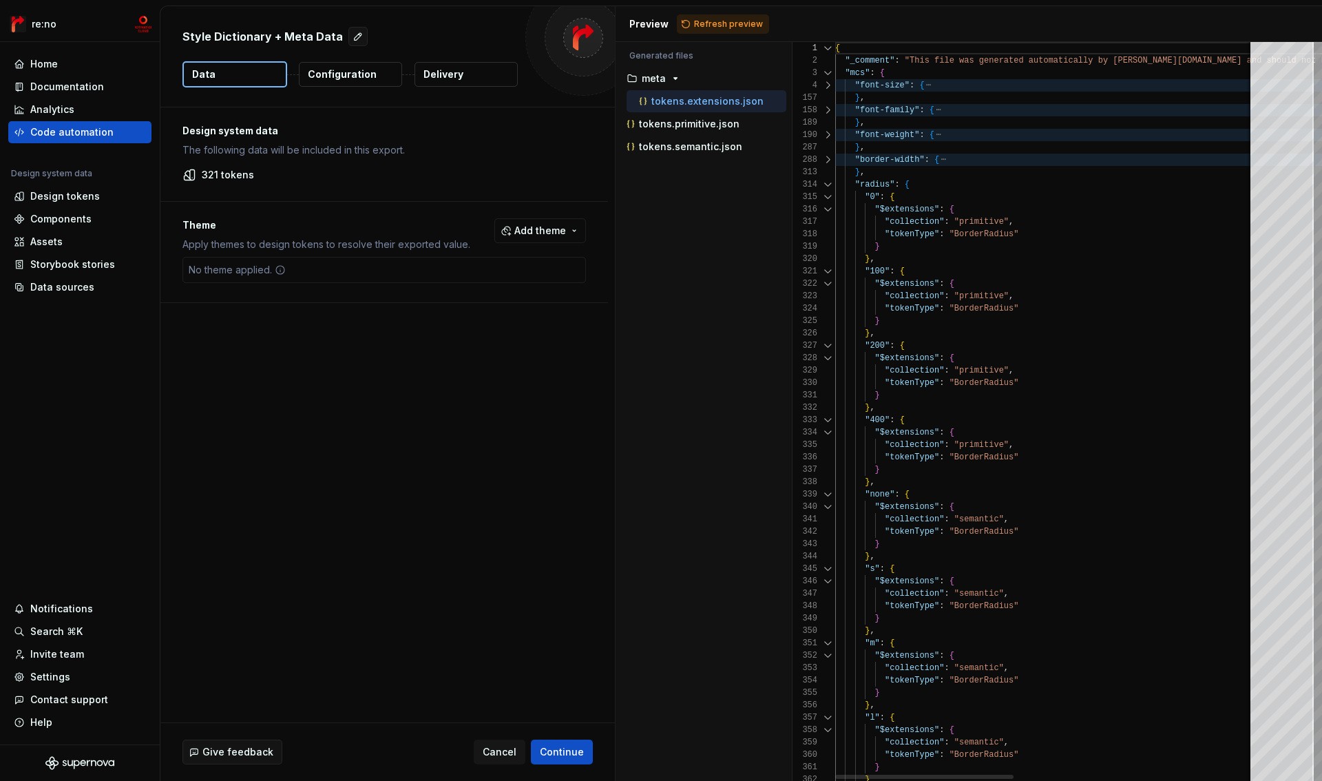
click at [826, 181] on div at bounding box center [828, 184] width 18 height 12
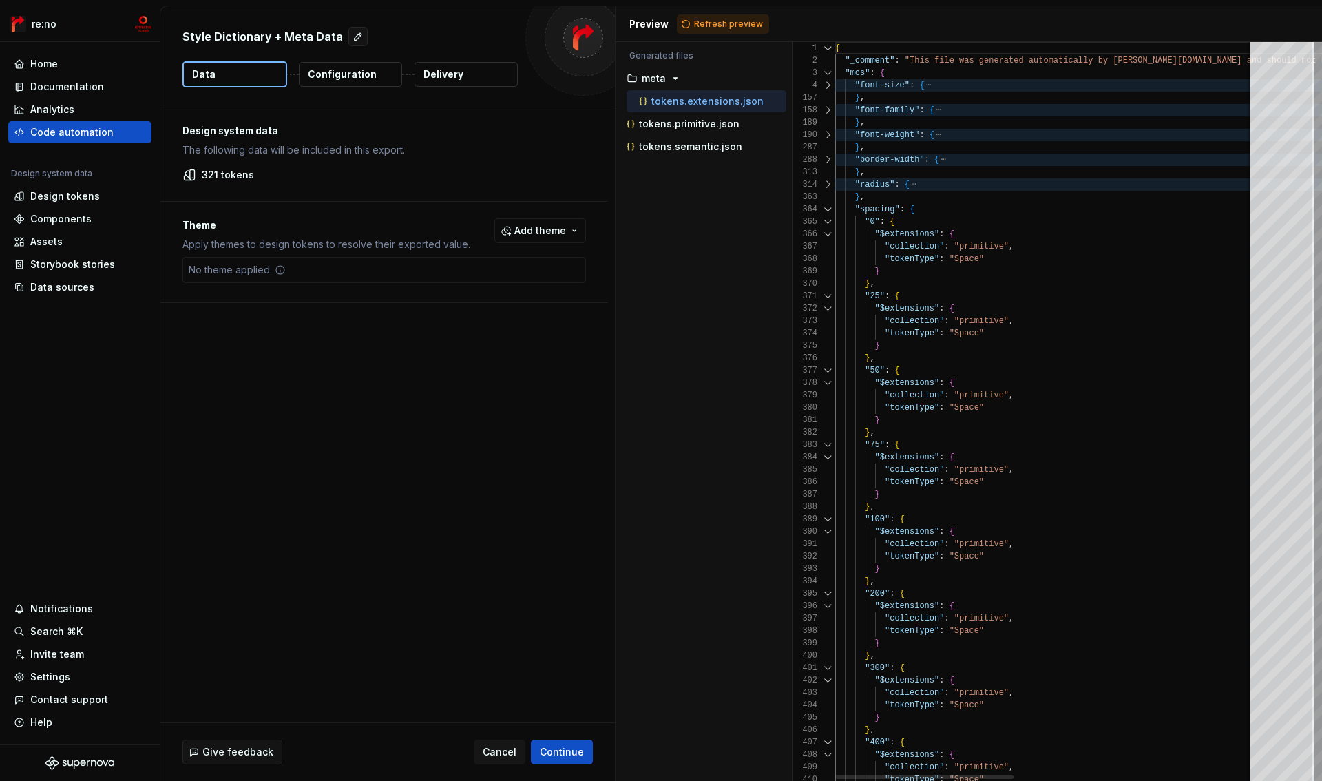
click at [828, 206] on div at bounding box center [828, 209] width 18 height 12
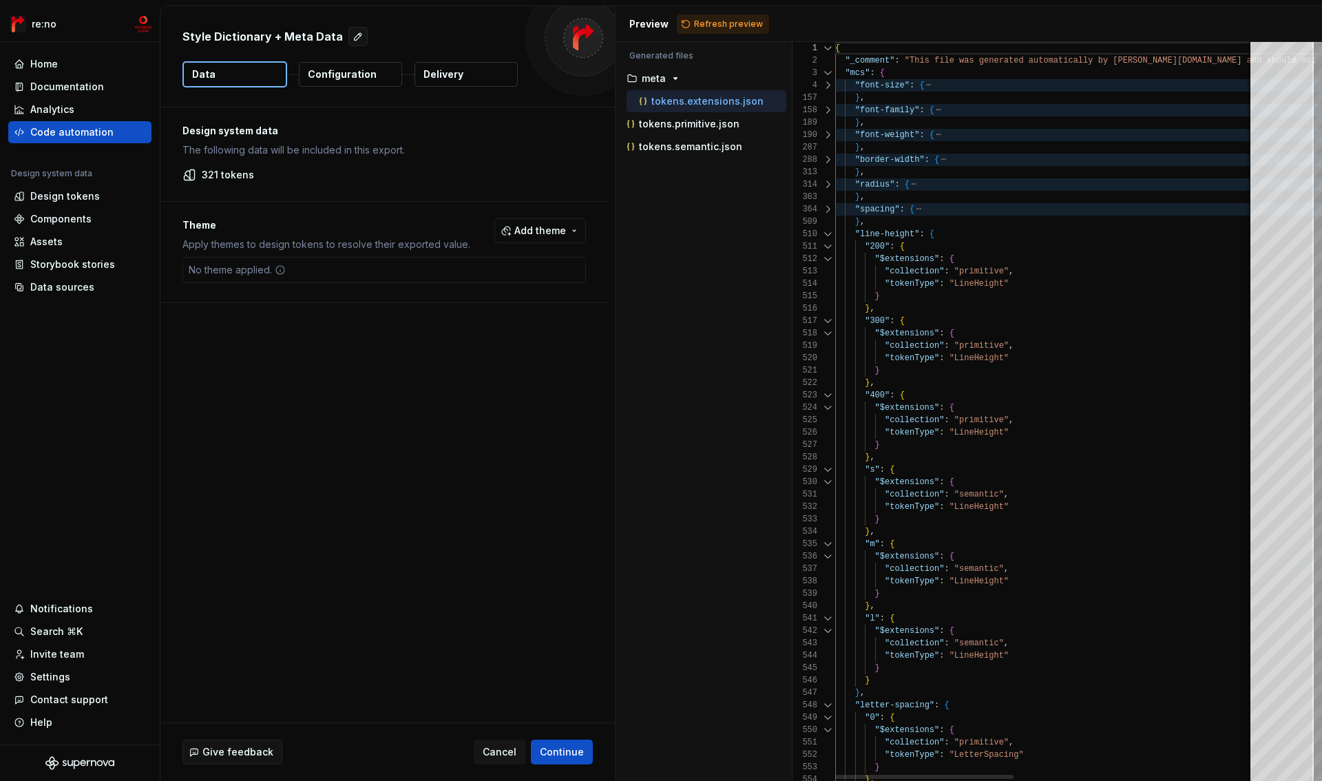
click at [827, 237] on div at bounding box center [828, 234] width 18 height 12
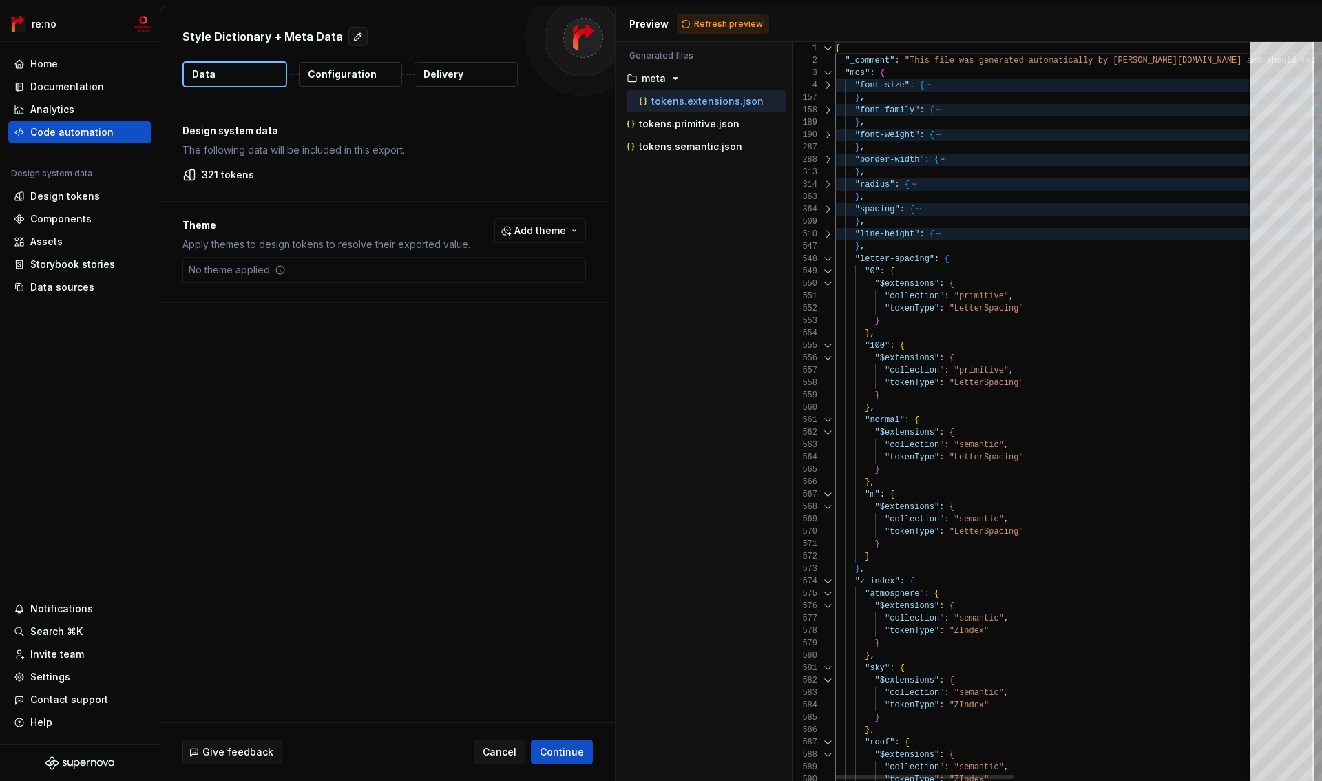
click at [828, 261] on div at bounding box center [828, 259] width 18 height 12
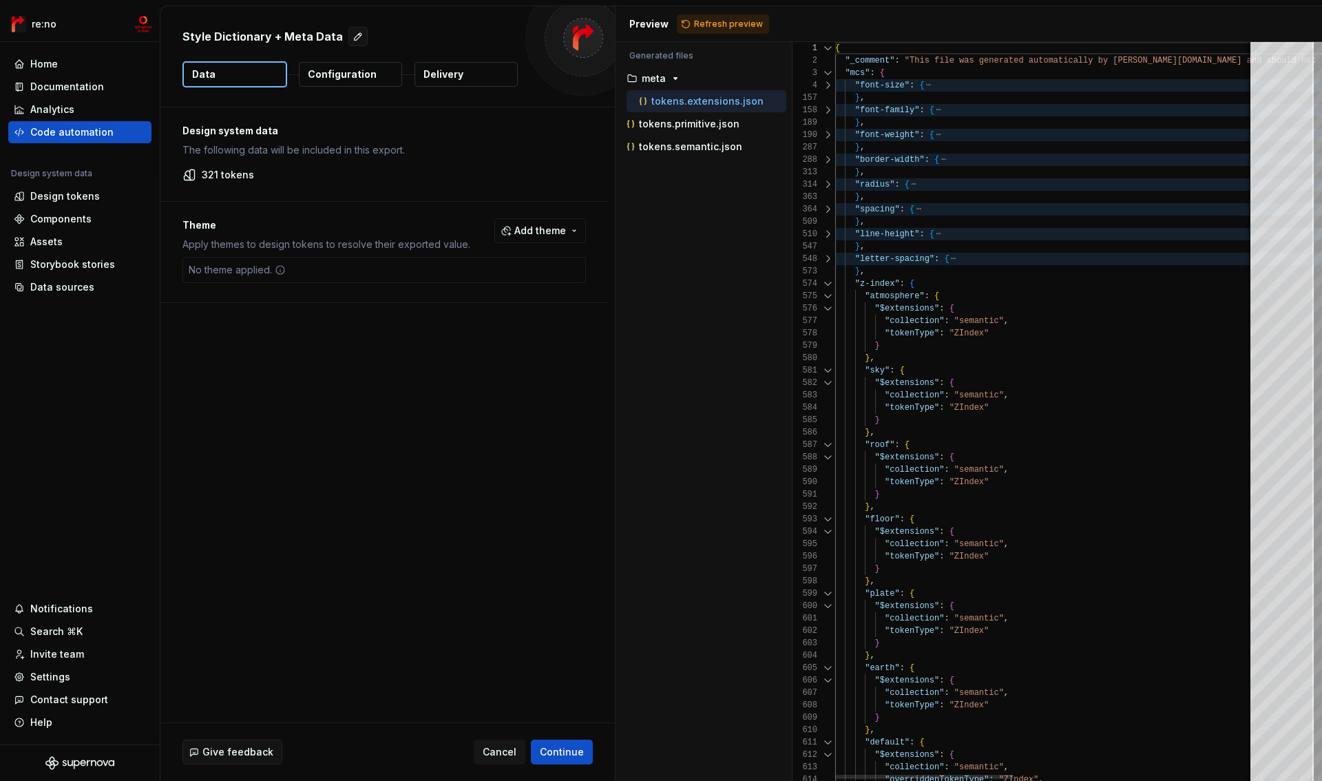
click at [828, 289] on div at bounding box center [828, 284] width 18 height 12
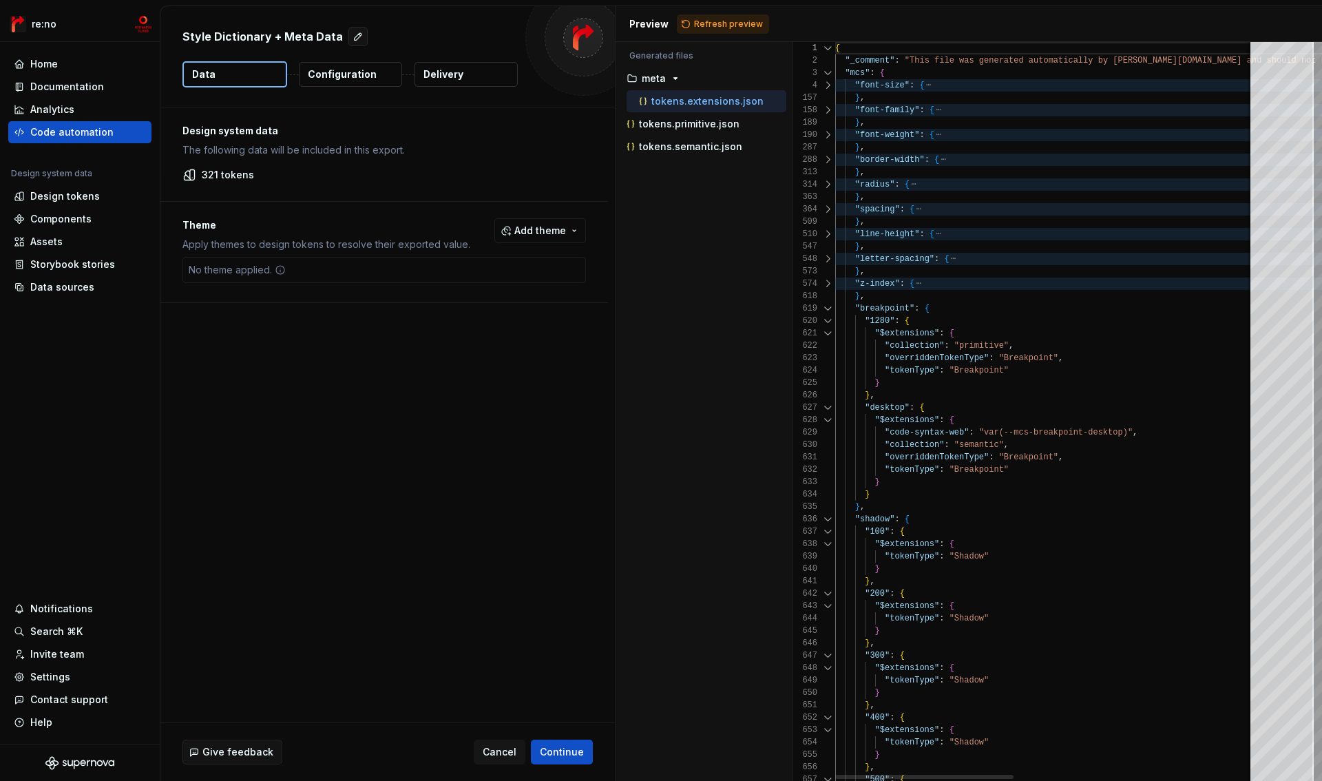
click at [828, 309] on div at bounding box center [828, 308] width 18 height 12
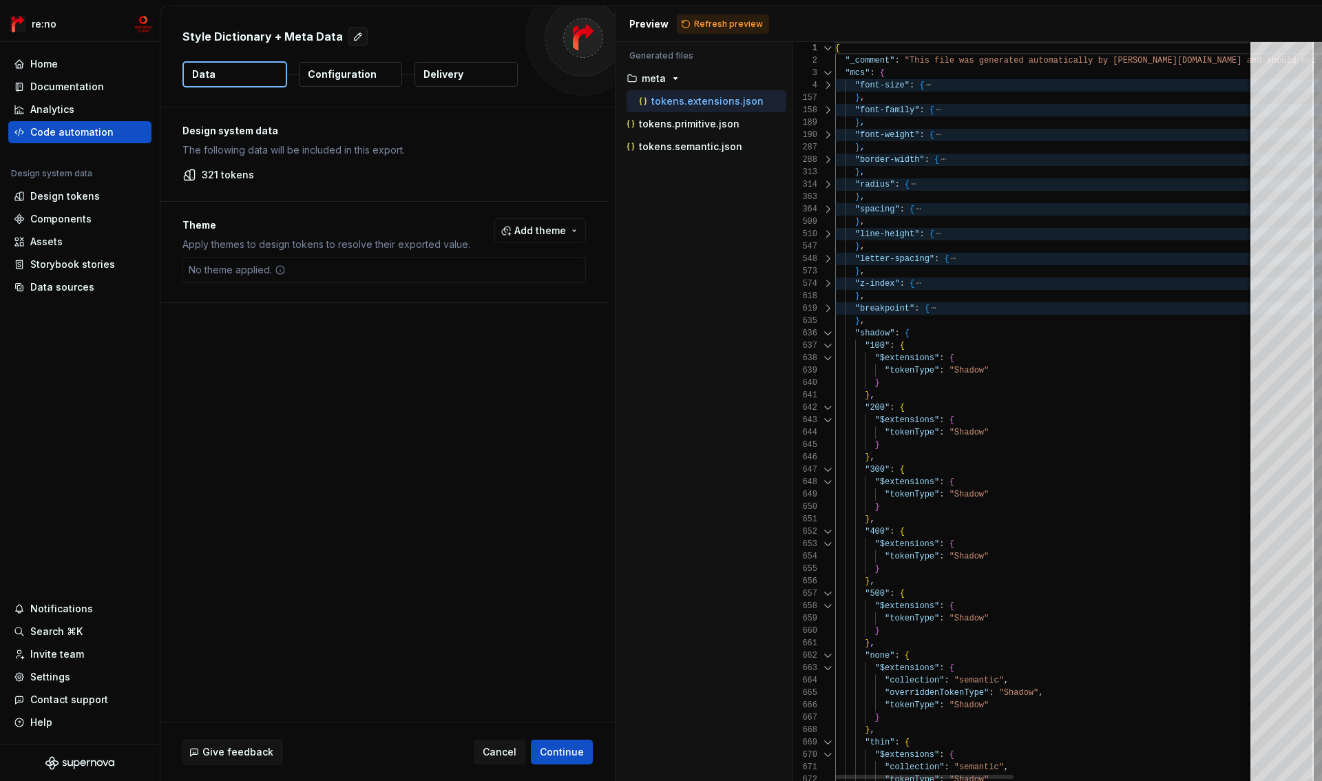
click at [828, 329] on div at bounding box center [828, 333] width 18 height 12
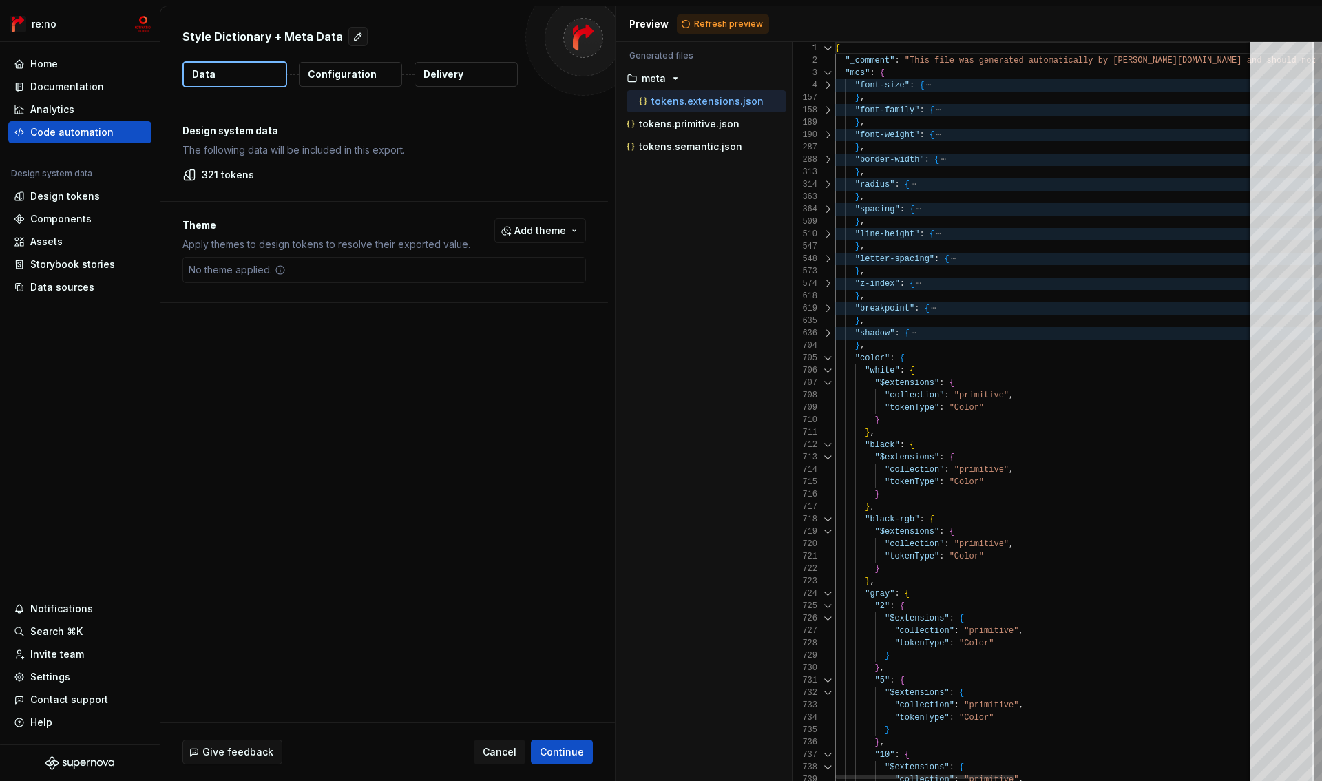
click at [829, 353] on div at bounding box center [828, 358] width 18 height 12
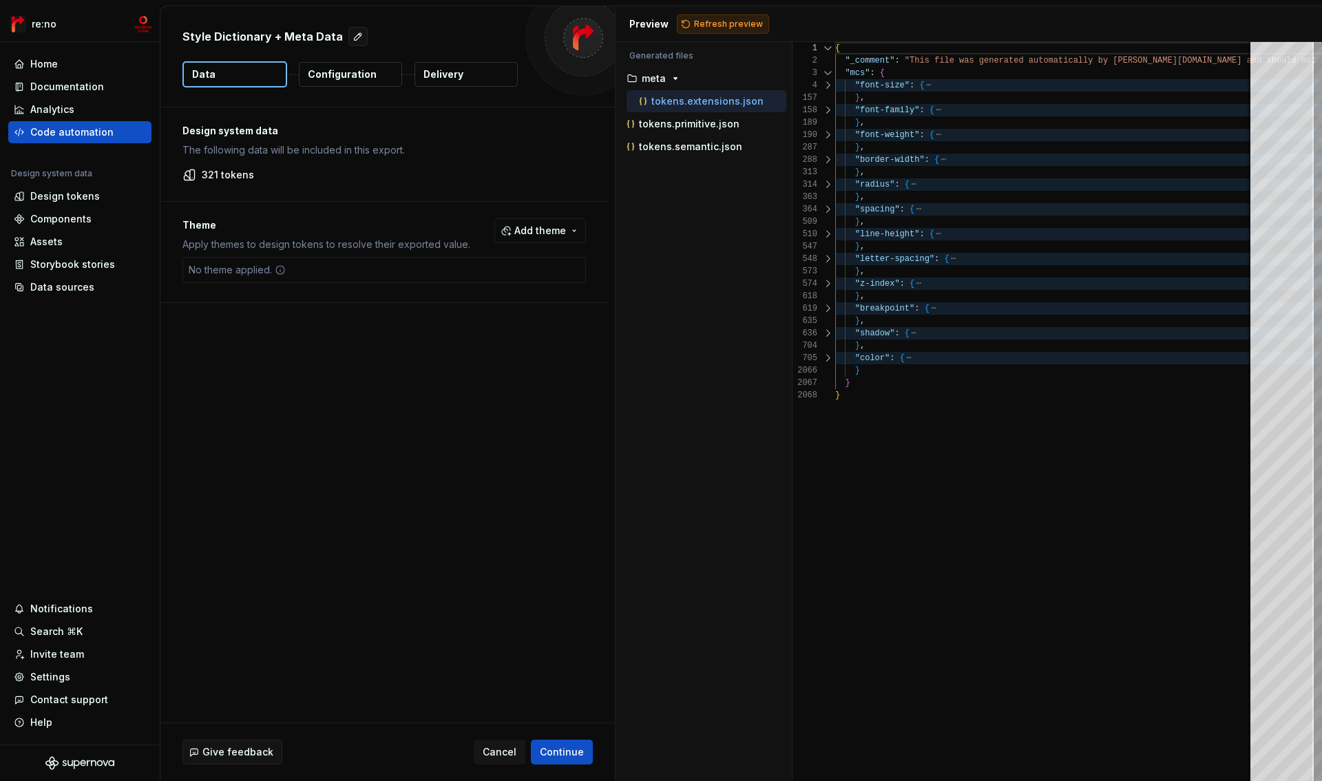
click at [730, 21] on span "Refresh preview" at bounding box center [728, 24] width 69 height 11
click at [321, 81] on button "Configuration" at bounding box center [350, 74] width 103 height 25
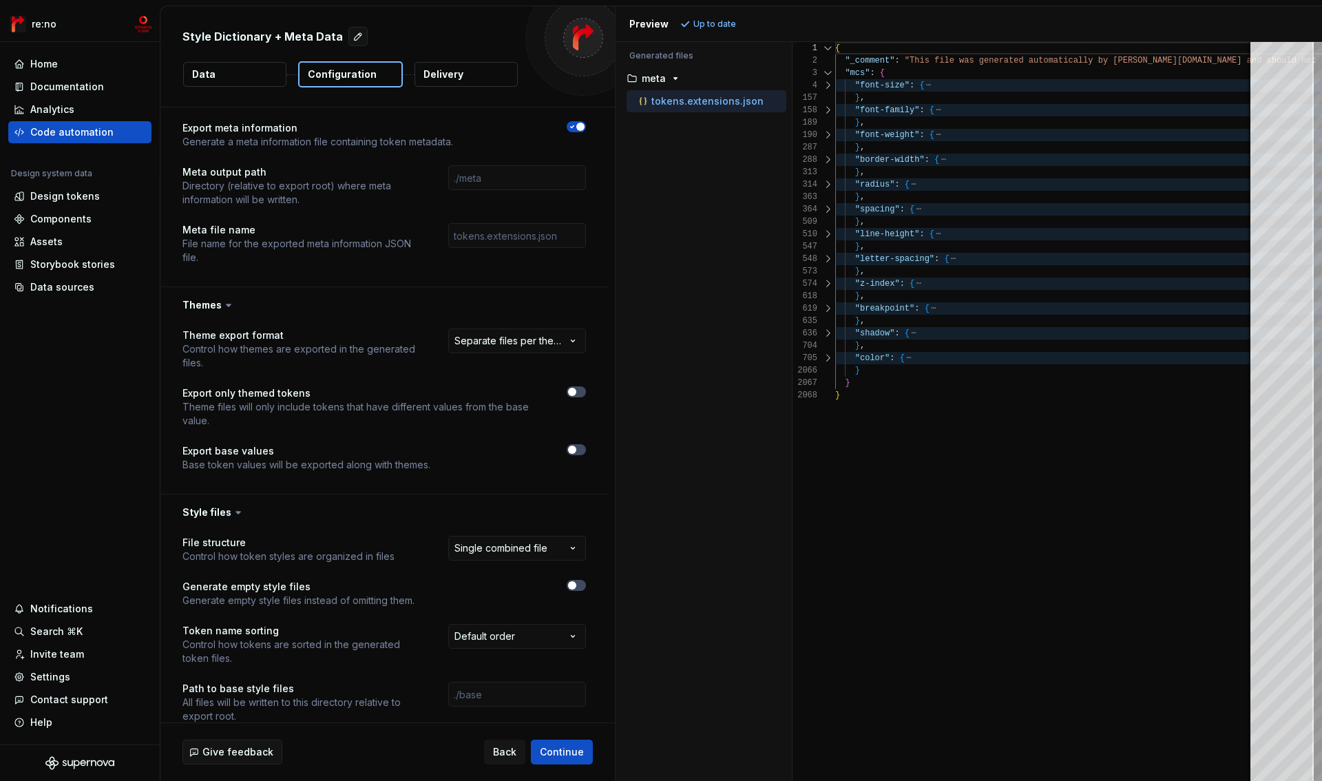
scroll to position [581, 0]
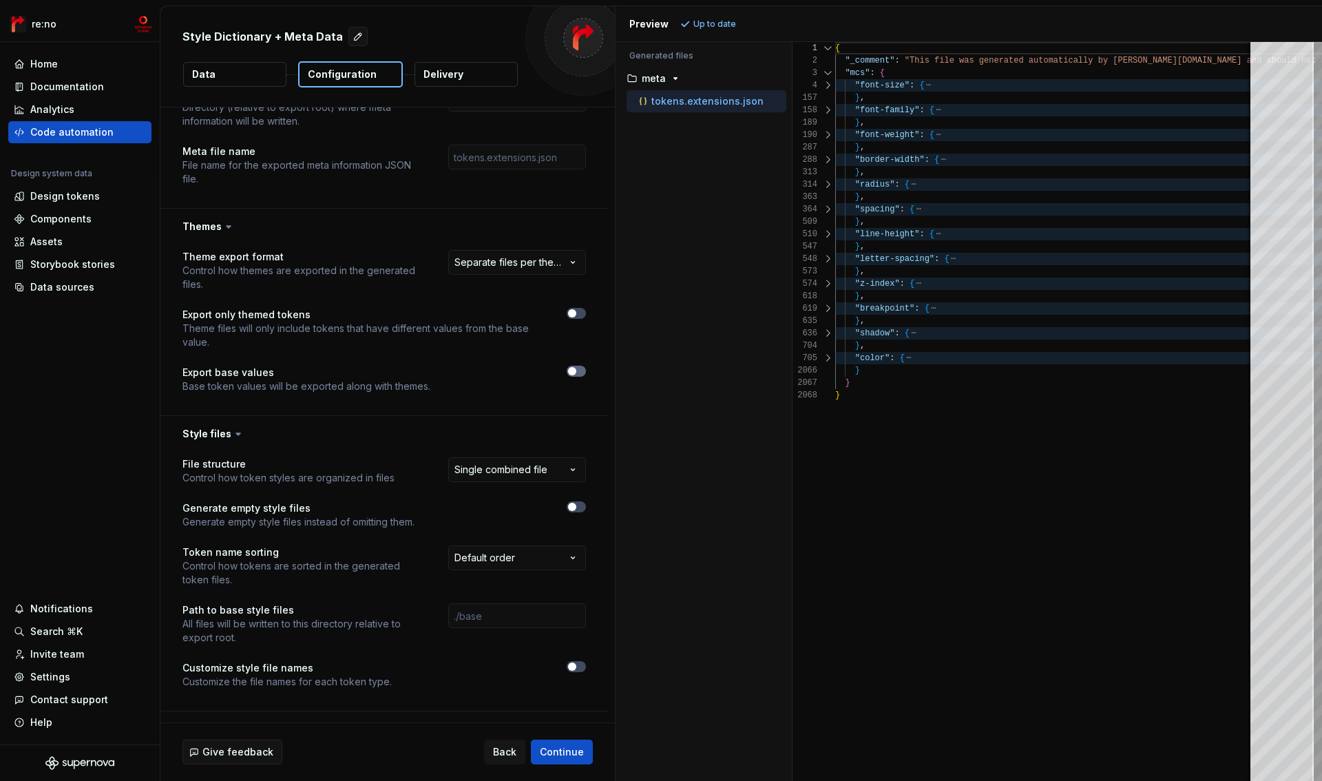
click at [570, 371] on span "button" at bounding box center [572, 371] width 8 height 8
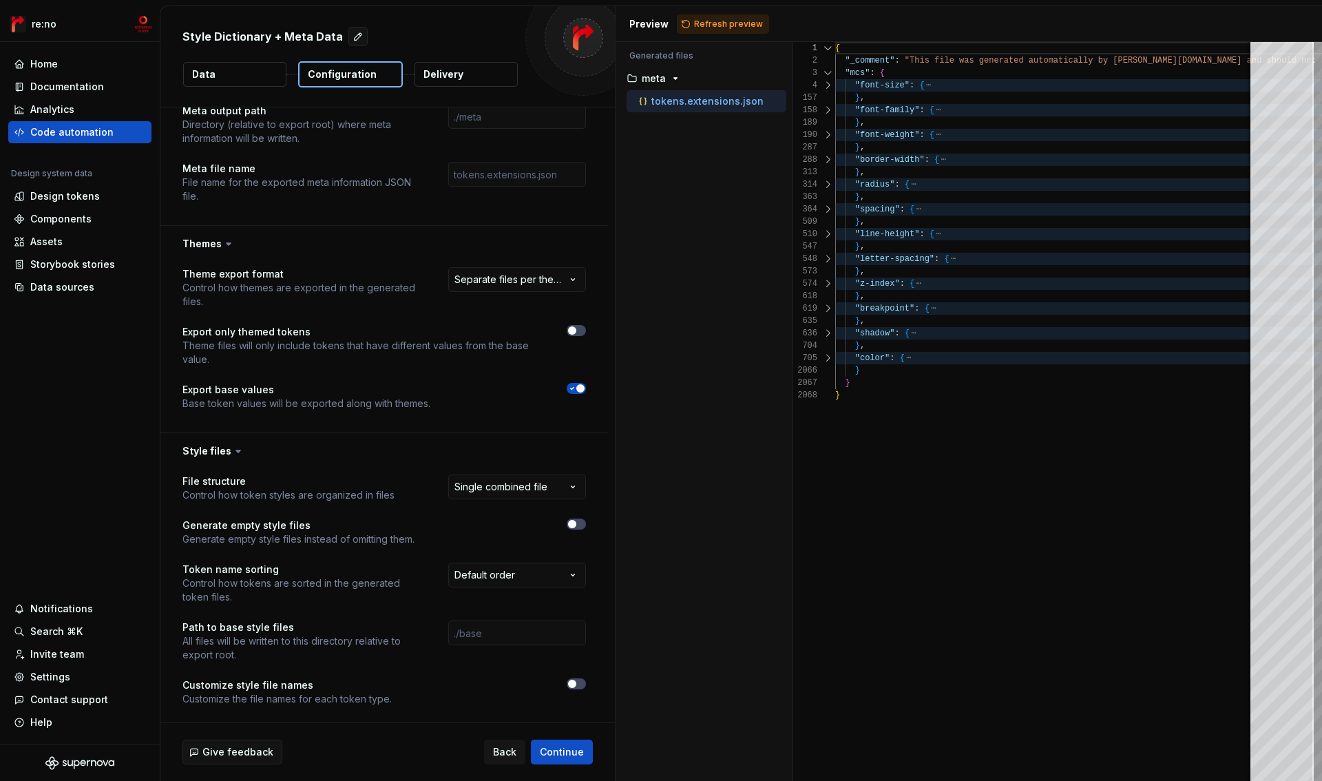
scroll to position [546, 0]
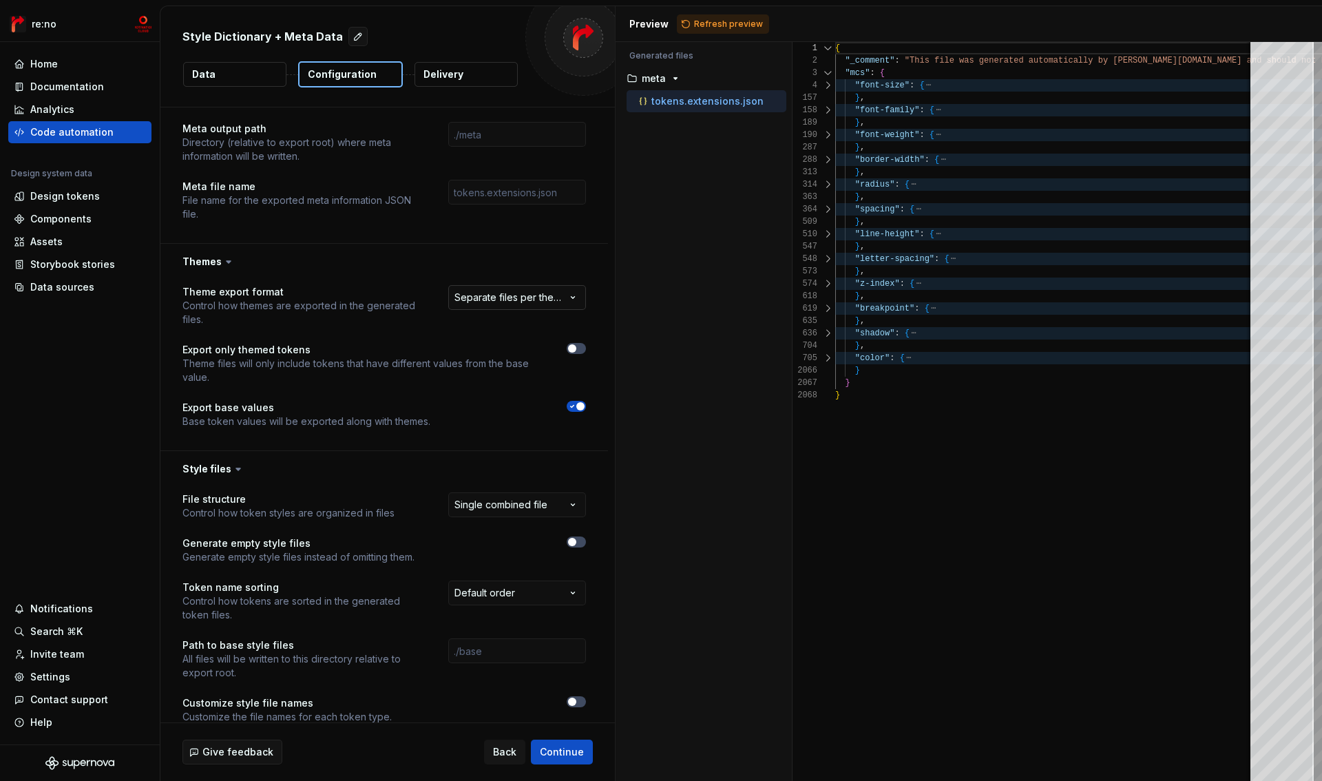
click at [528, 304] on html "**********" at bounding box center [661, 390] width 1322 height 781
click at [352, 357] on html "**********" at bounding box center [661, 390] width 1322 height 781
drag, startPoint x: 708, startPoint y: 19, endPoint x: 540, endPoint y: 128, distance: 200.6
click at [708, 19] on span "Refresh preview" at bounding box center [728, 24] width 69 height 11
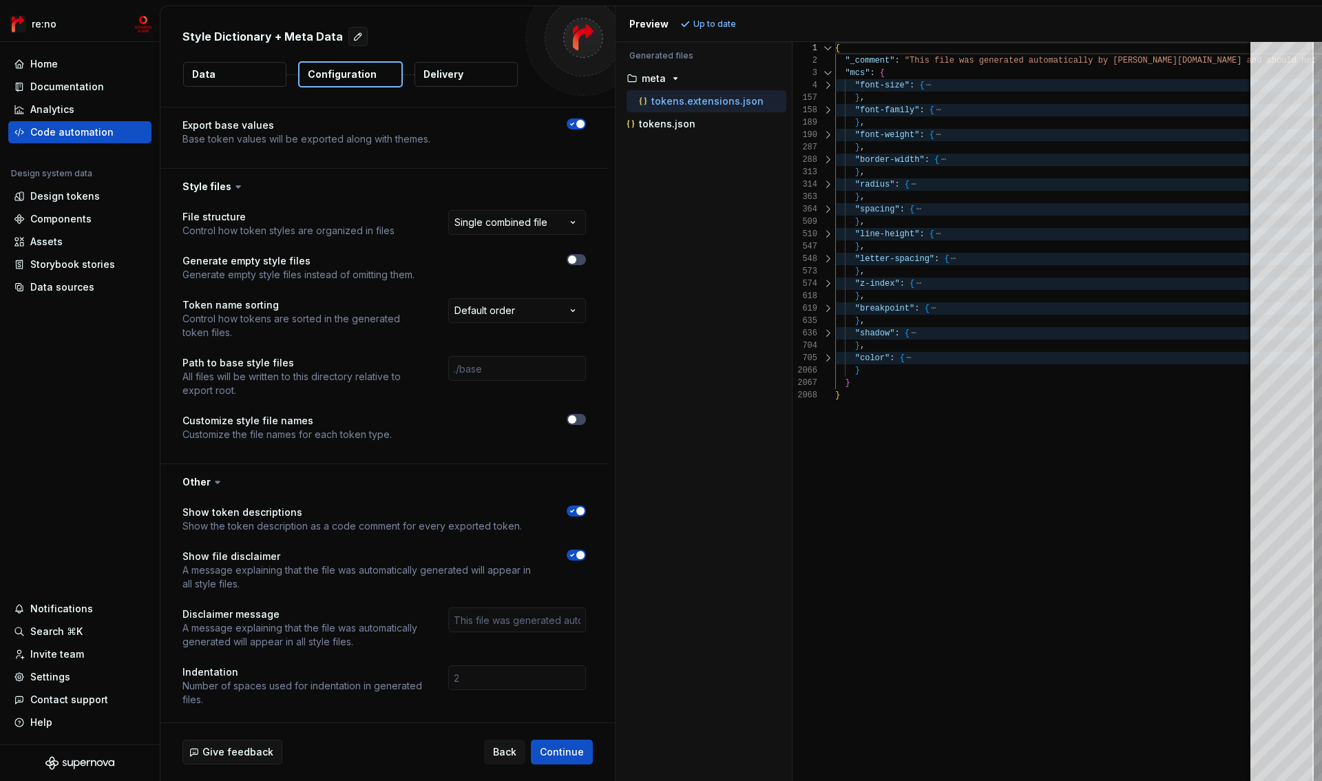
scroll to position [835, 0]
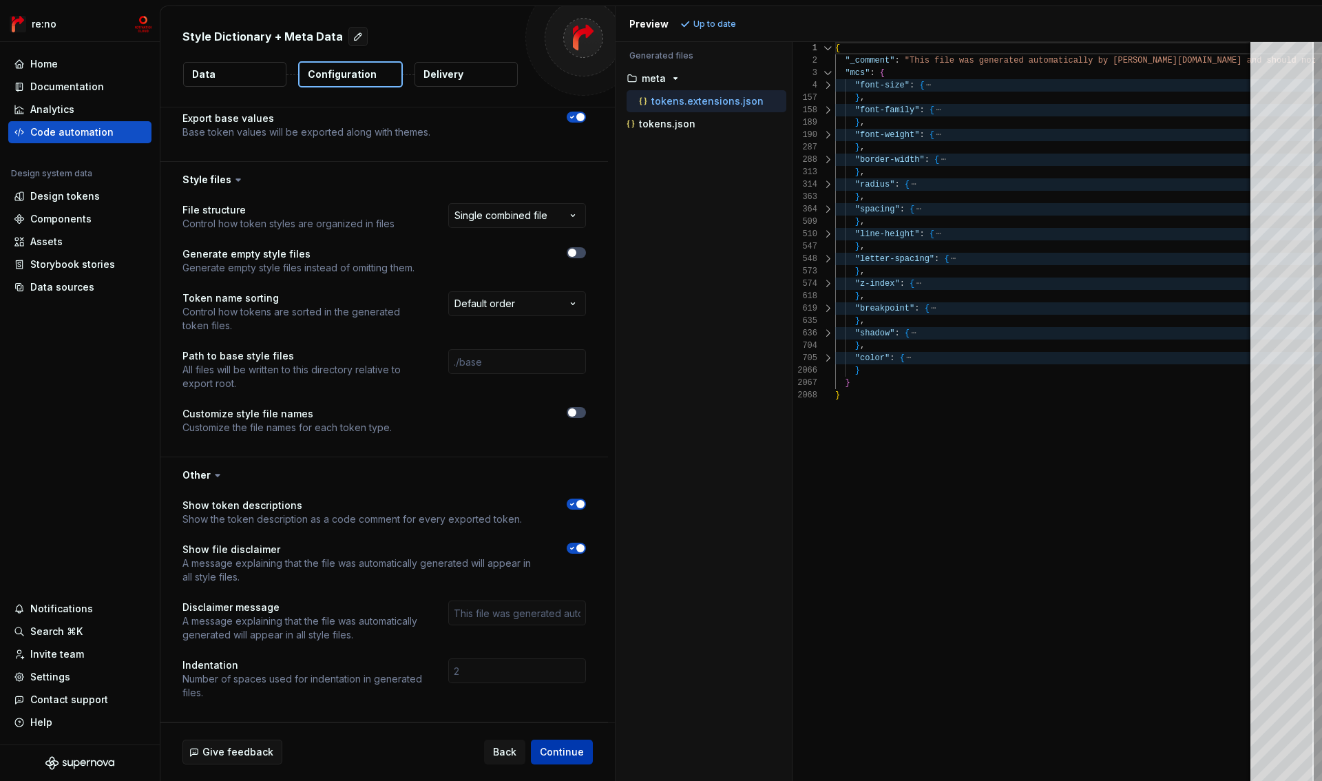
click at [547, 747] on span "Continue" at bounding box center [562, 752] width 44 height 14
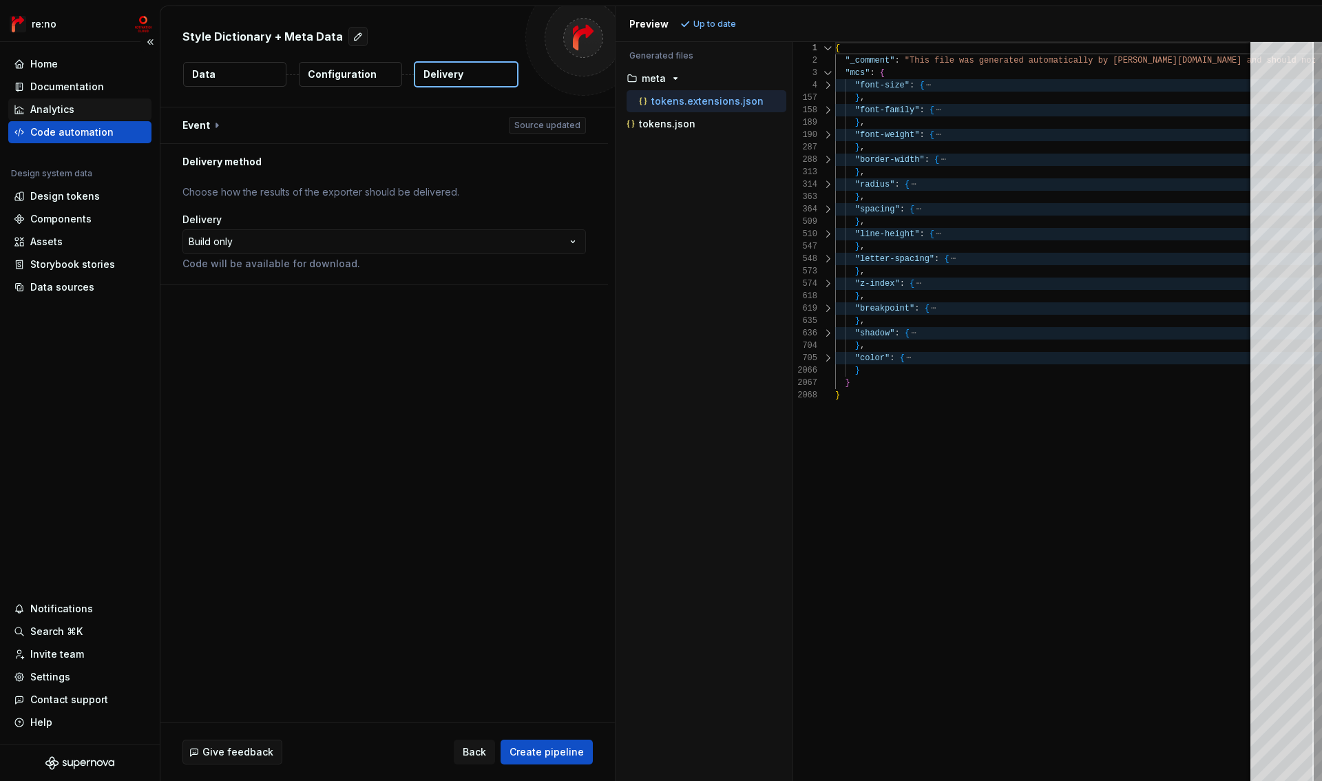
drag, startPoint x: 81, startPoint y: 131, endPoint x: 84, endPoint y: 116, distance: 15.5
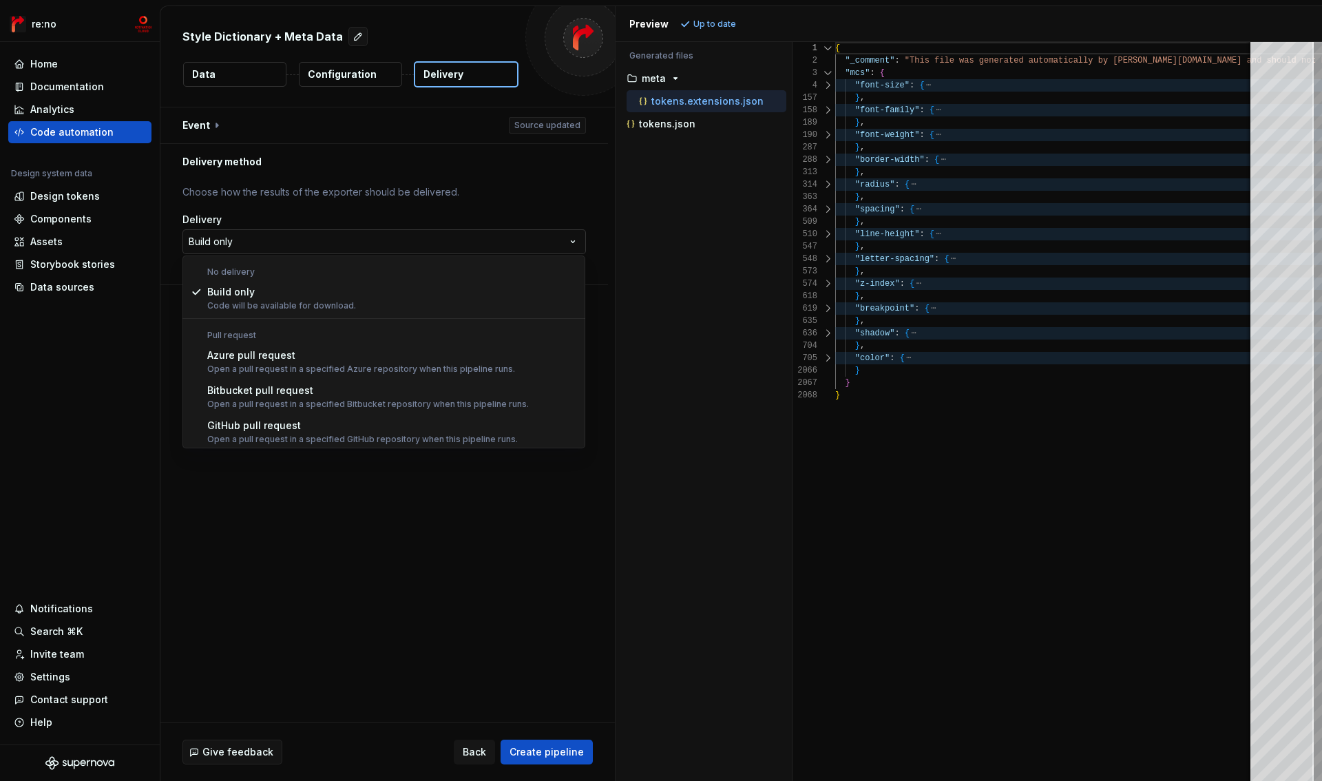
click at [277, 240] on html "**********" at bounding box center [661, 390] width 1322 height 781
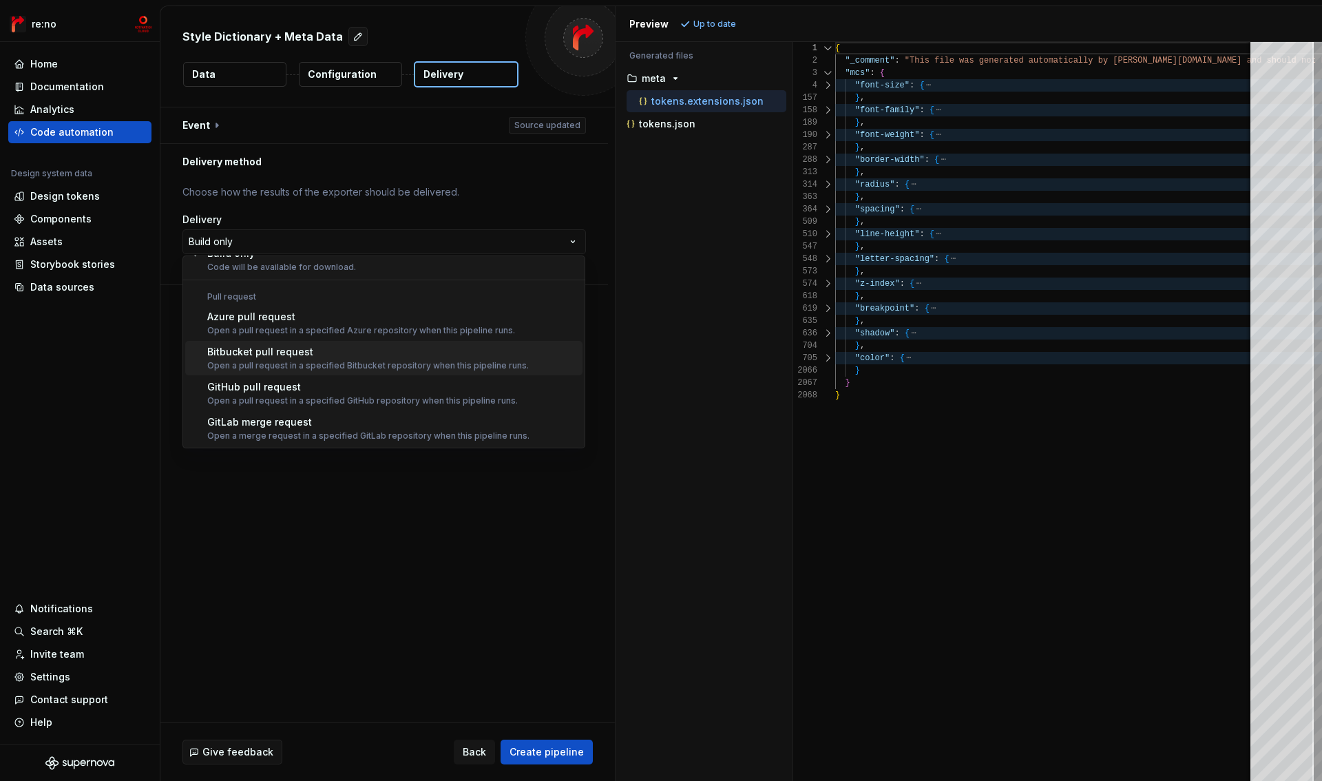
scroll to position [30, 0]
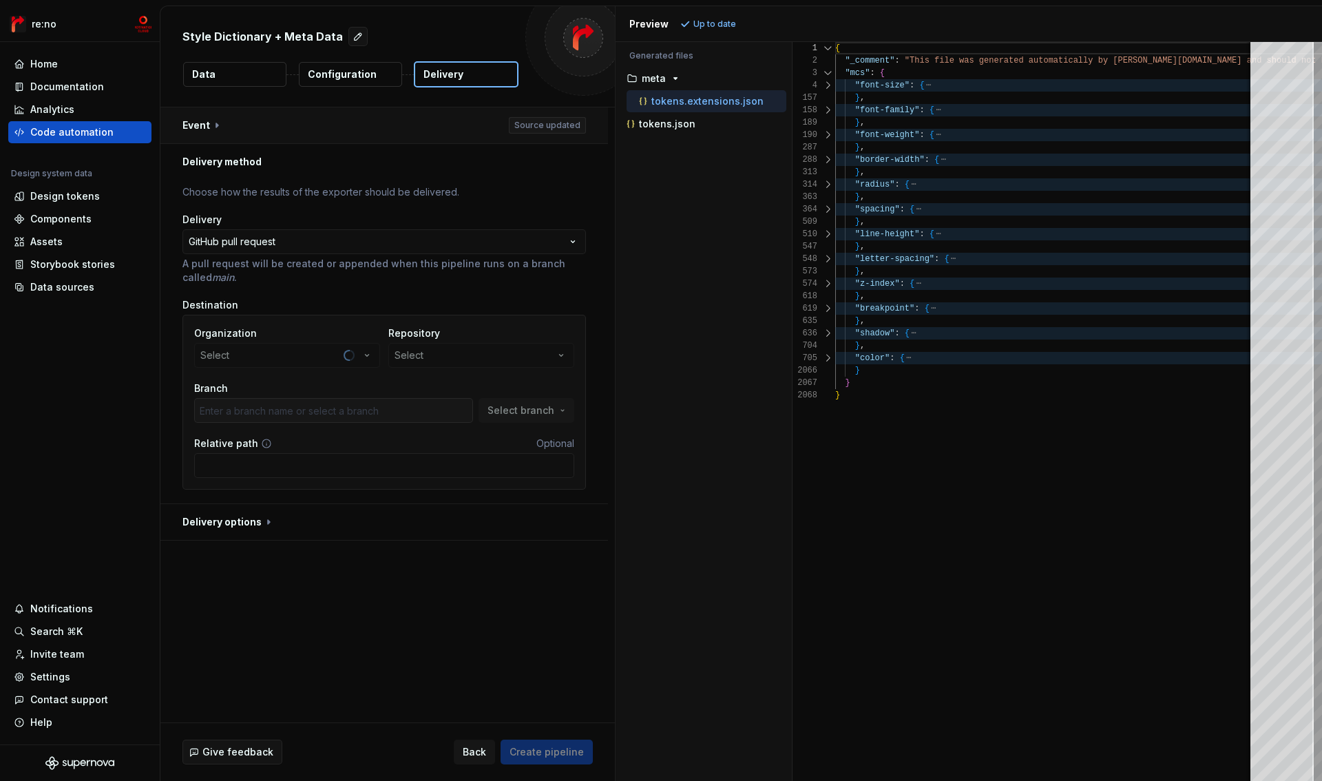
click at [202, 127] on button "button" at bounding box center [384, 125] width 448 height 36
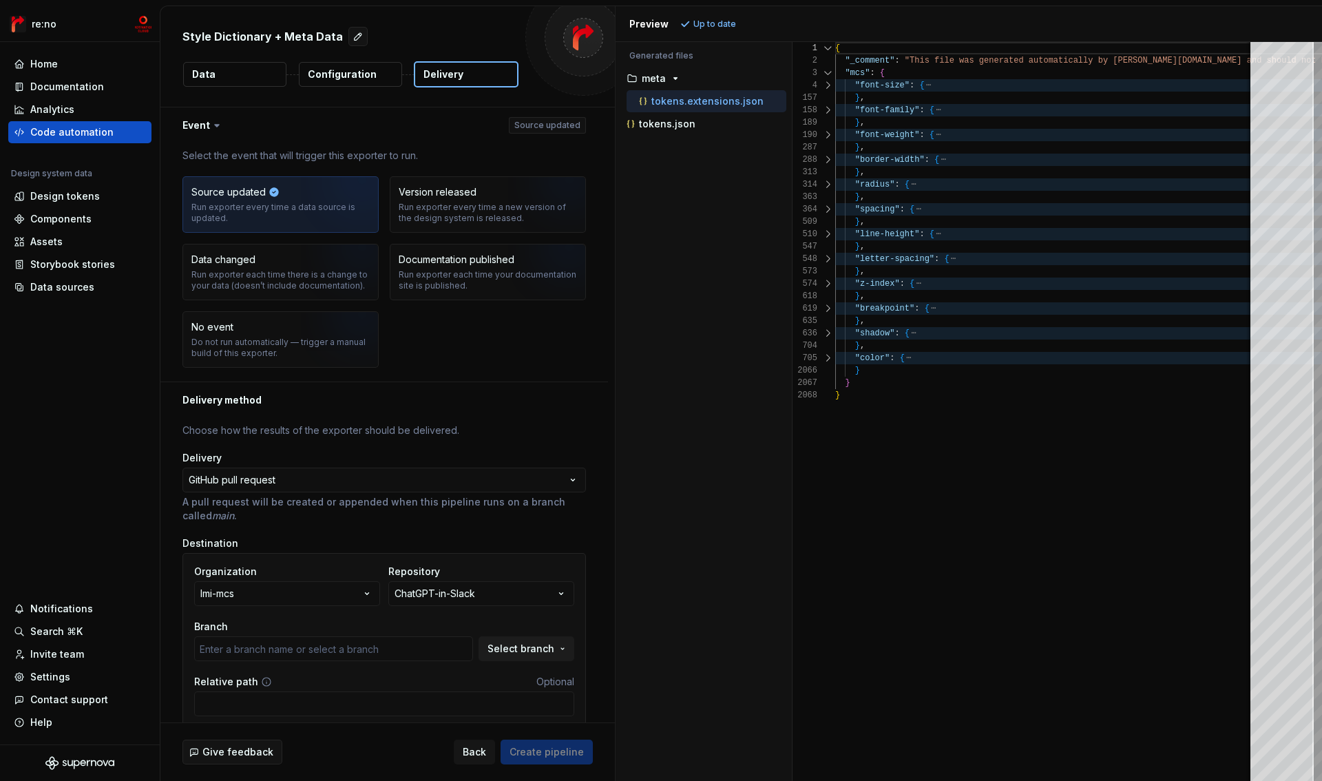
type input "main"
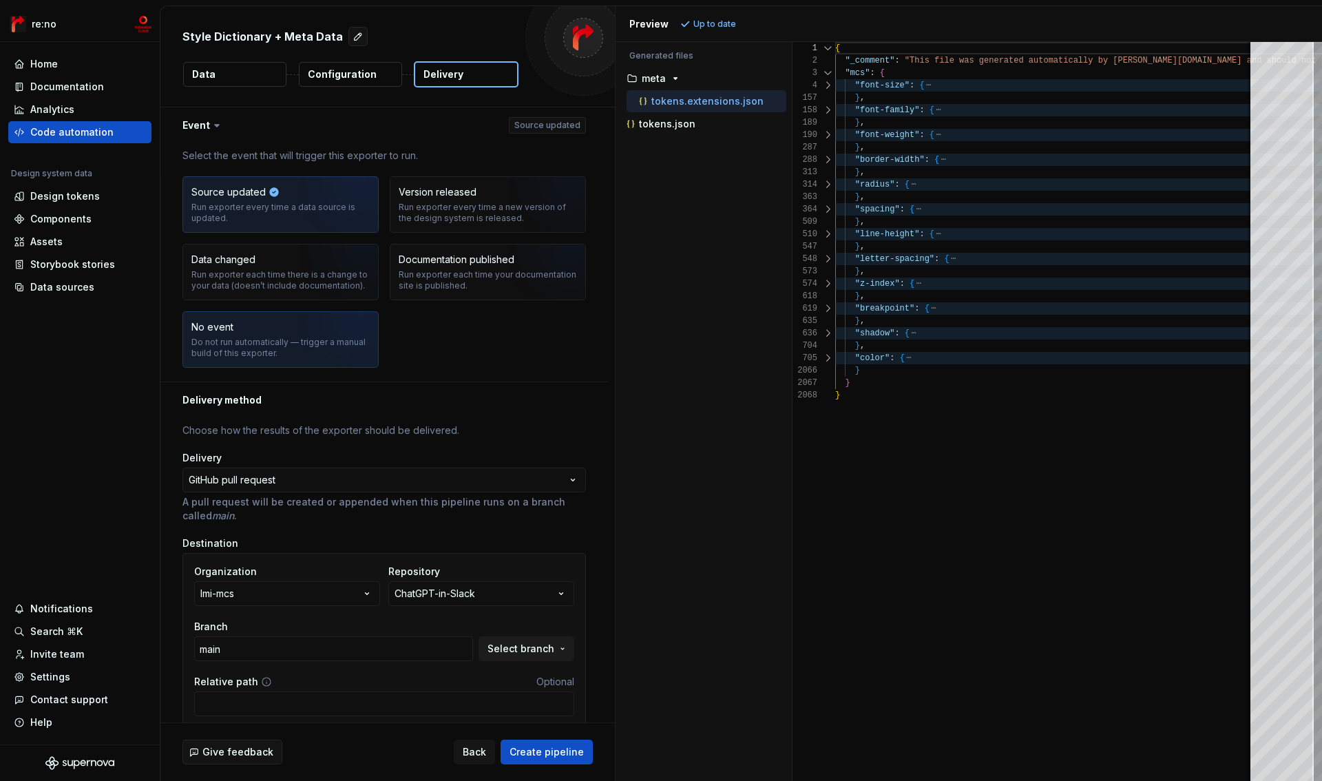
click at [291, 322] on div "No event Do not run automatically — trigger a manual build of this exporter." at bounding box center [280, 339] width 178 height 39
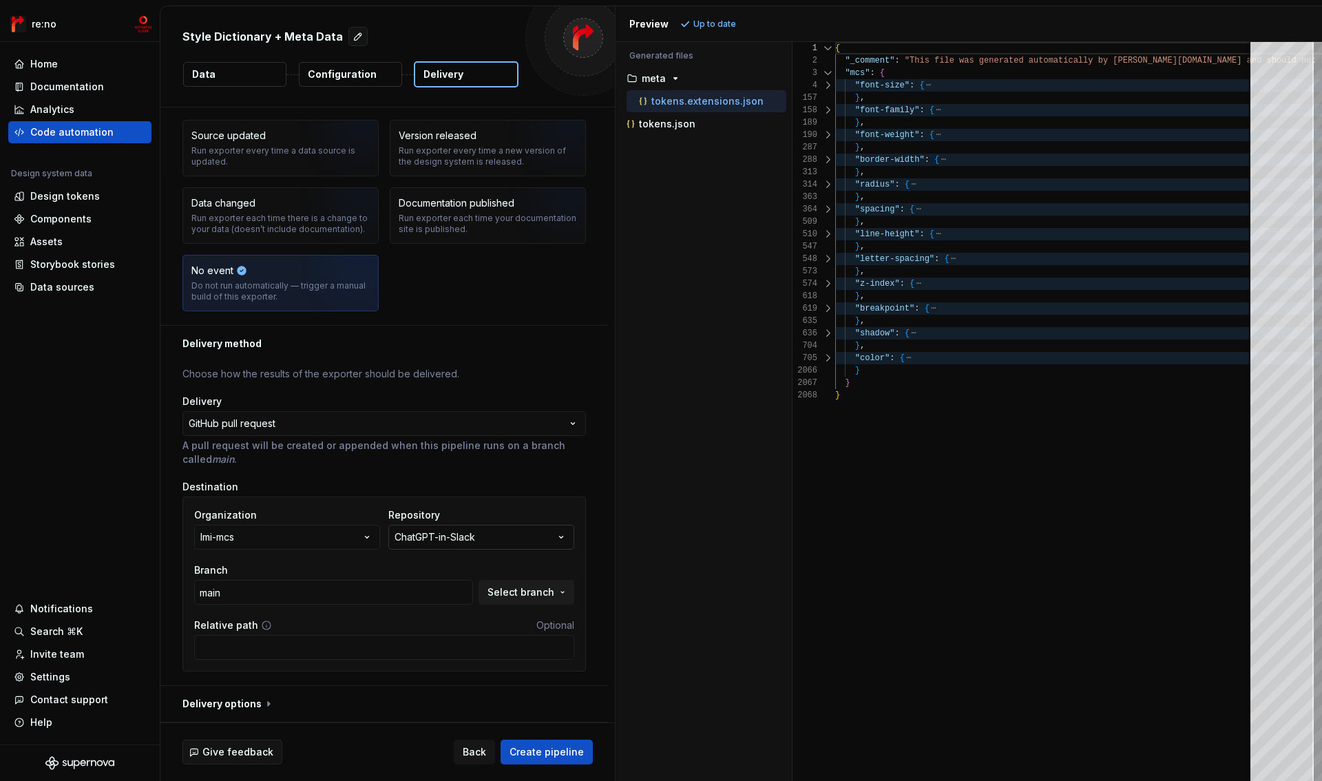
click at [443, 541] on div "ChatGPT-in-Slack" at bounding box center [435, 537] width 81 height 14
type input "ui-de"
click at [335, 542] on button "lmi-mcs" at bounding box center [287, 537] width 186 height 25
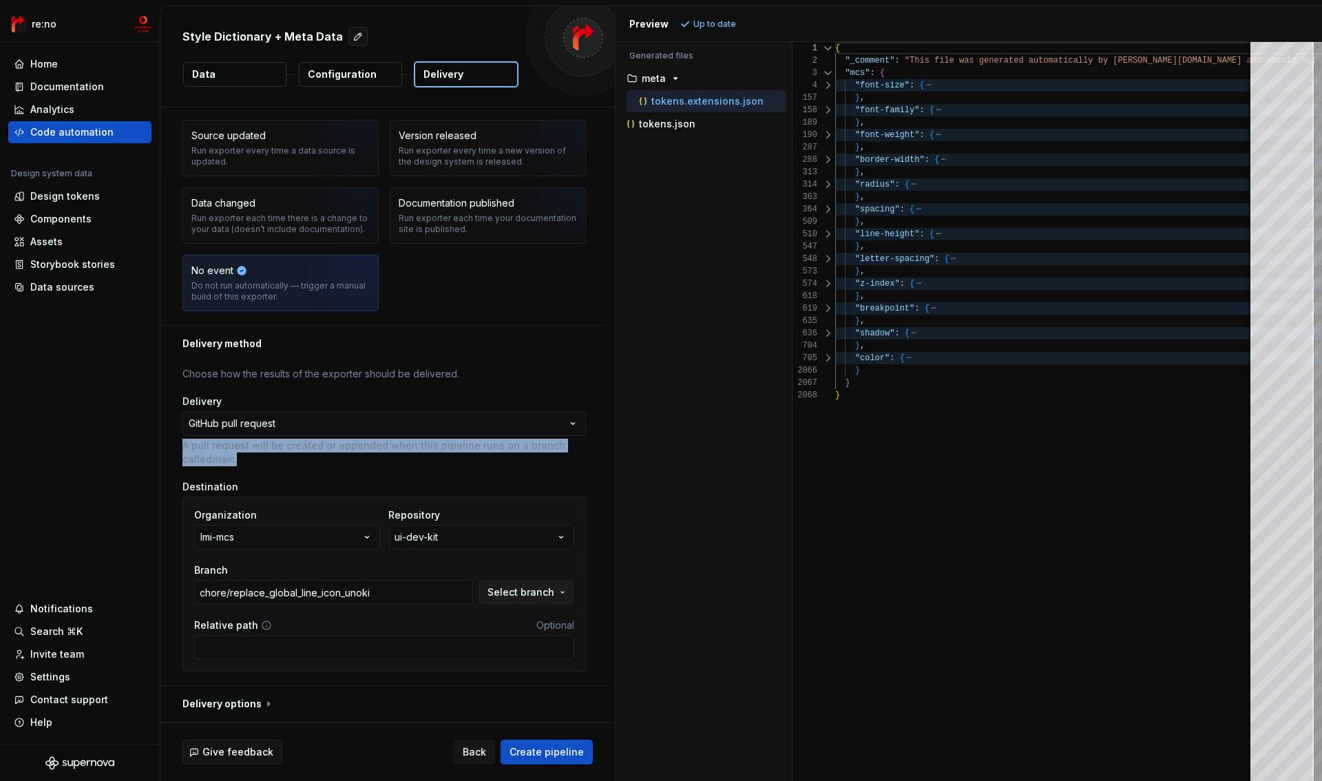
drag, startPoint x: 182, startPoint y: 448, endPoint x: 233, endPoint y: 457, distance: 51.6
click at [233, 457] on p "A pull request will be created or appended when this pipeline runs on a branch …" at bounding box center [384, 453] width 404 height 28
copy p "A pull request will be created or appended when this pipeline runs on a branch …"
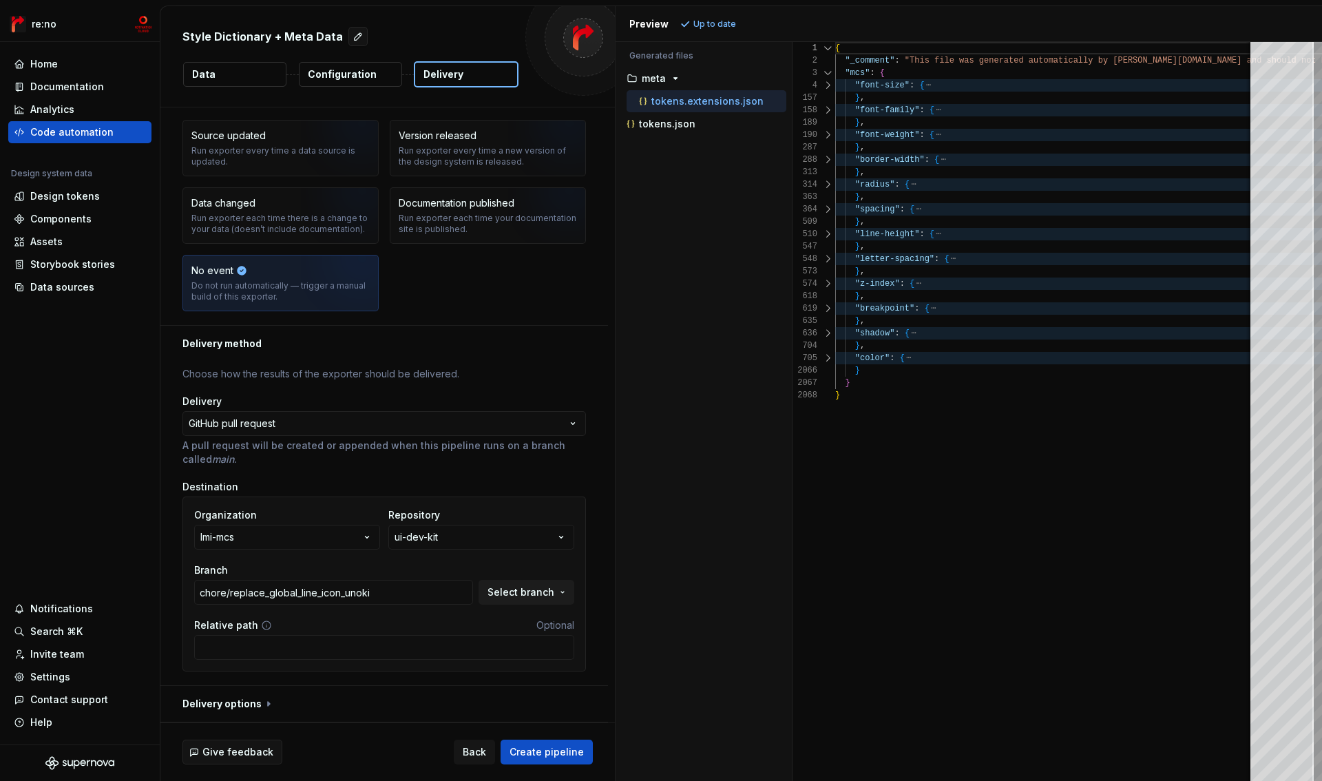
click at [293, 473] on div "**********" at bounding box center [384, 523] width 404 height 313
drag, startPoint x: 292, startPoint y: 590, endPoint x: 312, endPoint y: 580, distance: 22.5
click at [293, 589] on input "chore/replace_global_line_icon_unoki" at bounding box center [333, 592] width 279 height 25
click at [546, 592] on span "Select branch" at bounding box center [521, 592] width 67 height 14
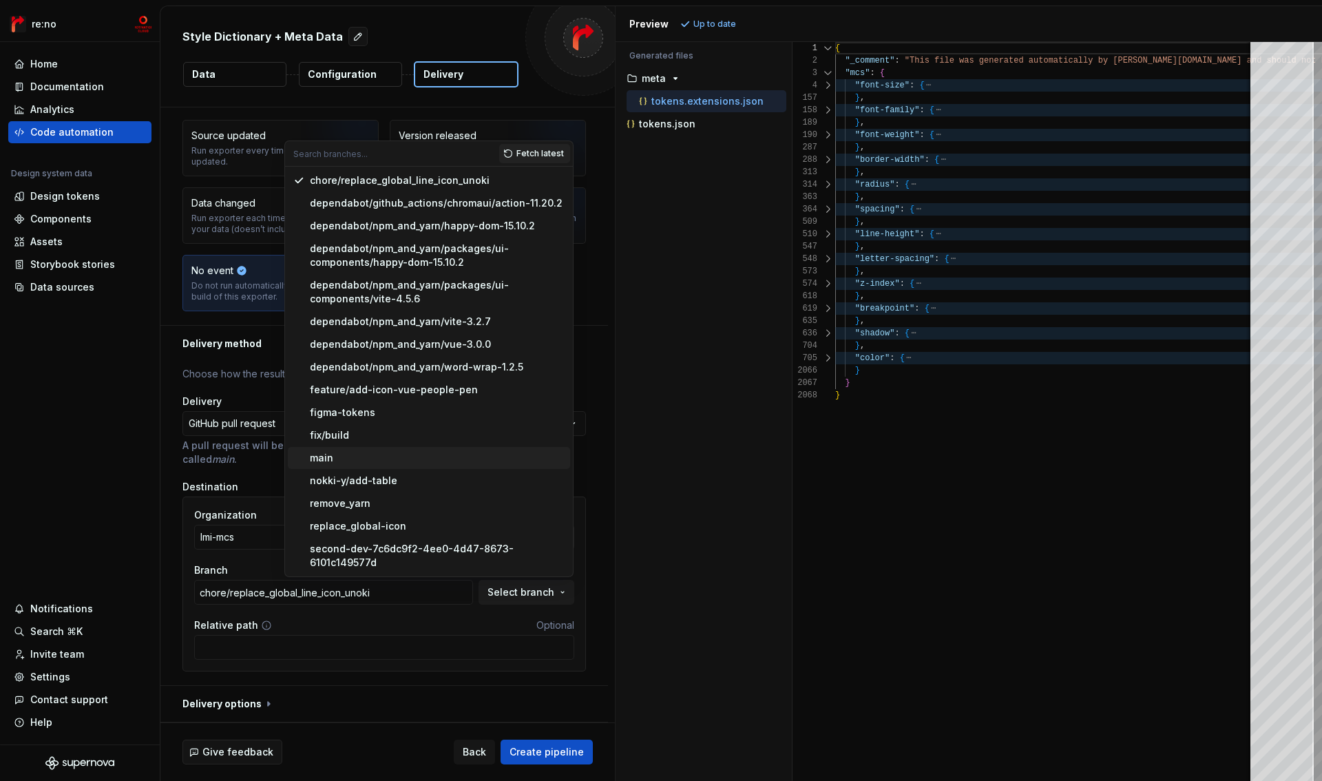
click at [408, 463] on div "main" at bounding box center [437, 458] width 255 height 14
type input "main"
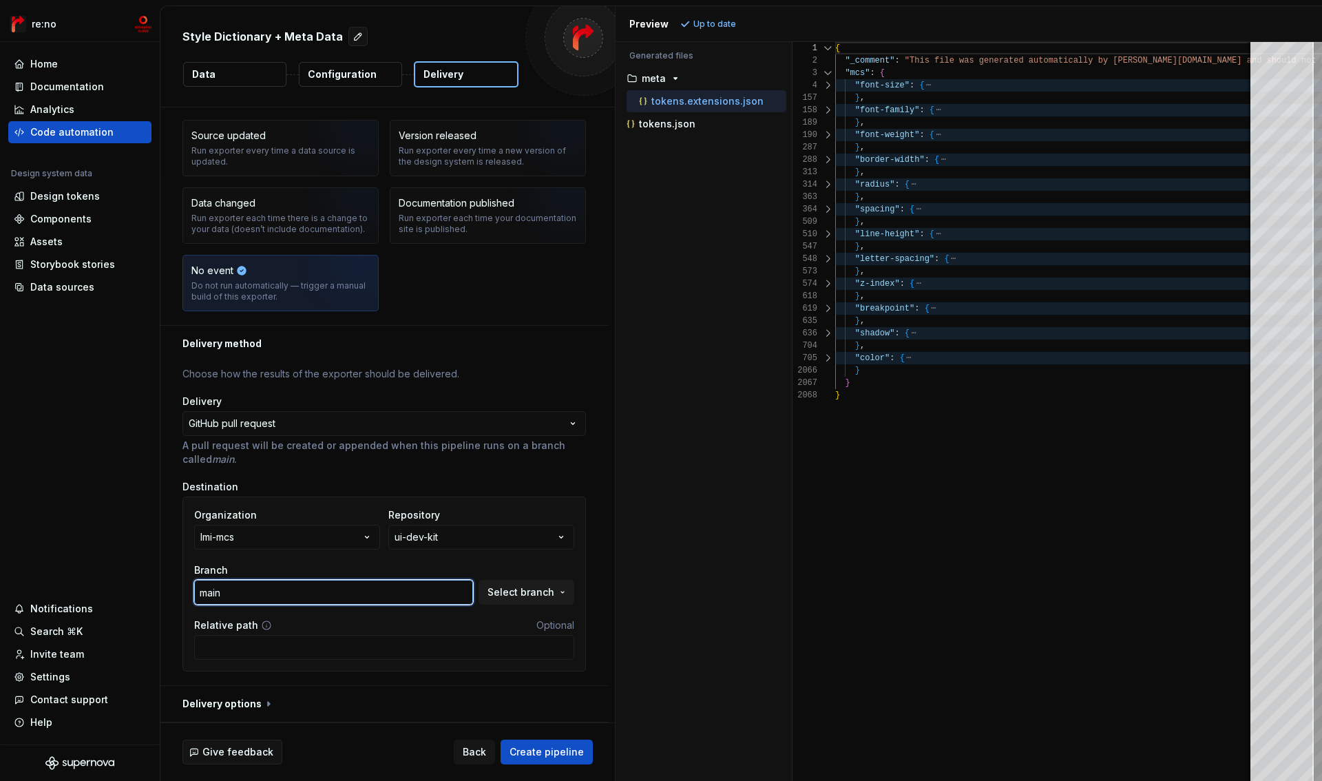
click at [293, 601] on input "main" at bounding box center [333, 592] width 279 height 25
click at [276, 645] on input "Relative path" at bounding box center [384, 647] width 380 height 25
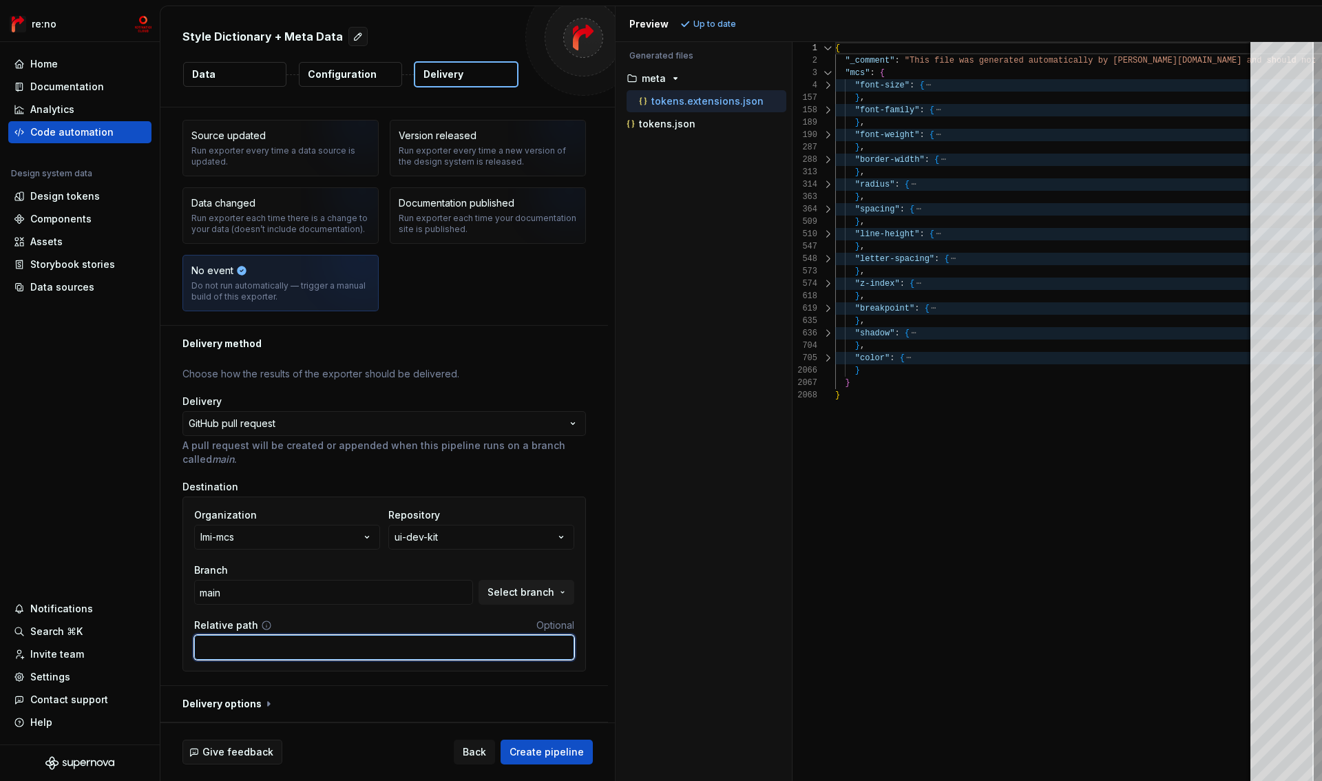
paste input "A pull request will be created or appended when this pipeline runs on a branch …"
type input "A pull request will be created or appended when this pipeline runs on a branch …"
paste input "./packages/design-tokens/tokens"
type input "./packages/design-tokens/tokens"
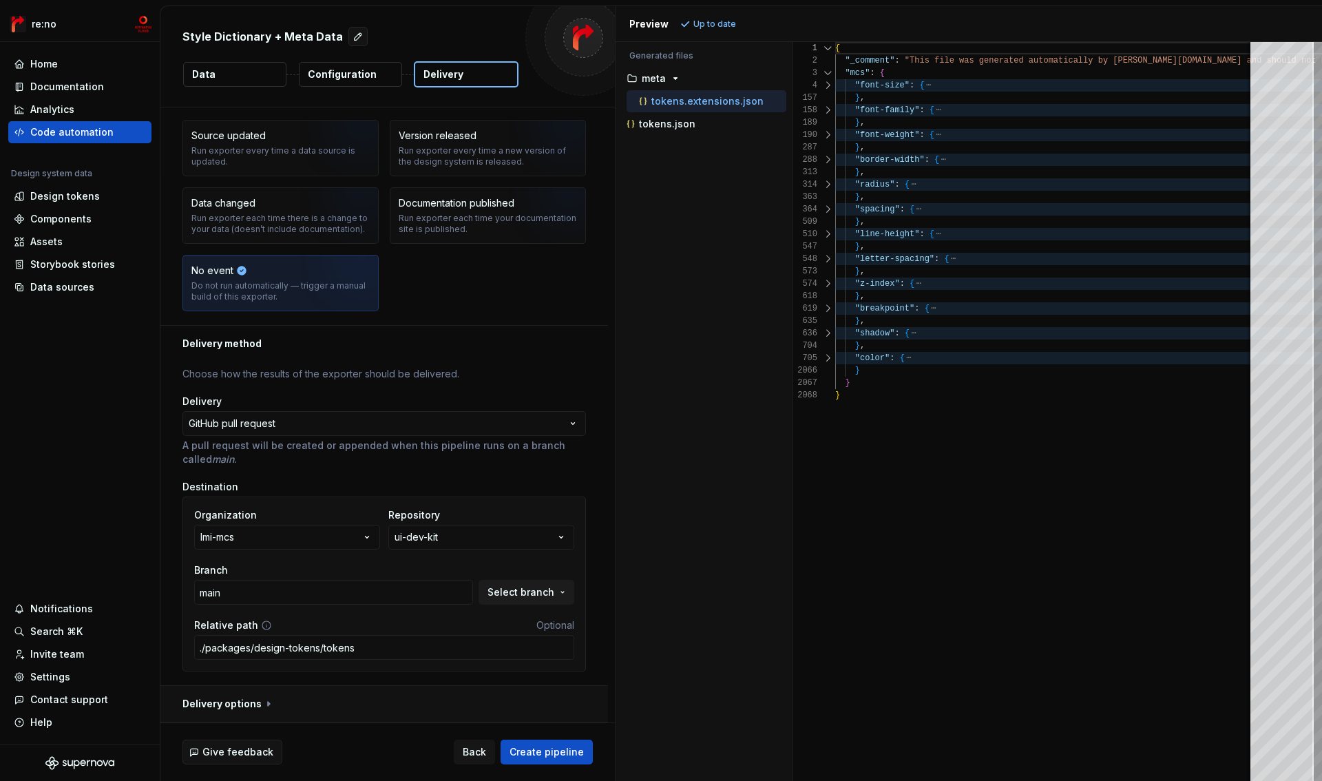
click at [232, 705] on button "button" at bounding box center [384, 704] width 448 height 36
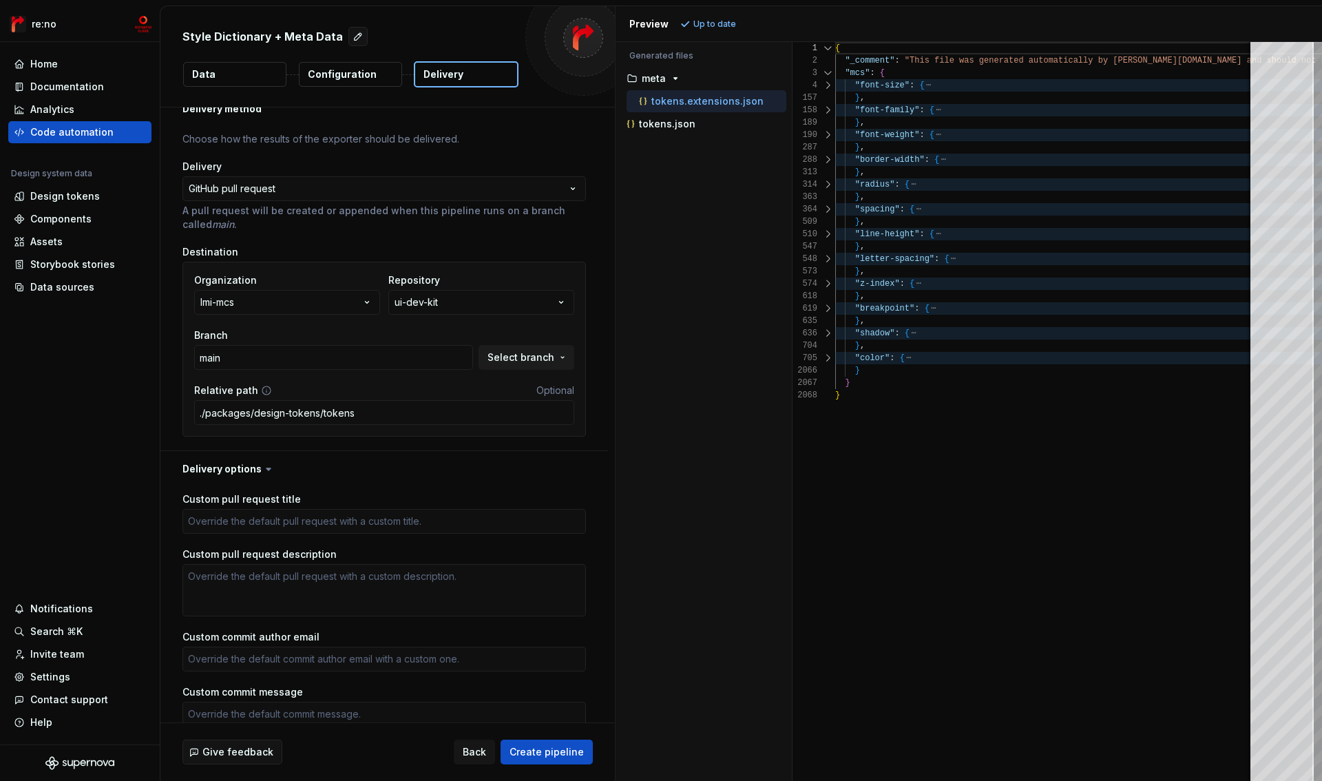
scroll to position [382, 0]
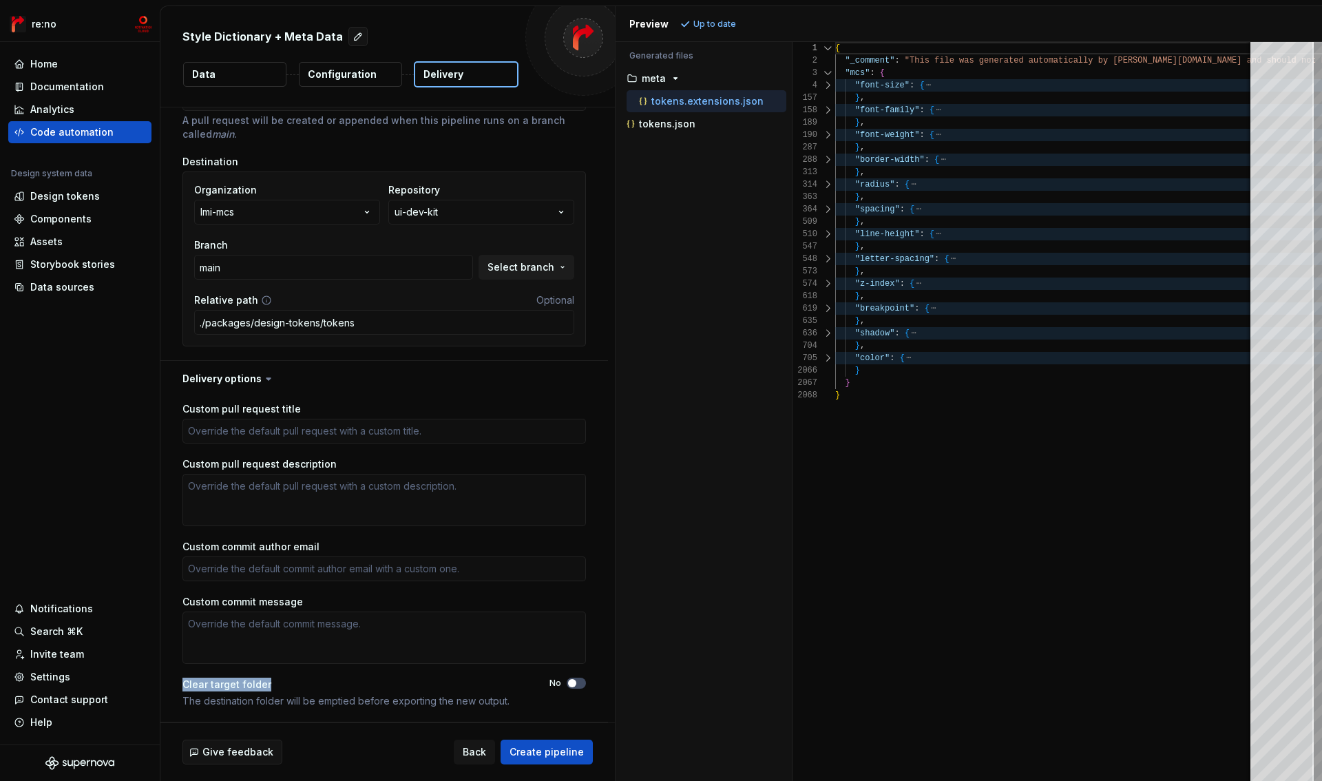
drag, startPoint x: 182, startPoint y: 686, endPoint x: 311, endPoint y: 689, distance: 128.1
click at [311, 689] on div "Custom pull request title Custom pull request description Custom commit author …" at bounding box center [384, 559] width 448 height 325
click at [311, 689] on div "Clear target folder" at bounding box center [353, 685] width 342 height 14
drag, startPoint x: 184, startPoint y: 702, endPoint x: 327, endPoint y: 709, distance: 143.4
click at [327, 709] on div "Custom pull request title Custom pull request description Custom commit author …" at bounding box center [384, 559] width 404 height 314
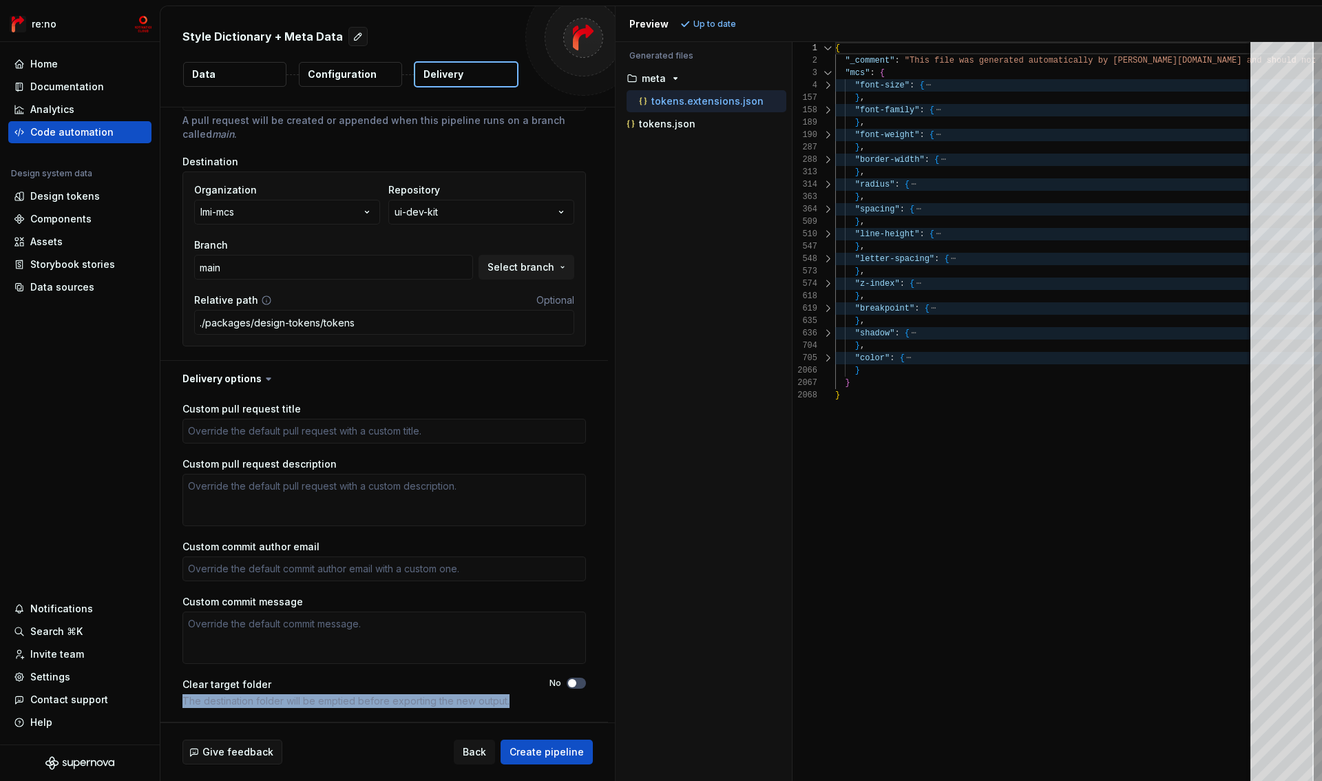
copy div "The destination folder will be emptied before exporting the new output."
click at [575, 684] on span "button" at bounding box center [572, 683] width 8 height 8
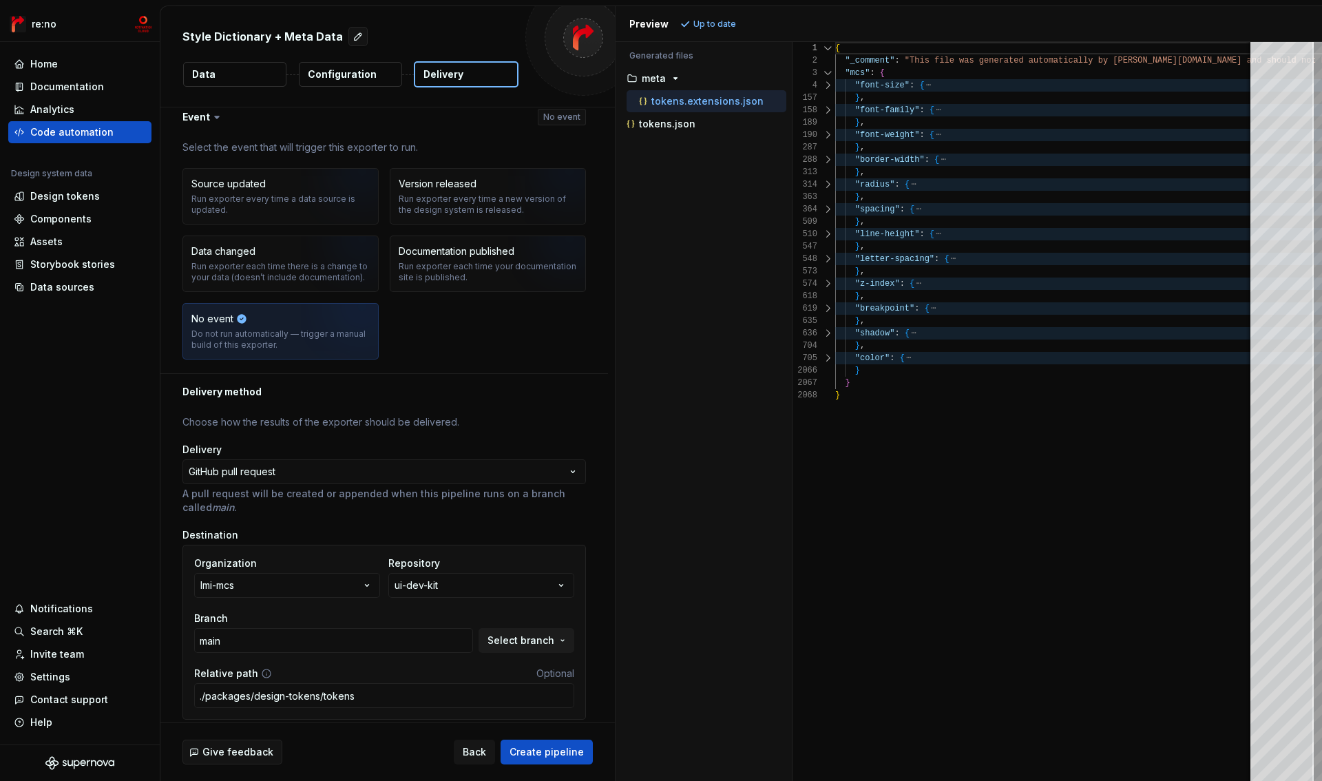
scroll to position [0, 0]
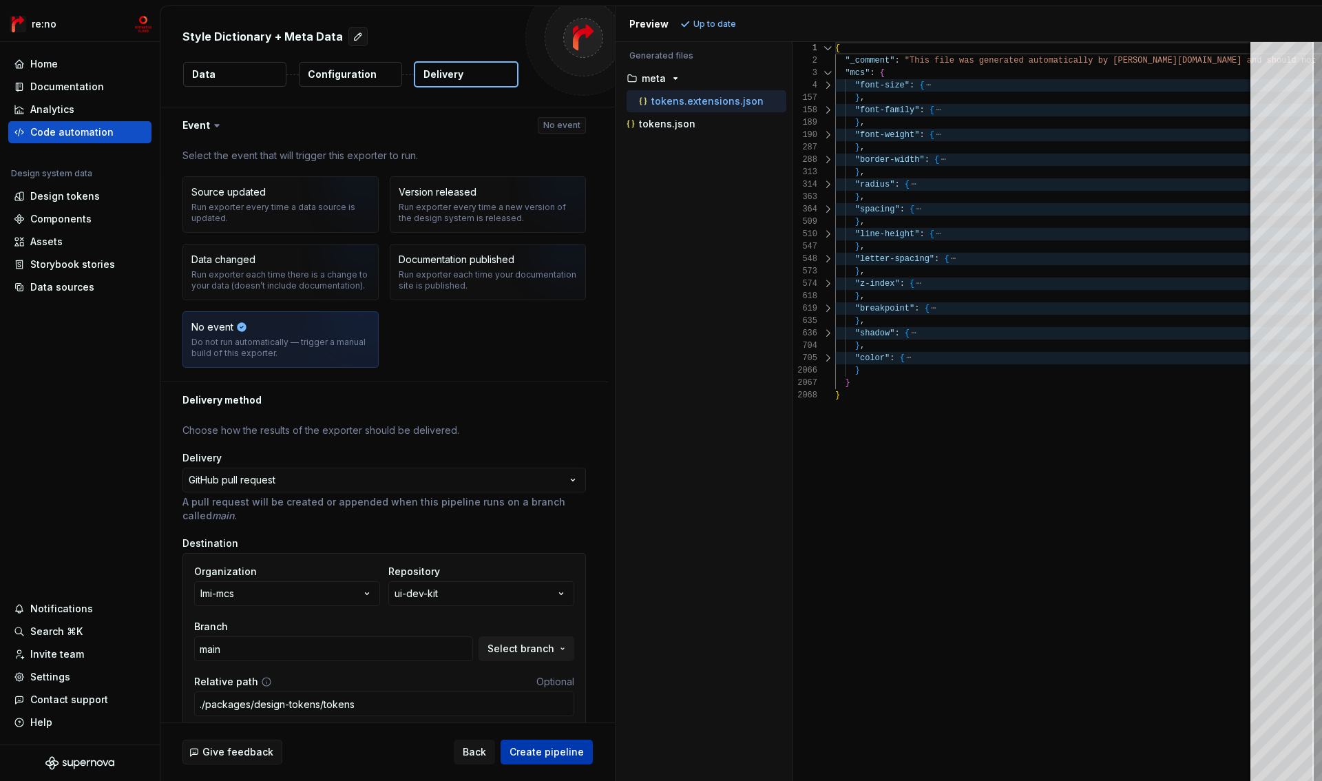
click at [562, 755] on span "Create pipeline" at bounding box center [547, 752] width 74 height 14
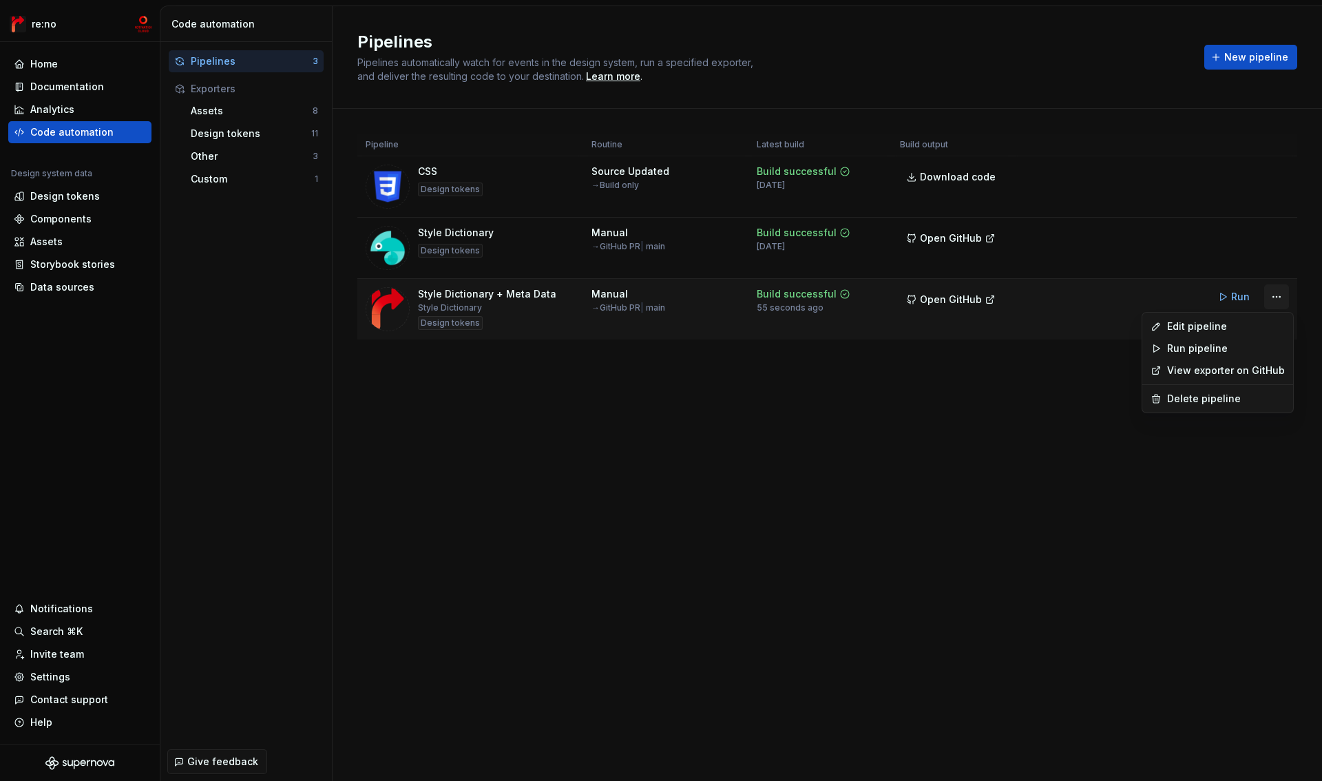
click at [1280, 298] on html "re:no Home Documentation Analytics Code automation Design system data Design to…" at bounding box center [661, 390] width 1322 height 781
click at [1242, 326] on div "Edit pipeline" at bounding box center [1226, 327] width 118 height 14
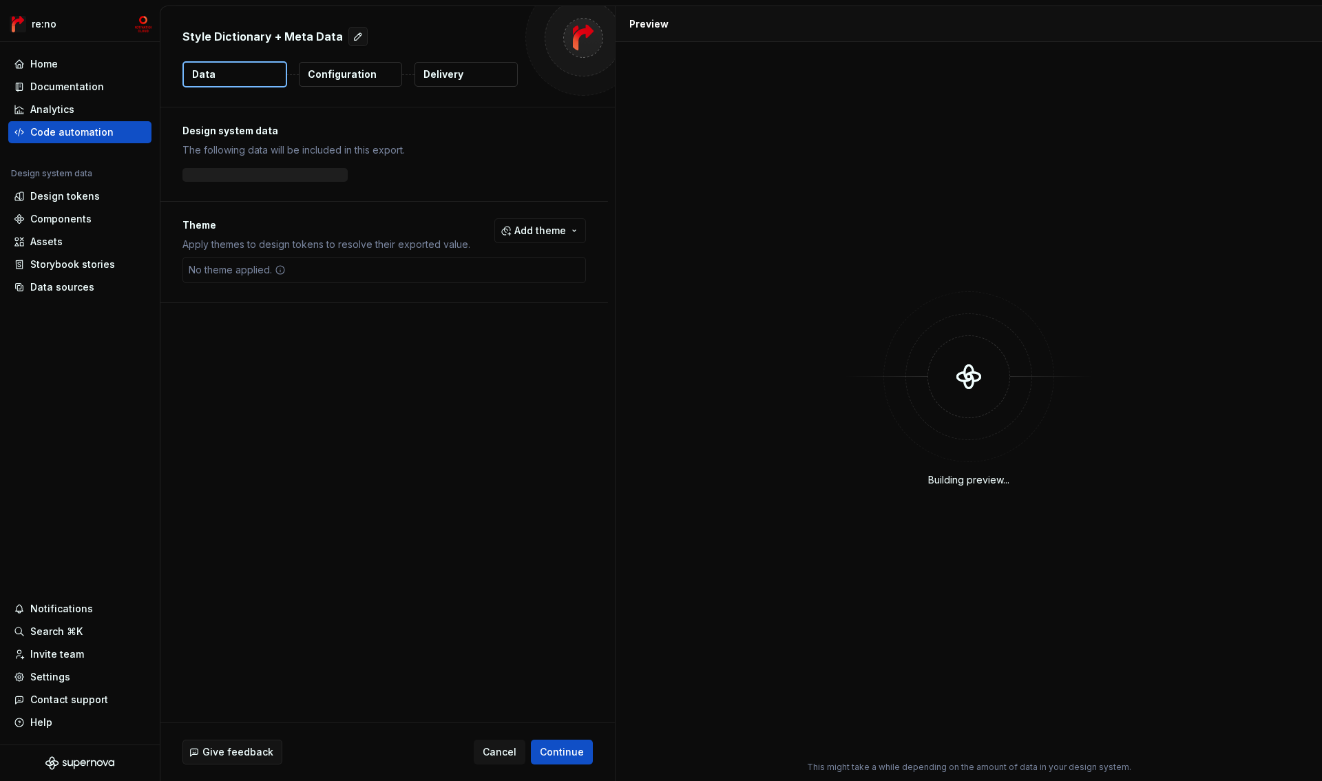
click at [443, 67] on p "Delivery" at bounding box center [444, 74] width 40 height 14
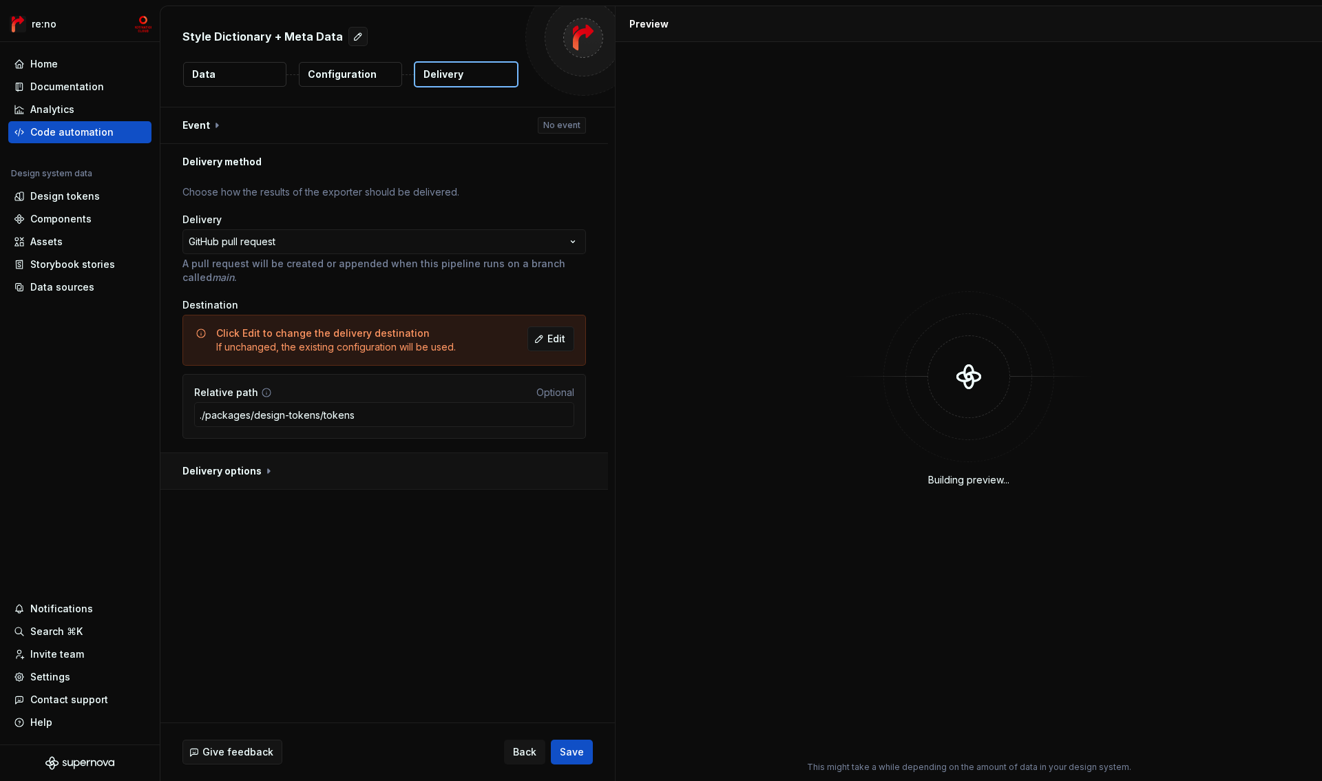
click at [242, 468] on button "button" at bounding box center [384, 471] width 448 height 36
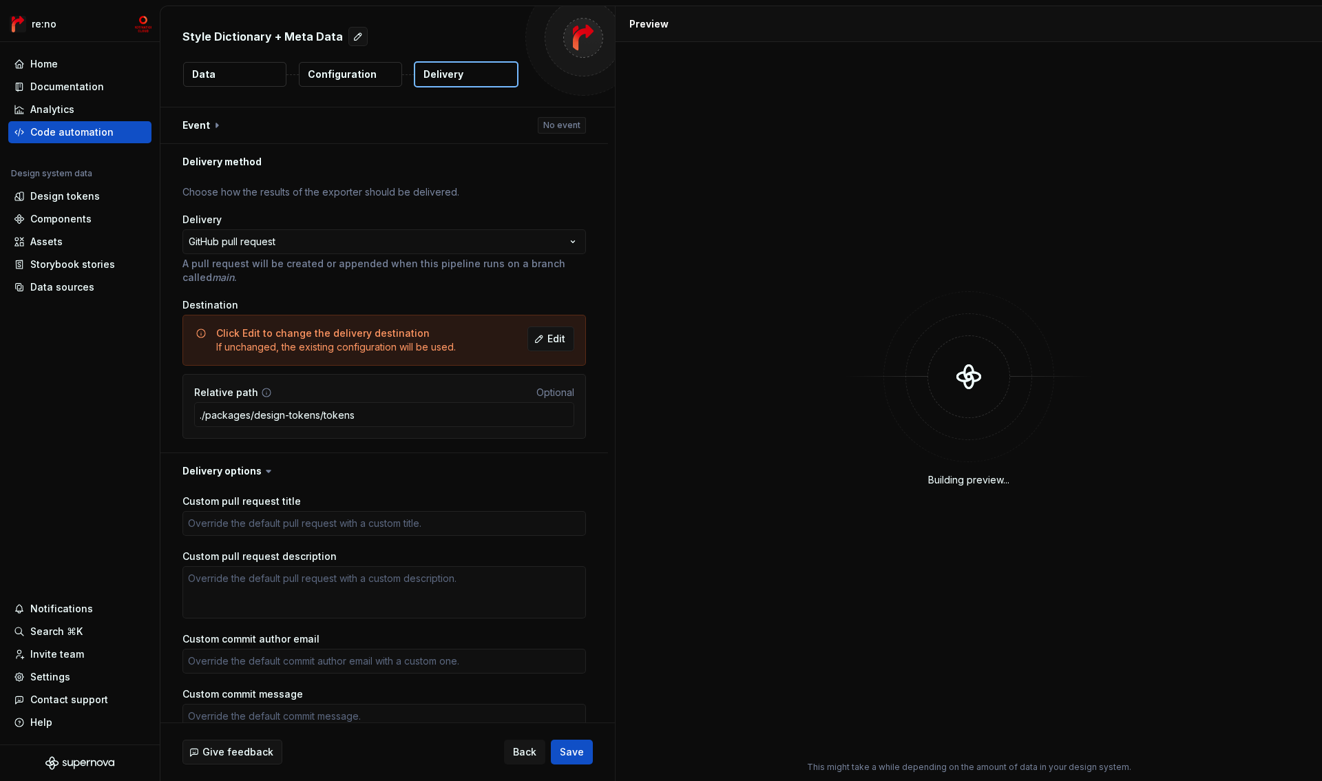
scroll to position [92, 0]
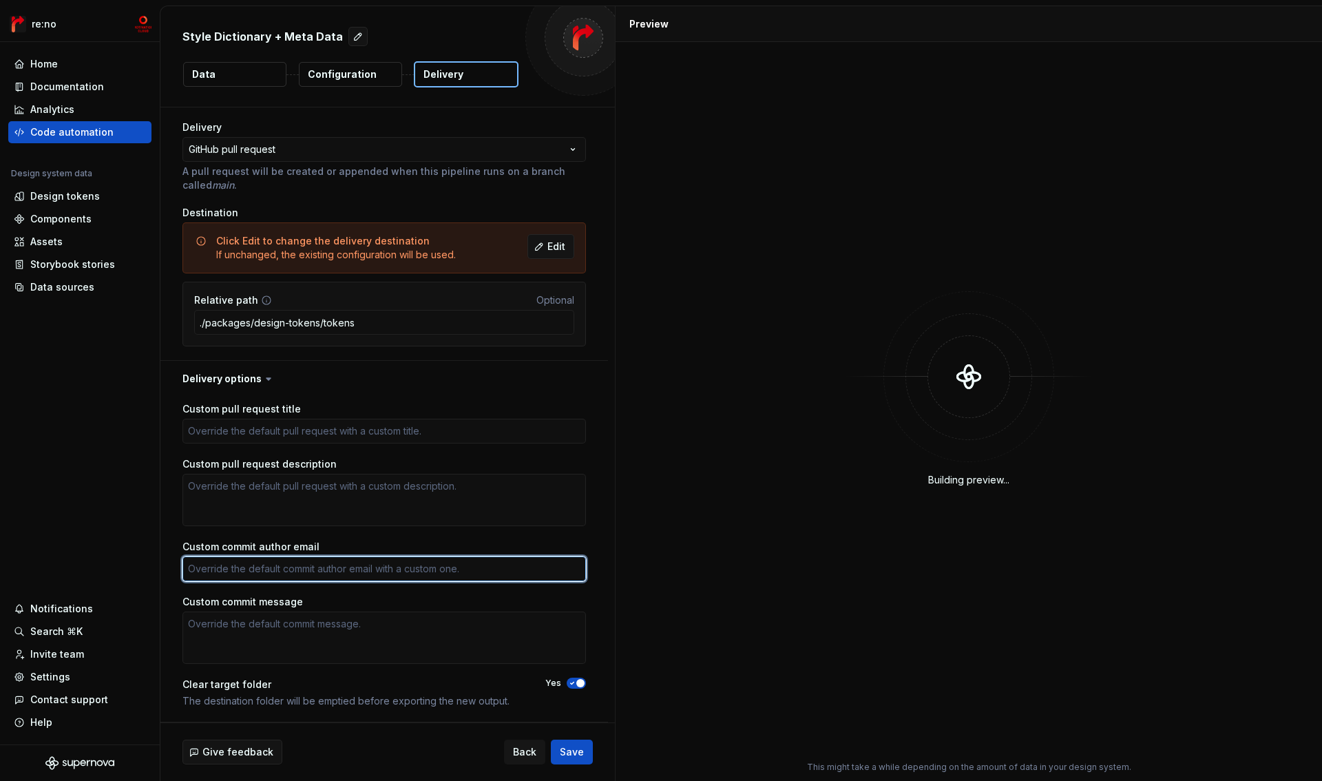
click at [312, 567] on textarea "Custom commit author email" at bounding box center [384, 568] width 404 height 25
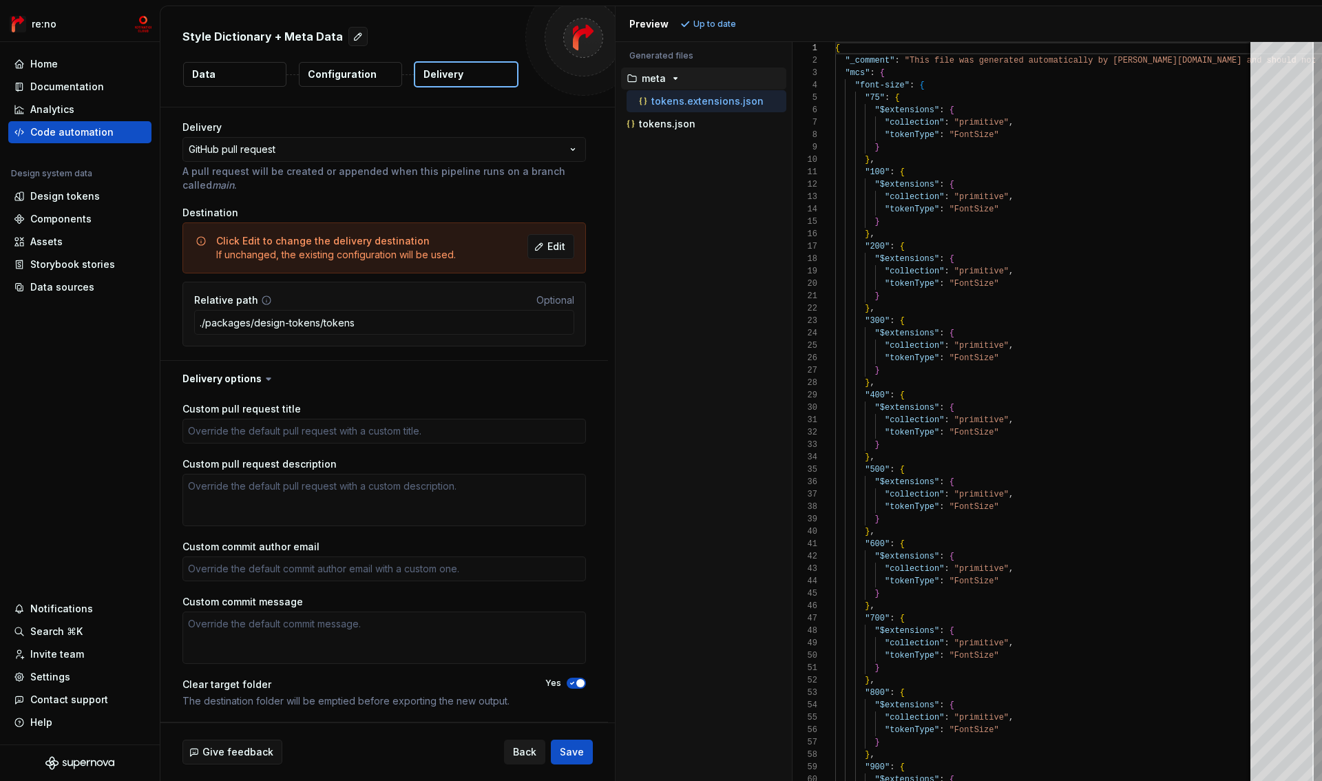
type textarea "*"
click at [525, 747] on span "Back" at bounding box center [524, 752] width 23 height 14
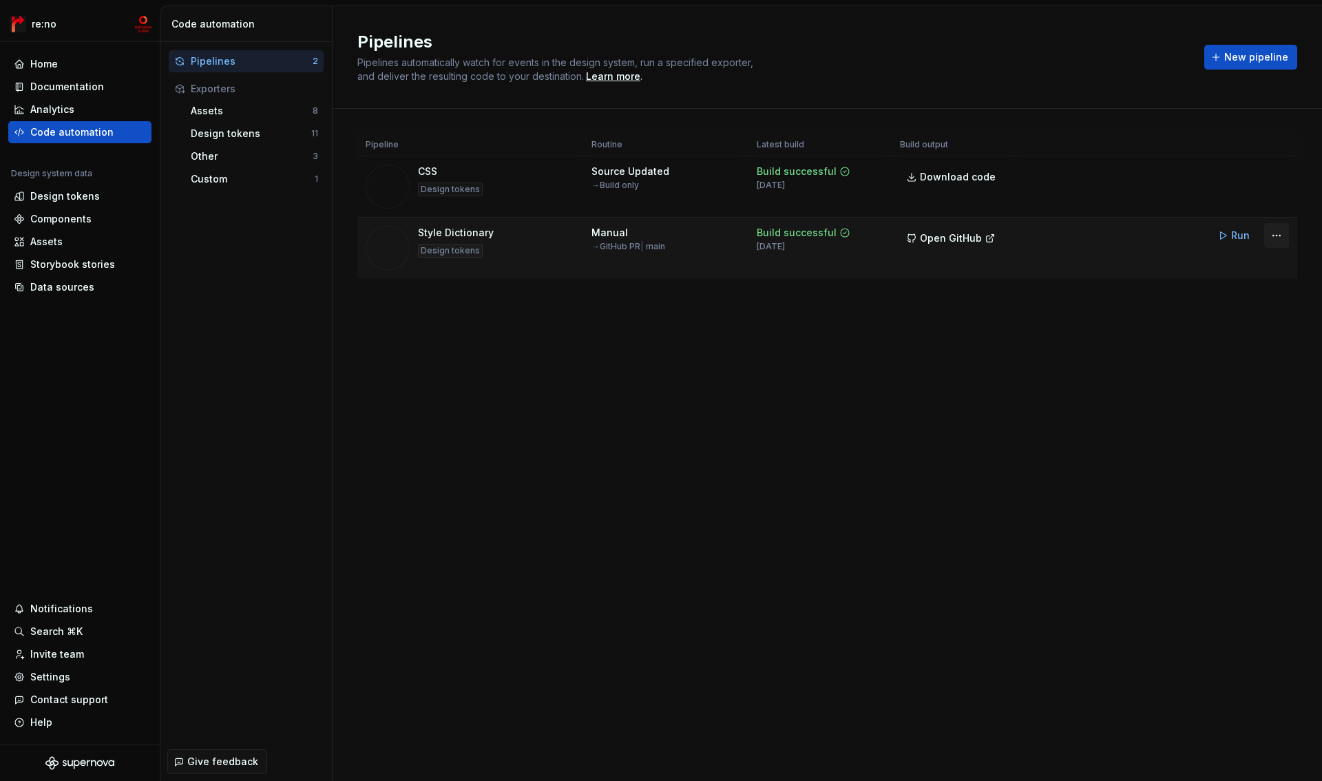
click at [1277, 238] on html "re:no Home Documentation Analytics Code automation Design system data Design to…" at bounding box center [661, 390] width 1322 height 781
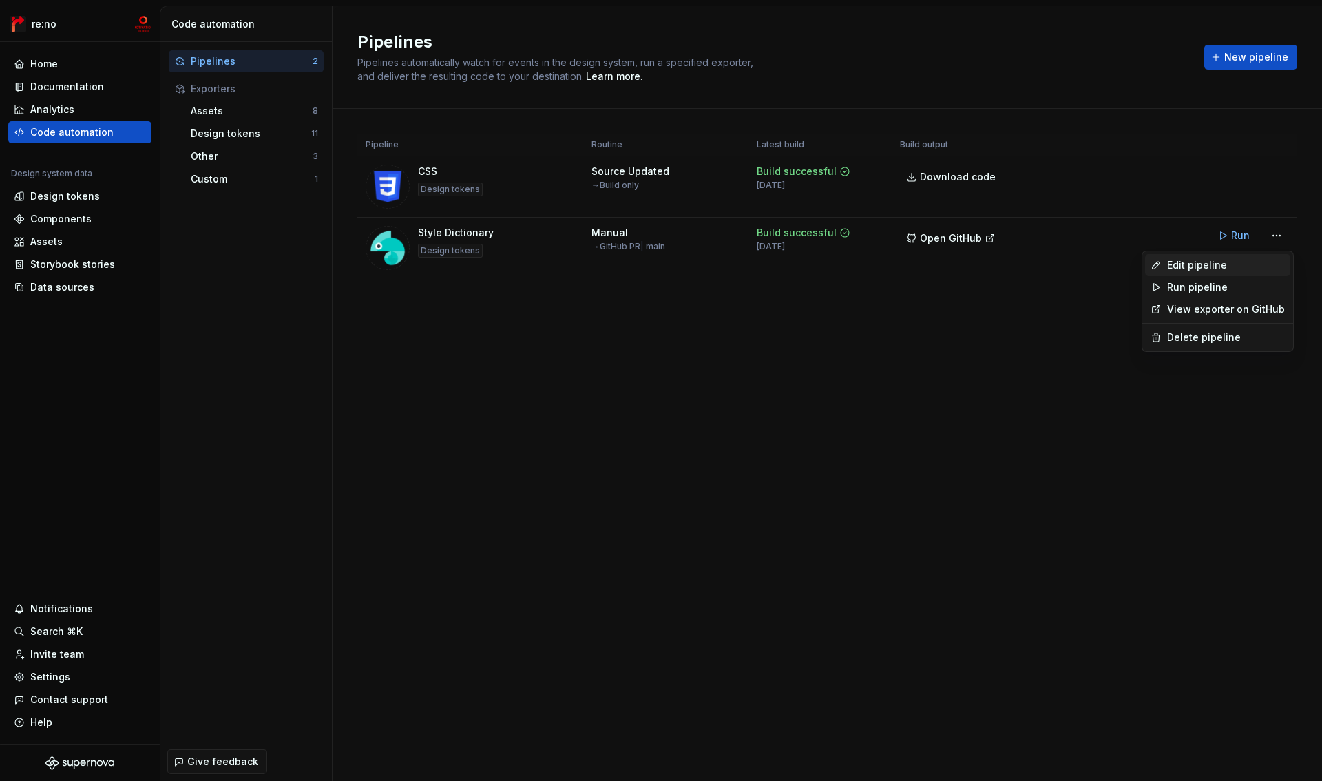
click at [1227, 269] on div "Edit pipeline" at bounding box center [1226, 265] width 118 height 14
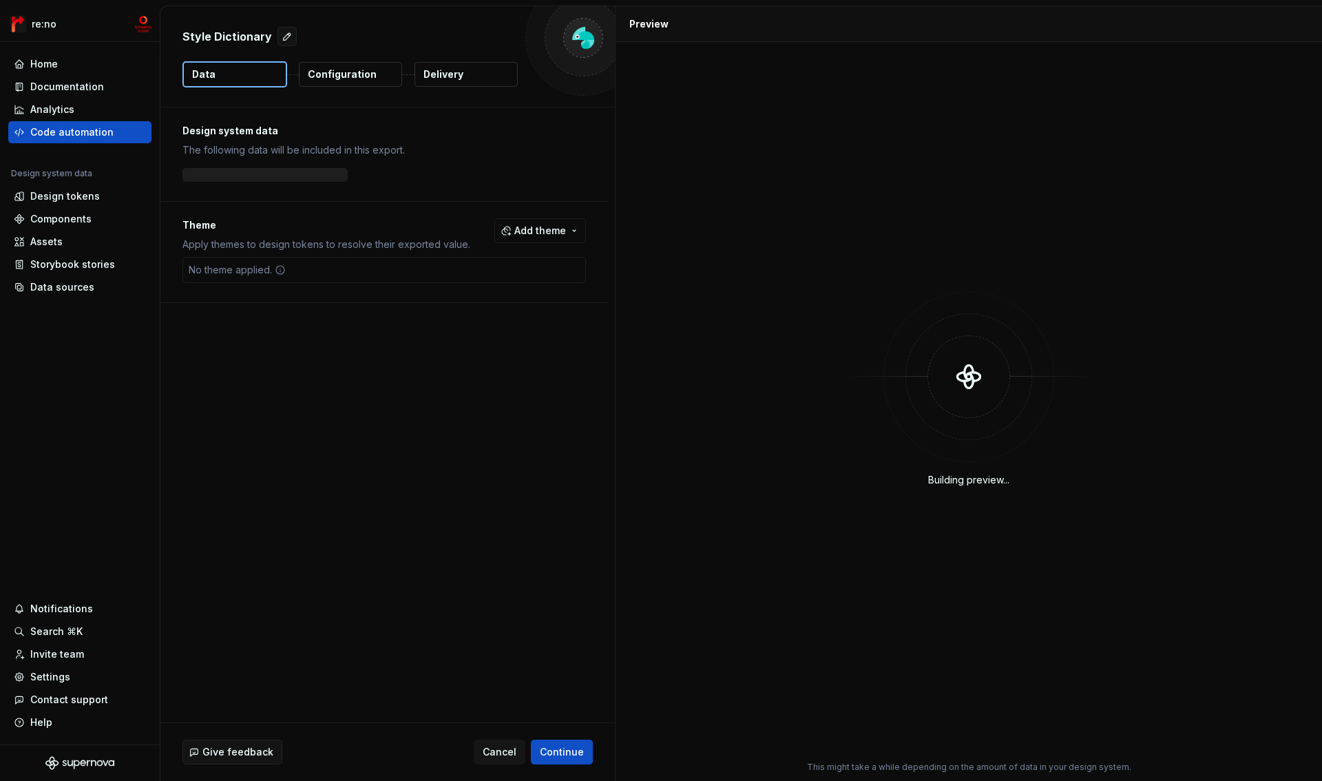
click at [488, 76] on button "Delivery" at bounding box center [466, 74] width 103 height 25
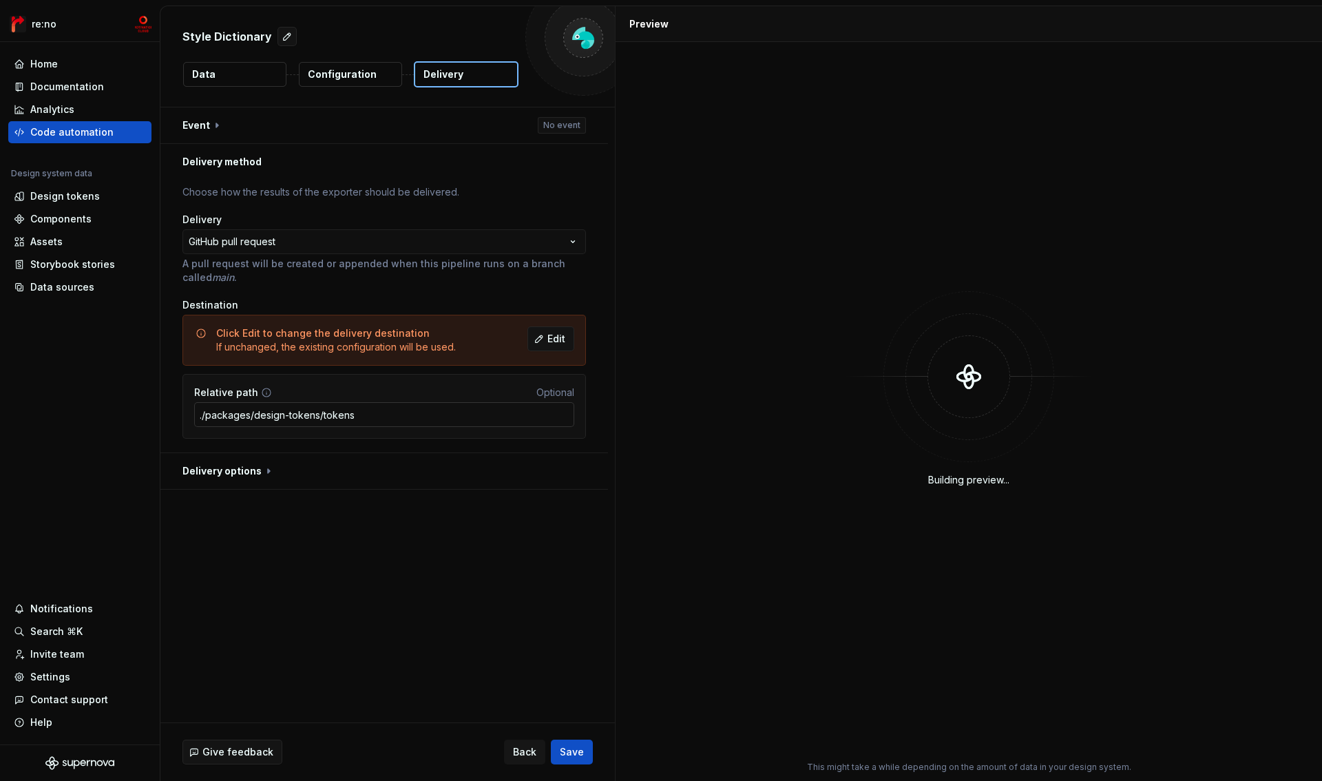
click at [386, 417] on input "./packages/design-tokens/tokens" at bounding box center [384, 414] width 380 height 25
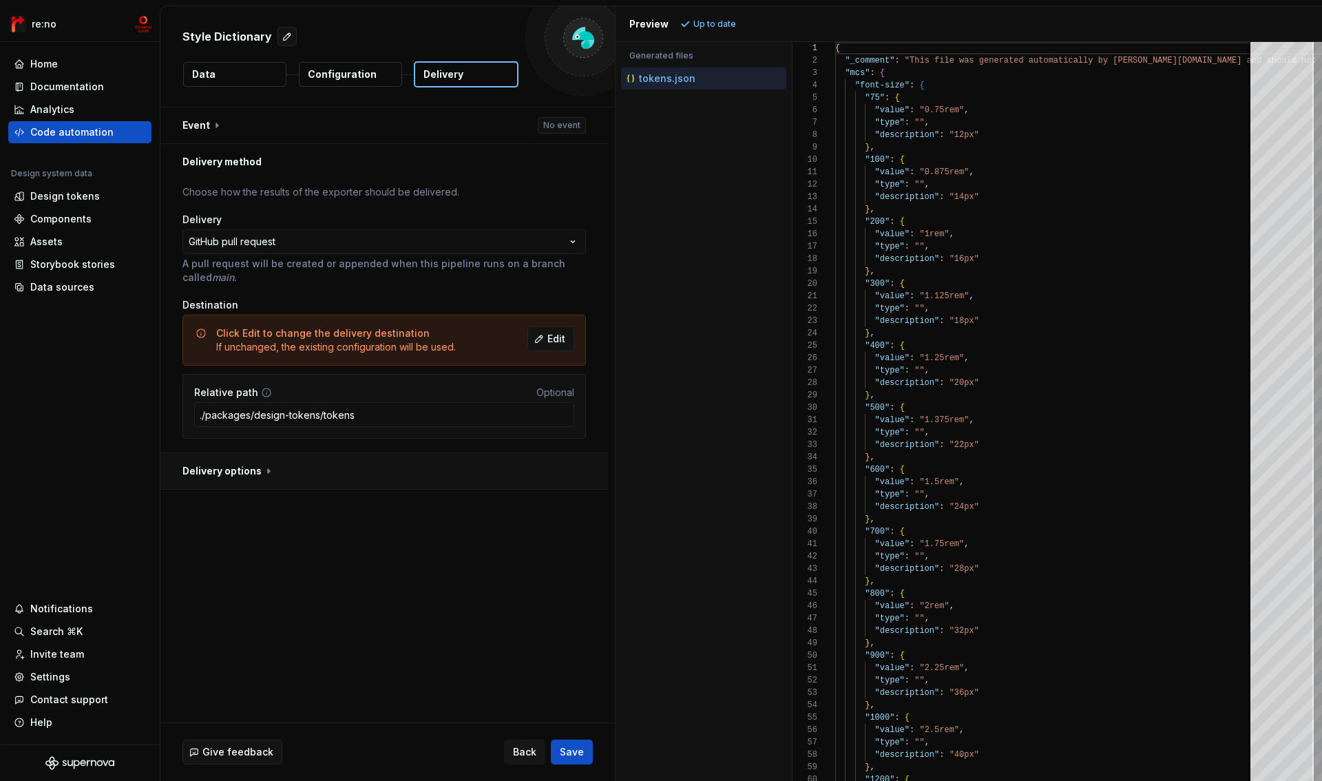
click at [321, 468] on button "button" at bounding box center [384, 471] width 448 height 36
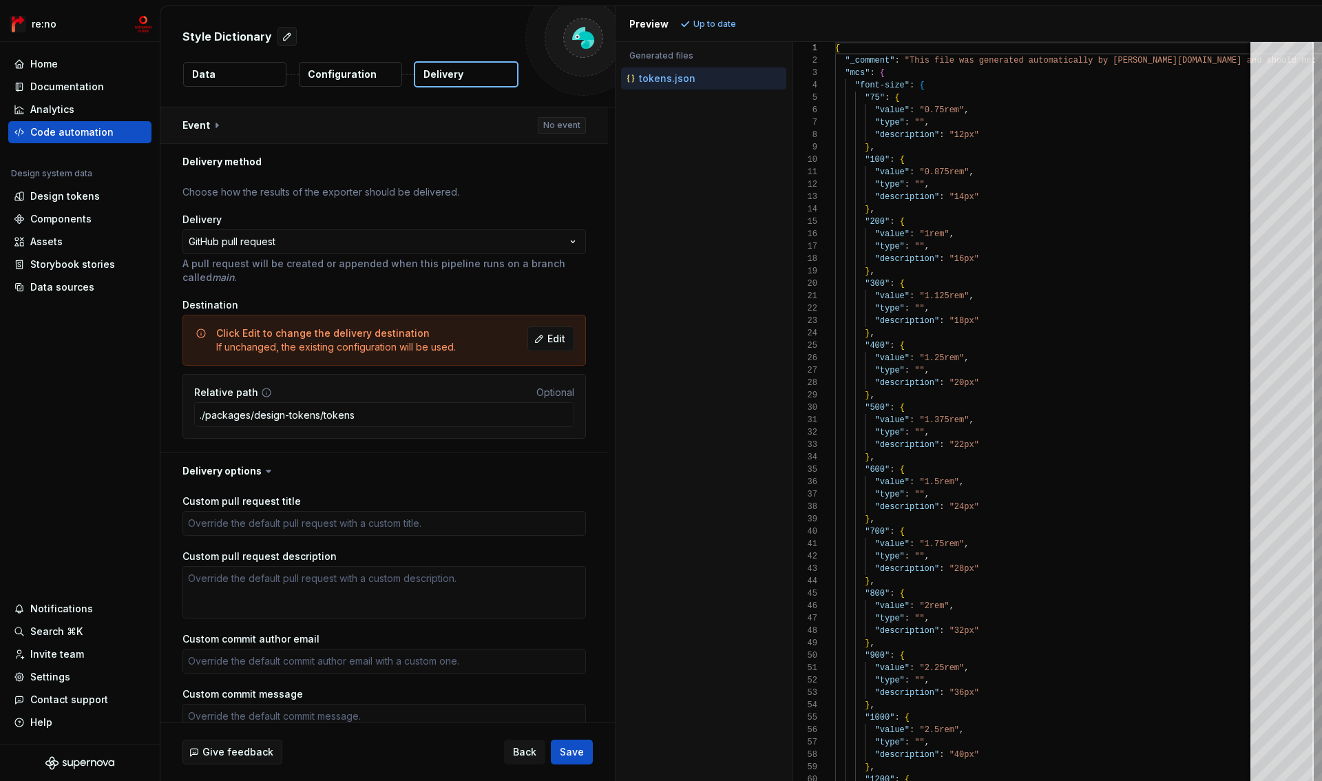
click at [324, 127] on button "button" at bounding box center [384, 125] width 448 height 36
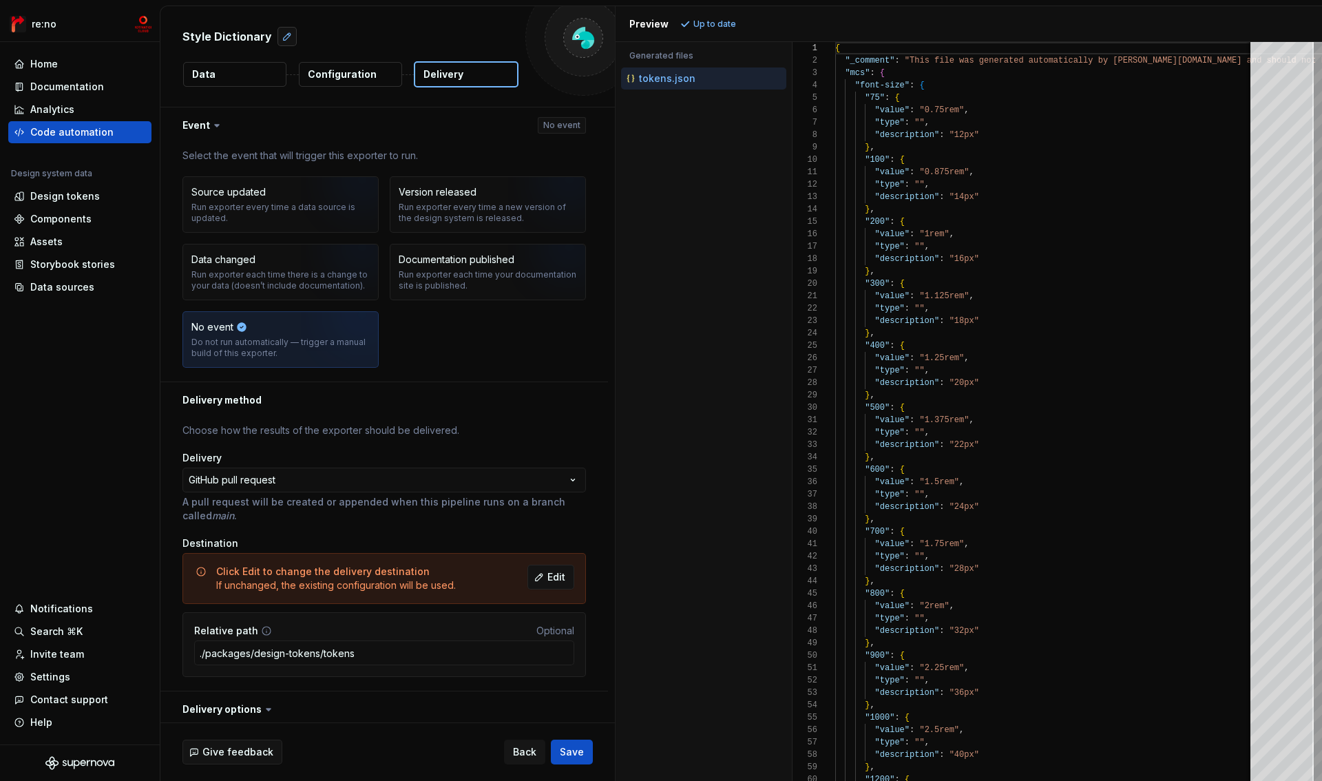
type textarea "*"
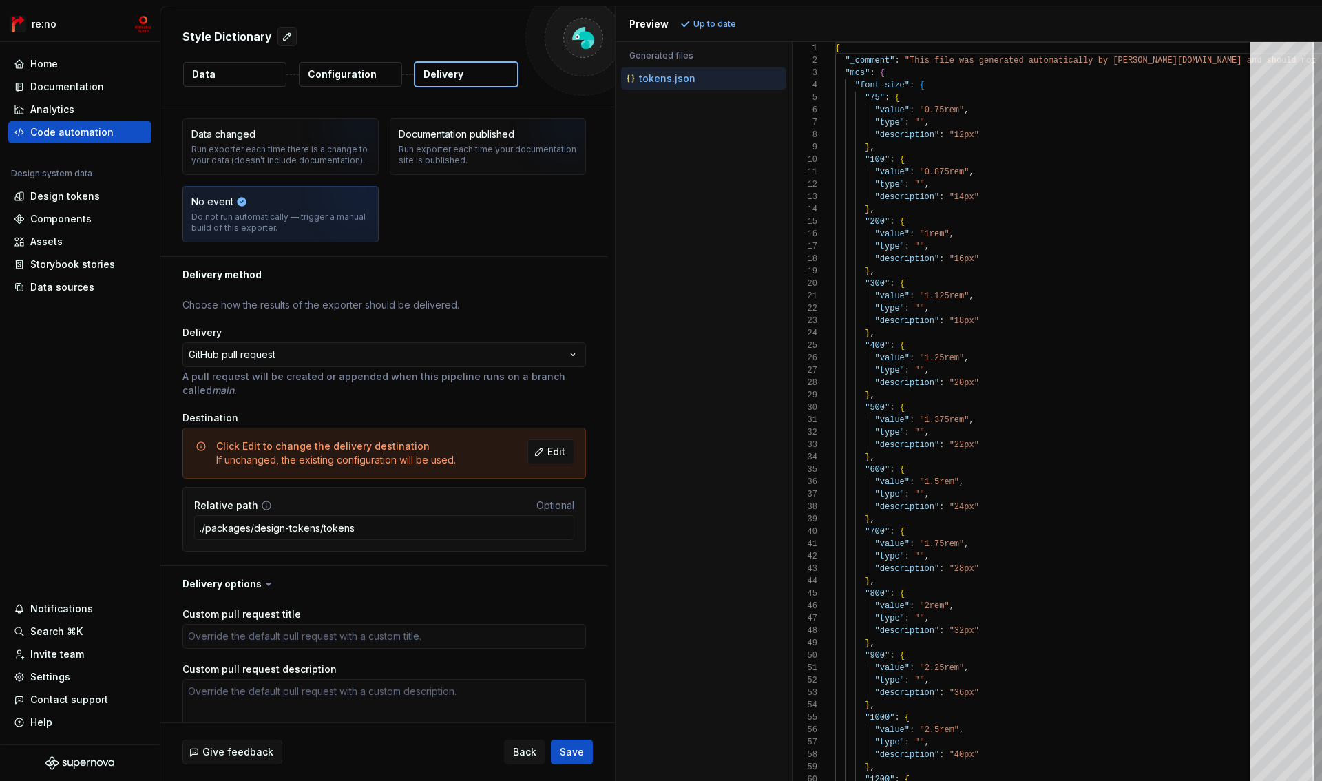
scroll to position [134, 0]
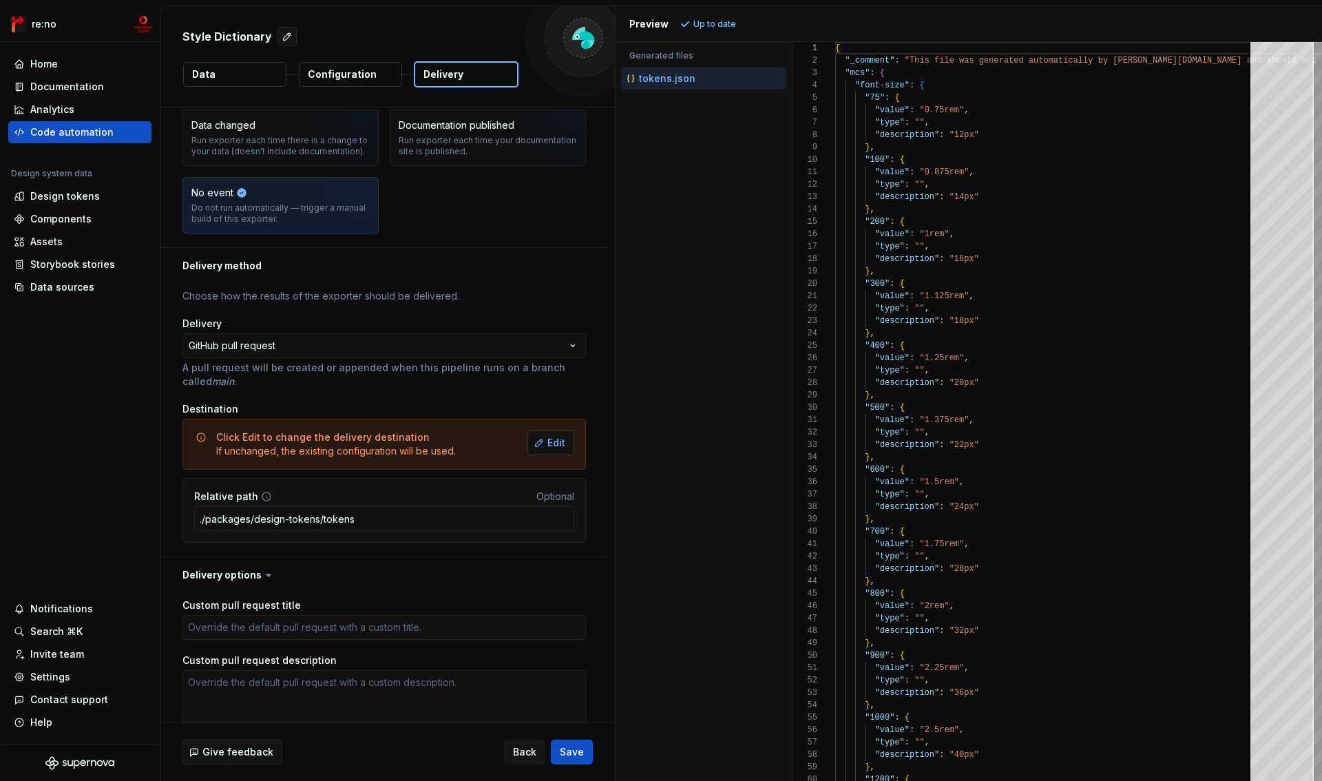
click at [561, 446] on span "Edit" at bounding box center [556, 443] width 18 height 14
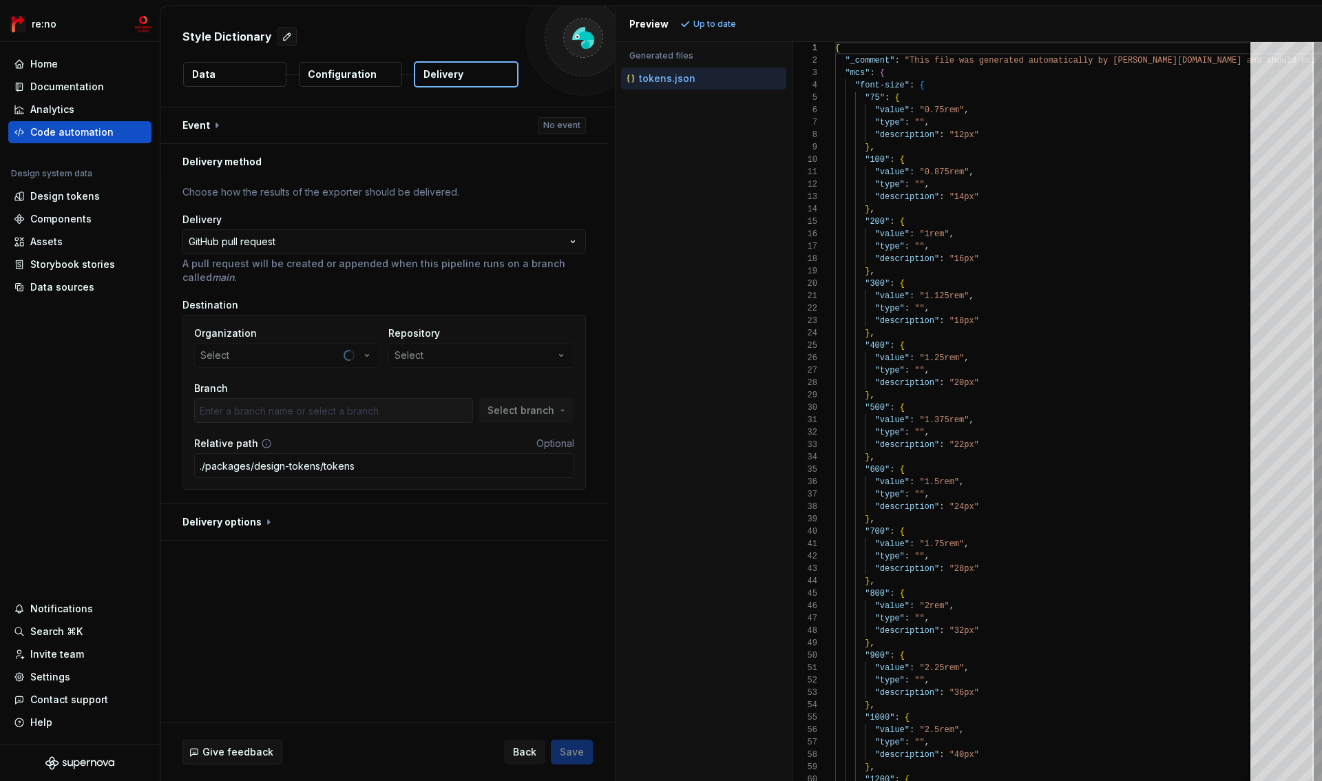
scroll to position [0, 0]
click at [403, 470] on input "./packages/design-tokens/tokens" at bounding box center [384, 465] width 380 height 25
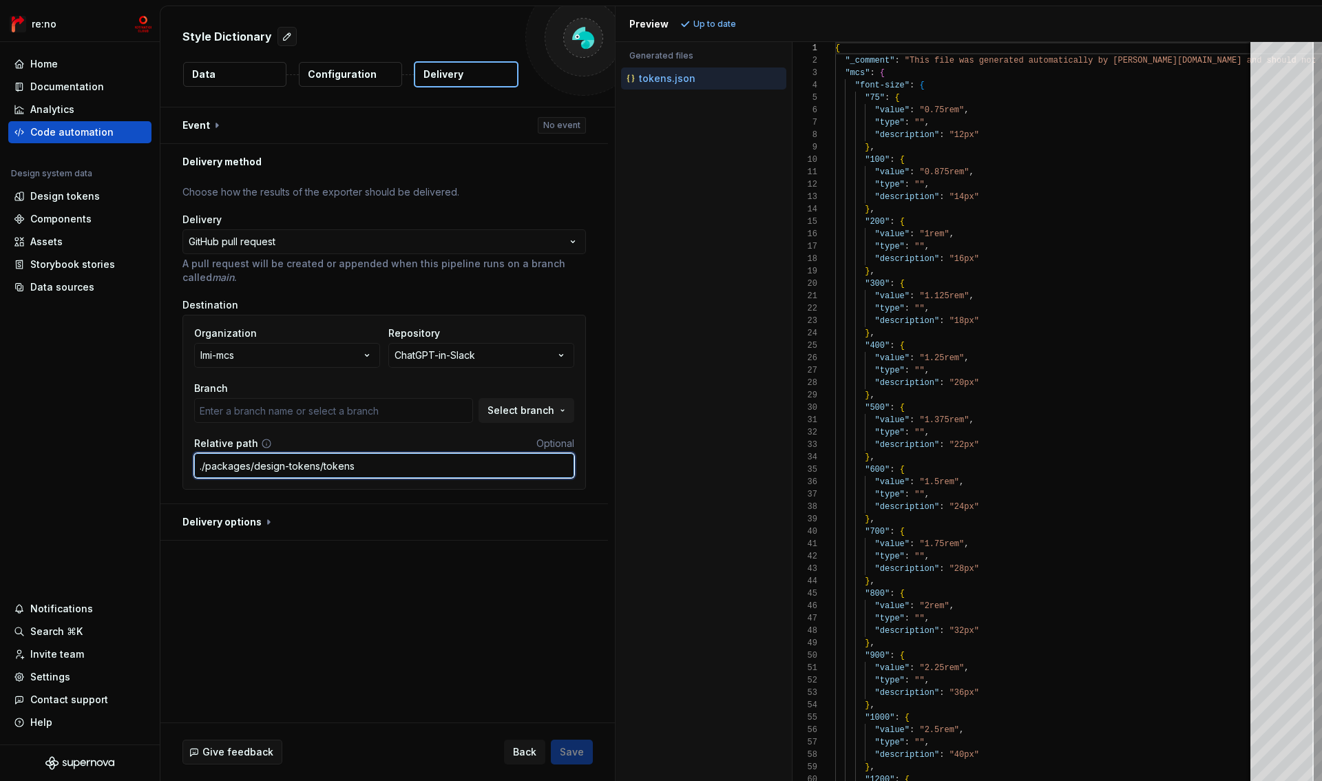
type input "main"
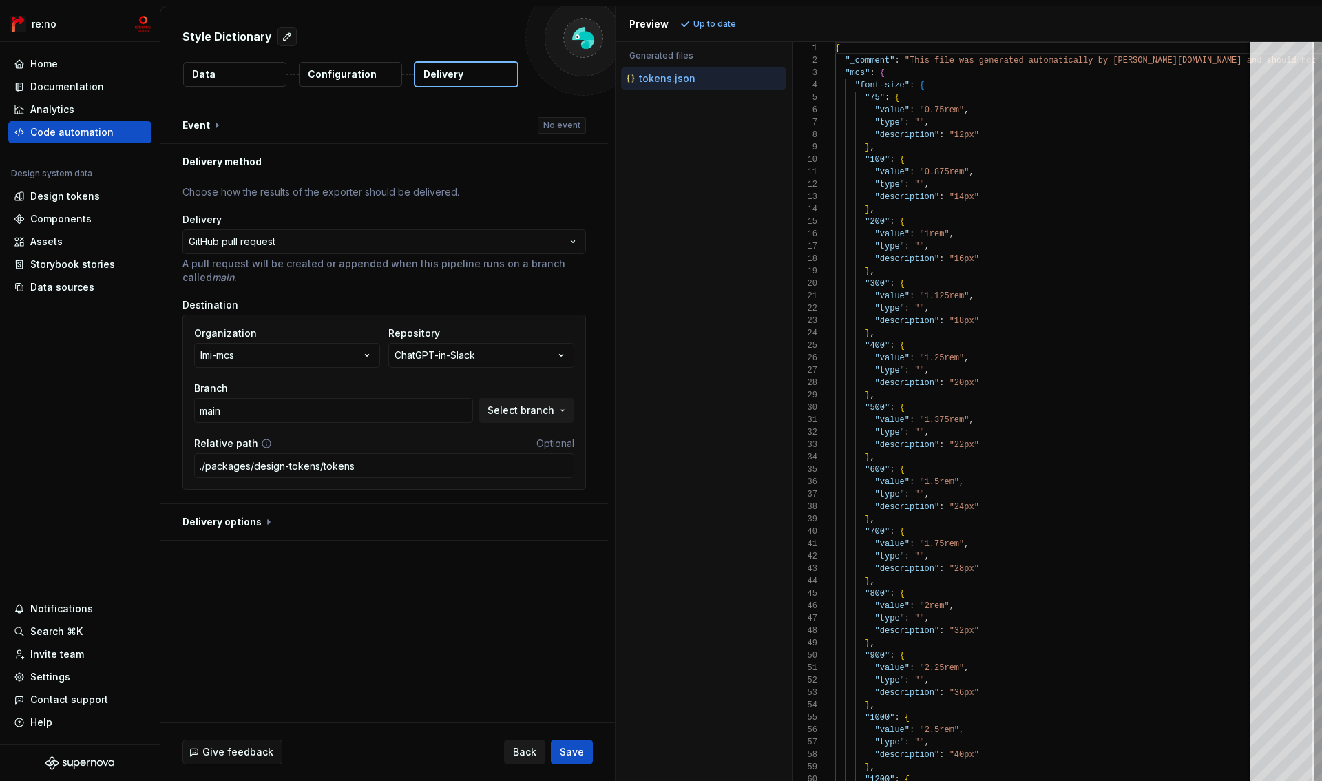
click at [530, 749] on span "Back" at bounding box center [524, 752] width 23 height 14
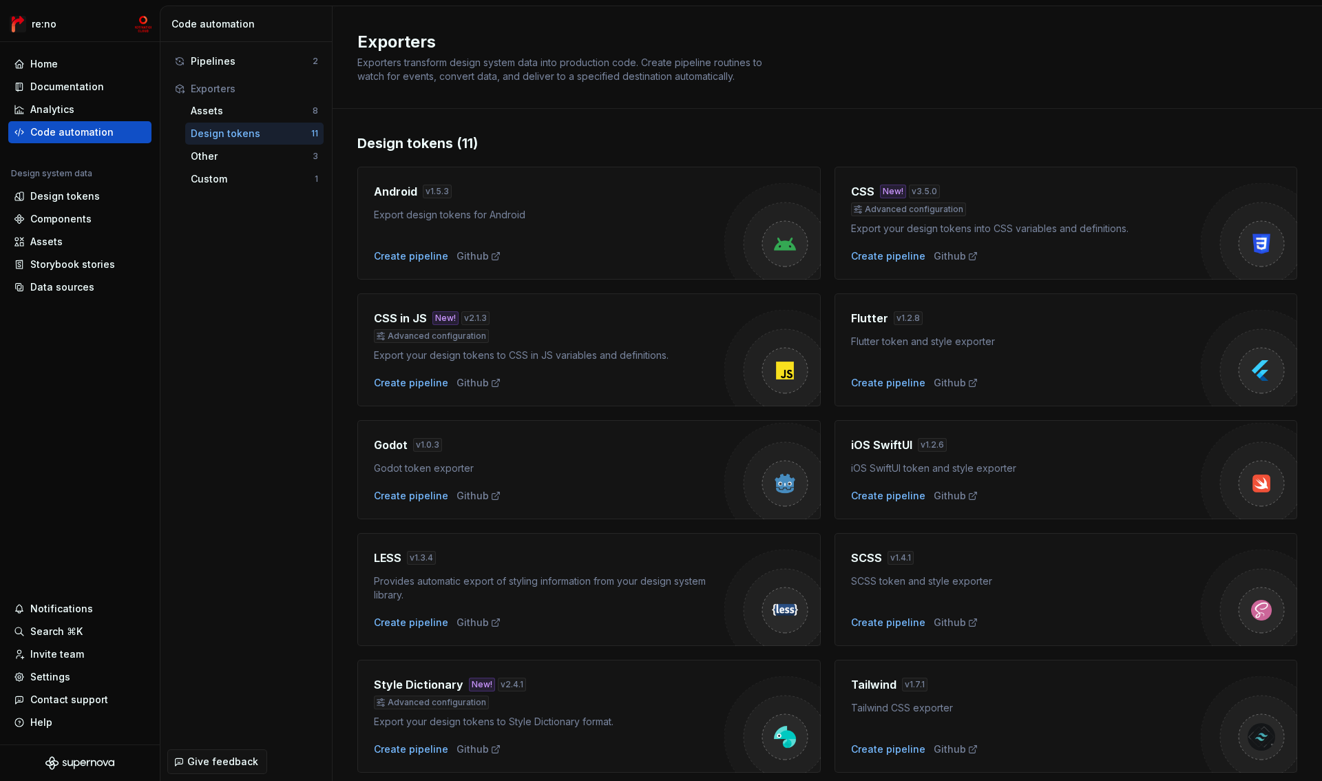
scroll to position [171, 0]
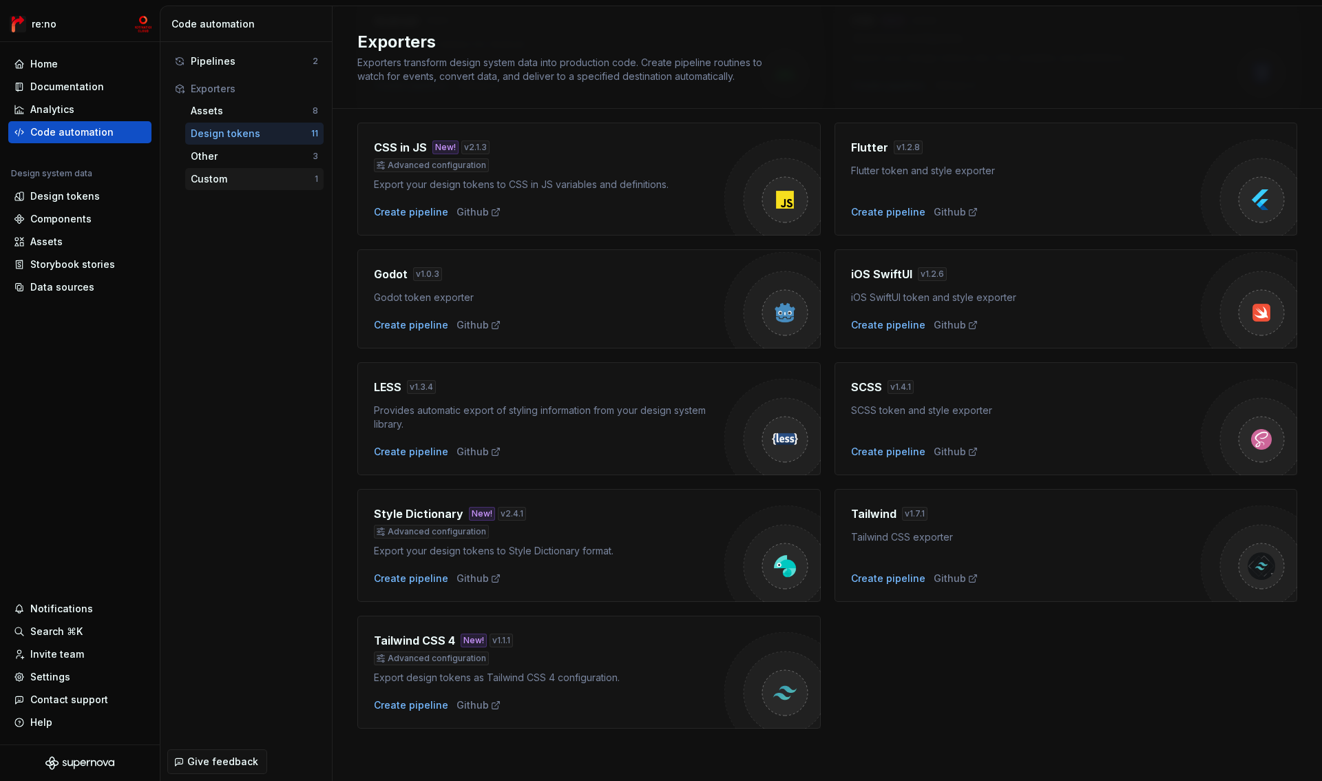
click at [233, 179] on div "Custom" at bounding box center [253, 179] width 124 height 14
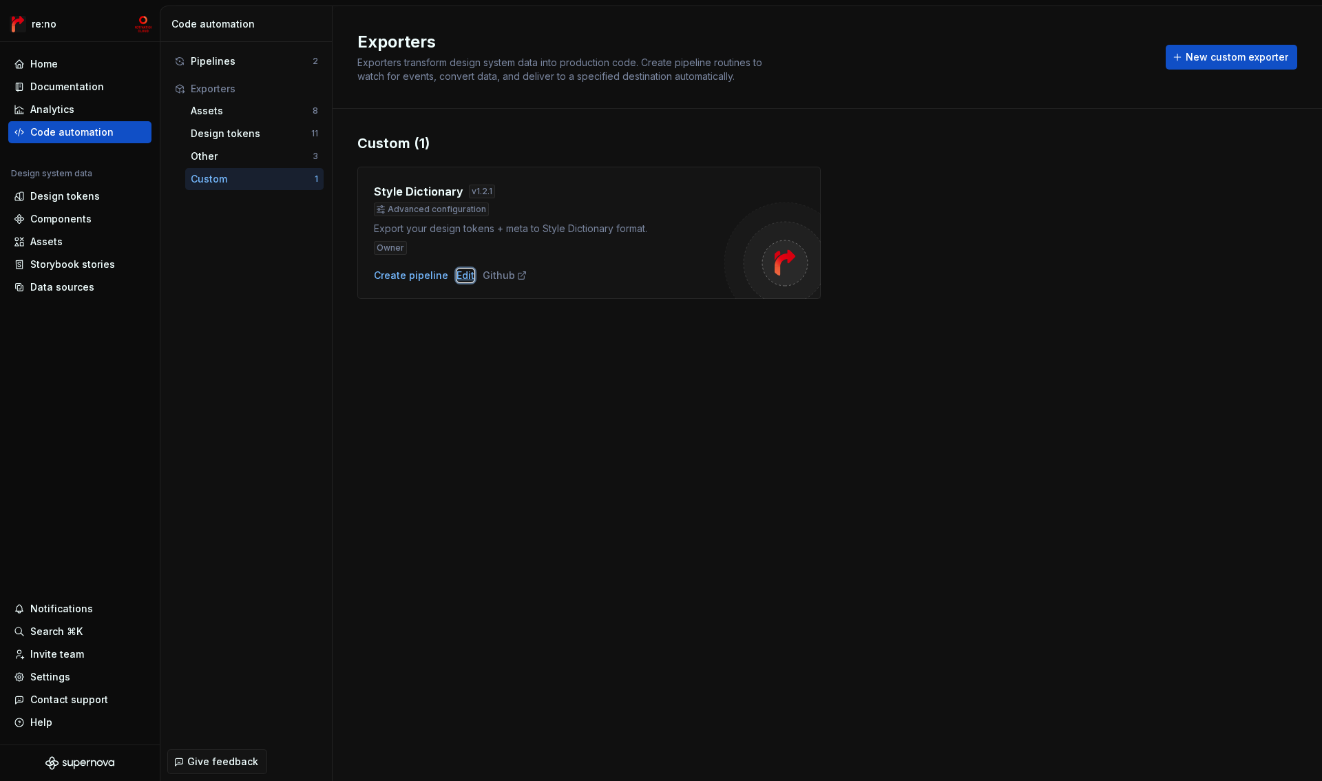
click at [461, 275] on div "Edit" at bounding box center [466, 276] width 18 height 14
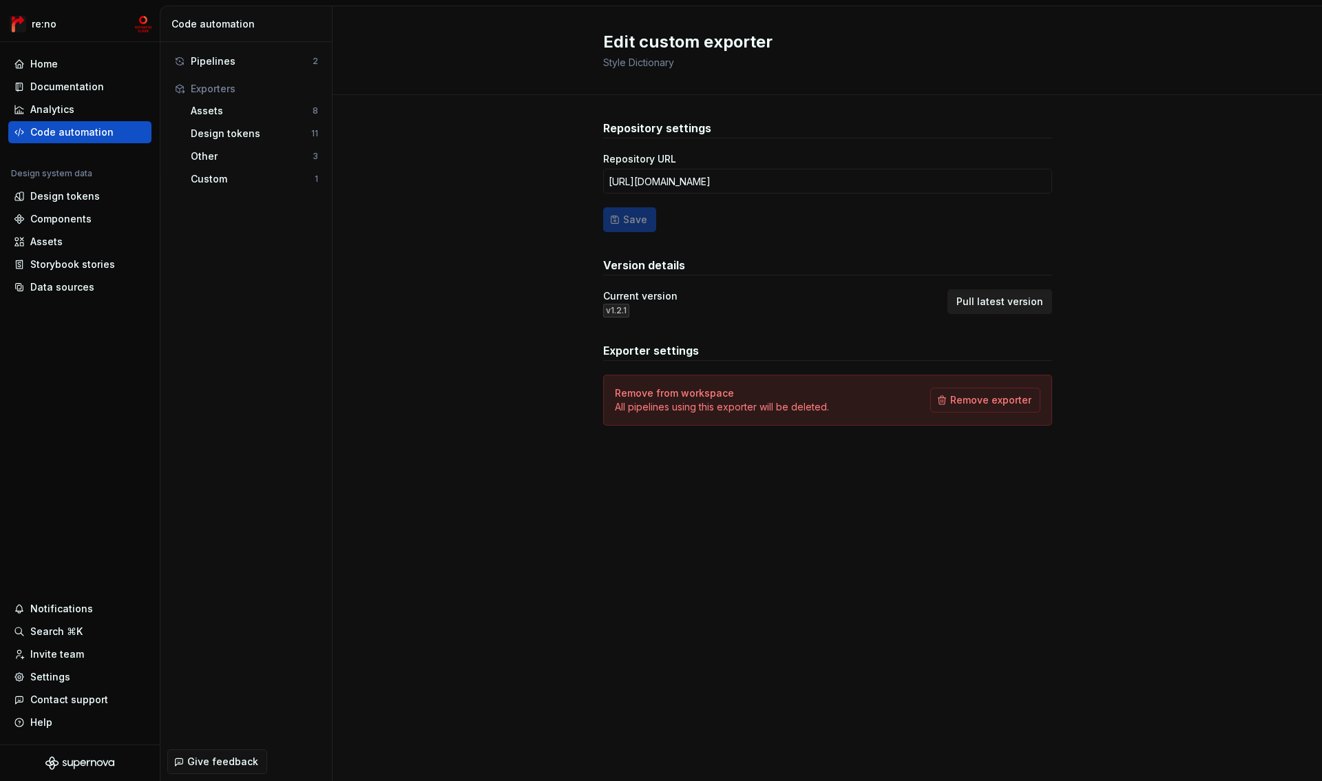
click at [1009, 301] on span "Pull latest version" at bounding box center [1000, 302] width 87 height 14
click at [236, 174] on div "Custom" at bounding box center [253, 179] width 124 height 14
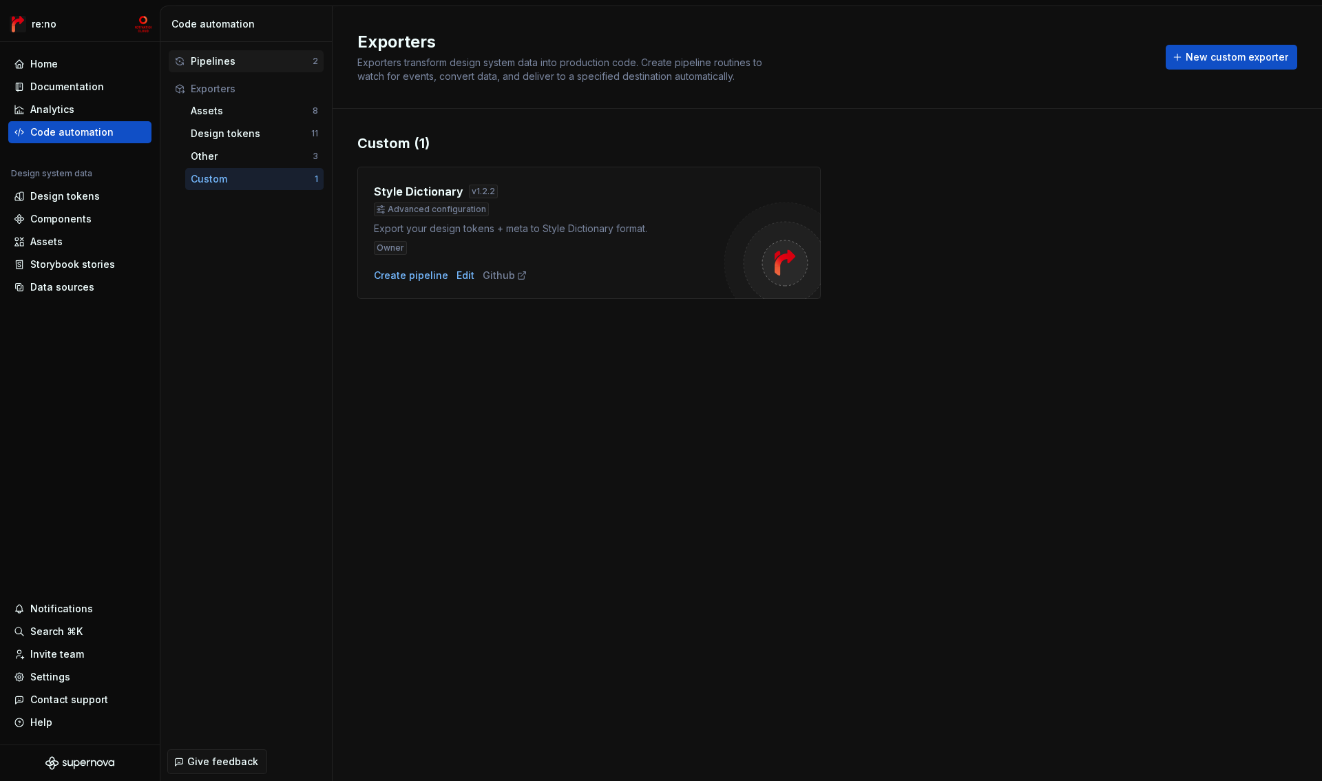
click at [233, 70] on div "Pipelines 2" at bounding box center [246, 61] width 155 height 22
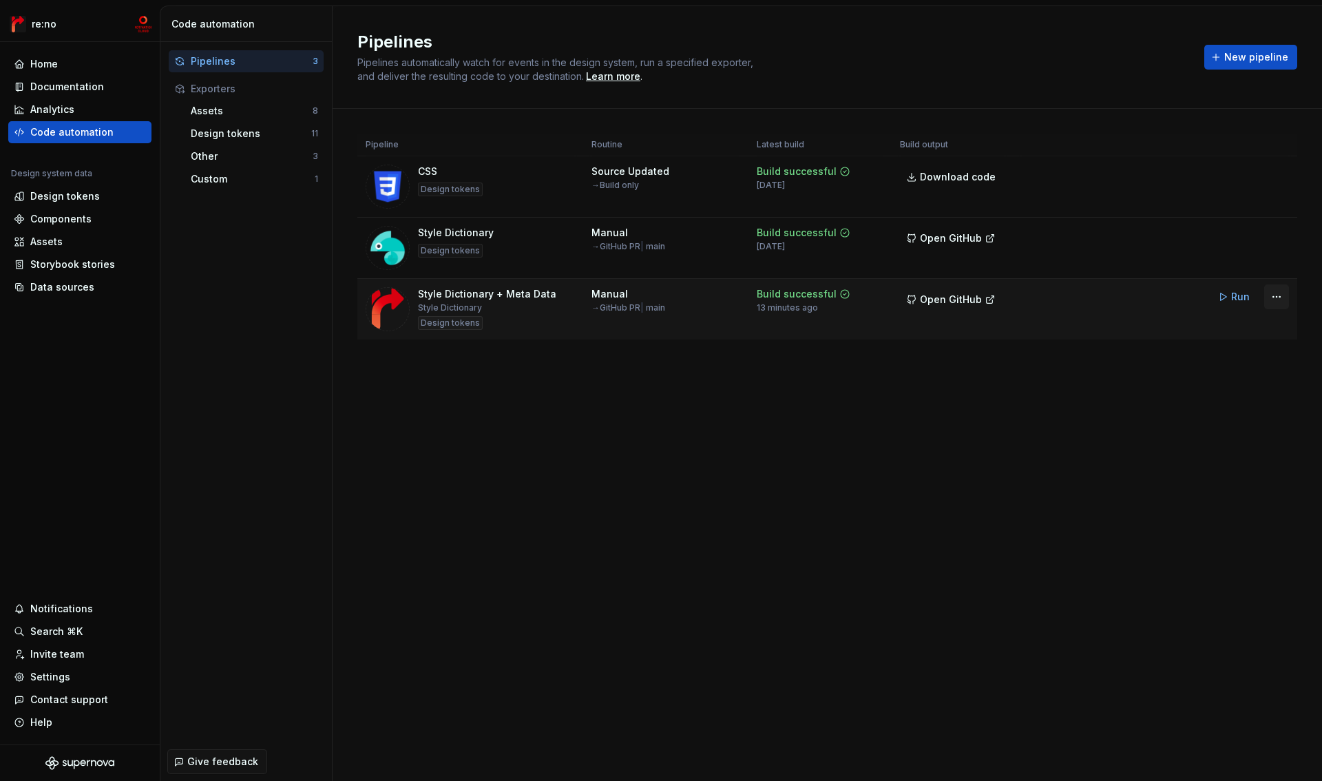
click at [1277, 298] on html "re:no Home Documentation Analytics Code automation Design system data Design to…" at bounding box center [661, 390] width 1322 height 781
click at [1207, 328] on div "Edit pipeline" at bounding box center [1226, 327] width 118 height 14
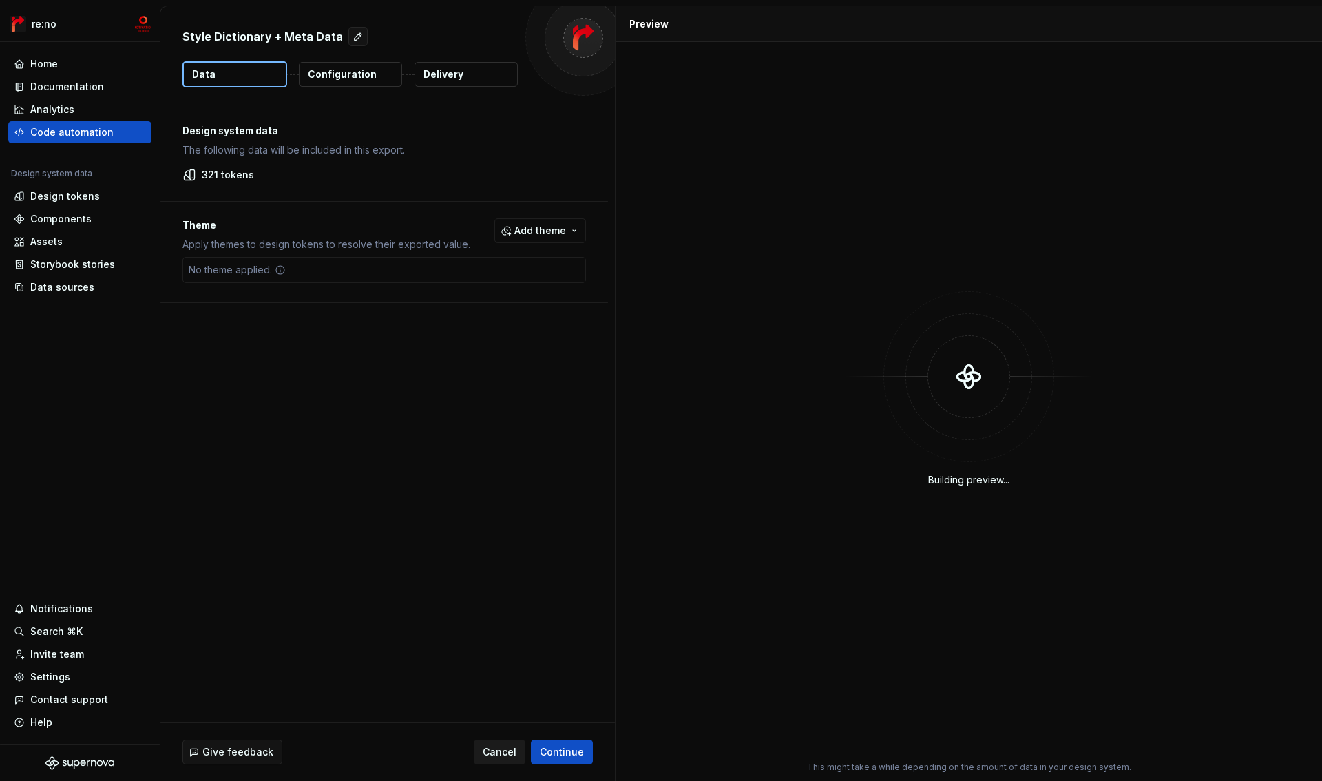
click at [501, 748] on span "Cancel" at bounding box center [500, 752] width 34 height 14
